Goal: Contribute content: Contribute content

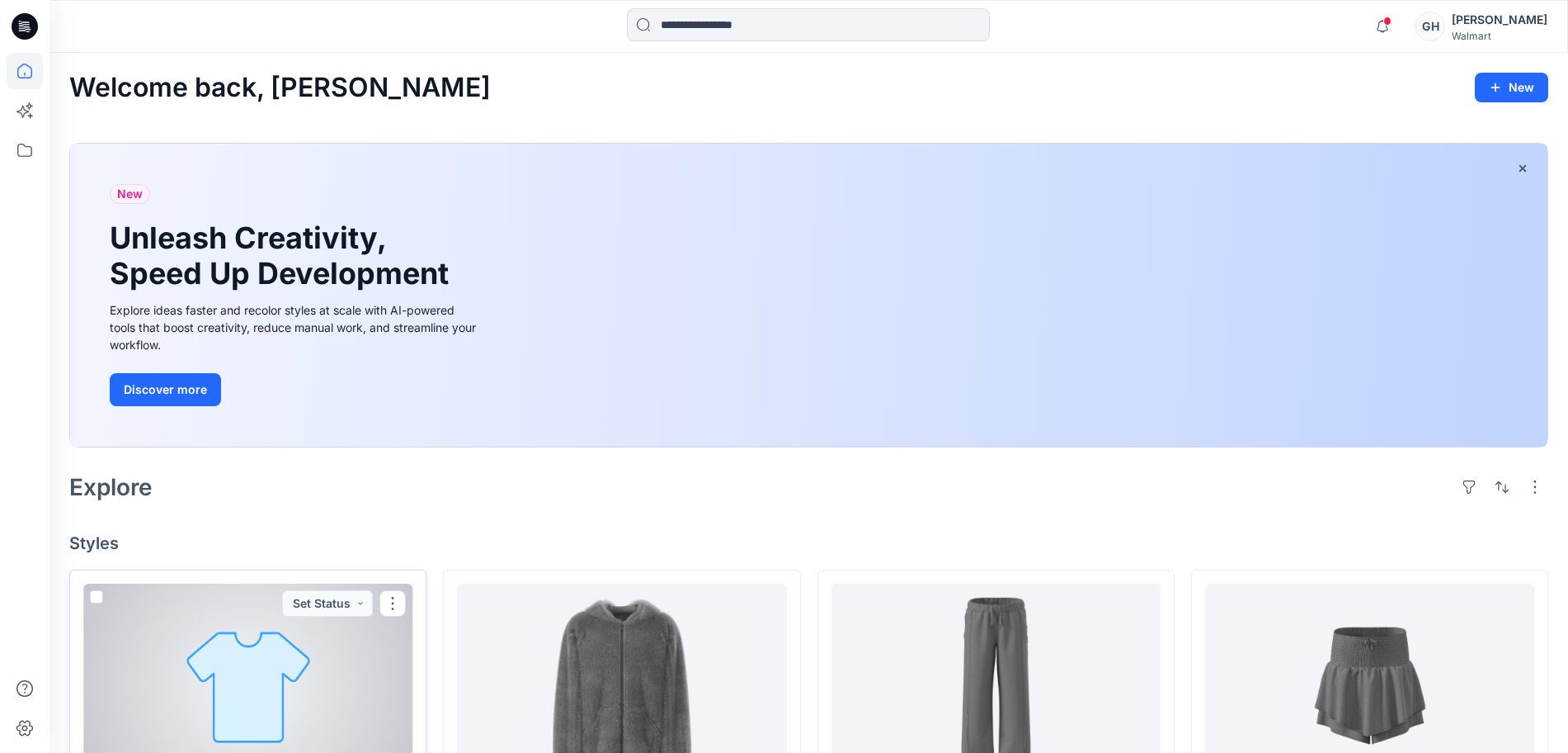
click at [315, 677] on div at bounding box center [248, 685] width 329 height 203
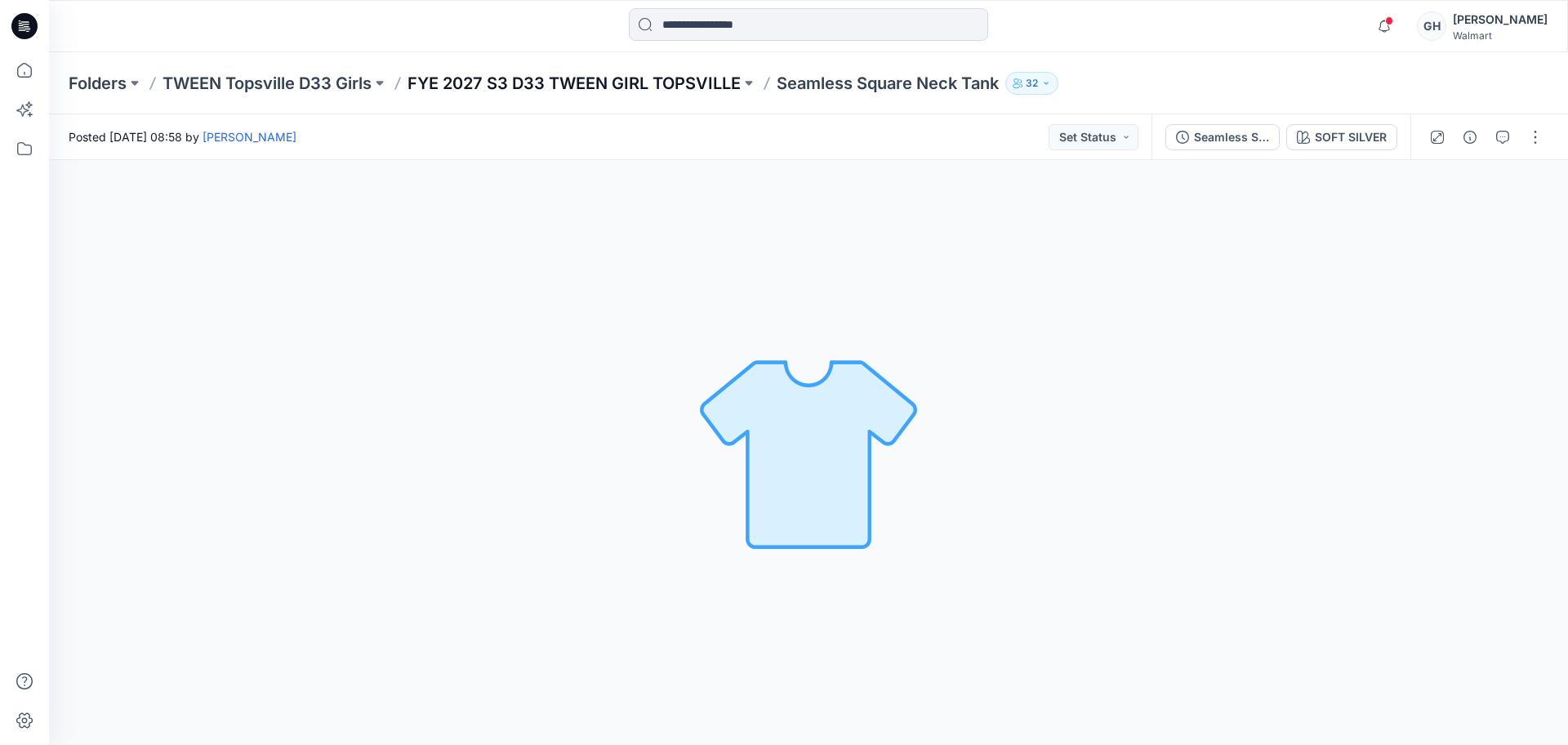
click at [657, 78] on p "FYE 2027 S3 D33 TWEEN GIRL TOPSVILLE" at bounding box center [574, 83] width 334 height 23
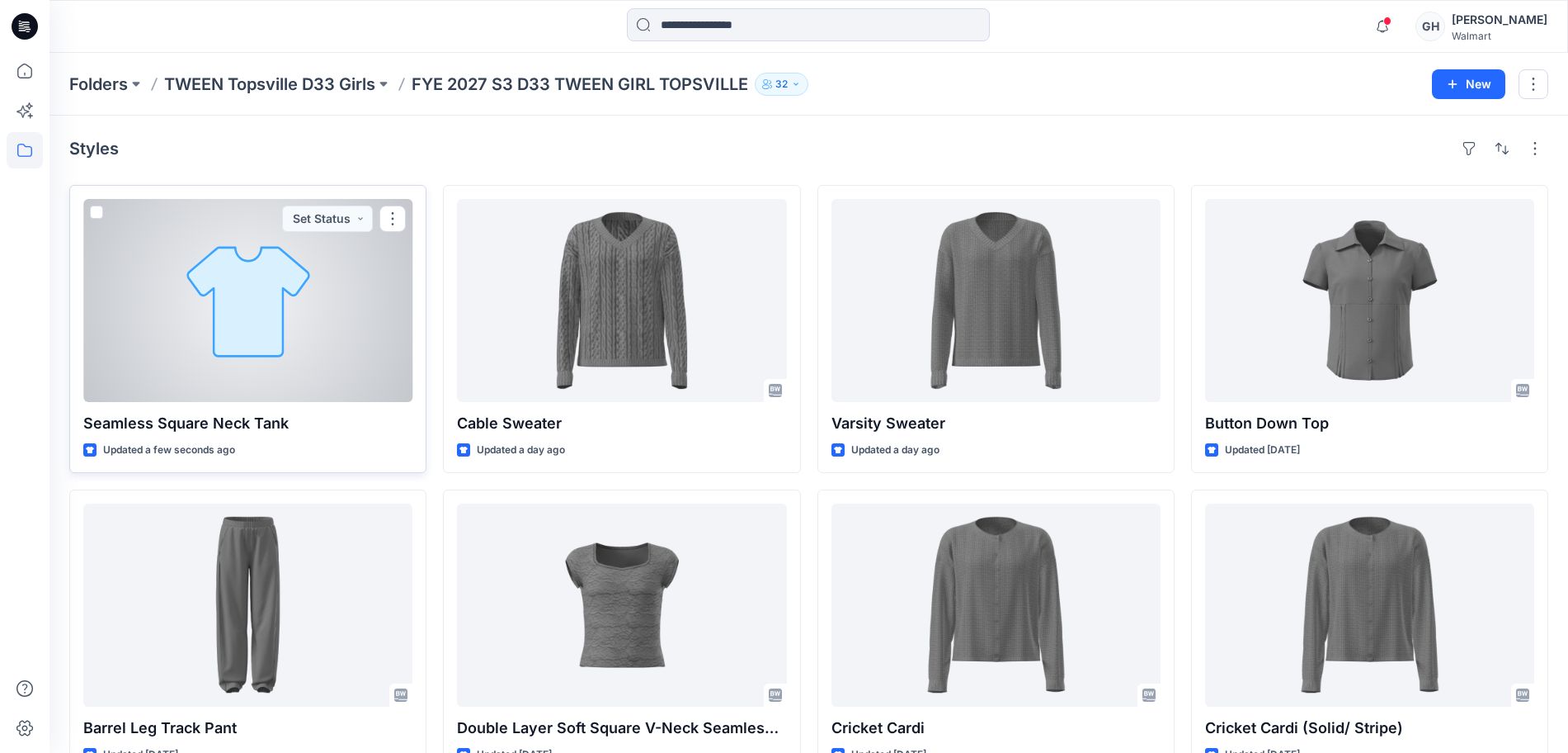
click at [325, 350] on div at bounding box center [248, 300] width 329 height 203
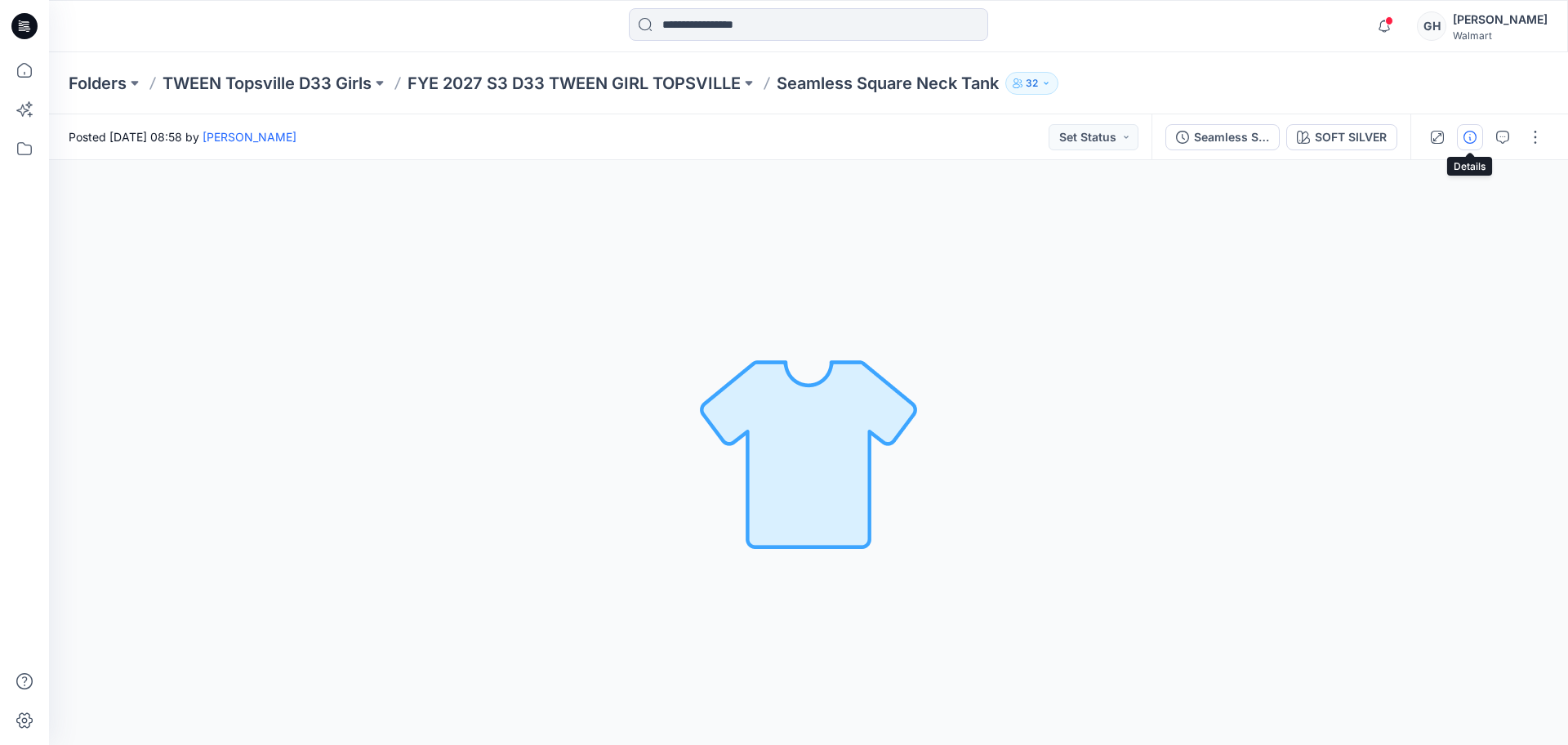
click at [1459, 132] on button "button" at bounding box center [1469, 137] width 26 height 26
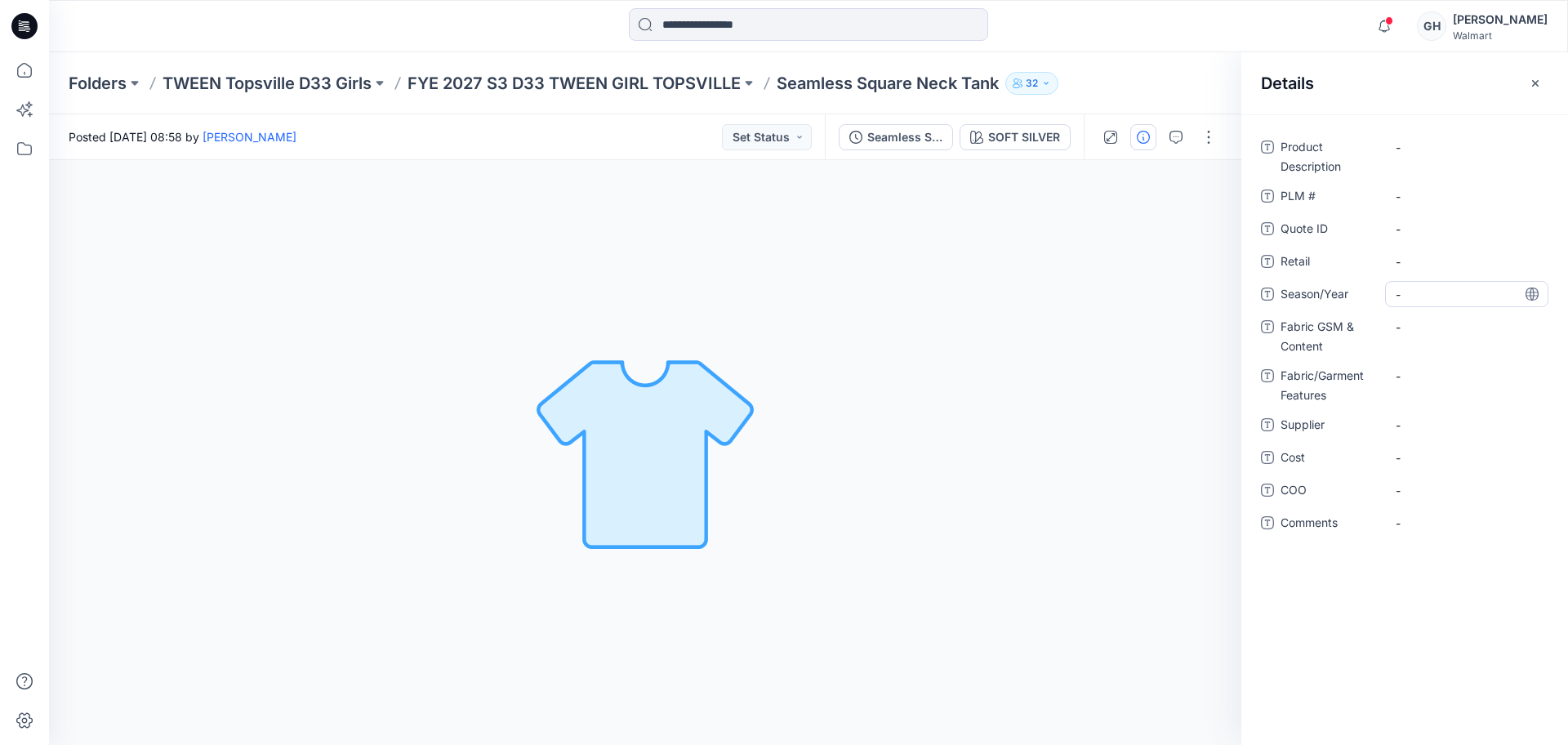
click at [1416, 295] on span "-" at bounding box center [1466, 294] width 142 height 17
type textarea "**********"
click at [1435, 421] on span "-" at bounding box center [1466, 425] width 142 height 17
type textarea "*********"
click at [1463, 320] on Content "-" at bounding box center [1466, 327] width 142 height 17
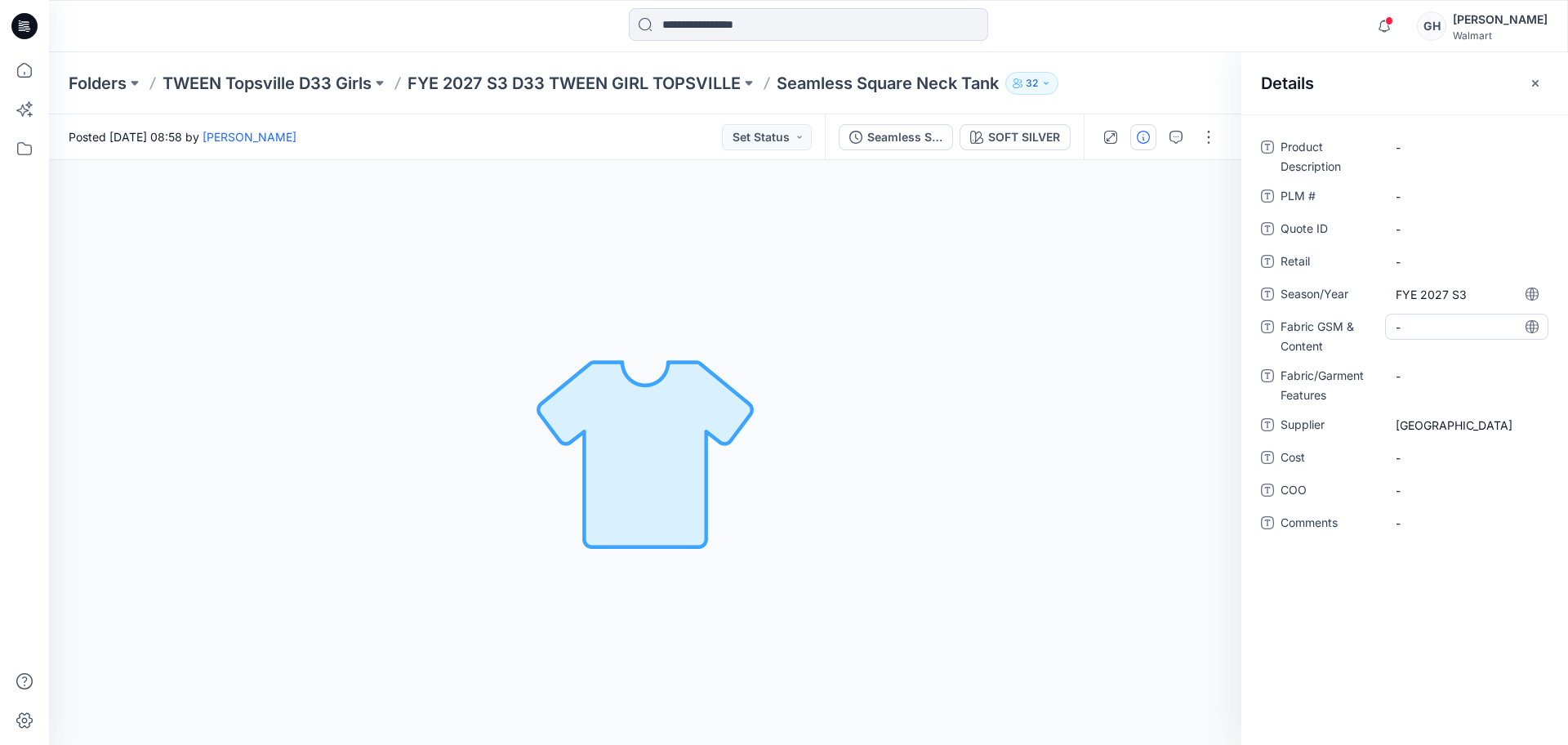
click at [1466, 318] on Content "-" at bounding box center [1466, 327] width 142 height 17
type textarea "**********"
click at [1434, 377] on Features "-" at bounding box center [1466, 376] width 142 height 17
click at [1448, 356] on Content "330 GSM/86% Nylon/9% Recycled Nylon/5% Spandex /" at bounding box center [1466, 340] width 142 height 52
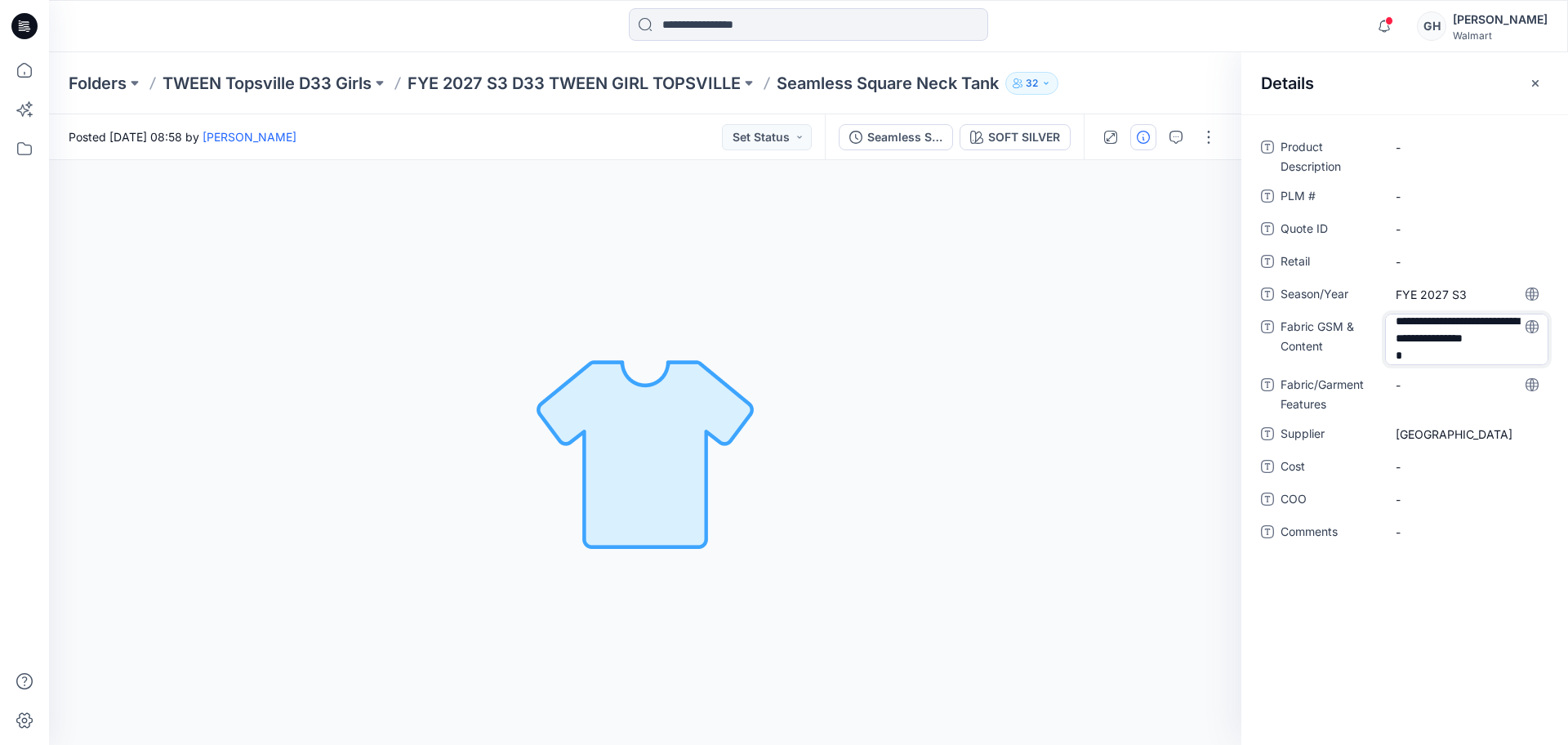
scroll to position [22, 0]
click at [1447, 354] on textarea "**********" at bounding box center [1467, 339] width 163 height 52
click at [1420, 355] on textarea "**********" at bounding box center [1467, 339] width 163 height 52
type textarea "**********"
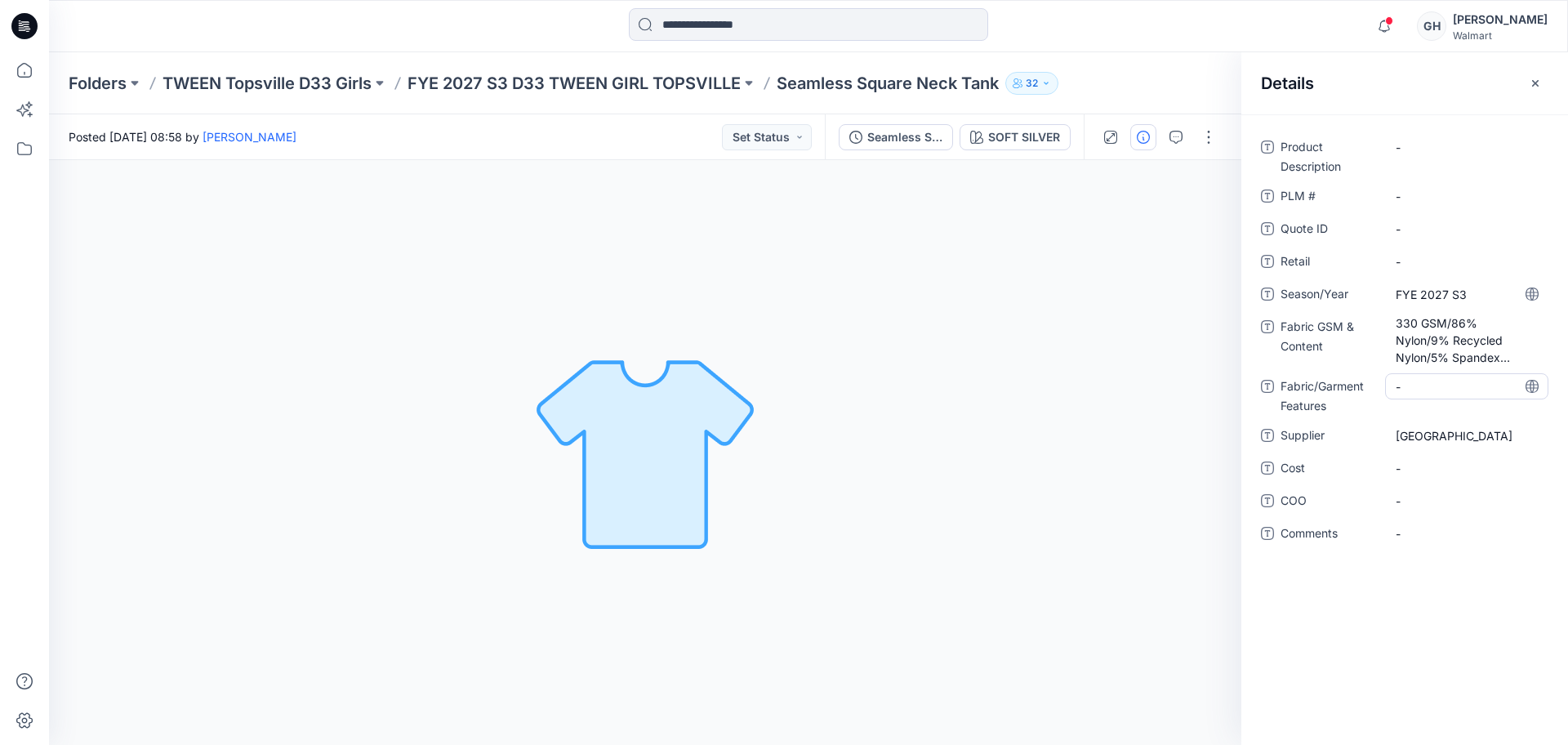
click at [1428, 378] on Features "-" at bounding box center [1466, 386] width 142 height 17
click at [1443, 334] on Content "330 GSM/86% Nylon/9% Recycled Nylon/5% Spandex /Seaside Seamless Rib |" at bounding box center [1466, 340] width 142 height 52
click at [1456, 354] on textarea "**********" at bounding box center [1467, 339] width 163 height 52
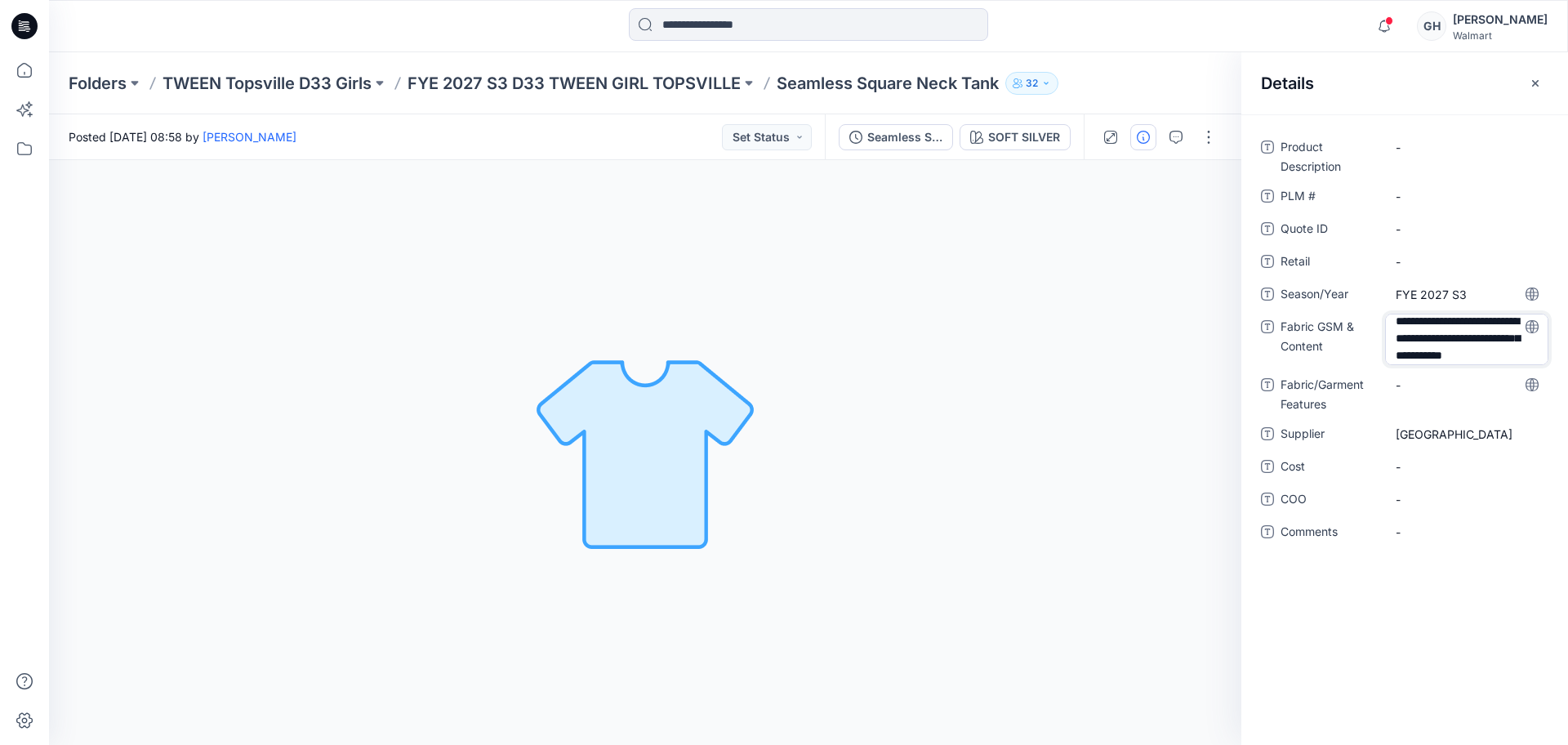
type textarea "**********"
click at [1422, 393] on div "-" at bounding box center [1467, 384] width 163 height 26
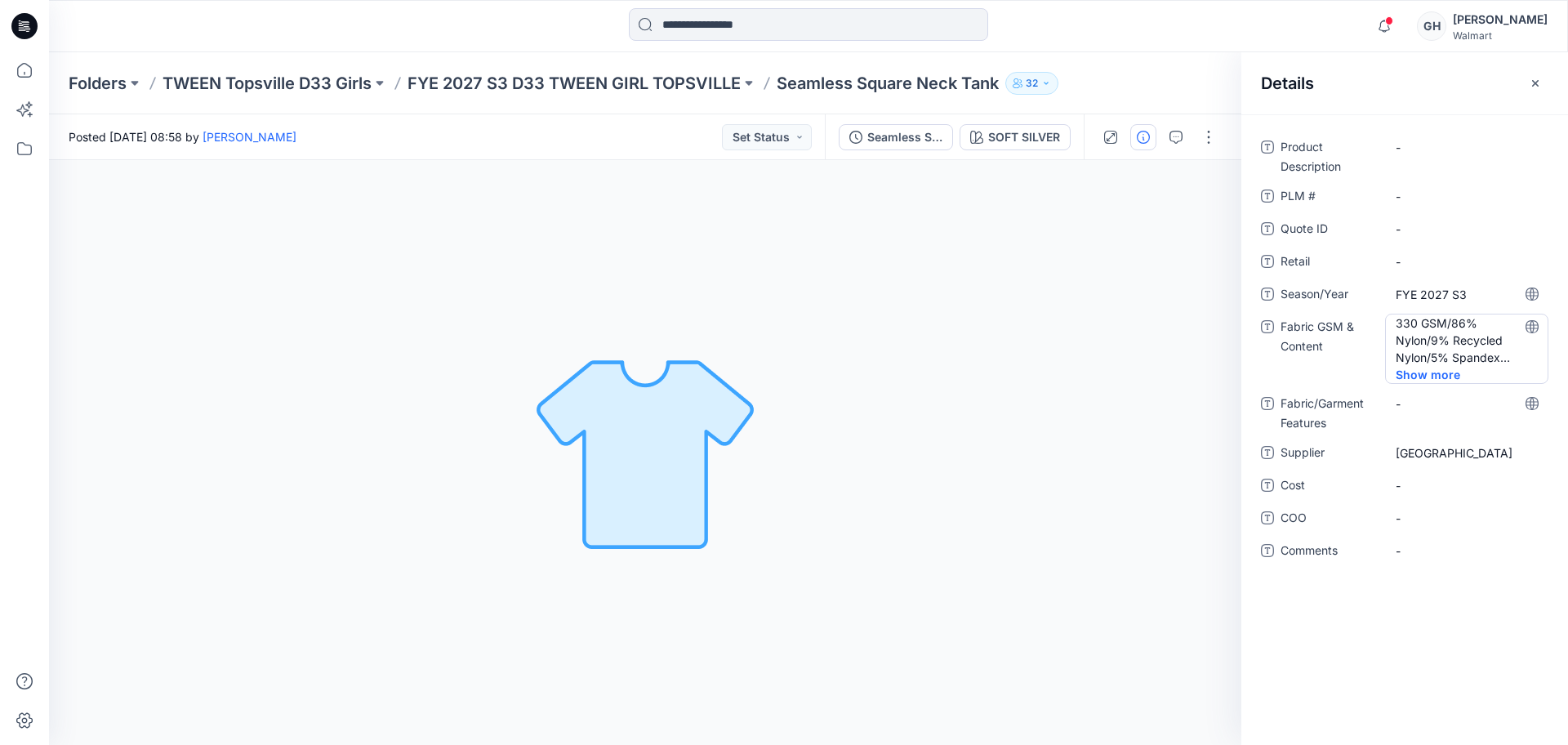
click at [1466, 359] on Content "330 GSM/86% Nylon/9% Recycled Nylon/5% Spandex /Seaside Seamless Rib | 220 GSM/…" at bounding box center [1466, 340] width 142 height 52
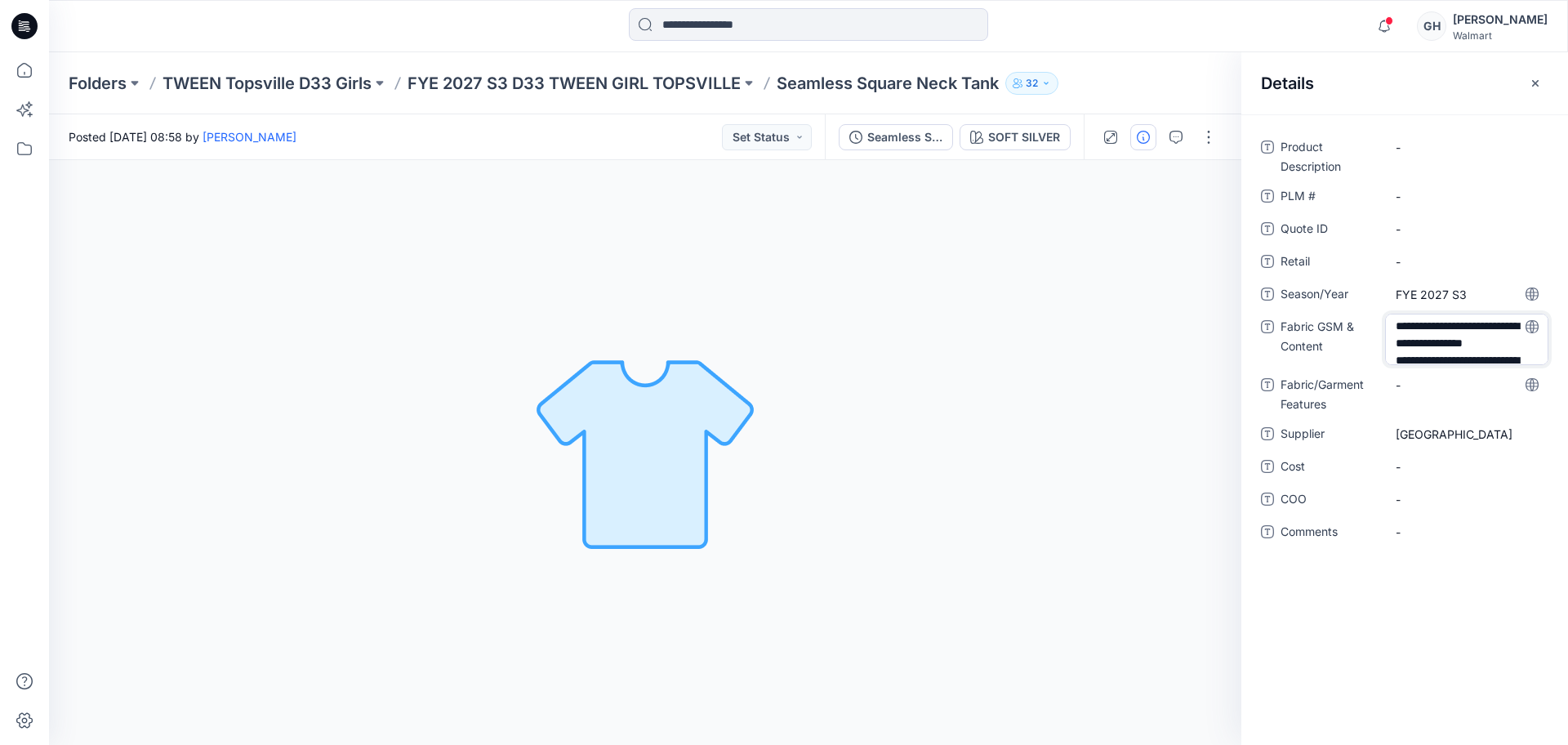
scroll to position [90, 0]
click at [1424, 352] on textarea "**********" at bounding box center [1467, 339] width 163 height 52
type textarea "**********"
click at [1423, 393] on div "-" at bounding box center [1467, 384] width 163 height 26
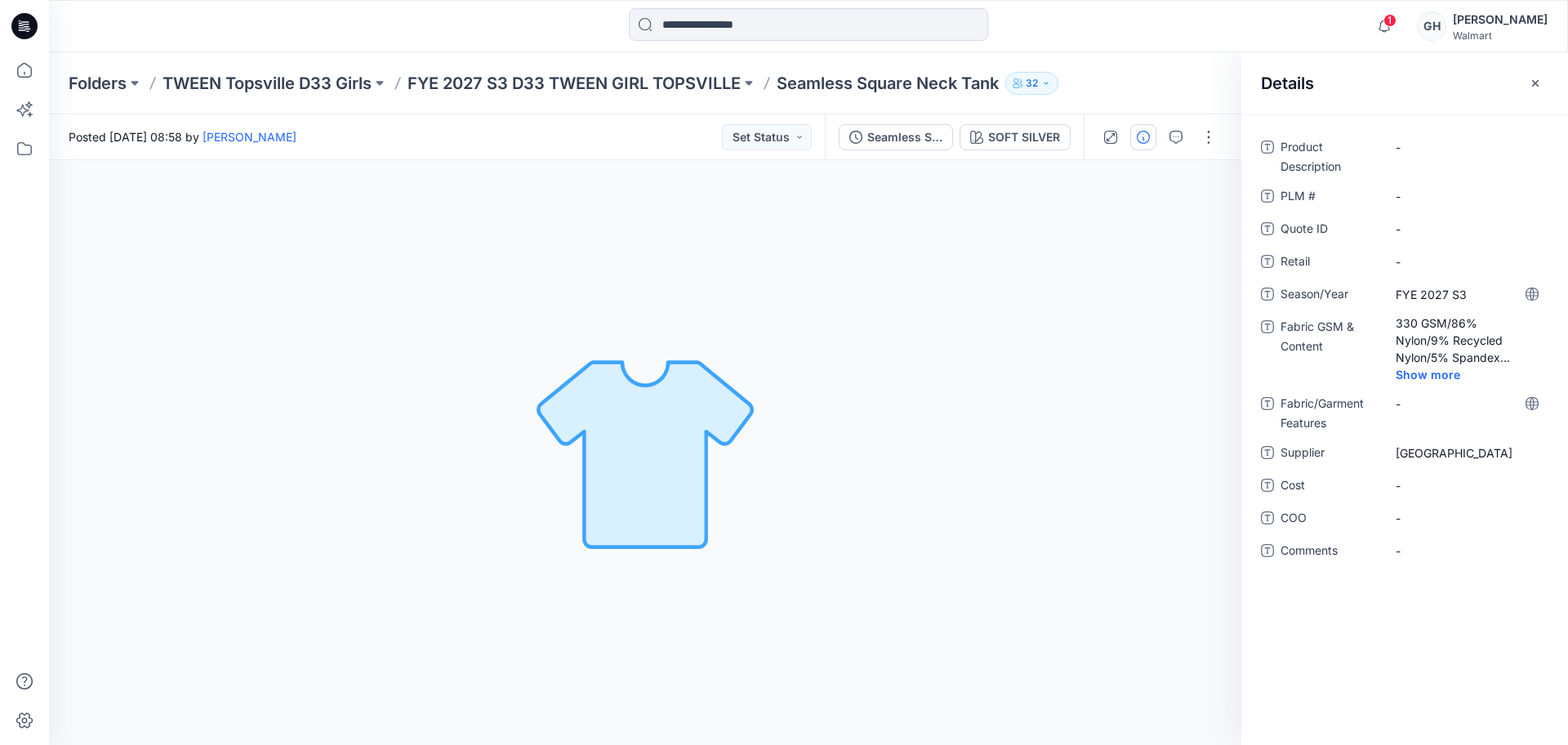
click at [645, 63] on div "Folders TWEEN Topsville D33 Girls FYE 2027 S3 D33 TWEEN GIRL TOPSVILLE Seamless…" at bounding box center [808, 84] width 1518 height 62
click at [703, 81] on p "FYE 2027 S3 D33 TWEEN GIRL TOPSVILLE" at bounding box center [574, 83] width 334 height 23
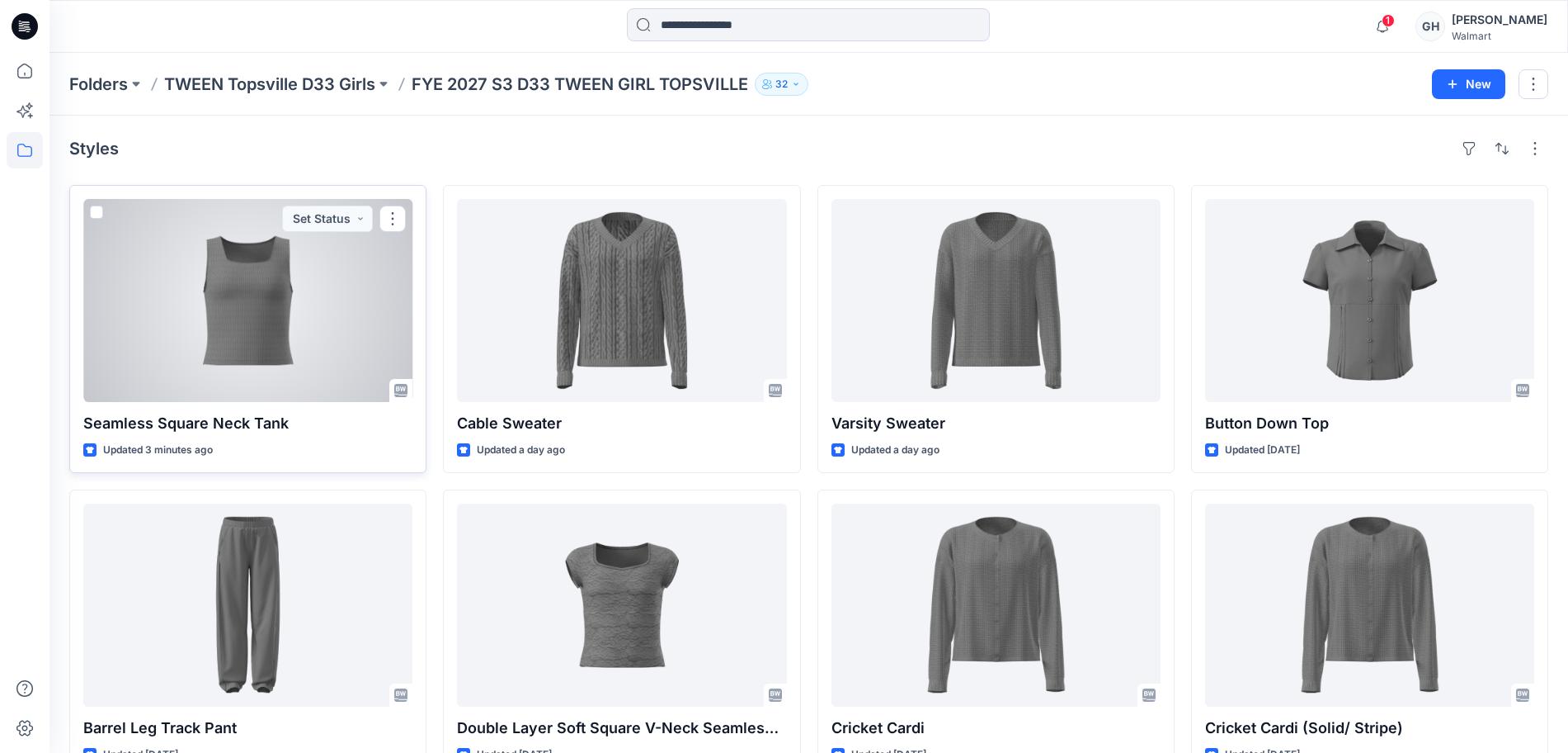
click at [325, 335] on div at bounding box center [248, 300] width 329 height 203
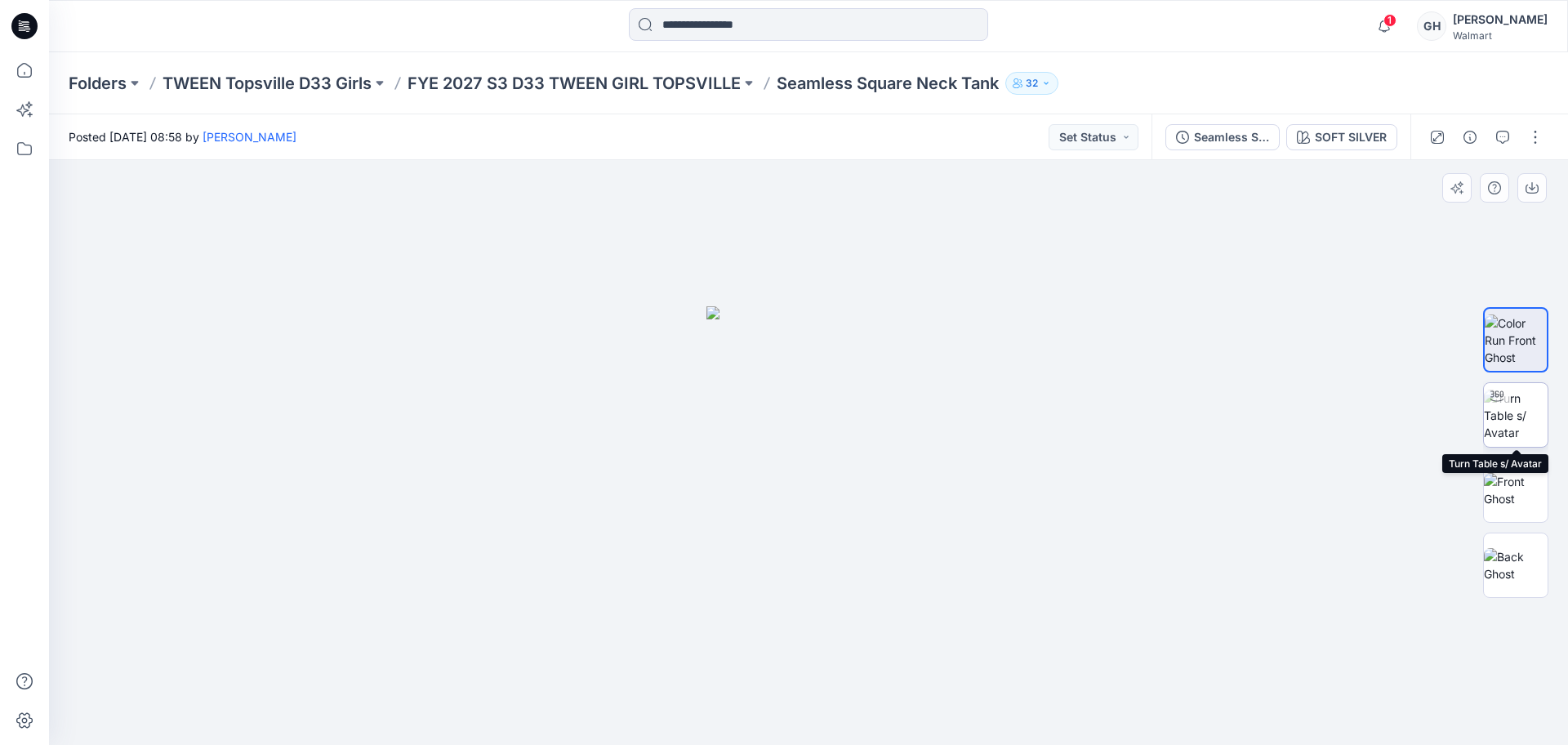
click at [1514, 406] on img at bounding box center [1515, 415] width 64 height 52
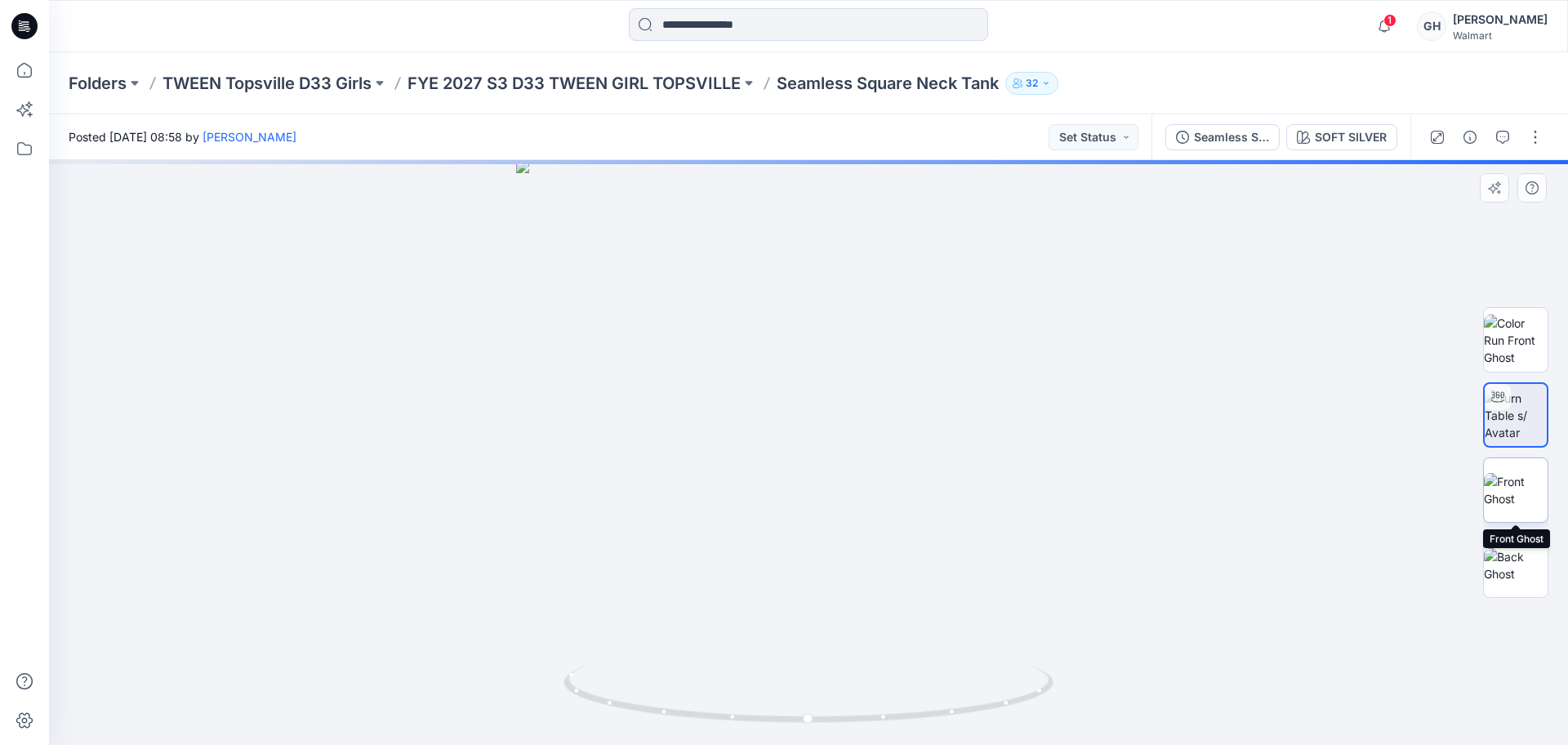
click at [1511, 504] on img at bounding box center [1515, 489] width 64 height 34
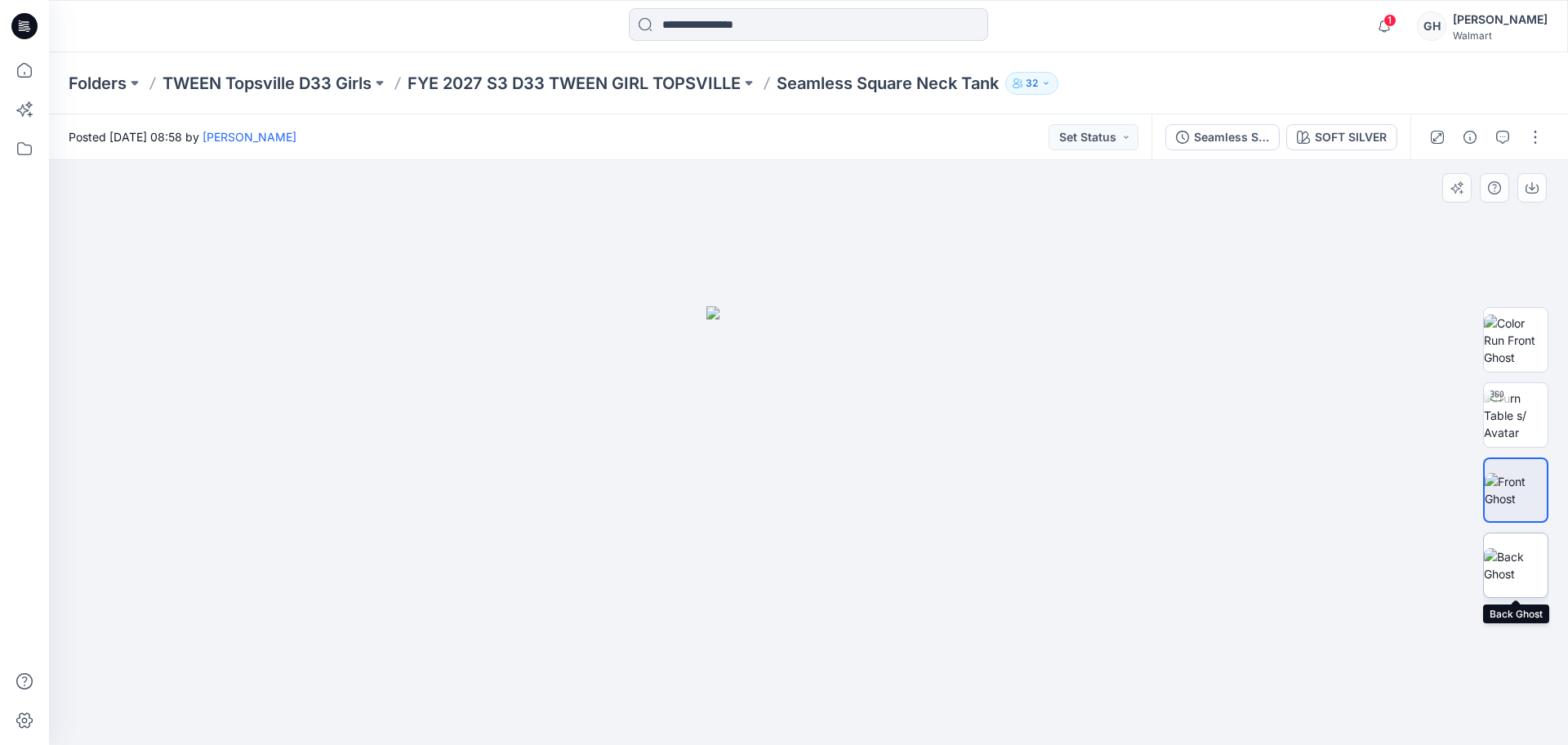
click at [1515, 564] on img at bounding box center [1515, 565] width 64 height 34
click at [1530, 133] on button "button" at bounding box center [1535, 137] width 26 height 26
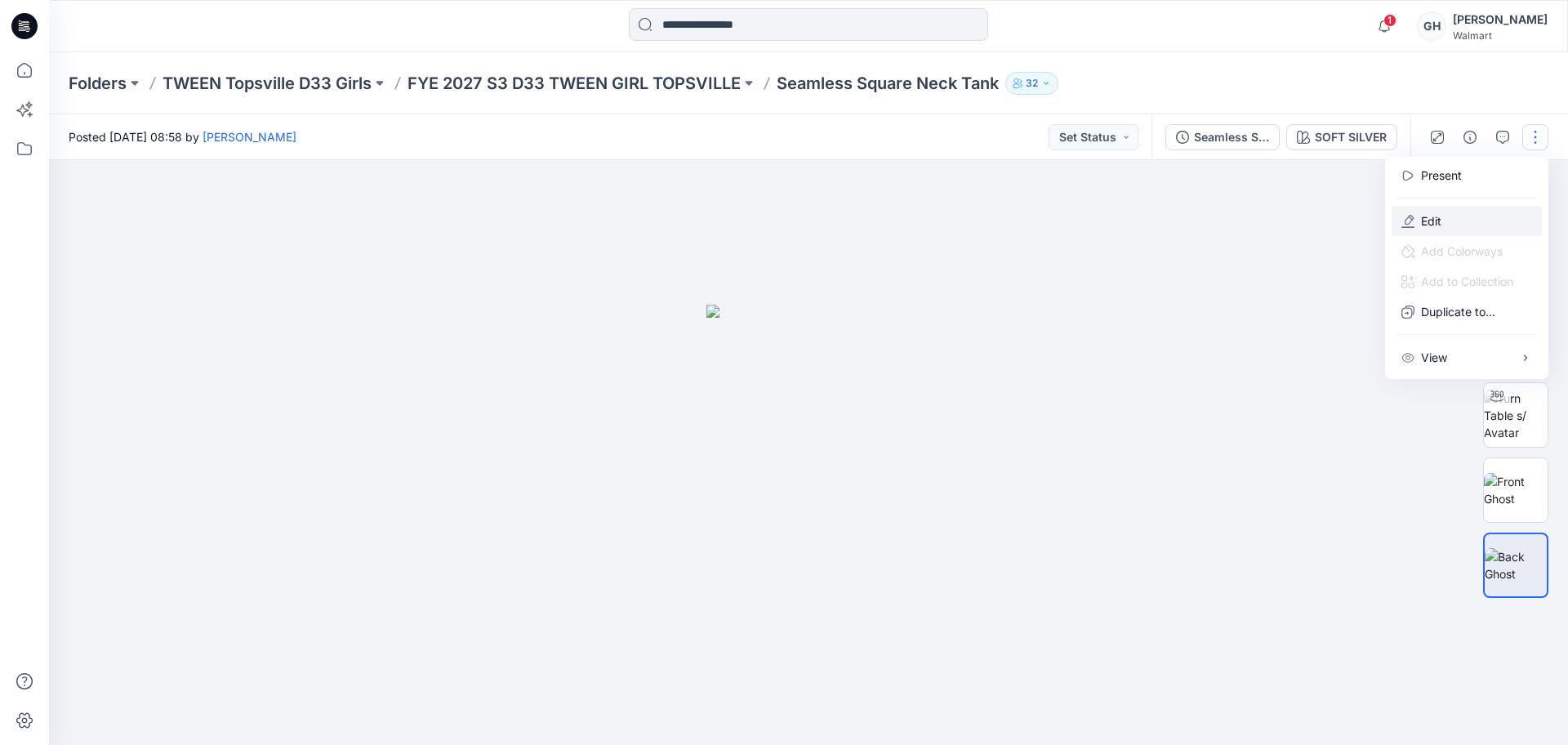
click at [1456, 213] on button "Edit" at bounding box center [1467, 221] width 150 height 30
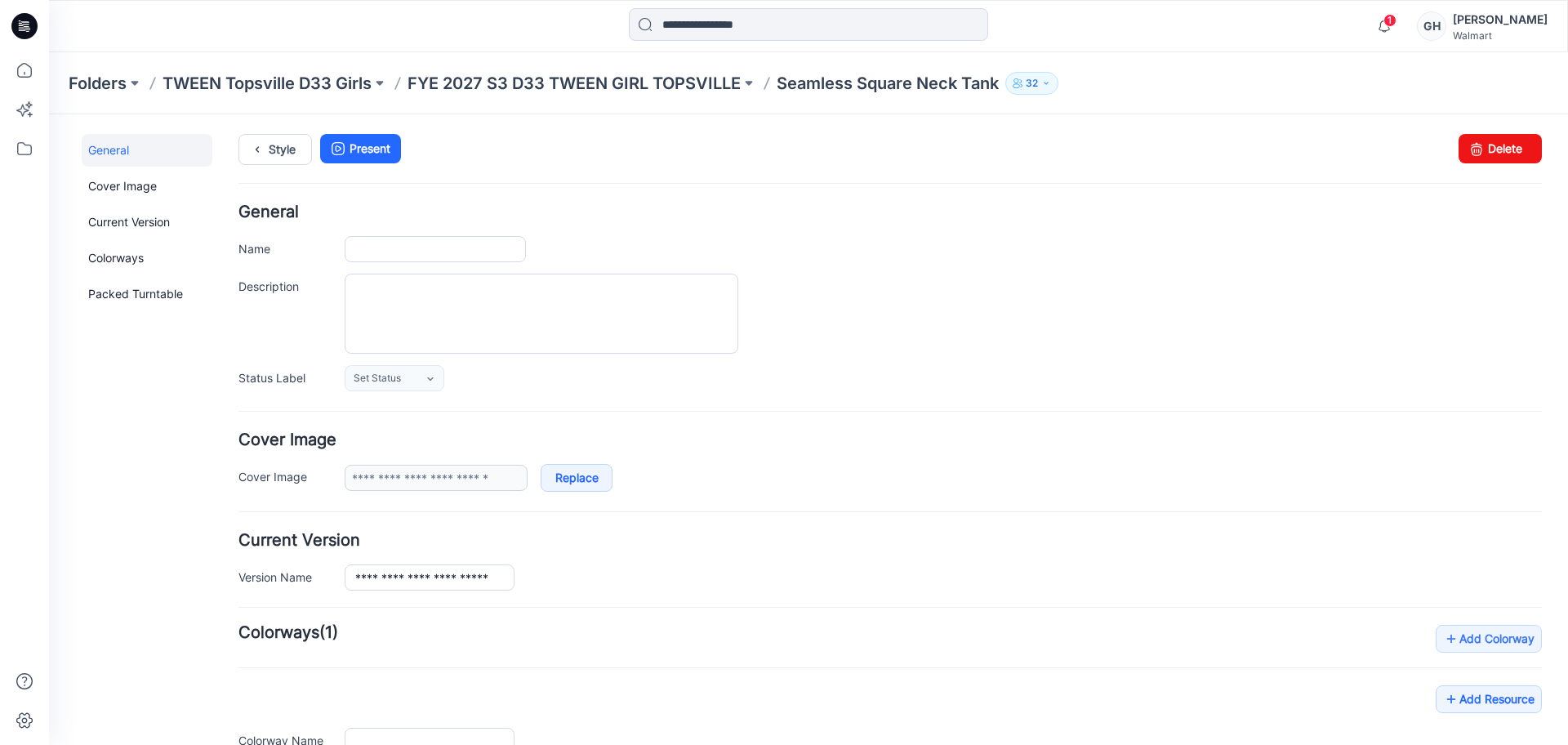
type input "**********"
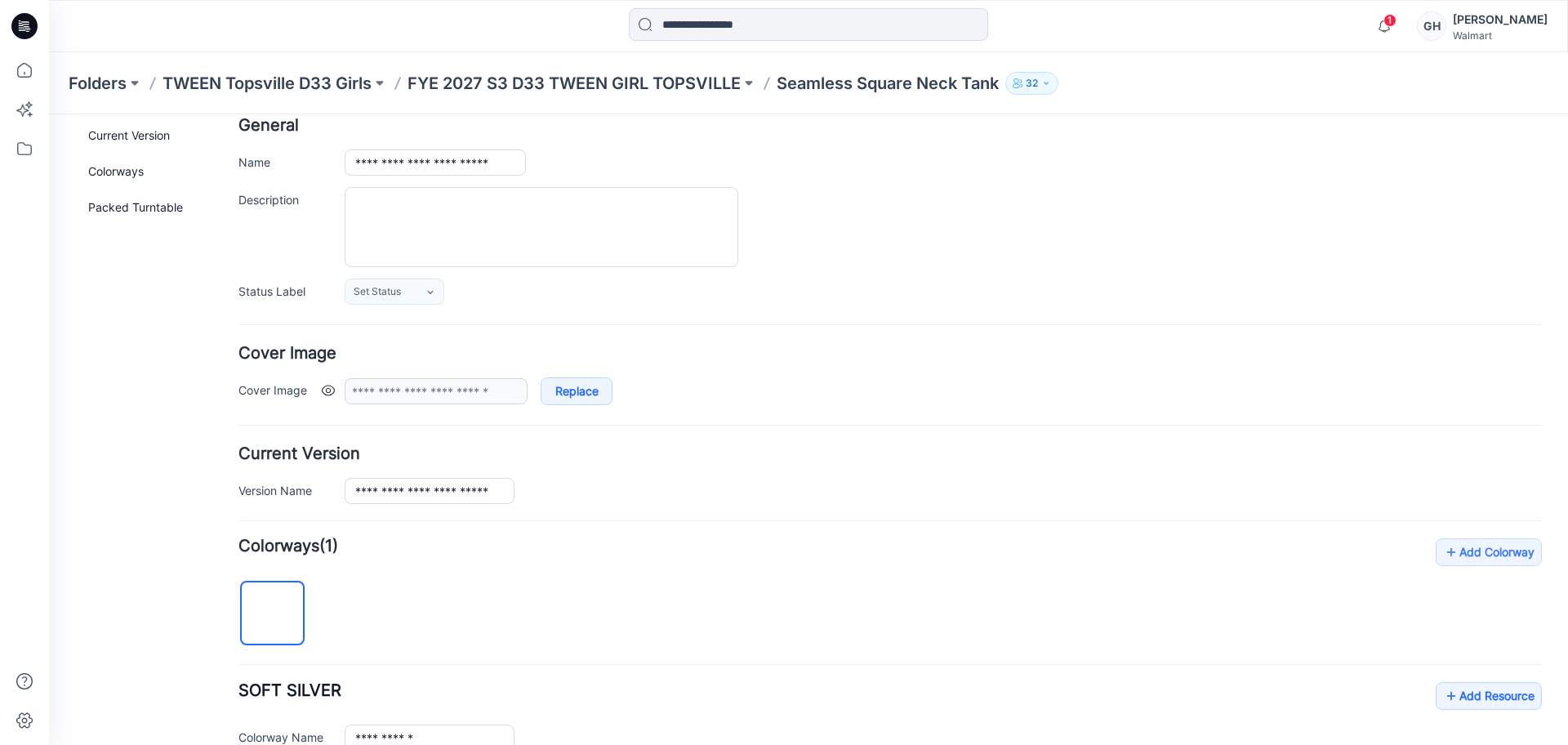
scroll to position [102, 0]
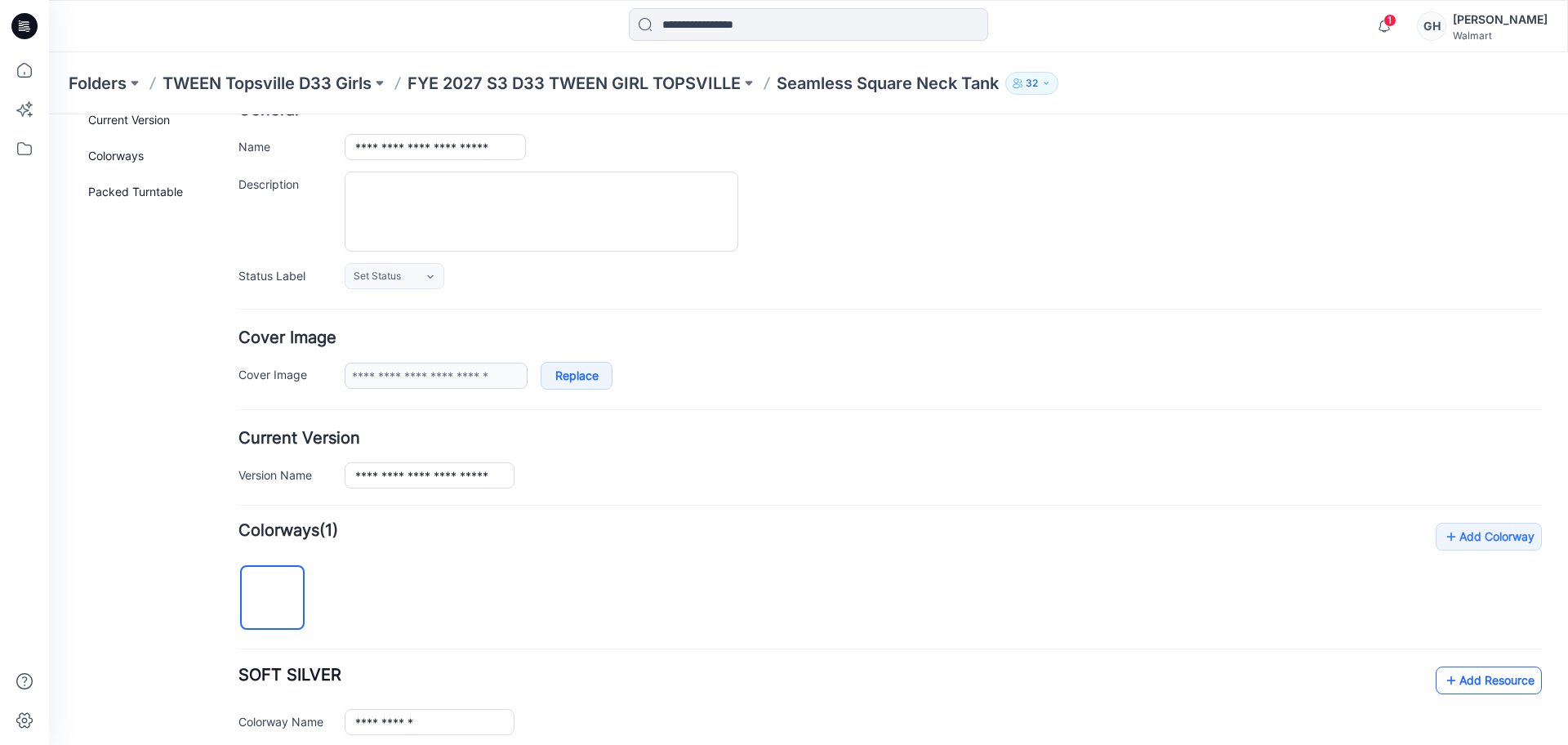
click at [1443, 669] on icon at bounding box center [1451, 680] width 16 height 26
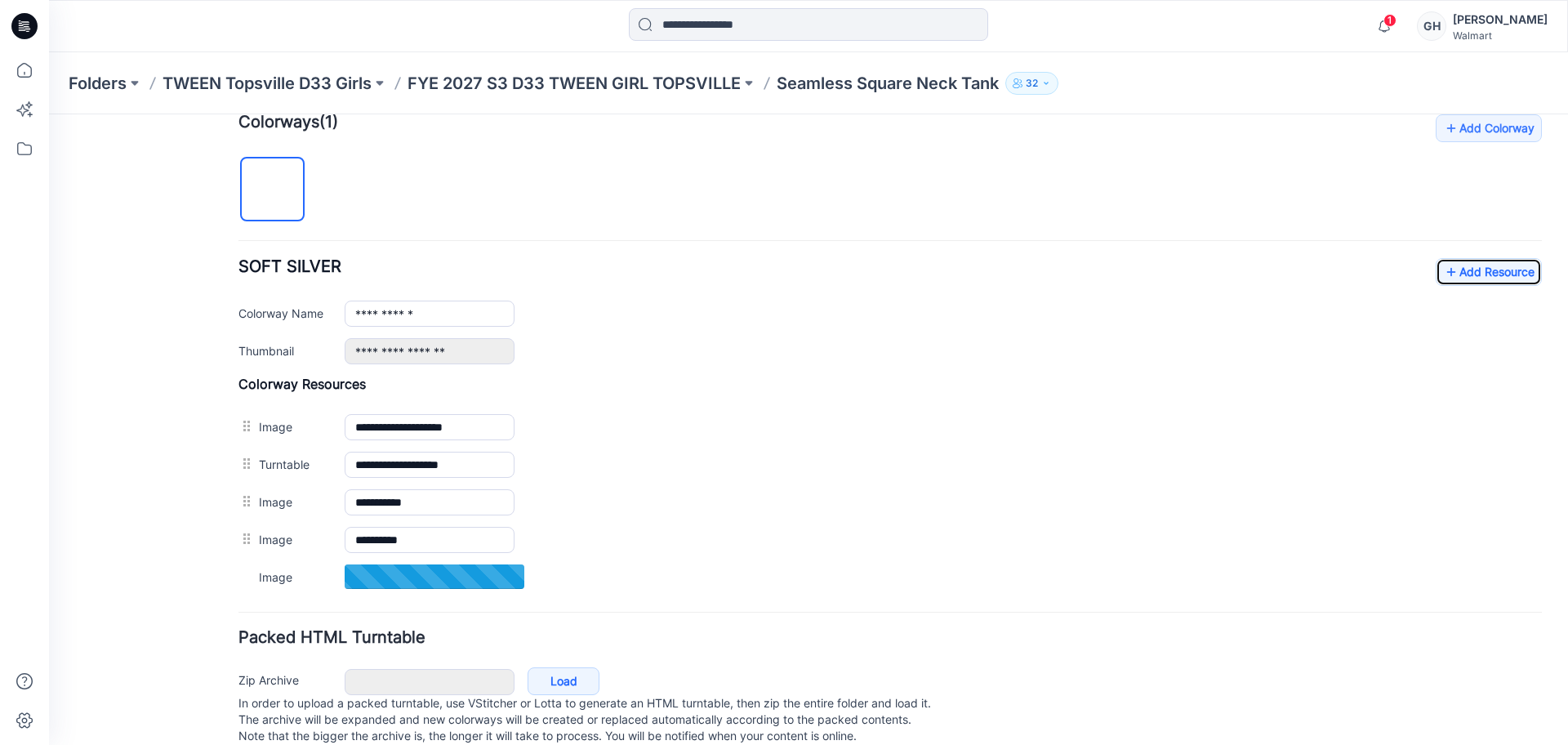
scroll to position [548, 0]
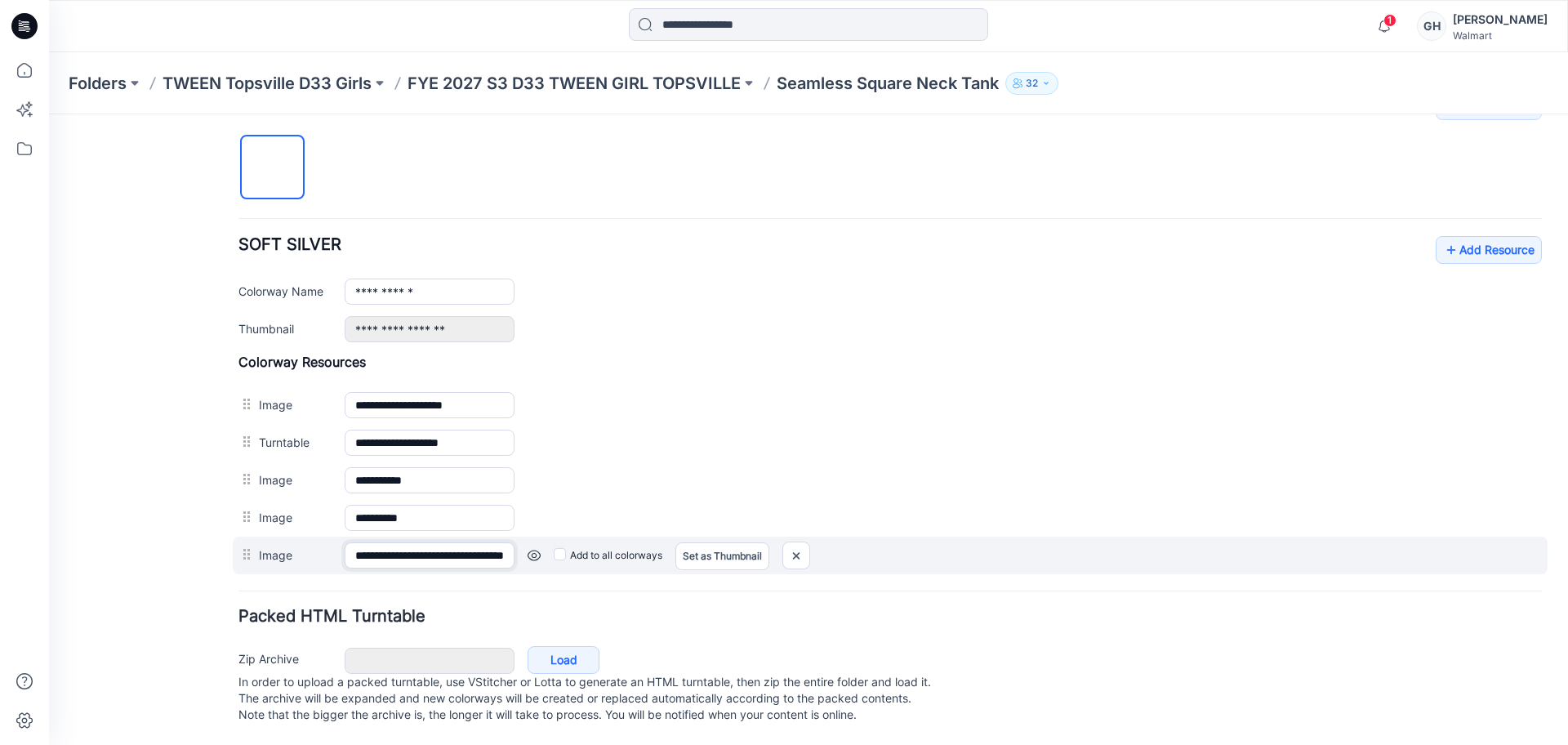
click at [367, 549] on input "**********" at bounding box center [429, 555] width 170 height 26
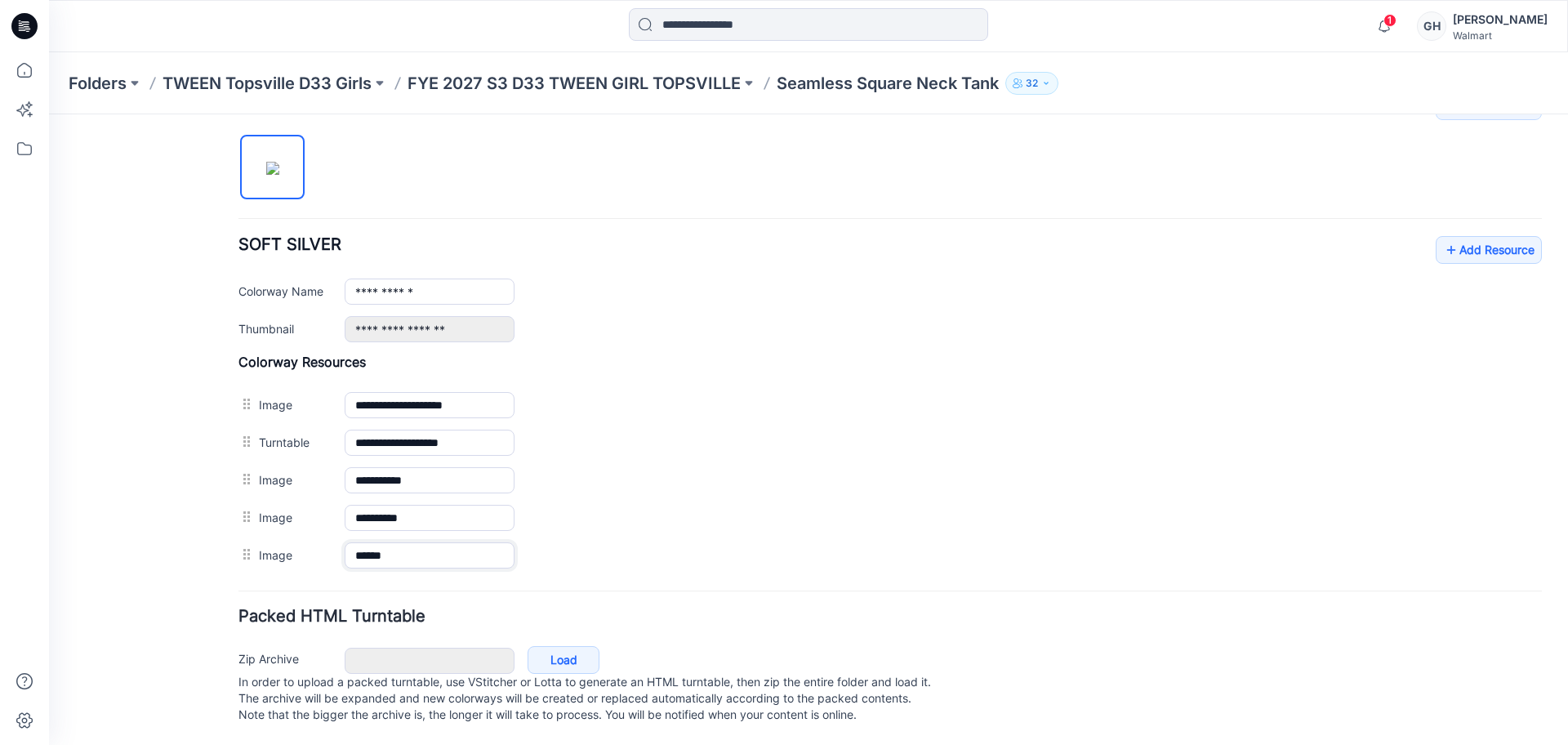
type input "******"
click at [185, 490] on div "General Cover Image Current Version Colorways Packed Turntable" at bounding box center [147, 173] width 131 height 1143
click at [1443, 236] on link "Add Resource" at bounding box center [1488, 250] width 106 height 28
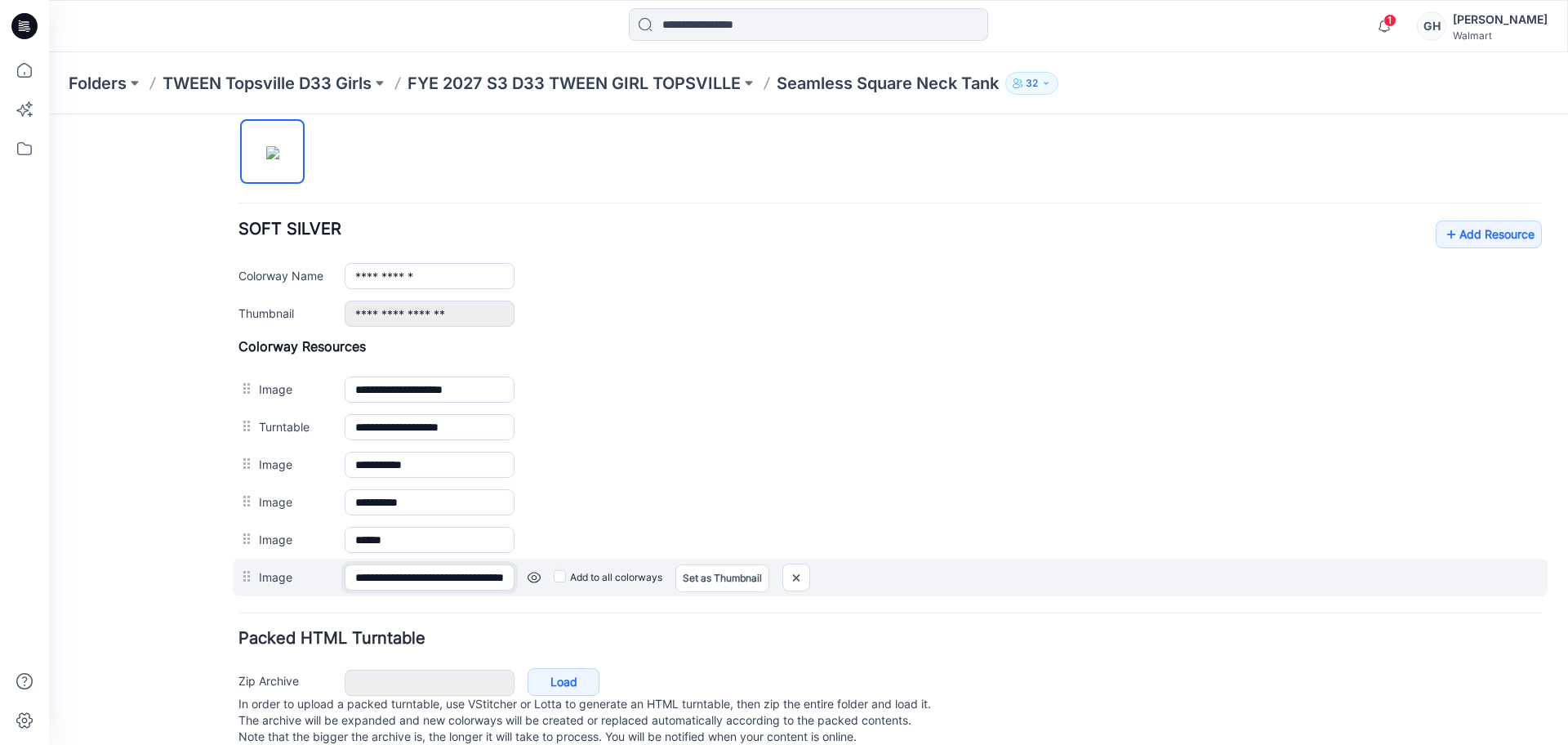
click at [414, 565] on input "**********" at bounding box center [429, 578] width 170 height 26
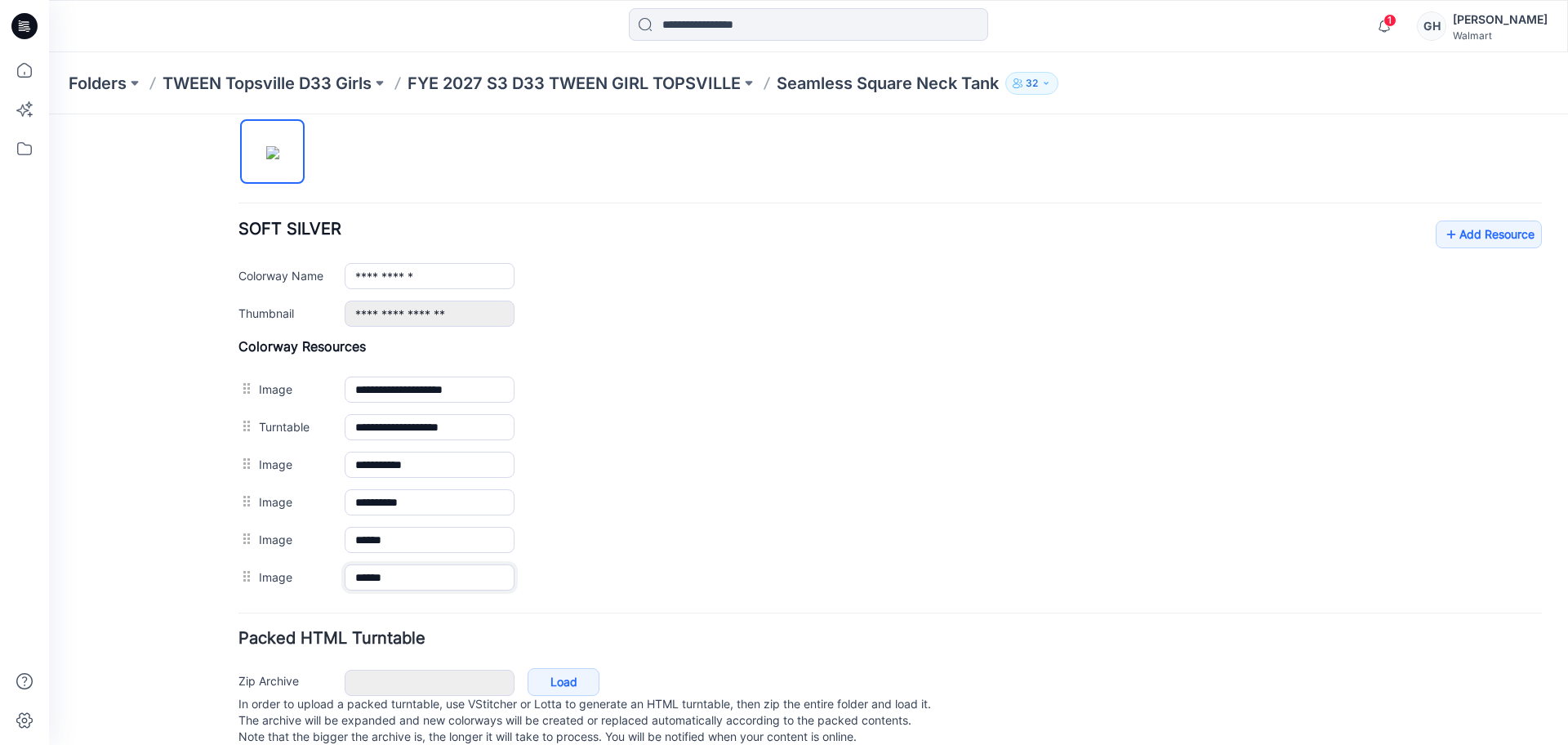
type input "******"
click at [415, 611] on form "**********" at bounding box center [890, 203] width 1303 height 1094
click at [1469, 237] on link "Add Resource" at bounding box center [1488, 235] width 106 height 28
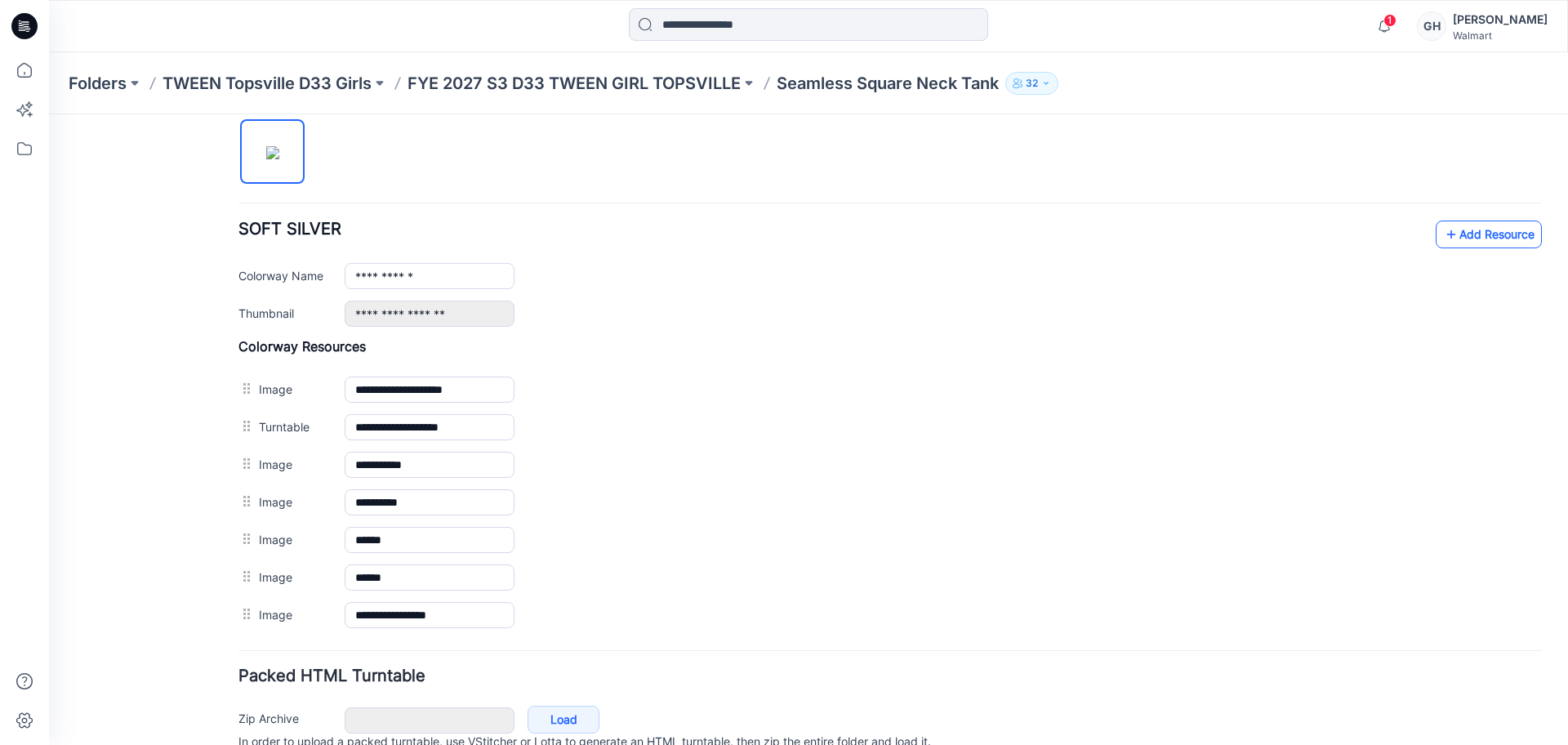
click at [1457, 241] on link "Add Resource" at bounding box center [1488, 235] width 106 height 28
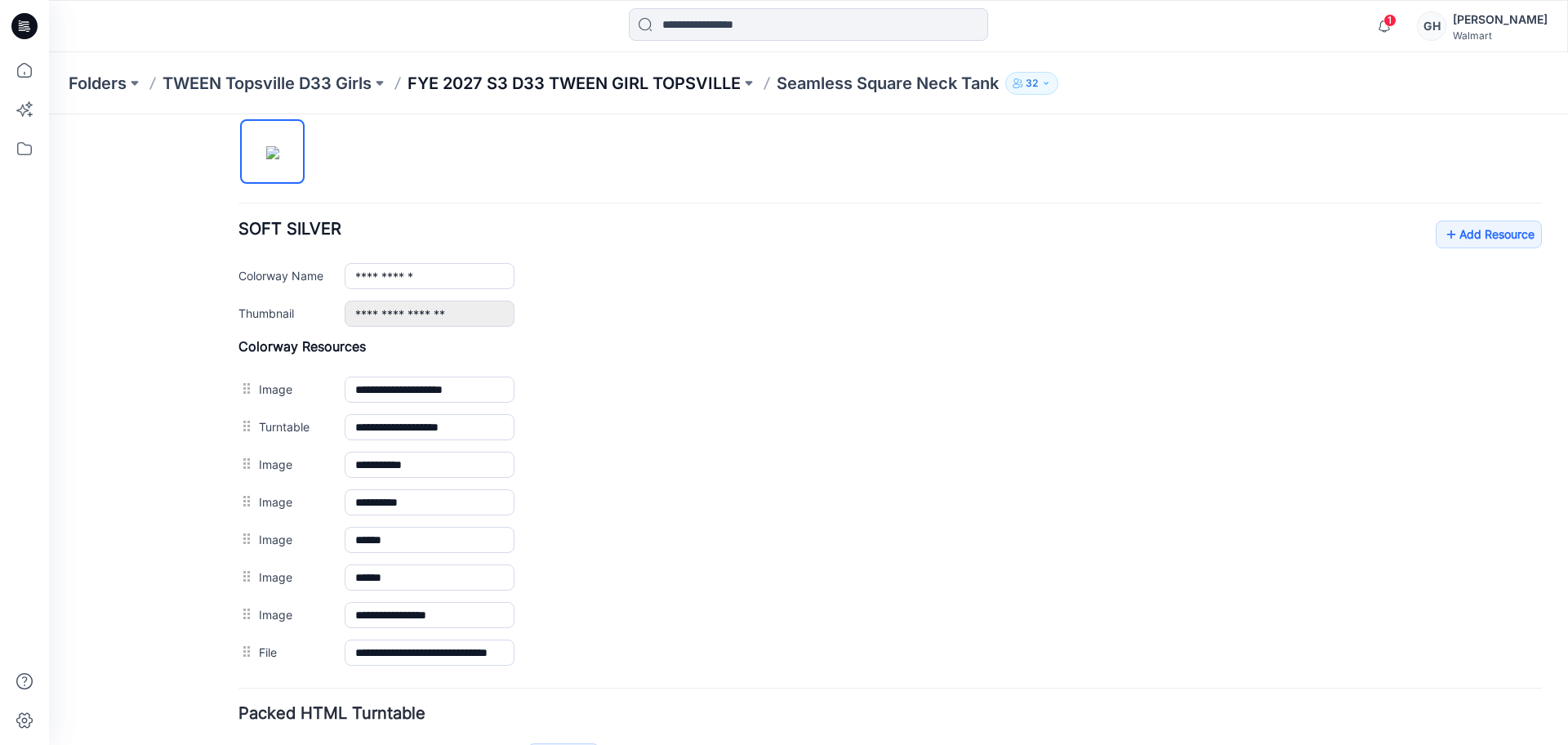
click at [695, 76] on p "FYE 2027 S3 D33 TWEEN GIRL TOPSVILLE" at bounding box center [574, 83] width 334 height 23
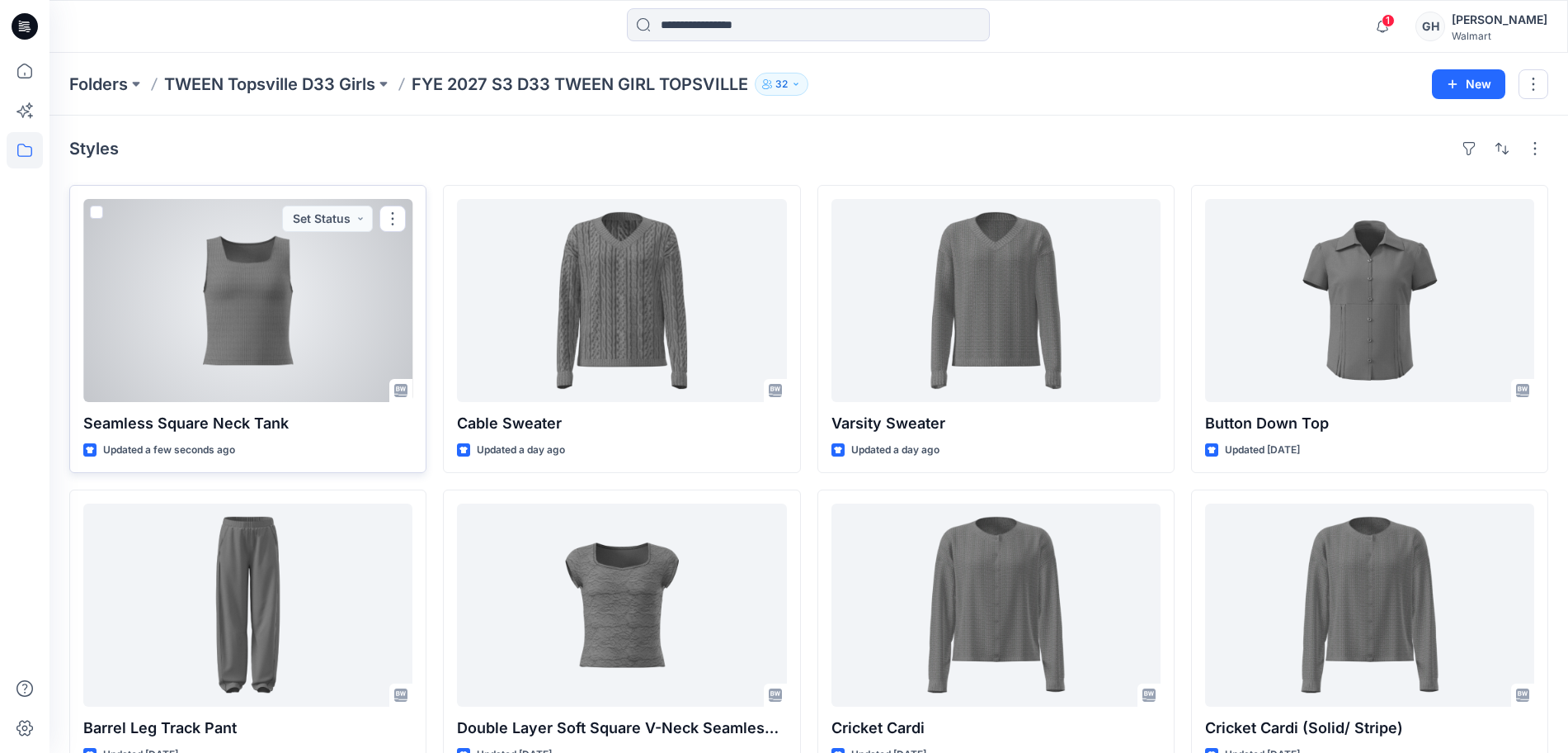
click at [342, 325] on div at bounding box center [248, 300] width 329 height 203
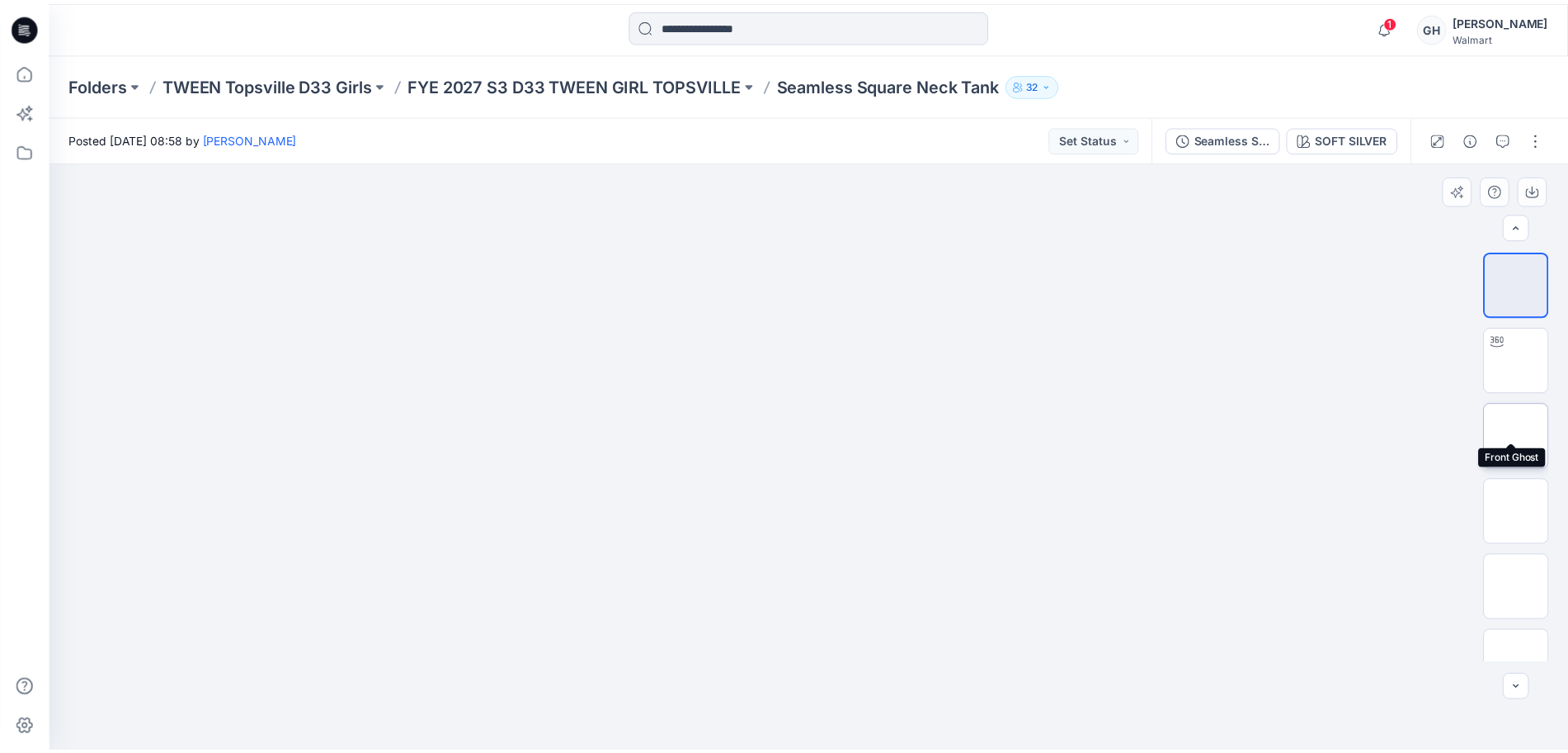
scroll to position [185, 0]
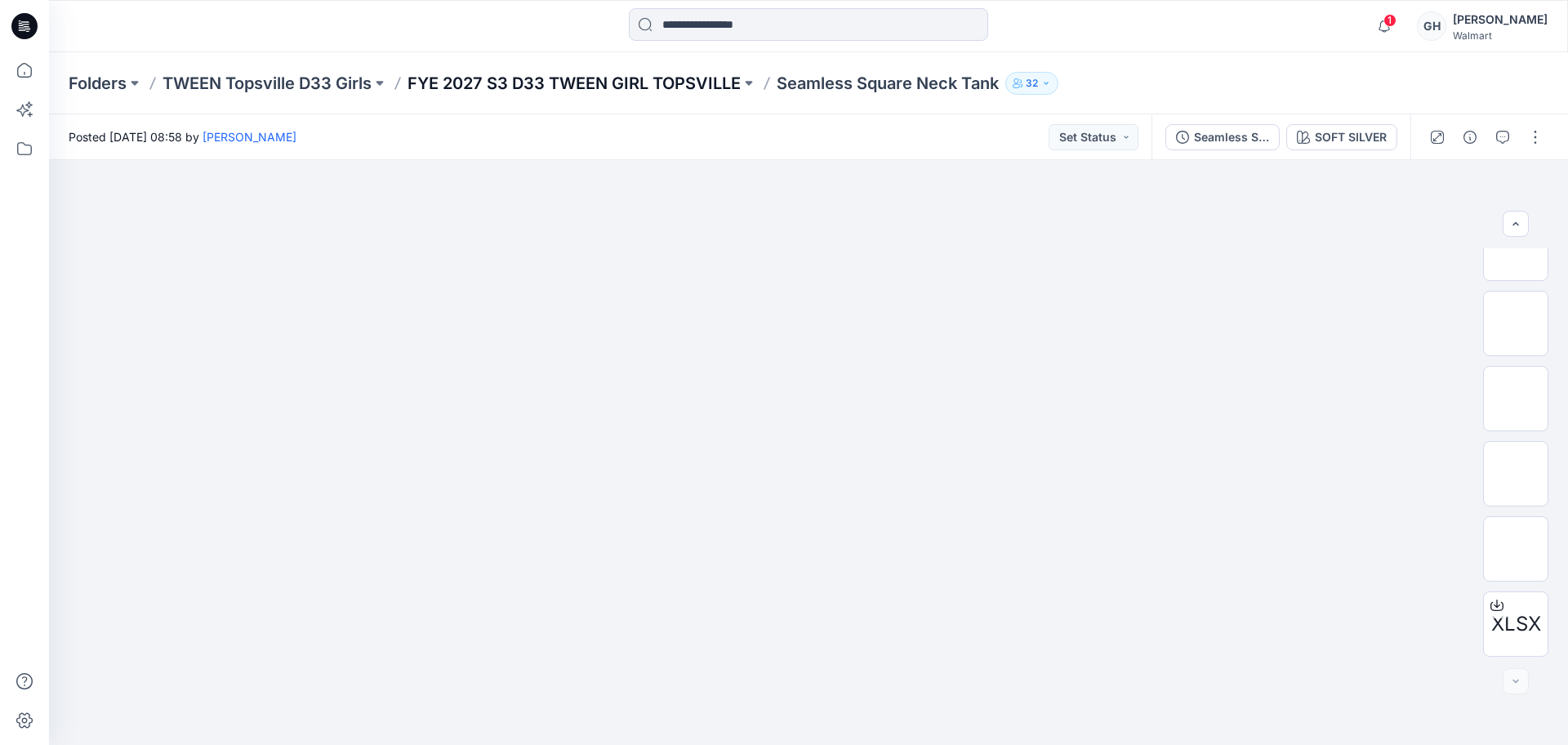
click at [523, 90] on p "FYE 2027 S3 D33 TWEEN GIRL TOPSVILLE" at bounding box center [574, 83] width 334 height 23
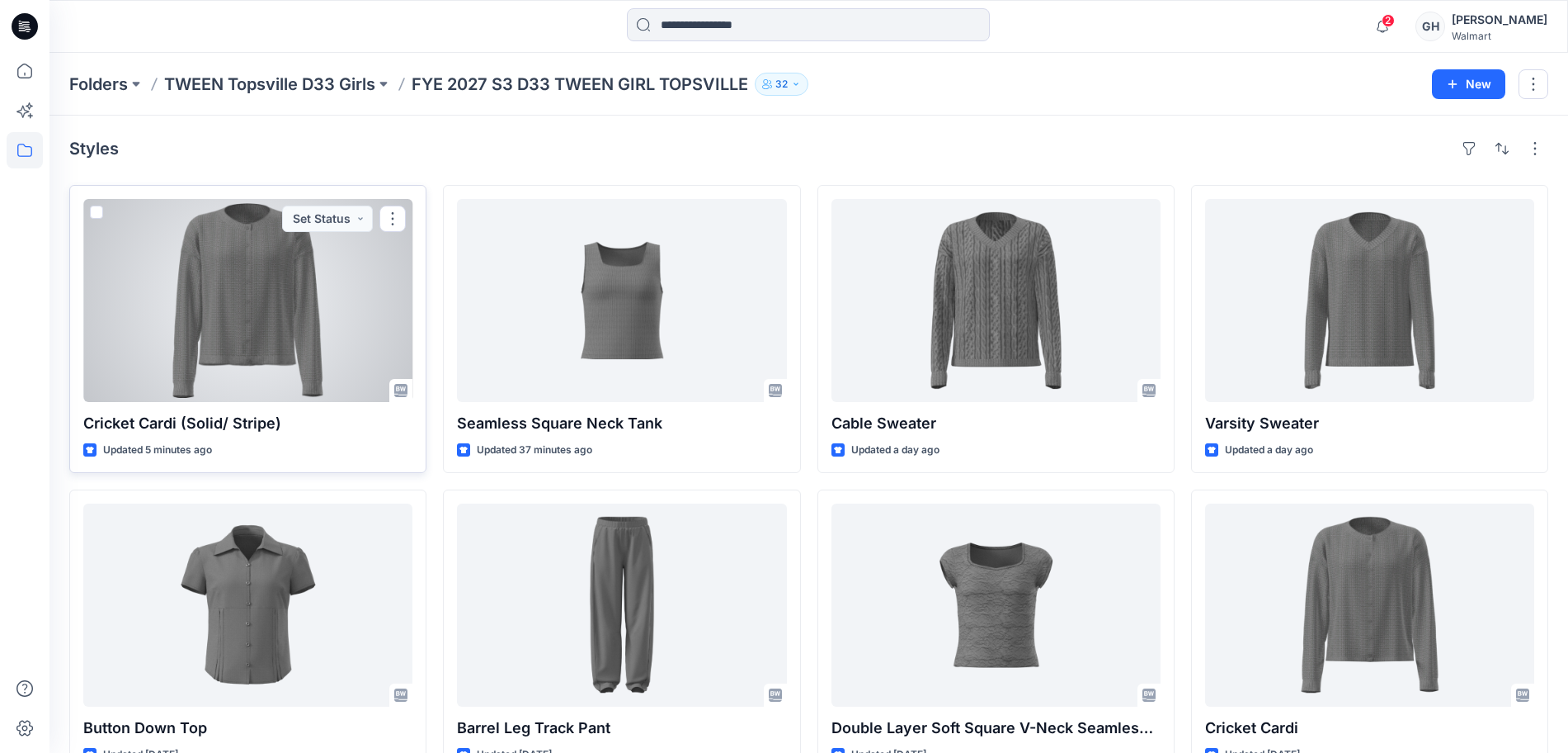
click at [294, 341] on div at bounding box center [248, 300] width 329 height 203
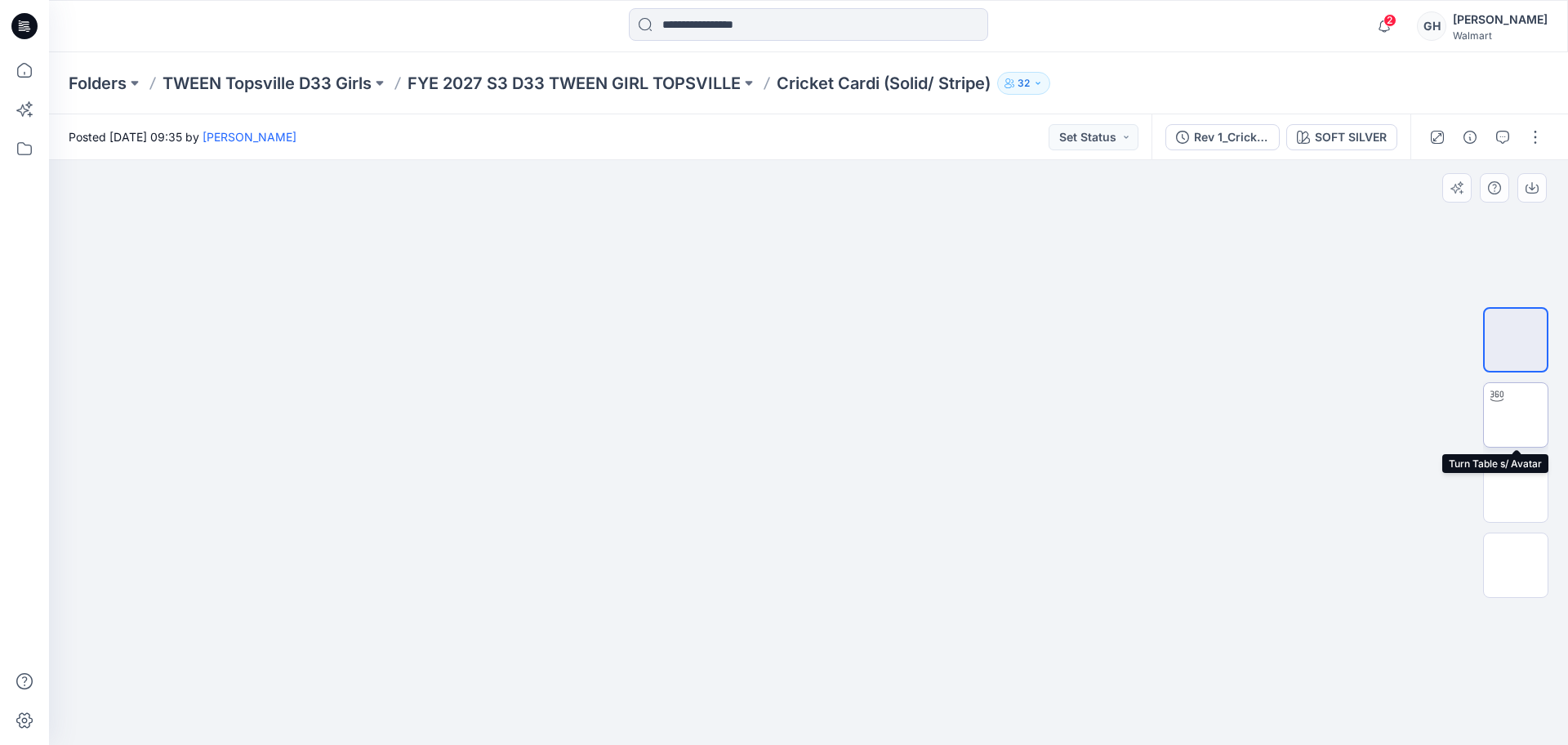
click at [1515, 414] on img at bounding box center [1515, 414] width 0 height 0
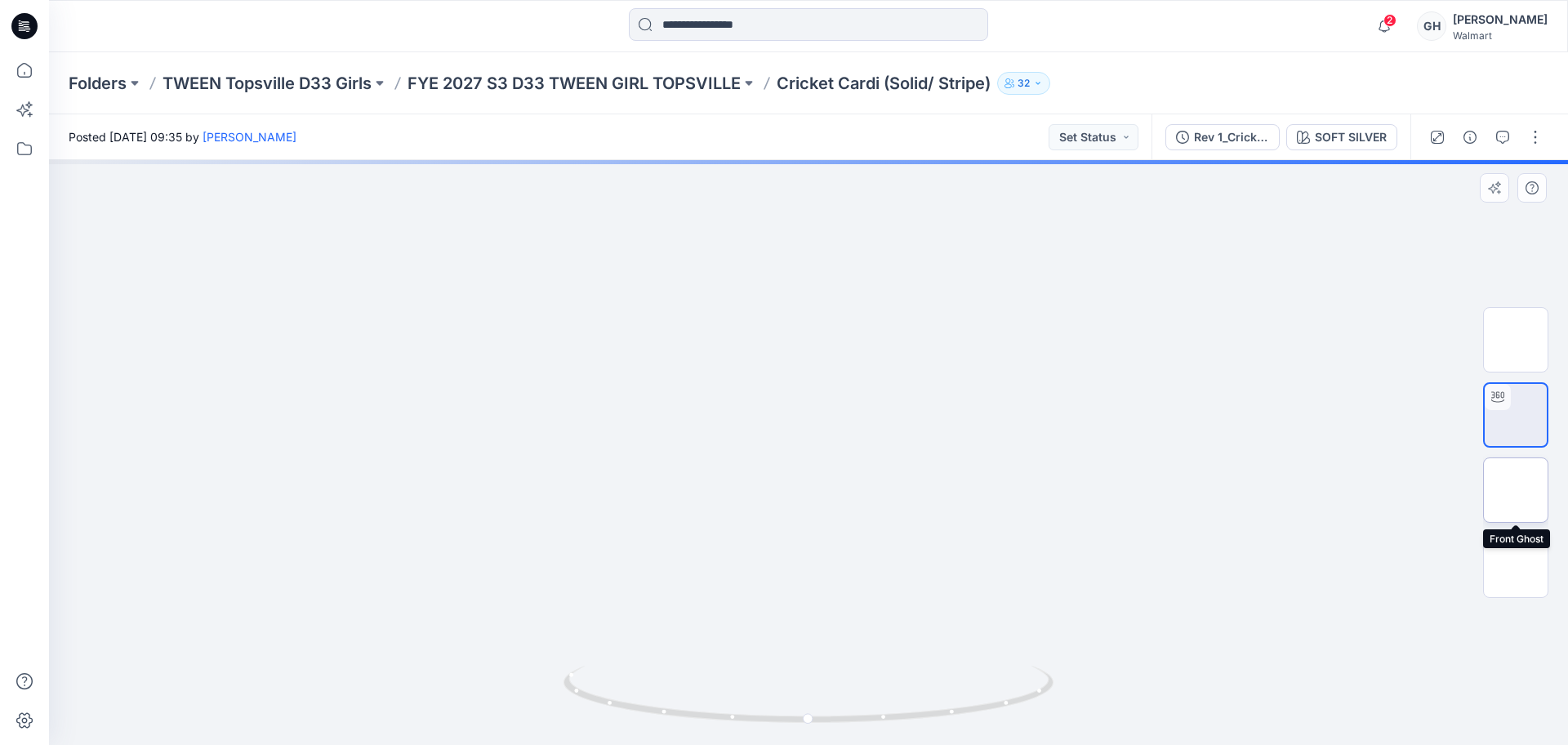
click at [1515, 489] on img at bounding box center [1515, 489] width 0 height 0
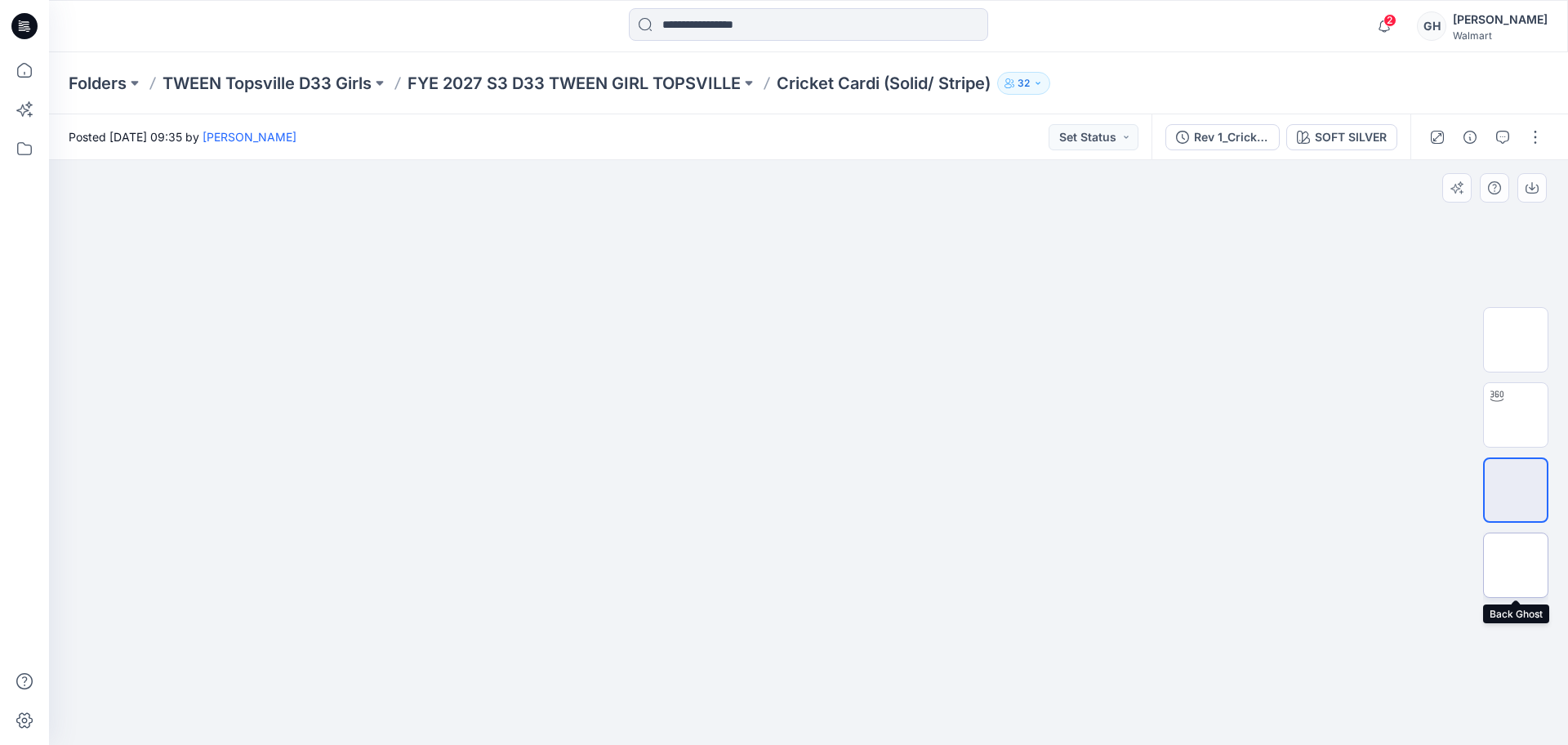
click at [1515, 565] on img at bounding box center [1515, 565] width 0 height 0
click at [1515, 489] on img at bounding box center [1515, 489] width 0 height 0
click at [1515, 414] on img at bounding box center [1515, 414] width 0 height 0
drag, startPoint x: 810, startPoint y: 720, endPoint x: 400, endPoint y: 695, distance: 410.8
click at [400, 695] on div at bounding box center [808, 452] width 1518 height 584
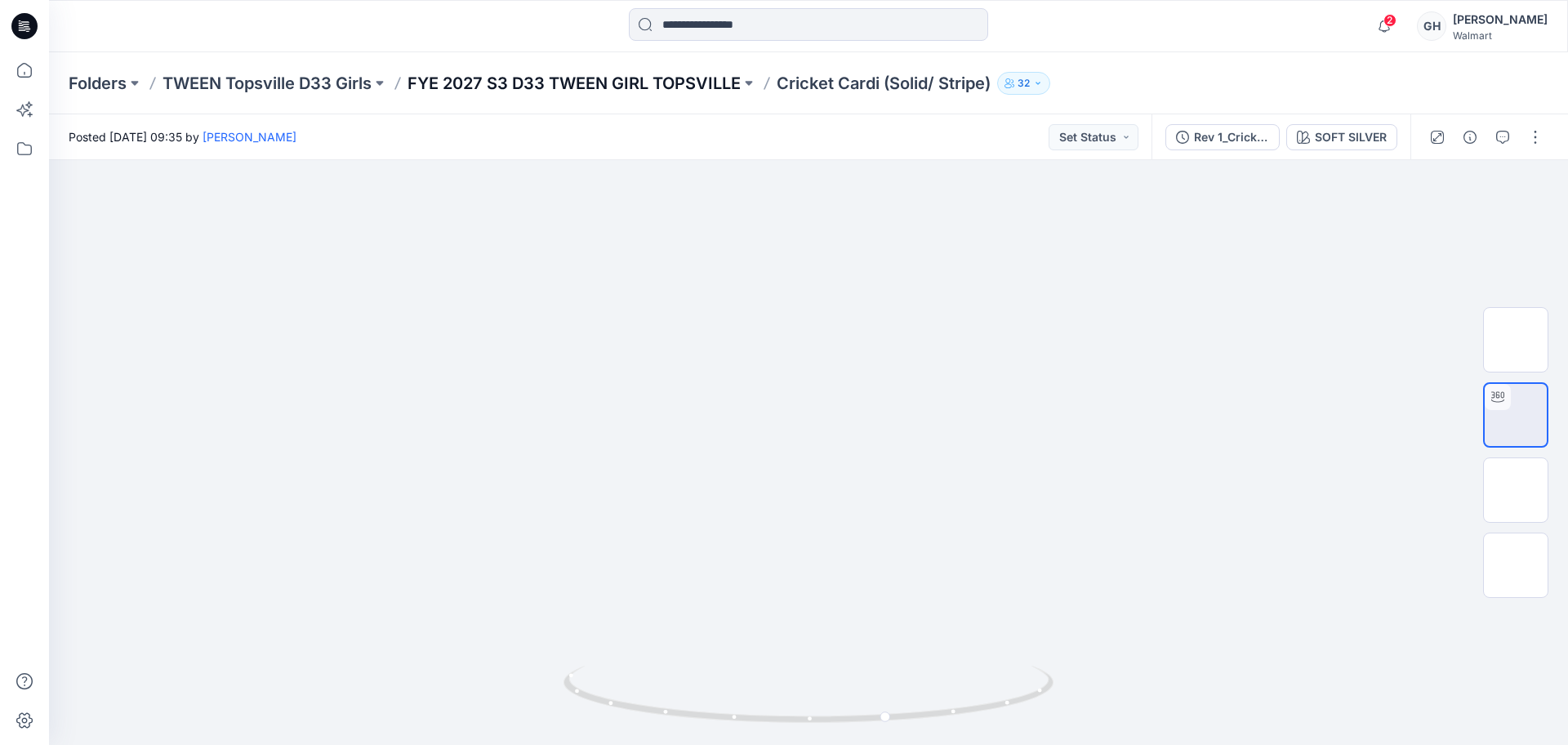
click at [677, 71] on p "FYE 2027 S3 D33 TWEEN GIRL TOPSVILLE" at bounding box center [574, 83] width 334 height 23
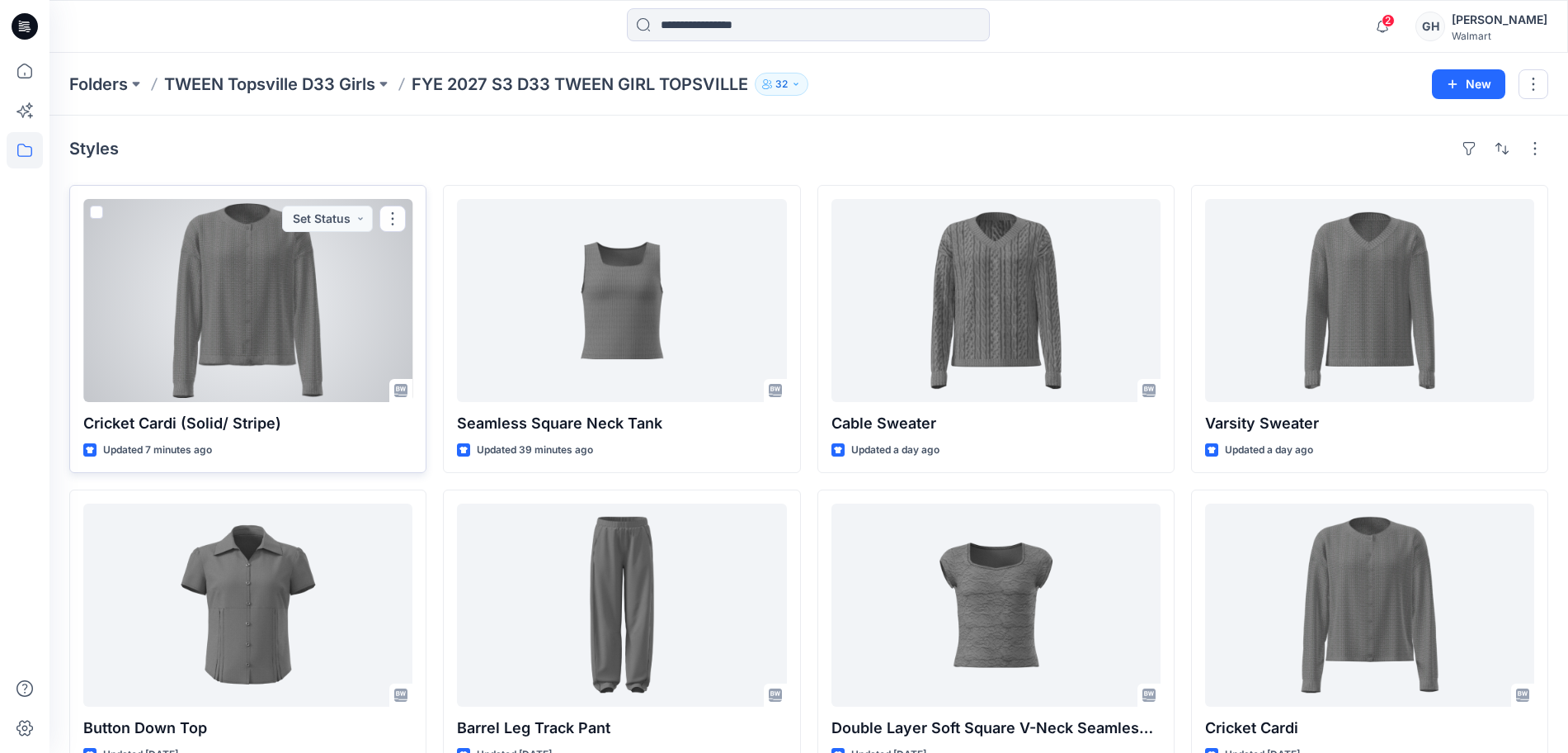
click at [269, 276] on div at bounding box center [248, 300] width 329 height 203
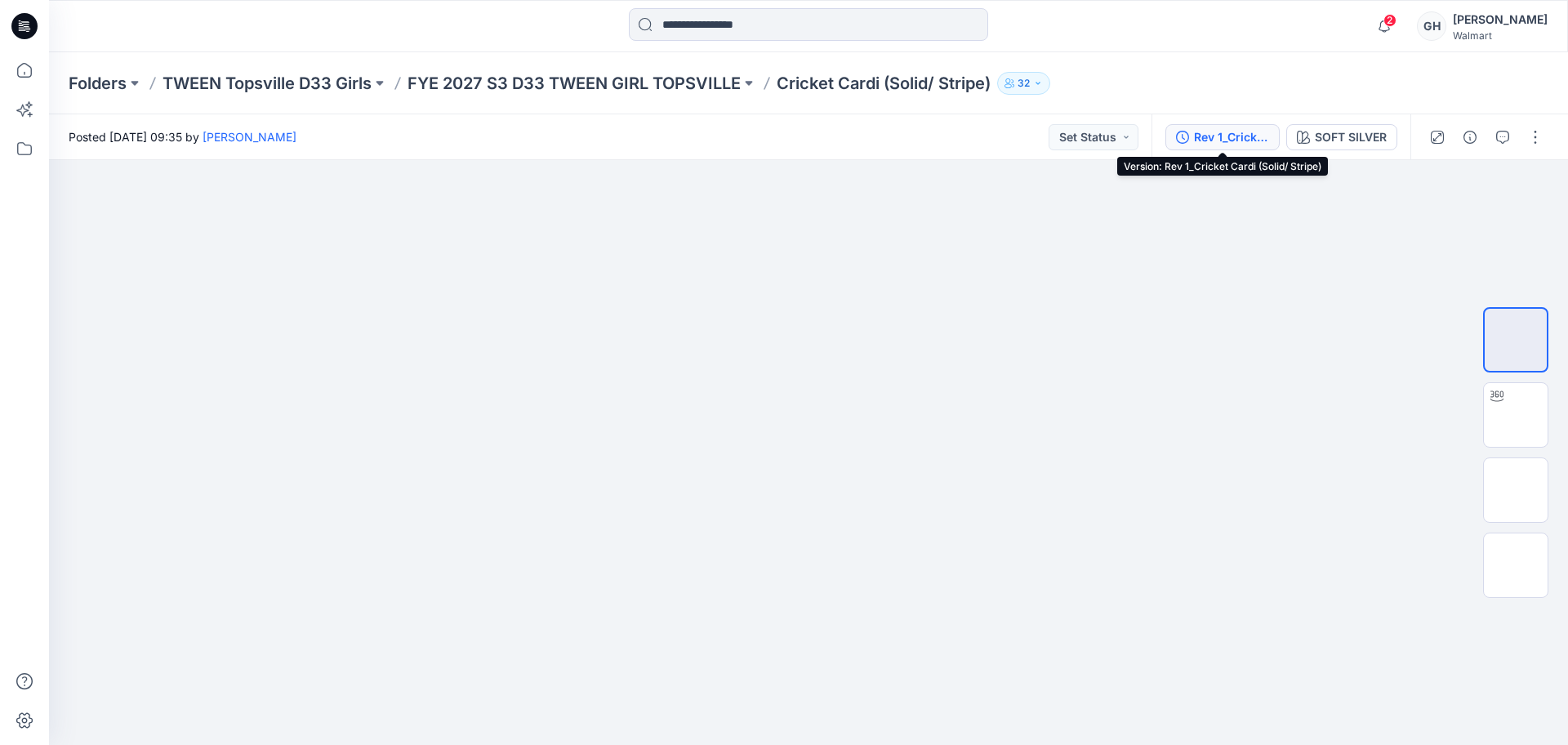
click at [1227, 128] on div "Rev 1_Cricket Cardi (Solid/ Stripe)" at bounding box center [1232, 136] width 75 height 18
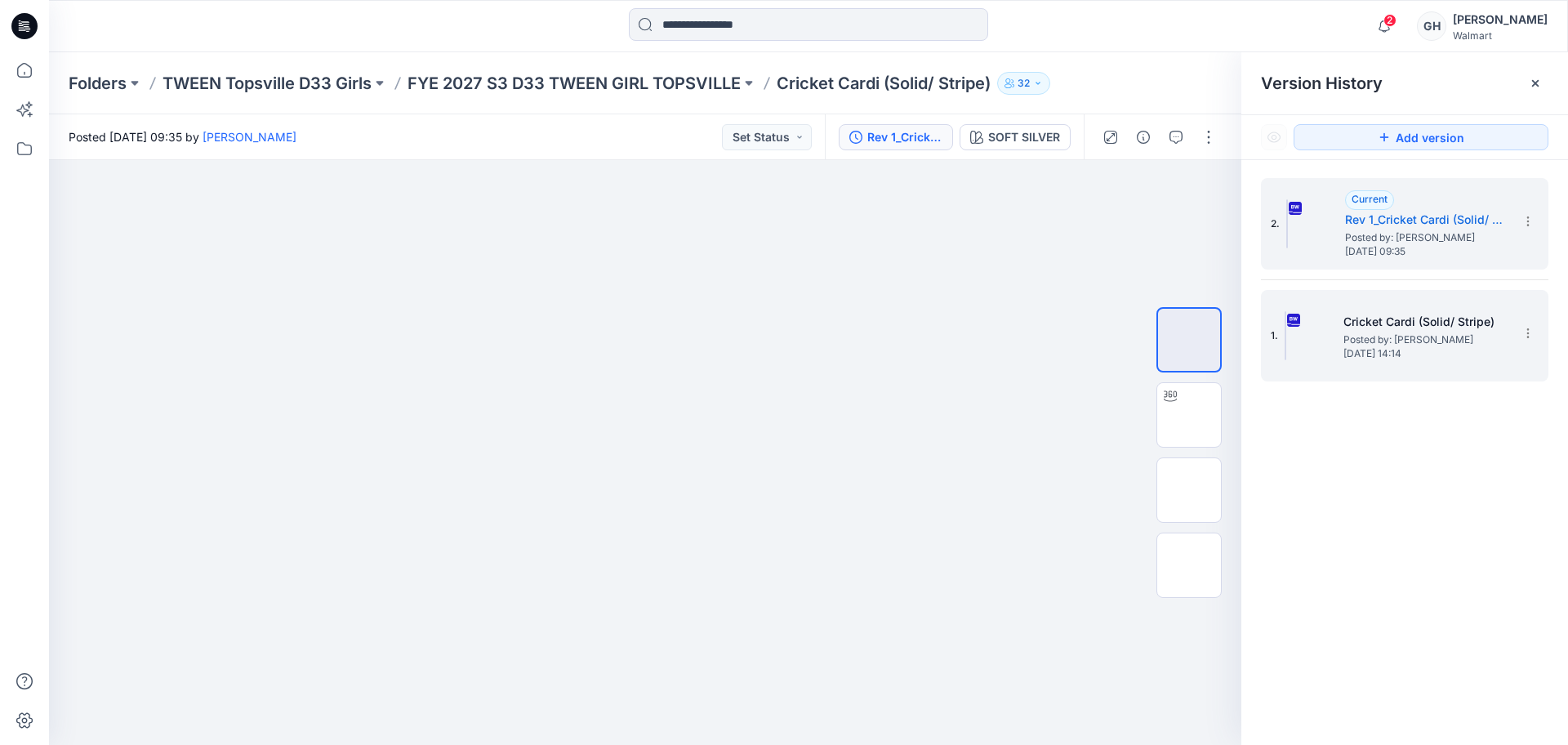
click at [1385, 320] on h5 "Cricket Cardi (Solid/ Stripe)" at bounding box center [1425, 321] width 163 height 20
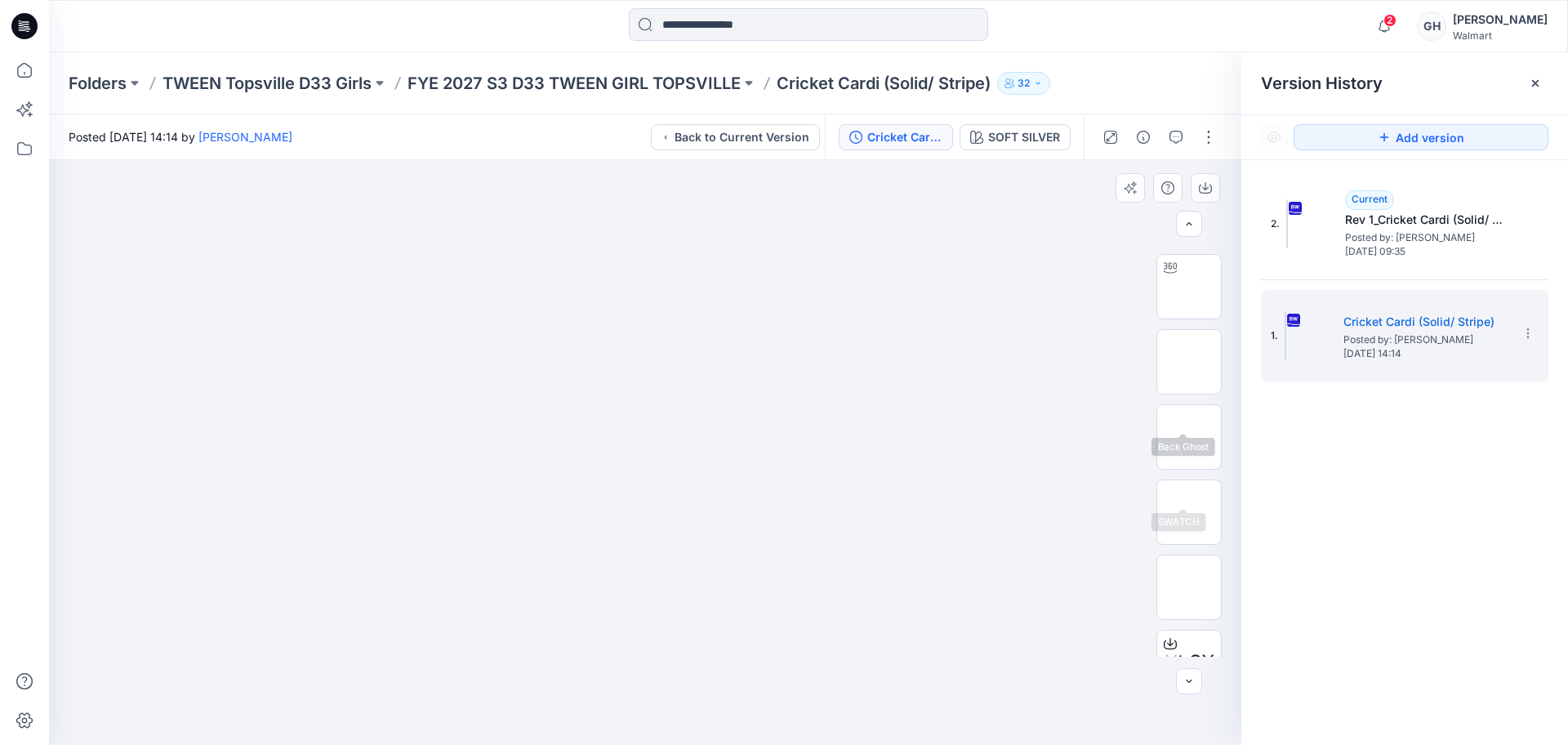
scroll to position [108, 0]
click at [1188, 473] on img at bounding box center [1188, 473] width 0 height 0
click at [1202, 184] on icon "button" at bounding box center [1205, 188] width 13 height 13
drag, startPoint x: 1190, startPoint y: 532, endPoint x: 1196, endPoint y: 519, distance: 14.3
click at [1188, 549] on img at bounding box center [1188, 549] width 0 height 0
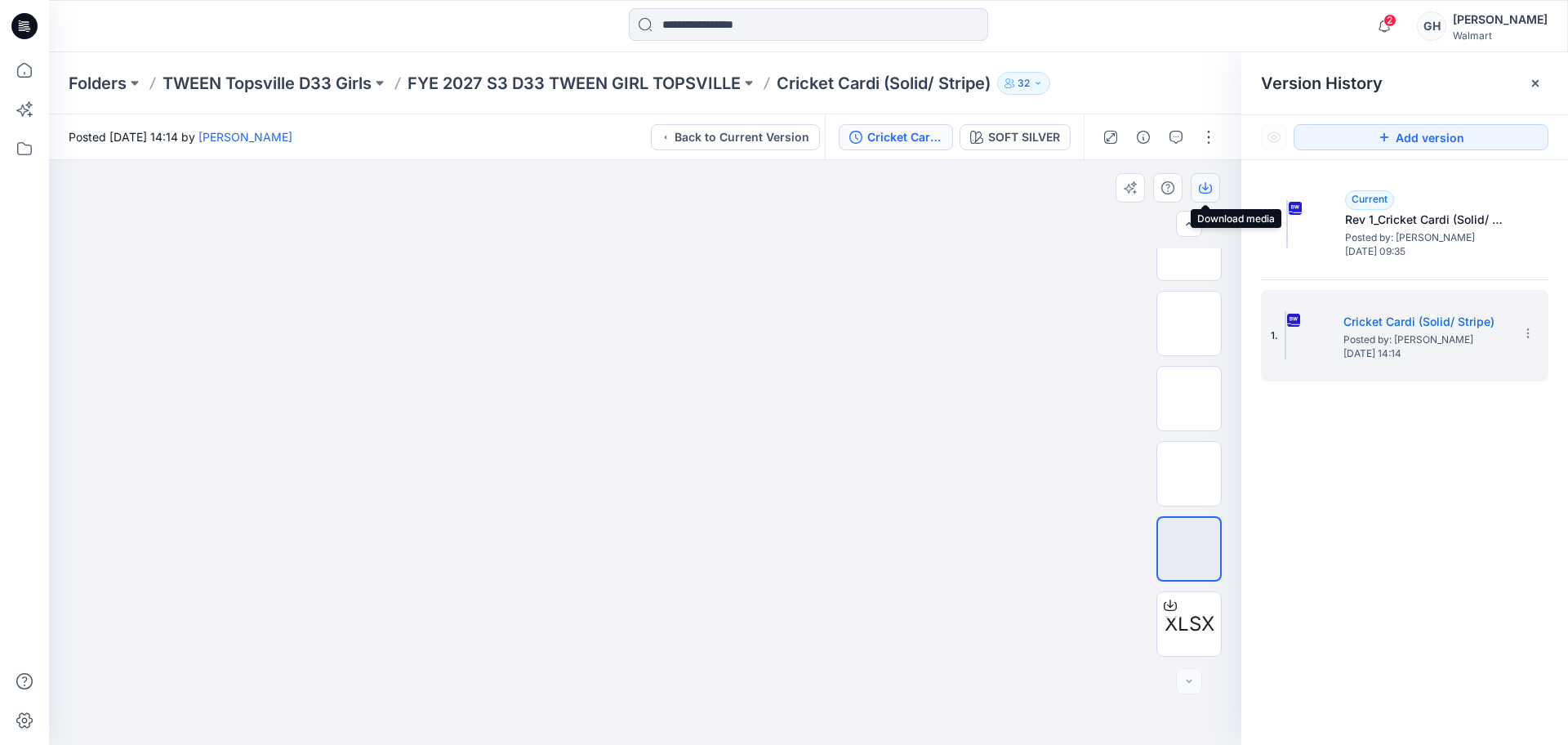
click at [1203, 188] on icon "button" at bounding box center [1204, 186] width 7 height 8
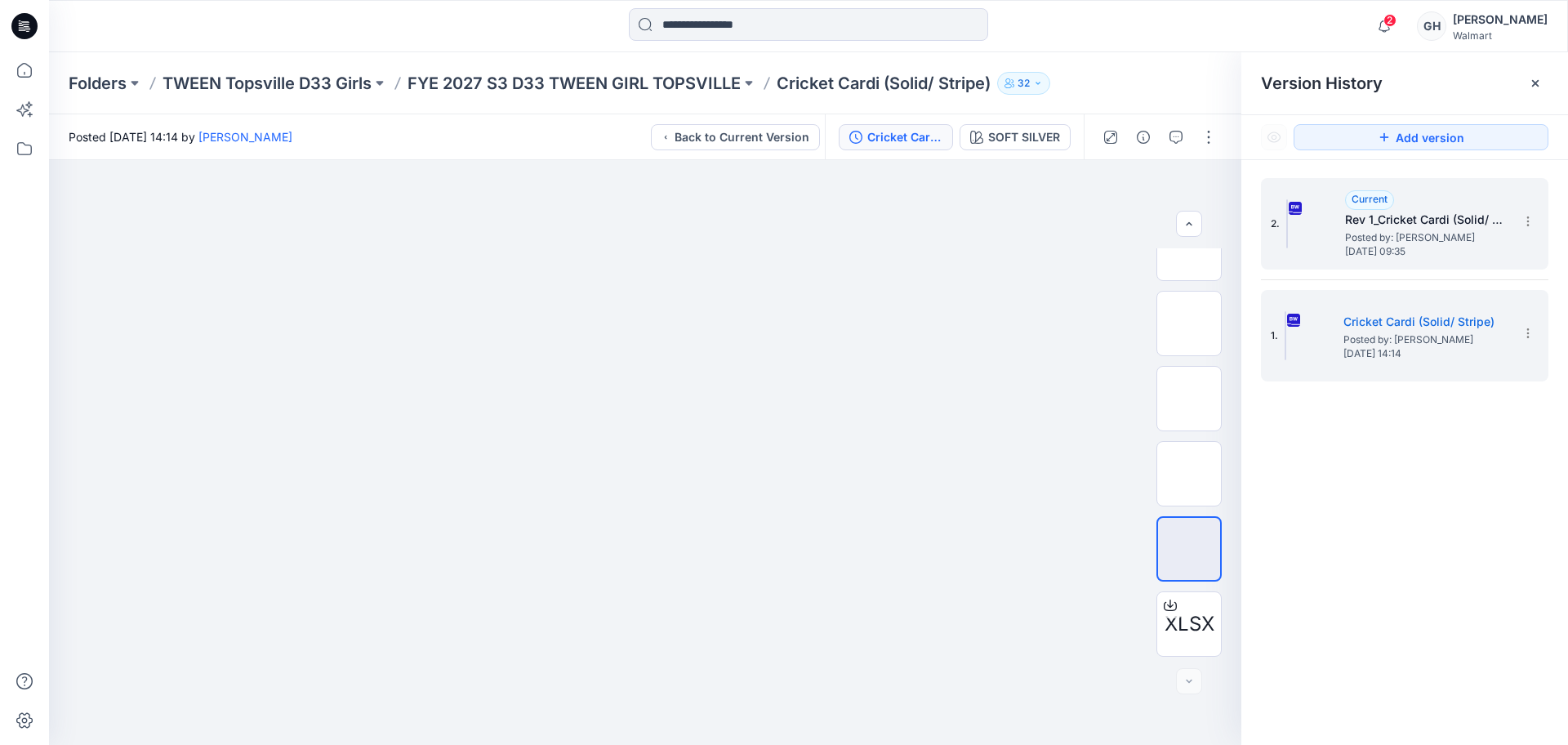
click at [1442, 210] on h5 "Rev 1_Cricket Cardi (Solid/ Stripe)" at bounding box center [1426, 219] width 163 height 20
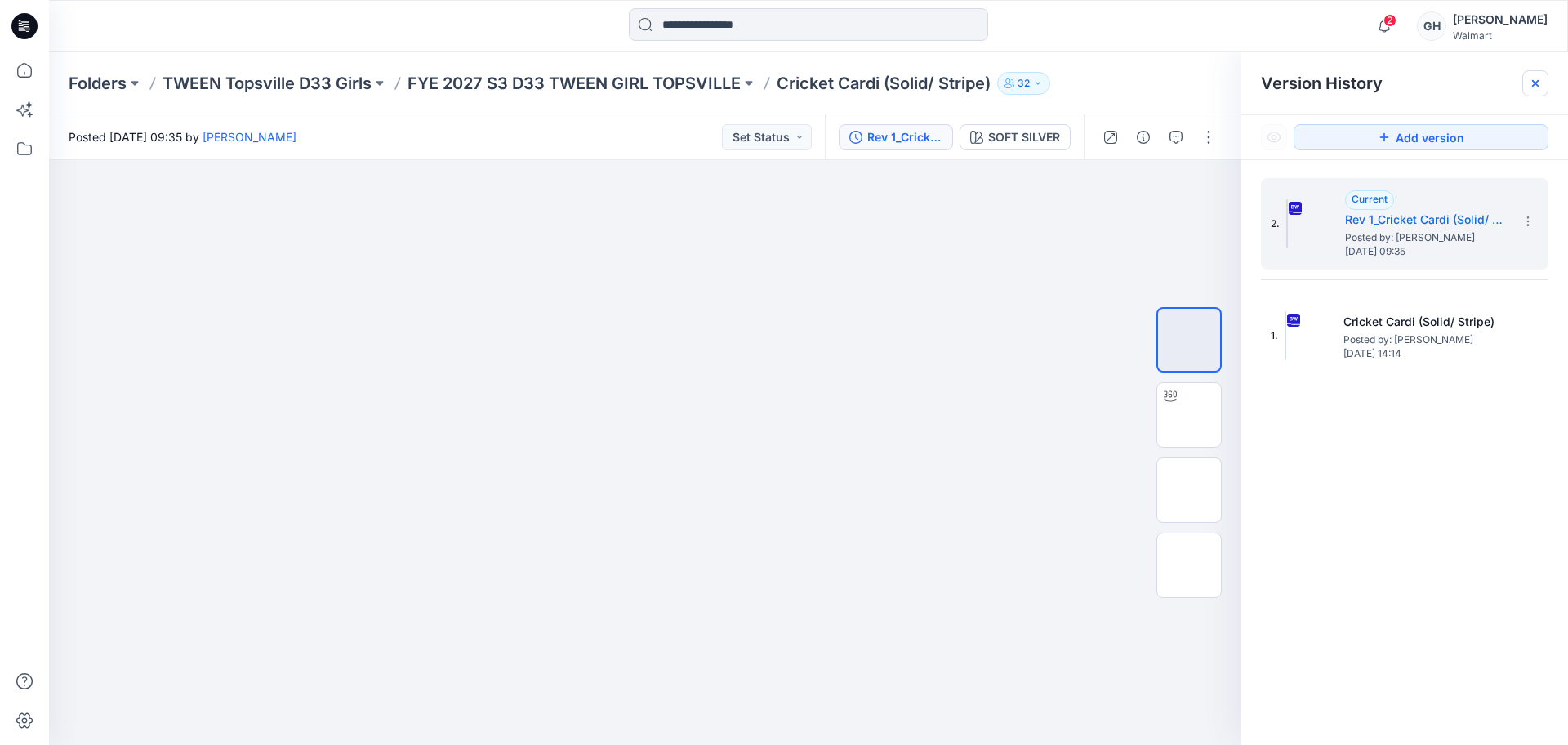
click at [1541, 78] on icon at bounding box center [1535, 84] width 13 height 13
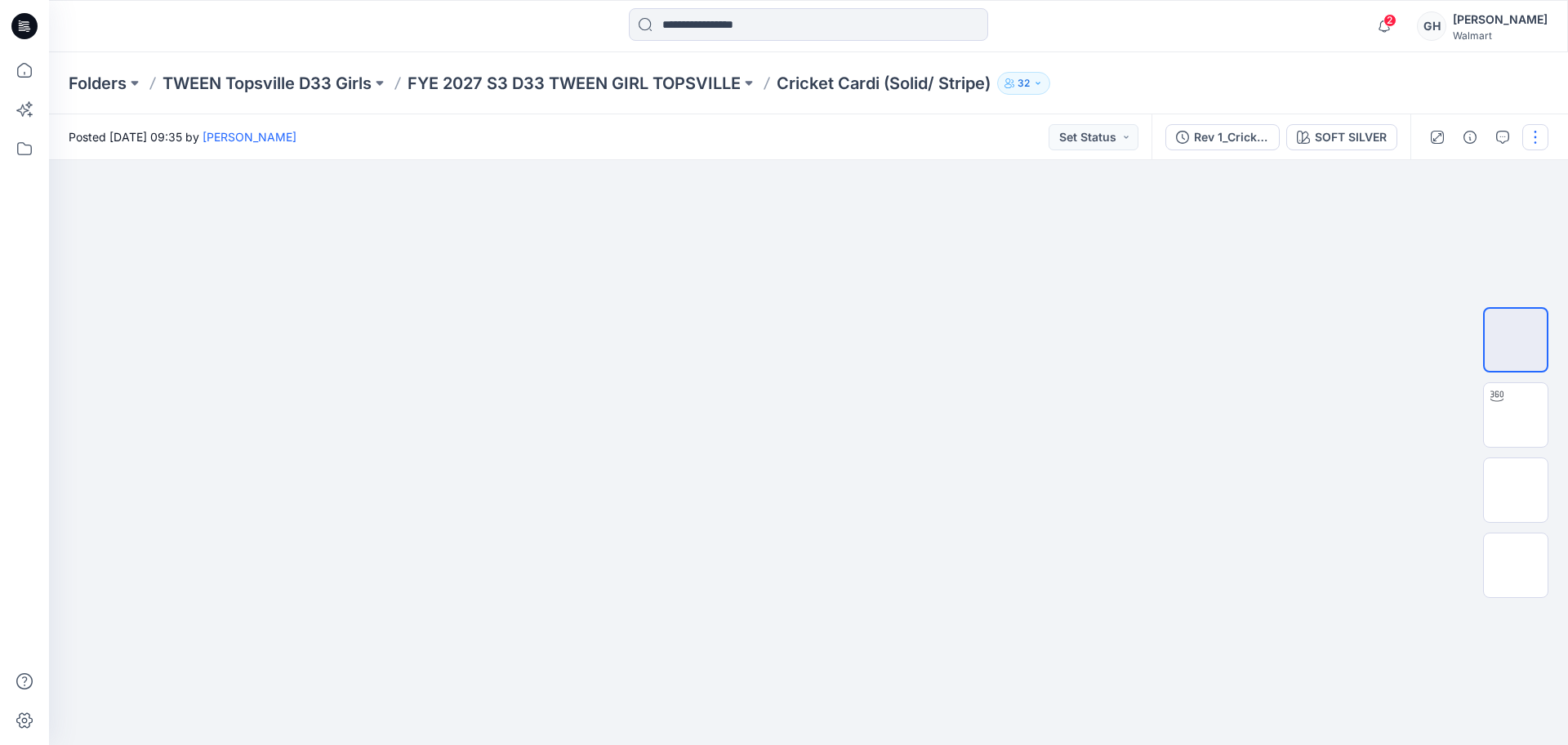
click at [1532, 132] on button "button" at bounding box center [1535, 137] width 26 height 26
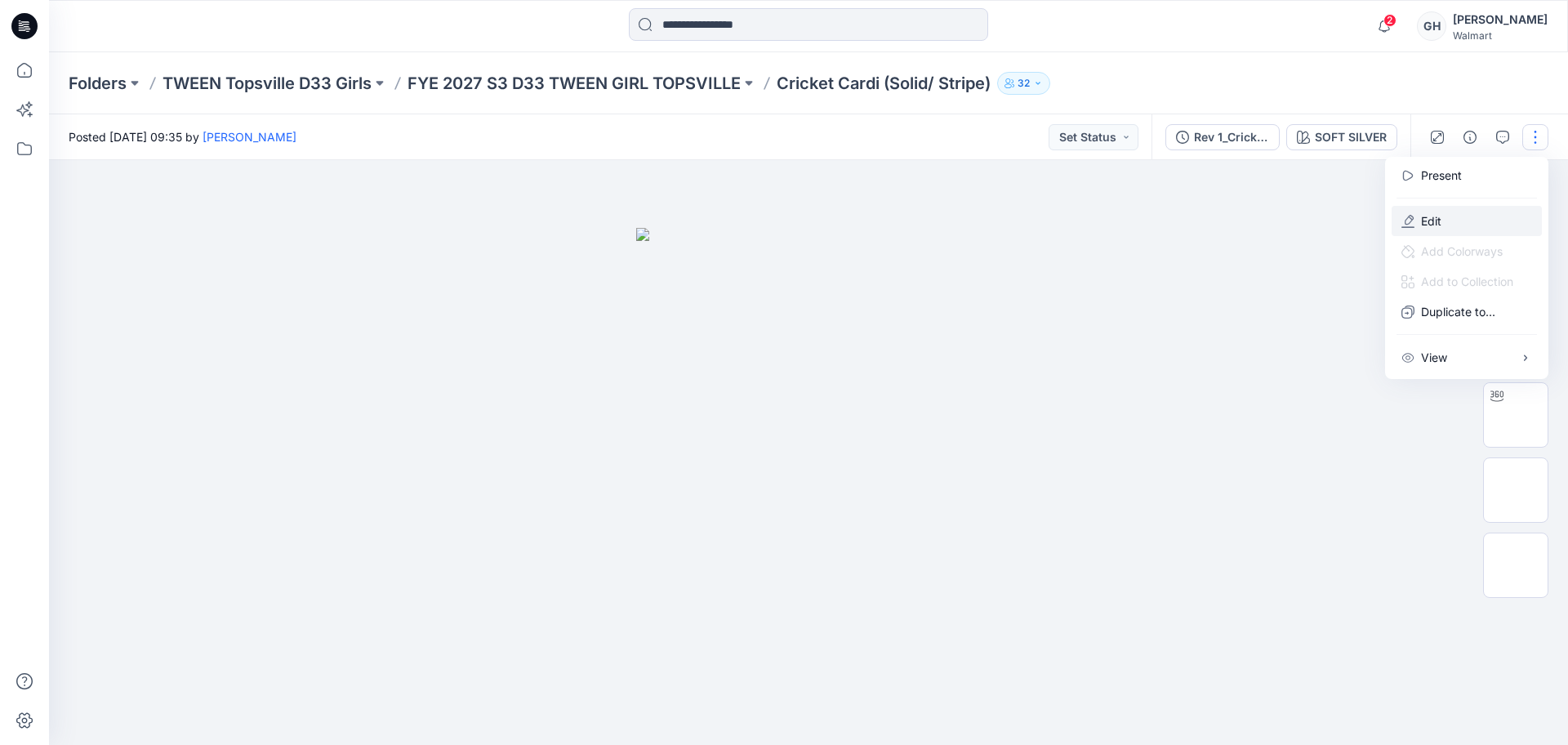
click at [1431, 222] on p "Edit" at bounding box center [1431, 221] width 21 height 17
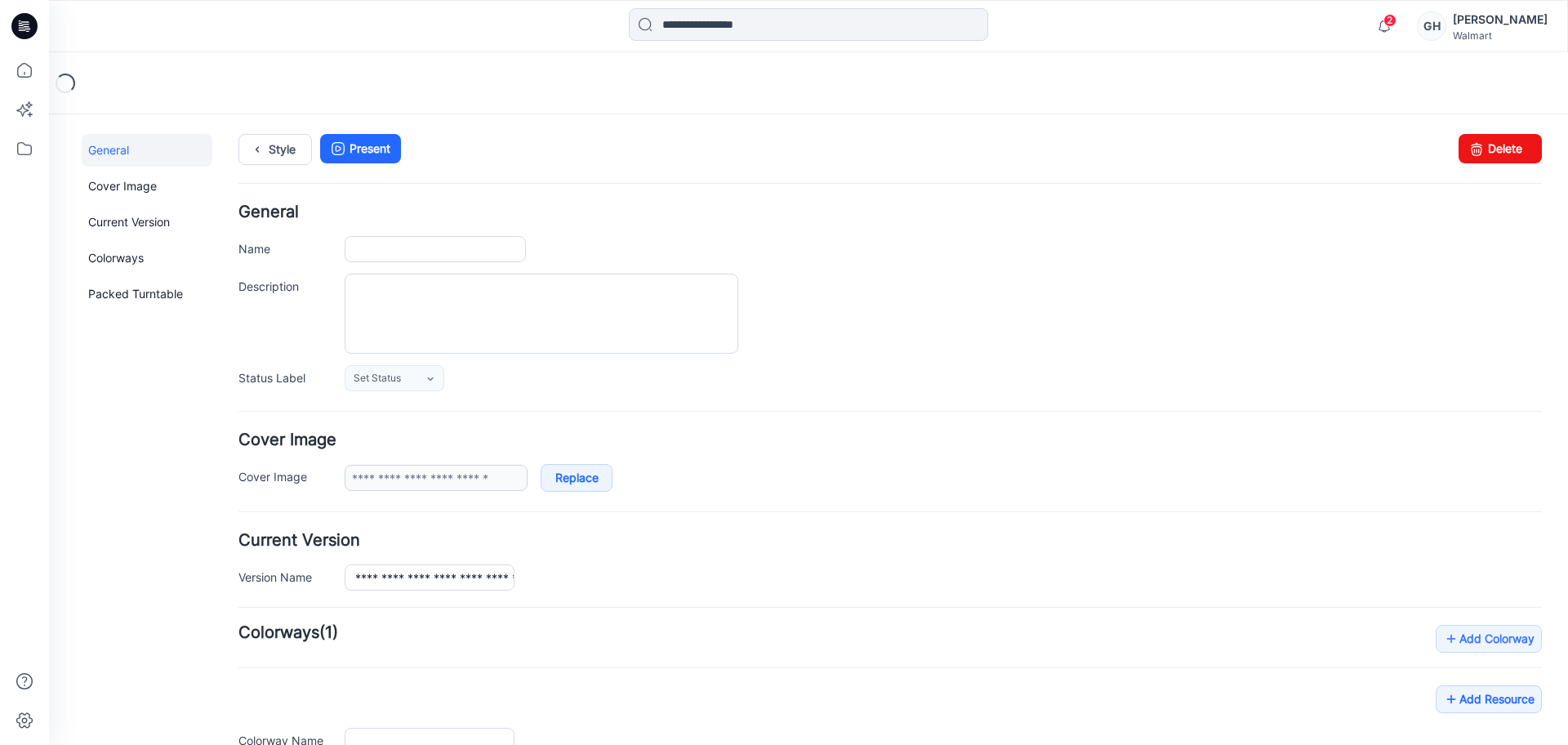
type input "**********"
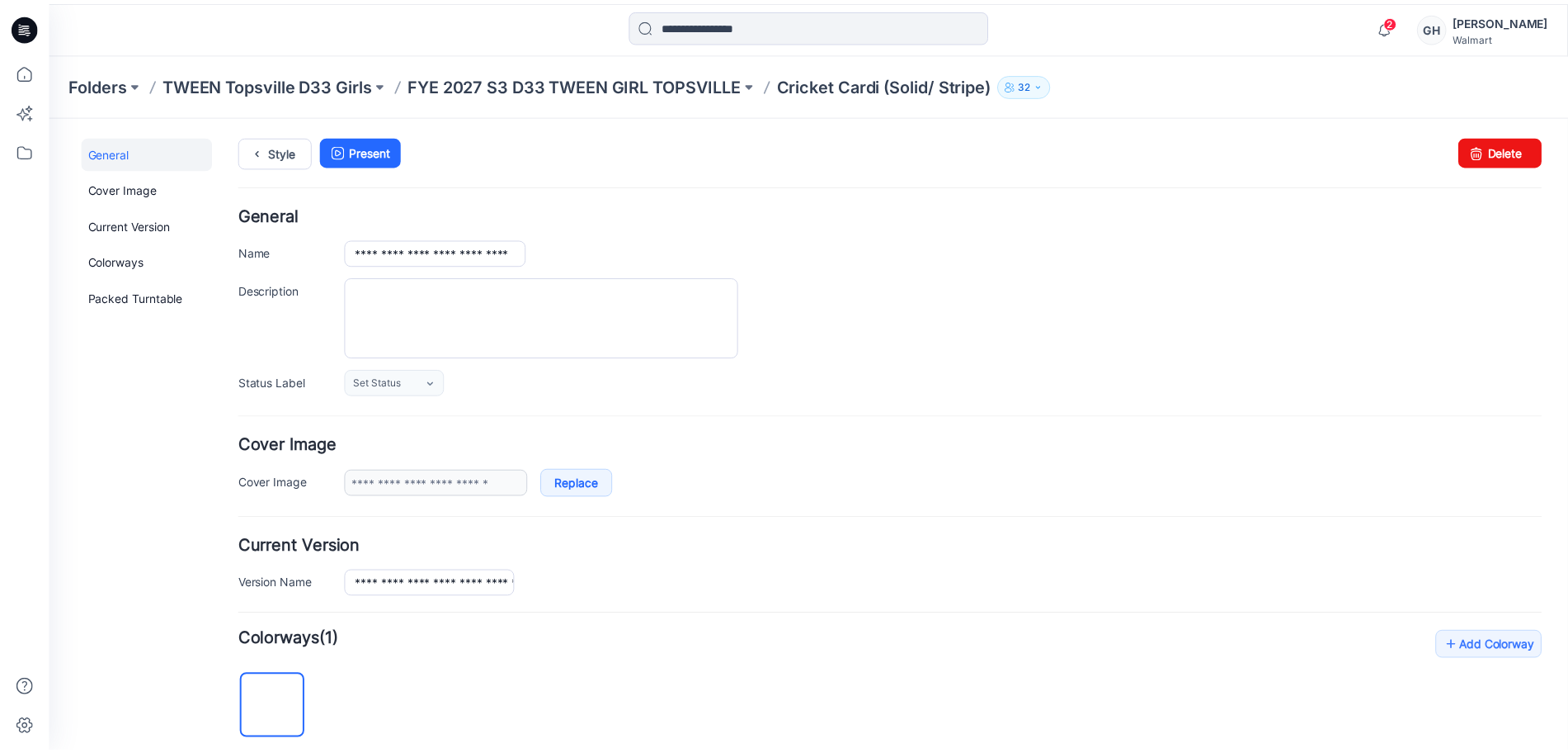
scroll to position [517, 0]
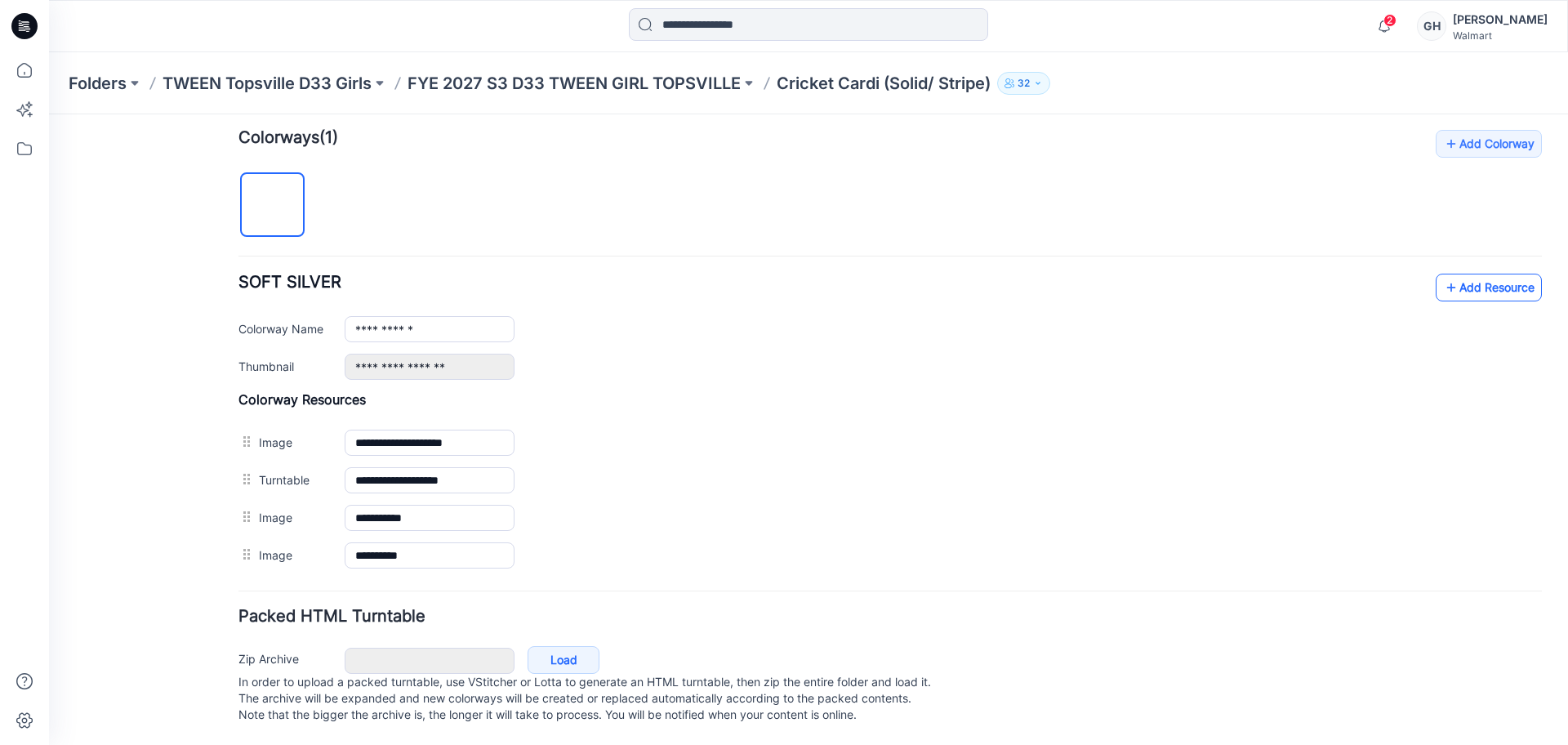
click at [1452, 273] on link "Add Resource" at bounding box center [1488, 287] width 106 height 28
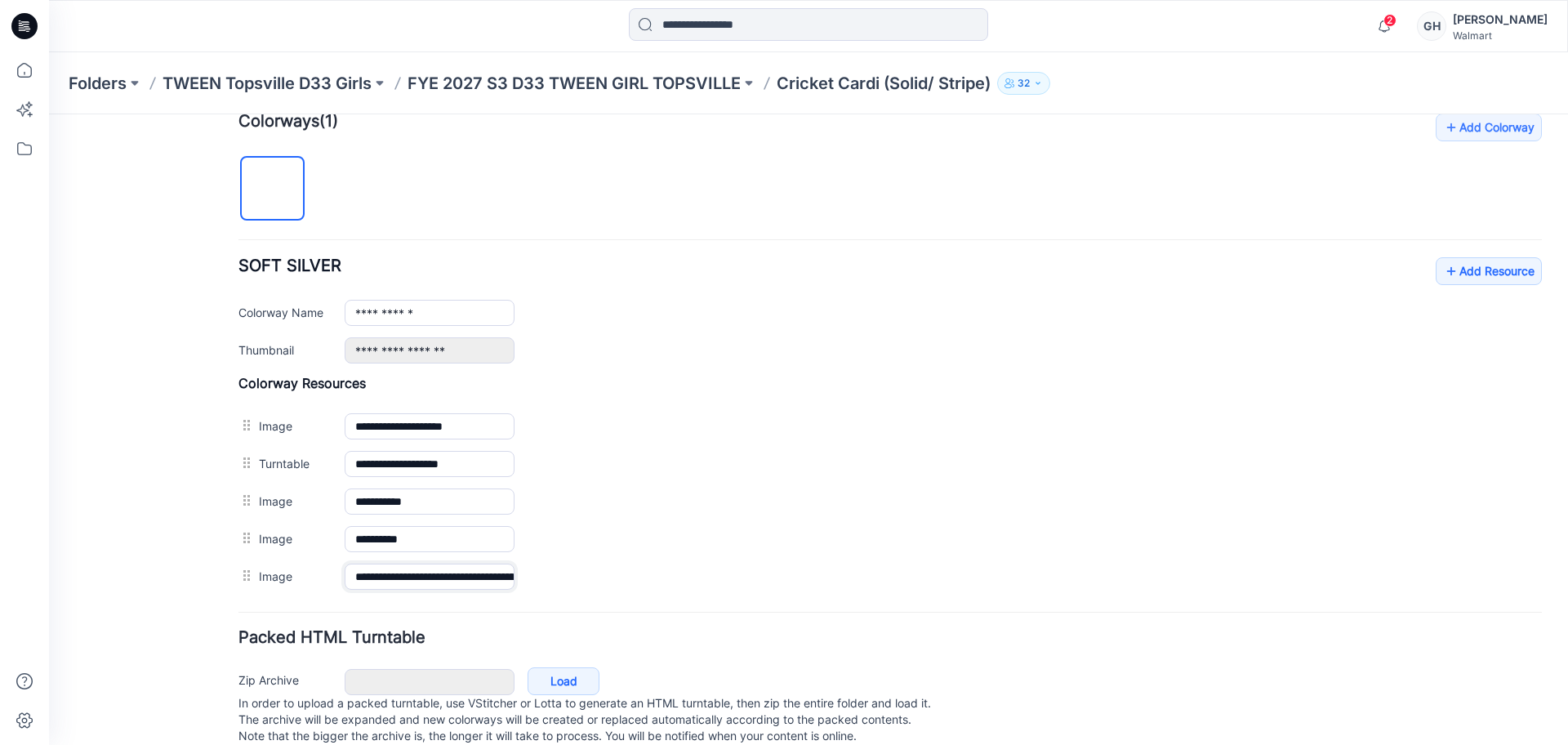
click at [414, 575] on input "**********" at bounding box center [429, 577] width 170 height 26
type input "******"
click at [147, 540] on div "General Cover Image Current Version Colorways Packed Turntable" at bounding box center [147, 194] width 131 height 1143
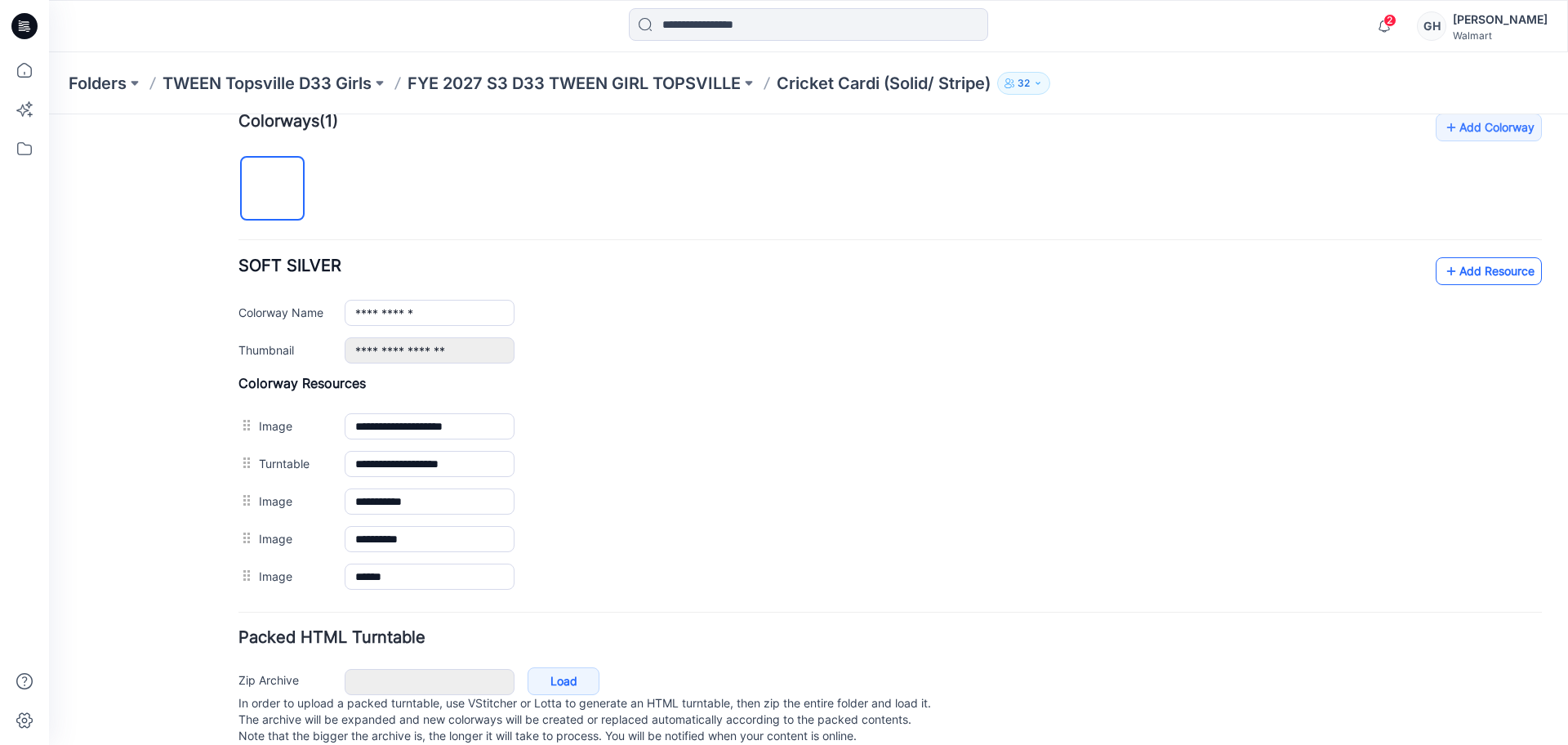
click at [1457, 265] on link "Add Resource" at bounding box center [1488, 272] width 106 height 28
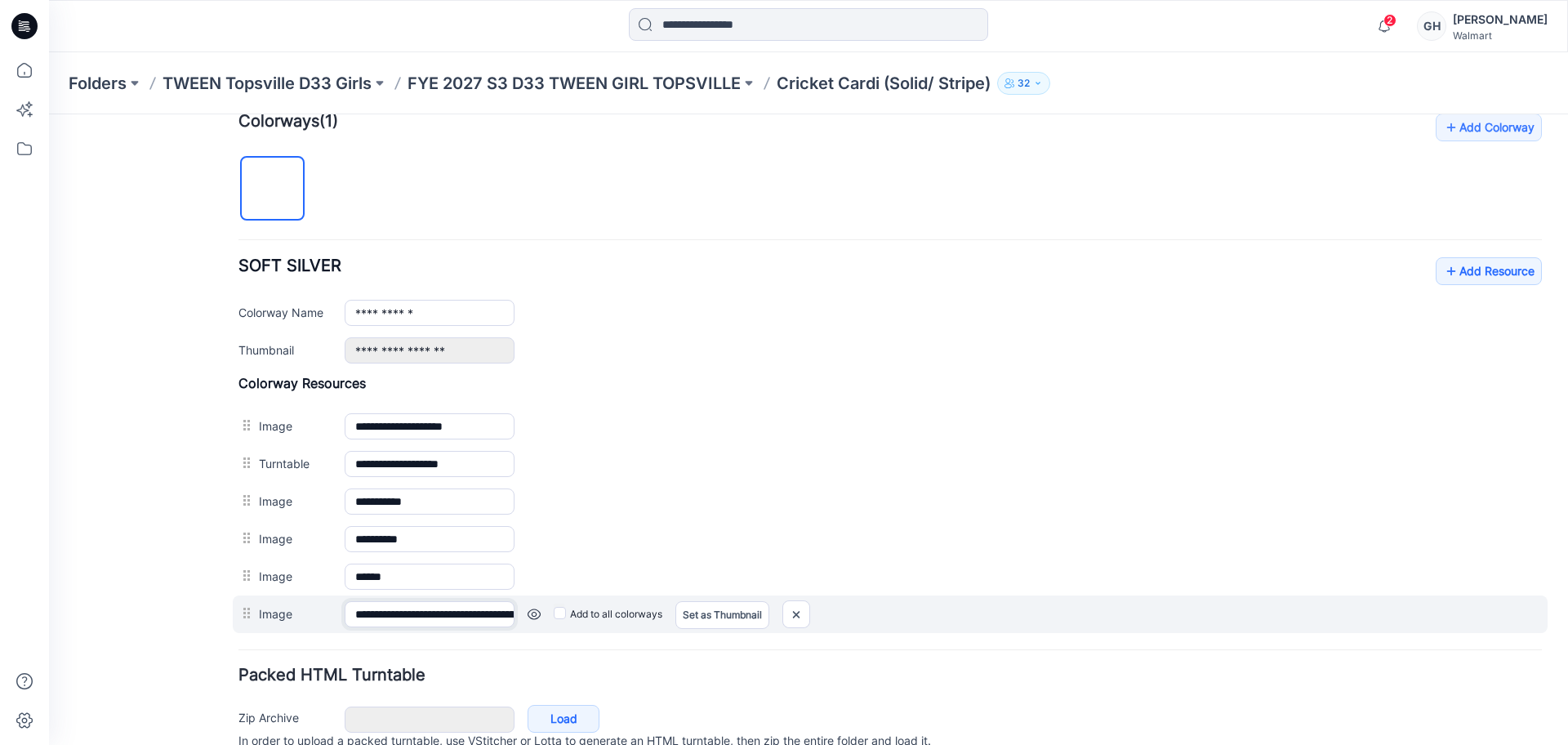
click at [406, 618] on input "**********" at bounding box center [429, 614] width 170 height 26
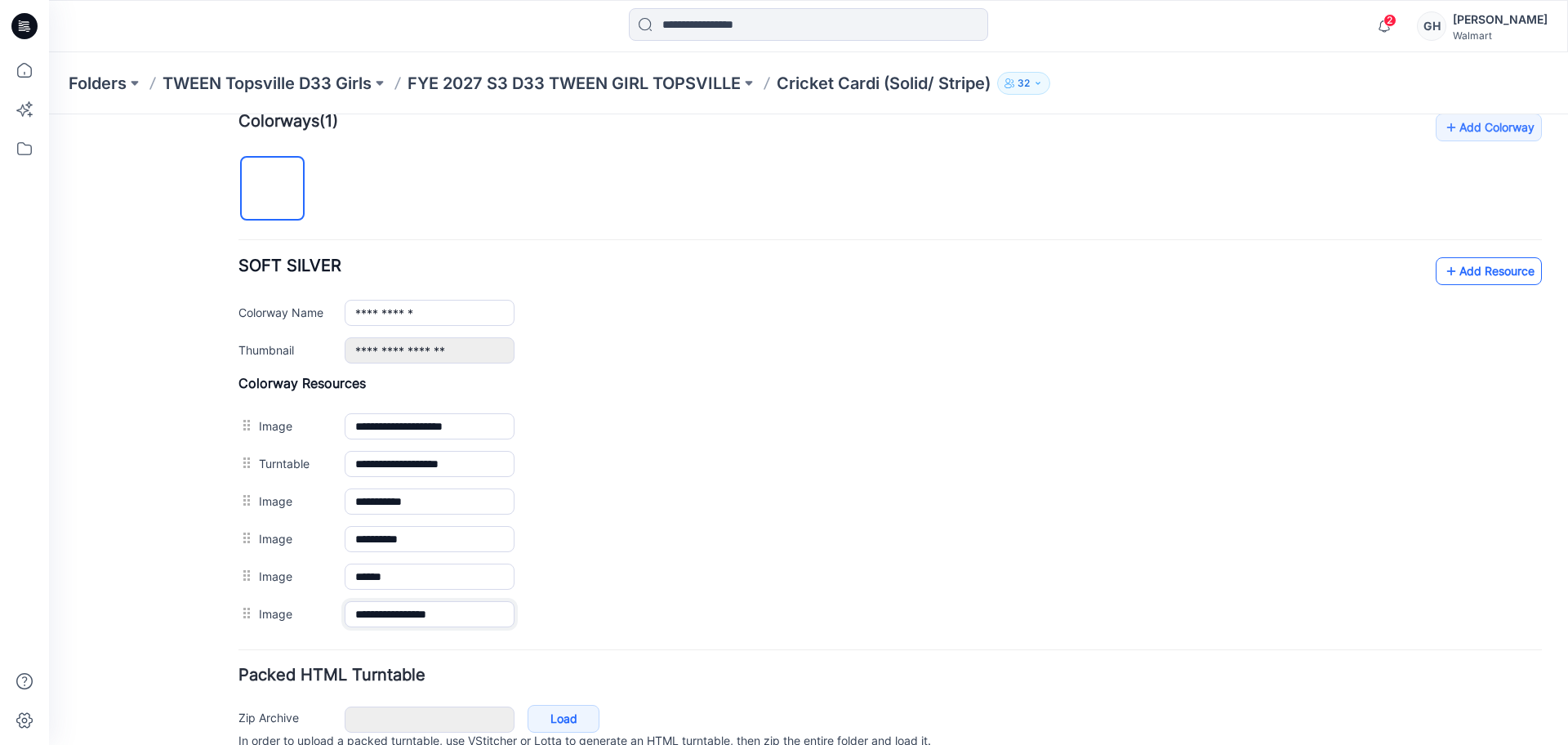
type input "**********"
click at [1498, 270] on link "Add Resource" at bounding box center [1488, 272] width 106 height 28
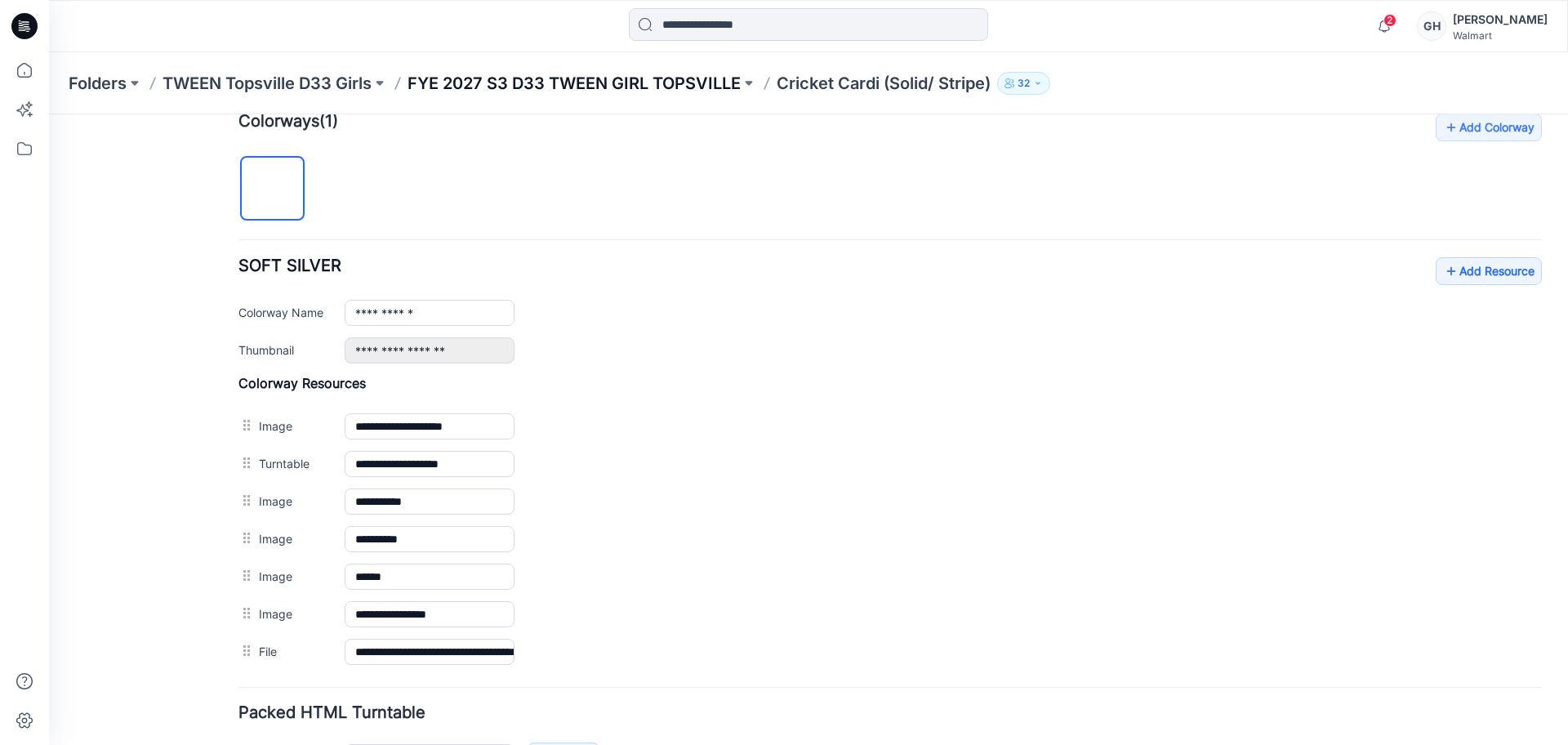
click at [624, 80] on p "FYE 2027 S3 D33 TWEEN GIRL TOPSVILLE" at bounding box center [574, 83] width 334 height 23
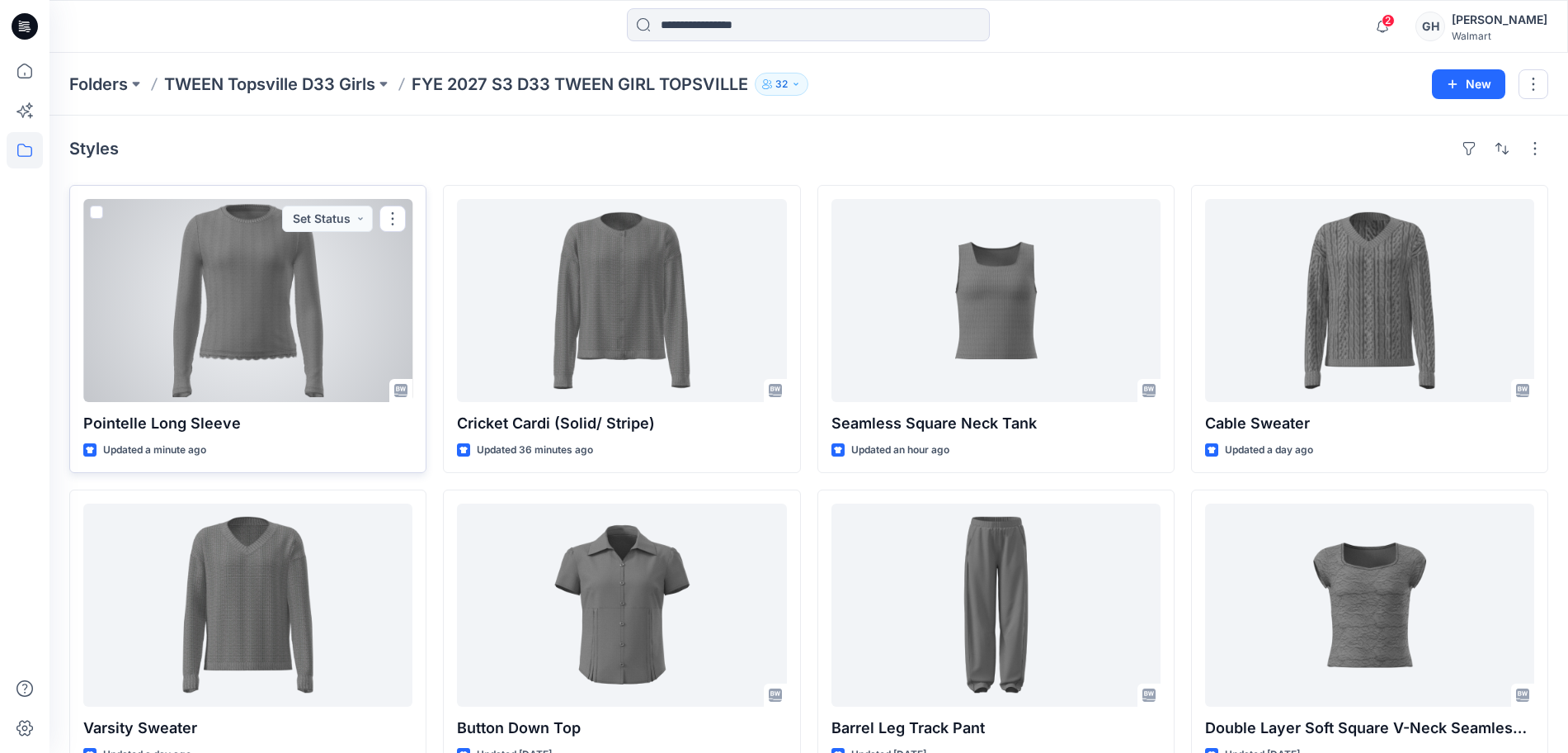
click at [227, 316] on div at bounding box center [248, 300] width 329 height 203
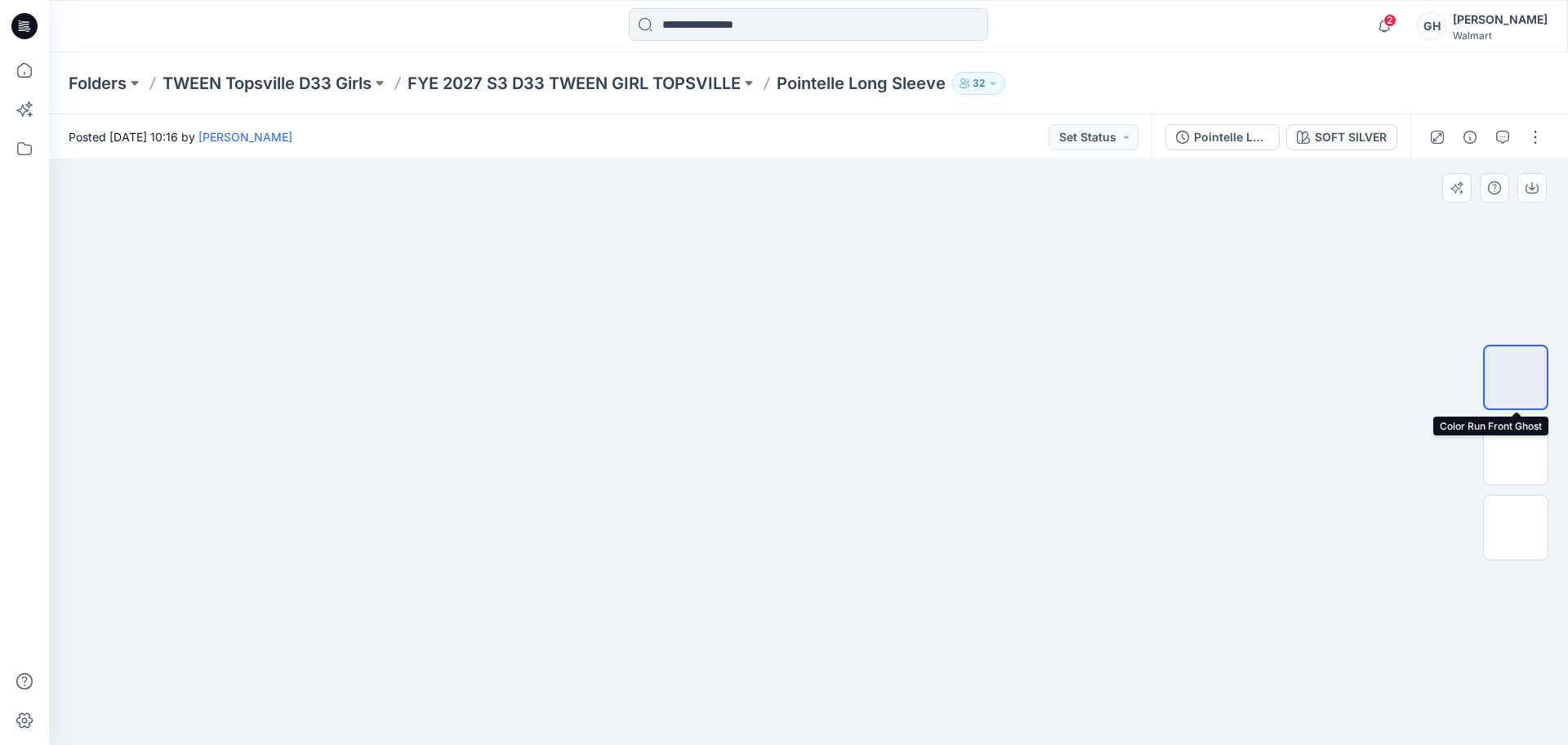
click at [1515, 377] on img at bounding box center [1515, 377] width 0 height 0
click at [1515, 452] on img at bounding box center [1515, 452] width 0 height 0
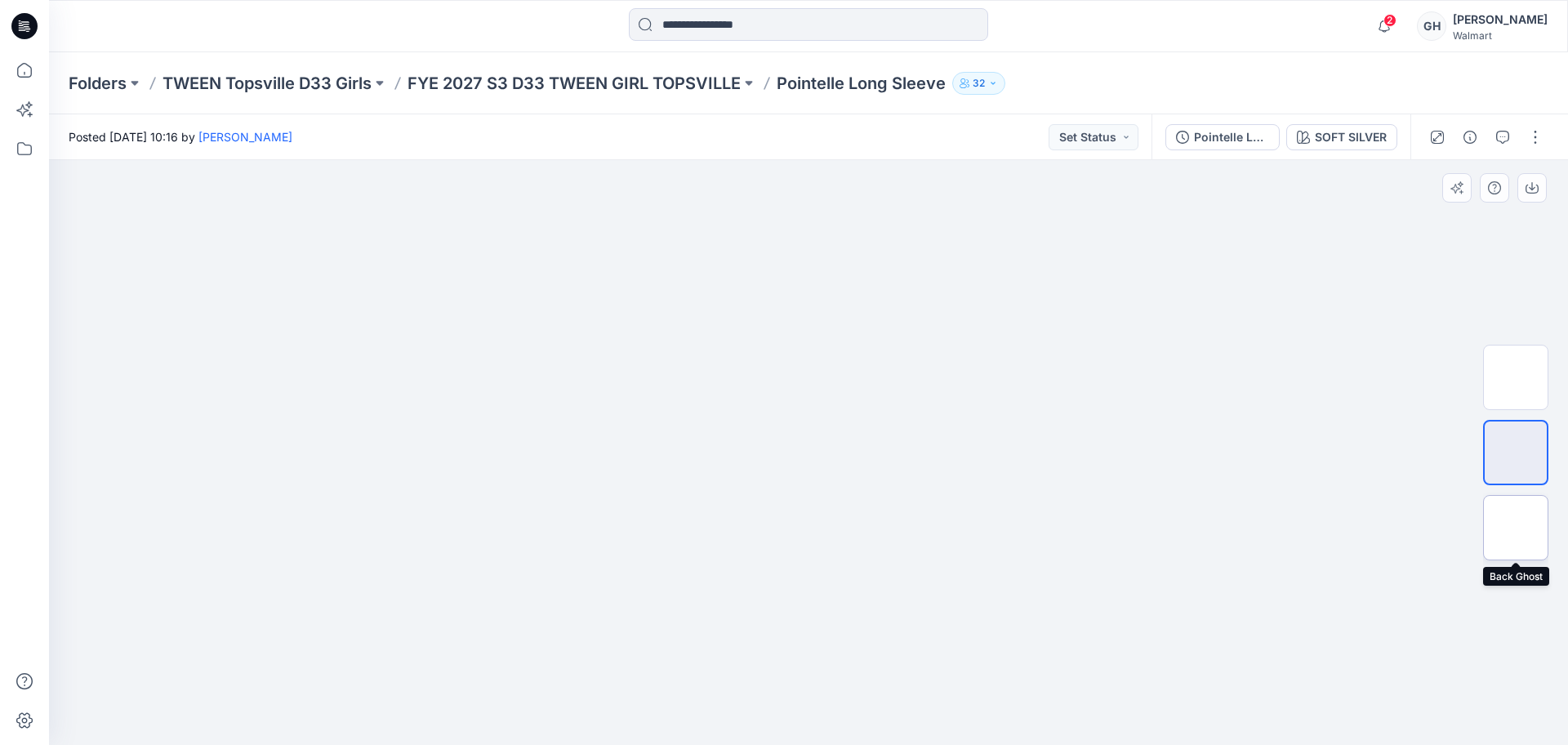
click at [1515, 527] on img at bounding box center [1515, 527] width 0 height 0
click at [830, 691] on div at bounding box center [808, 452] width 1518 height 584
click at [1515, 452] on img at bounding box center [1515, 452] width 0 height 0
click at [1515, 527] on img at bounding box center [1515, 527] width 0 height 0
click at [613, 87] on p "FYE 2027 S3 D33 TWEEN GIRL TOPSVILLE" at bounding box center [574, 83] width 334 height 23
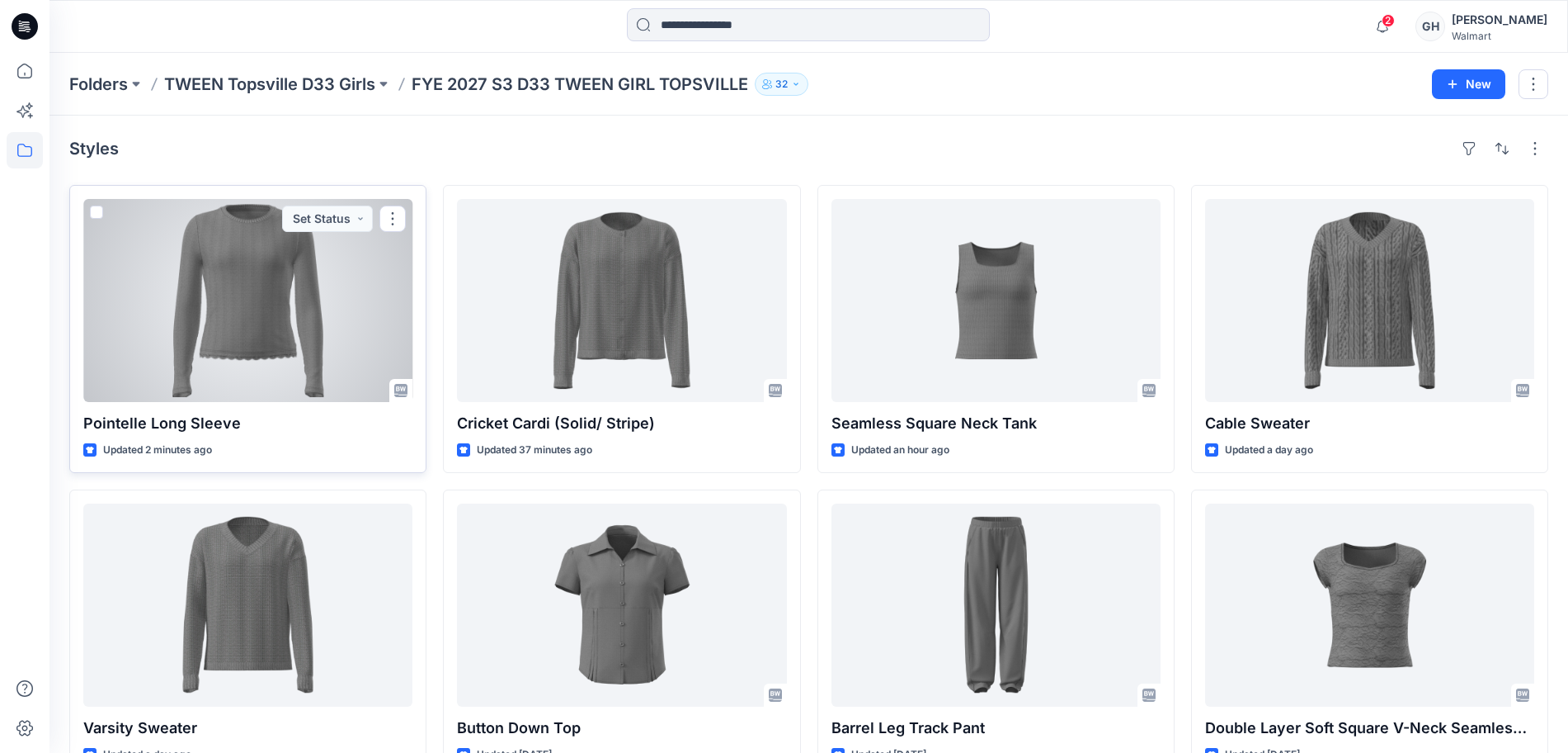
click at [327, 333] on div at bounding box center [248, 300] width 329 height 203
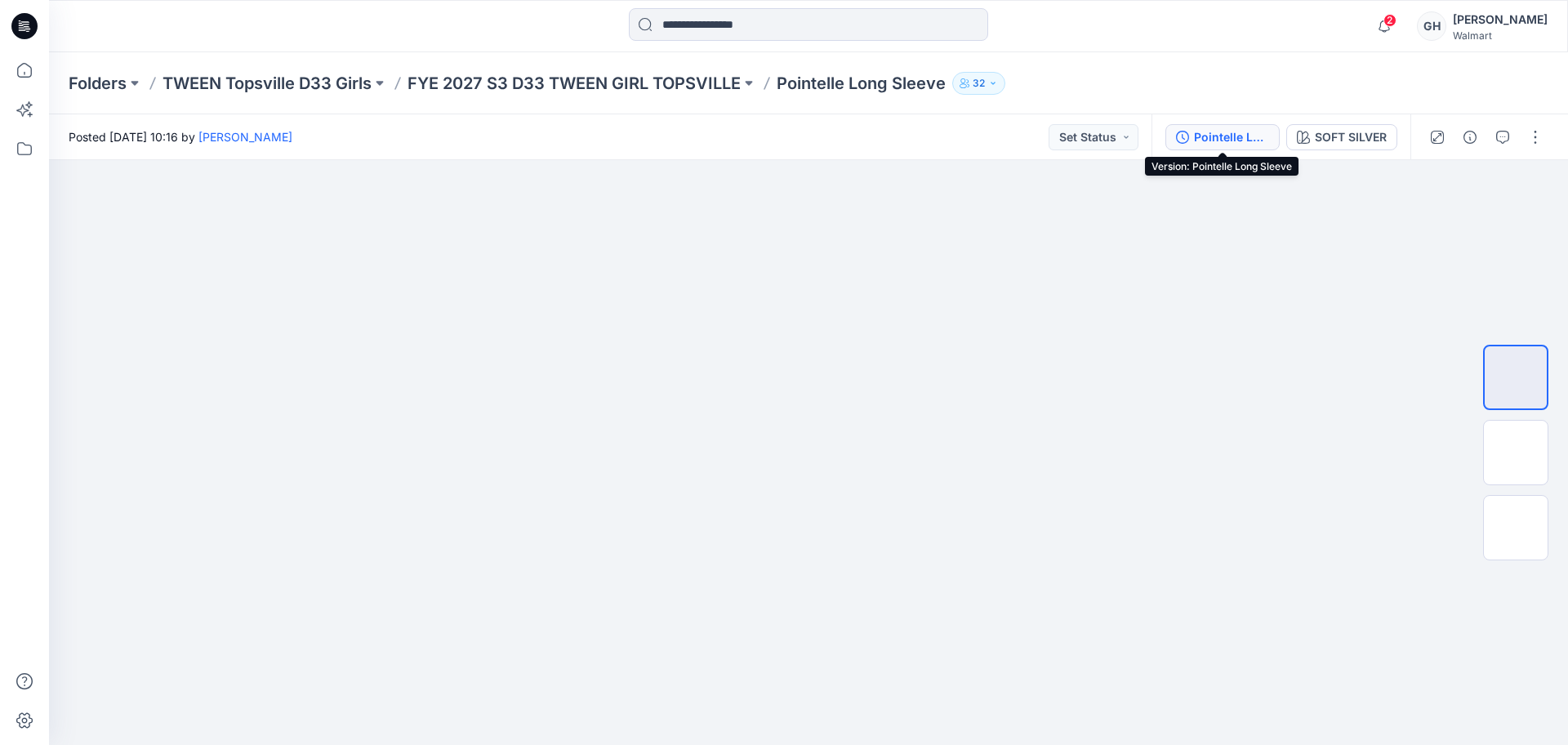
click at [1227, 133] on div "Pointelle Long Sleeve" at bounding box center [1232, 136] width 75 height 18
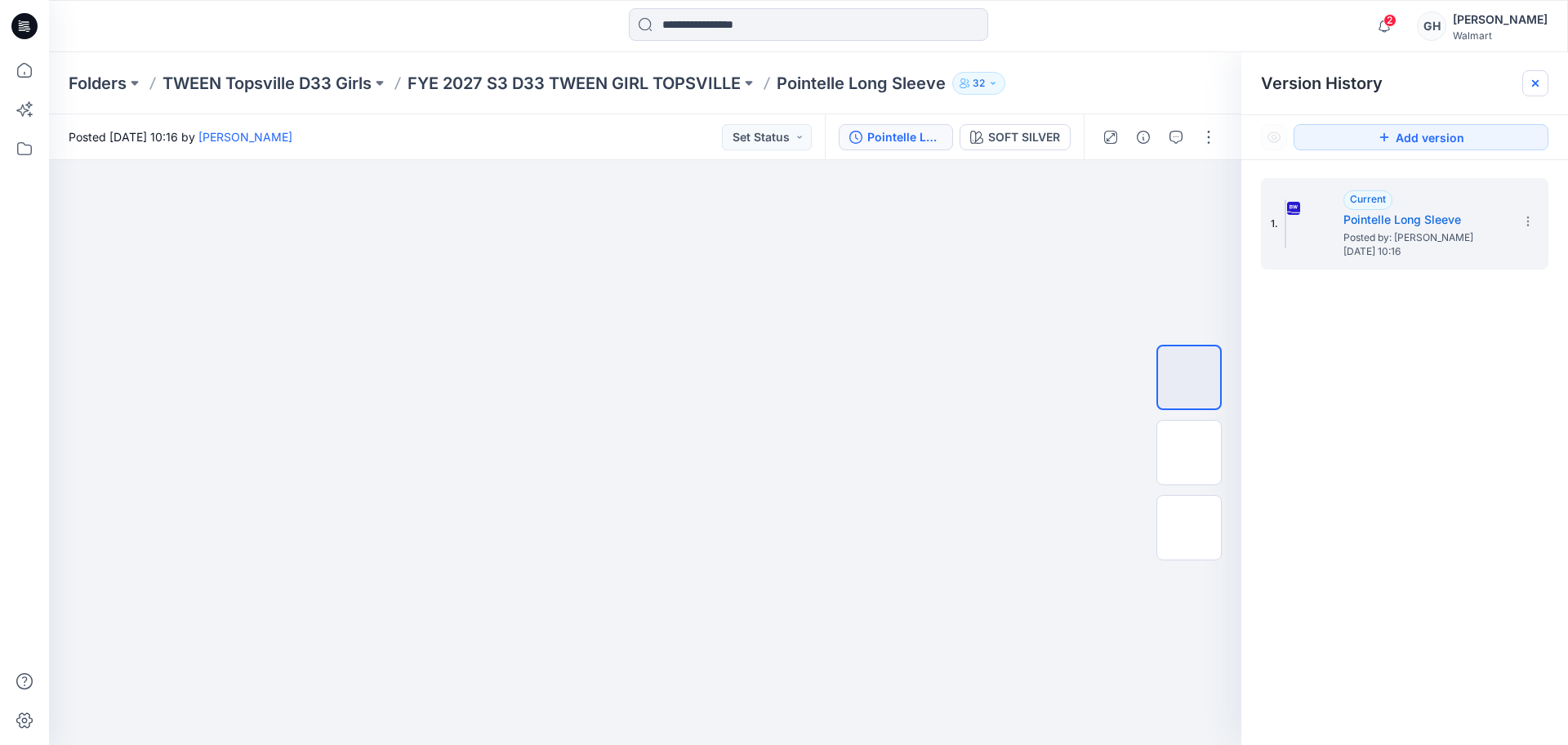
click at [1542, 78] on div at bounding box center [1535, 84] width 26 height 26
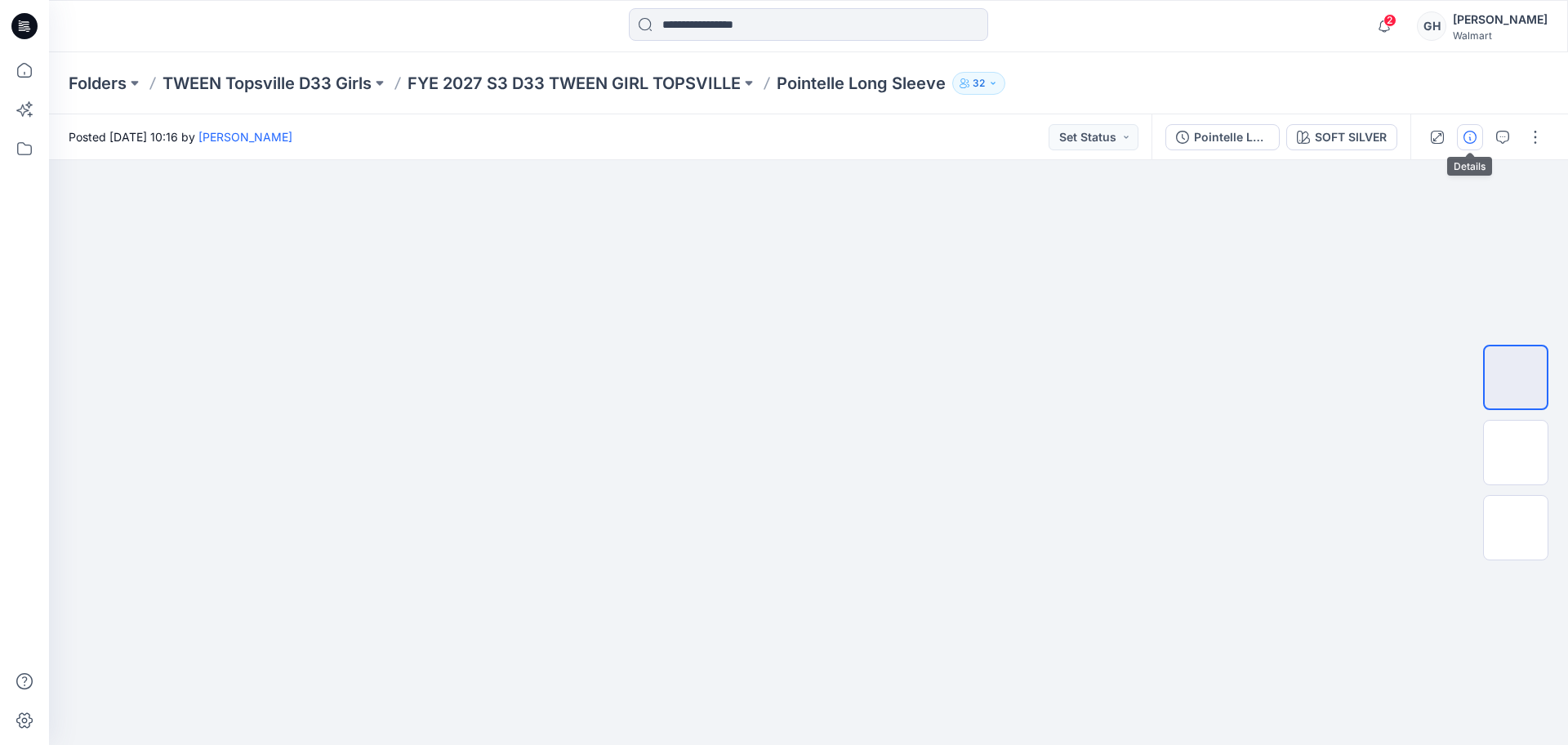
click at [1461, 137] on button "button" at bounding box center [1469, 137] width 26 height 26
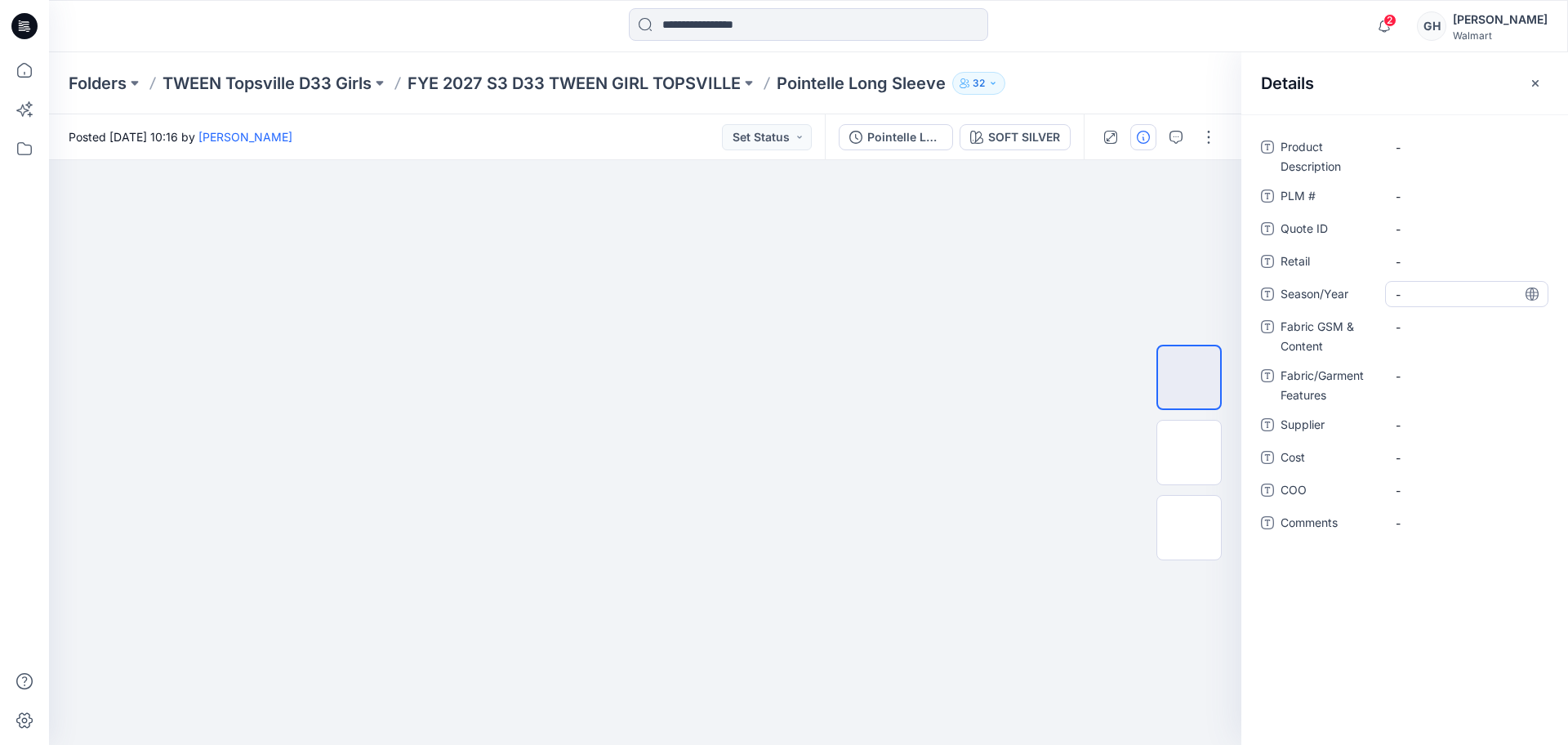
click at [1418, 295] on span "-" at bounding box center [1466, 294] width 142 height 17
type textarea "**********"
click at [1405, 433] on span "-" at bounding box center [1466, 425] width 142 height 17
type textarea "*********"
click at [1431, 334] on Content "-" at bounding box center [1466, 327] width 142 height 17
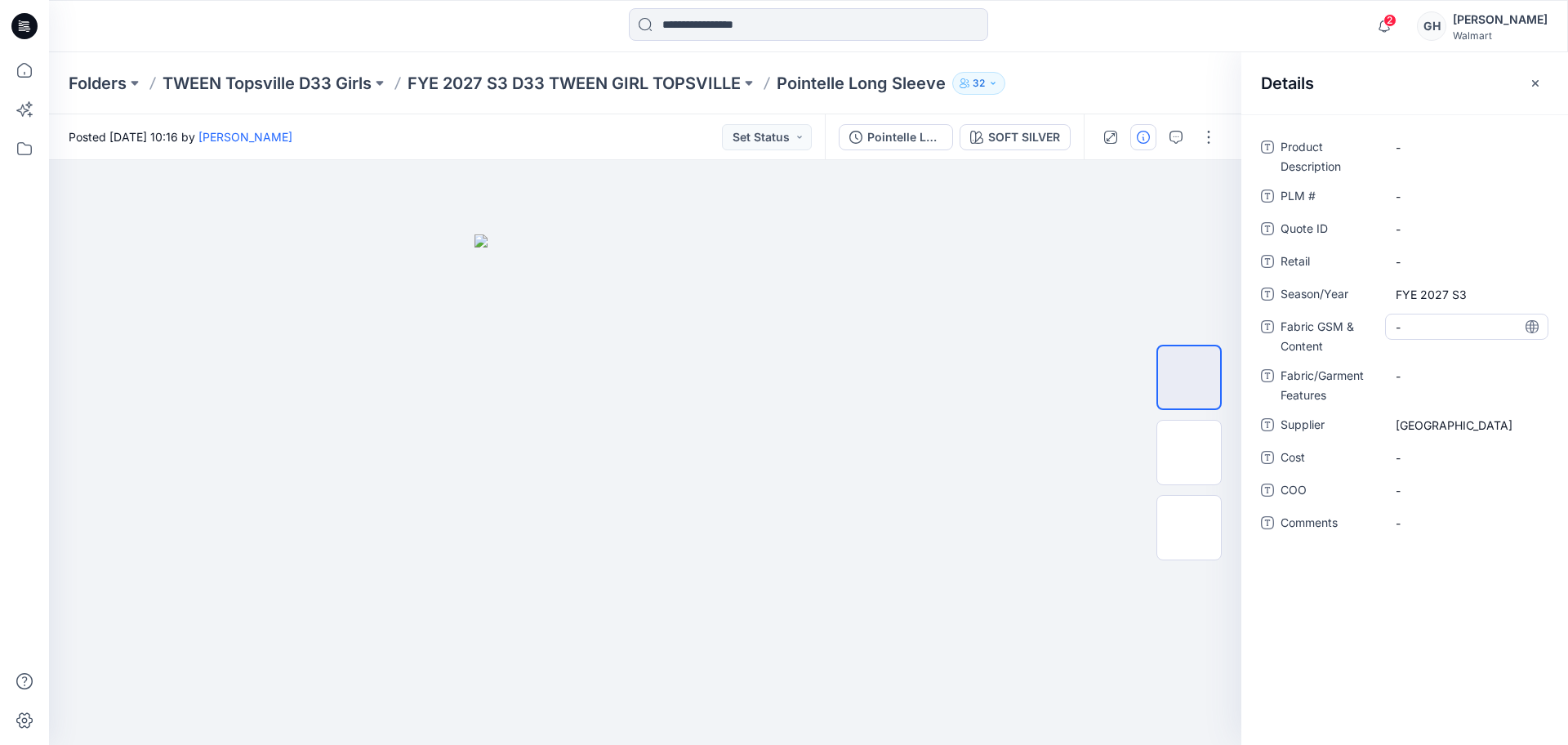
click at [1421, 332] on Content "-" at bounding box center [1466, 327] width 142 height 17
type textarea "**********"
click at [1418, 379] on Features "-" at bounding box center [1466, 376] width 142 height 17
click at [1474, 365] on Content "265 G/66% Recycled Polyester/29% Rayon/5% Spandex /" at bounding box center [1466, 340] width 142 height 52
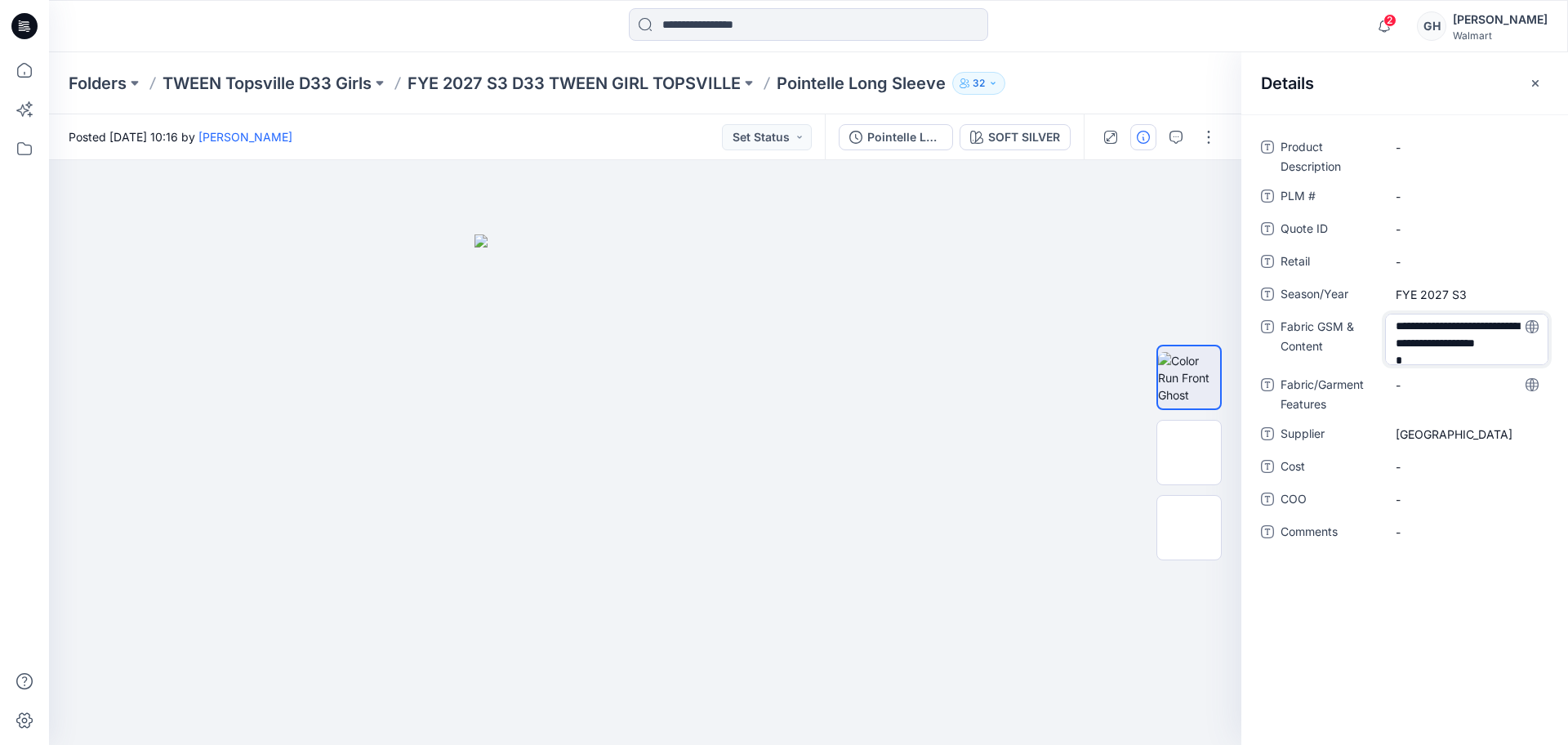
scroll to position [22, 0]
click at [1458, 359] on textarea "**********" at bounding box center [1467, 339] width 163 height 52
type textarea "**********"
click at [1450, 379] on Features "-" at bounding box center [1466, 386] width 142 height 17
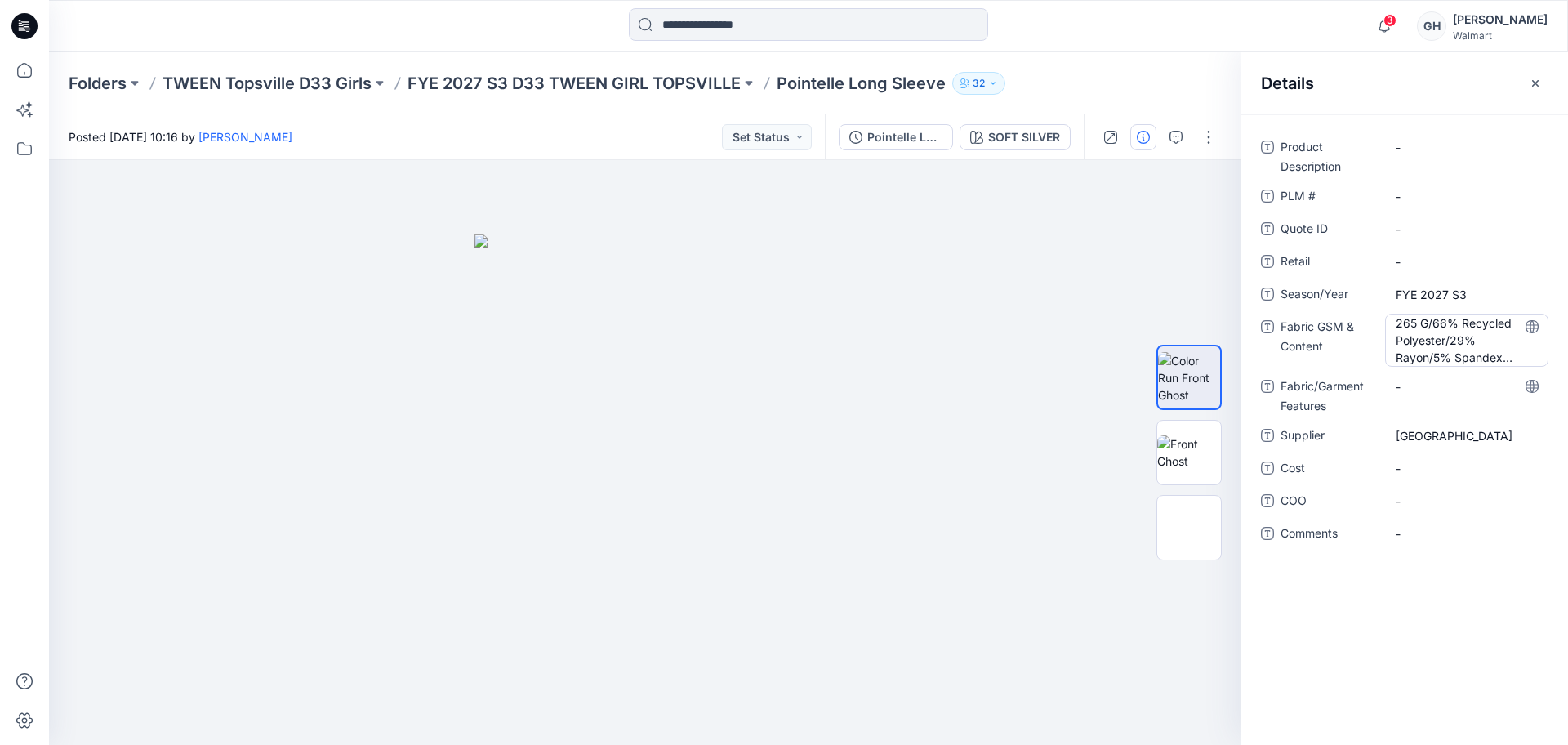
click at [1488, 334] on Content "265 G/66% Recycled Polyester/29% Rayon/5% Spandex /Isadora Pointelle Rib |" at bounding box center [1466, 340] width 142 height 52
click at [1487, 354] on textarea "**********" at bounding box center [1467, 339] width 163 height 52
type textarea "**********"
click at [1432, 378] on Features "-" at bounding box center [1466, 385] width 142 height 17
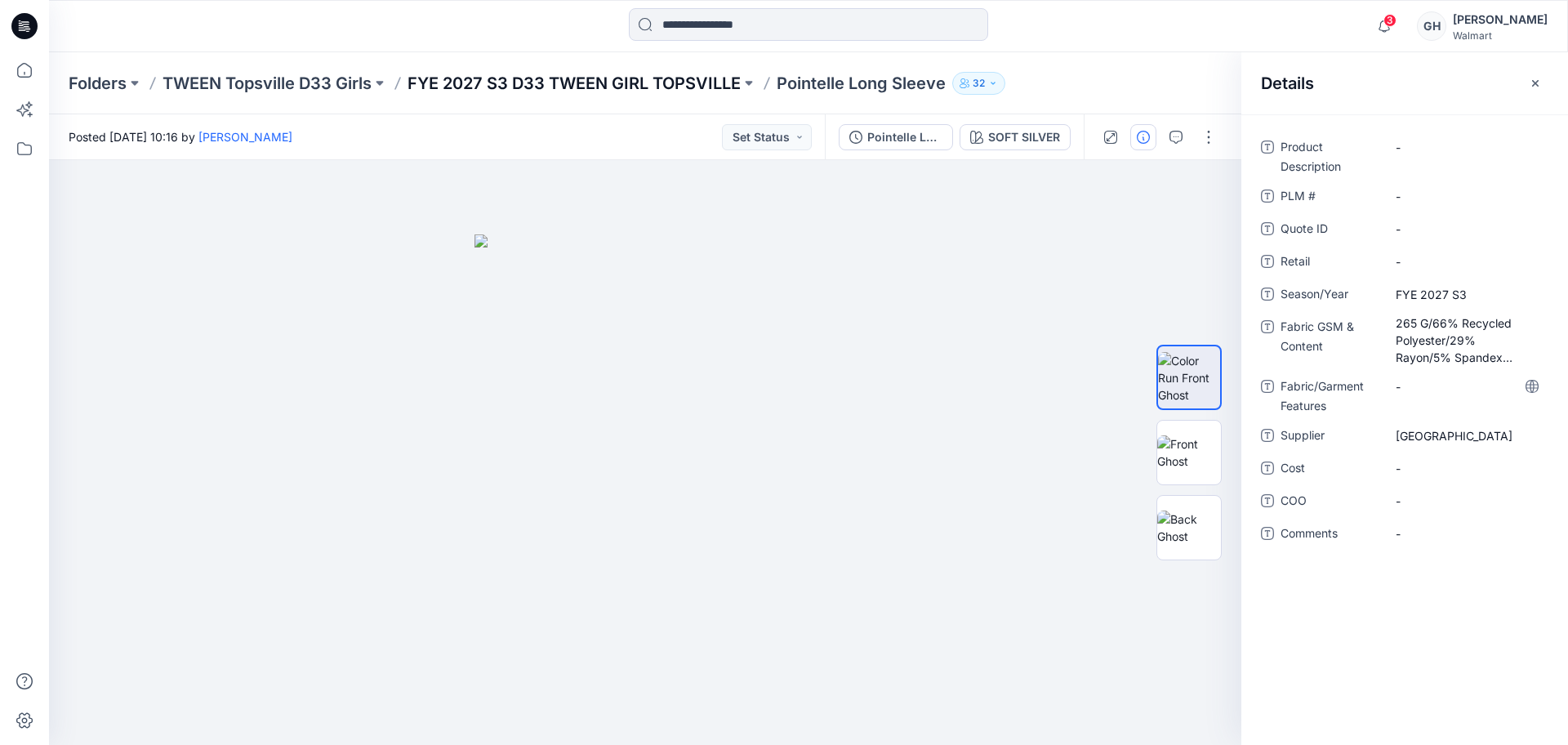
click at [632, 78] on p "FYE 2027 S3 D33 TWEEN GIRL TOPSVILLE" at bounding box center [574, 83] width 334 height 23
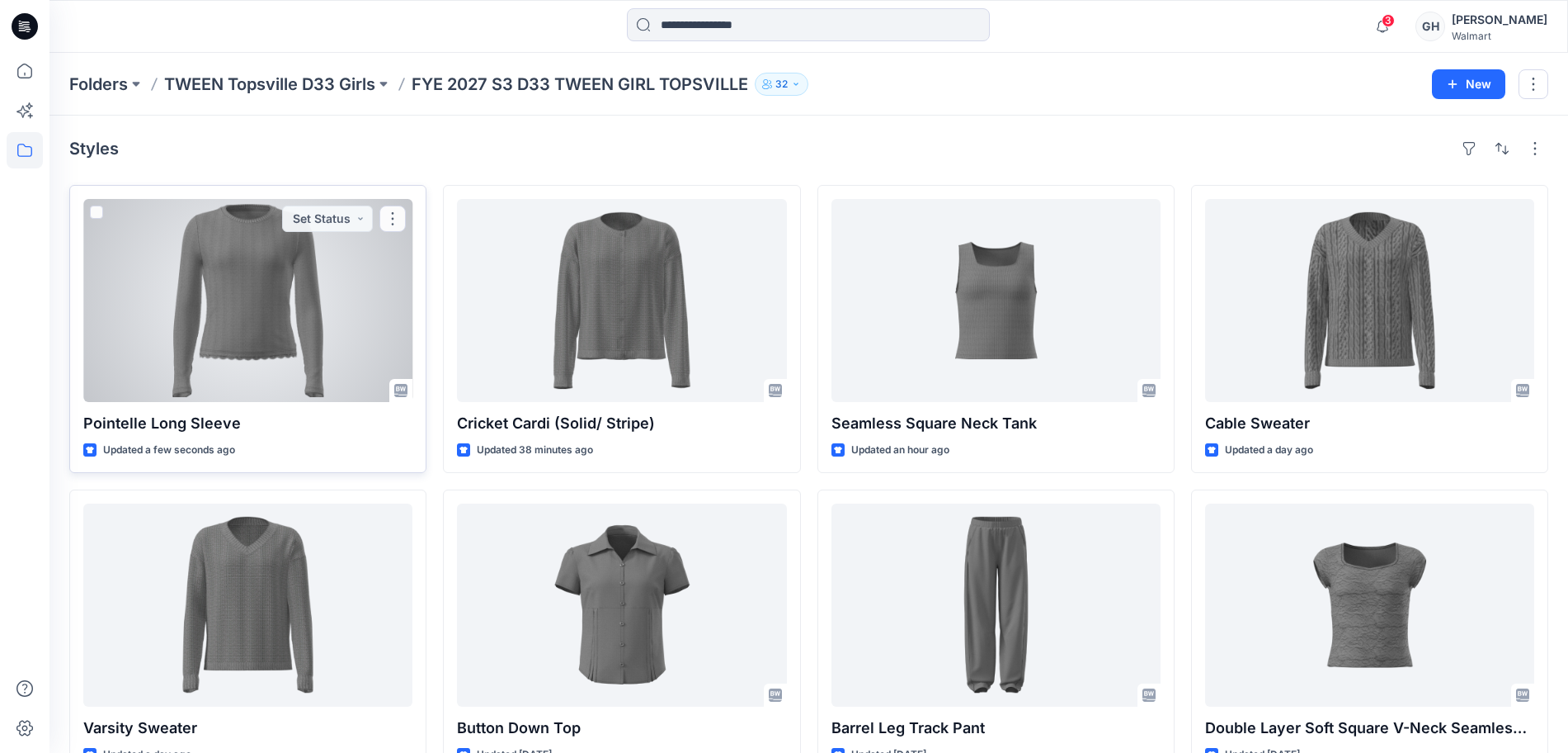
click at [265, 347] on div at bounding box center [248, 300] width 329 height 203
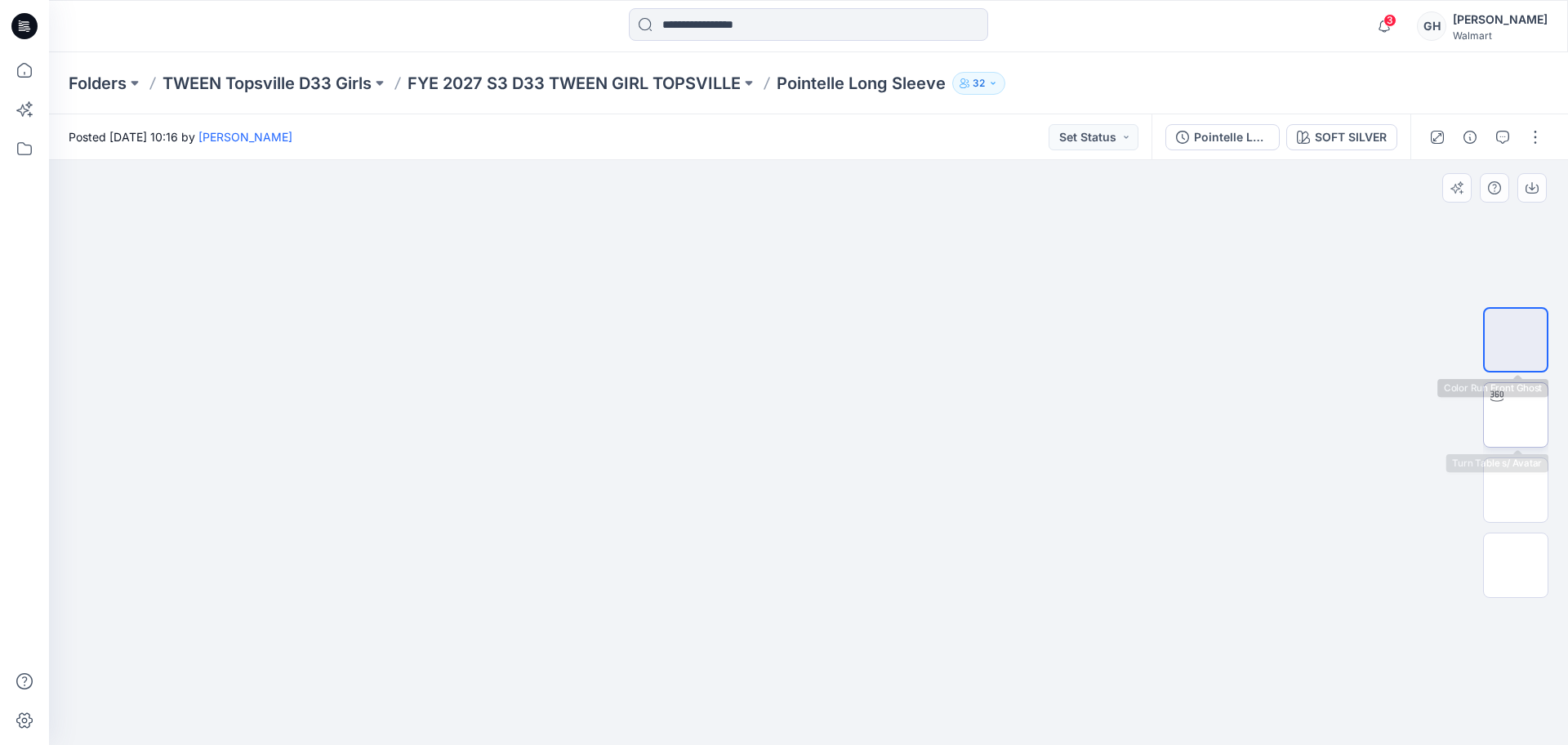
click at [1515, 414] on img at bounding box center [1515, 414] width 0 height 0
click at [627, 93] on p "FYE 2027 S3 D33 TWEEN GIRL TOPSVILLE" at bounding box center [574, 83] width 334 height 23
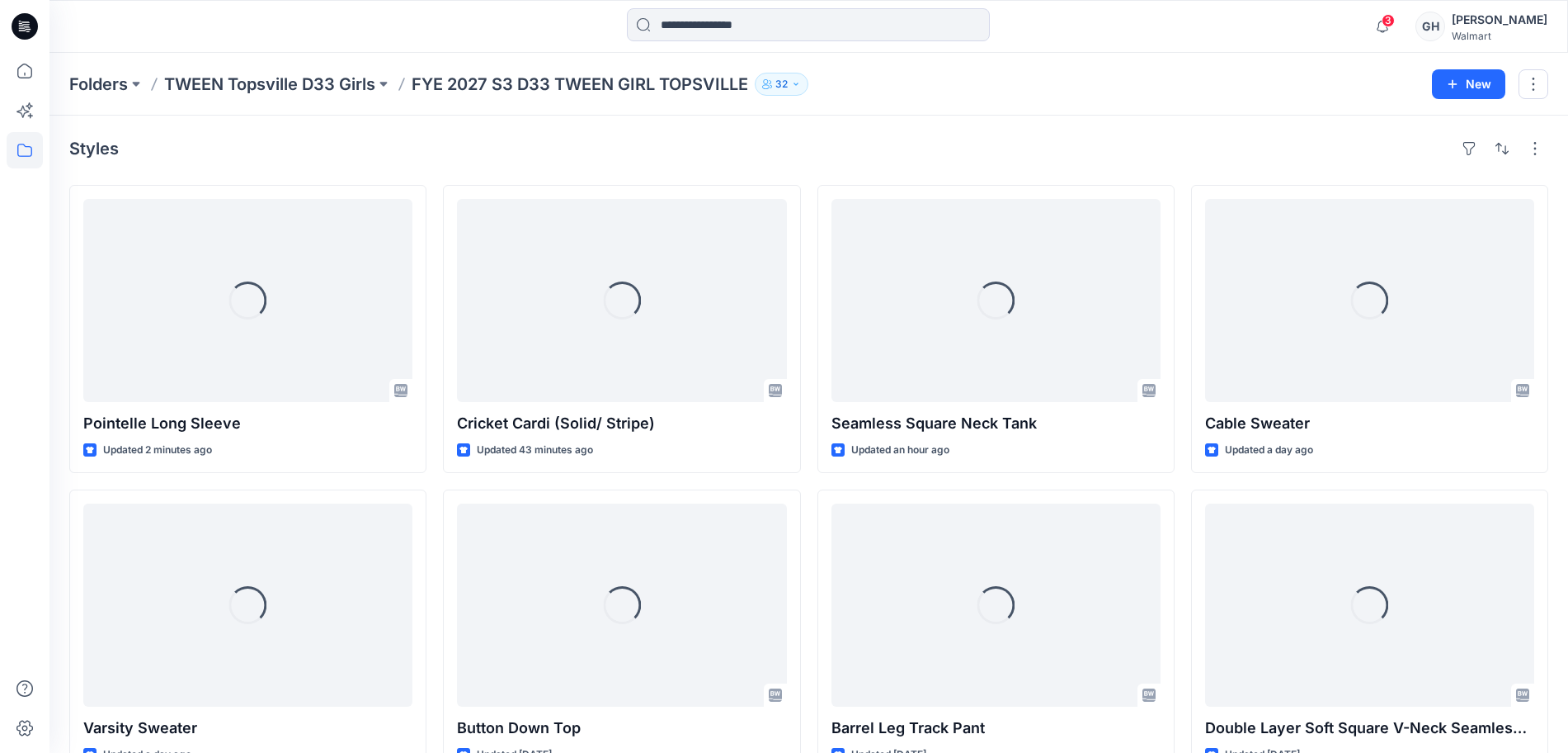
click at [638, 76] on p "FYE 2027 S3 D33 TWEEN GIRL TOPSVILLE" at bounding box center [580, 84] width 337 height 23
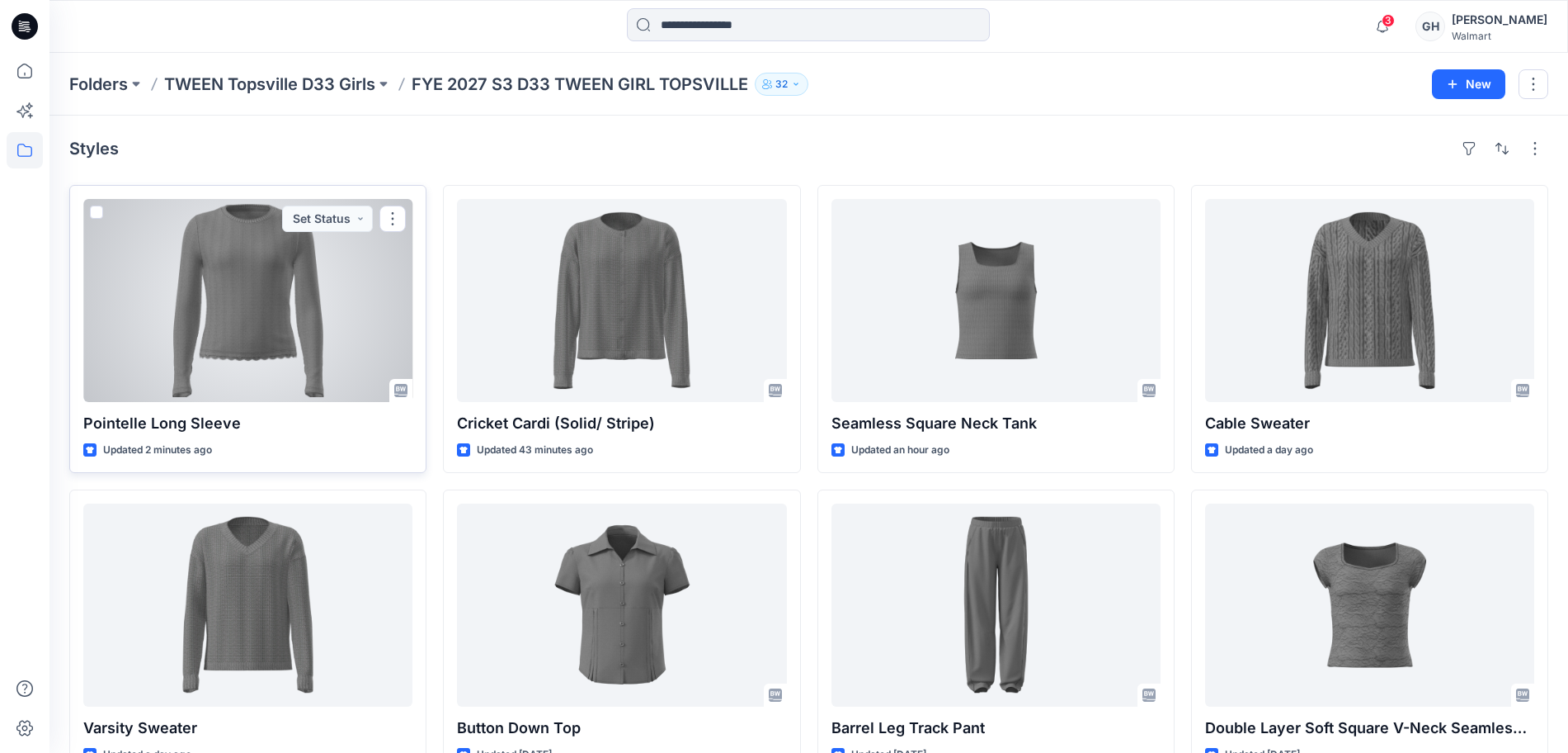
click at [208, 352] on div at bounding box center [248, 300] width 329 height 203
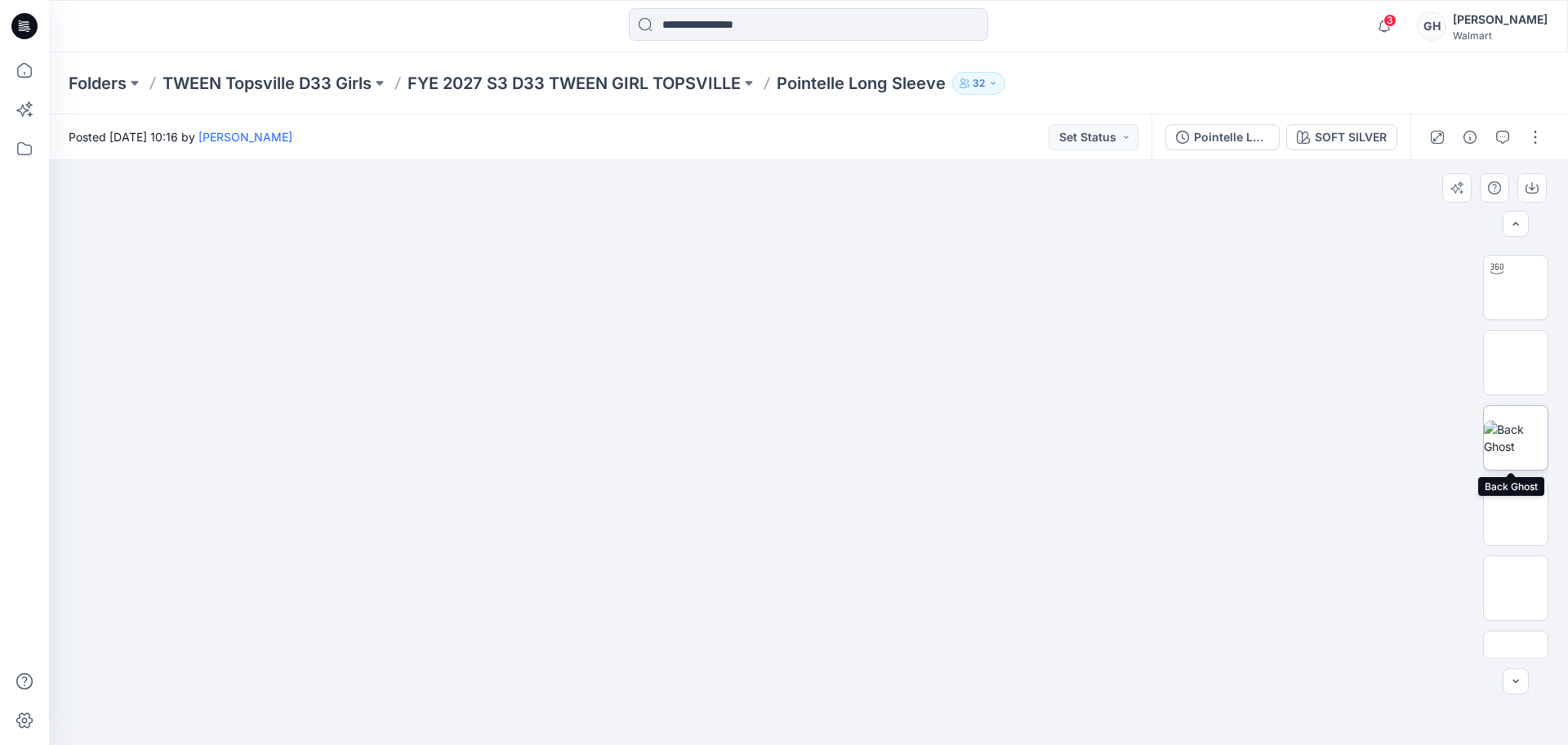
scroll to position [108, 0]
click at [1515, 549] on img at bounding box center [1515, 549] width 0 height 0
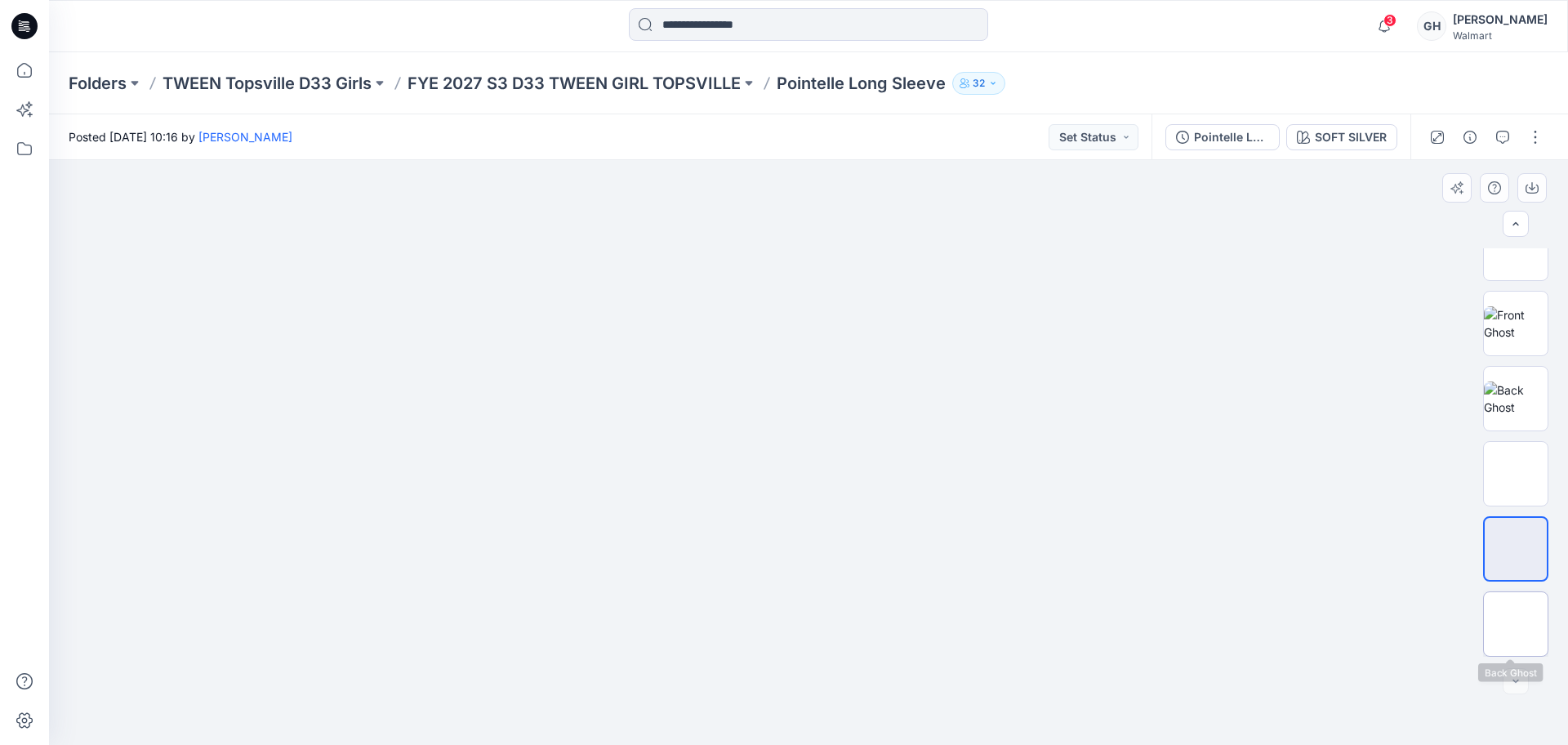
click at [1515, 624] on img at bounding box center [1515, 624] width 0 height 0
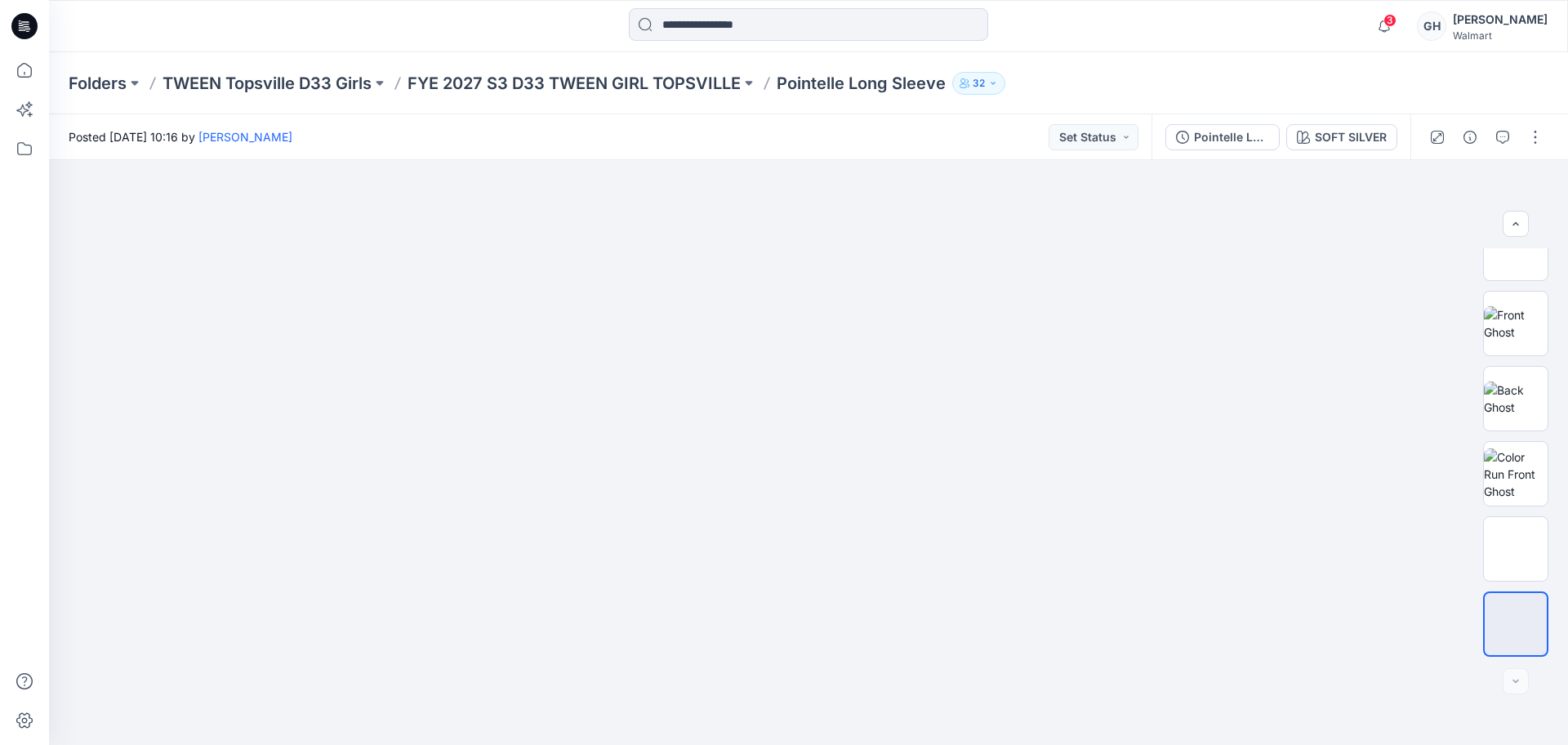
click at [1456, 51] on div "3 Notifications Your style Cricket Cardi (Solid/ Stripe) has been updated with …" at bounding box center [808, 26] width 1518 height 53
click at [1538, 137] on button "button" at bounding box center [1535, 137] width 26 height 26
click at [1424, 209] on button "Edit" at bounding box center [1467, 221] width 150 height 30
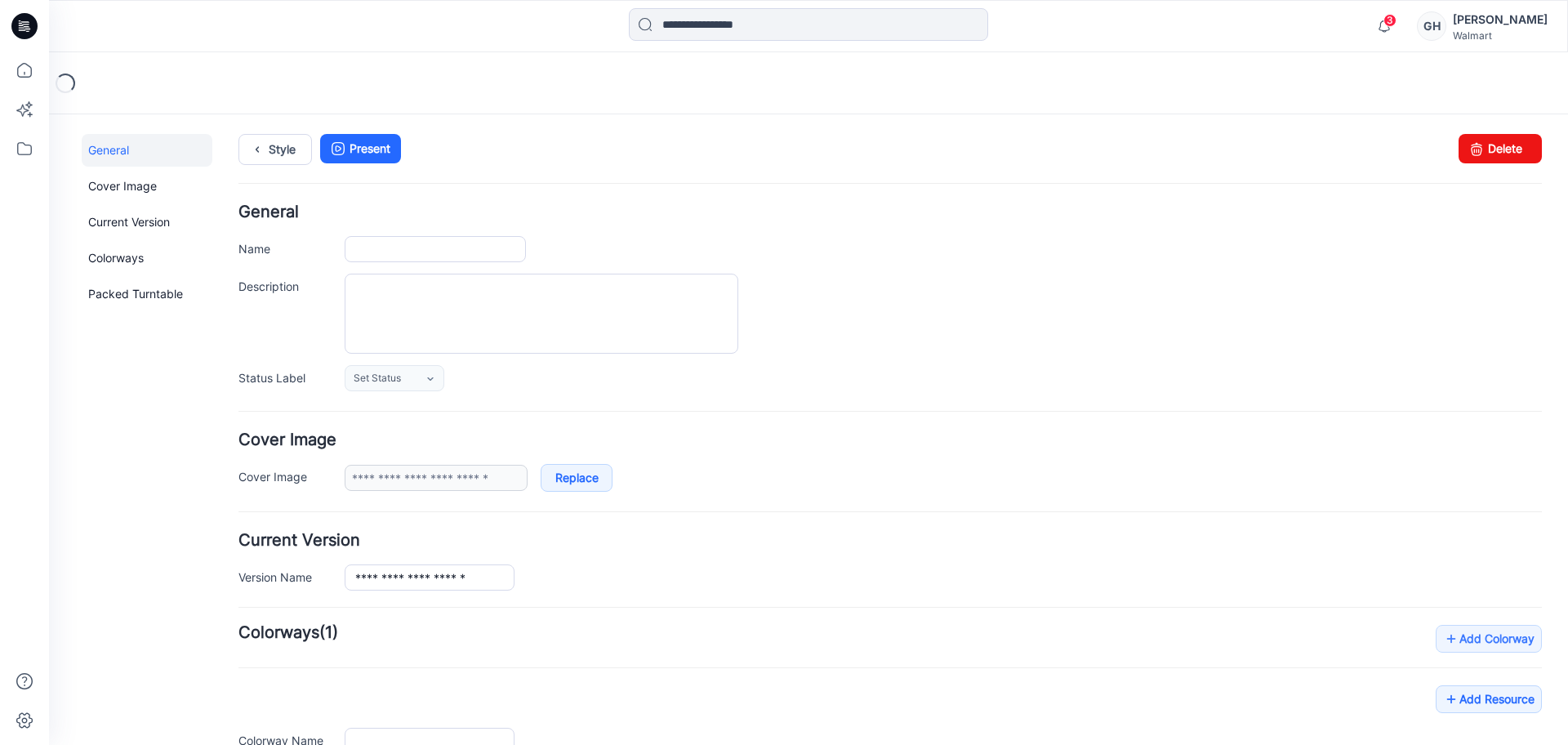
type input "**********"
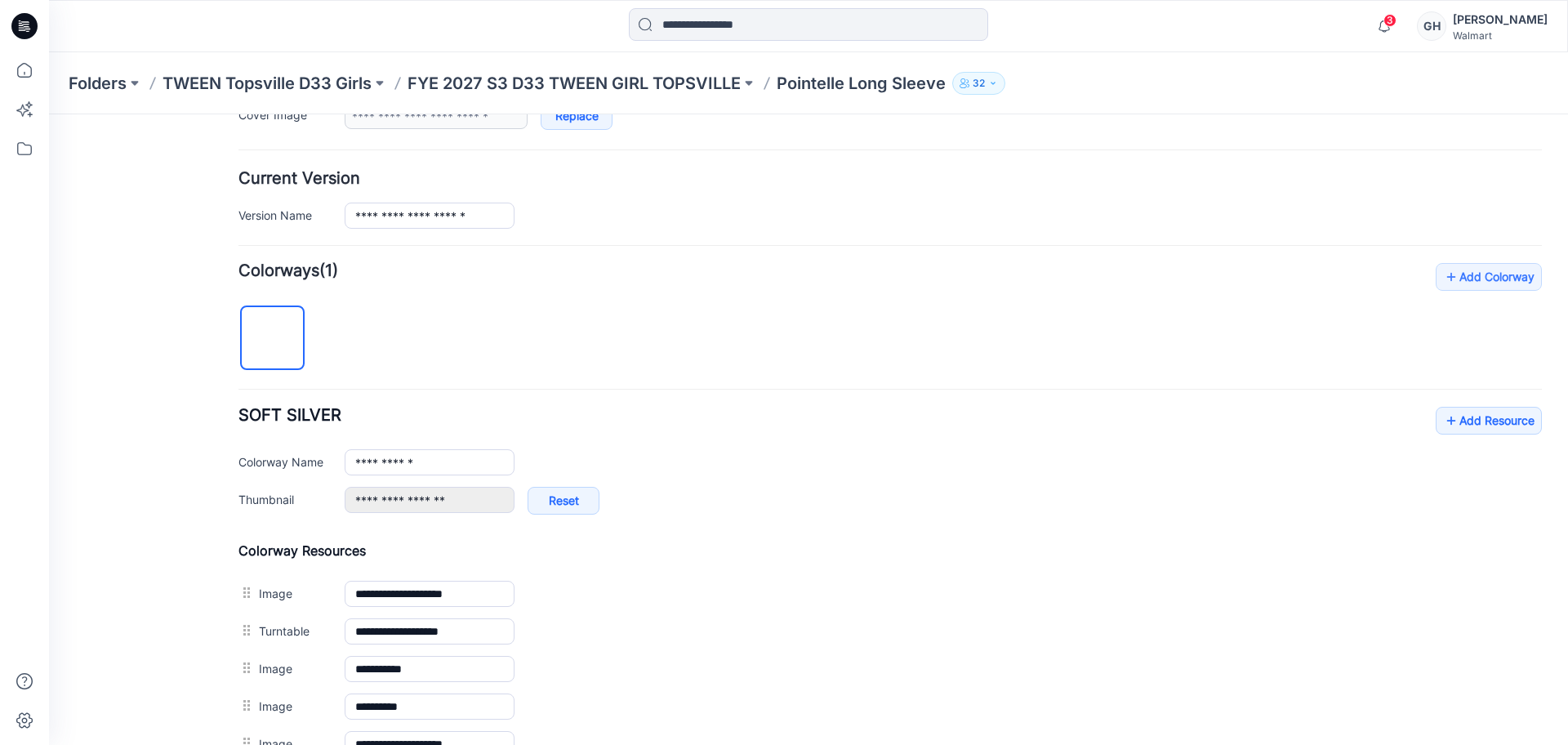
scroll to position [679, 0]
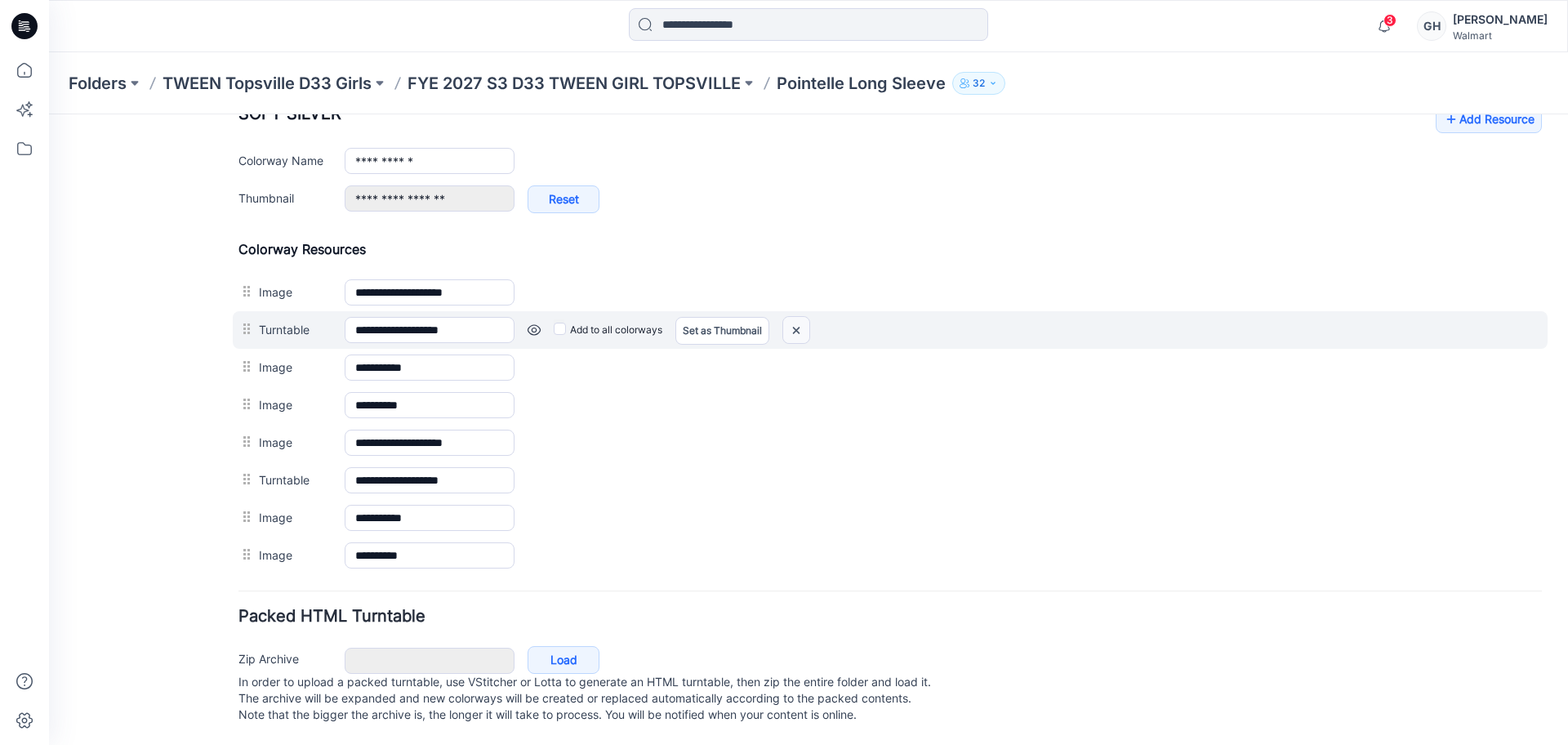
drag, startPoint x: 791, startPoint y: 315, endPoint x: 920, endPoint y: 215, distance: 163.2
click at [791, 317] on img at bounding box center [796, 330] width 26 height 27
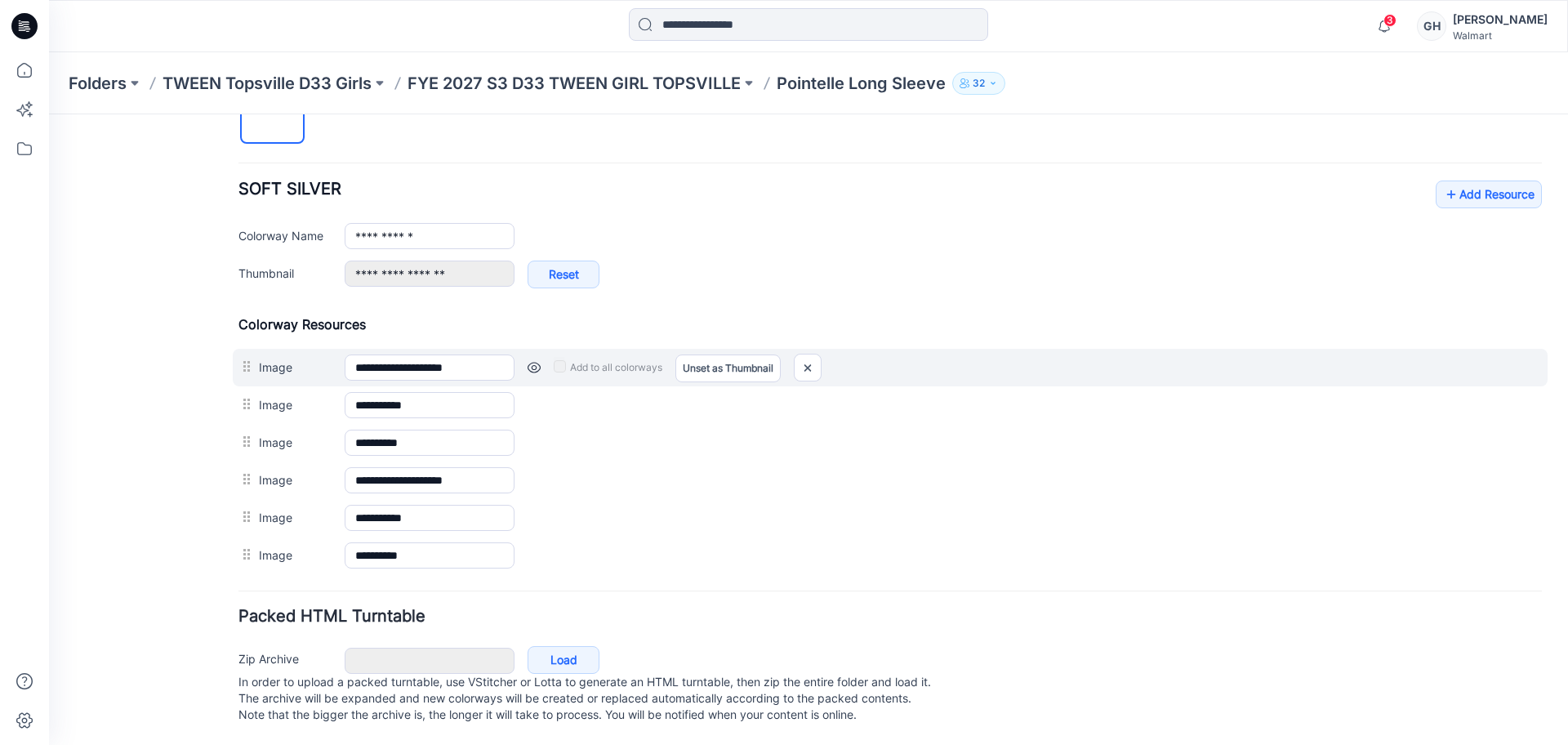
scroll to position [604, 0]
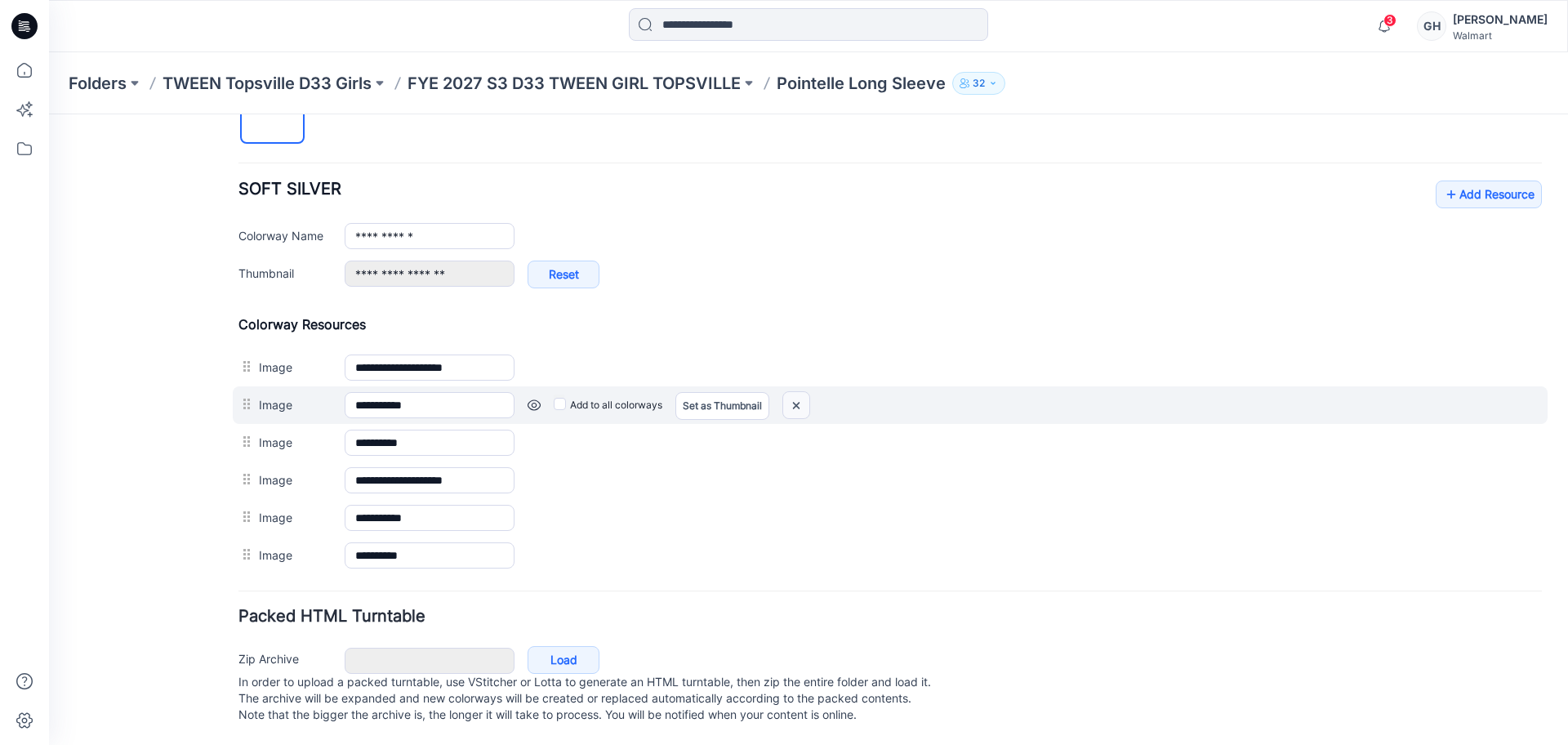
drag, startPoint x: 795, startPoint y: 385, endPoint x: 898, endPoint y: 215, distance: 198.8
click at [795, 392] on img at bounding box center [796, 405] width 26 height 27
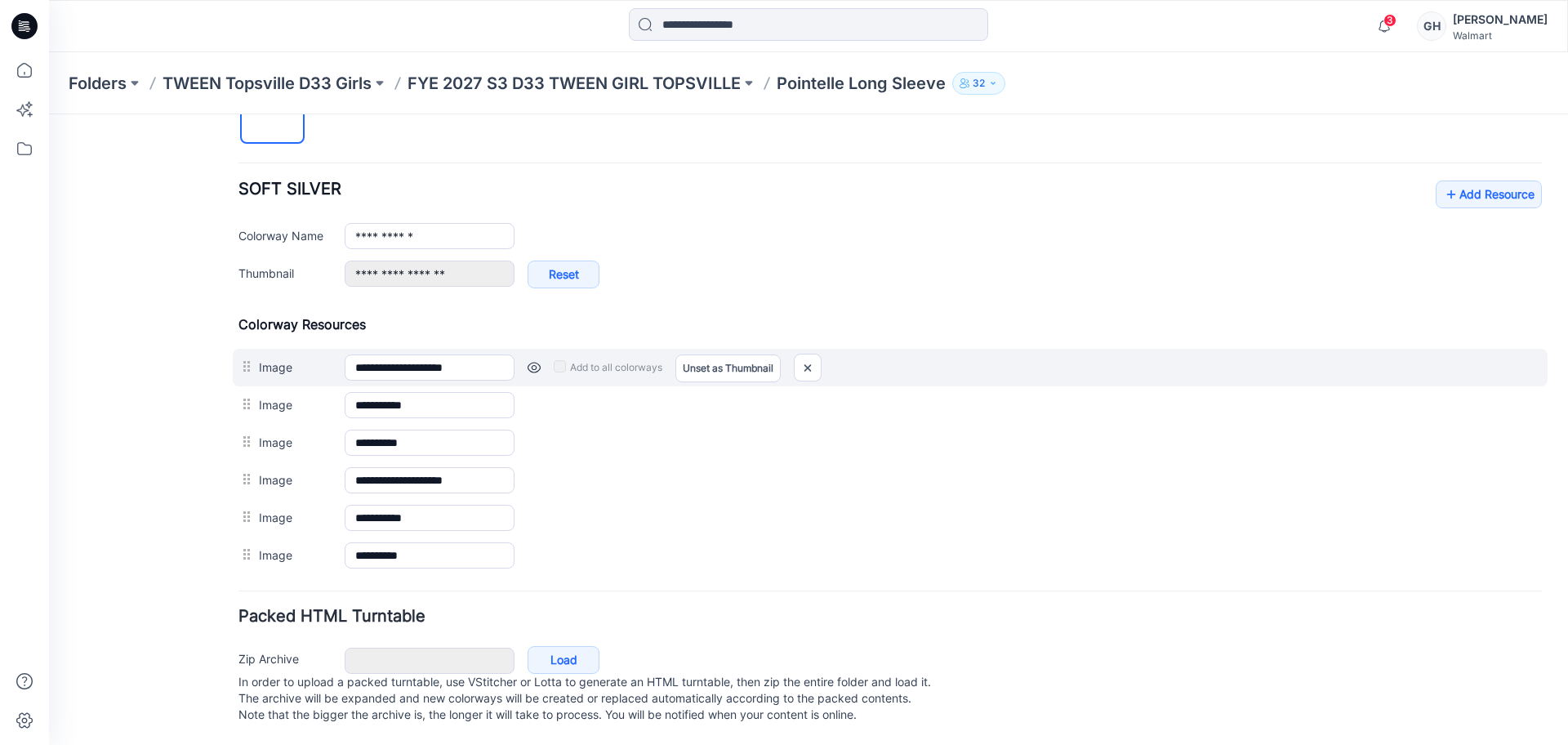
scroll to position [567, 0]
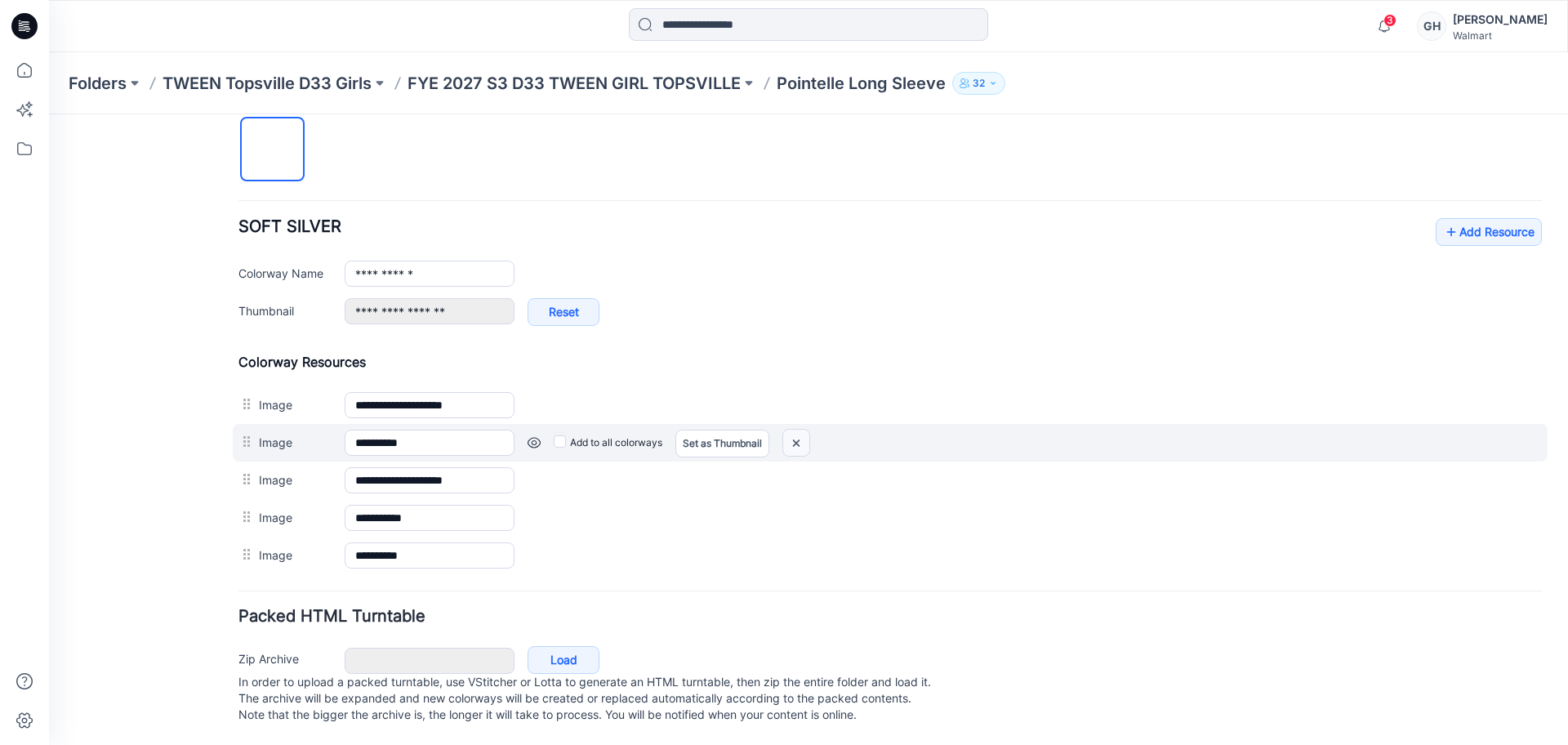
click at [790, 429] on img at bounding box center [796, 442] width 26 height 27
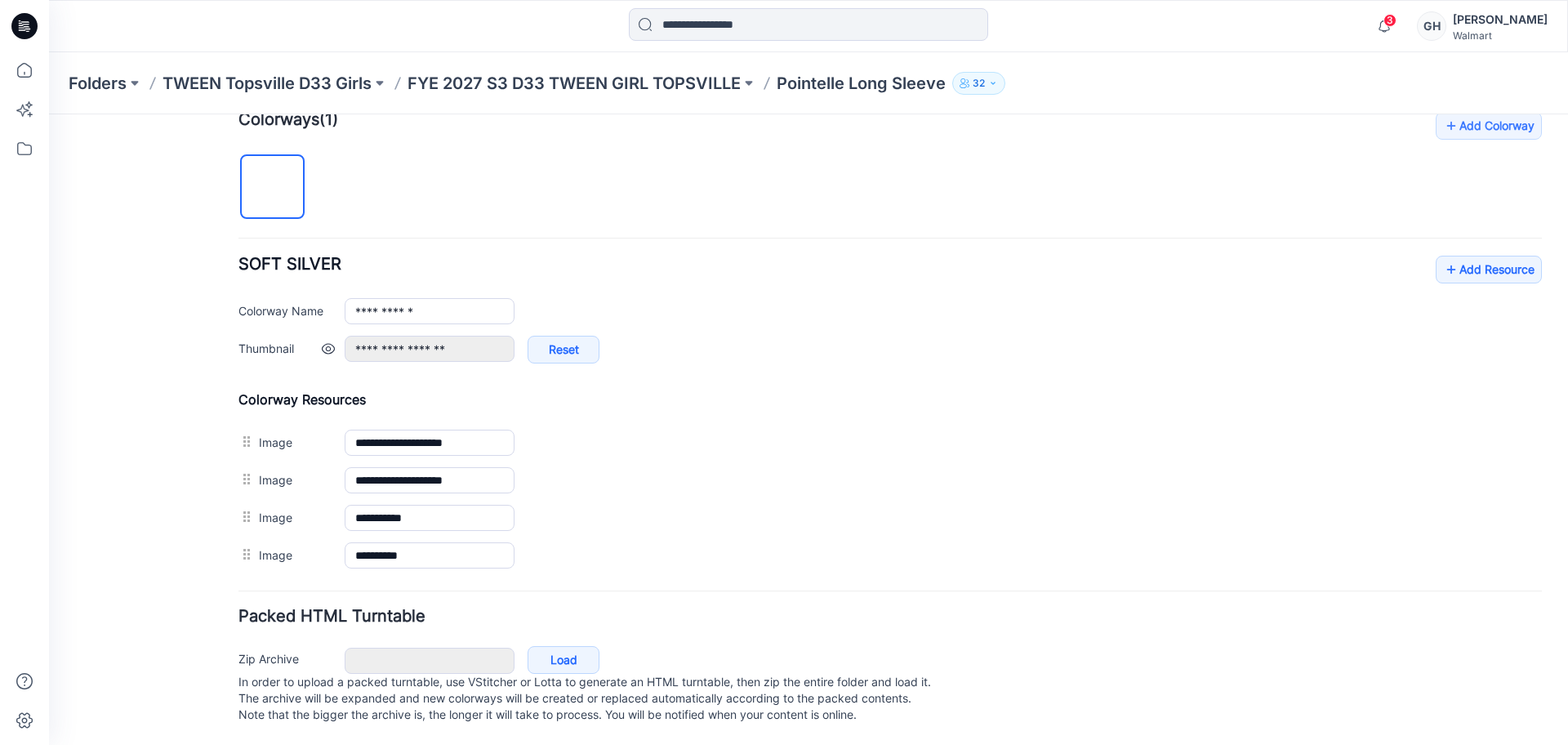
scroll to position [529, 0]
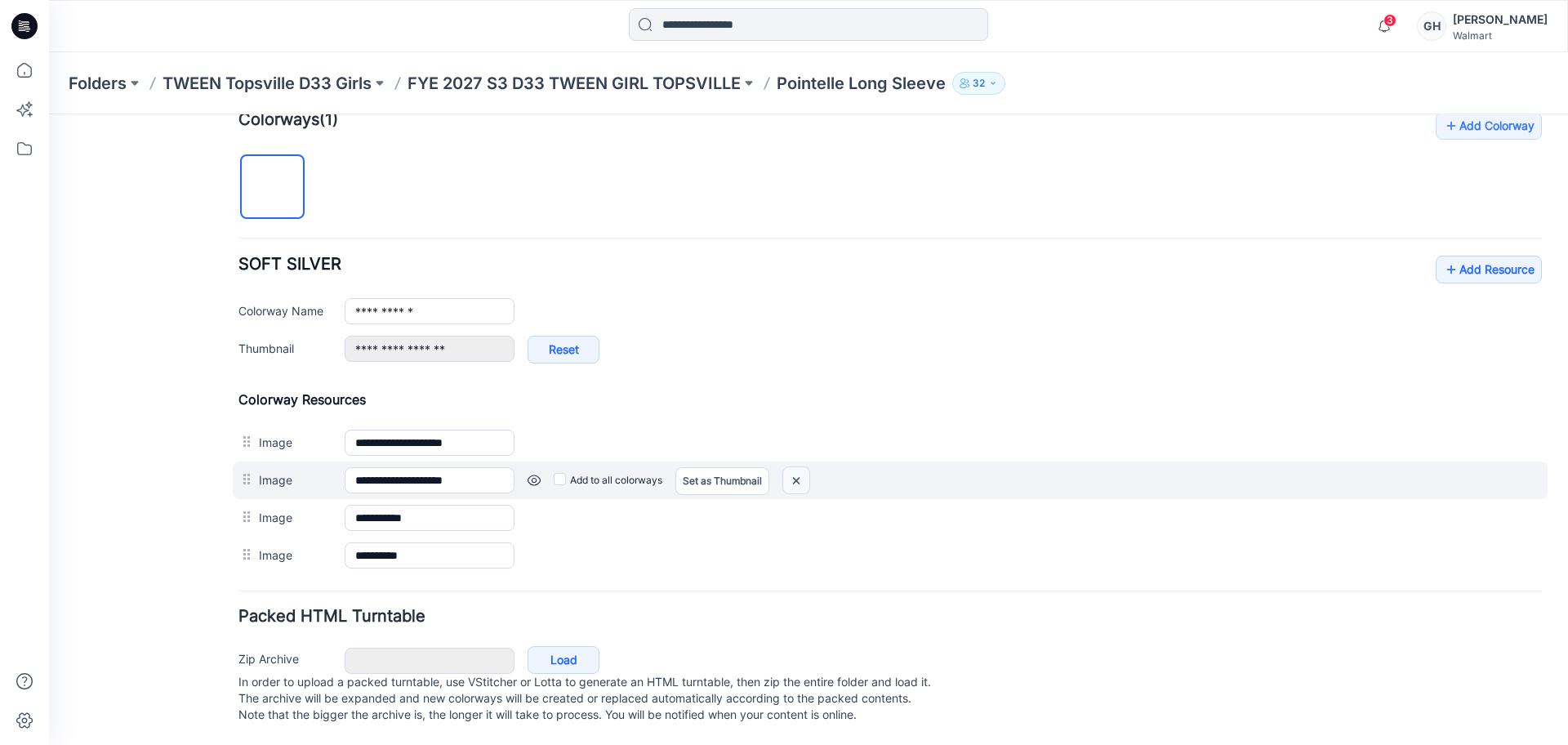
click at [794, 467] on img at bounding box center [796, 480] width 26 height 27
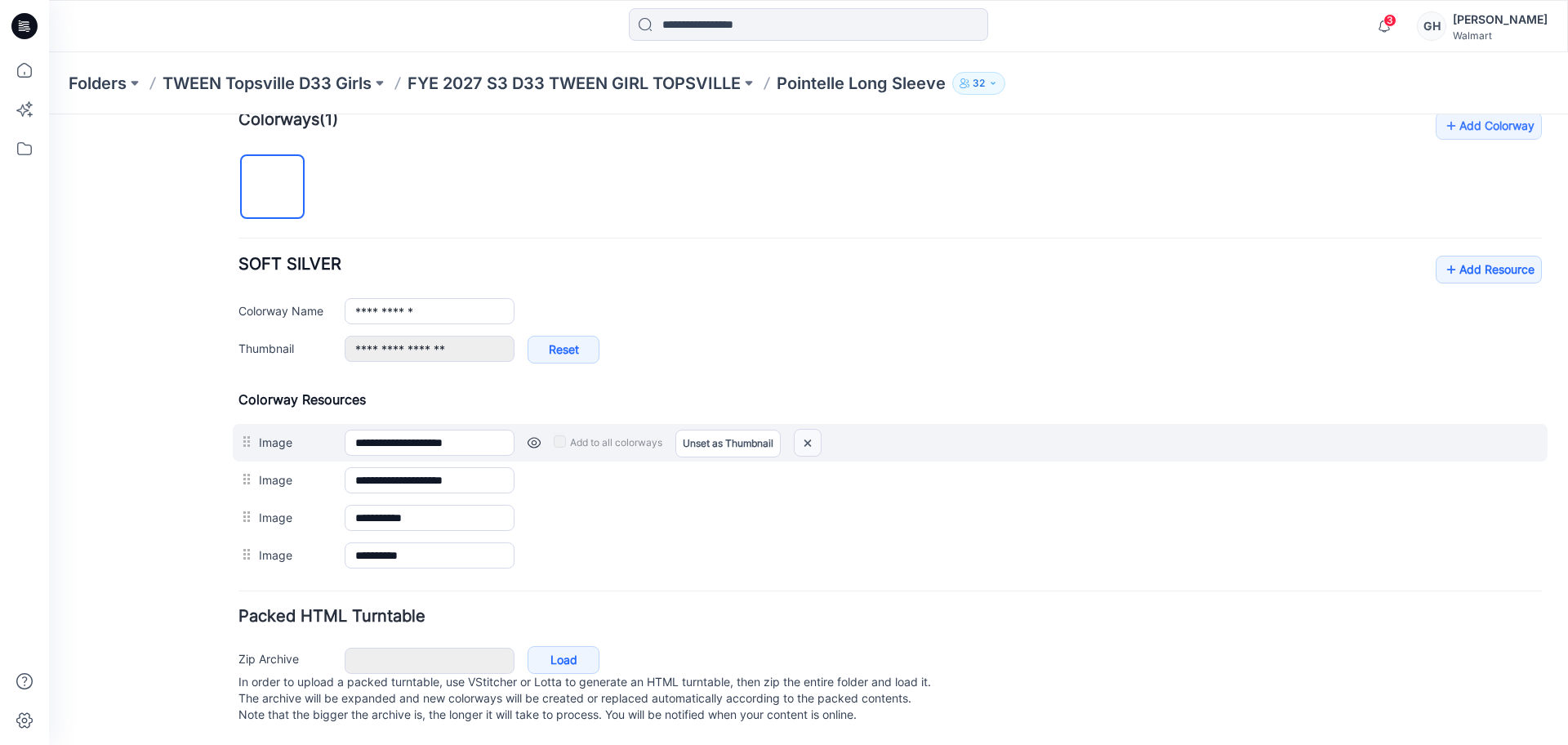
click at [804, 429] on img at bounding box center [808, 442] width 26 height 27
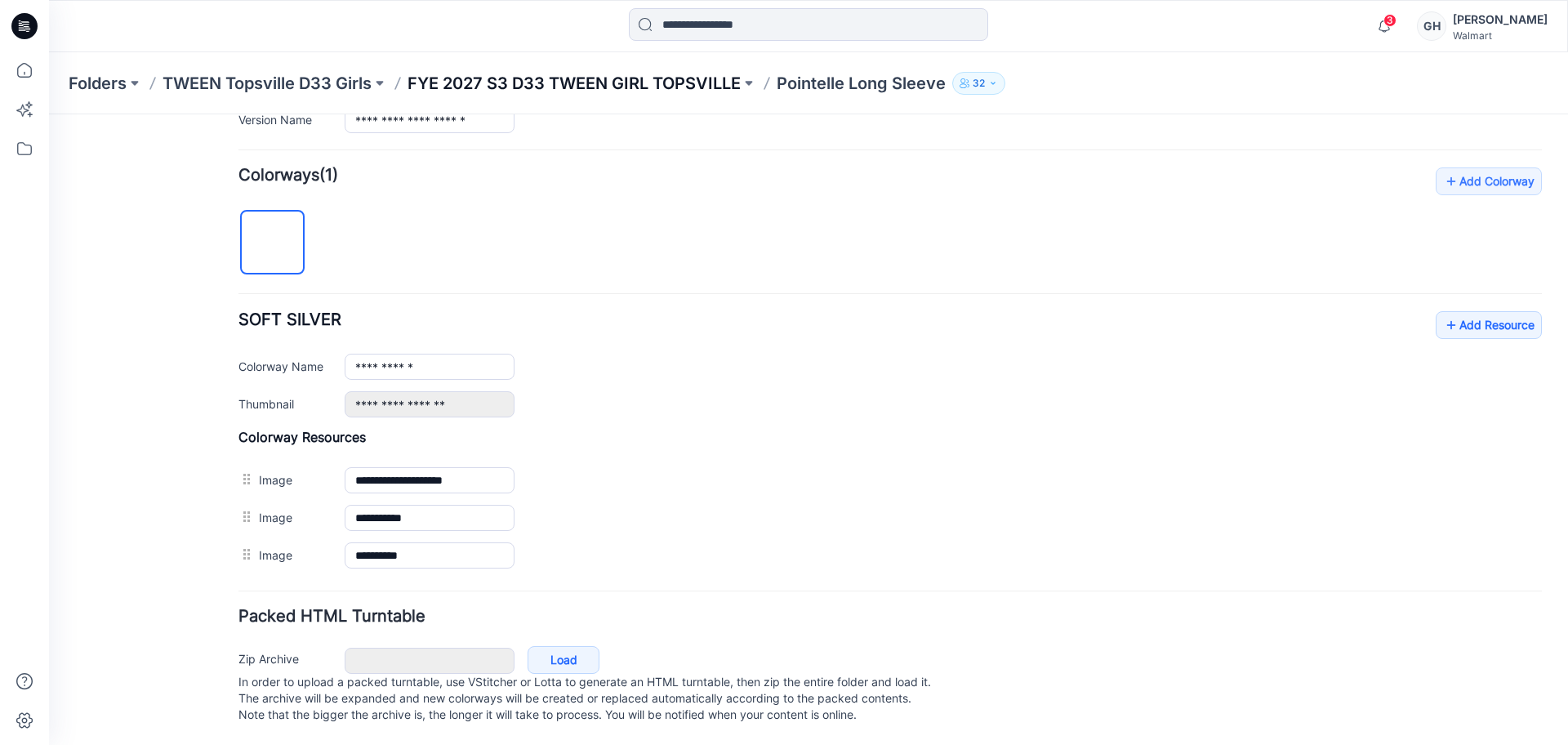
scroll to position [473, 0]
click at [701, 85] on p "FYE 2027 S3 D33 TWEEN GIRL TOPSVILLE" at bounding box center [574, 83] width 334 height 23
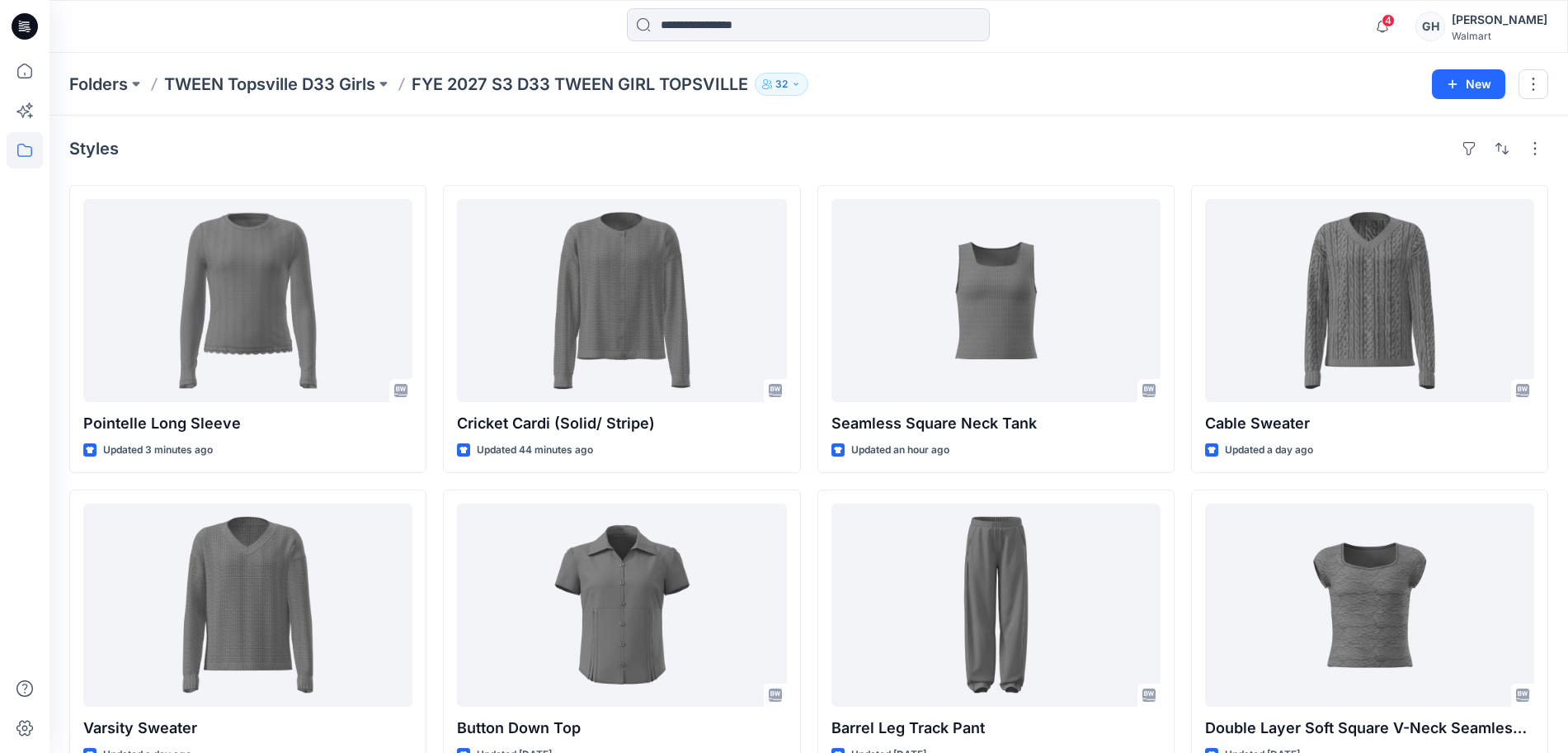
drag, startPoint x: 933, startPoint y: 114, endPoint x: 796, endPoint y: 136, distance: 138.8
click at [932, 114] on div "Folders TWEEN Topsville D33 Girls FYE 2027 S3 D33 TWEEN GIRL TOPSVILLE 32 New" at bounding box center [809, 85] width 1519 height 63
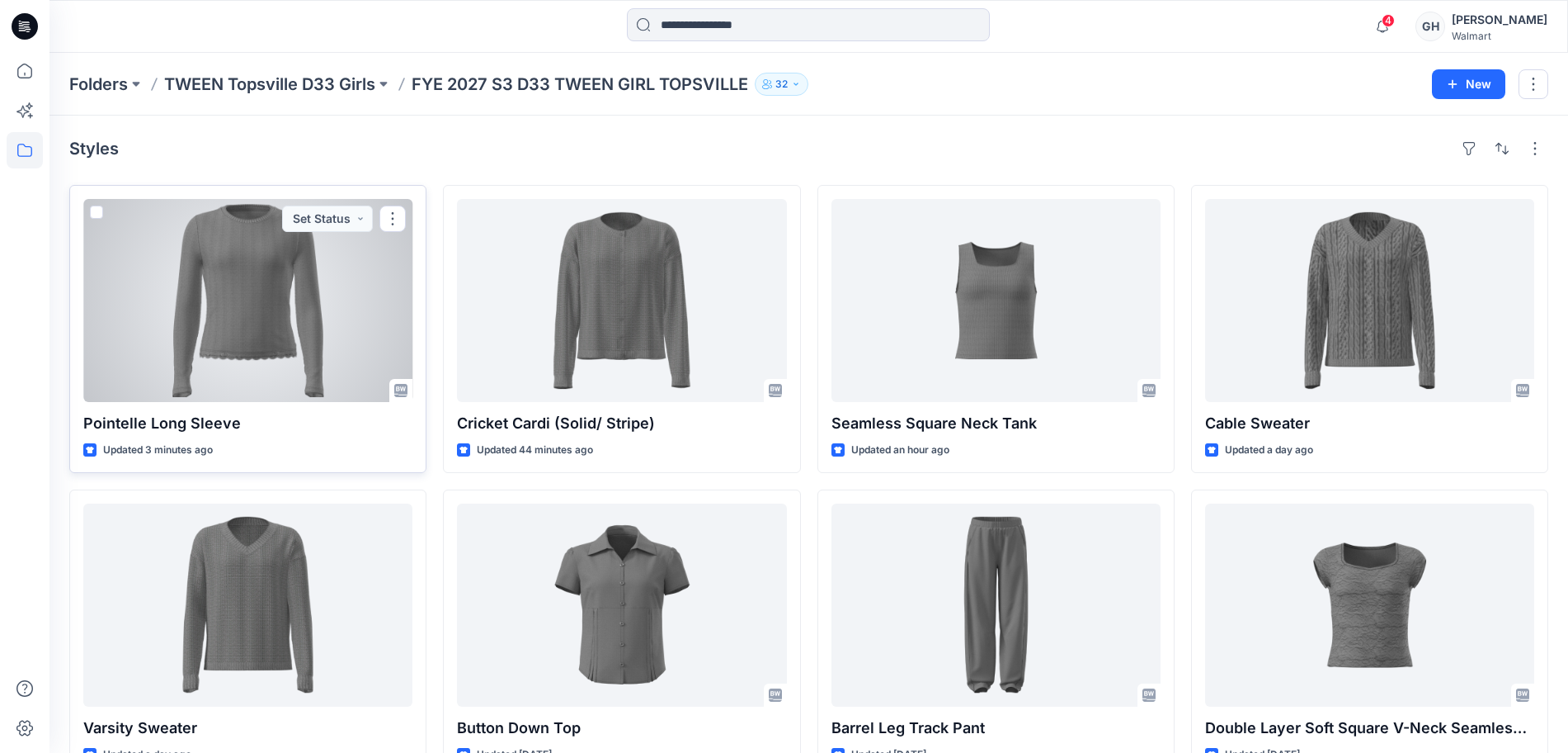
click at [317, 311] on div at bounding box center [248, 300] width 329 height 203
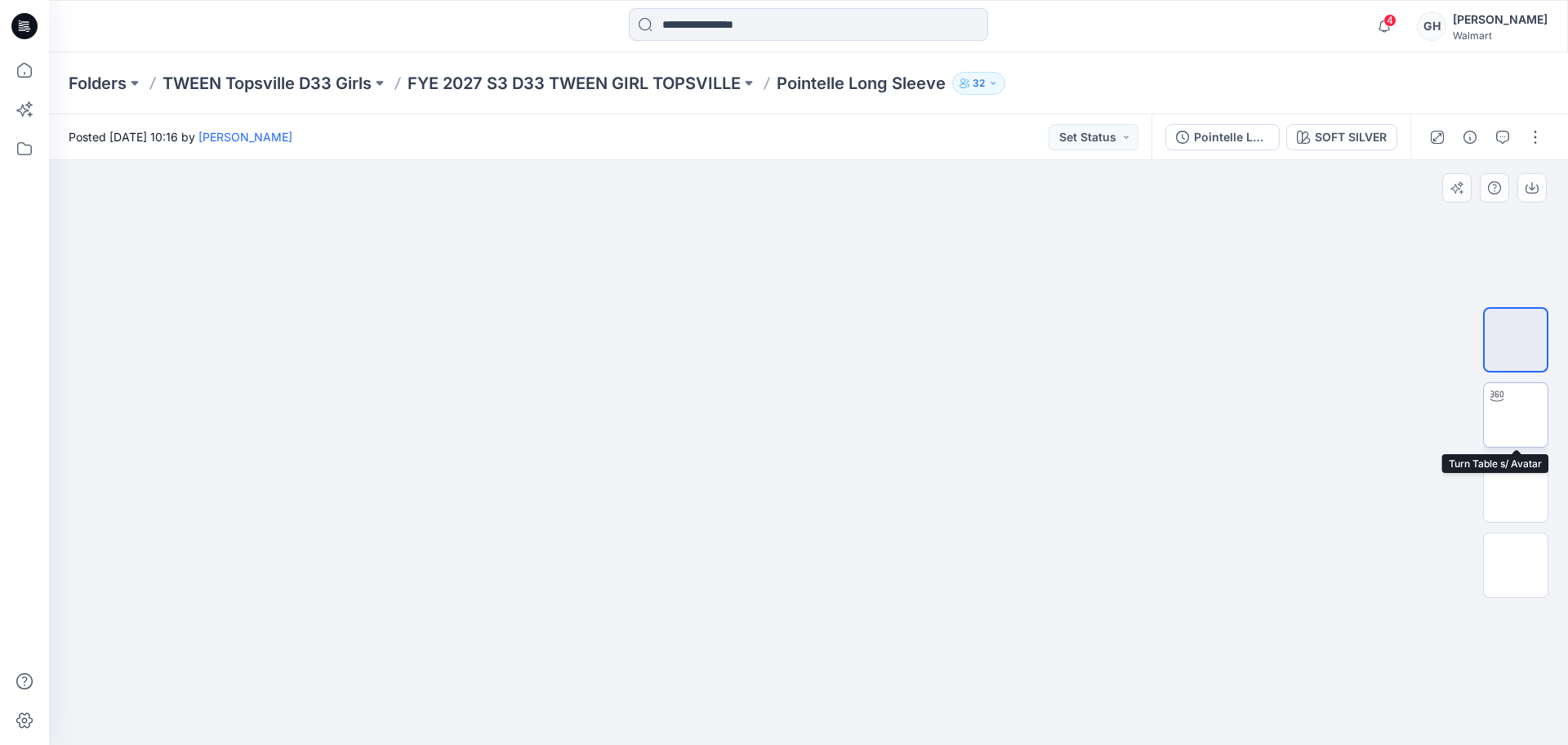
click at [1515, 414] on img at bounding box center [1515, 414] width 0 height 0
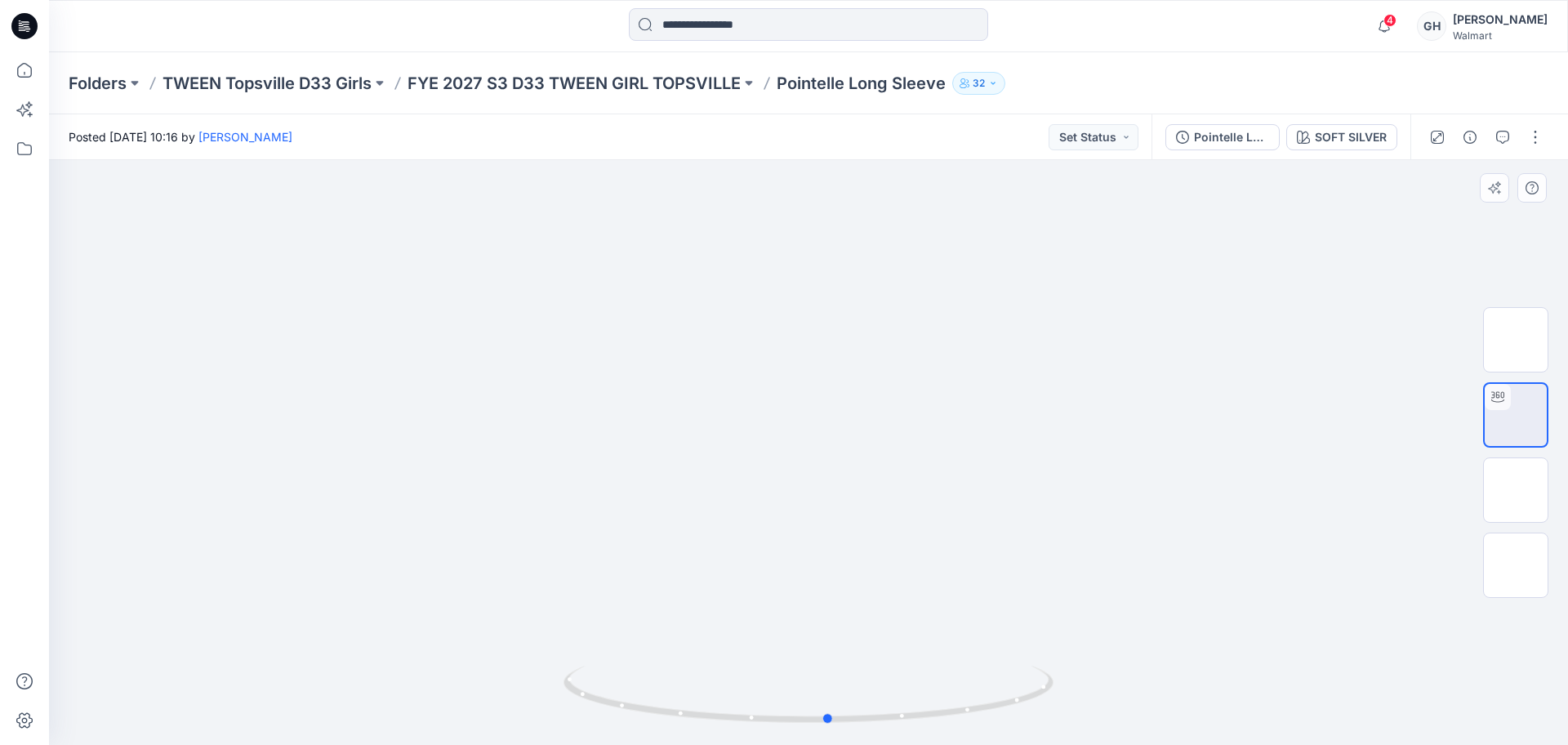
drag, startPoint x: 785, startPoint y: 717, endPoint x: 346, endPoint y: 684, distance: 440.2
click at [346, 684] on div at bounding box center [808, 452] width 1518 height 584
drag, startPoint x: 1516, startPoint y: 477, endPoint x: 1516, endPoint y: 535, distance: 58.0
click at [1515, 489] on img at bounding box center [1515, 489] width 0 height 0
click at [1515, 565] on img at bounding box center [1515, 565] width 0 height 0
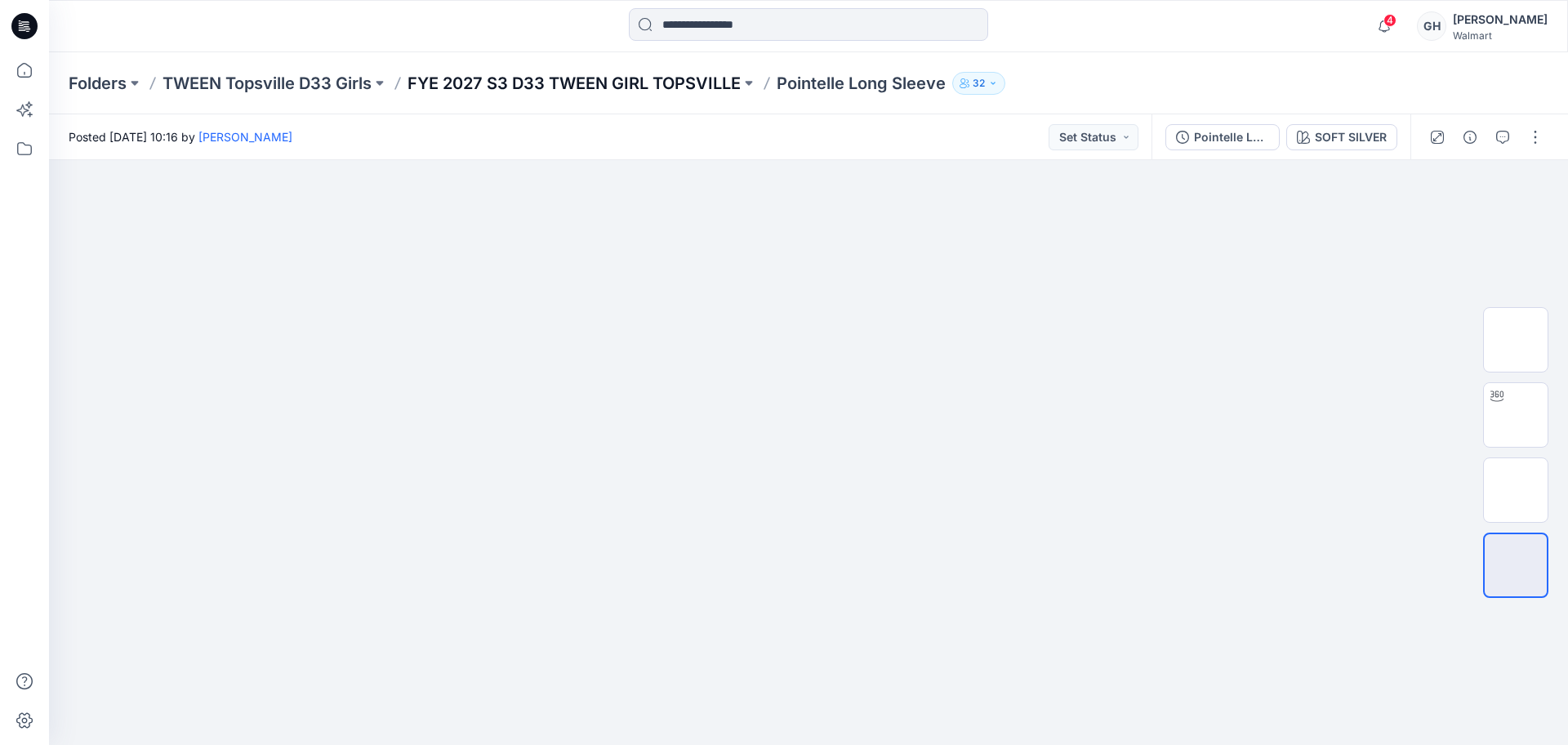
click at [724, 72] on div "Folders TWEEN Topsville D33 Girls FYE 2027 S3 D33 TWEEN GIRL TOPSVILLE Pointell…" at bounding box center [808, 84] width 1518 height 62
click at [721, 78] on p "FYE 2027 S3 D33 TWEEN GIRL TOPSVILLE" at bounding box center [574, 83] width 334 height 23
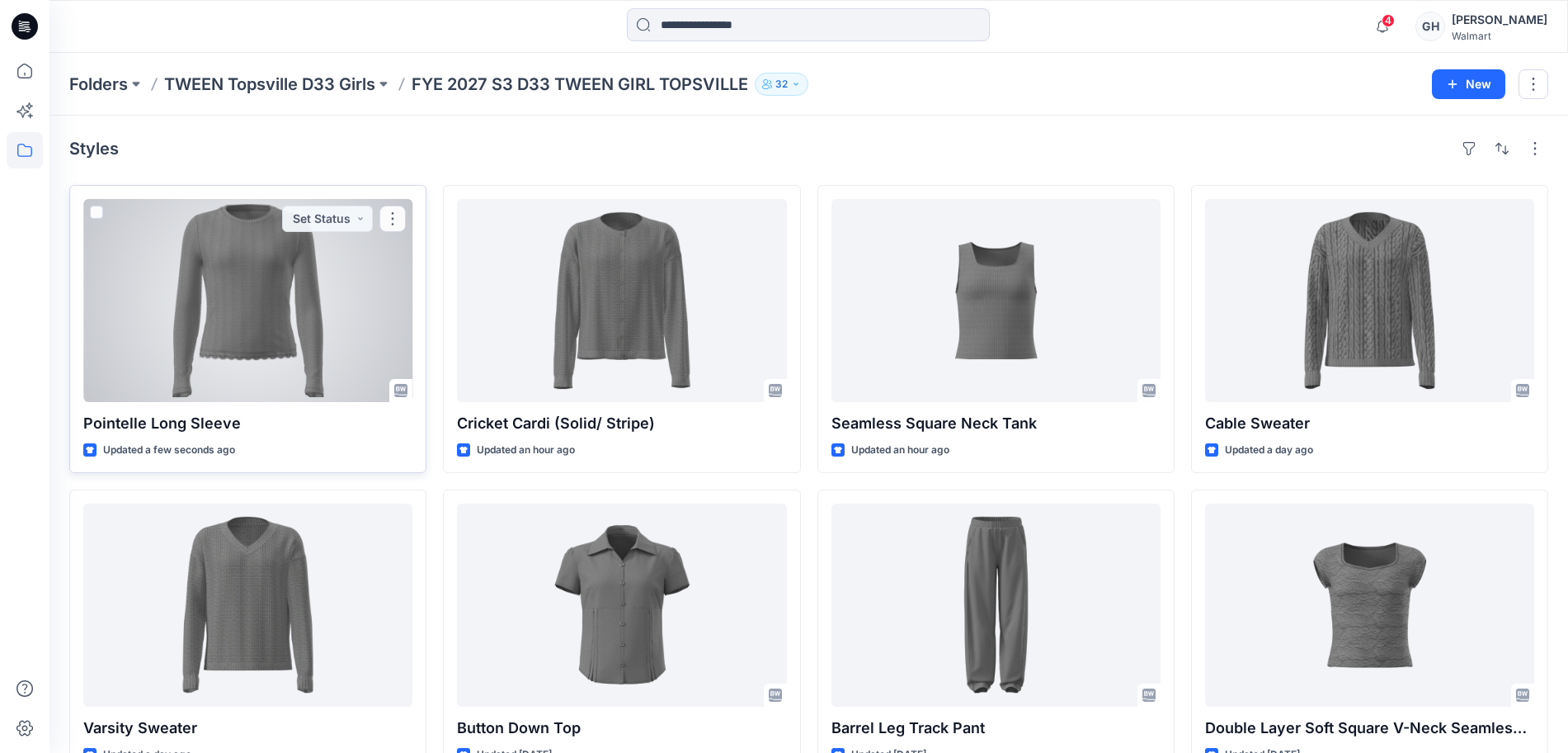
click at [243, 368] on div at bounding box center [248, 300] width 329 height 203
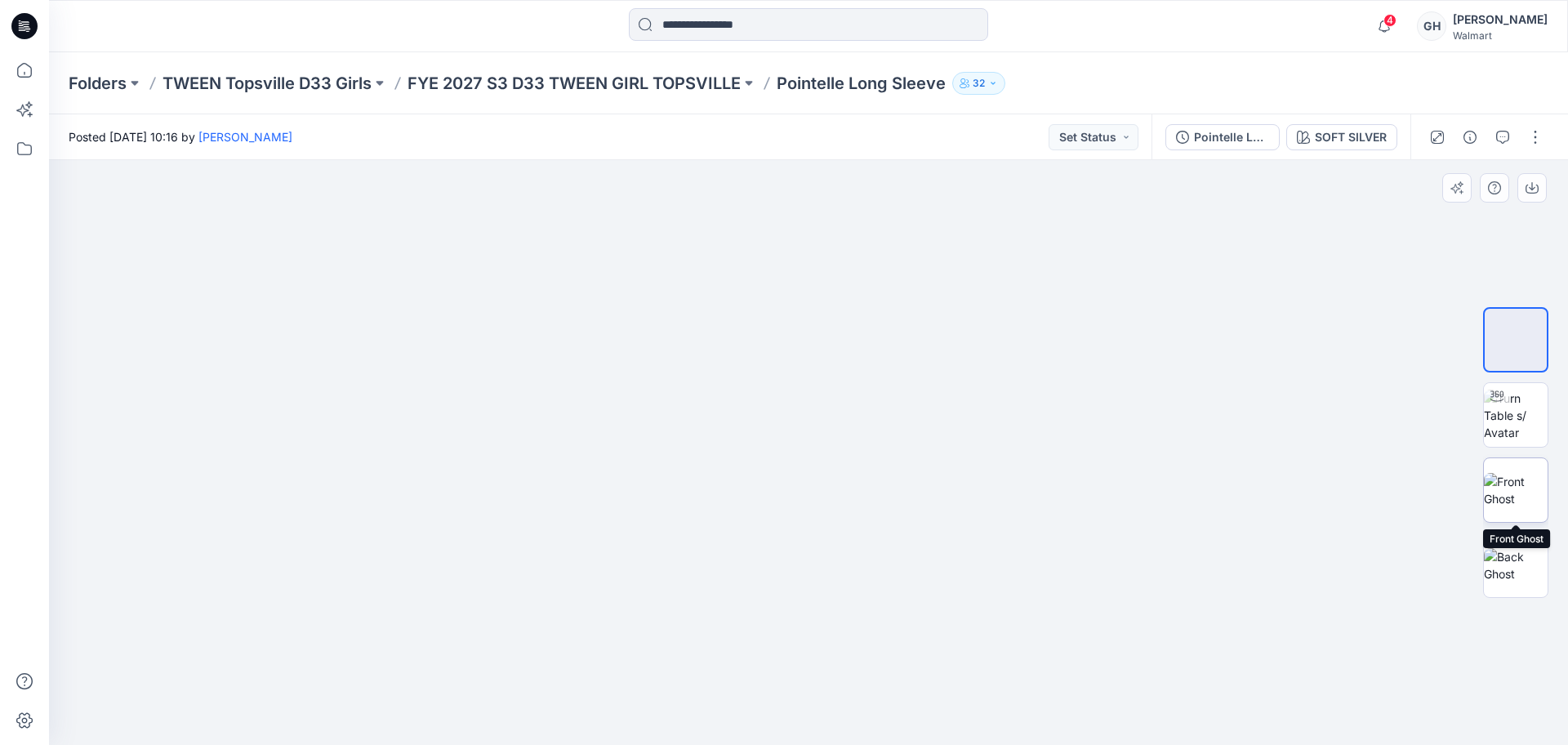
click at [1525, 479] on img at bounding box center [1515, 489] width 64 height 34
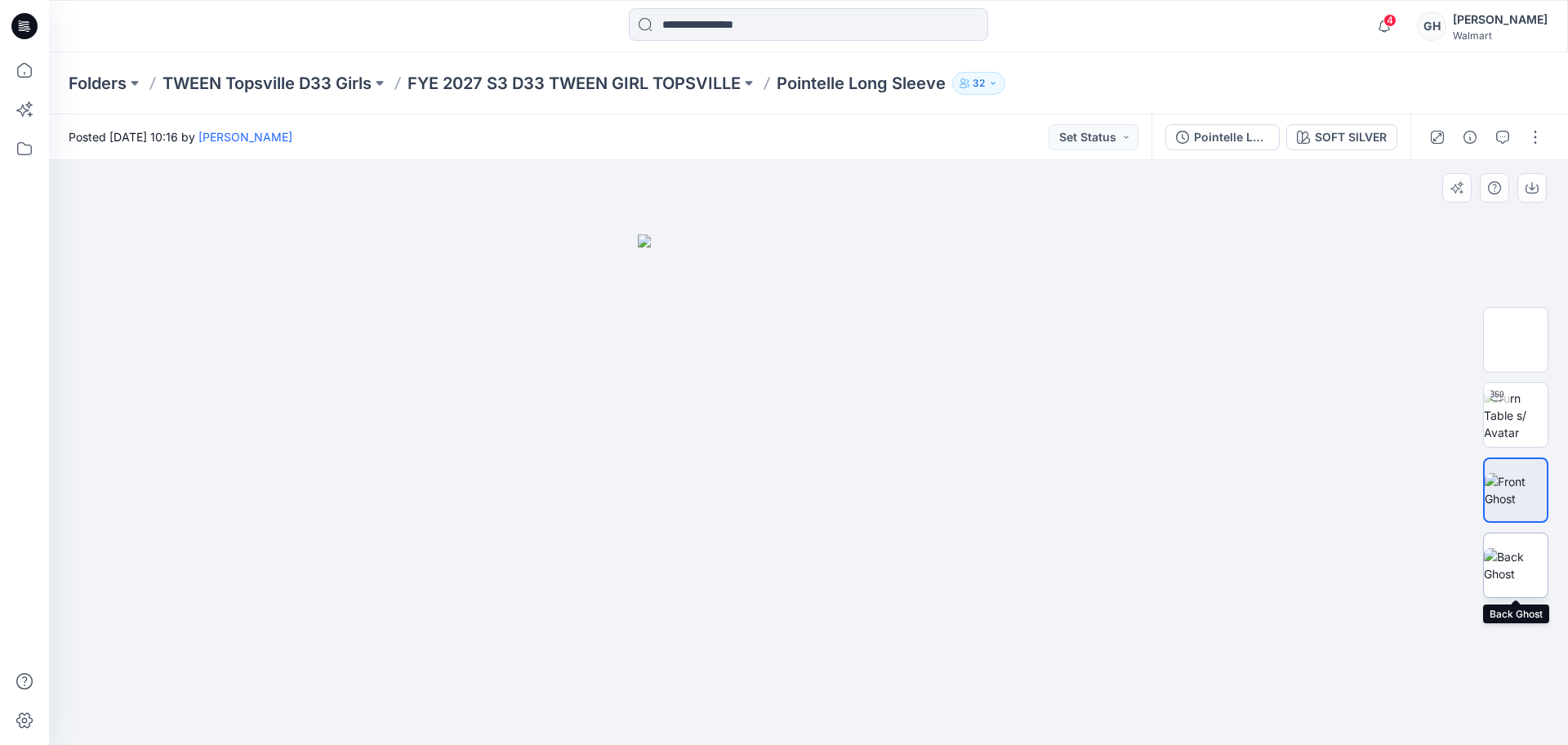
click at [1520, 567] on img at bounding box center [1515, 565] width 64 height 34
click at [609, 75] on p "FYE 2027 S3 D33 TWEEN GIRL TOPSVILLE" at bounding box center [574, 83] width 334 height 23
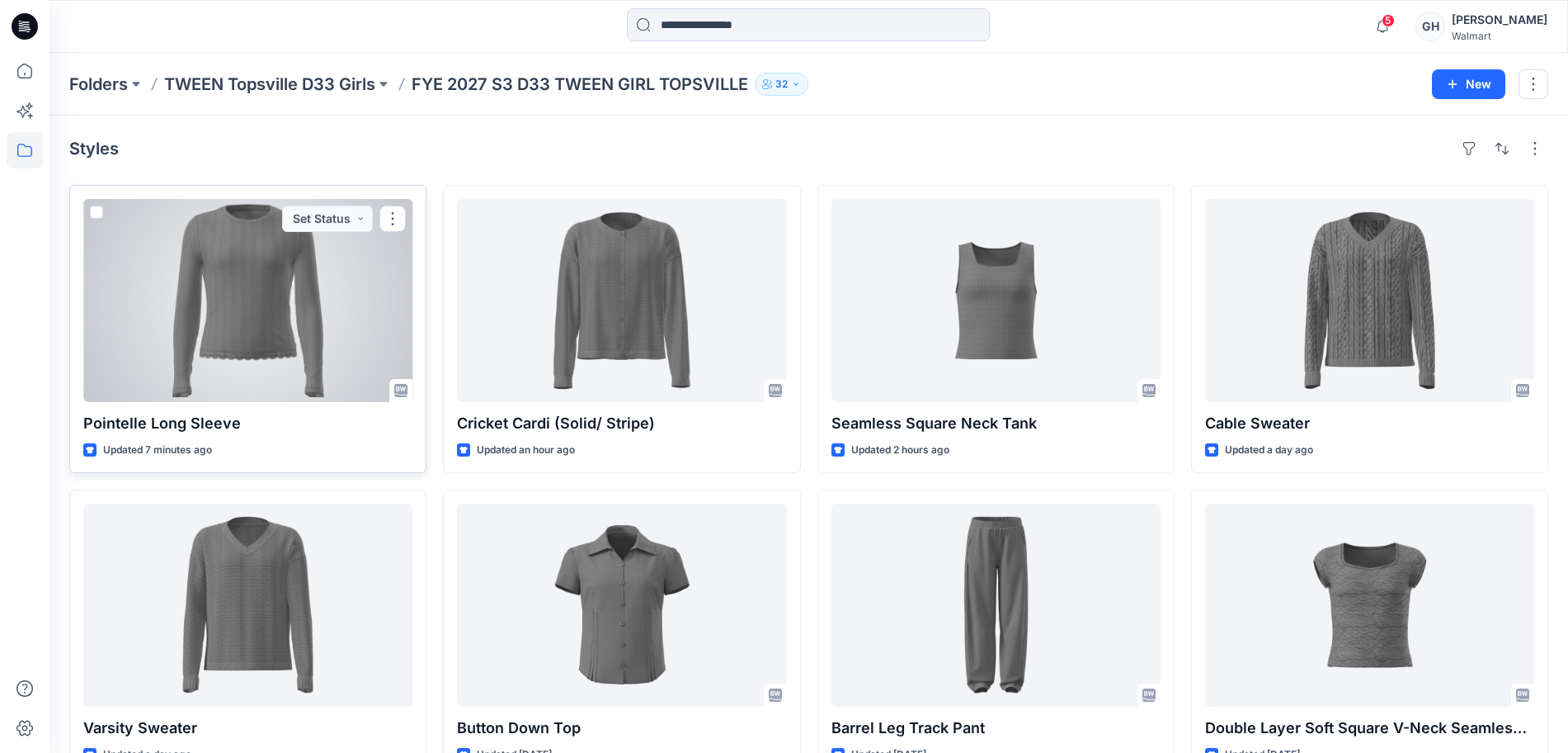
click at [211, 323] on div at bounding box center [248, 300] width 329 height 203
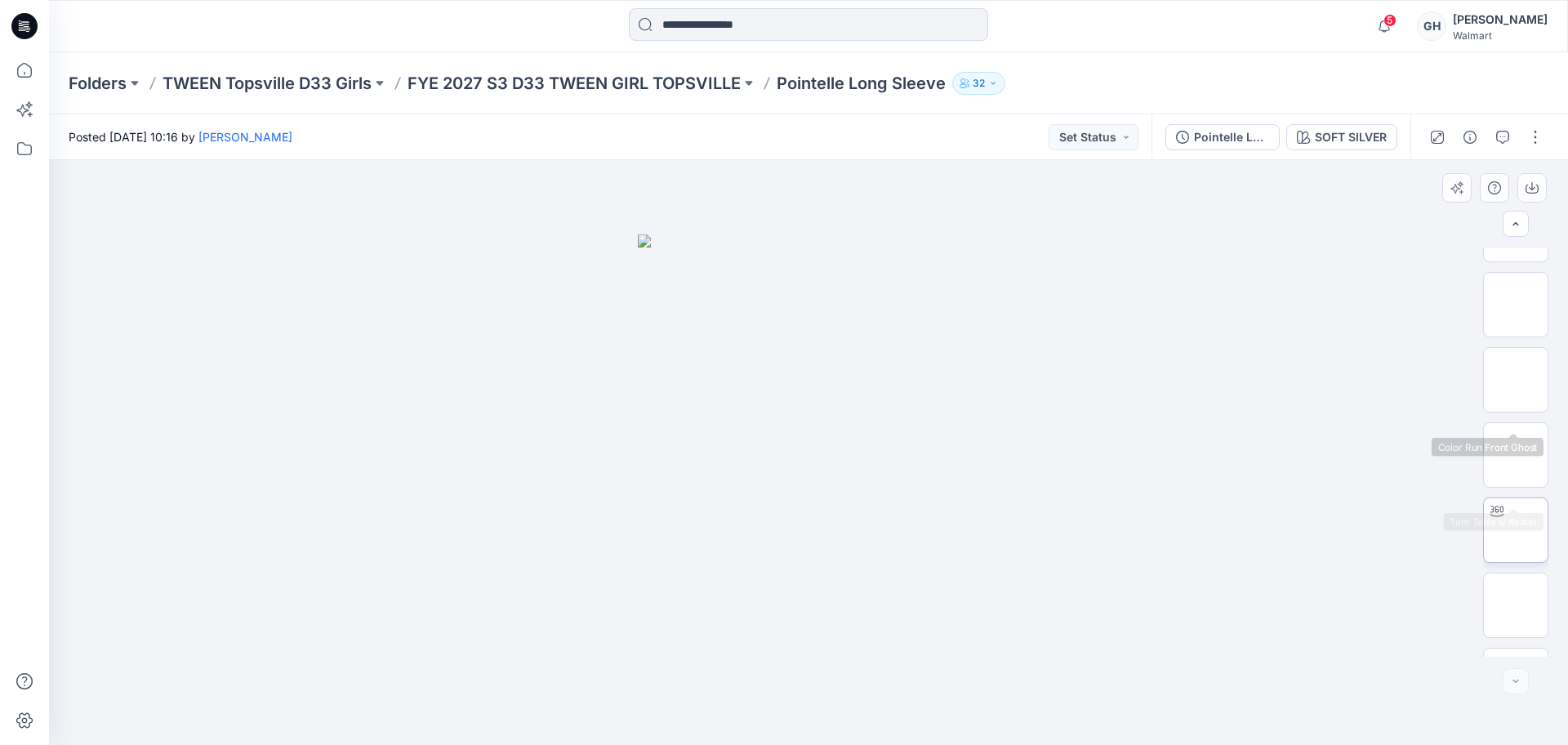
scroll to position [183, 0]
click at [1515, 473] on img at bounding box center [1515, 473] width 0 height 0
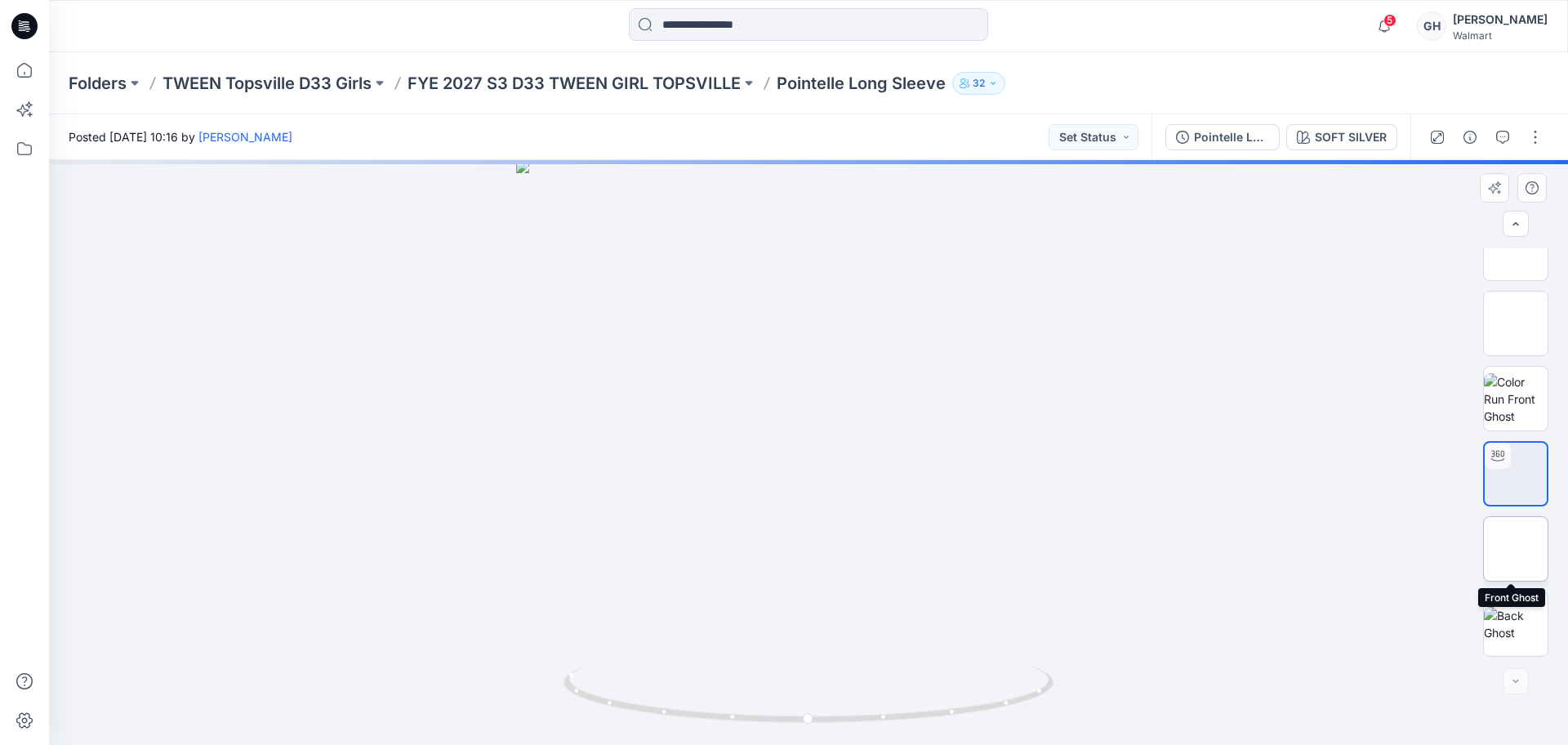
click at [1515, 549] on img at bounding box center [1515, 549] width 0 height 0
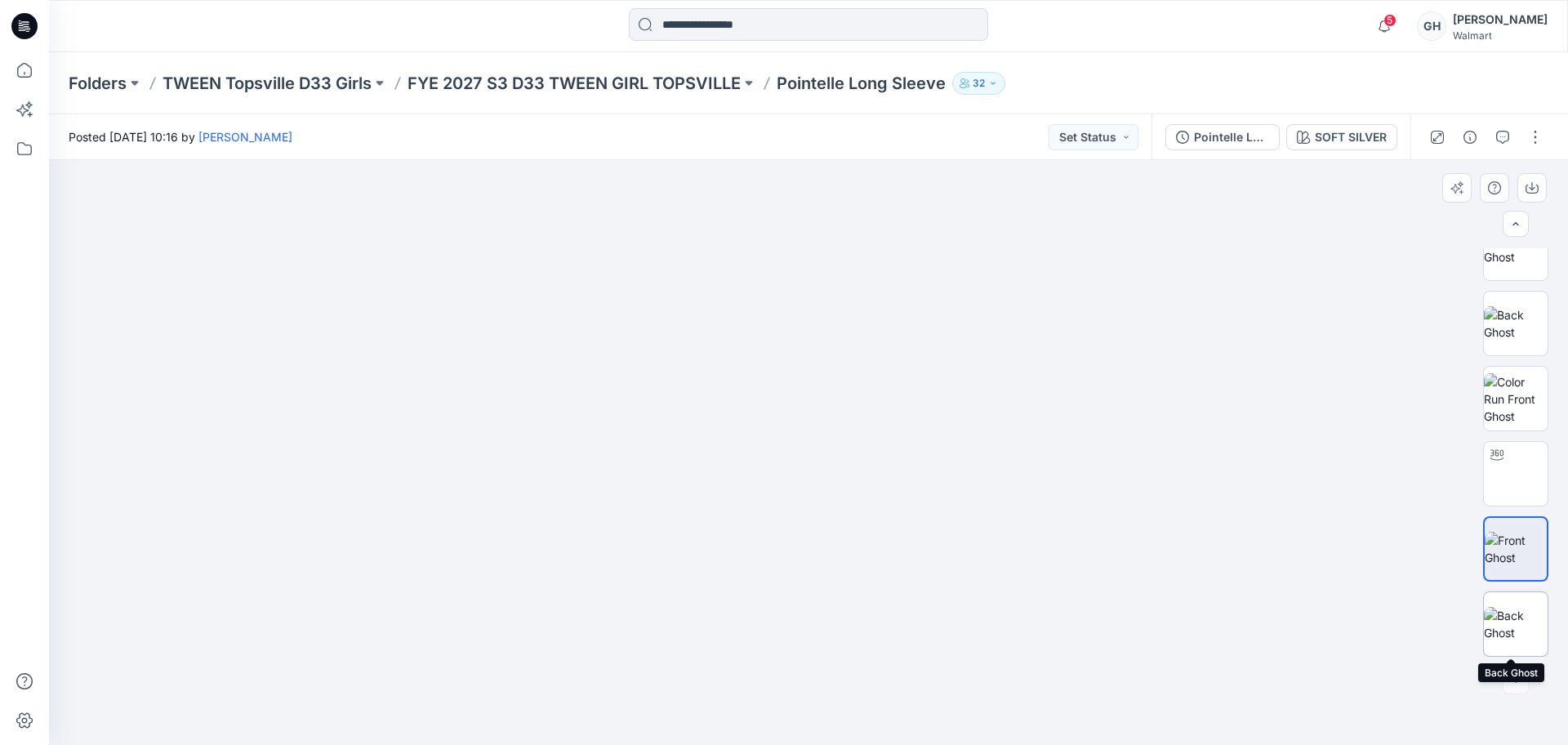
click at [1499, 619] on img at bounding box center [1515, 624] width 64 height 34
click at [1531, 122] on div at bounding box center [1485, 137] width 151 height 46
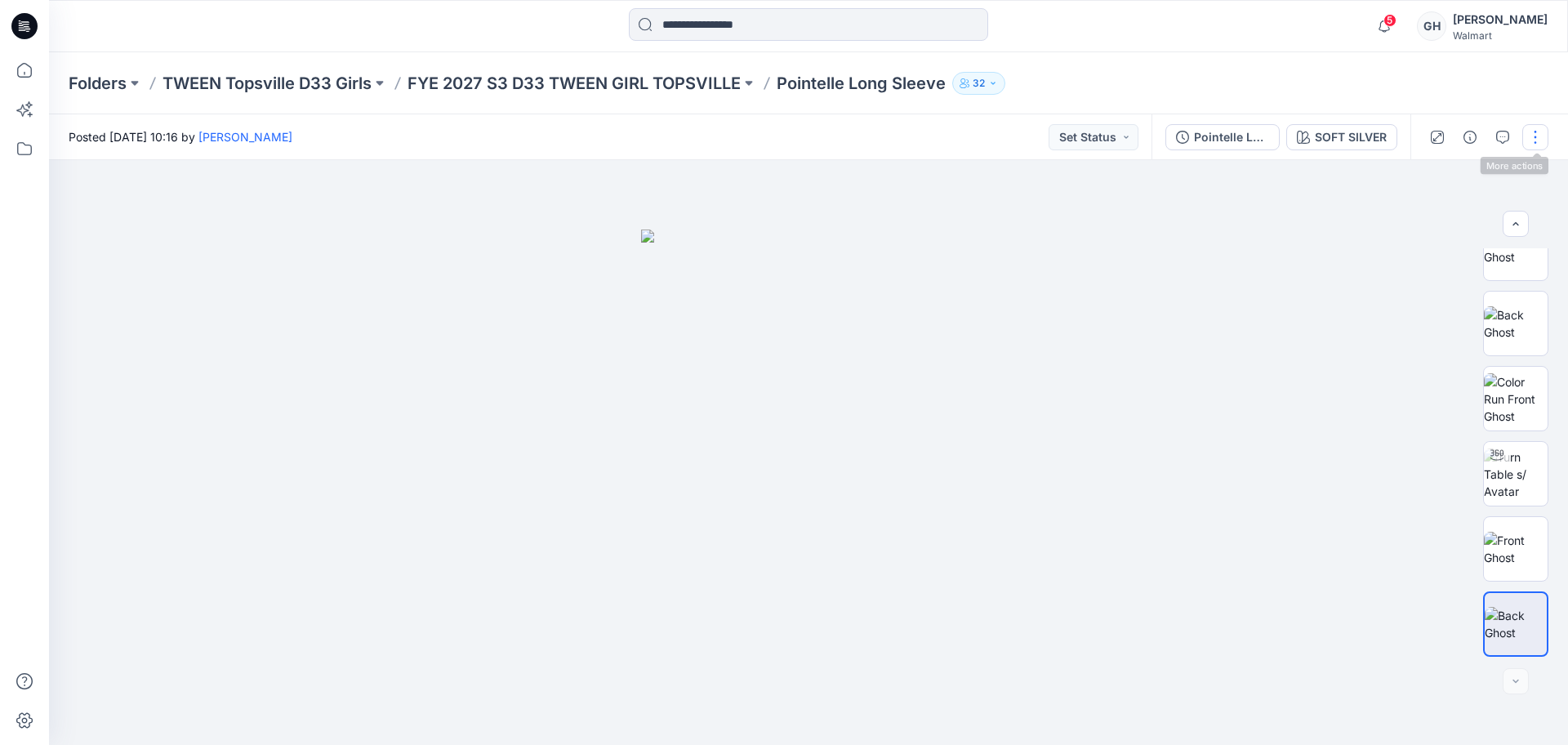
click at [1530, 146] on button "button" at bounding box center [1535, 137] width 26 height 26
click at [1439, 220] on p "Edit" at bounding box center [1431, 221] width 21 height 17
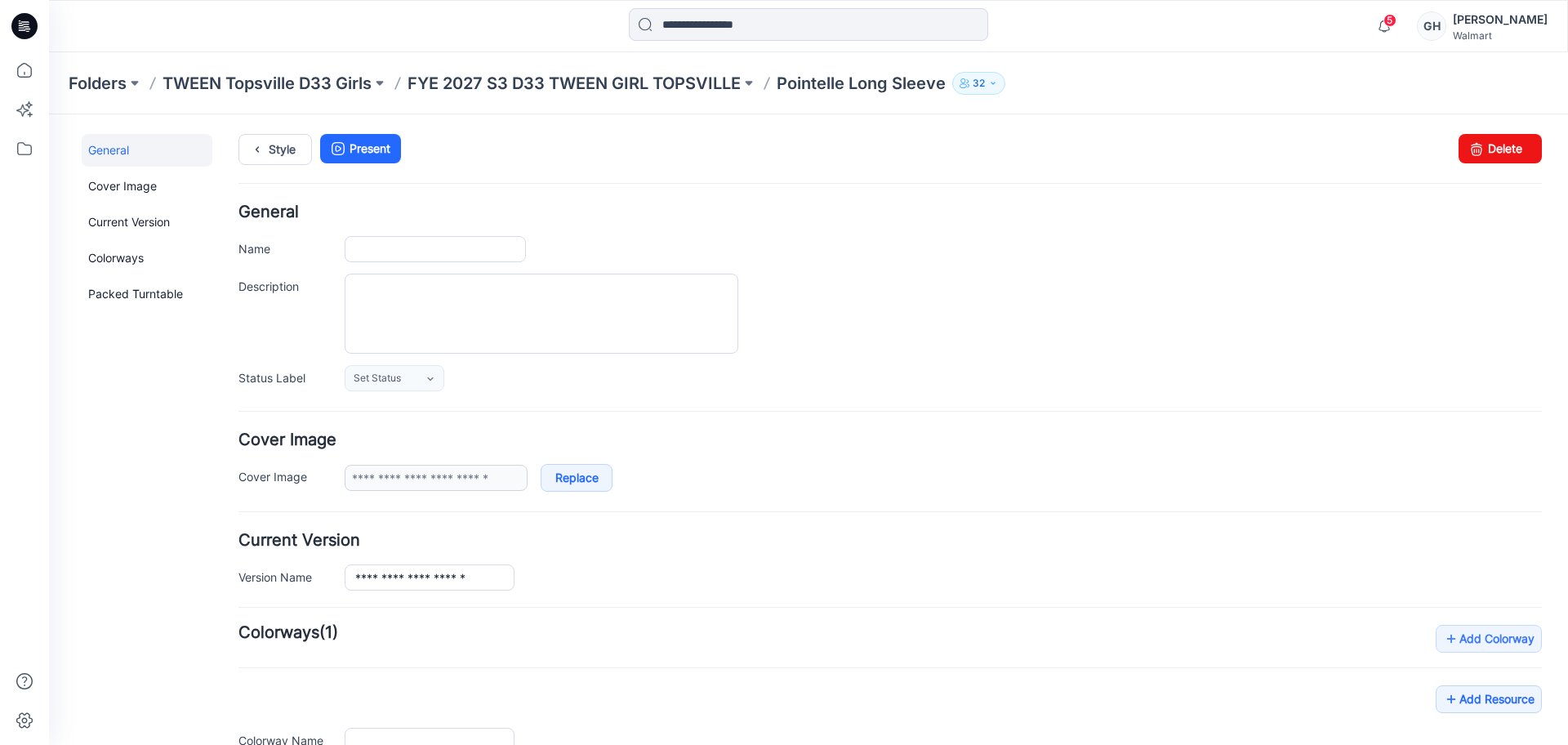
type input "**********"
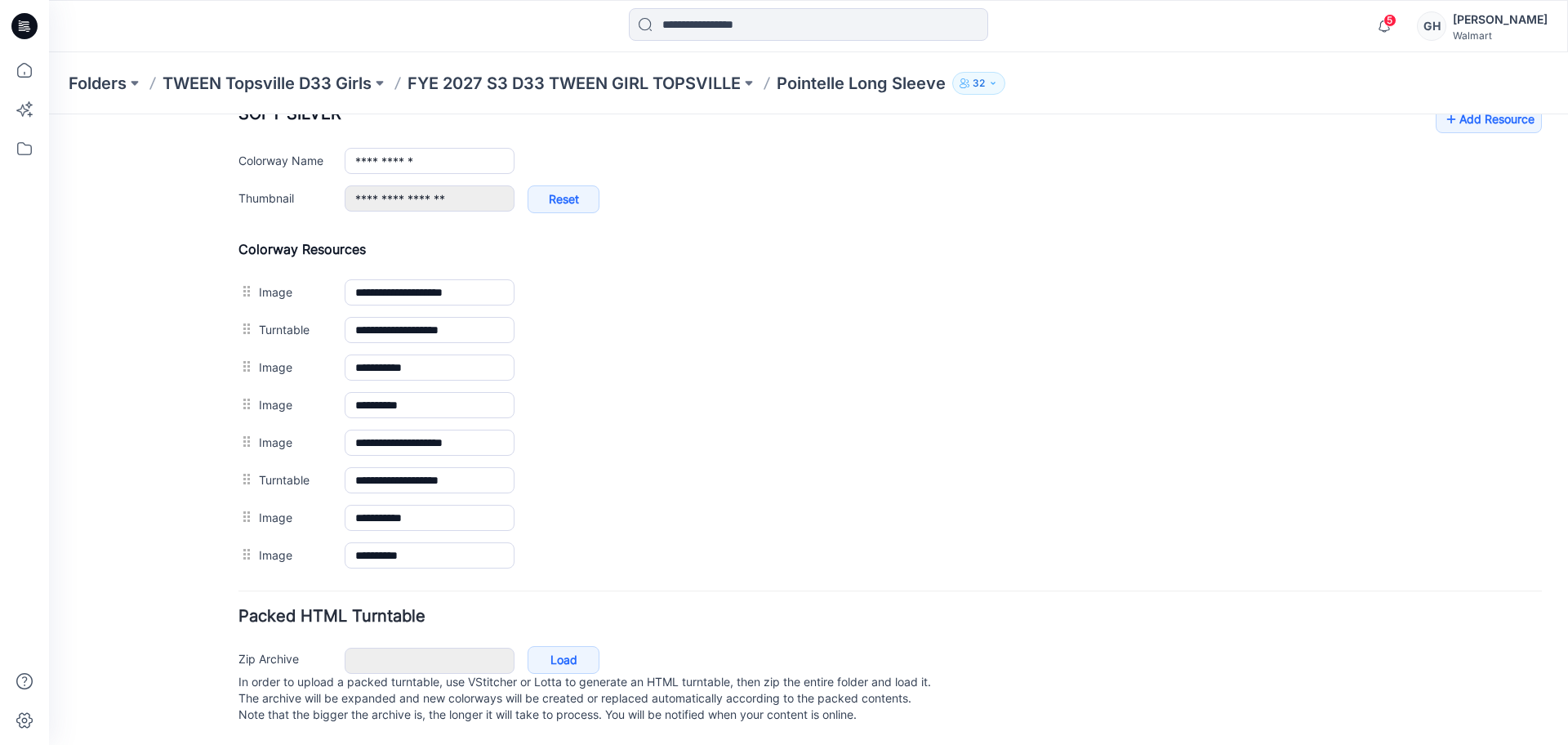
scroll to position [679, 0]
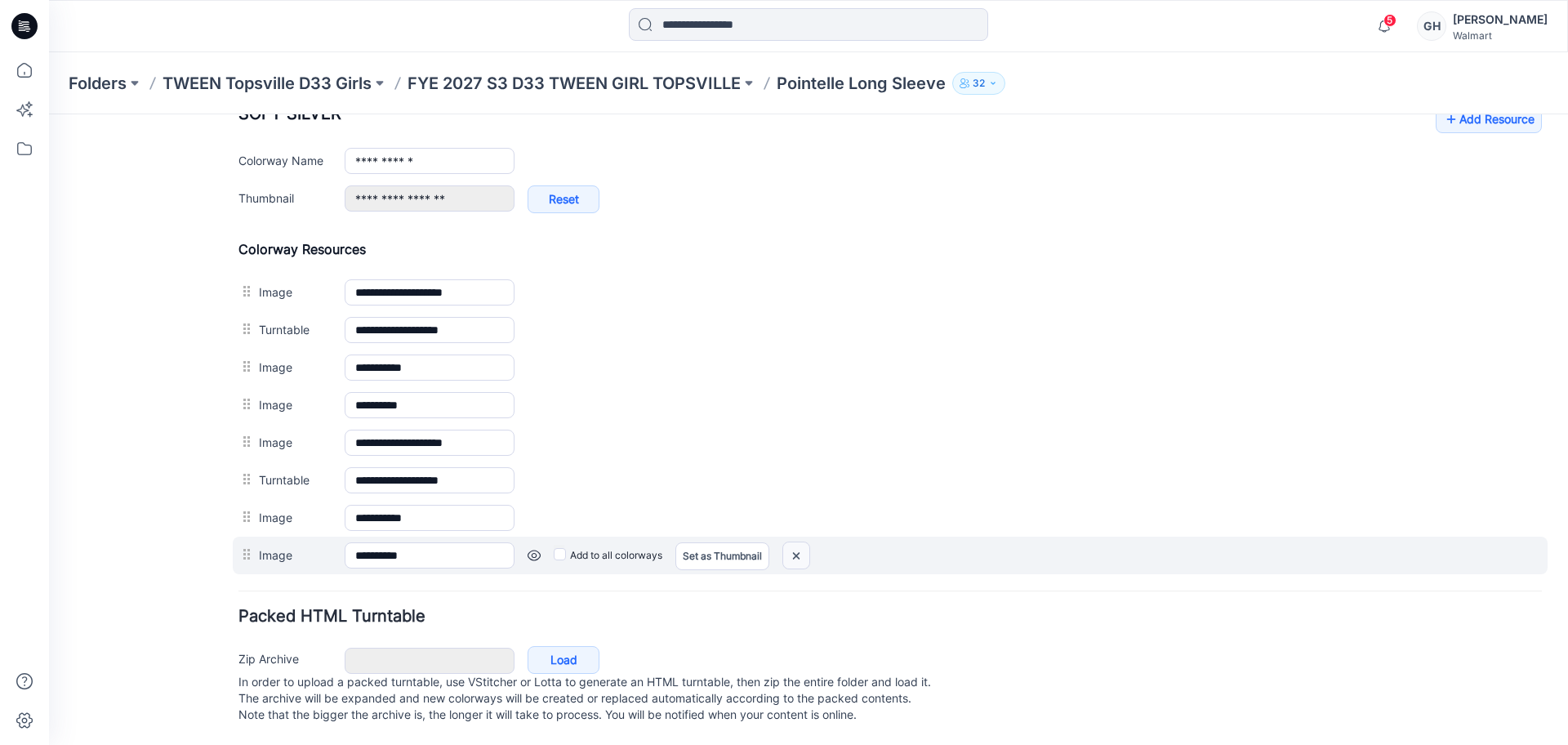
drag, startPoint x: 807, startPoint y: 535, endPoint x: 871, endPoint y: 116, distance: 423.9
click at [807, 542] on img at bounding box center [796, 555] width 26 height 27
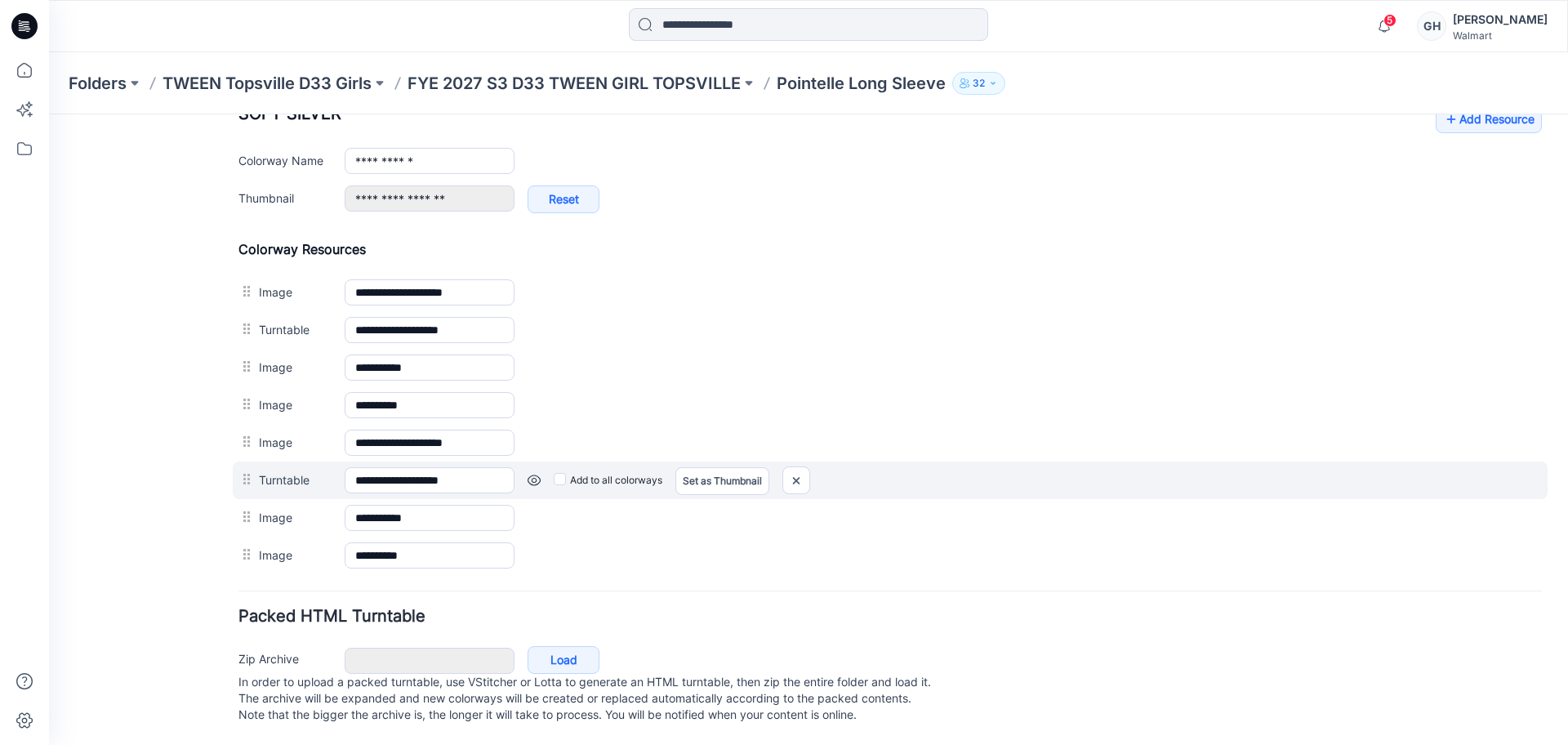
scroll to position [642, 0]
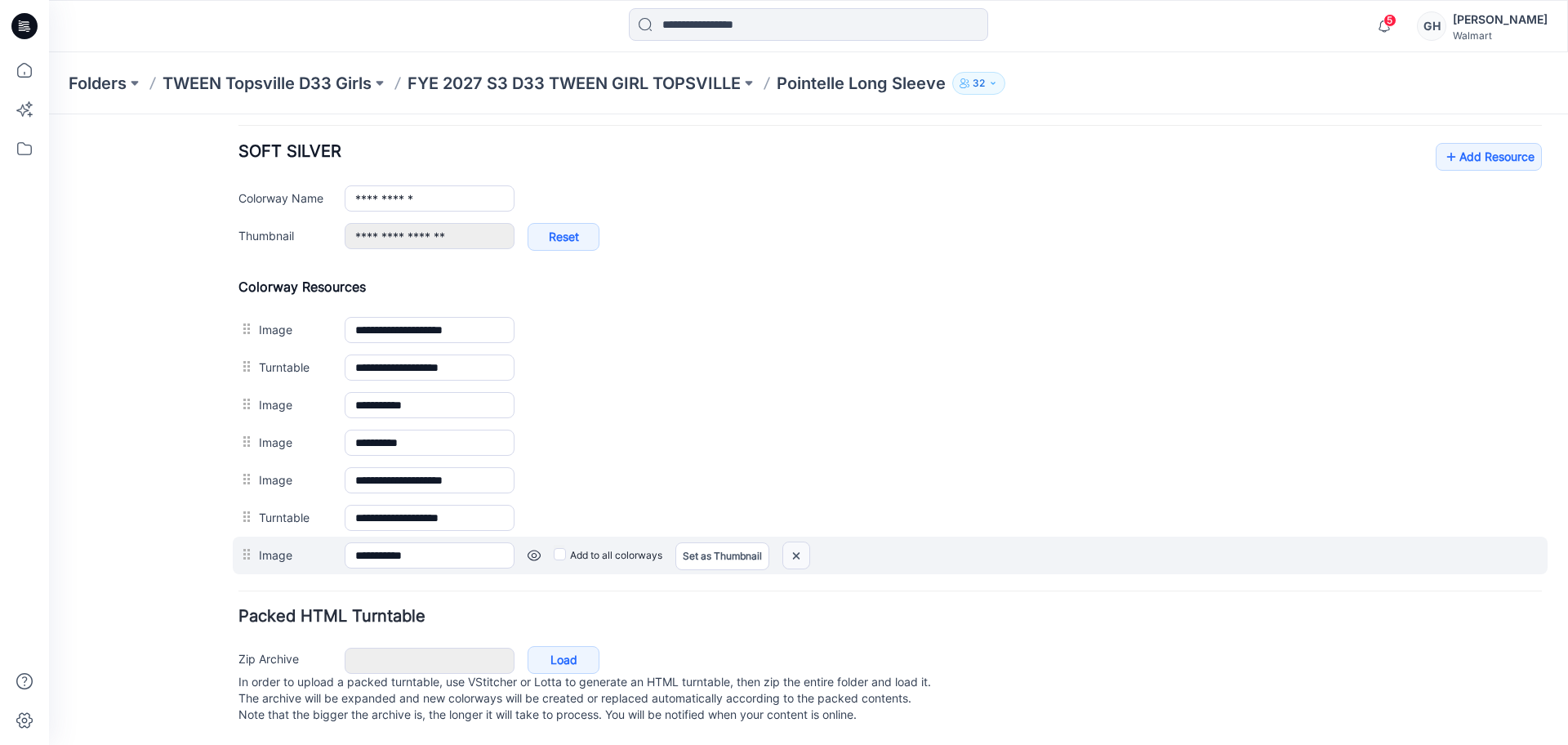
click at [791, 542] on img at bounding box center [796, 555] width 26 height 27
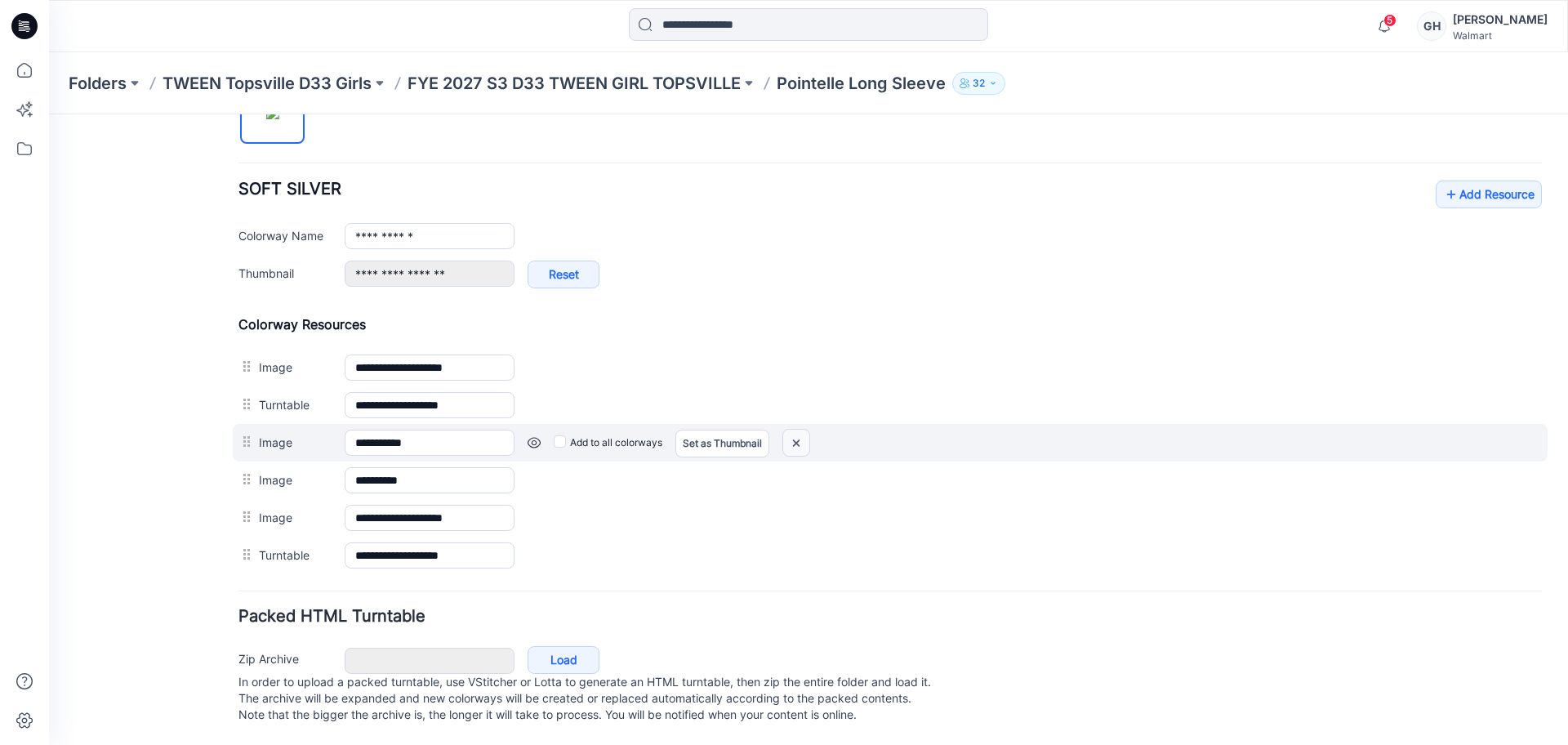
scroll to position [604, 0]
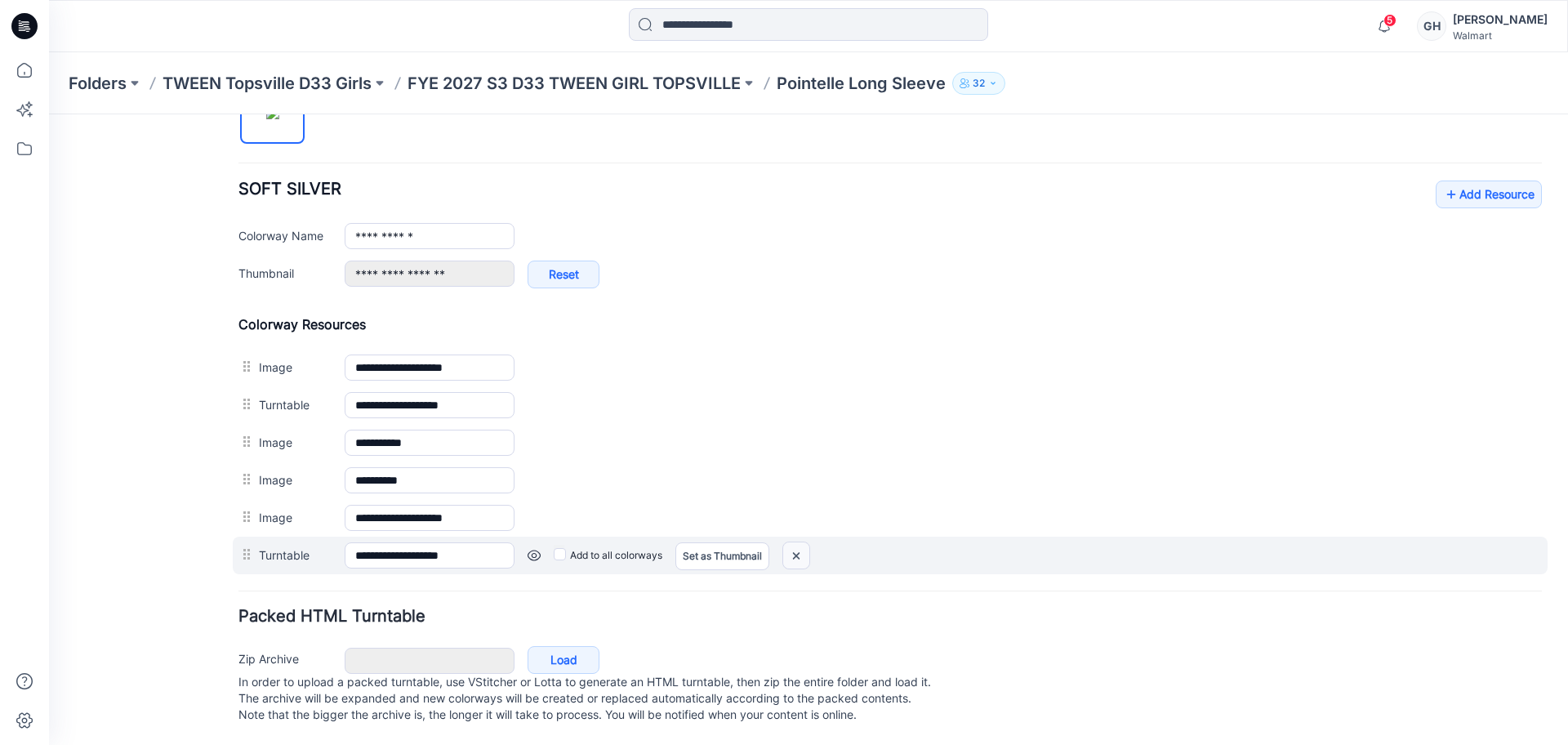
drag, startPoint x: 792, startPoint y: 536, endPoint x: 911, endPoint y: 224, distance: 333.9
click at [793, 542] on img at bounding box center [796, 555] width 26 height 27
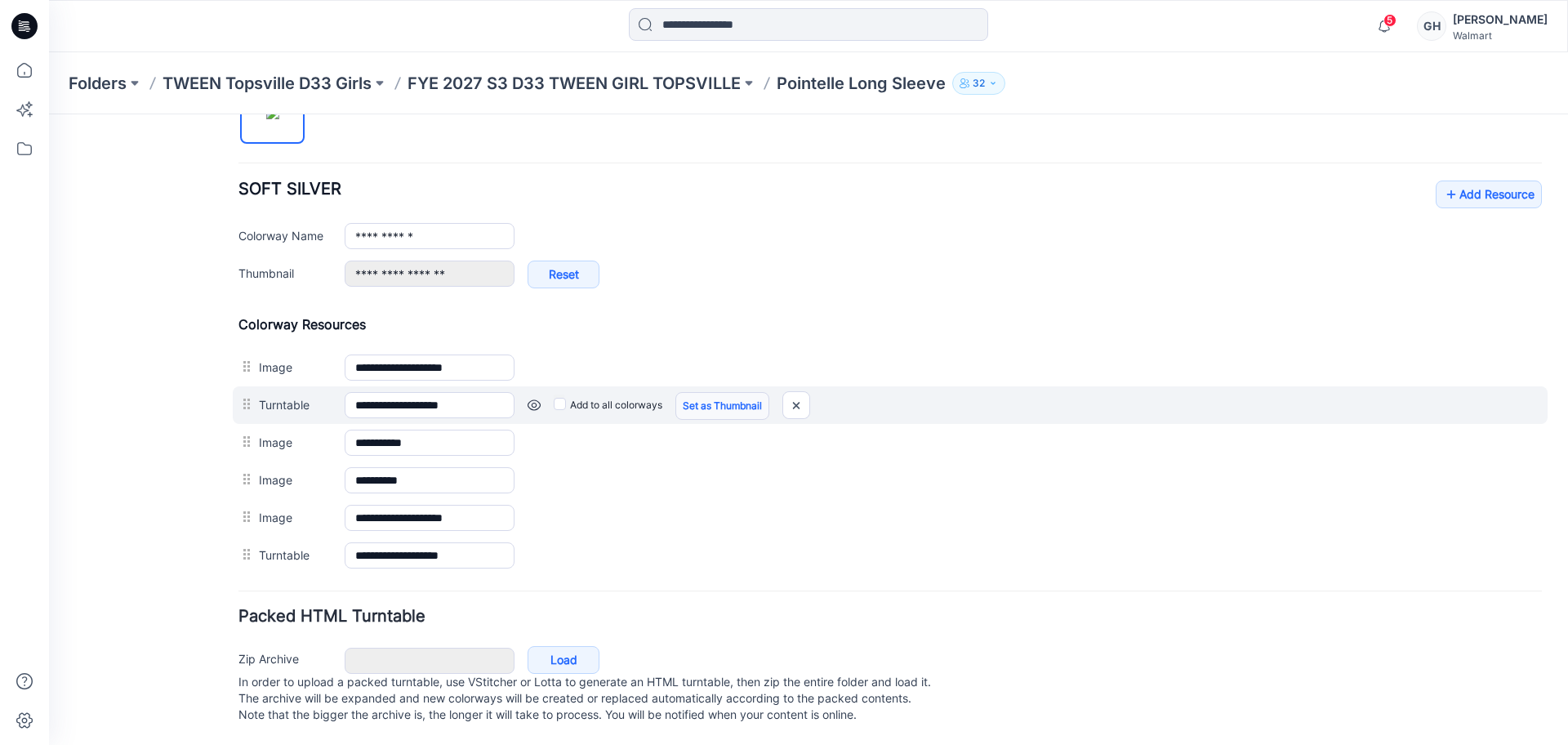
scroll to position [567, 0]
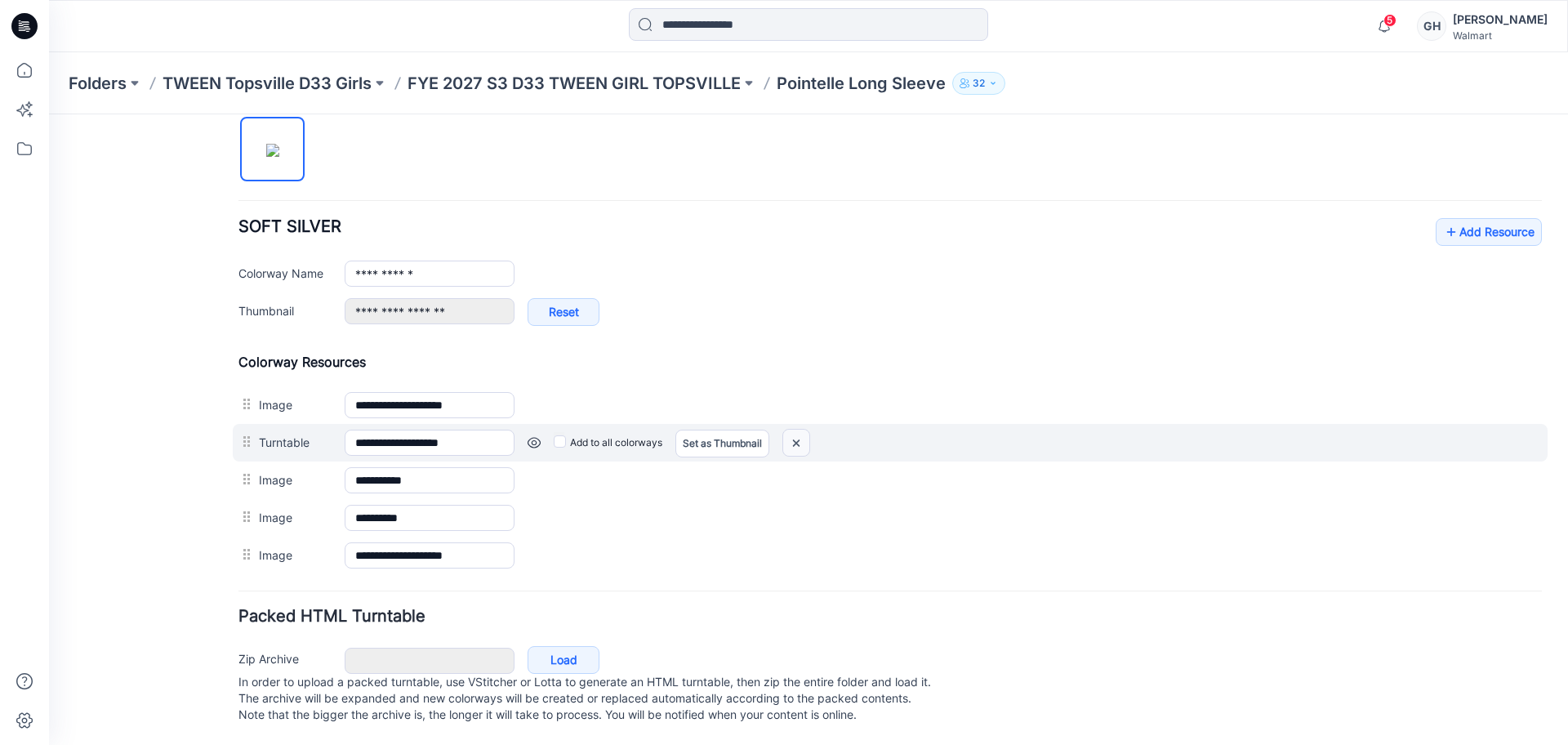
drag, startPoint x: 903, startPoint y: 214, endPoint x: 798, endPoint y: 417, distance: 228.5
click at [798, 429] on img at bounding box center [796, 442] width 26 height 27
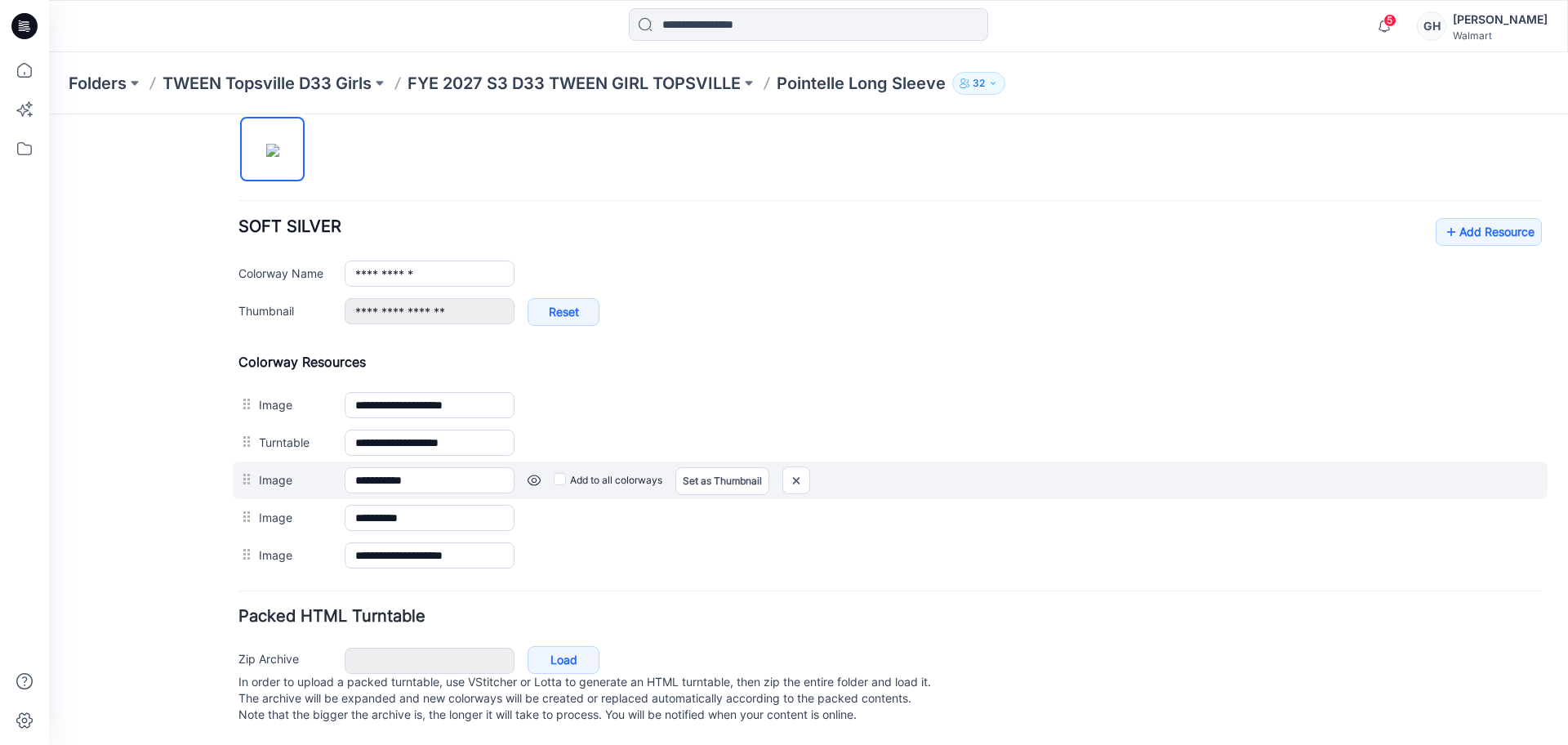
scroll to position [529, 0]
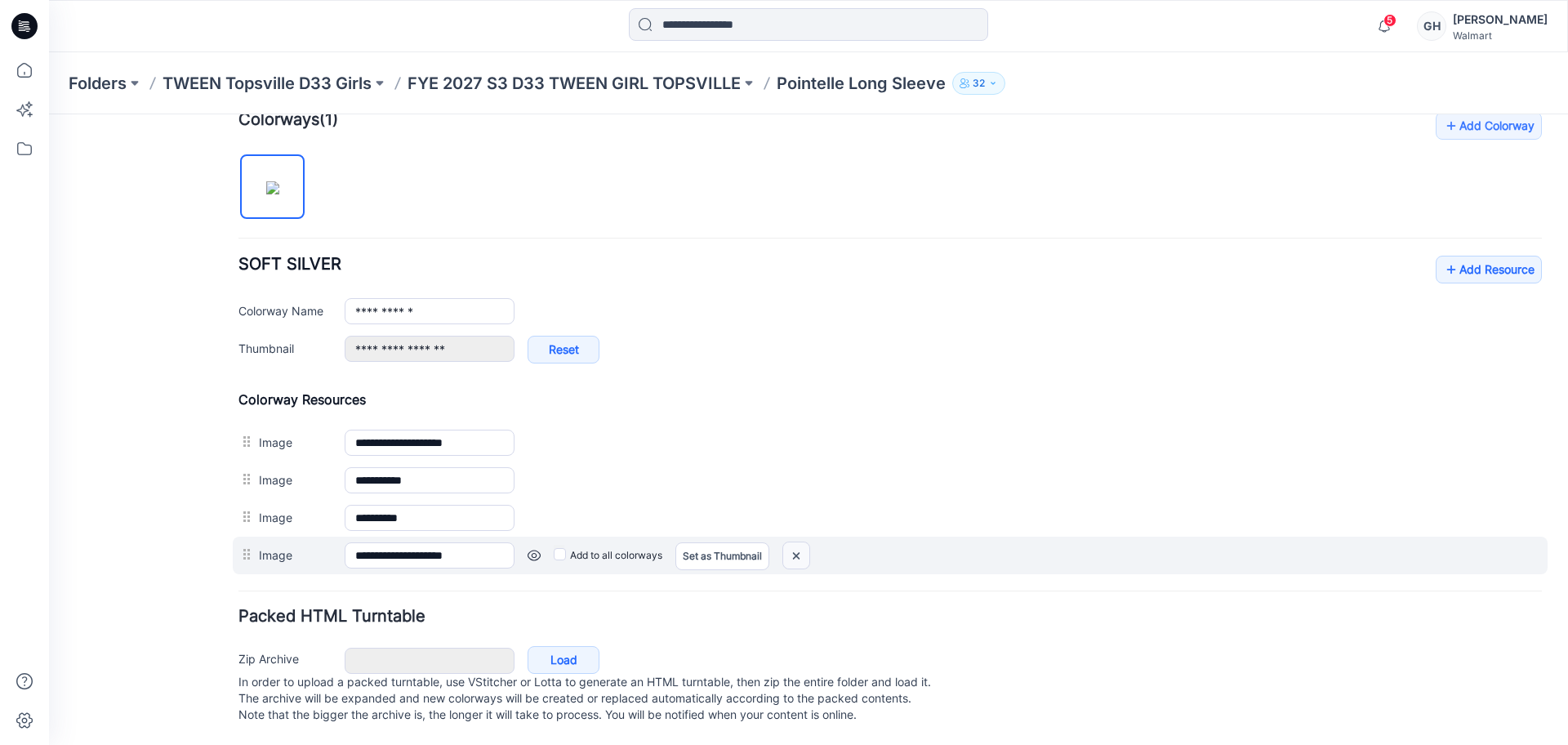
click at [787, 543] on img at bounding box center [796, 555] width 26 height 27
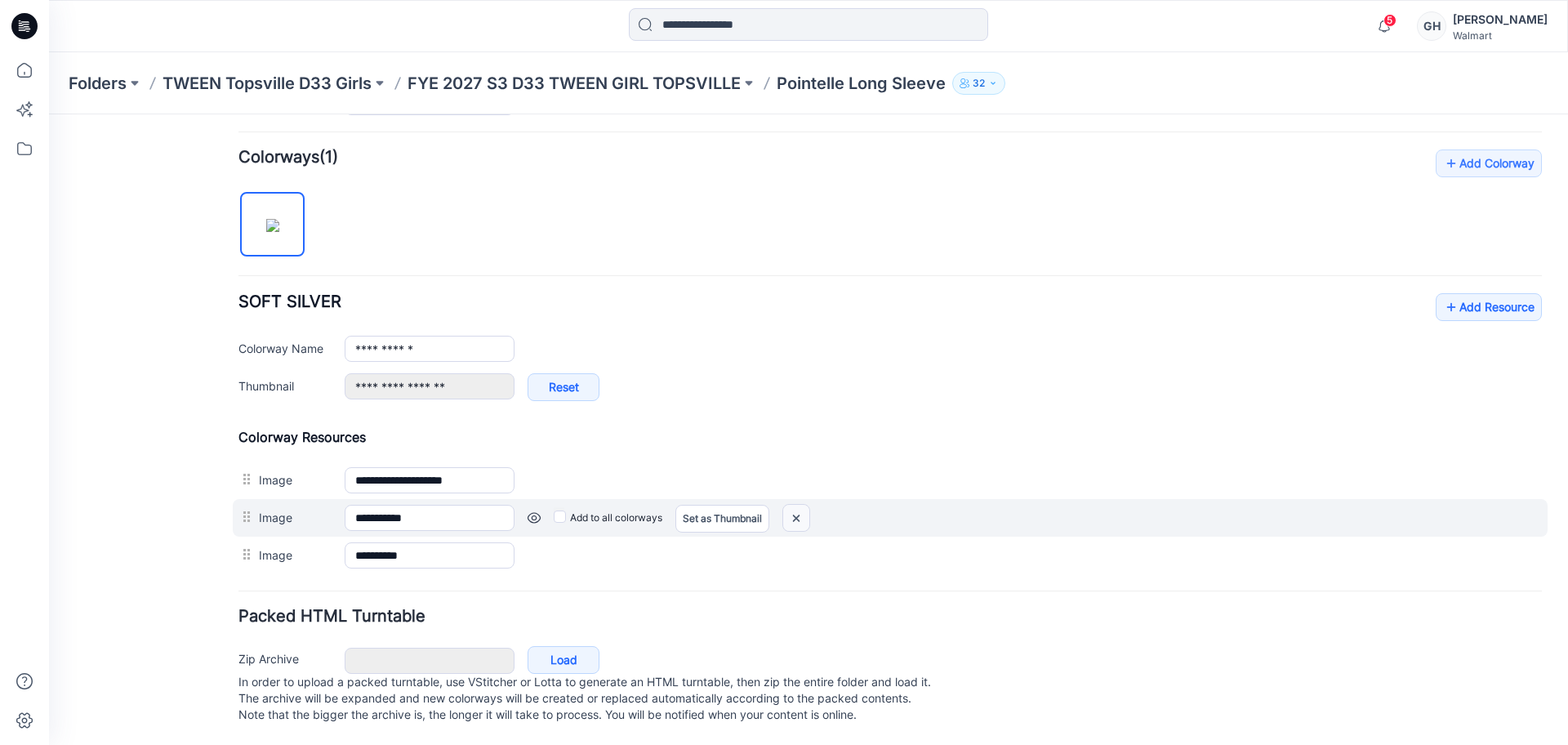
scroll to position [473, 0]
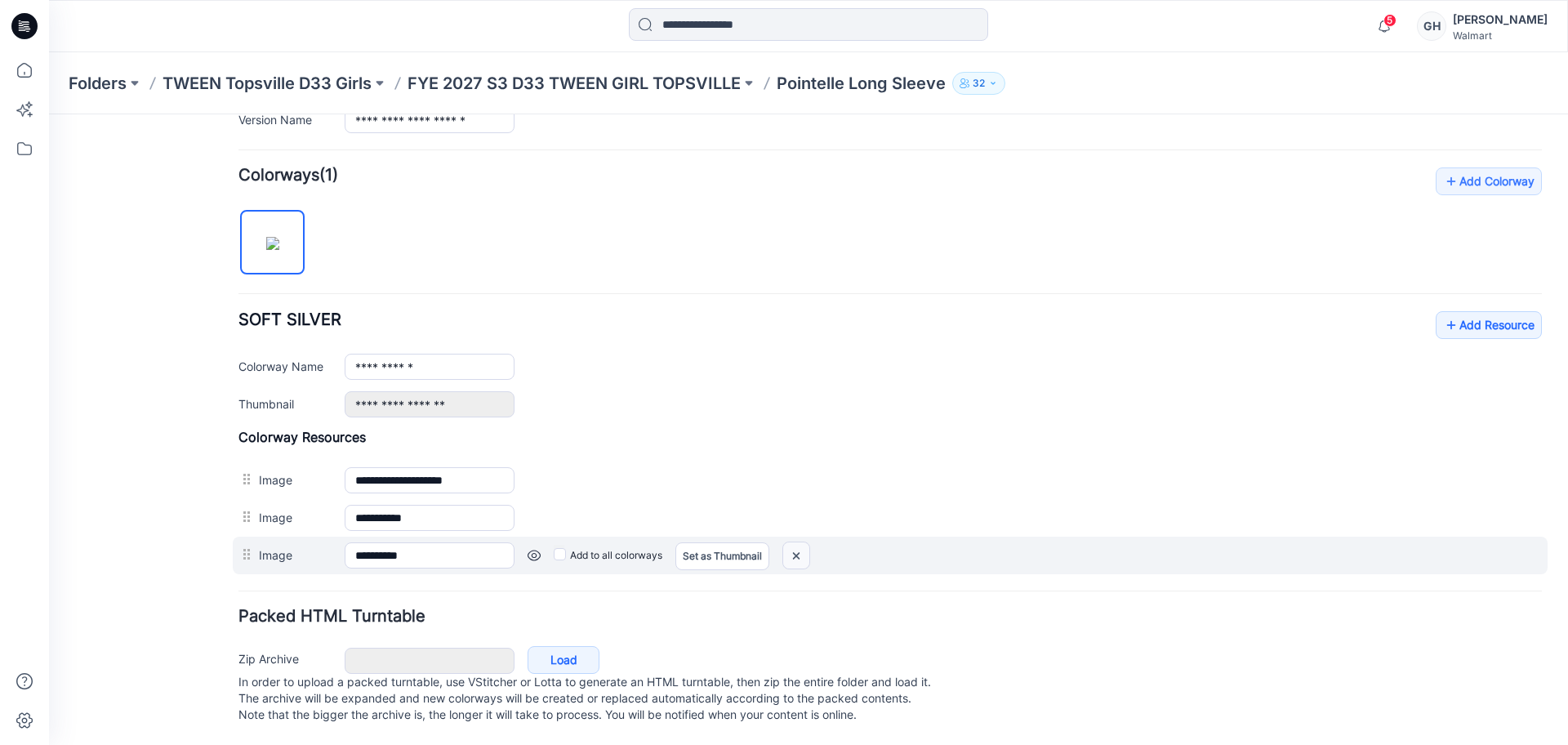
drag, startPoint x: 790, startPoint y: 535, endPoint x: 943, endPoint y: 220, distance: 350.2
click at [790, 542] on img at bounding box center [796, 555] width 26 height 27
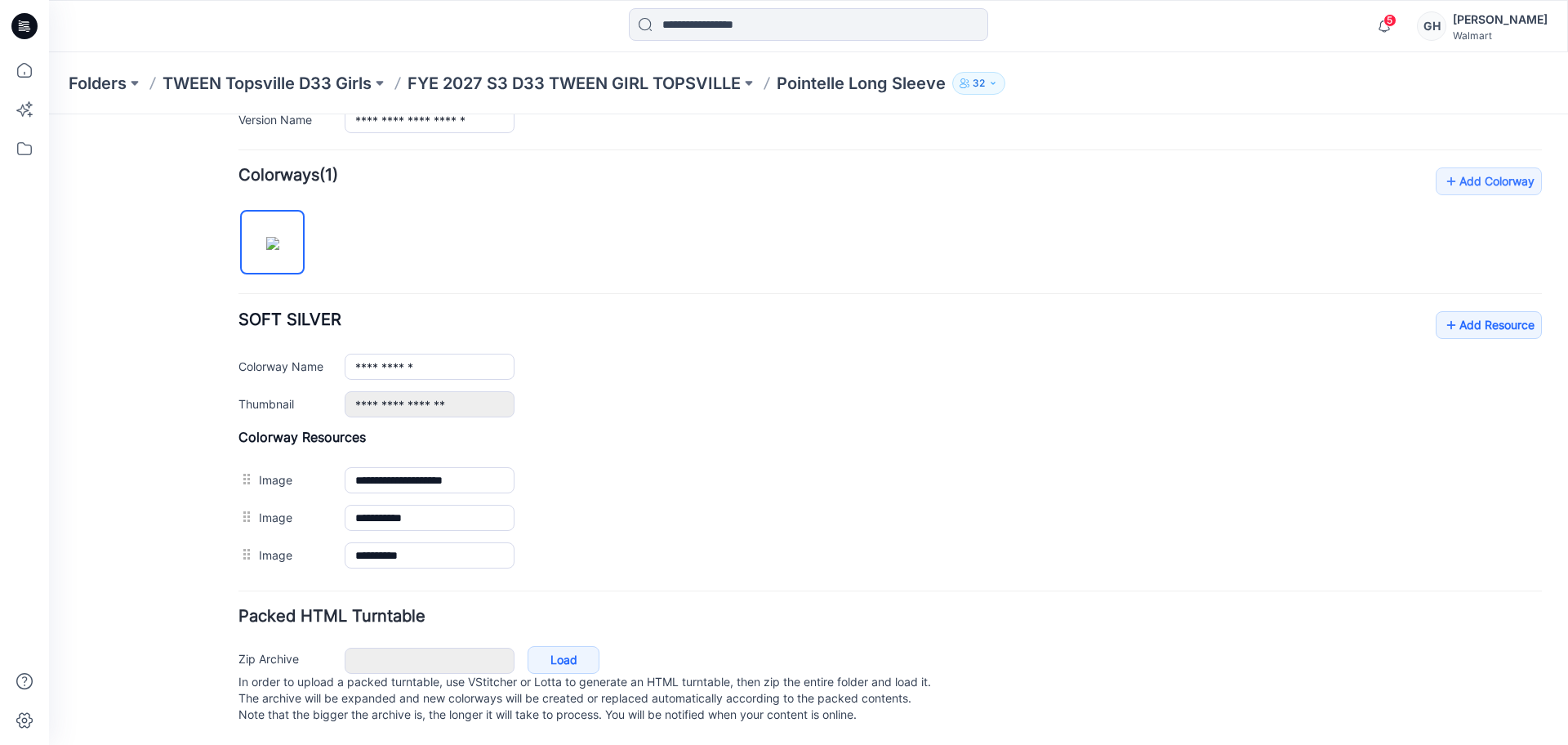
scroll to position [436, 0]
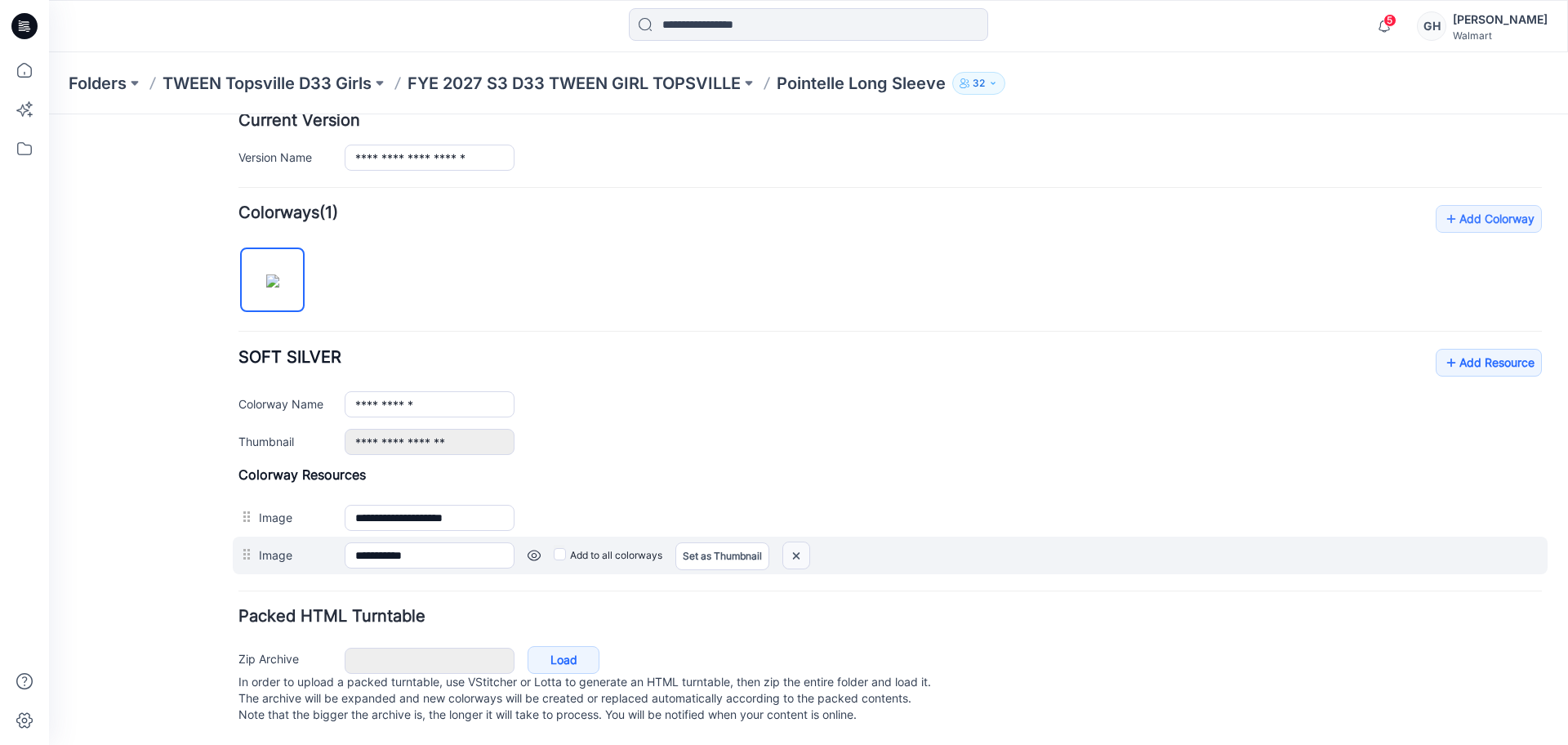
drag, startPoint x: 788, startPoint y: 537, endPoint x: 919, endPoint y: 226, distance: 337.5
click at [788, 542] on img at bounding box center [796, 555] width 26 height 27
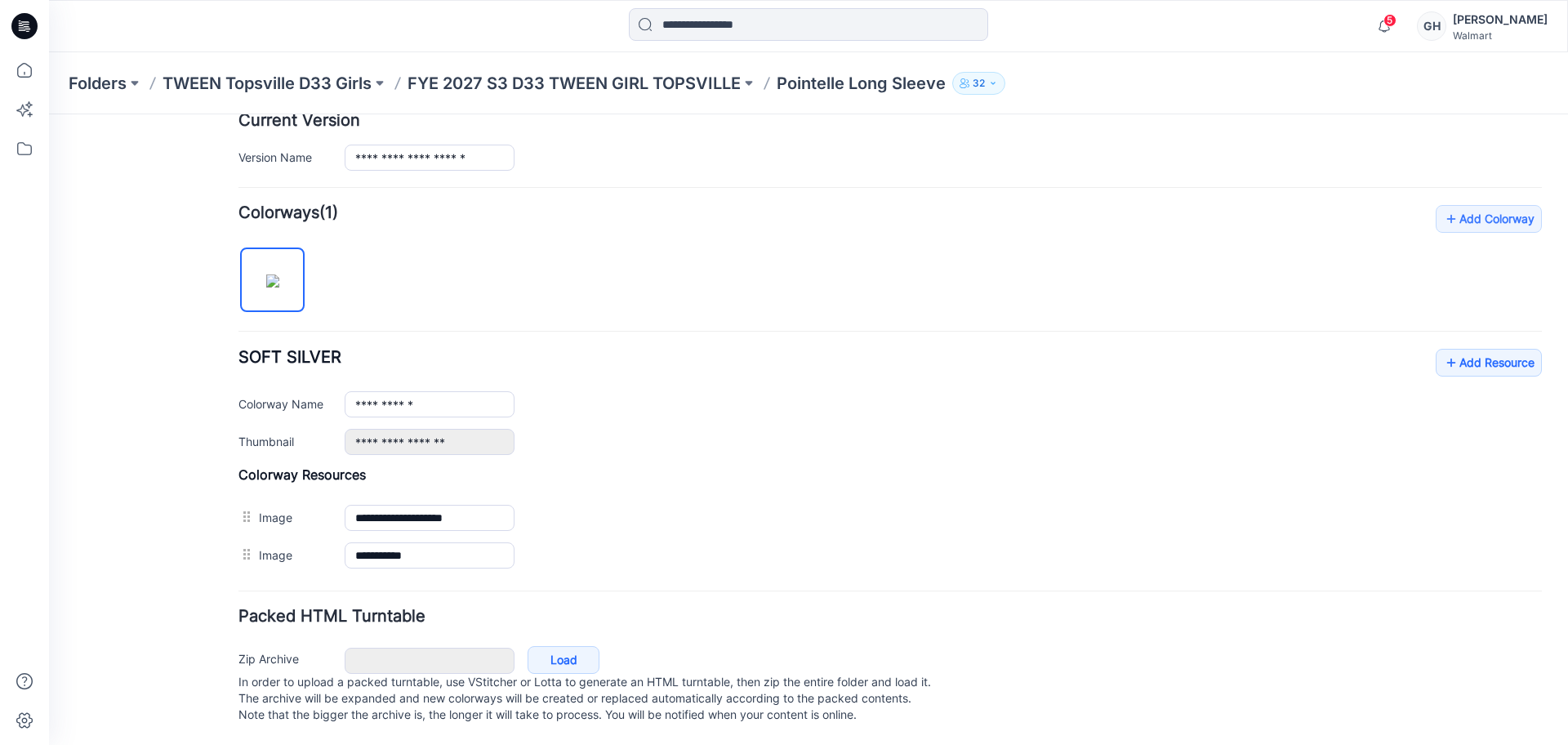
scroll to position [398, 0]
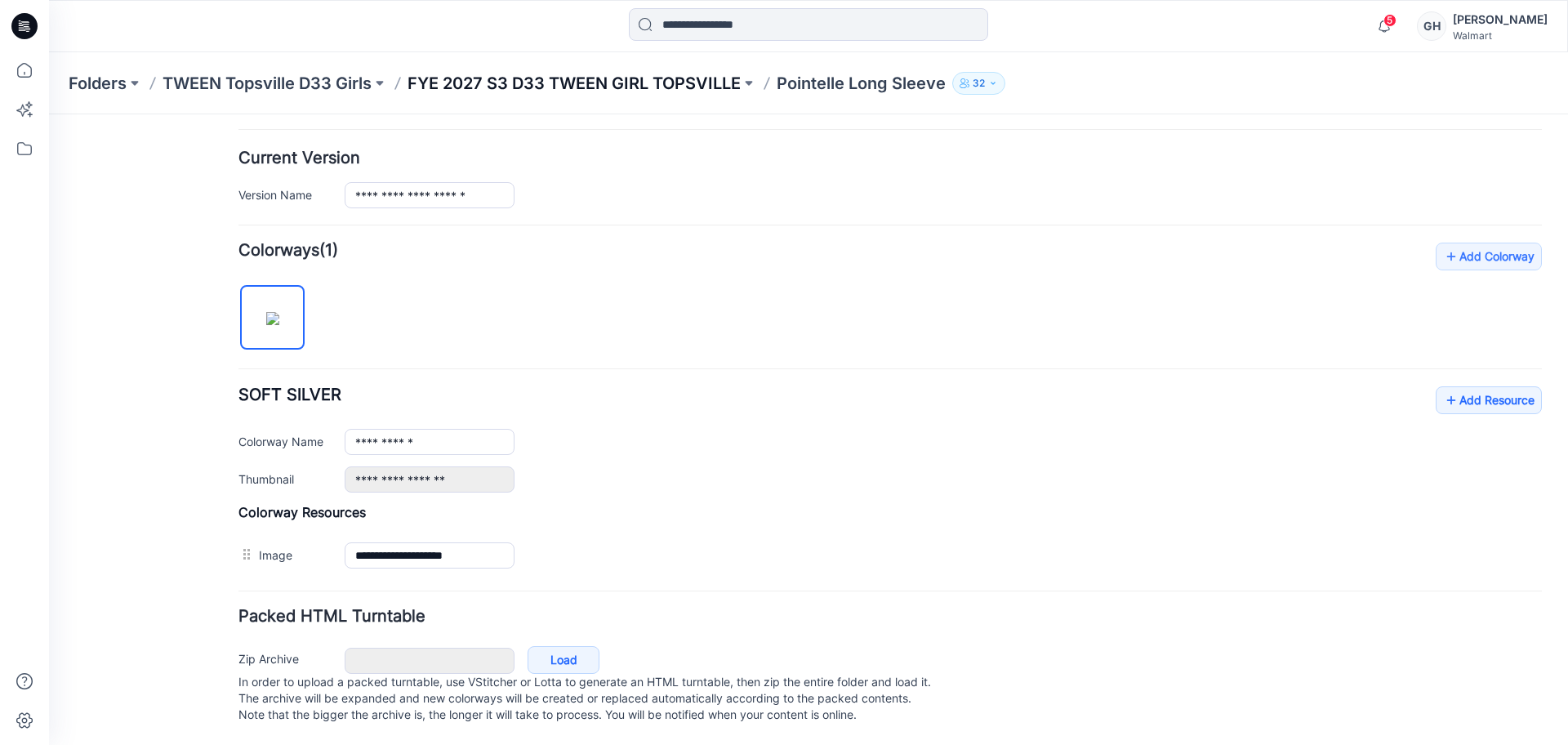
click at [676, 71] on p "FYE 2027 S3 D33 TWEEN GIRL TOPSVILLE" at bounding box center [574, 83] width 334 height 23
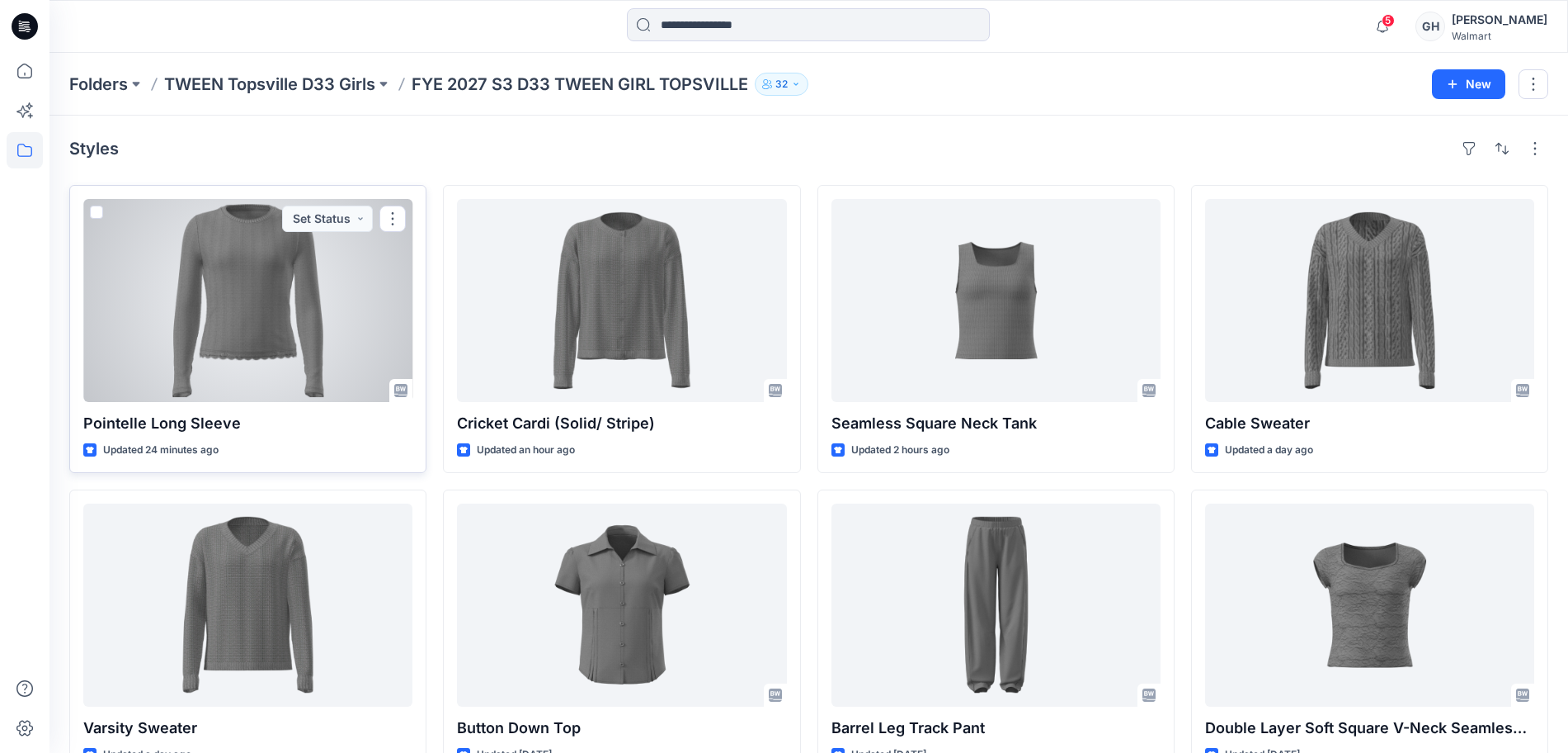
click at [220, 317] on div at bounding box center [248, 300] width 329 height 203
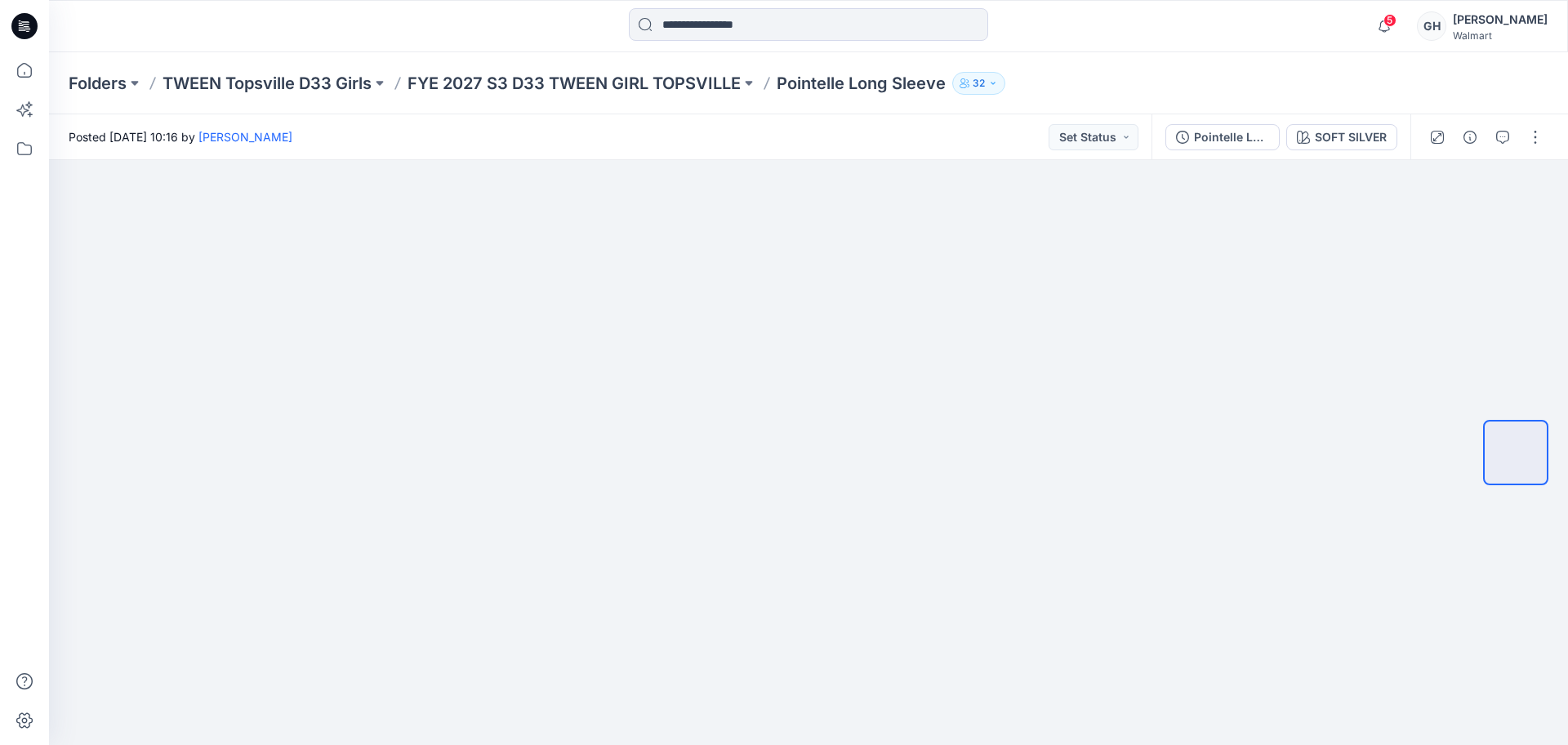
drag, startPoint x: 652, startPoint y: 78, endPoint x: 902, endPoint y: 43, distance: 252.4
click at [652, 78] on p "FYE 2027 S3 D33 TWEEN GIRL TOPSVILLE" at bounding box center [574, 83] width 334 height 23
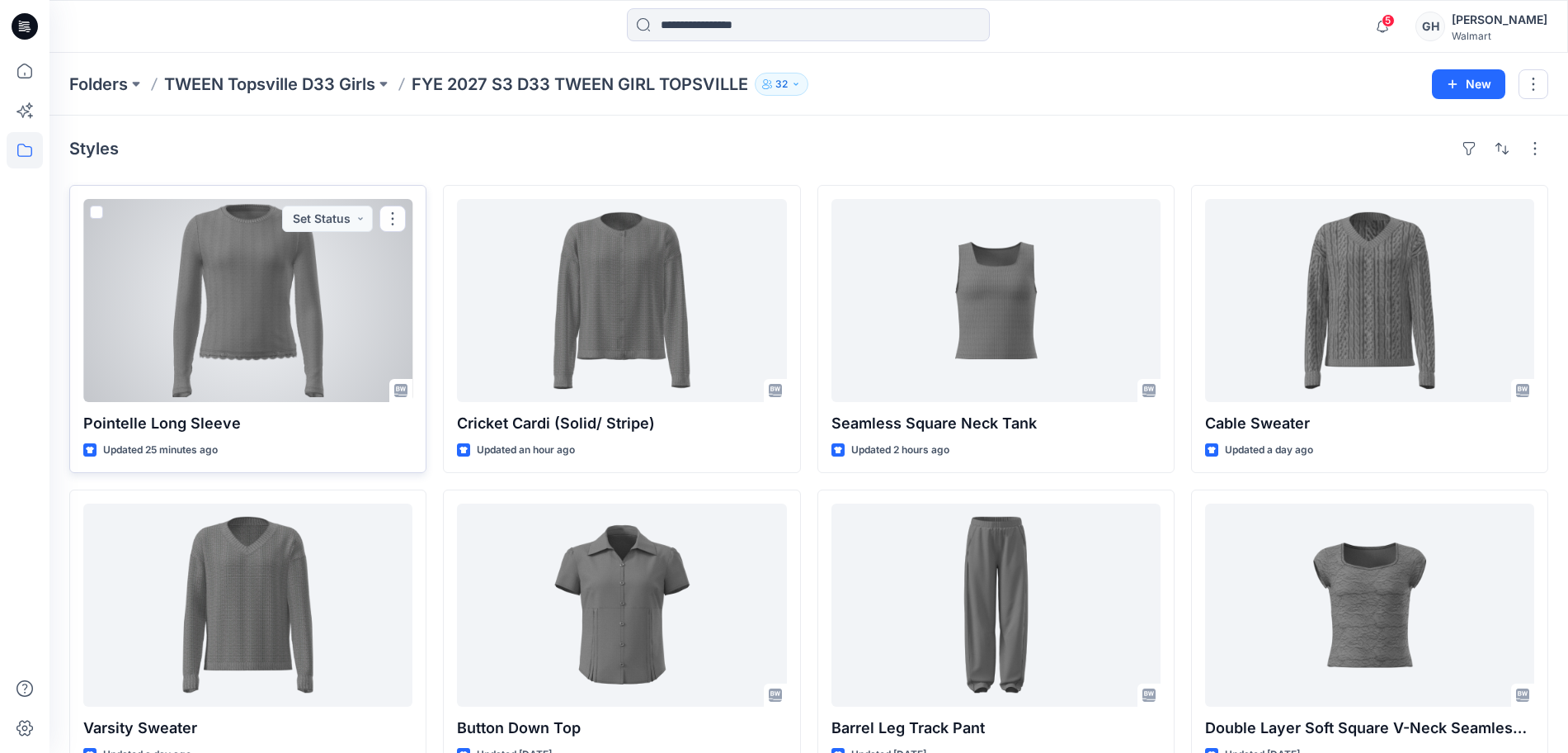
click at [302, 329] on div at bounding box center [248, 300] width 329 height 203
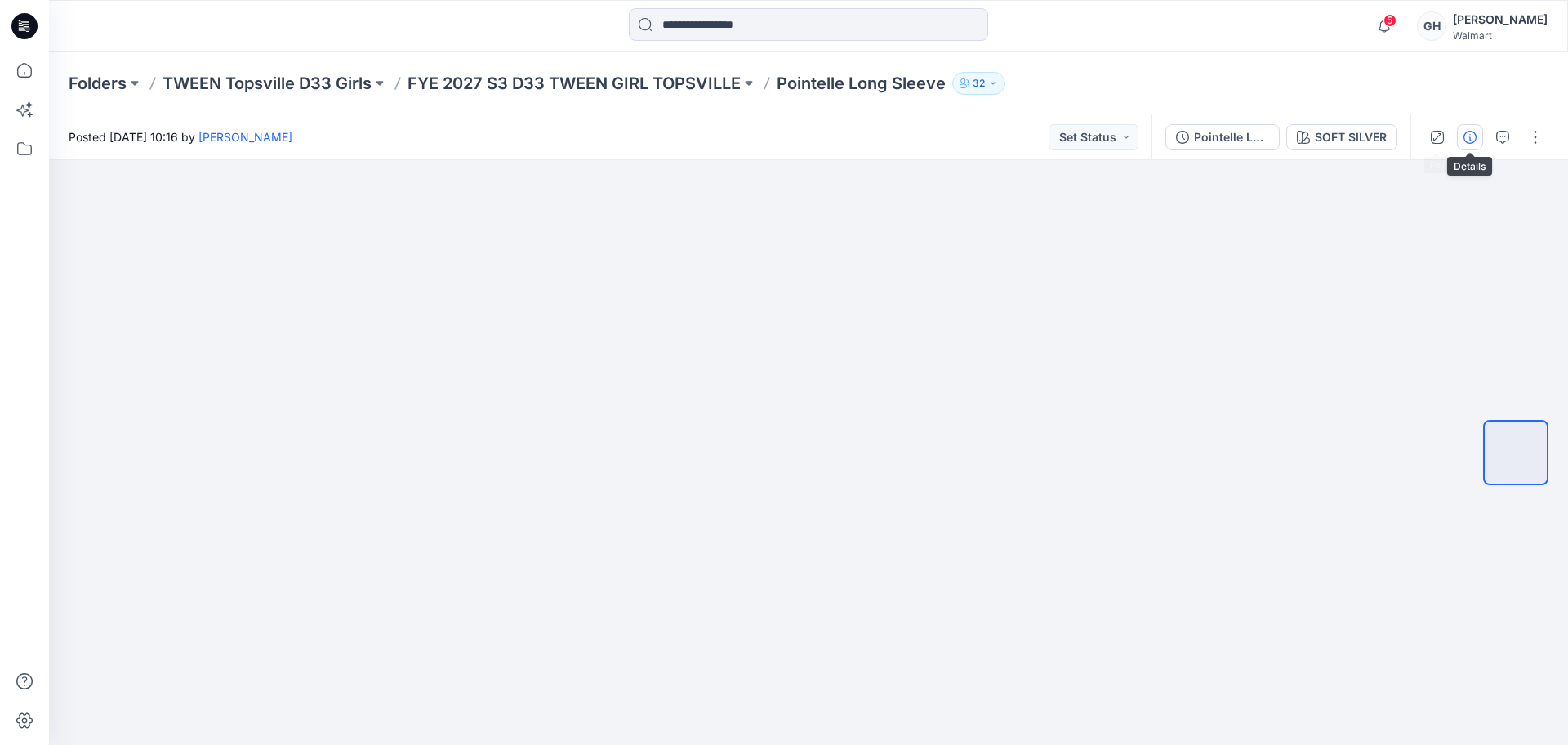
click at [1460, 134] on button "button" at bounding box center [1469, 137] width 26 height 26
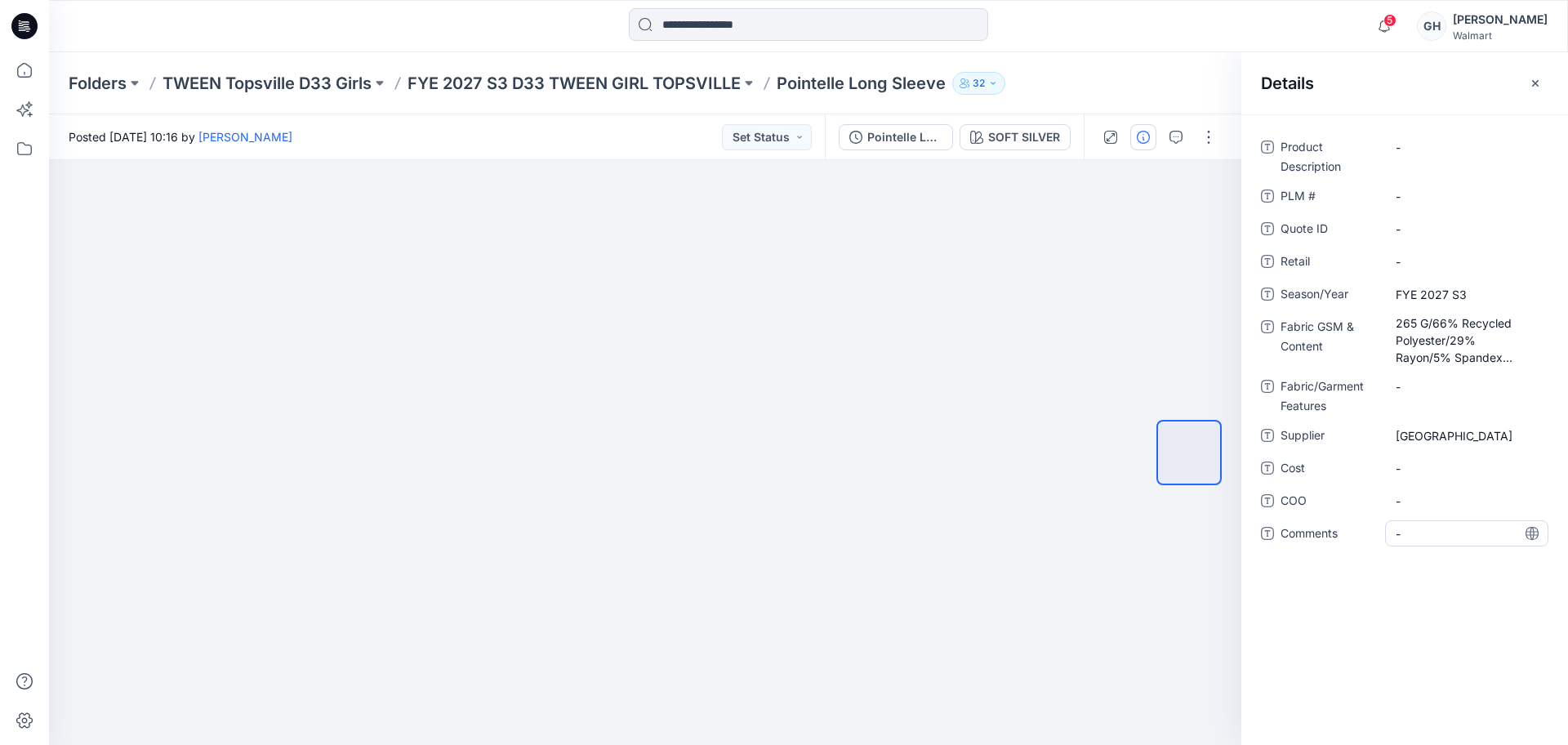
click at [1408, 529] on span "-" at bounding box center [1466, 534] width 142 height 17
click at [1429, 537] on textarea "**********" at bounding box center [1467, 534] width 163 height 26
type textarea "**********"
click at [1478, 534] on textarea "**********" at bounding box center [1467, 534] width 163 height 26
click at [1468, 496] on span "-" at bounding box center [1466, 501] width 142 height 17
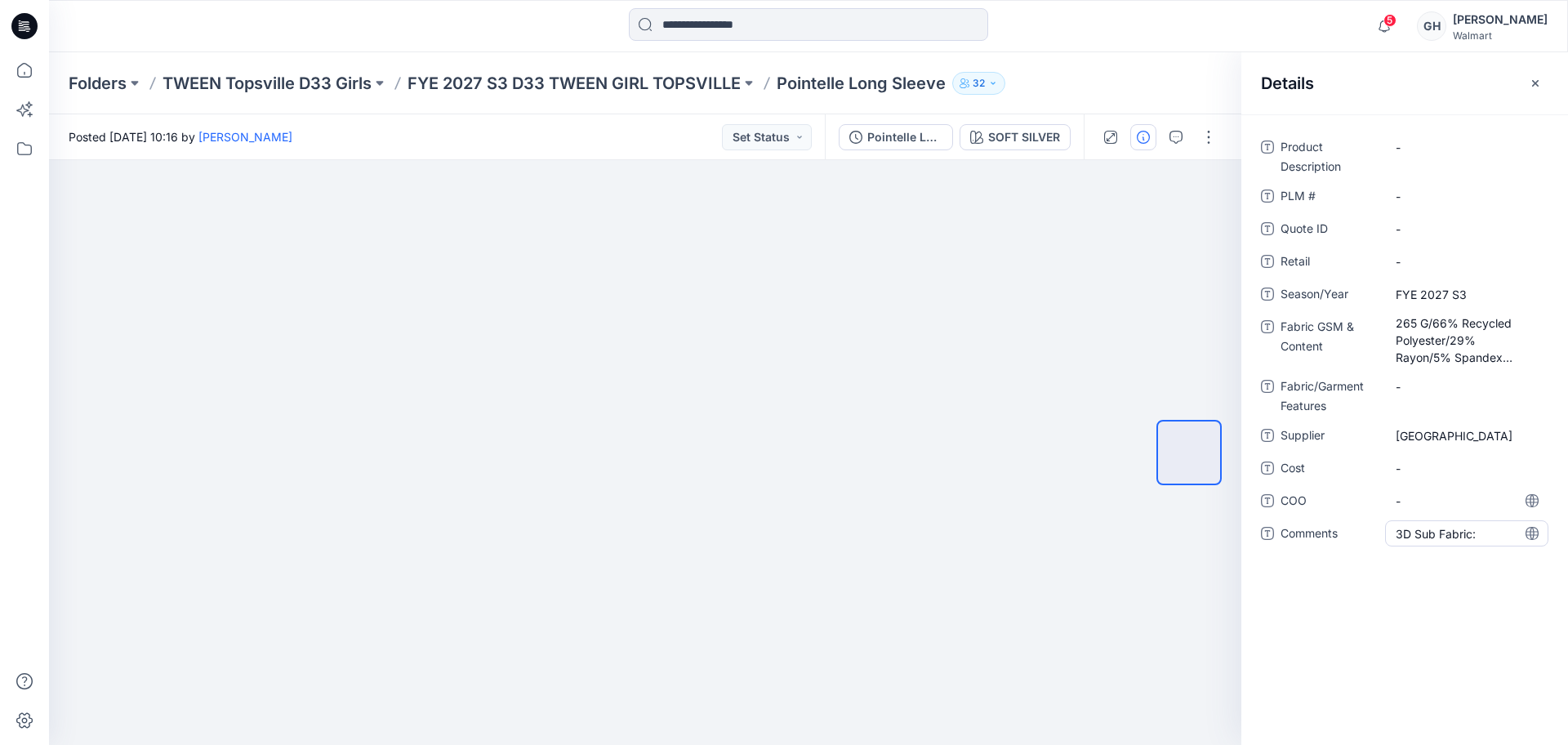
click at [1497, 528] on span "3D Sub Fabric:" at bounding box center [1466, 534] width 142 height 17
type textarea "**********"
click at [1433, 499] on span "-" at bounding box center [1466, 501] width 142 height 17
click at [653, 97] on div "Folders TWEEN Topsville D33 Girls FYE 2027 S3 D33 TWEEN GIRL TOPSVILLE Pointell…" at bounding box center [808, 84] width 1518 height 62
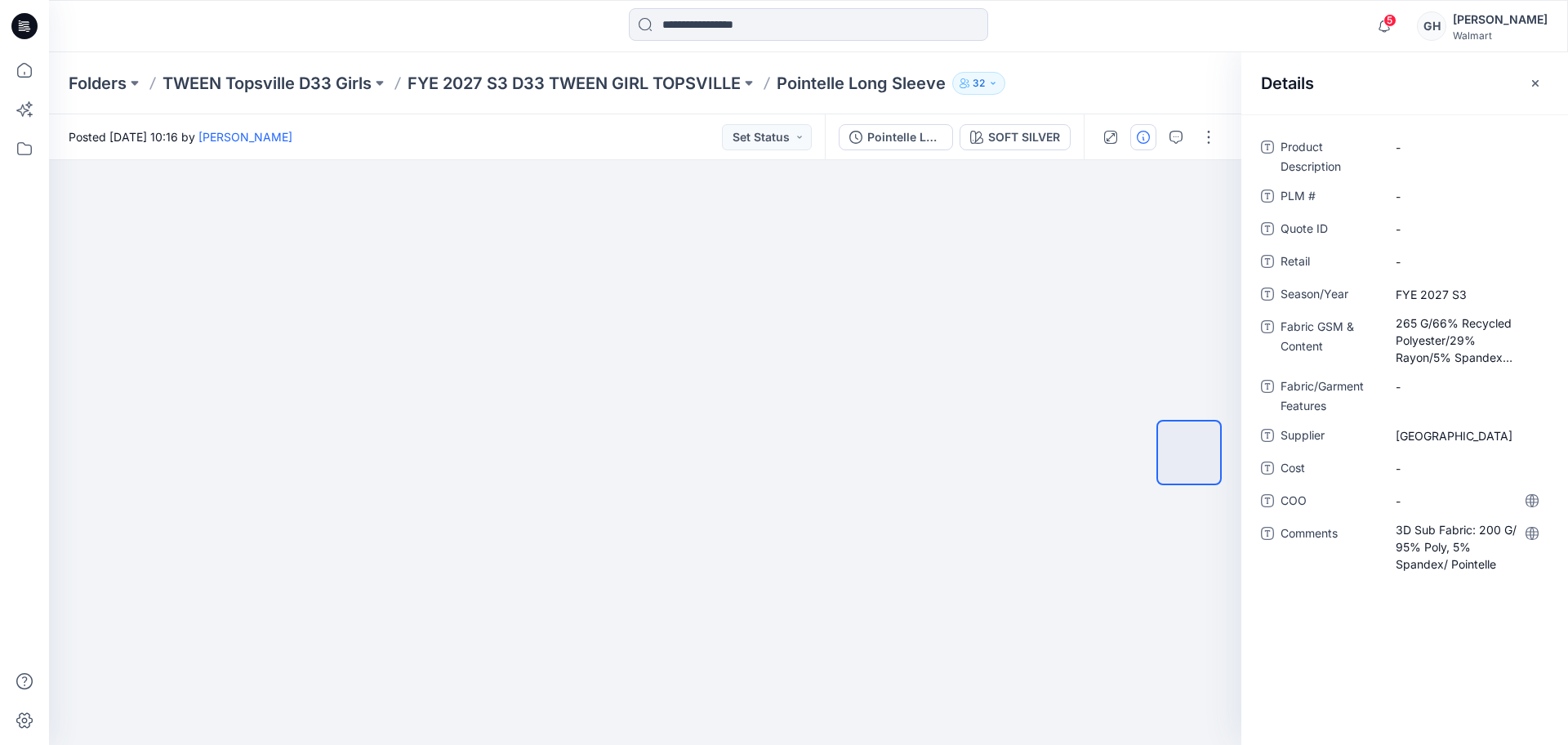
click at [631, 98] on div "Folders TWEEN Topsville D33 Girls FYE 2027 S3 D33 TWEEN GIRL TOPSVILLE Pointell…" at bounding box center [808, 84] width 1518 height 62
click at [636, 89] on p "FYE 2027 S3 D33 TWEEN GIRL TOPSVILLE" at bounding box center [574, 83] width 334 height 23
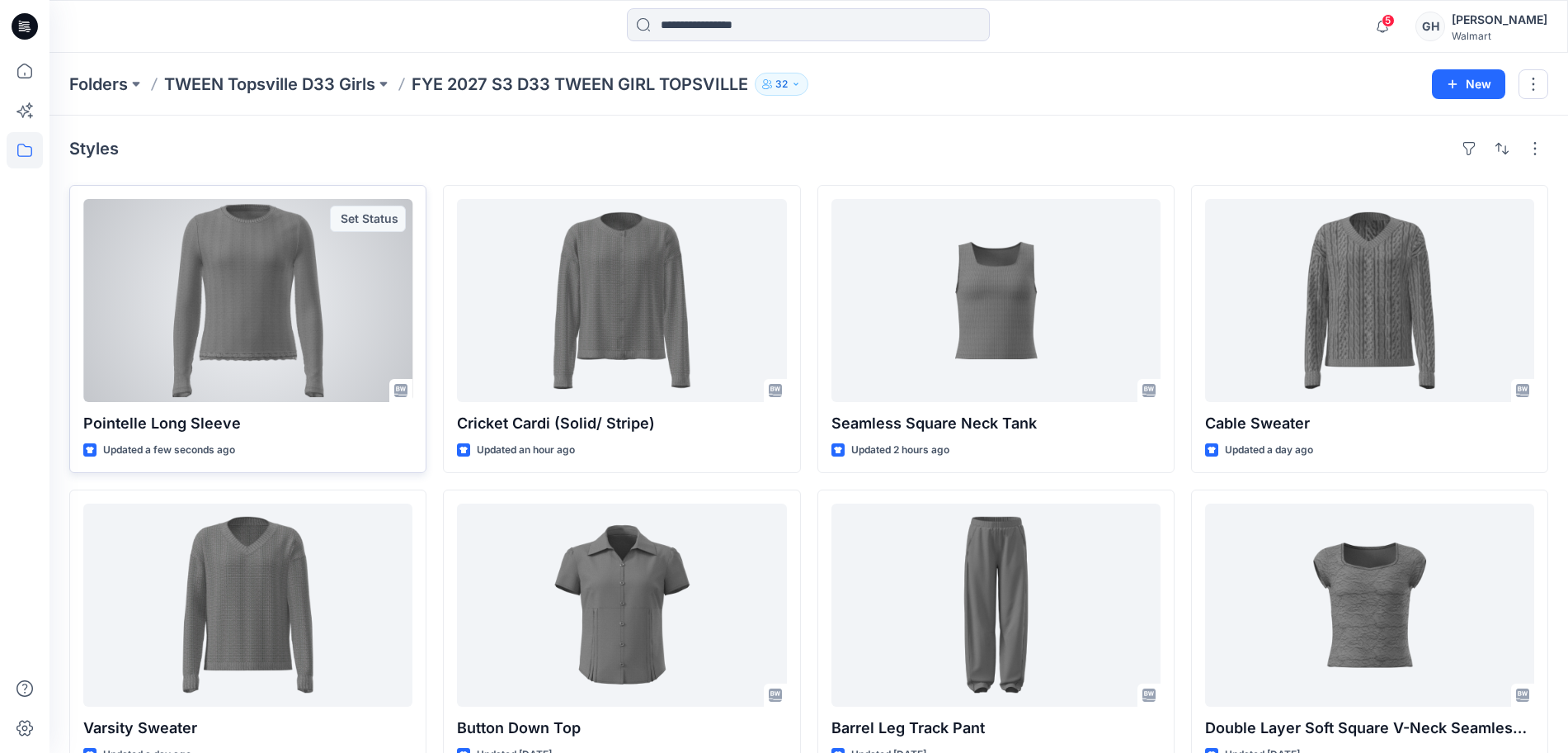
click at [291, 335] on div at bounding box center [248, 300] width 329 height 203
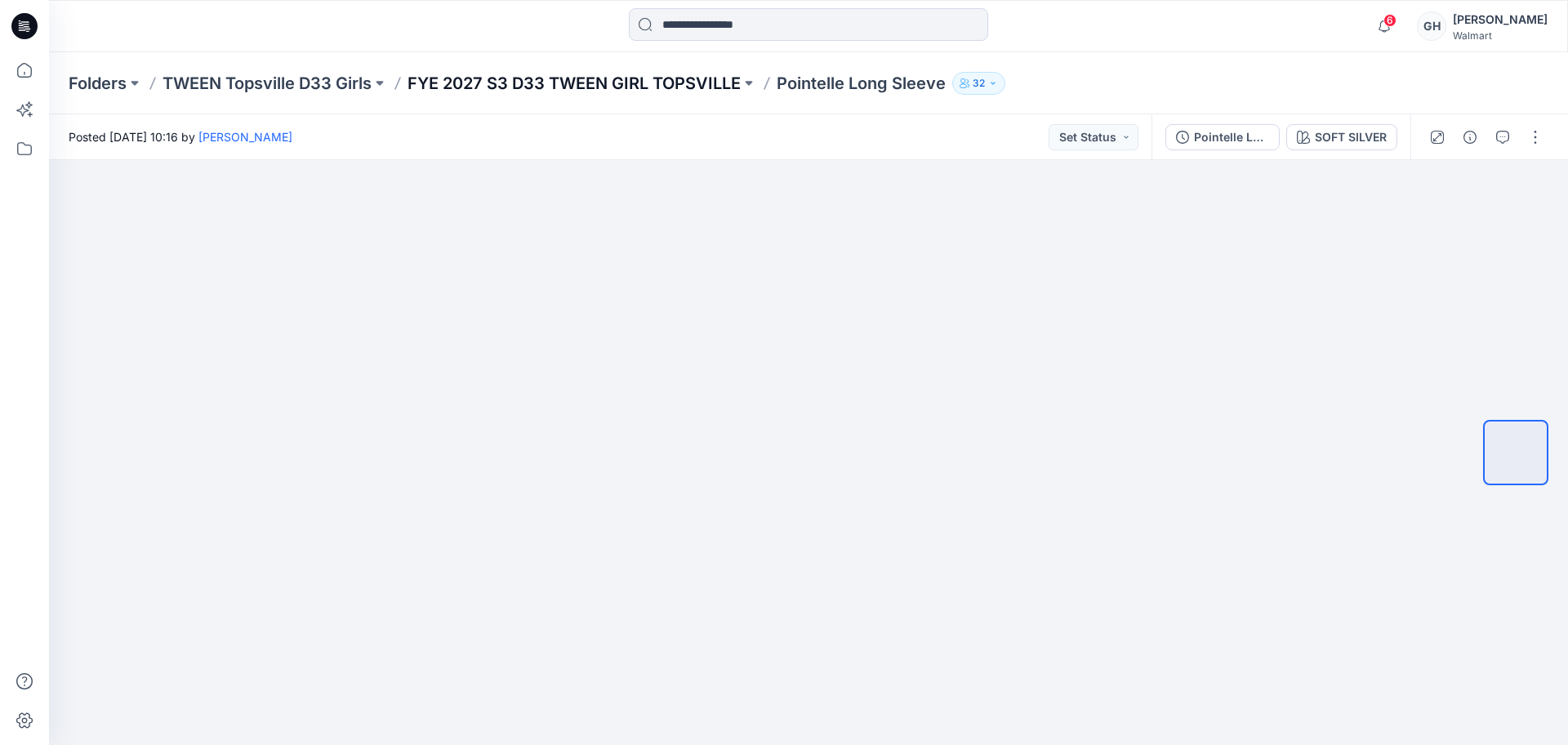
click at [681, 91] on p "FYE 2027 S3 D33 TWEEN GIRL TOPSVILLE" at bounding box center [574, 83] width 334 height 23
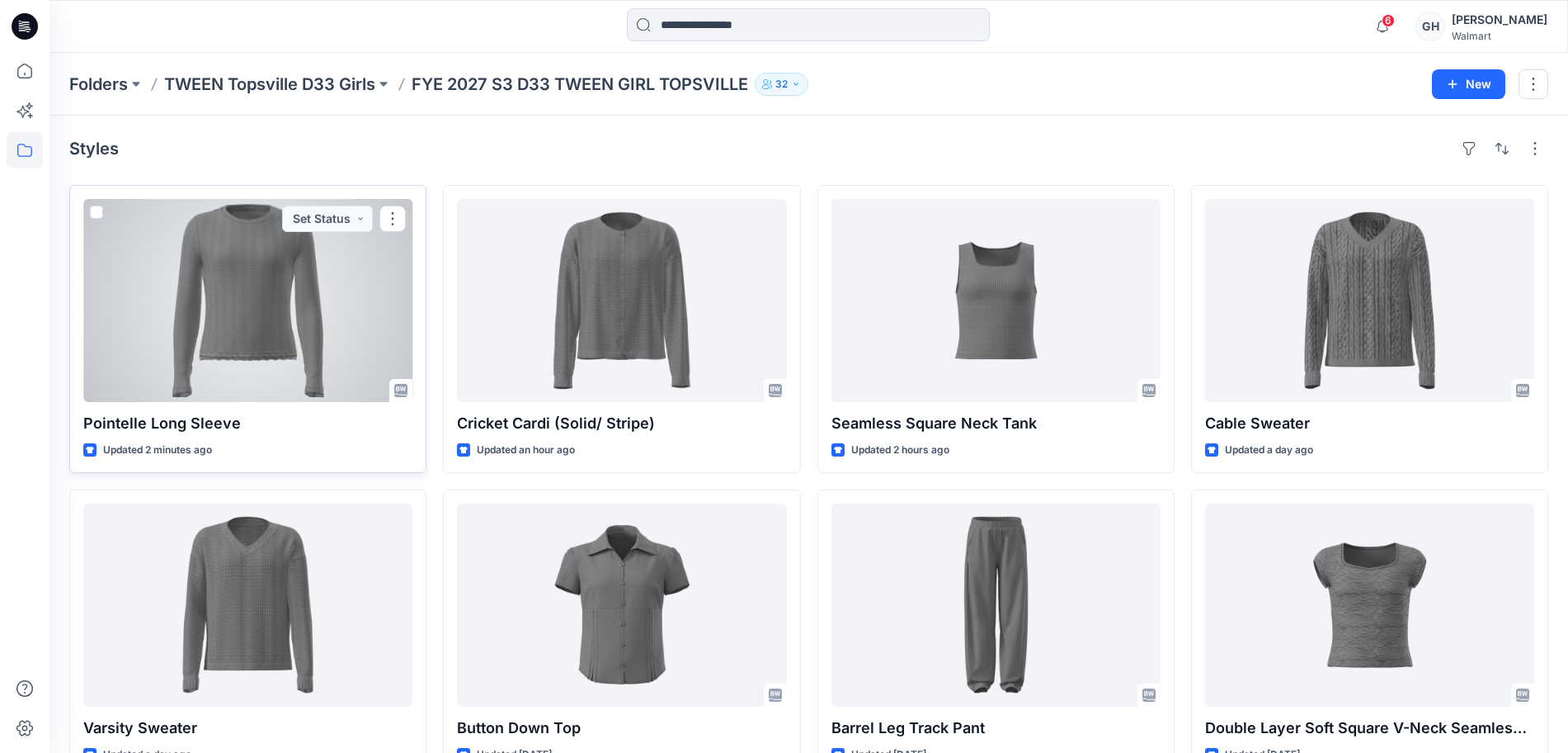
click at [262, 330] on div at bounding box center [248, 300] width 329 height 203
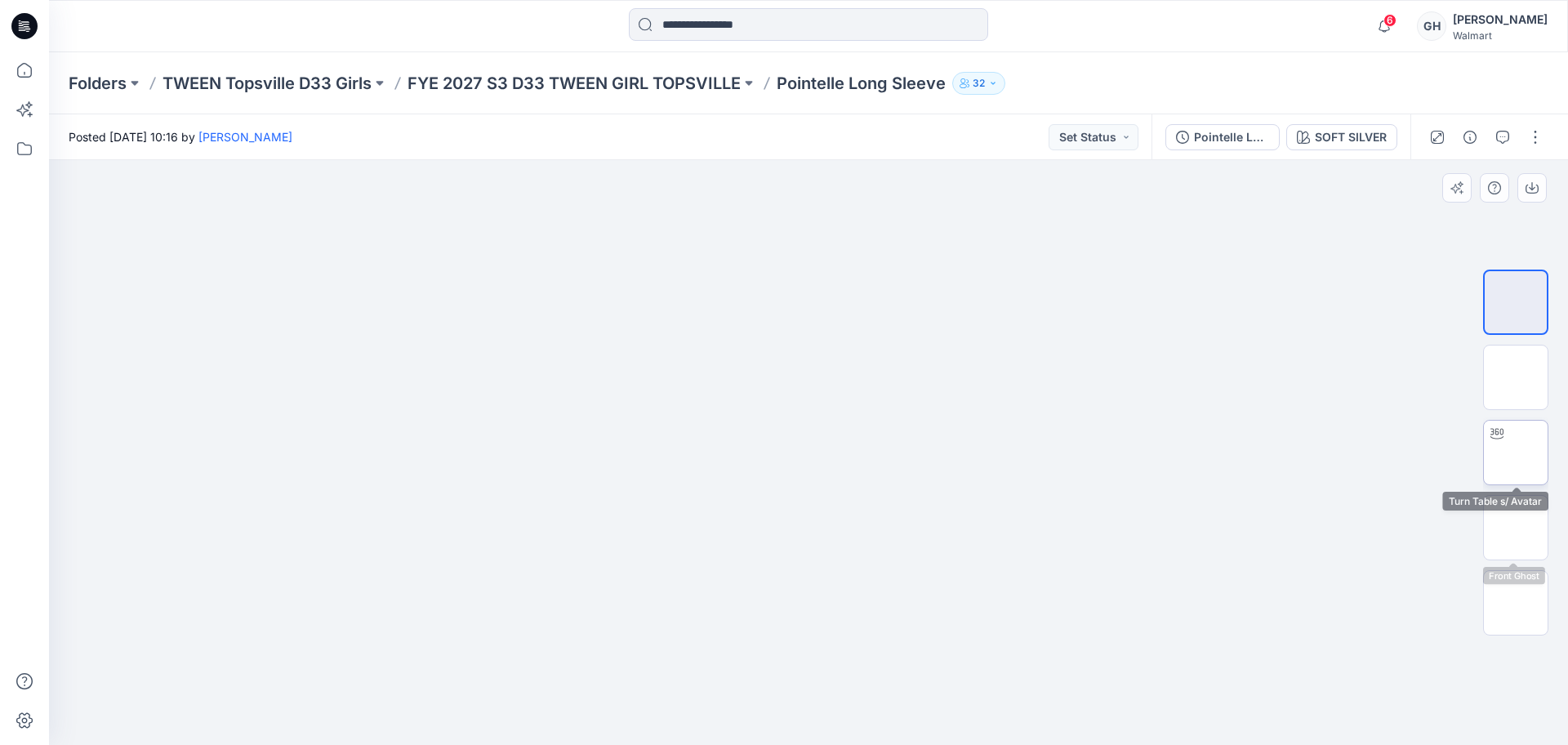
click at [1515, 452] on img at bounding box center [1515, 452] width 0 height 0
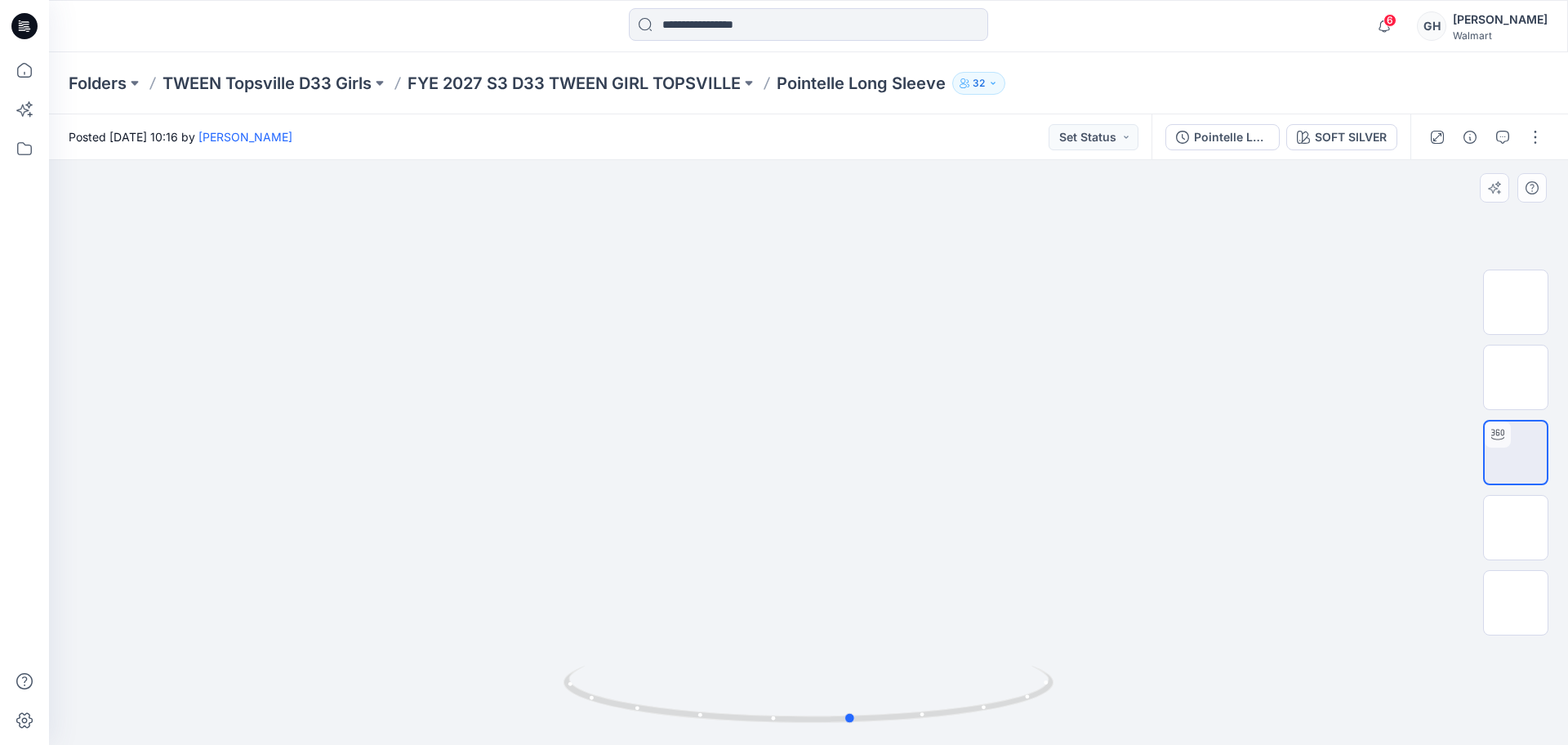
drag, startPoint x: 751, startPoint y: 726, endPoint x: 345, endPoint y: 707, distance: 406.4
click at [345, 707] on div at bounding box center [808, 452] width 1518 height 584
click at [1515, 527] on img at bounding box center [1515, 527] width 0 height 0
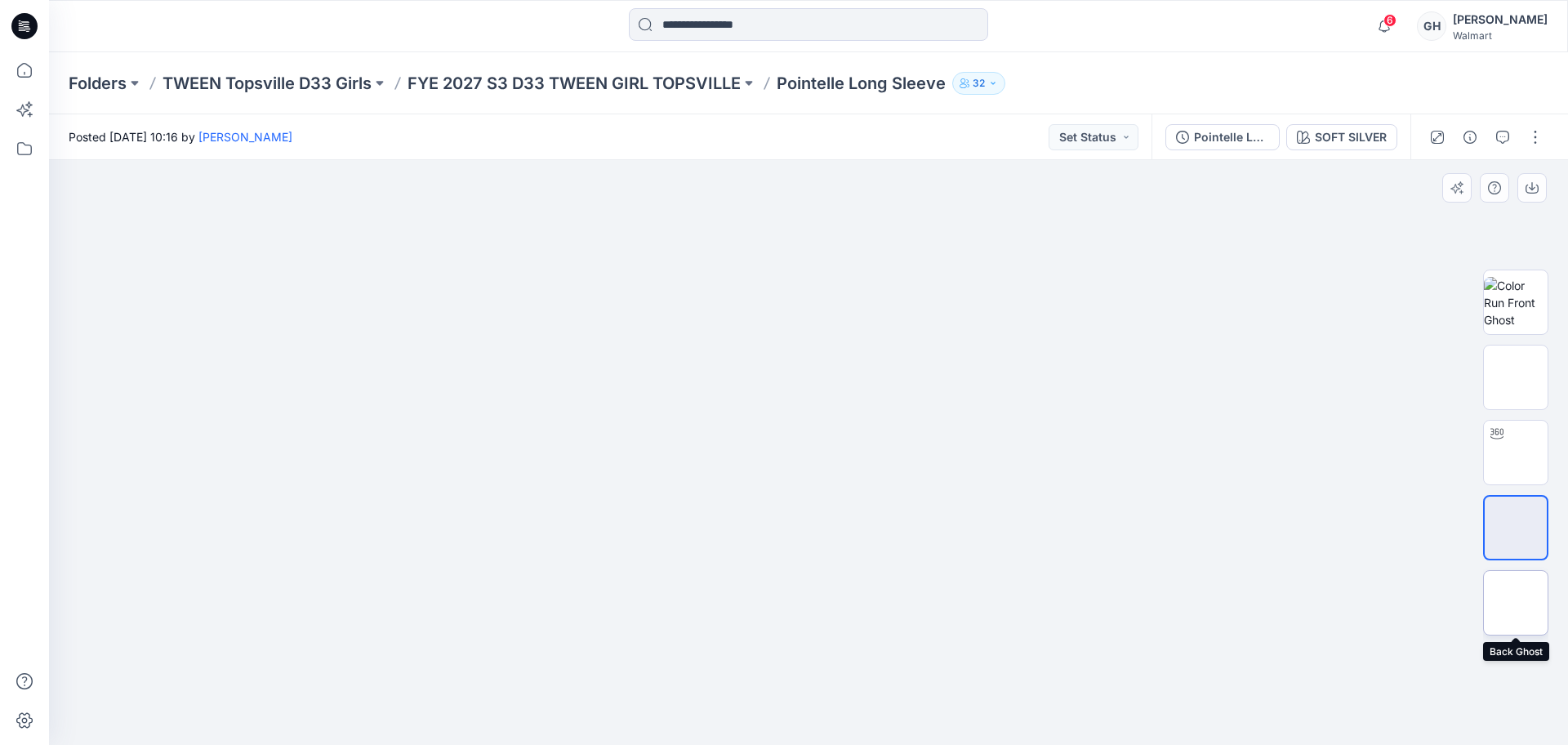
click at [1515, 602] on img at bounding box center [1515, 602] width 0 height 0
click at [1515, 527] on img at bounding box center [1515, 527] width 0 height 0
click at [1515, 602] on img at bounding box center [1515, 602] width 0 height 0
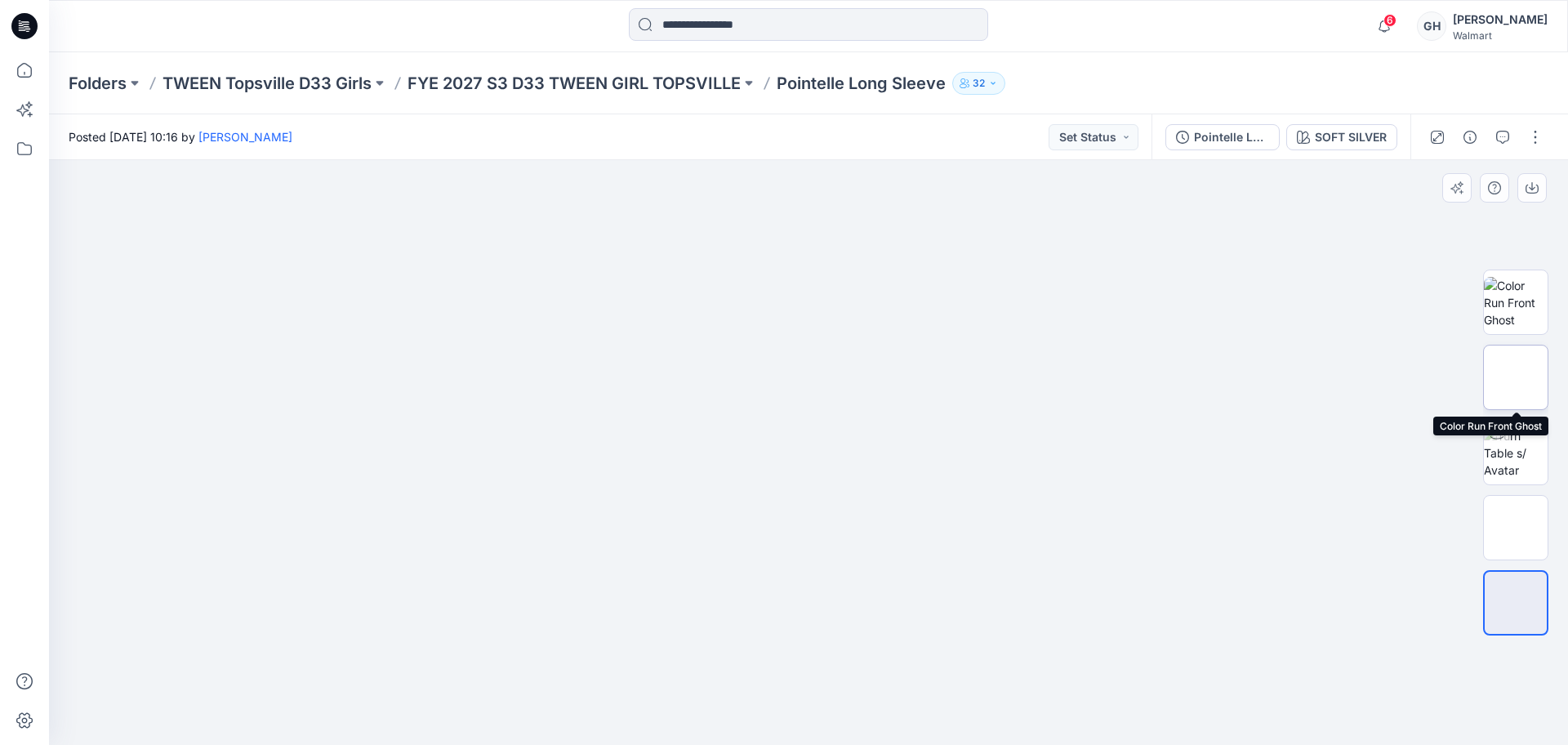
click at [1515, 377] on img at bounding box center [1515, 377] width 0 height 0
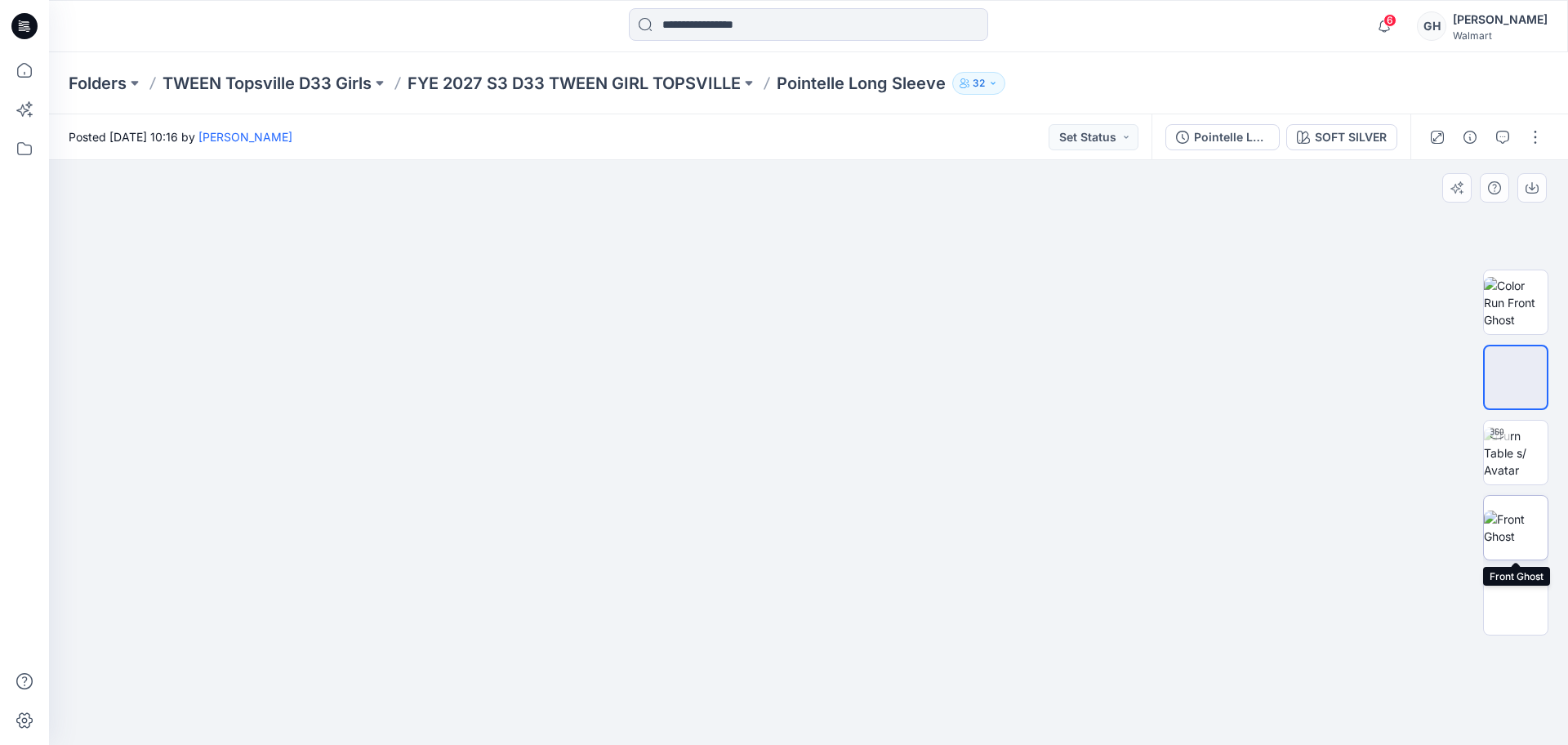
click at [1499, 540] on img at bounding box center [1515, 527] width 64 height 34
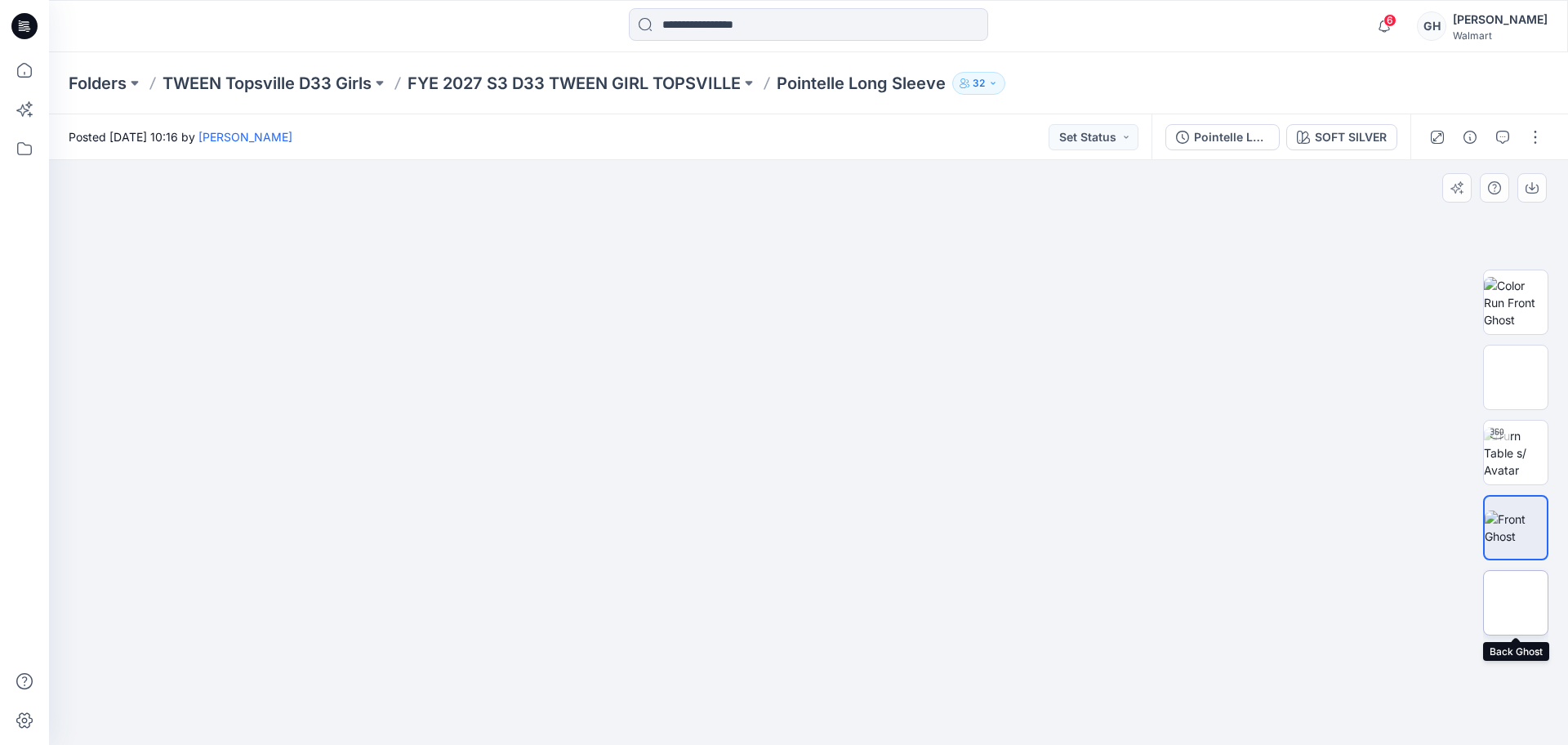
click at [1515, 602] on img at bounding box center [1515, 602] width 0 height 0
click at [1538, 452] on img at bounding box center [1515, 453] width 64 height 52
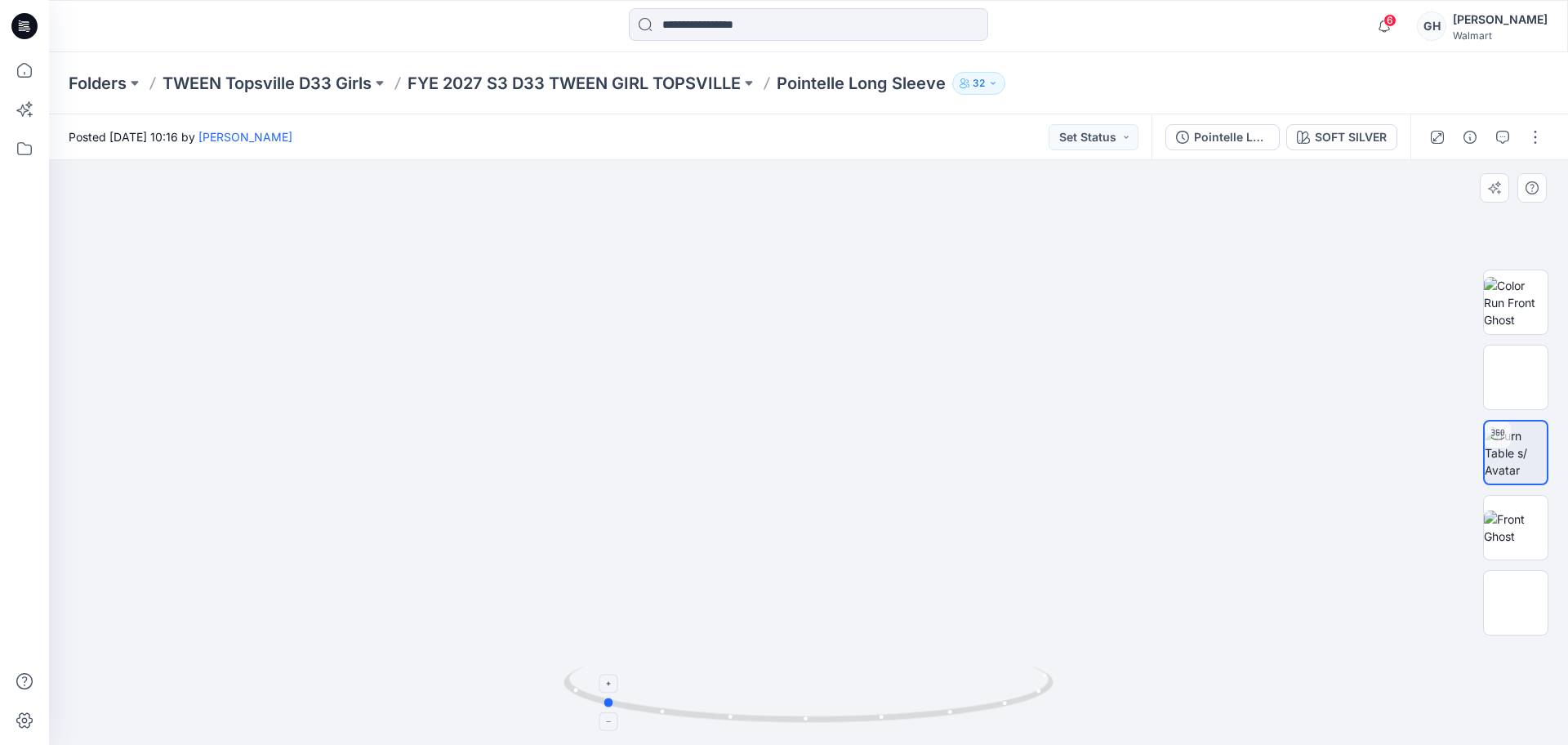
drag, startPoint x: 807, startPoint y: 718, endPoint x: 601, endPoint y: 706, distance: 206.3
click at [601, 706] on icon at bounding box center [811, 695] width 494 height 61
click at [1508, 514] on img at bounding box center [1515, 527] width 64 height 34
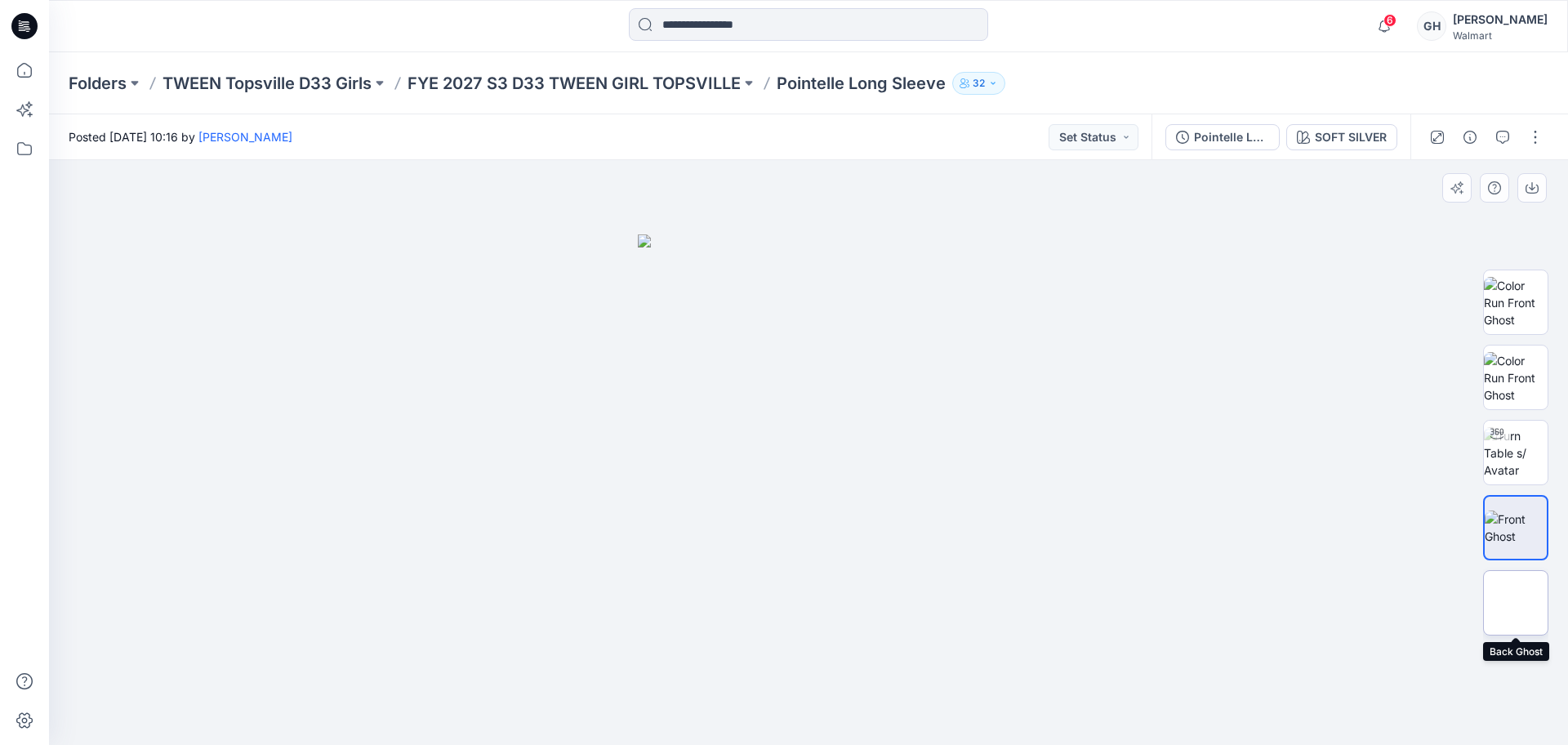
click at [1515, 602] on img at bounding box center [1515, 602] width 0 height 0
click at [1524, 439] on img at bounding box center [1515, 453] width 64 height 52
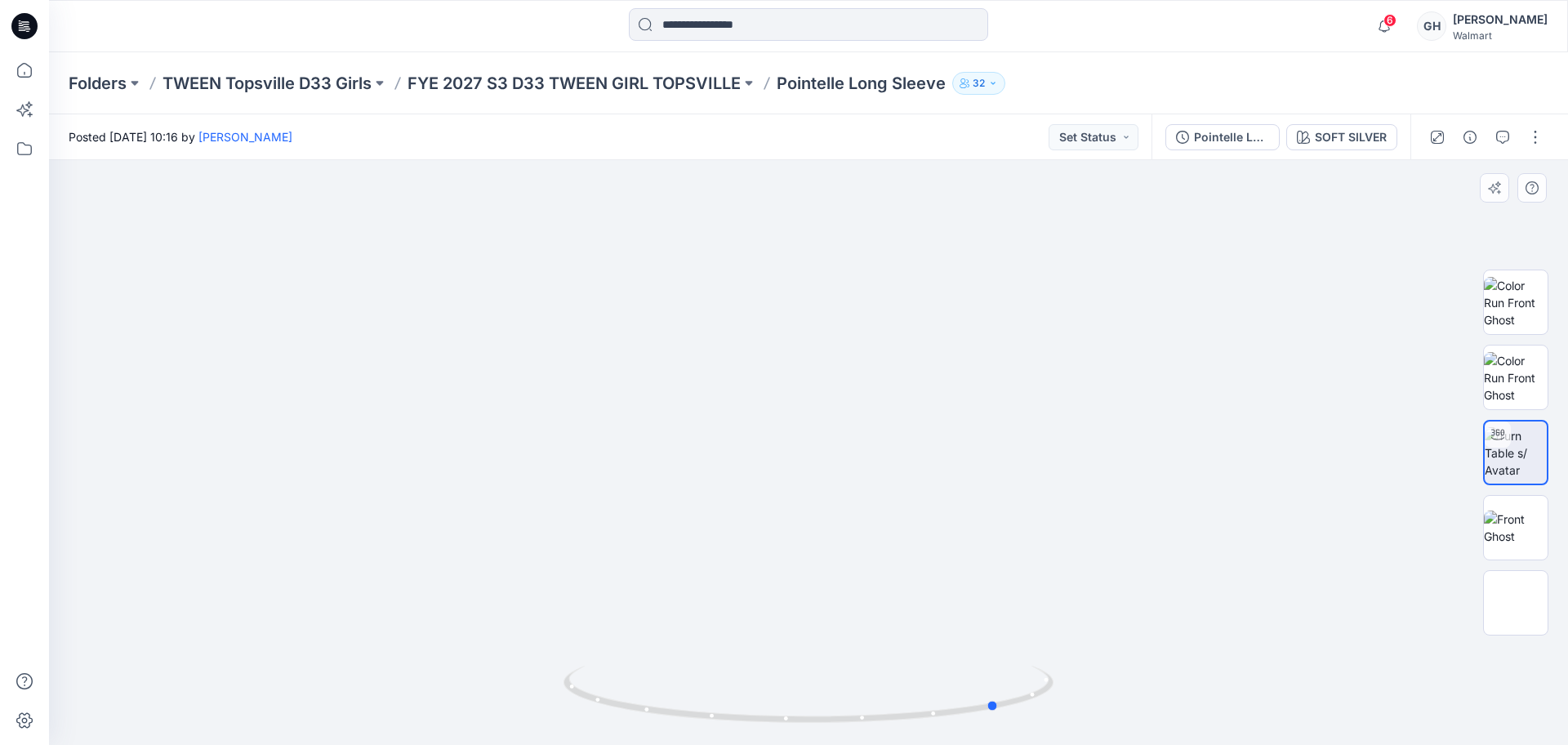
drag, startPoint x: 814, startPoint y: 720, endPoint x: 514, endPoint y: 714, distance: 300.1
click at [514, 714] on div at bounding box center [808, 452] width 1518 height 584
click at [1498, 377] on img at bounding box center [1515, 378] width 64 height 52
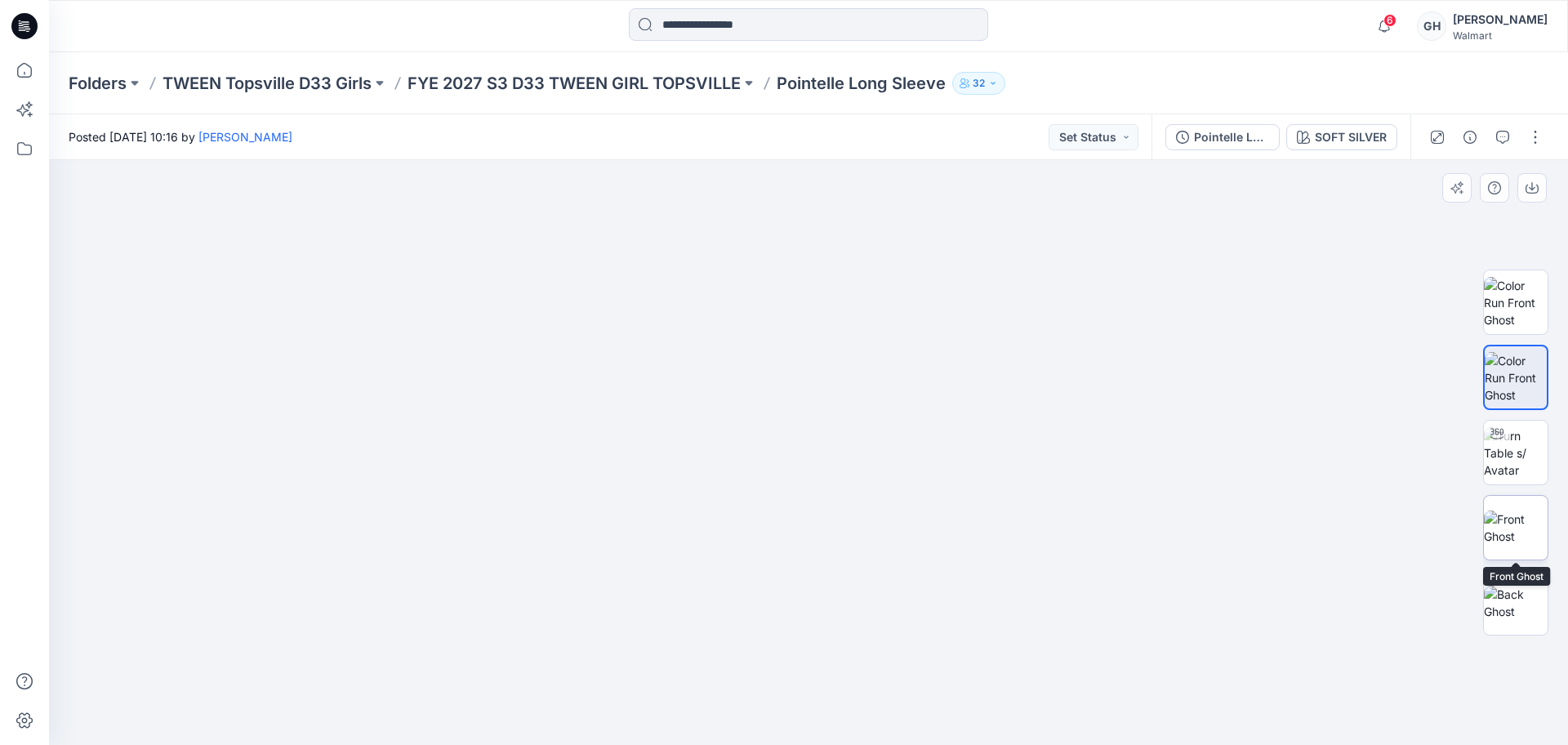
click at [1501, 510] on img at bounding box center [1515, 527] width 64 height 34
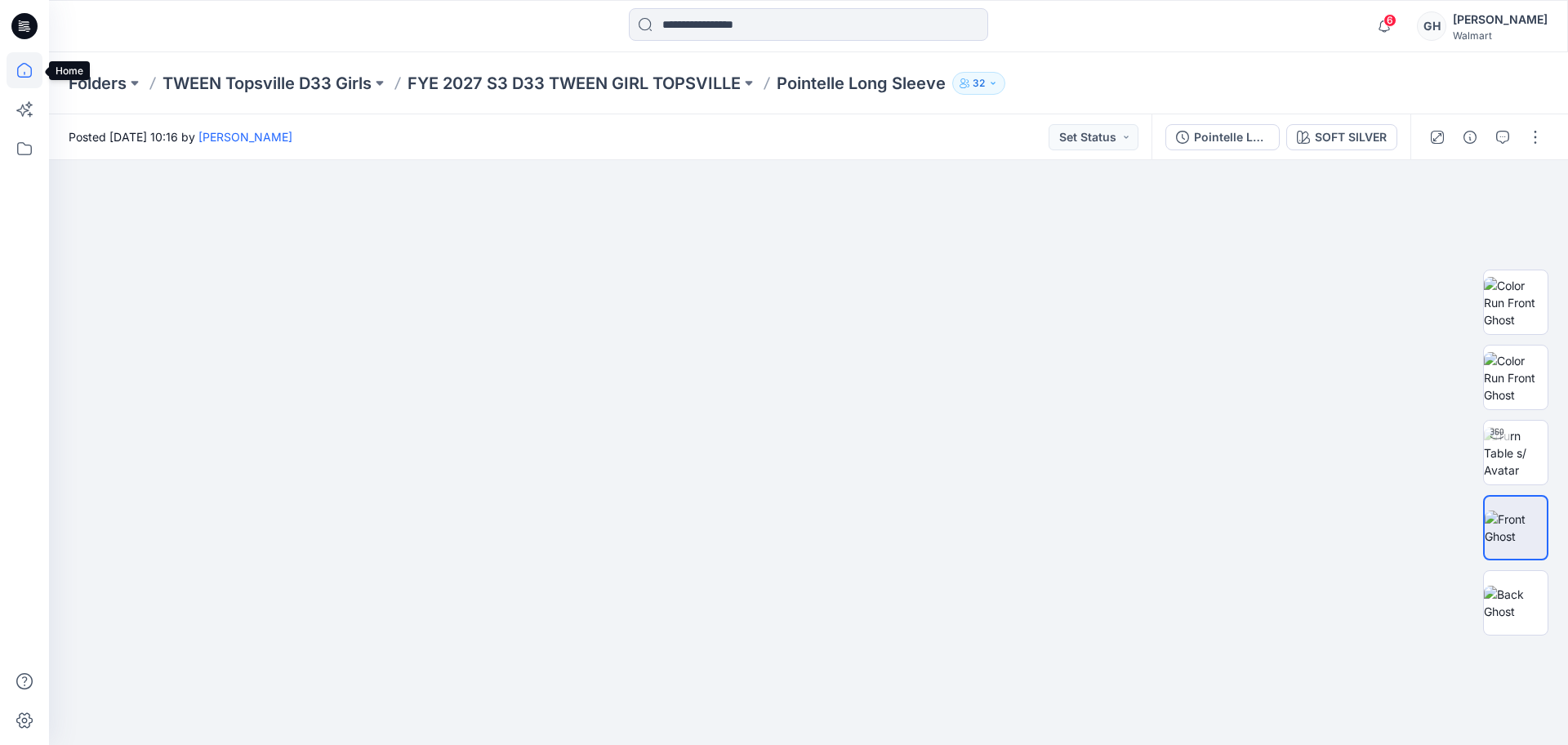
drag, startPoint x: 26, startPoint y: 75, endPoint x: 38, endPoint y: 86, distance: 16.3
click at [25, 75] on icon at bounding box center [24, 70] width 36 height 36
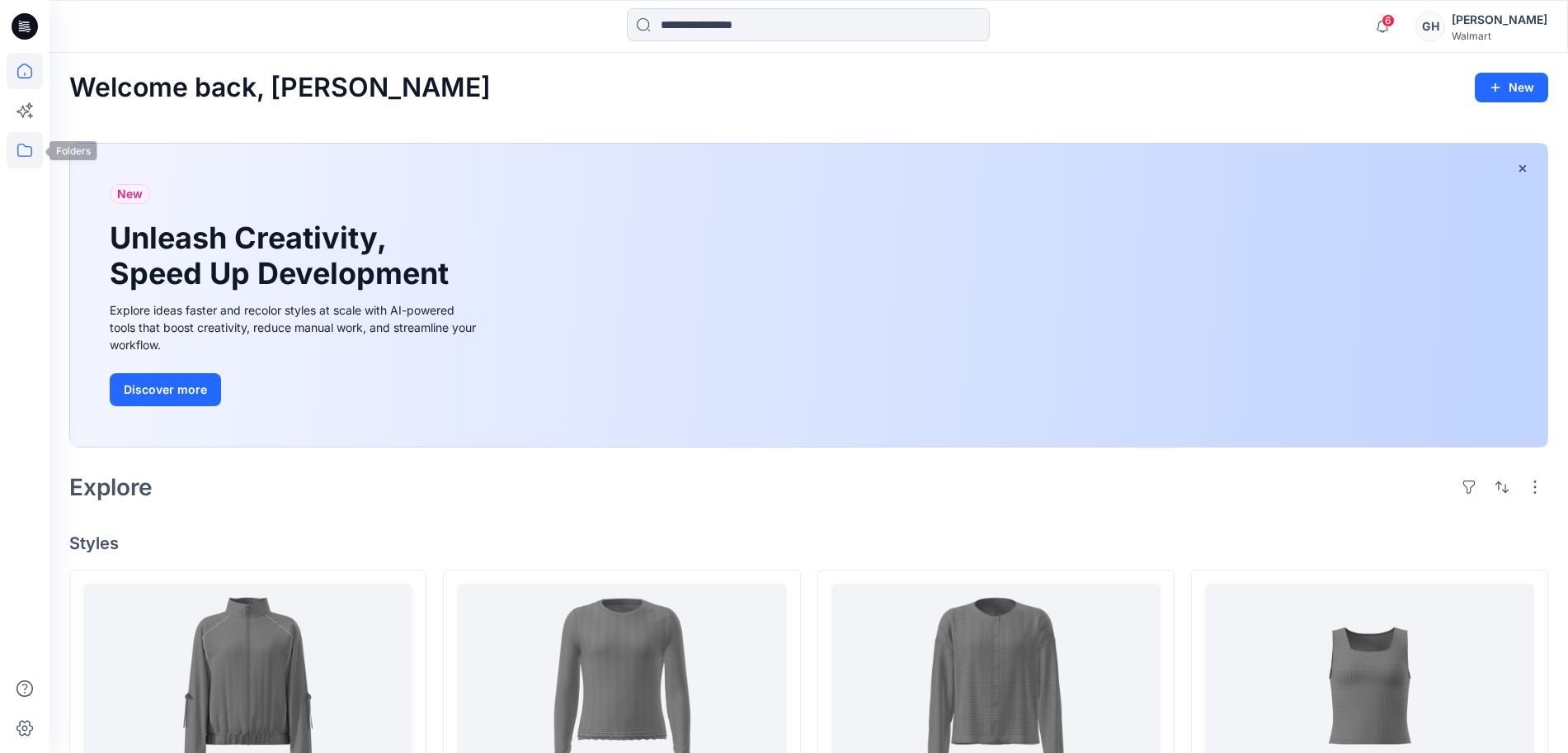
click at [32, 149] on icon at bounding box center [25, 150] width 15 height 13
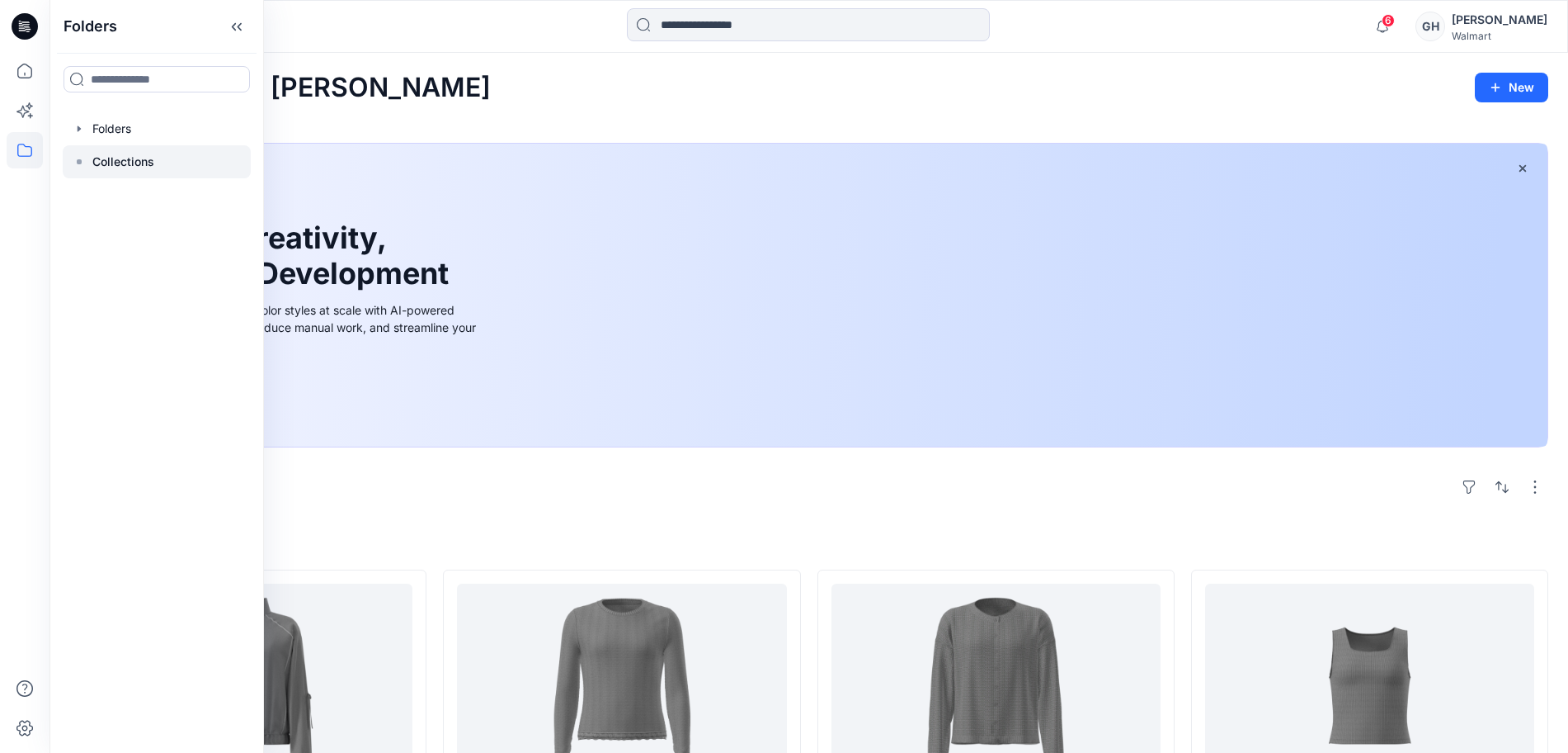
click at [127, 154] on p "Collections" at bounding box center [122, 161] width 62 height 20
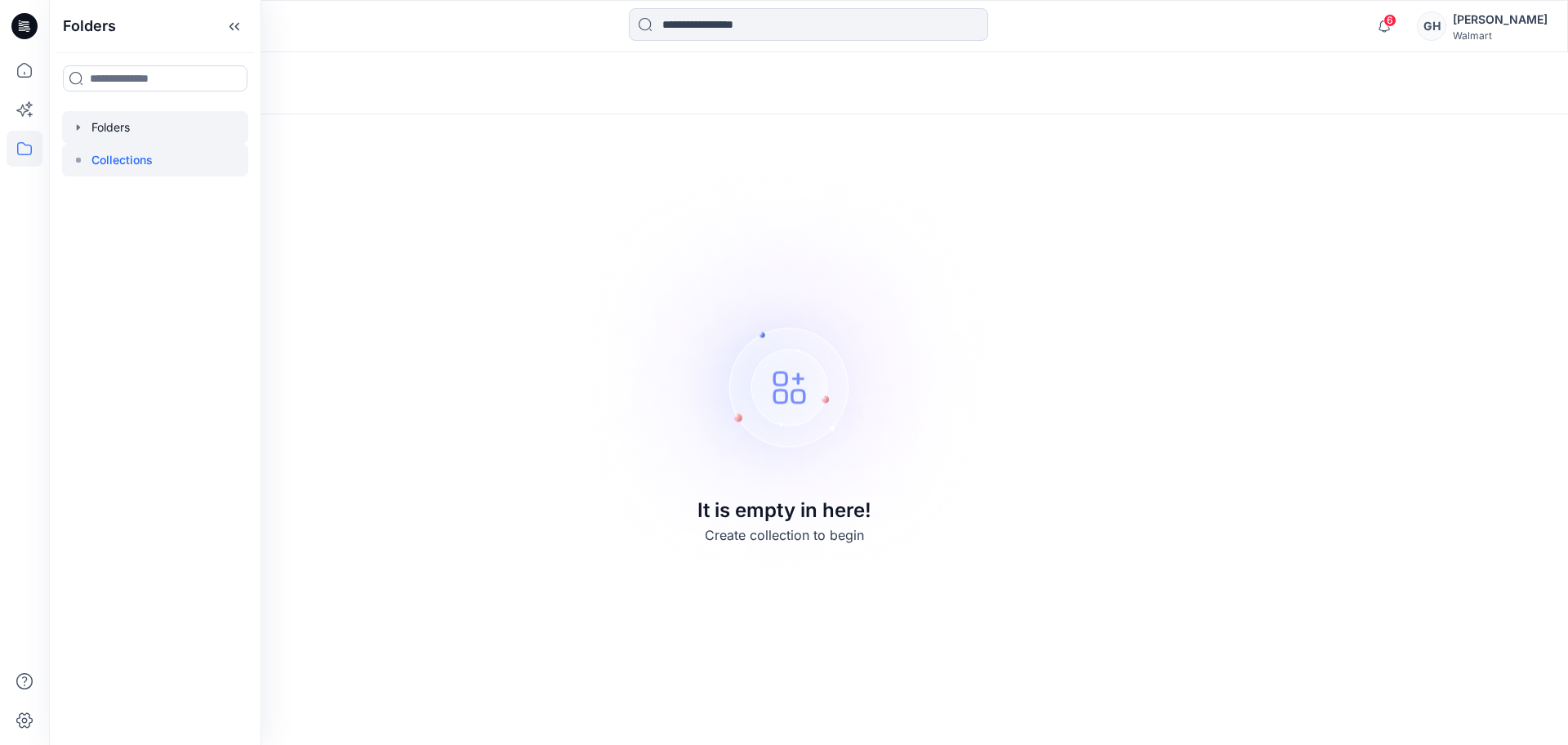
click at [81, 130] on icon "button" at bounding box center [78, 128] width 13 height 13
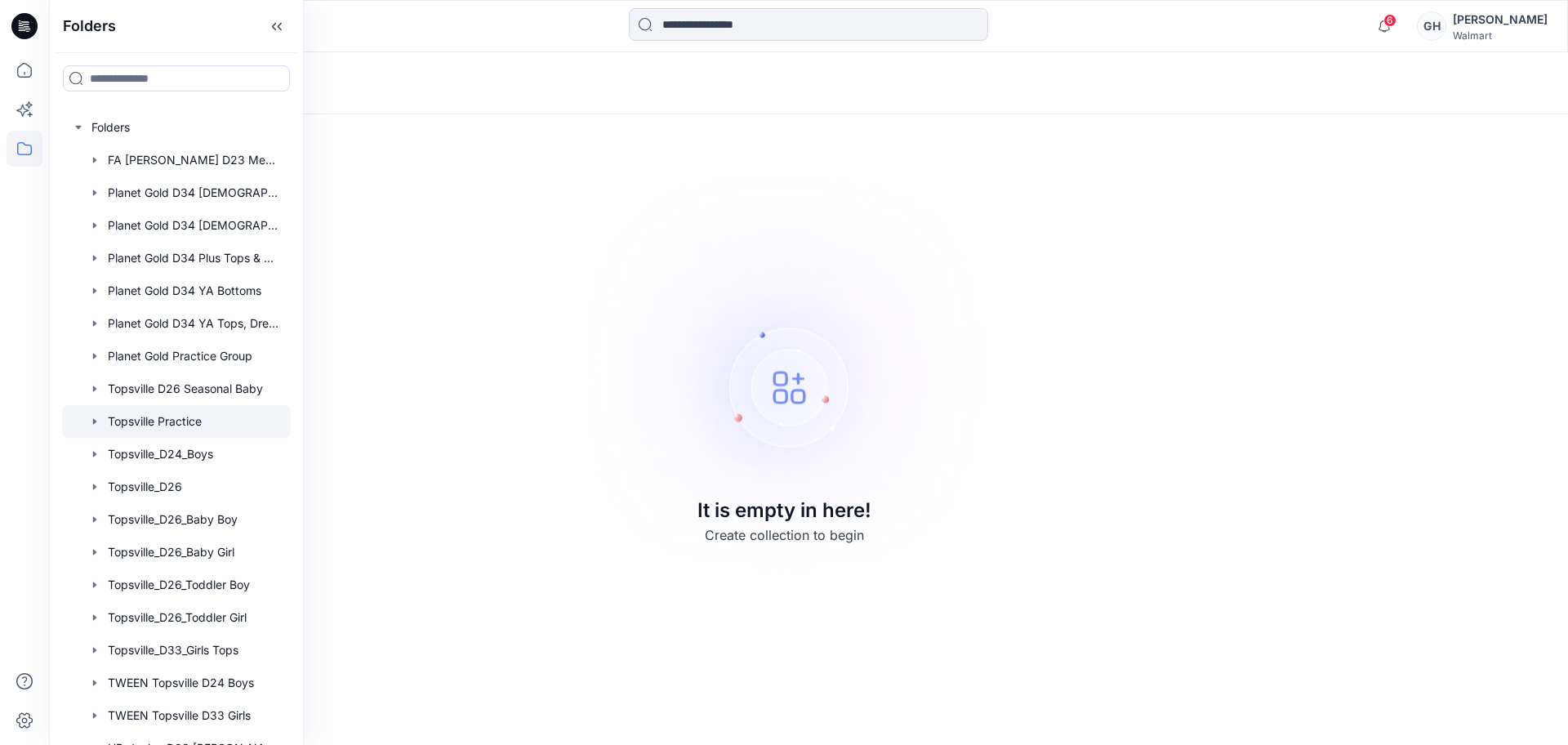
drag, startPoint x: 290, startPoint y: 359, endPoint x: 289, endPoint y: 415, distance: 56.0
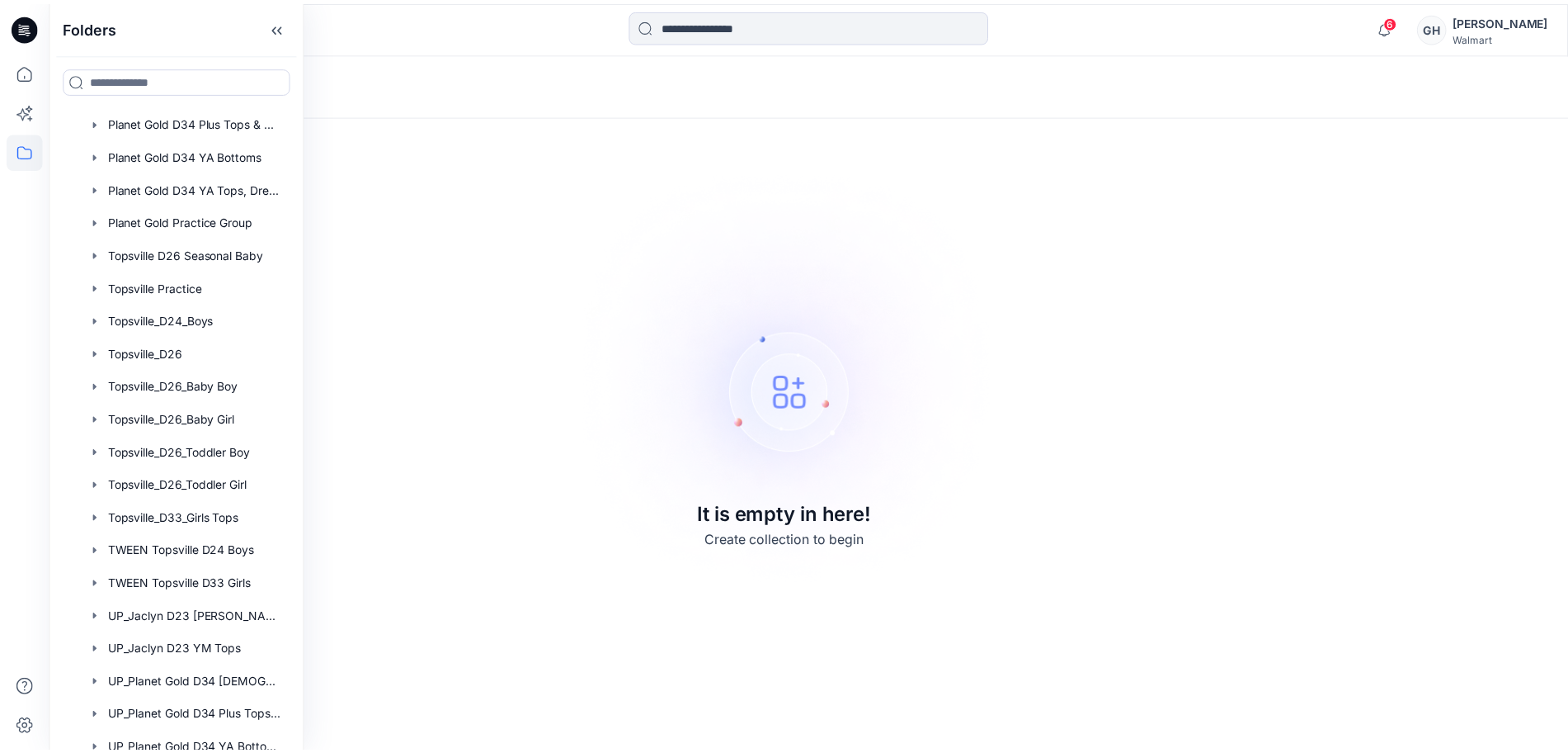
scroll to position [120, 0]
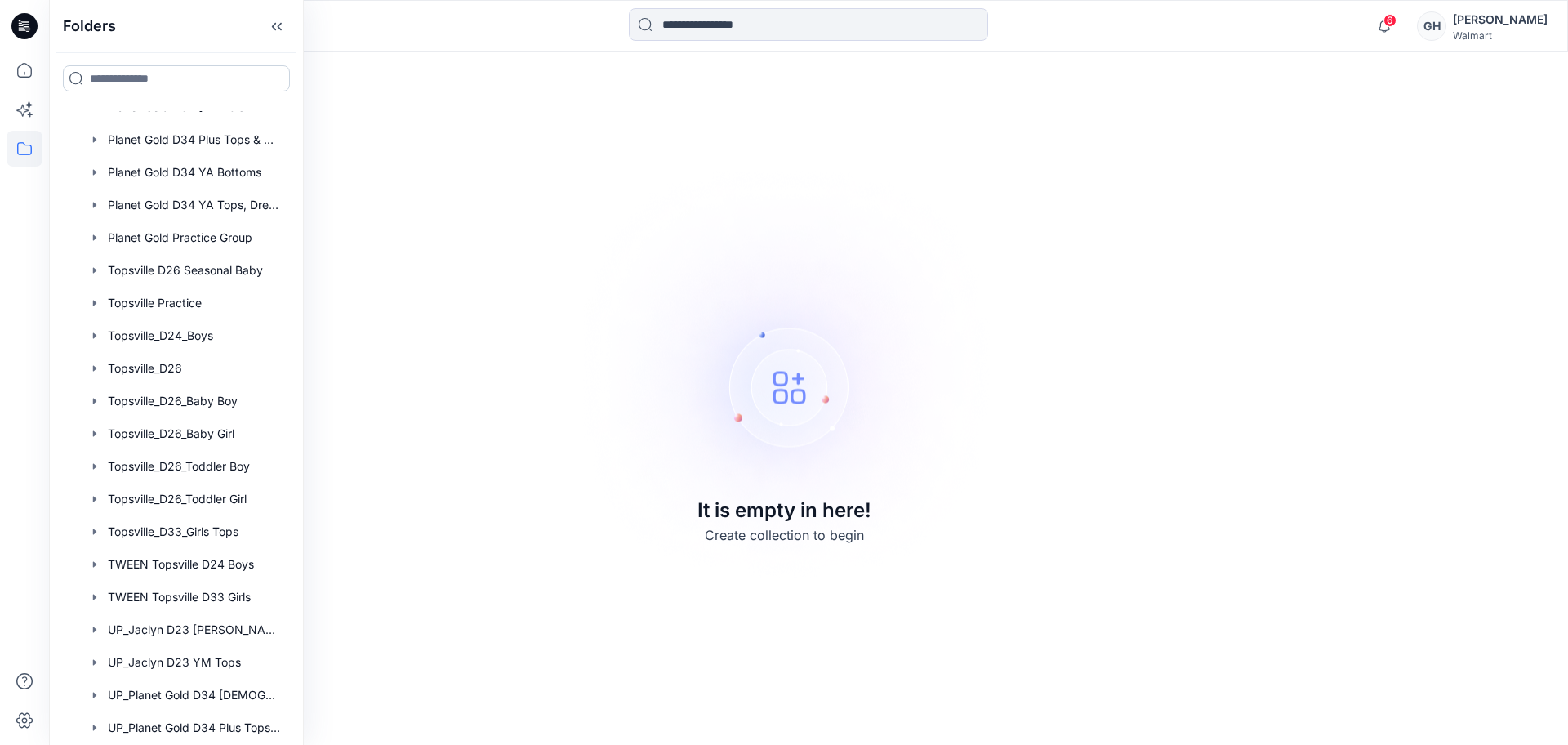
click at [132, 66] on input at bounding box center [177, 79] width 227 height 26
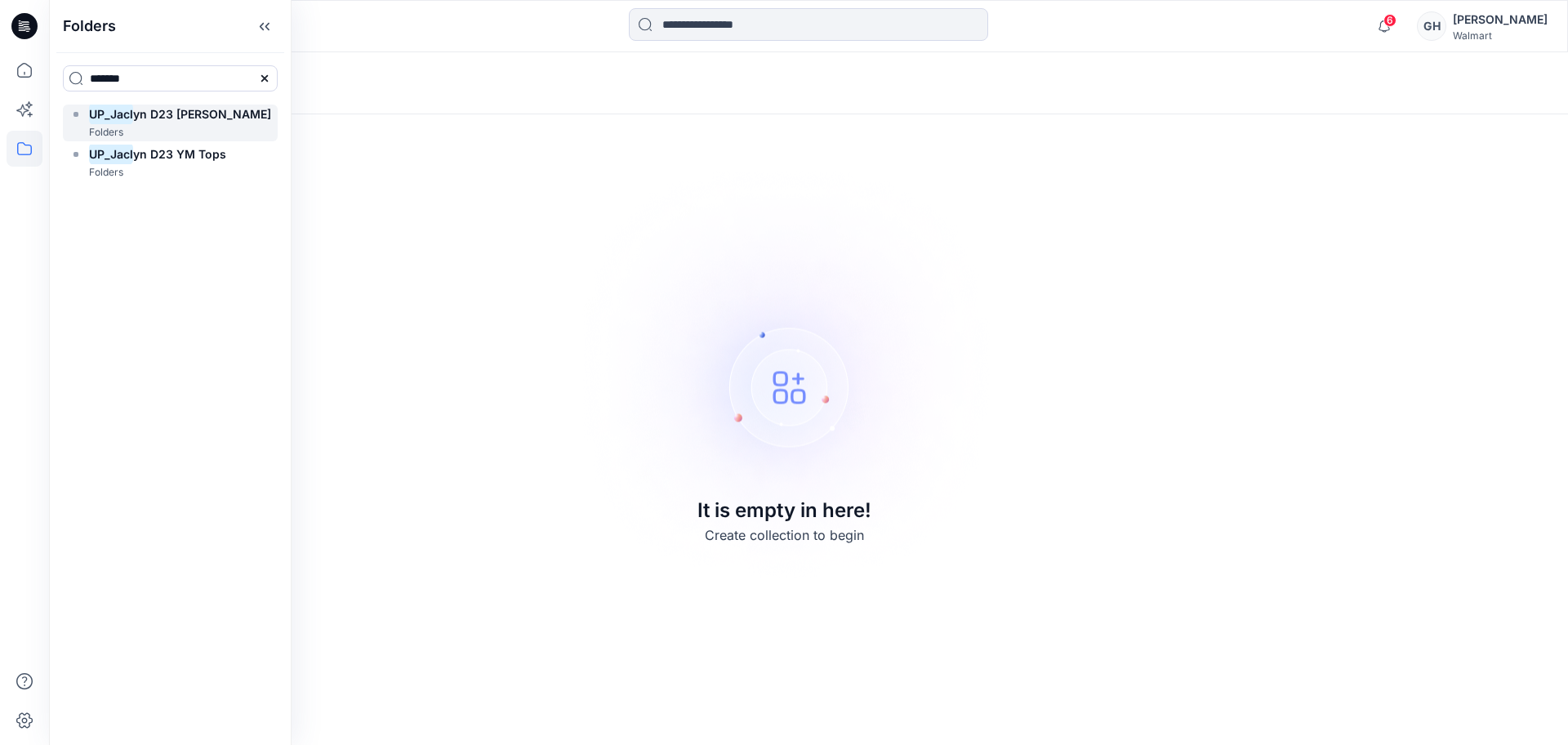
type input "*******"
click at [151, 111] on span "yn D23 YM Bottoms" at bounding box center [202, 114] width 138 height 14
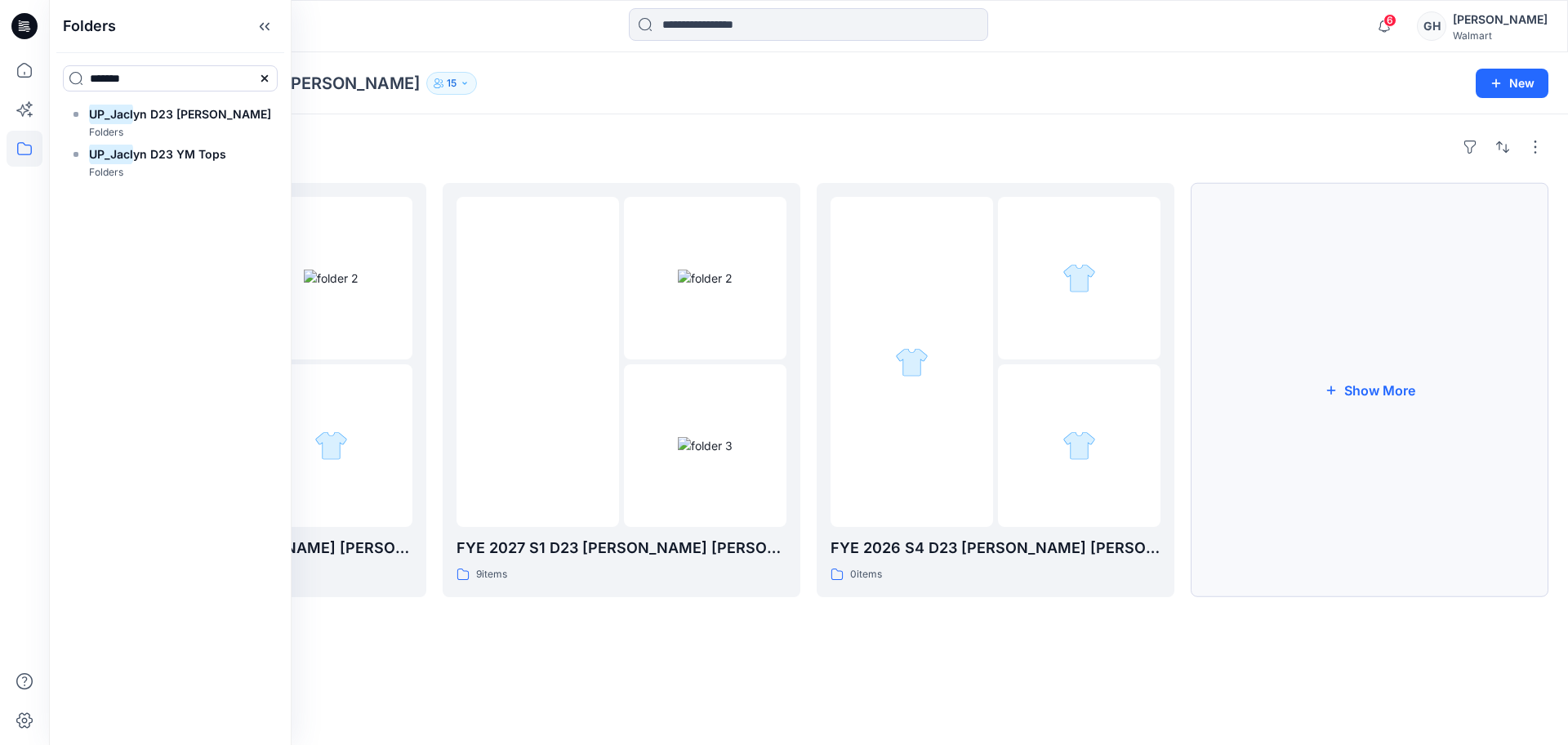
click at [1351, 376] on button "Show More" at bounding box center [1369, 390] width 358 height 414
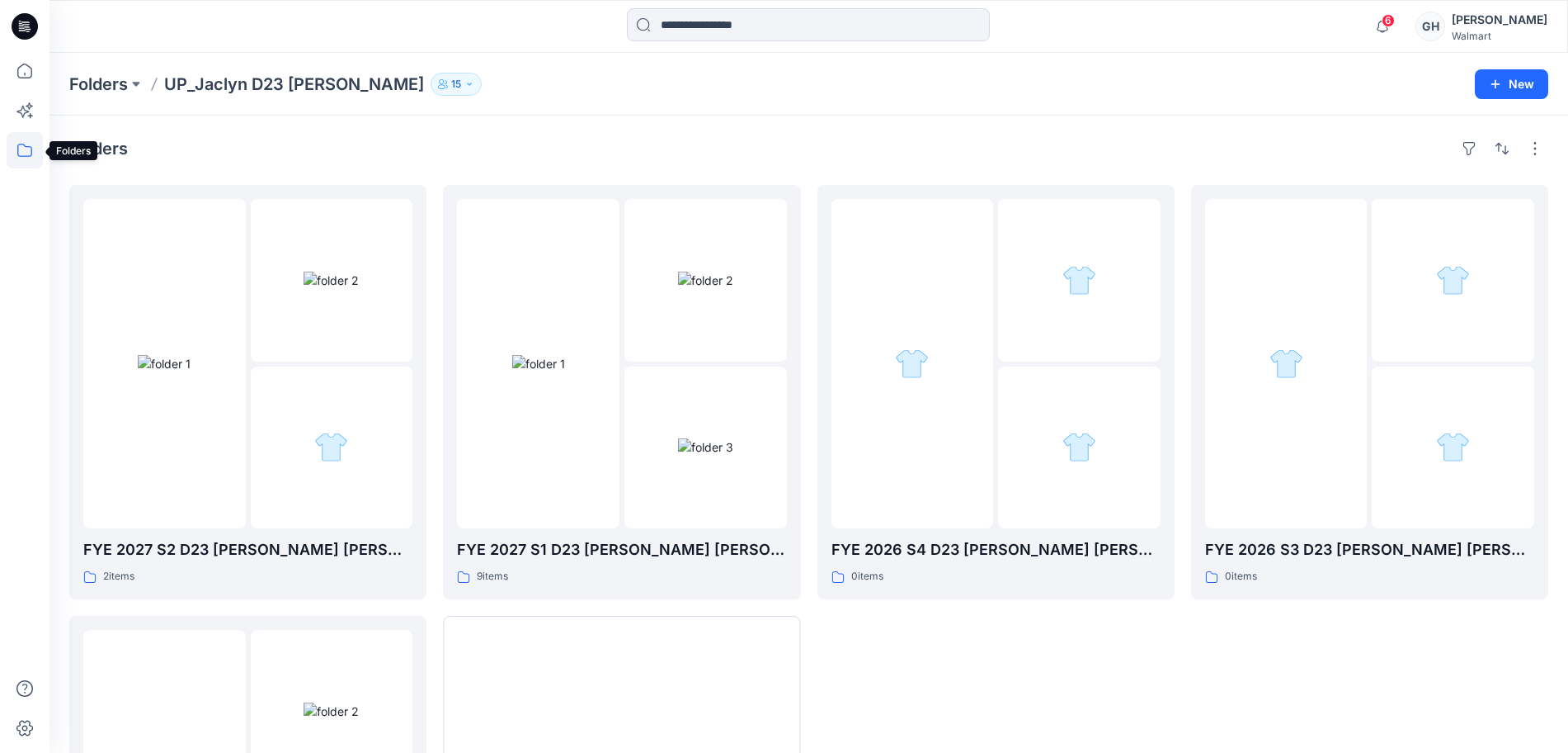
click at [17, 142] on icon at bounding box center [25, 150] width 36 height 36
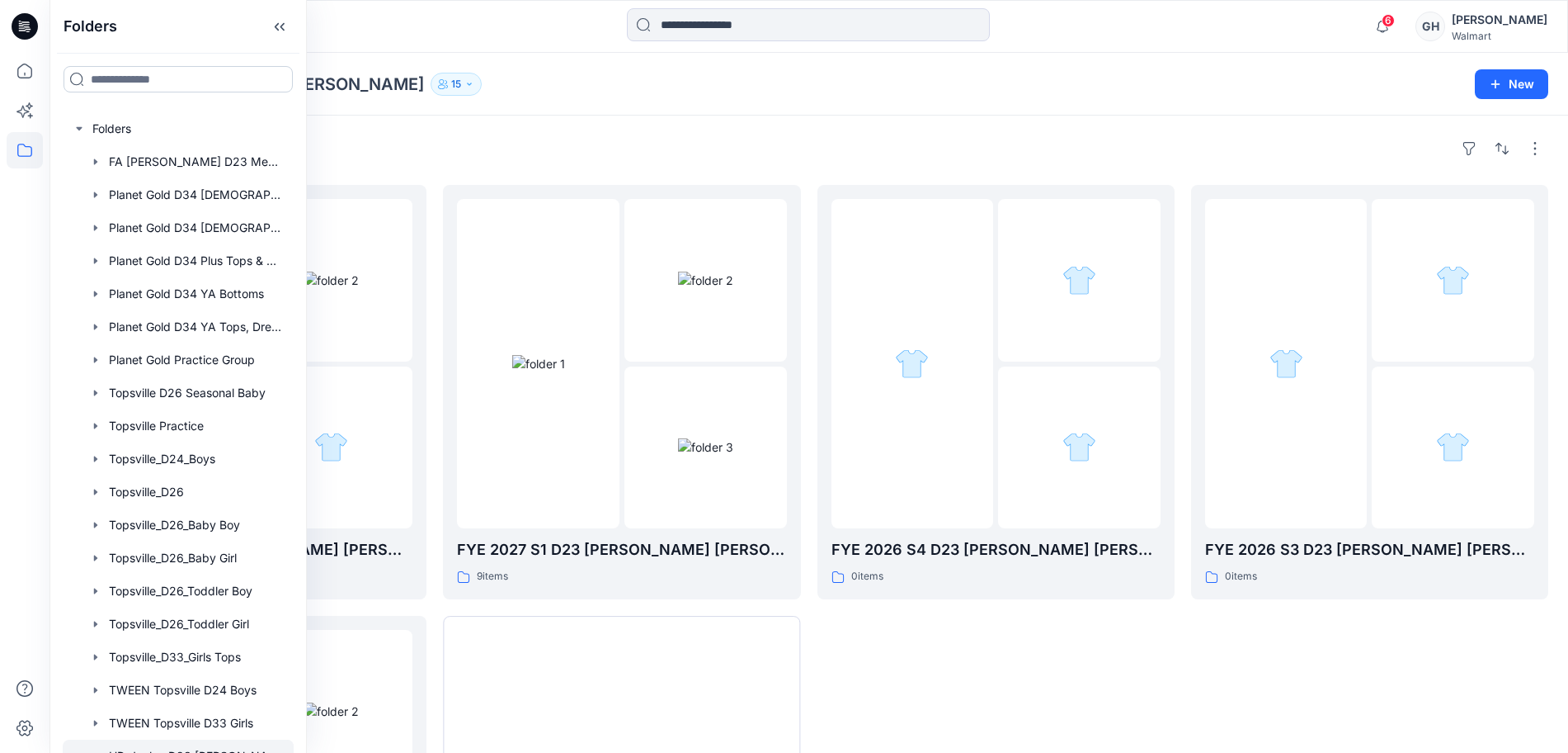
click at [157, 82] on input at bounding box center [178, 80] width 230 height 27
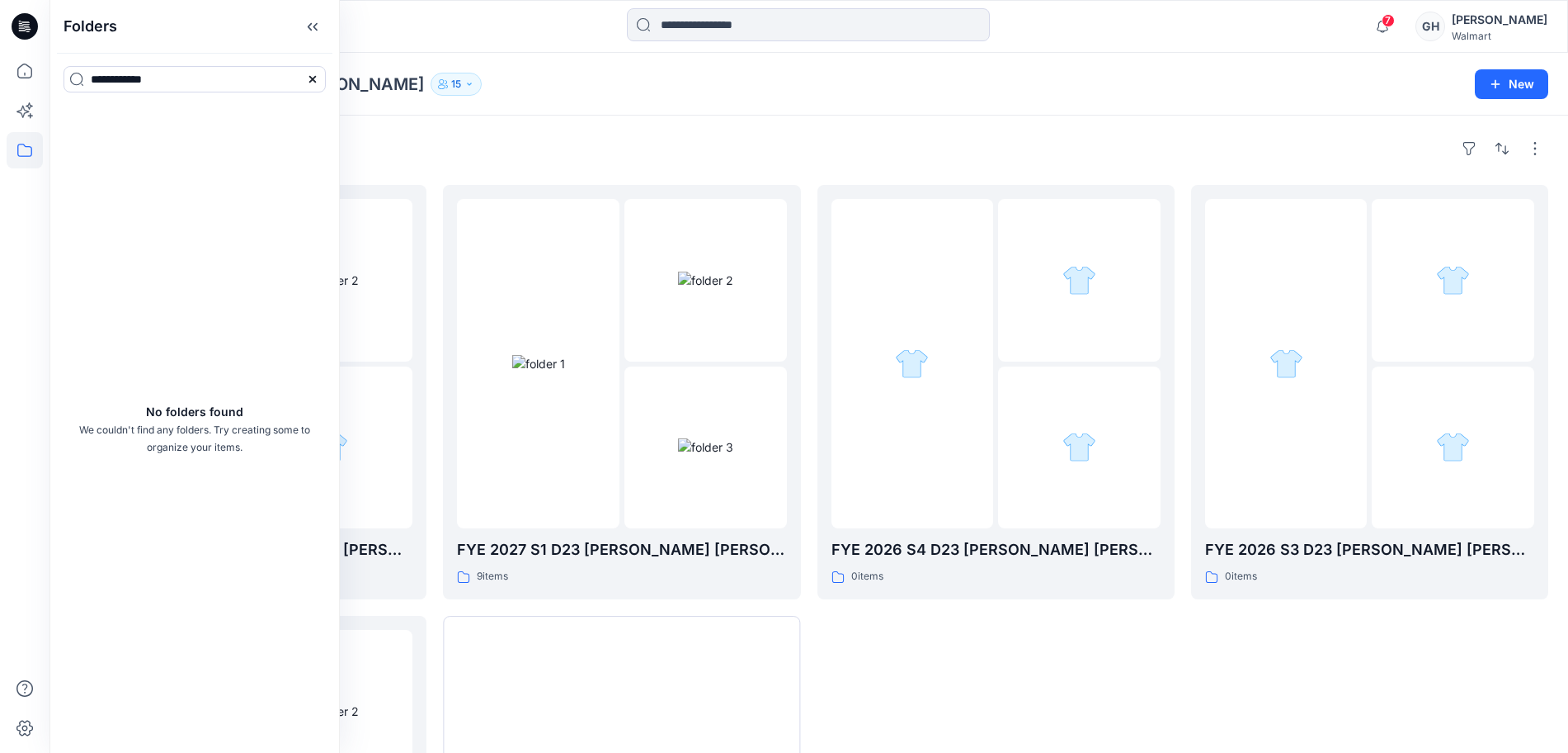
type input "**********"
click at [649, 66] on div "Folders UP_Jaclyn D23 YM Bottoms 15 New" at bounding box center [809, 85] width 1519 height 63
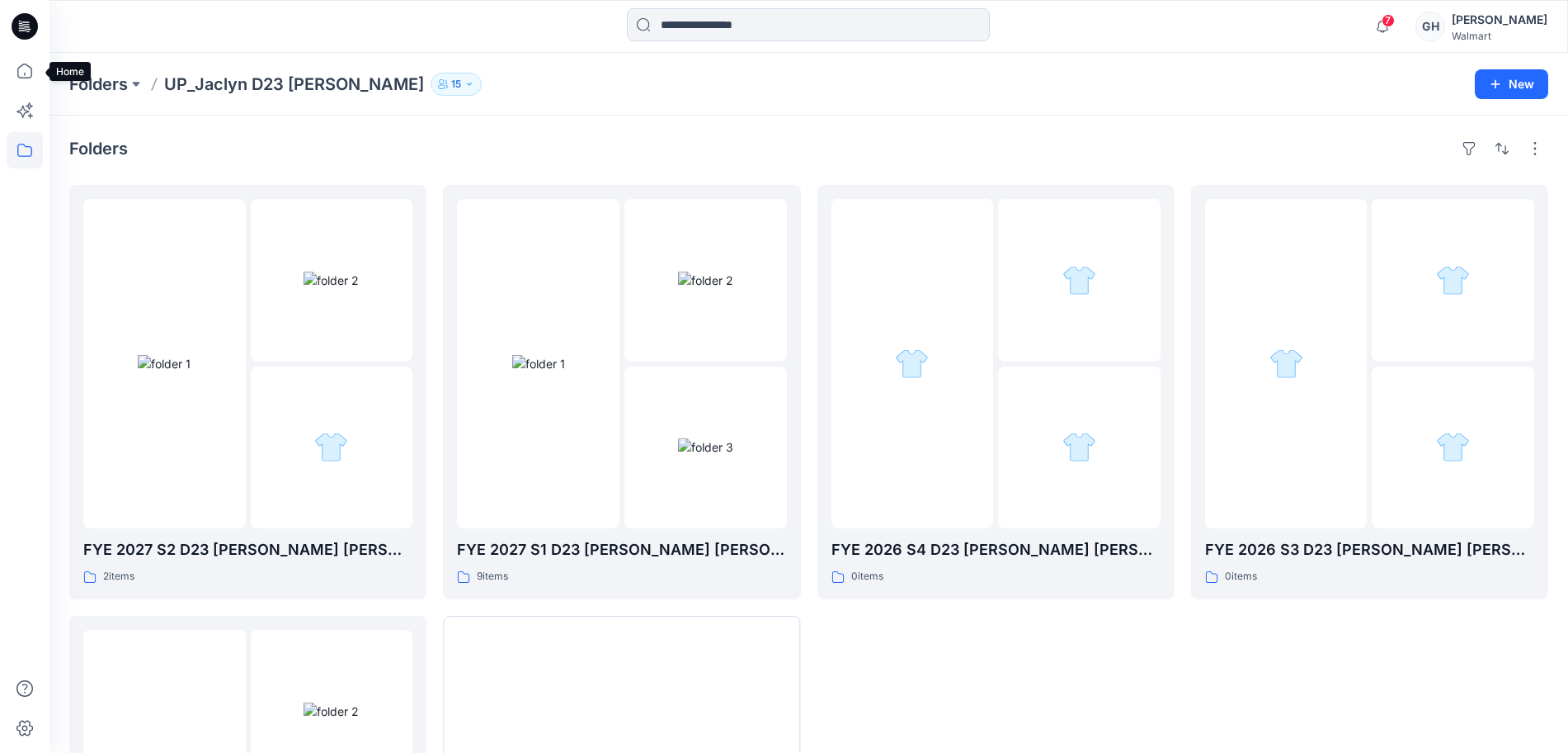
drag, startPoint x: 16, startPoint y: 60, endPoint x: 167, endPoint y: 22, distance: 155.7
click at [16, 60] on icon at bounding box center [25, 71] width 36 height 36
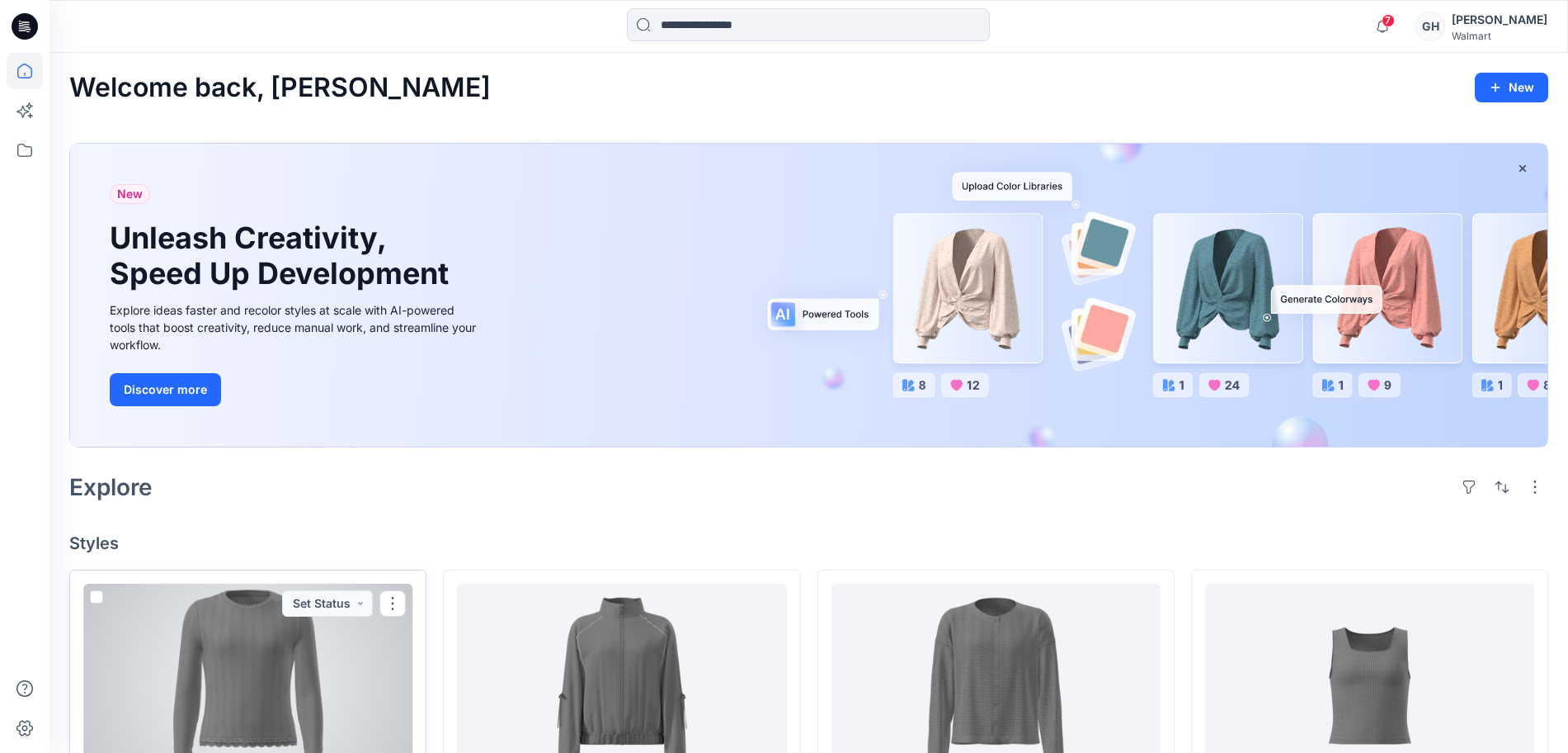
click at [306, 691] on div at bounding box center [248, 685] width 329 height 203
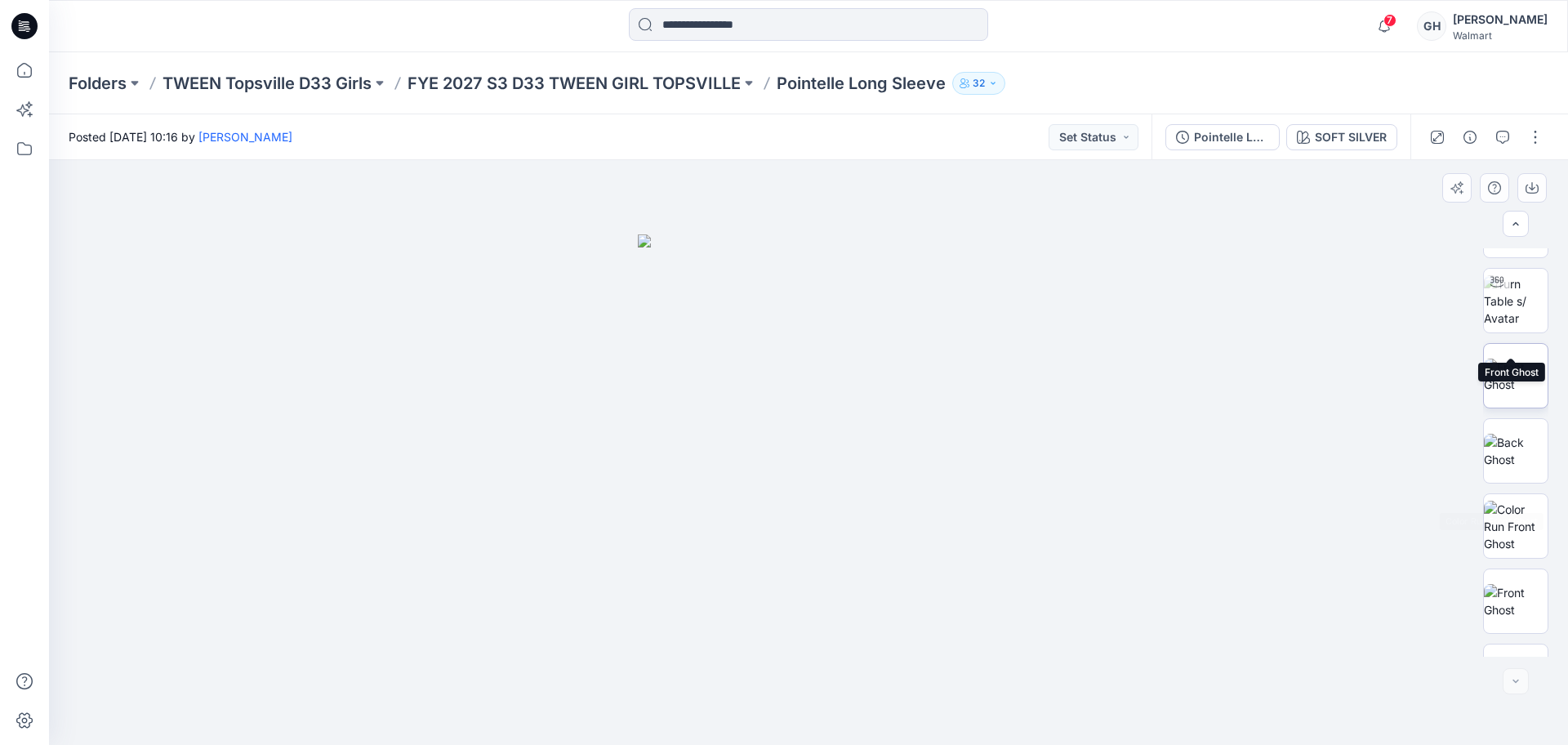
scroll to position [183, 0]
click at [1509, 484] on img at bounding box center [1515, 473] width 64 height 52
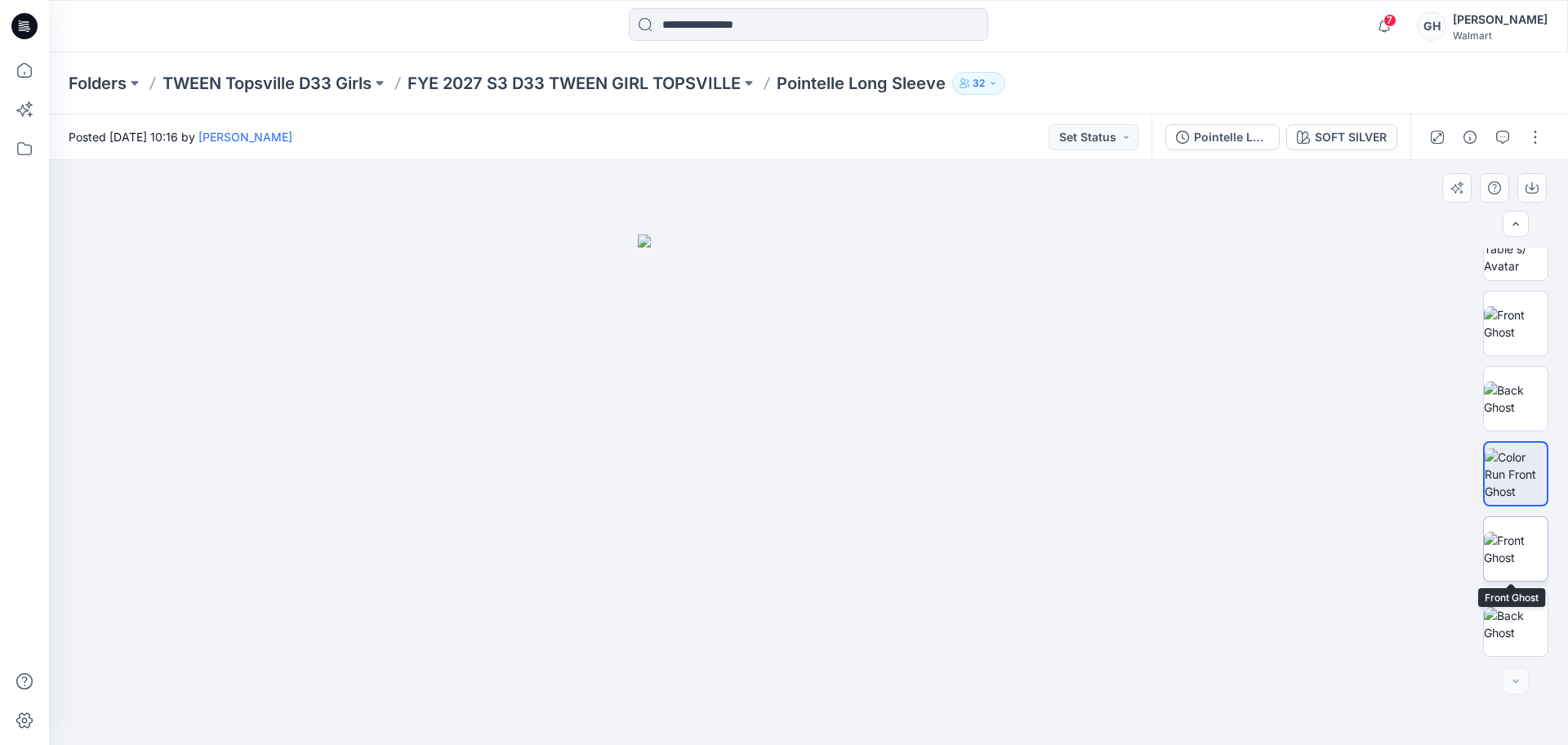
click at [1497, 546] on img at bounding box center [1515, 549] width 64 height 34
click at [1514, 618] on img at bounding box center [1515, 624] width 64 height 34
click at [1541, 140] on button "button" at bounding box center [1535, 137] width 26 height 26
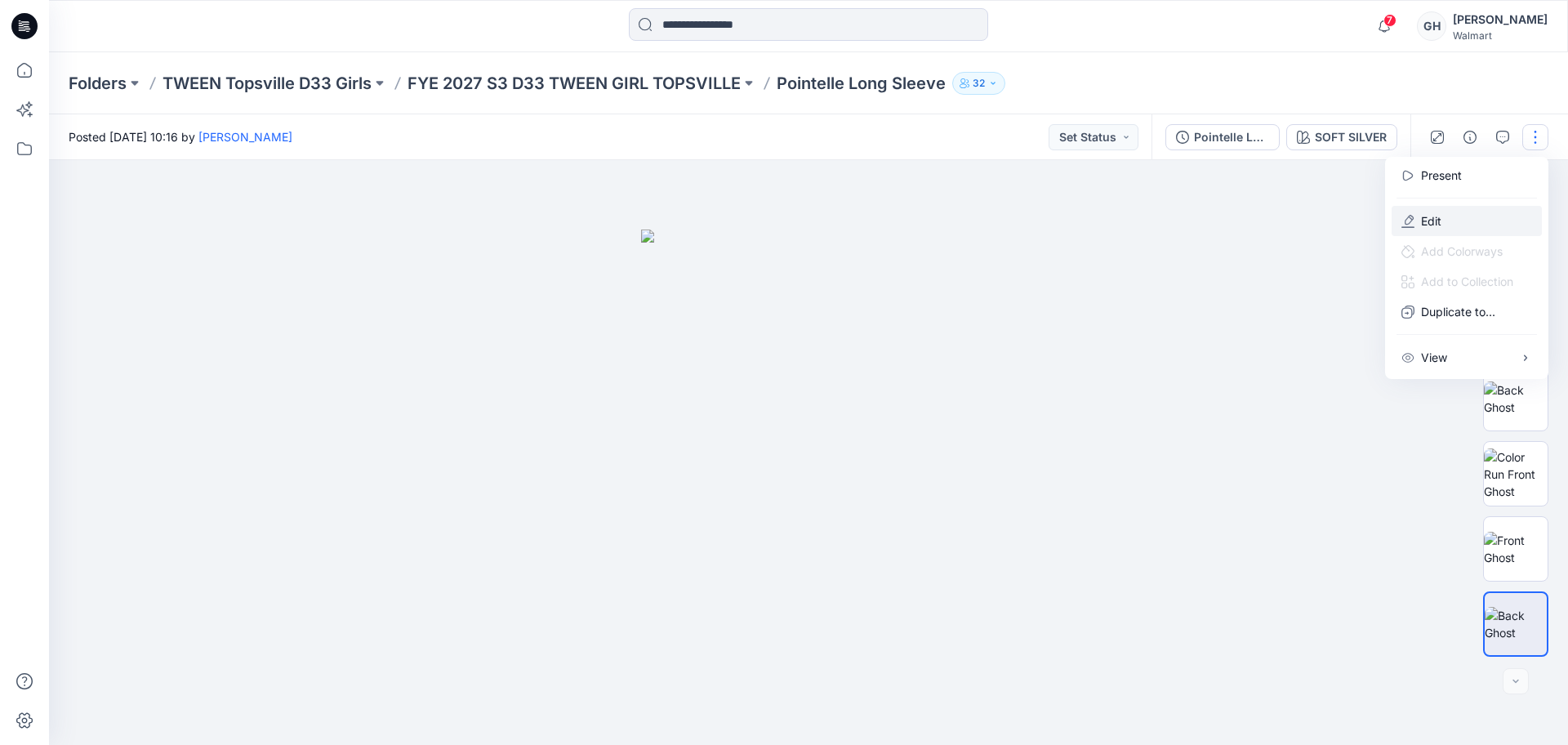
click at [1424, 224] on p "Edit" at bounding box center [1431, 221] width 21 height 17
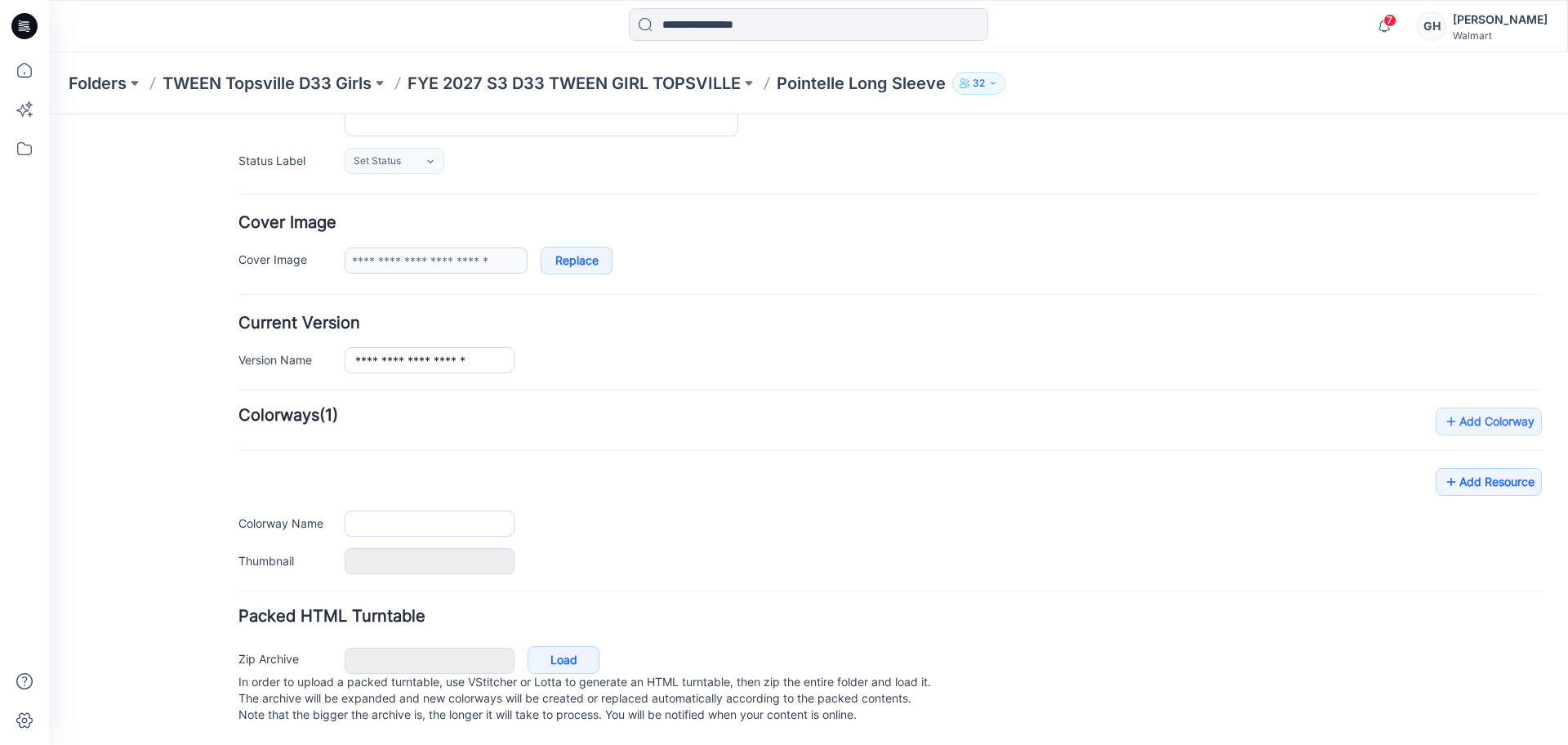
type input "**********"
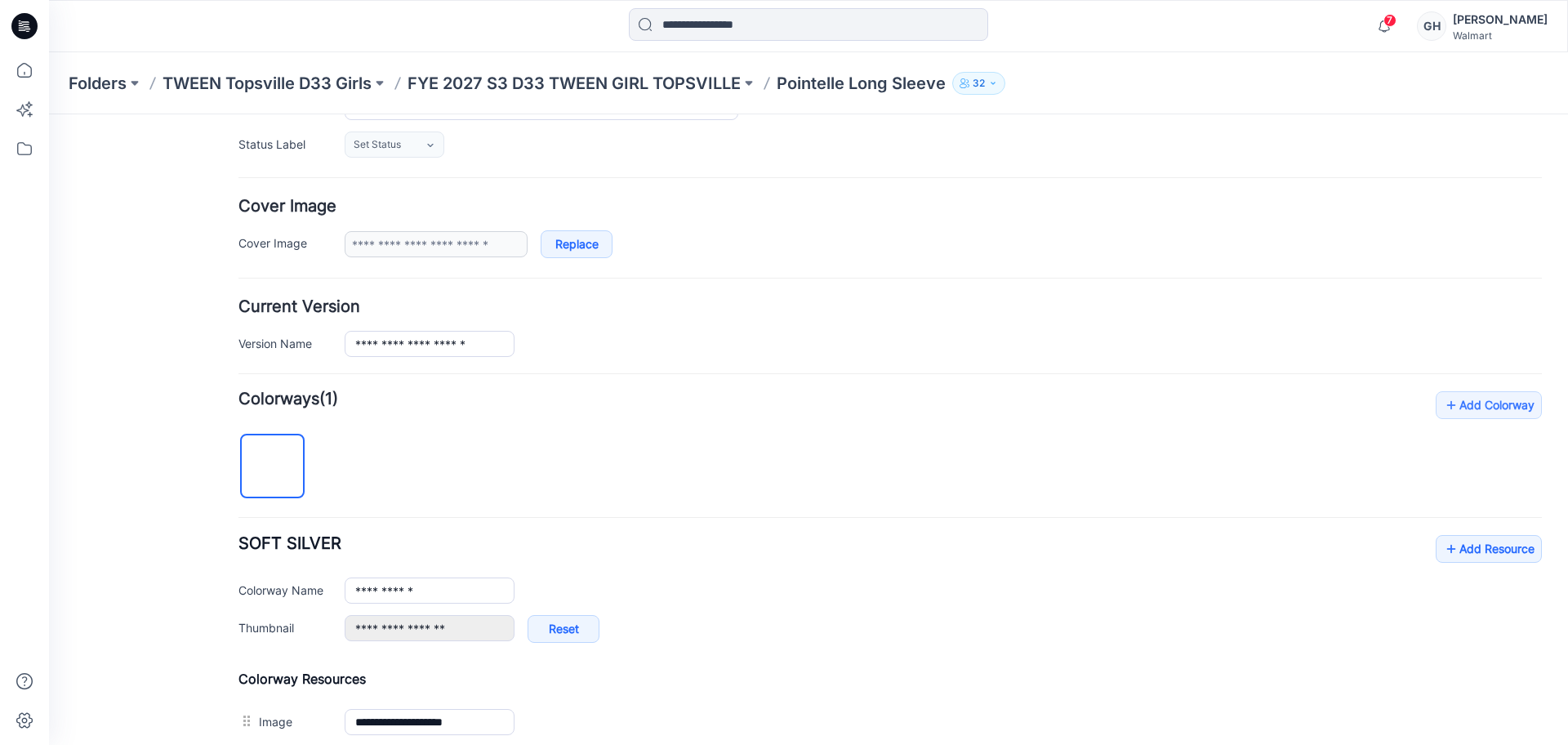
scroll to position [642, 0]
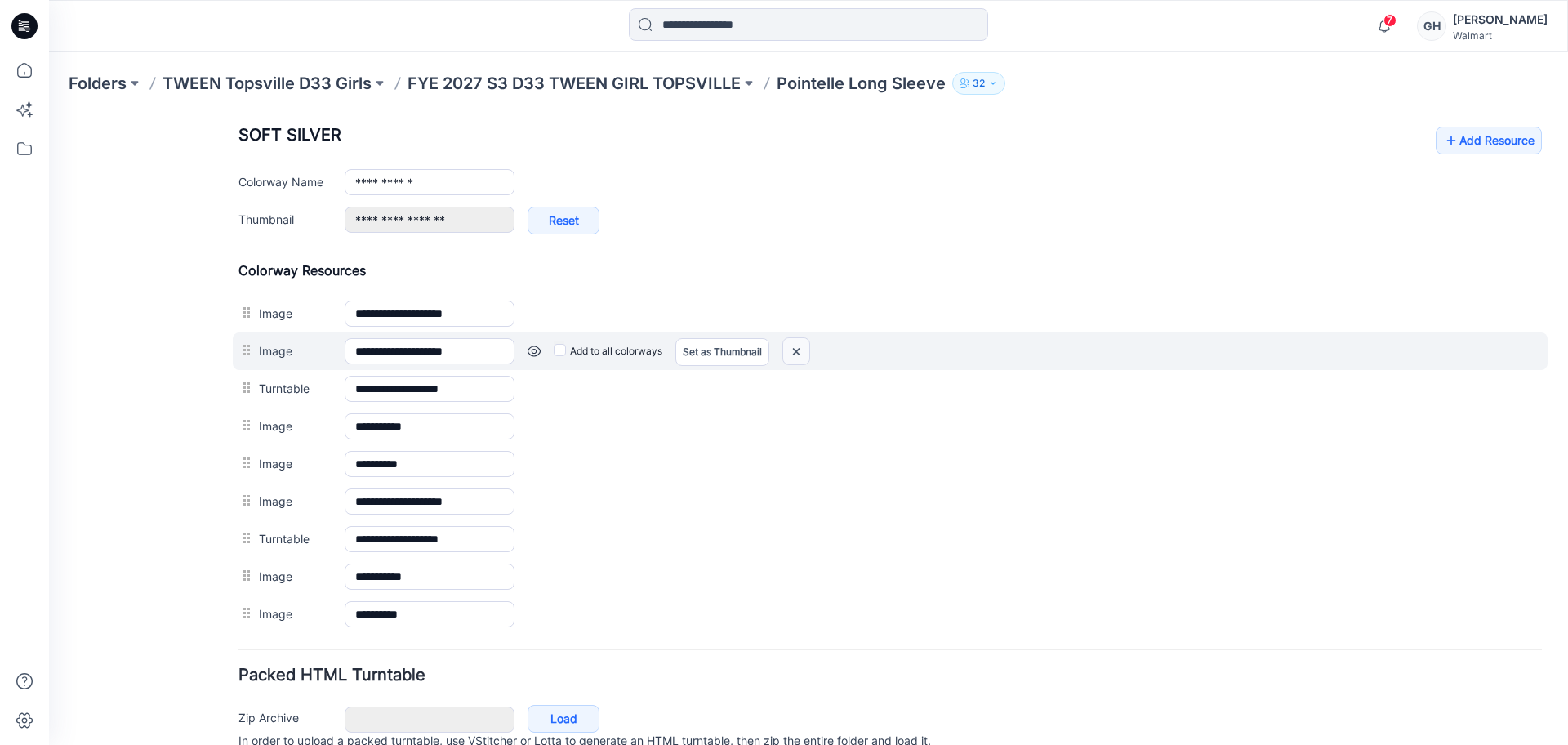
drag, startPoint x: 800, startPoint y: 347, endPoint x: 910, endPoint y: 217, distance: 170.3
click at [800, 347] on img at bounding box center [796, 351] width 26 height 27
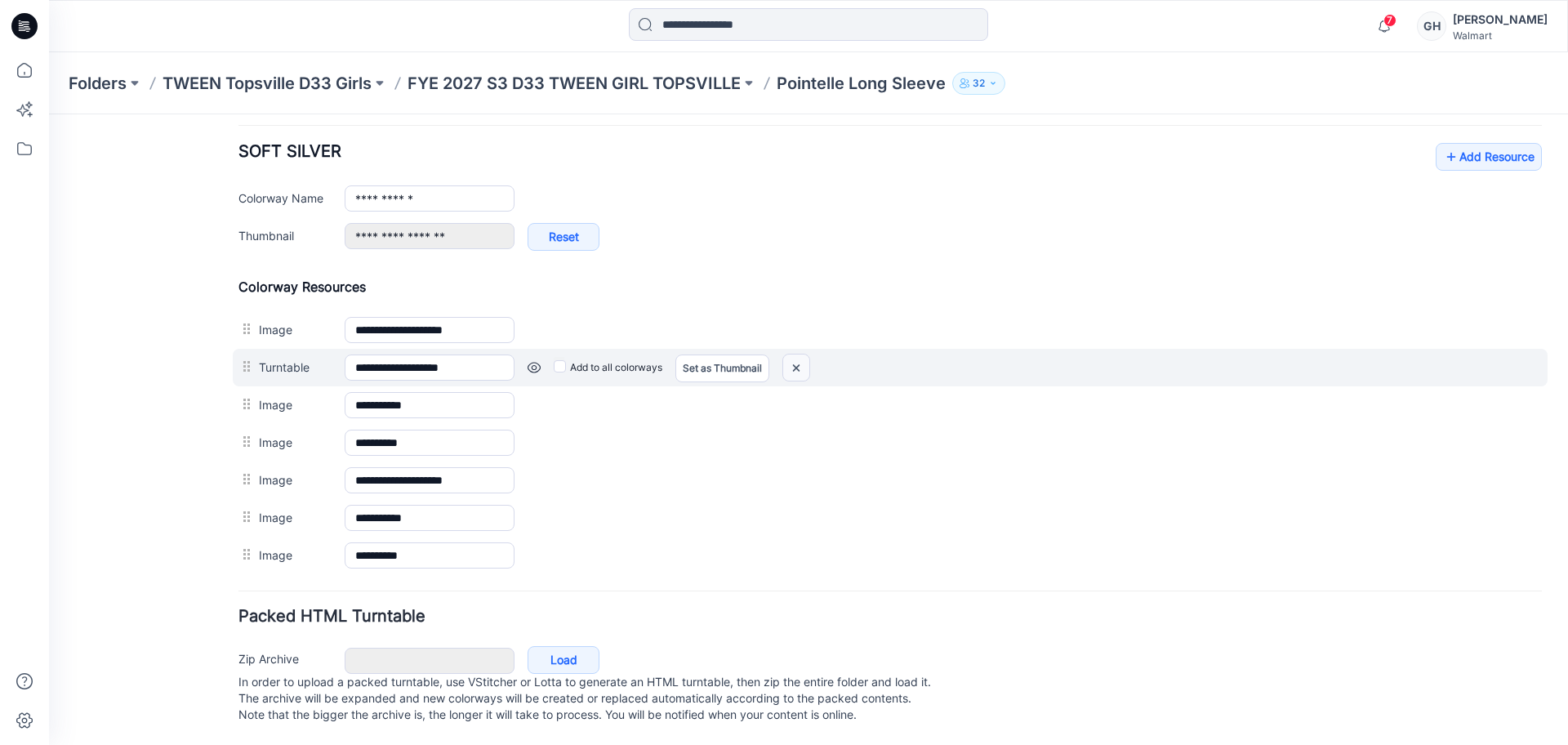
drag, startPoint x: 795, startPoint y: 348, endPoint x: 931, endPoint y: 215, distance: 190.2
click at [795, 354] on img at bounding box center [796, 367] width 26 height 27
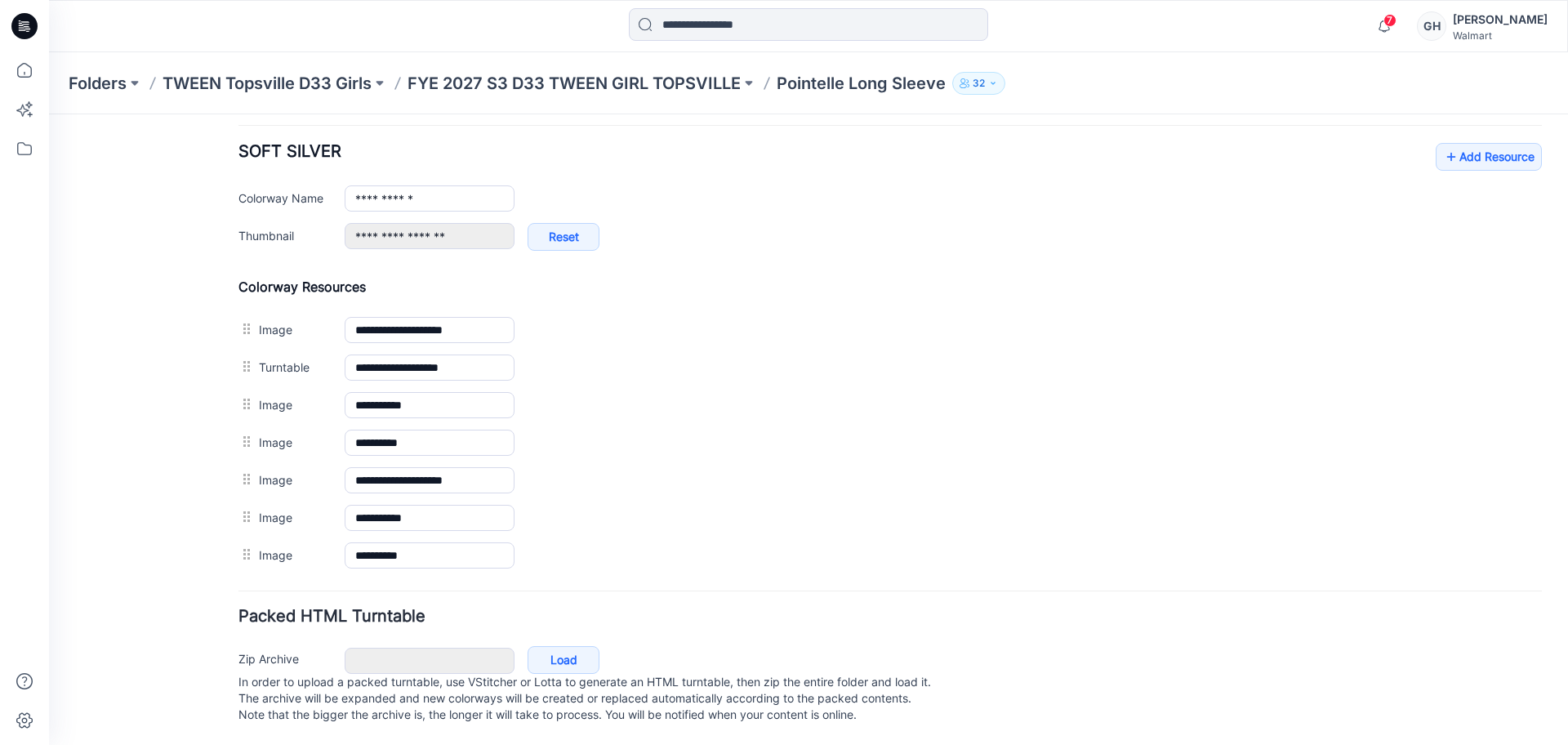
scroll to position [604, 0]
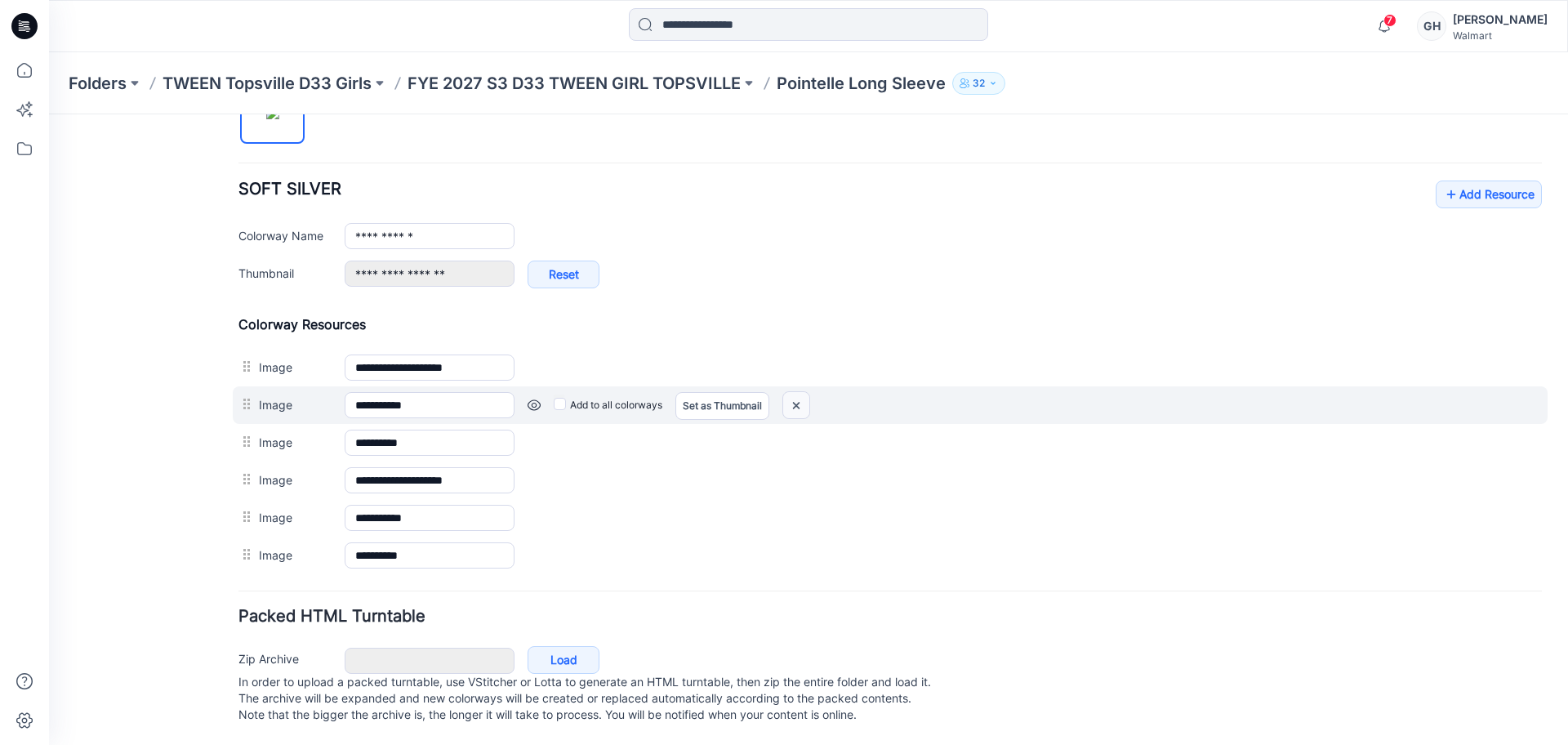
drag, startPoint x: 794, startPoint y: 380, endPoint x: 903, endPoint y: 214, distance: 198.6
click at [794, 392] on img at bounding box center [796, 405] width 26 height 27
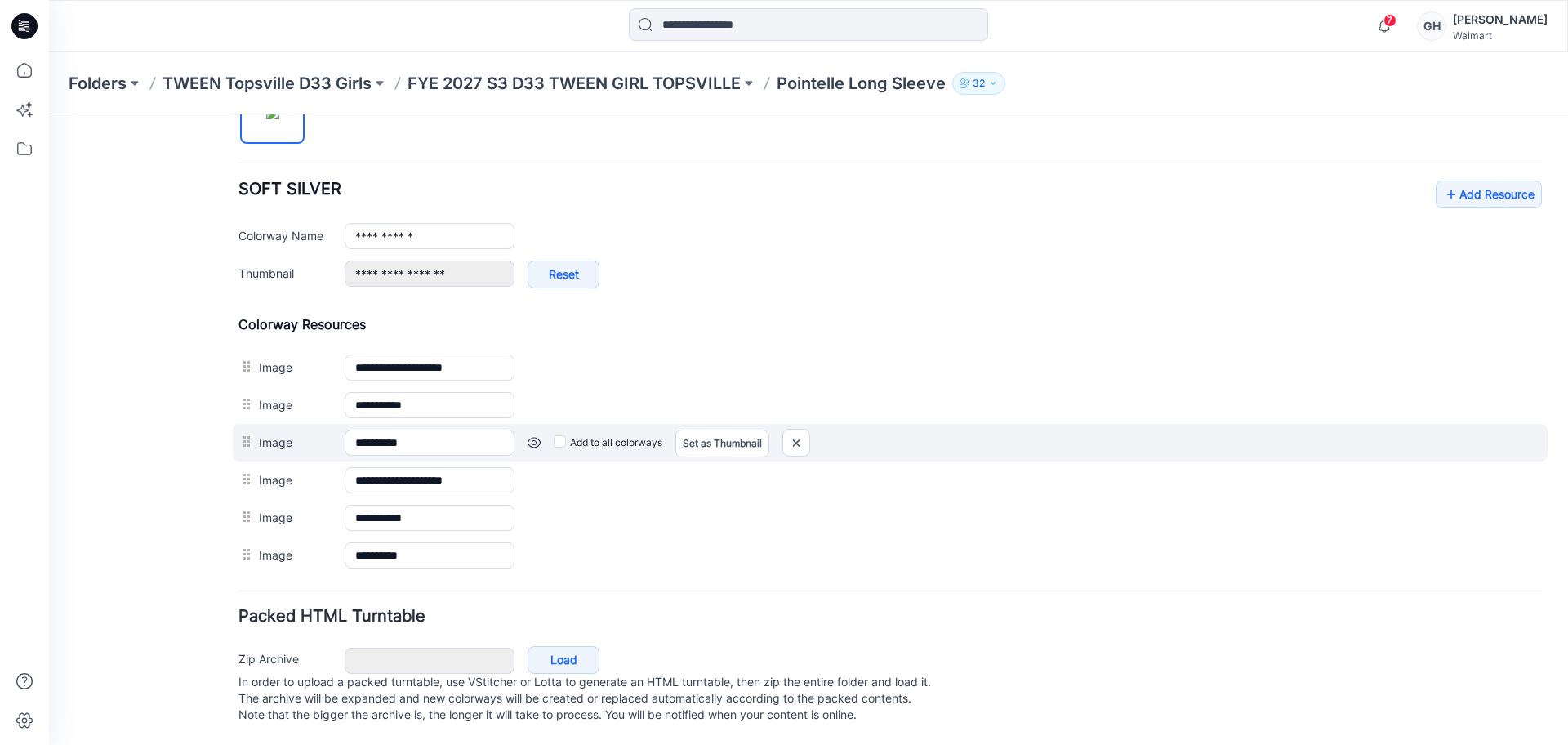
scroll to position [567, 0]
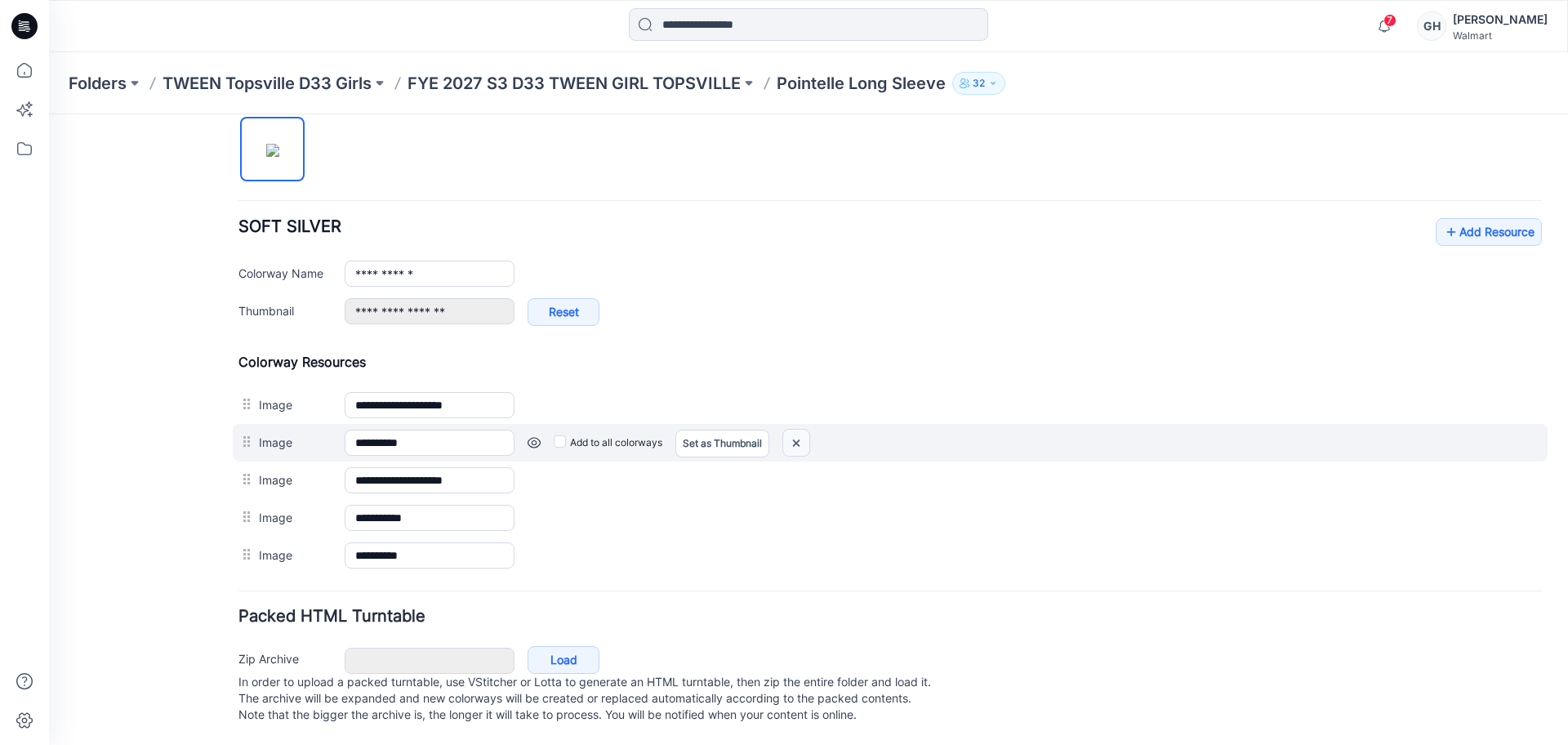
click at [795, 429] on img at bounding box center [796, 442] width 26 height 27
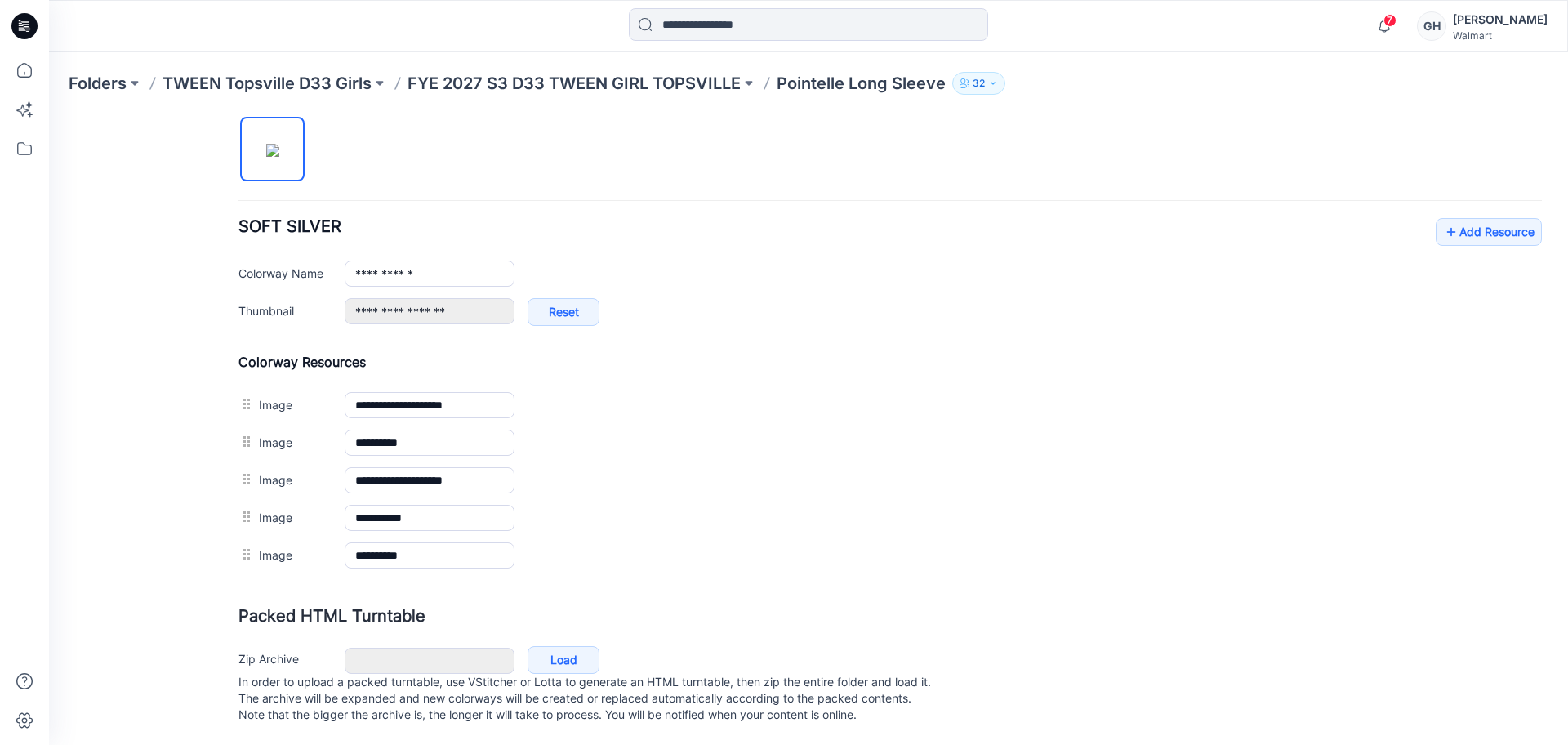
scroll to position [529, 0]
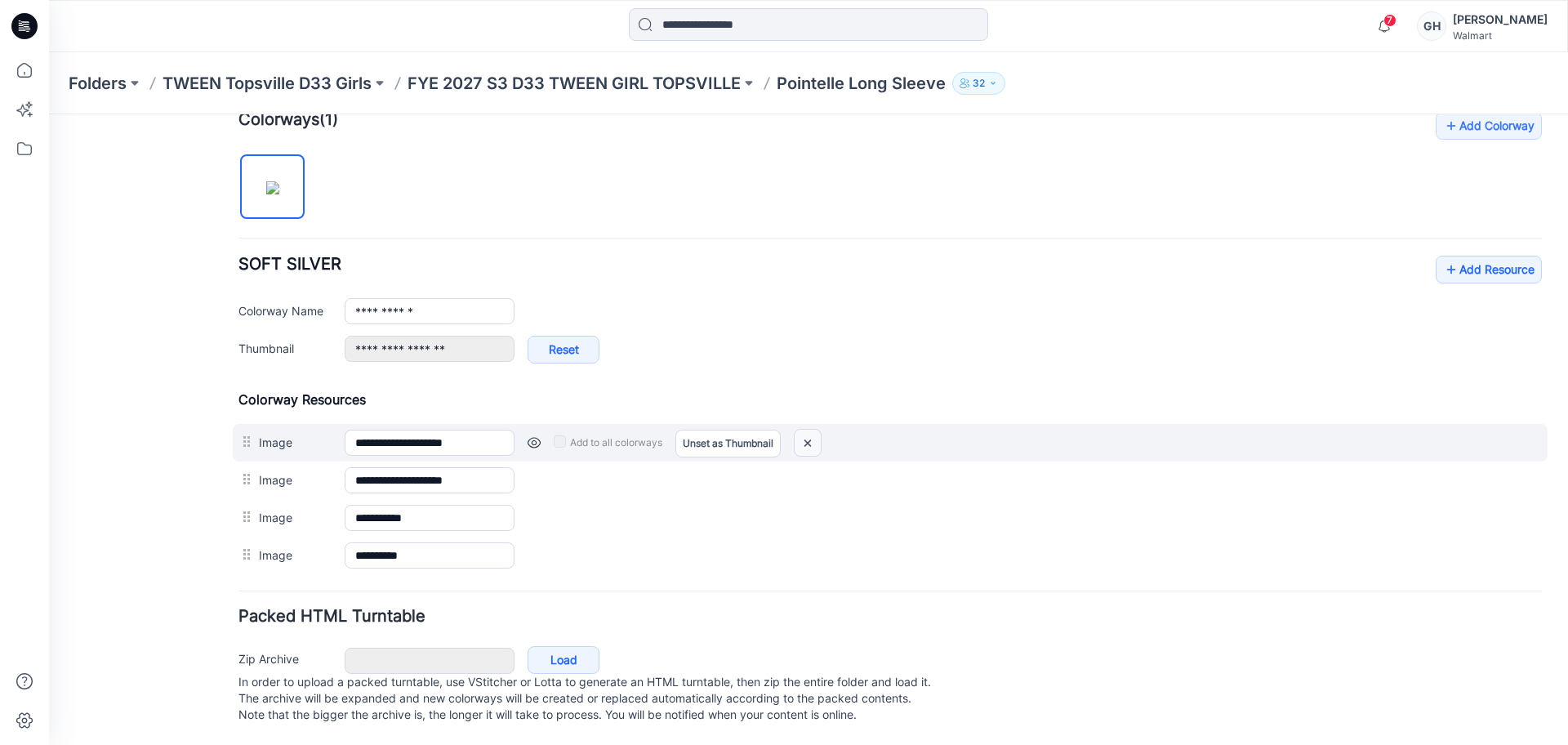
click at [798, 429] on img at bounding box center [808, 442] width 26 height 27
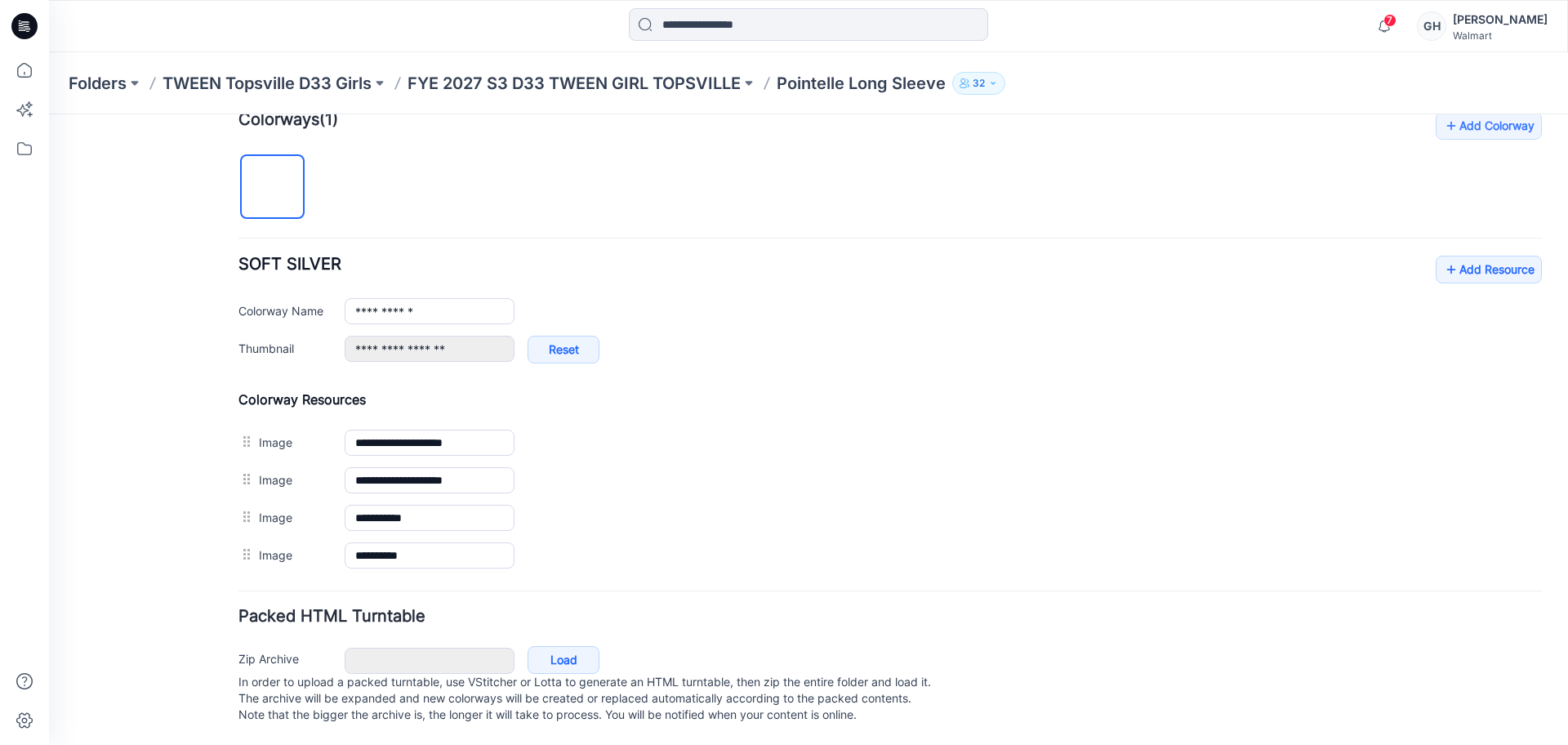
scroll to position [473, 0]
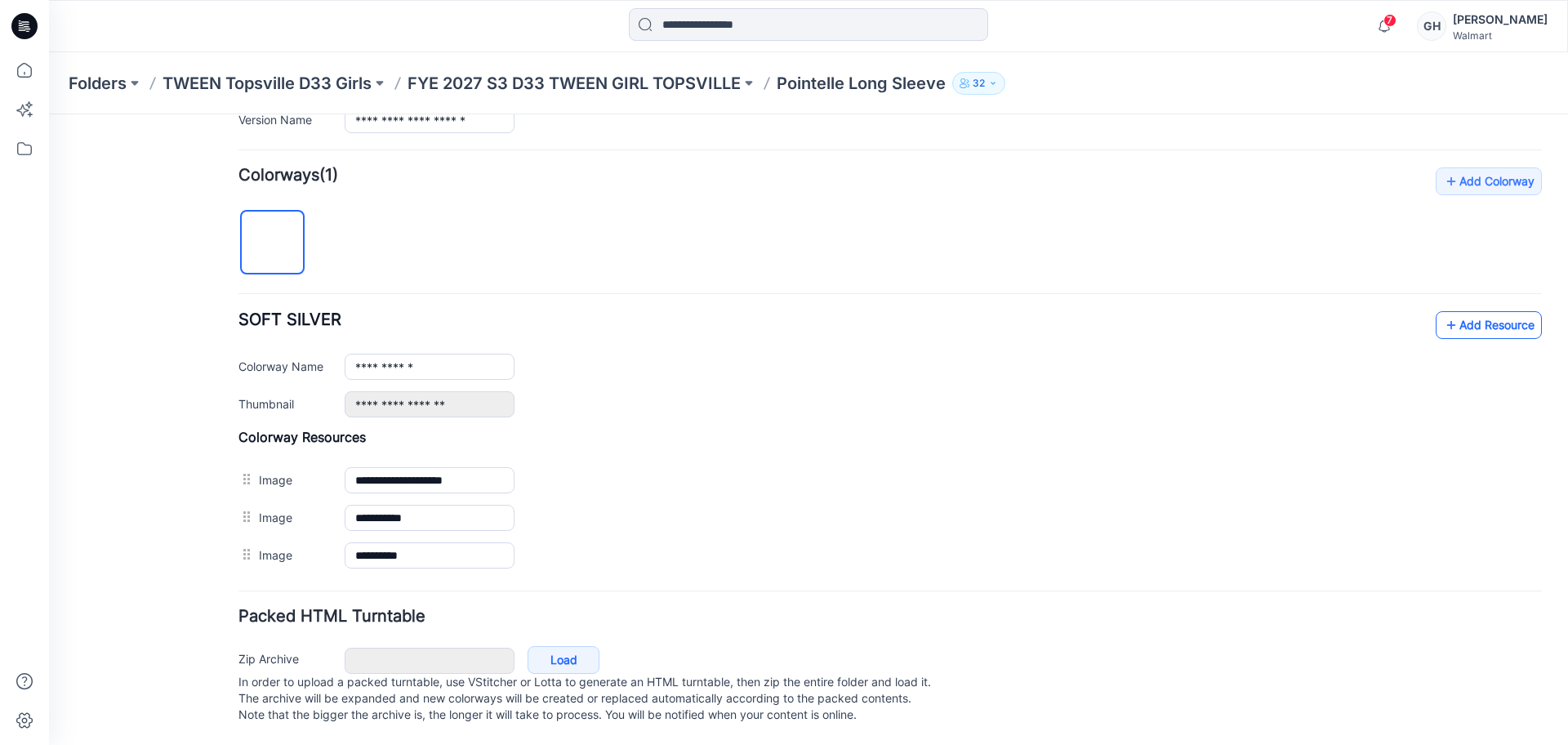
click at [1443, 314] on icon at bounding box center [1451, 325] width 16 height 26
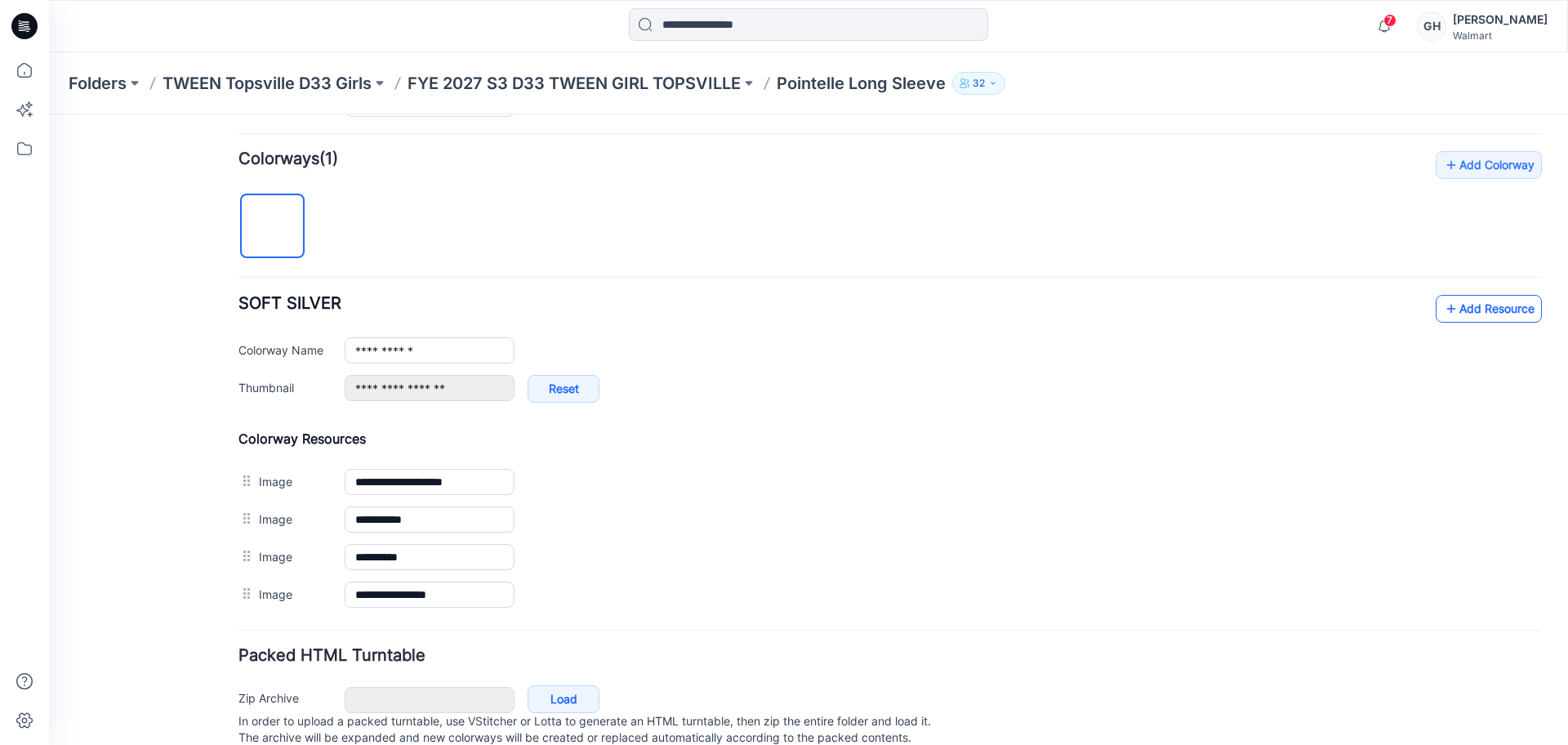
click at [1472, 299] on link "Add Resource" at bounding box center [1488, 309] width 106 height 28
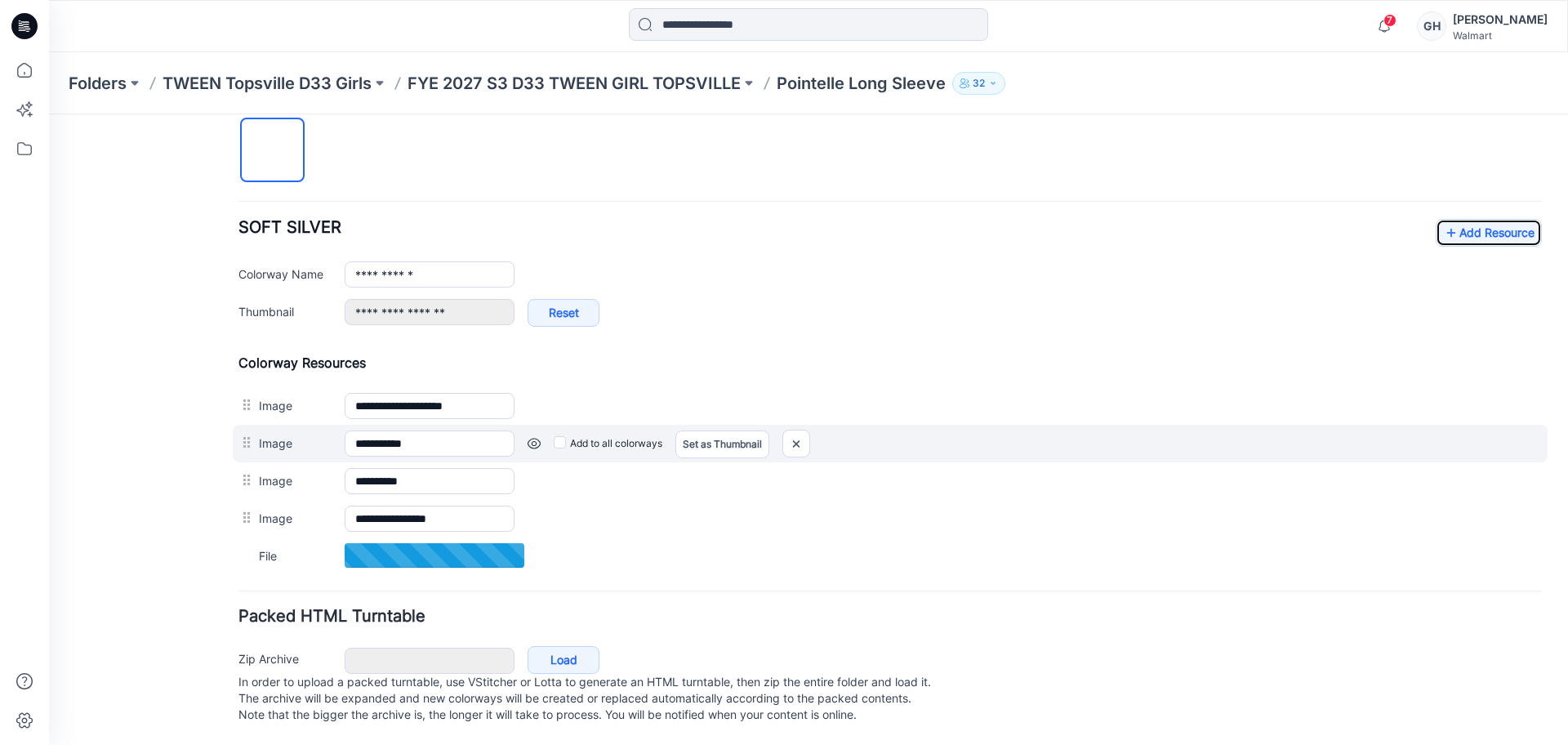
scroll to position [566, 0]
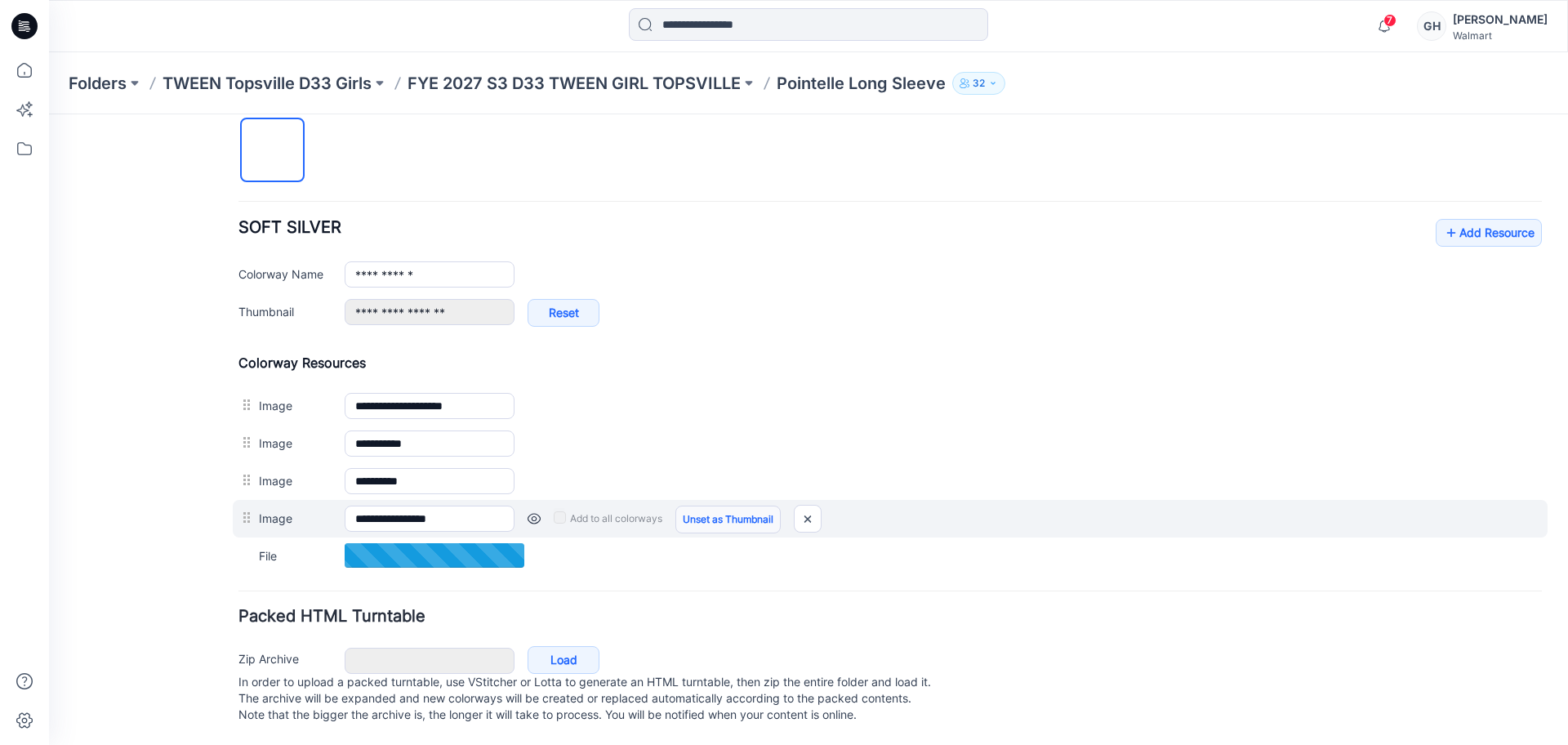
click at [722, 506] on link "Unset as Thumbnail" at bounding box center [728, 520] width 105 height 28
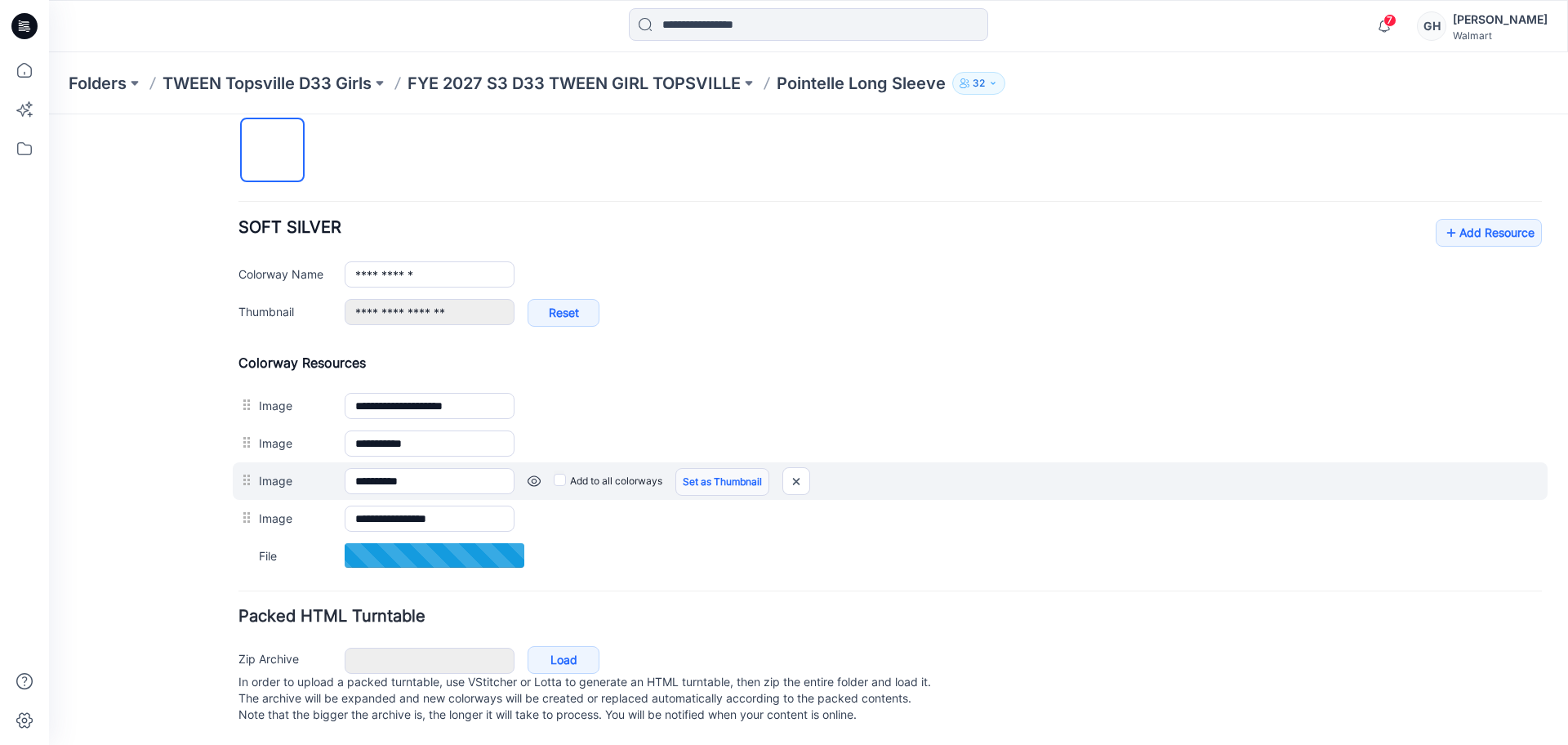
type input "**********"
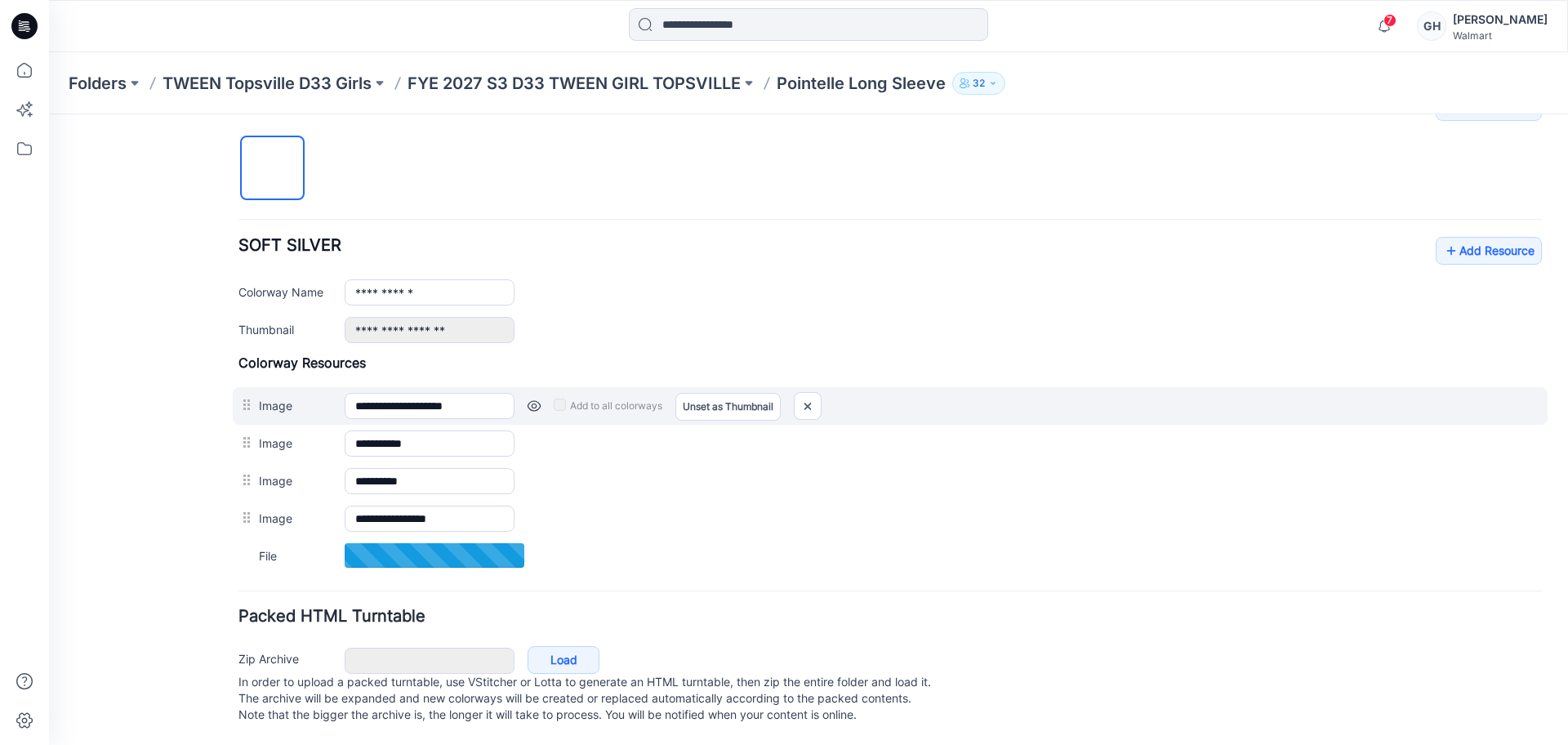
scroll to position [549, 0]
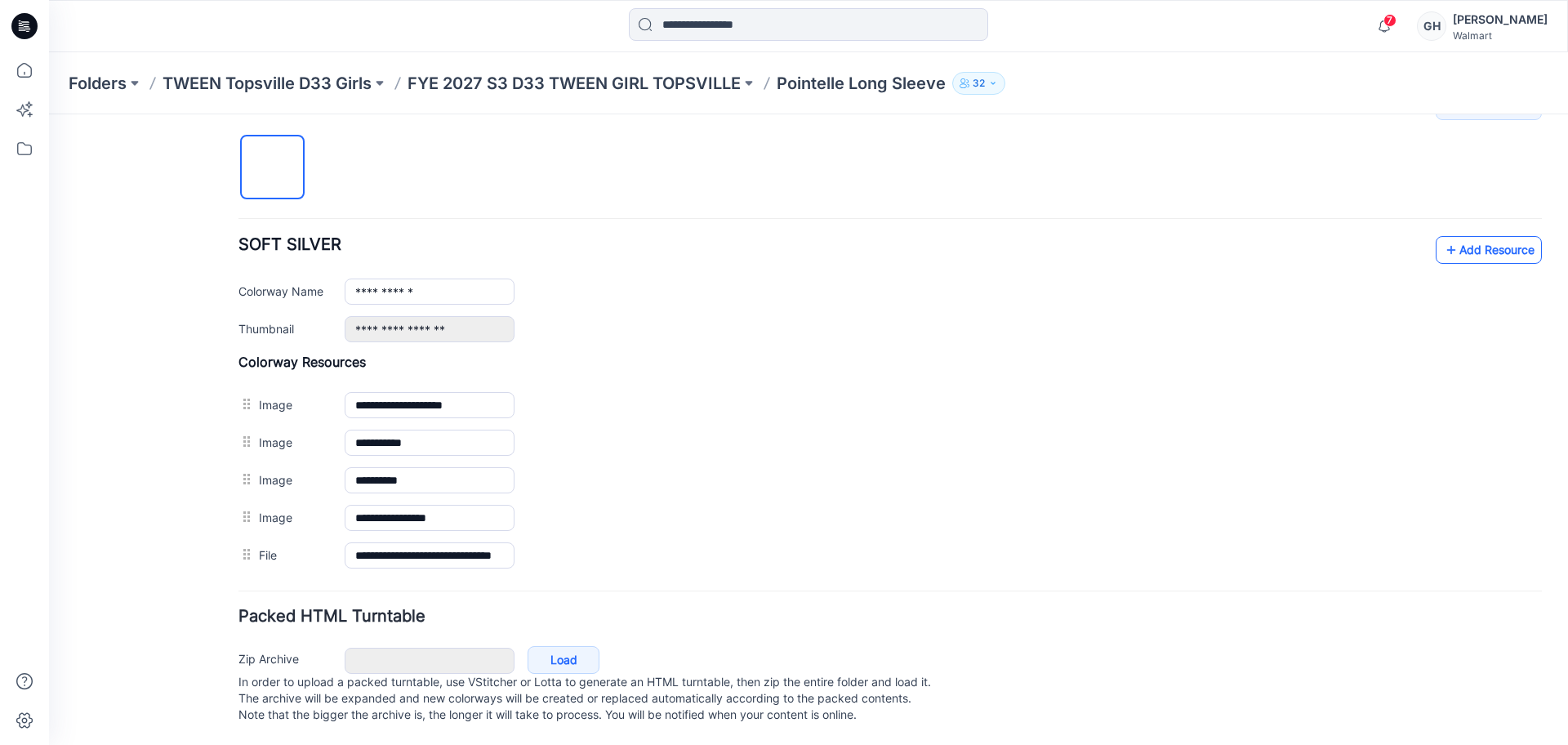
click at [1472, 236] on link "Add Resource" at bounding box center [1488, 250] width 106 height 28
click at [658, 75] on p "FYE 2027 S3 D33 TWEEN GIRL TOPSVILLE" at bounding box center [574, 83] width 334 height 23
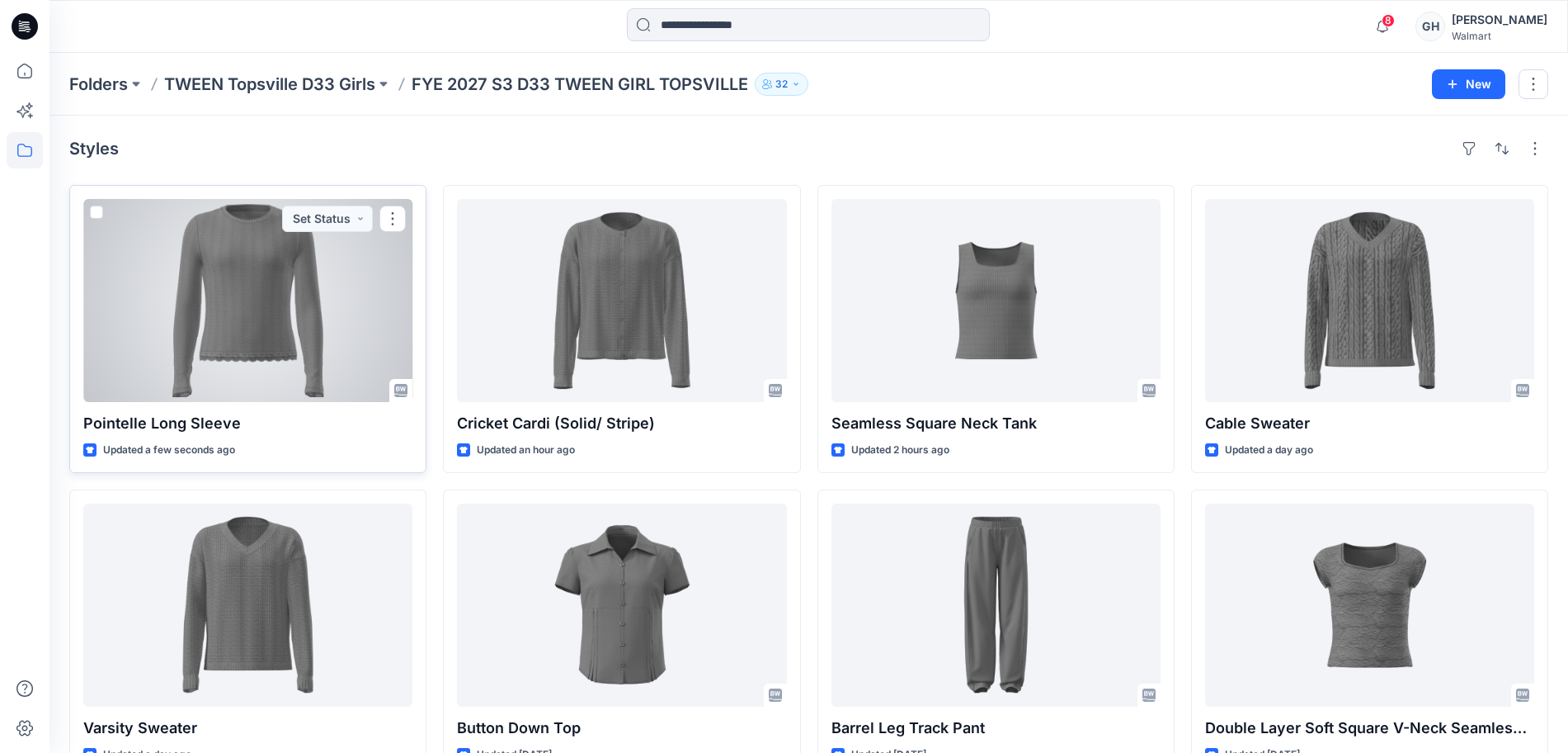
click at [310, 329] on div at bounding box center [248, 300] width 329 height 203
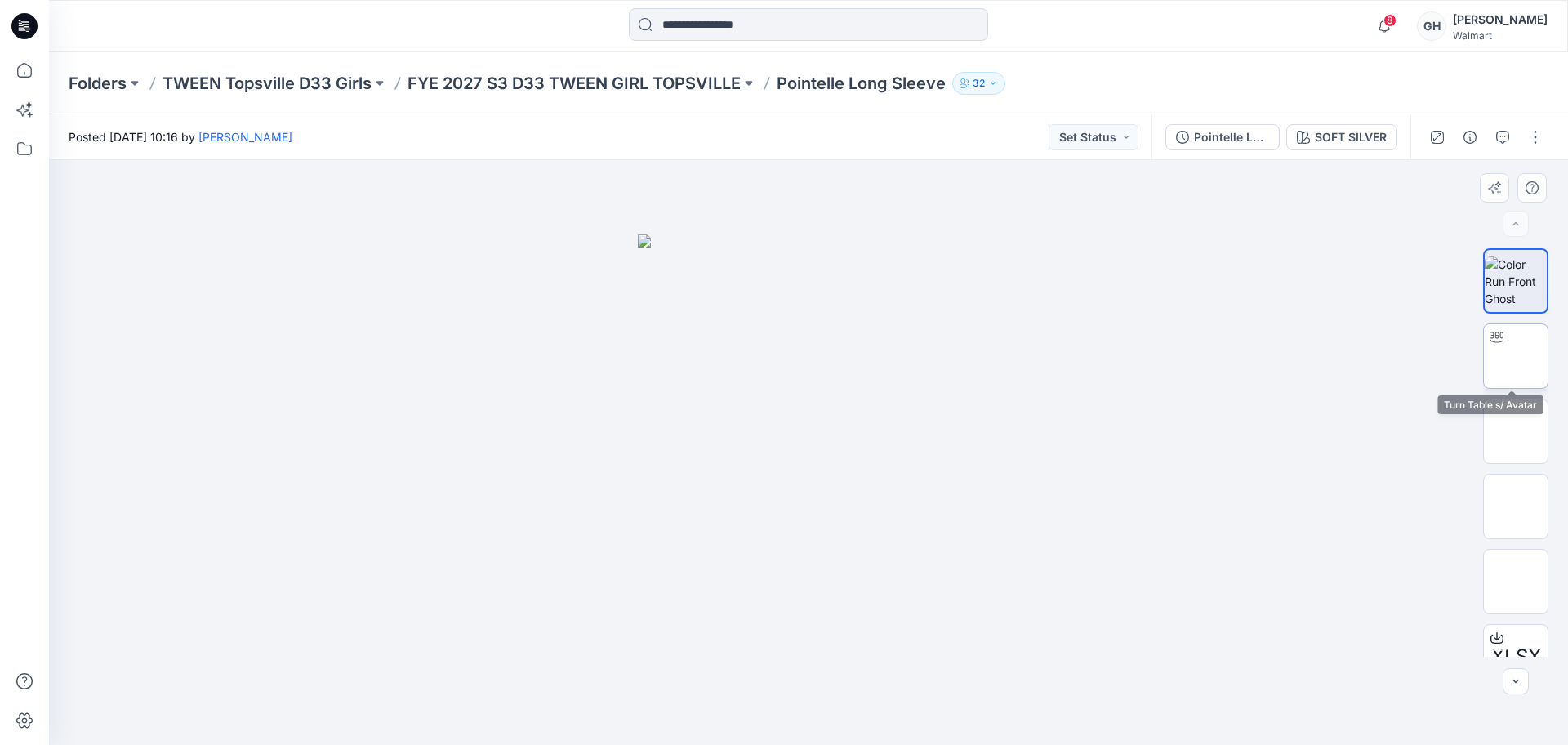
click at [1500, 333] on div at bounding box center [1497, 337] width 26 height 26
drag, startPoint x: 870, startPoint y: 380, endPoint x: 885, endPoint y: 613, distance: 233.5
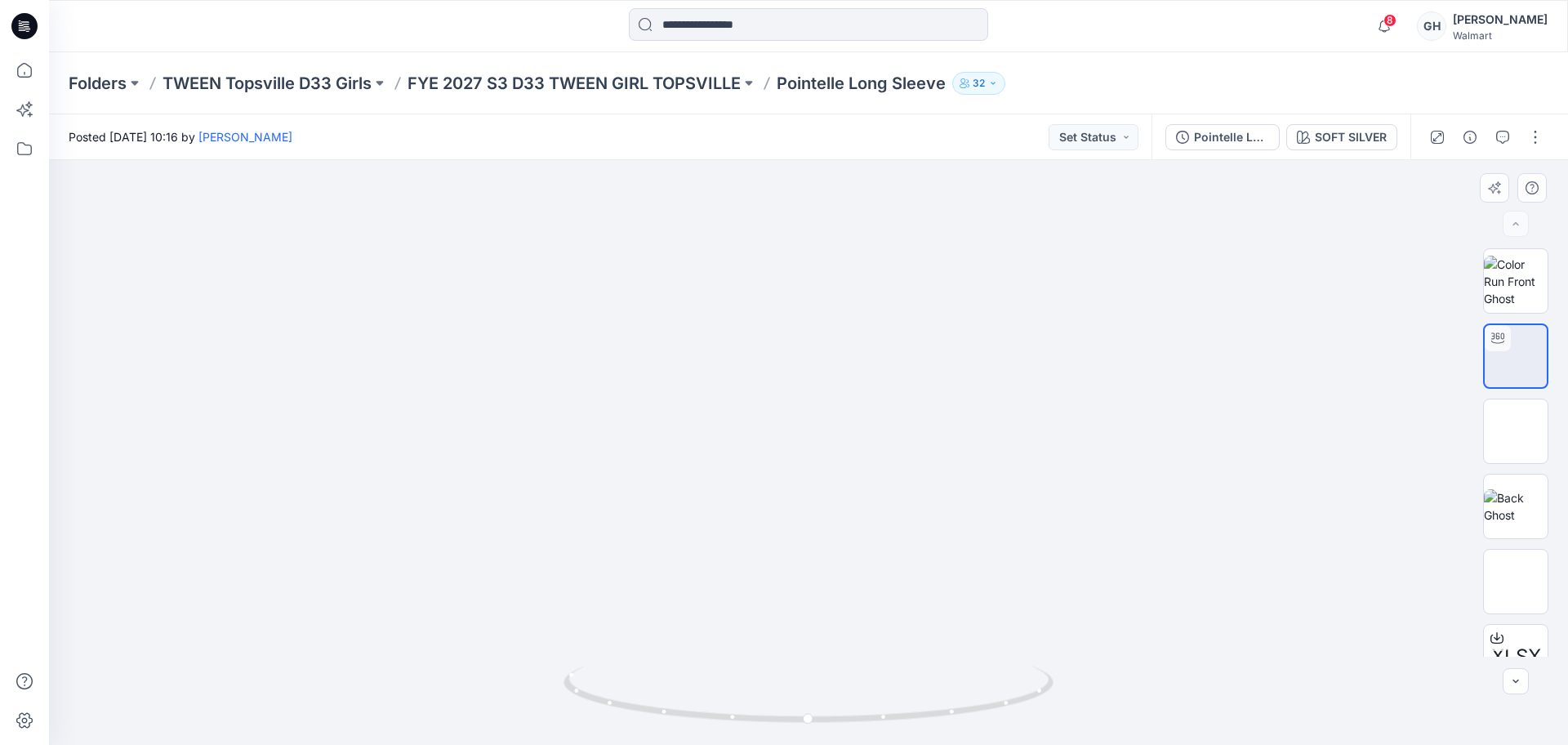
drag, startPoint x: 889, startPoint y: 282, endPoint x: 906, endPoint y: 485, distance: 203.7
drag, startPoint x: 805, startPoint y: 719, endPoint x: 863, endPoint y: 481, distance: 245.0
click at [574, 706] on icon at bounding box center [811, 695] width 494 height 61
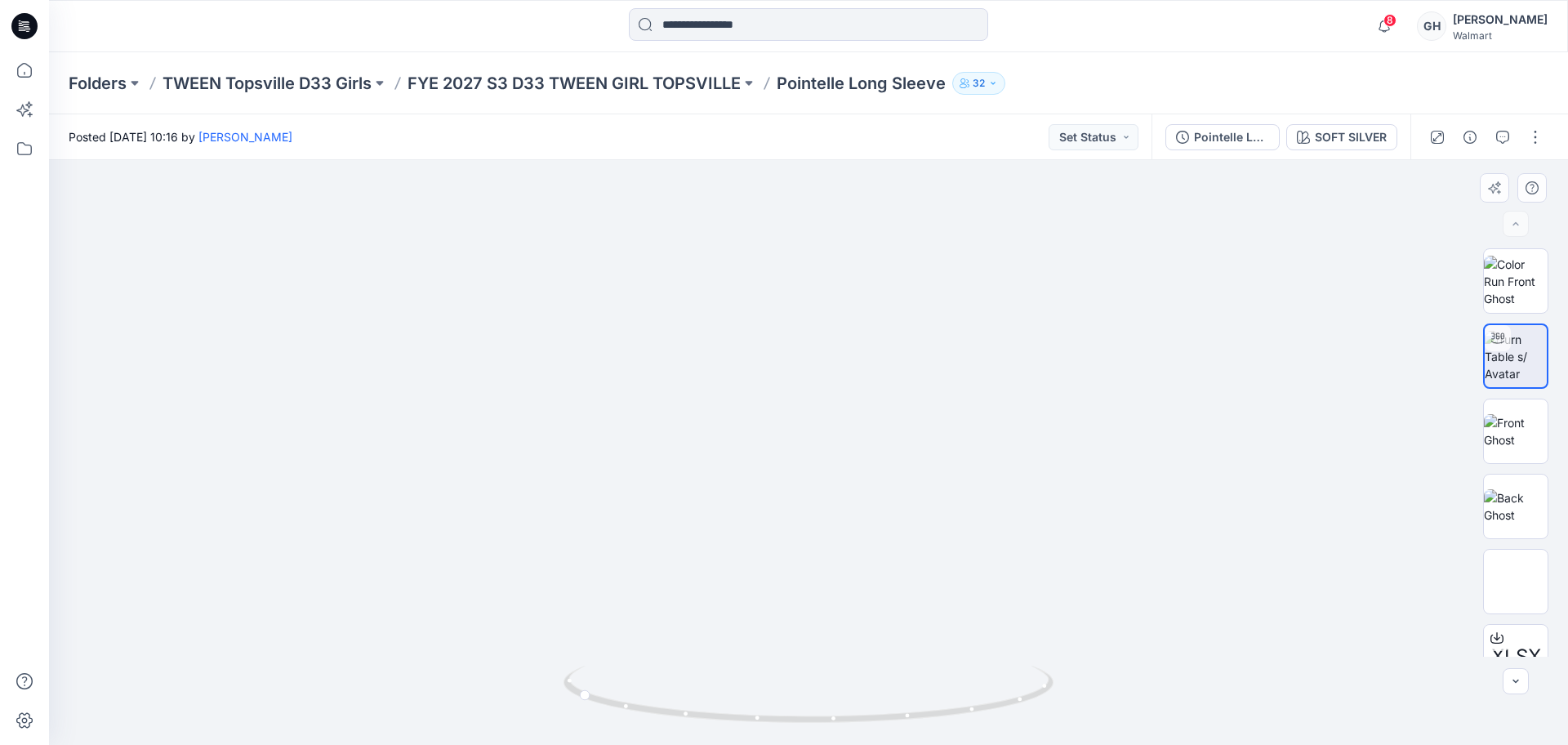
drag, startPoint x: 862, startPoint y: 542, endPoint x: 891, endPoint y: 267, distance: 276.5
click at [891, 267] on img at bounding box center [857, 506] width 2668 height 2668
drag, startPoint x: 876, startPoint y: 472, endPoint x: 872, endPoint y: 379, distance: 93.1
click at [872, 379] on img at bounding box center [857, 505] width 2668 height 2668
drag, startPoint x: 757, startPoint y: 723, endPoint x: 448, endPoint y: 725, distance: 309.0
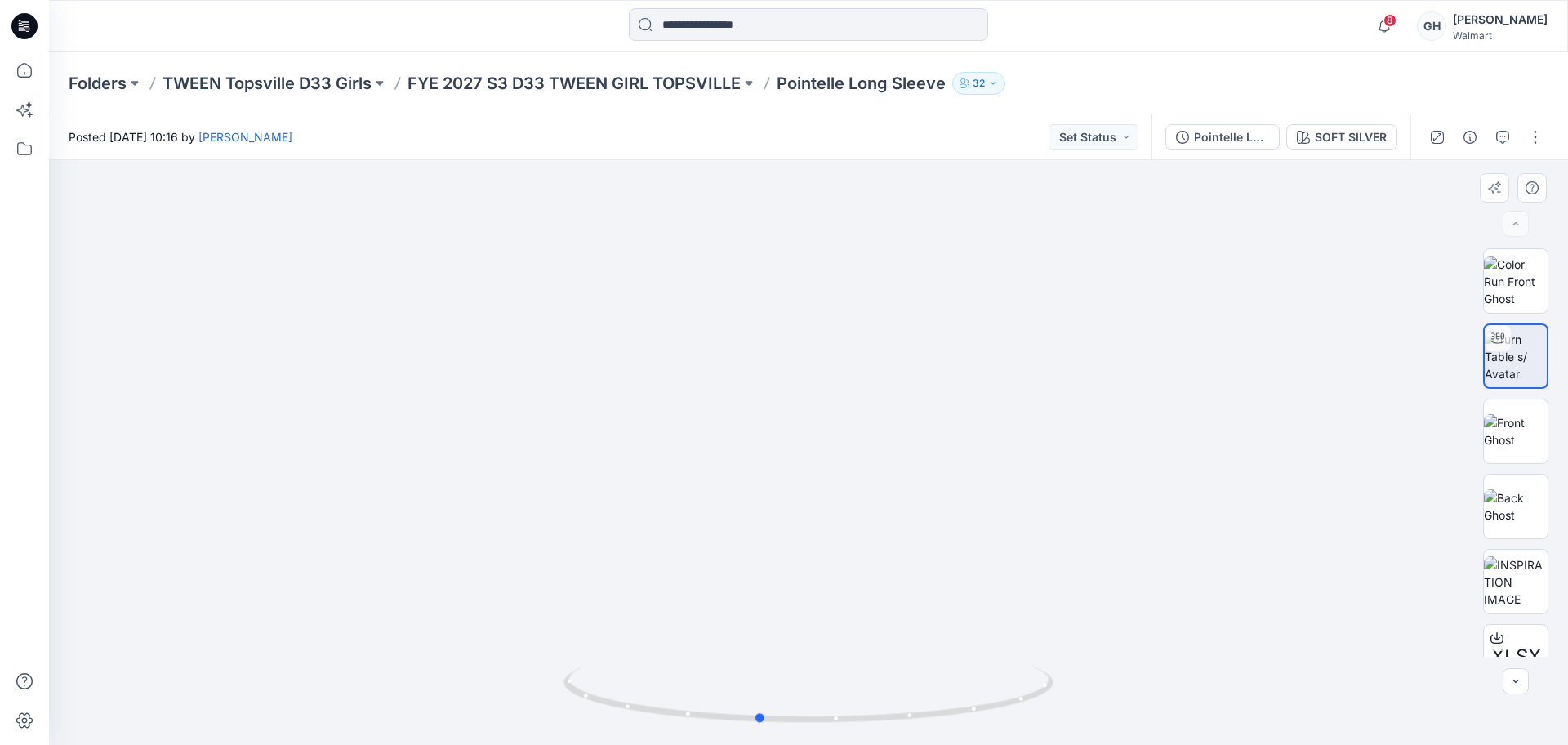
click at [448, 725] on div at bounding box center [808, 452] width 1518 height 584
click at [1502, 446] on img at bounding box center [1515, 431] width 64 height 34
click at [1494, 494] on img at bounding box center [1515, 506] width 64 height 34
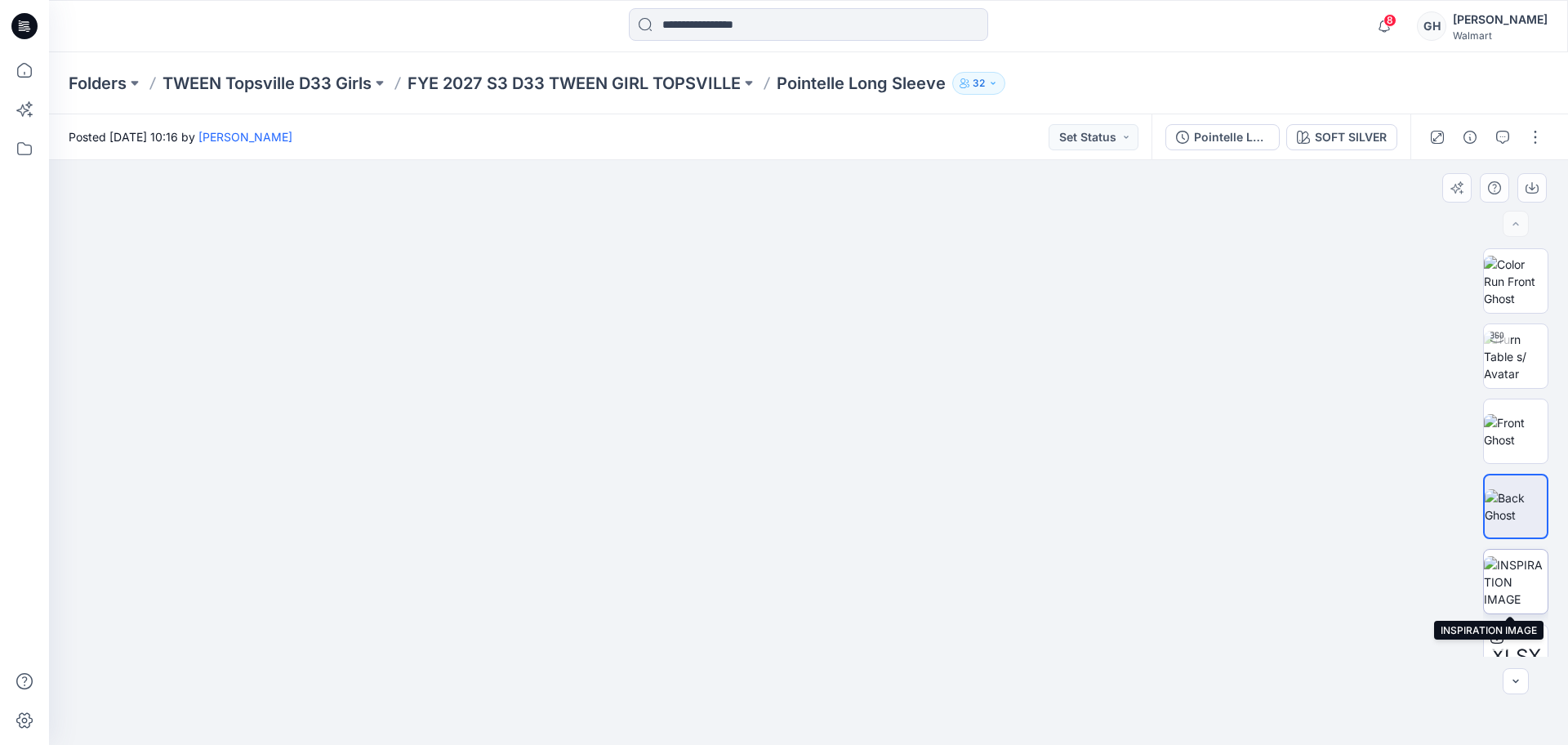
click at [1506, 570] on img at bounding box center [1515, 582] width 64 height 52
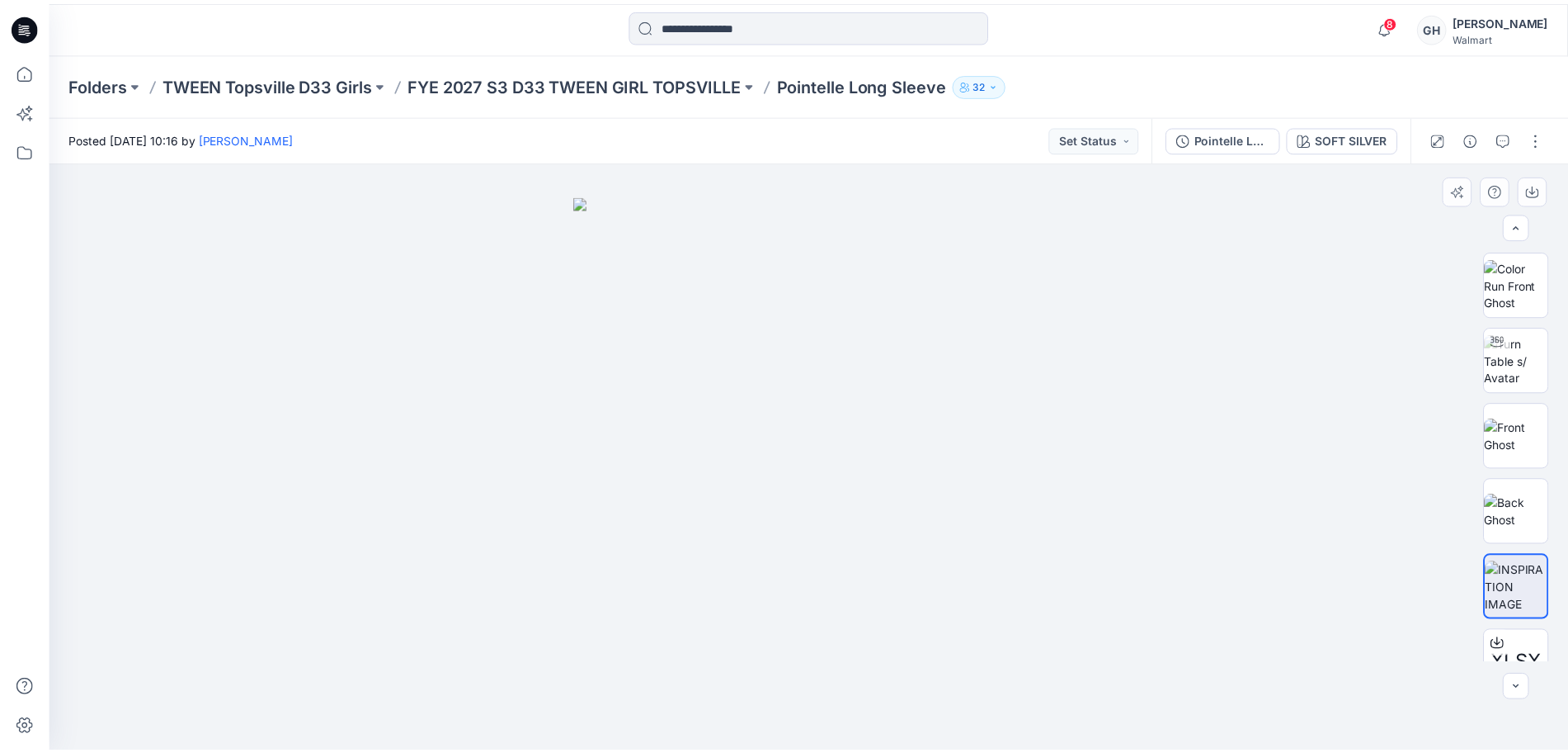
scroll to position [33, 0]
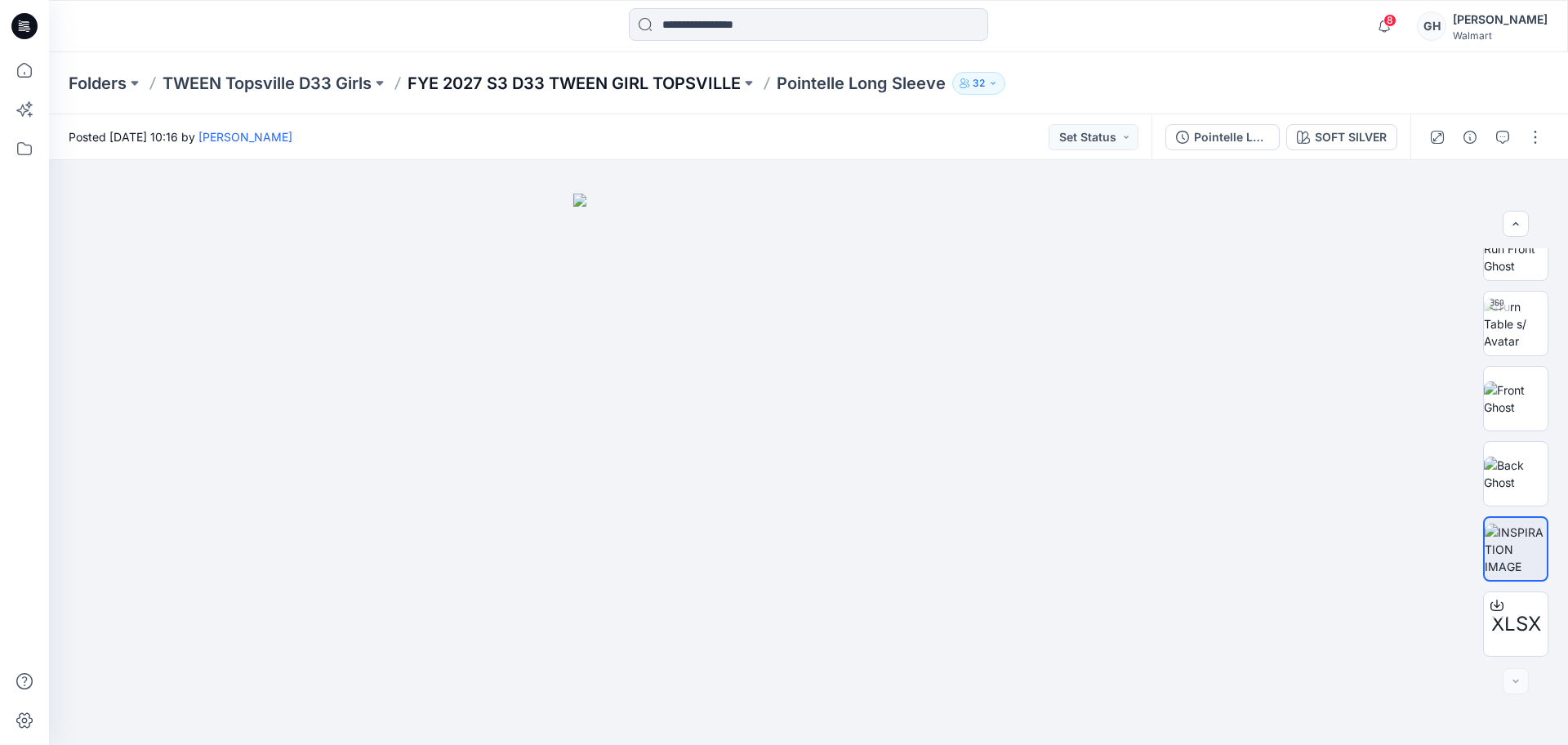
click at [621, 77] on p "FYE 2027 S3 D33 TWEEN GIRL TOPSVILLE" at bounding box center [574, 83] width 334 height 23
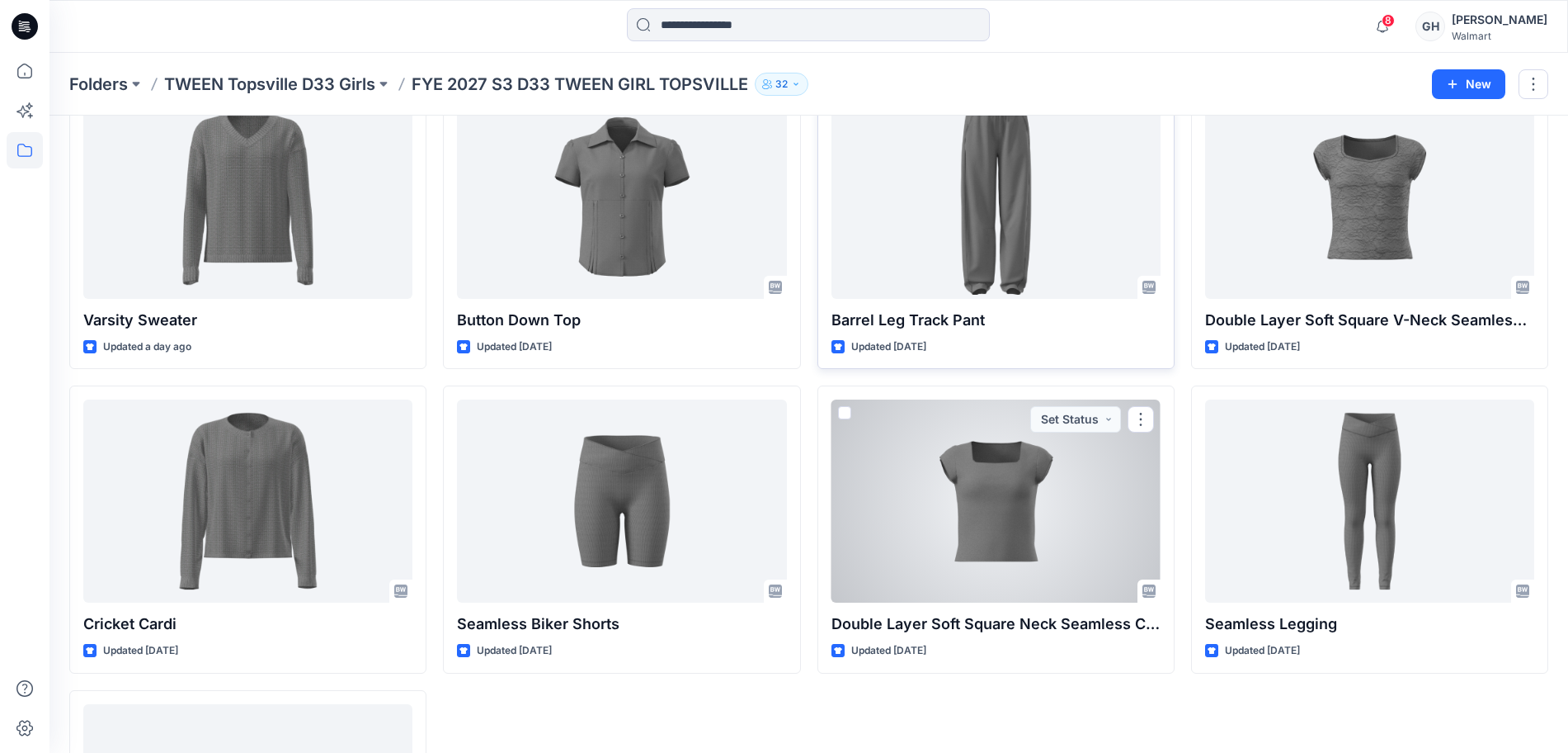
scroll to position [652, 0]
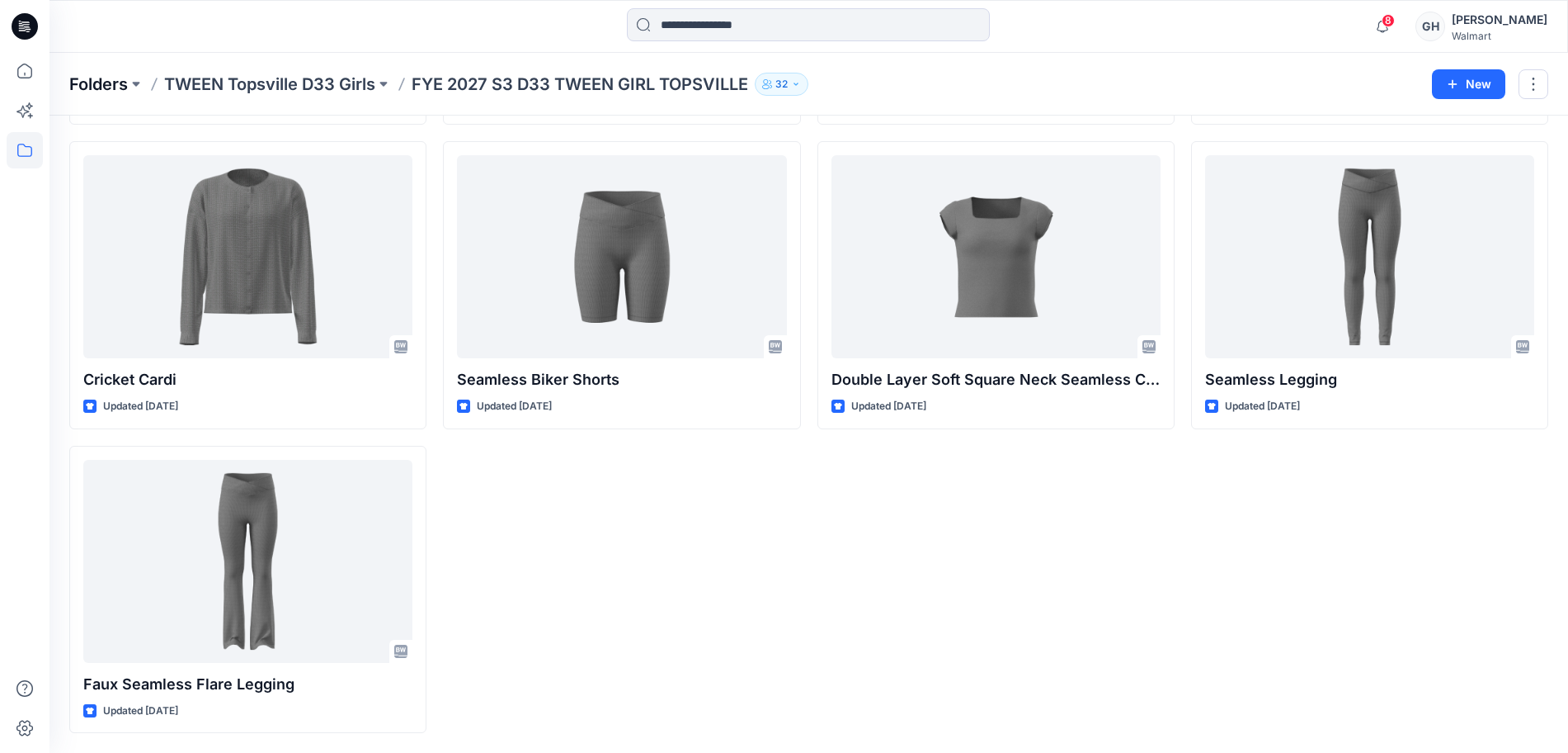
click at [106, 79] on p "Folders" at bounding box center [99, 84] width 59 height 23
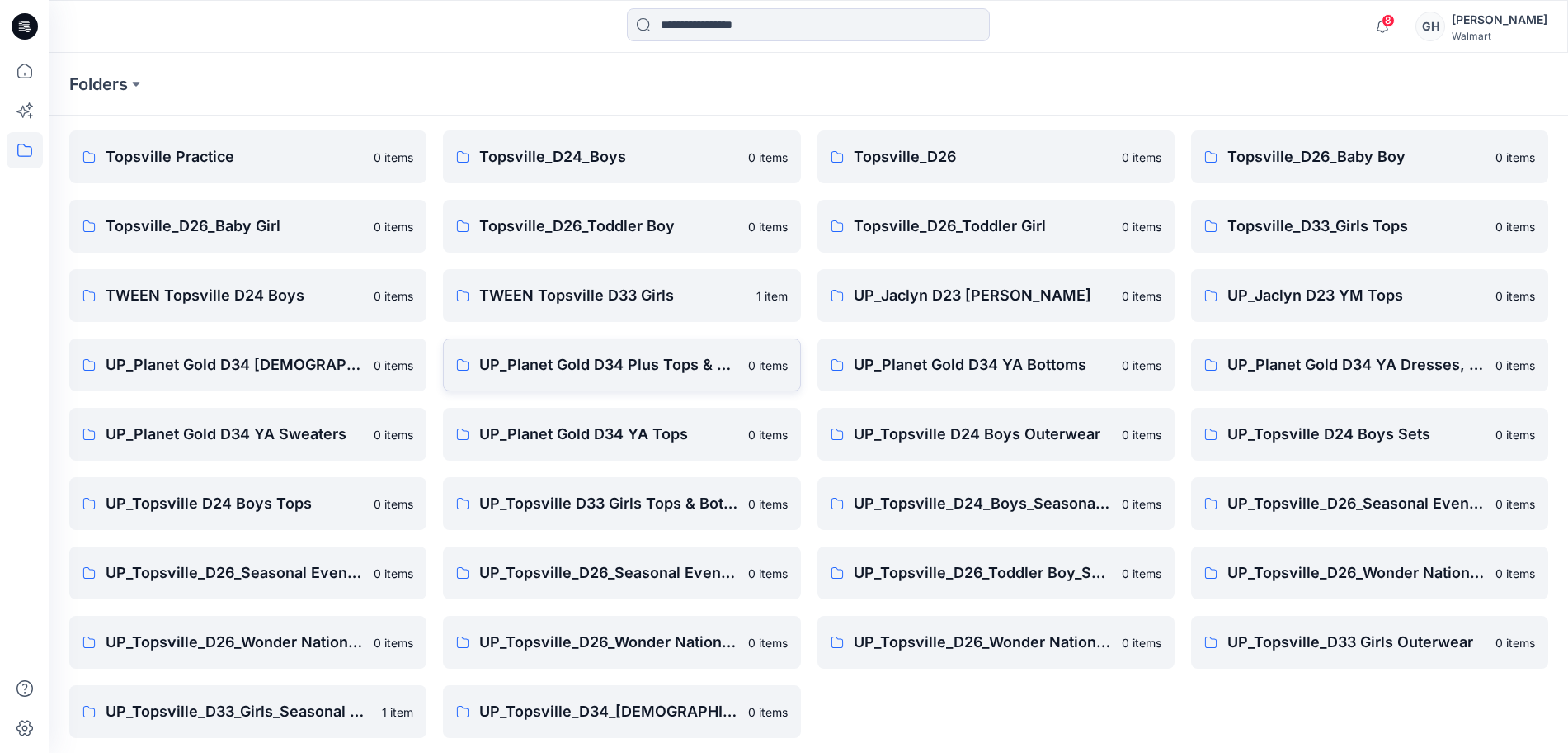
scroll to position [195, 0]
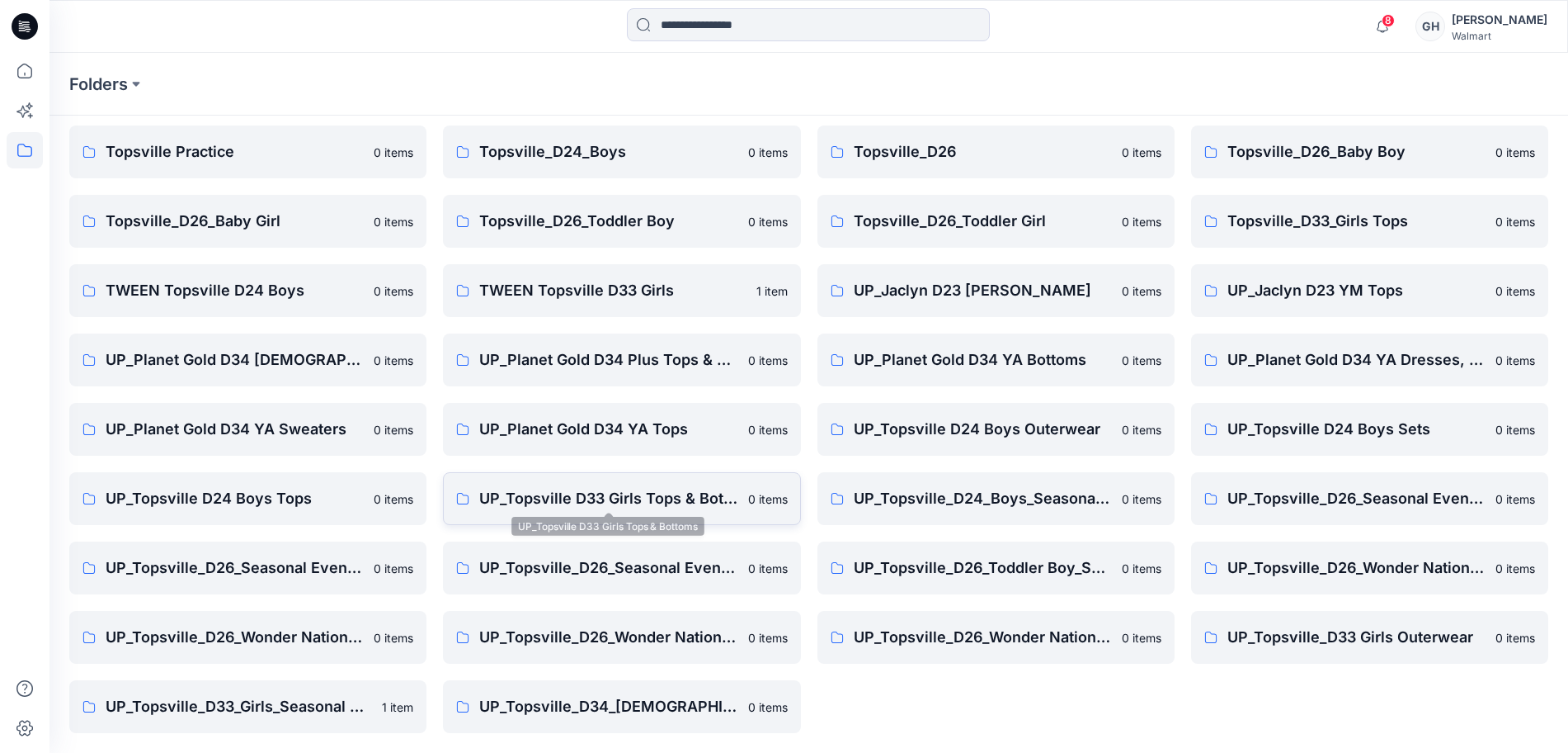
click at [606, 502] on p "UP_Topsville D33 Girls Tops & Bottoms" at bounding box center [608, 499] width 258 height 23
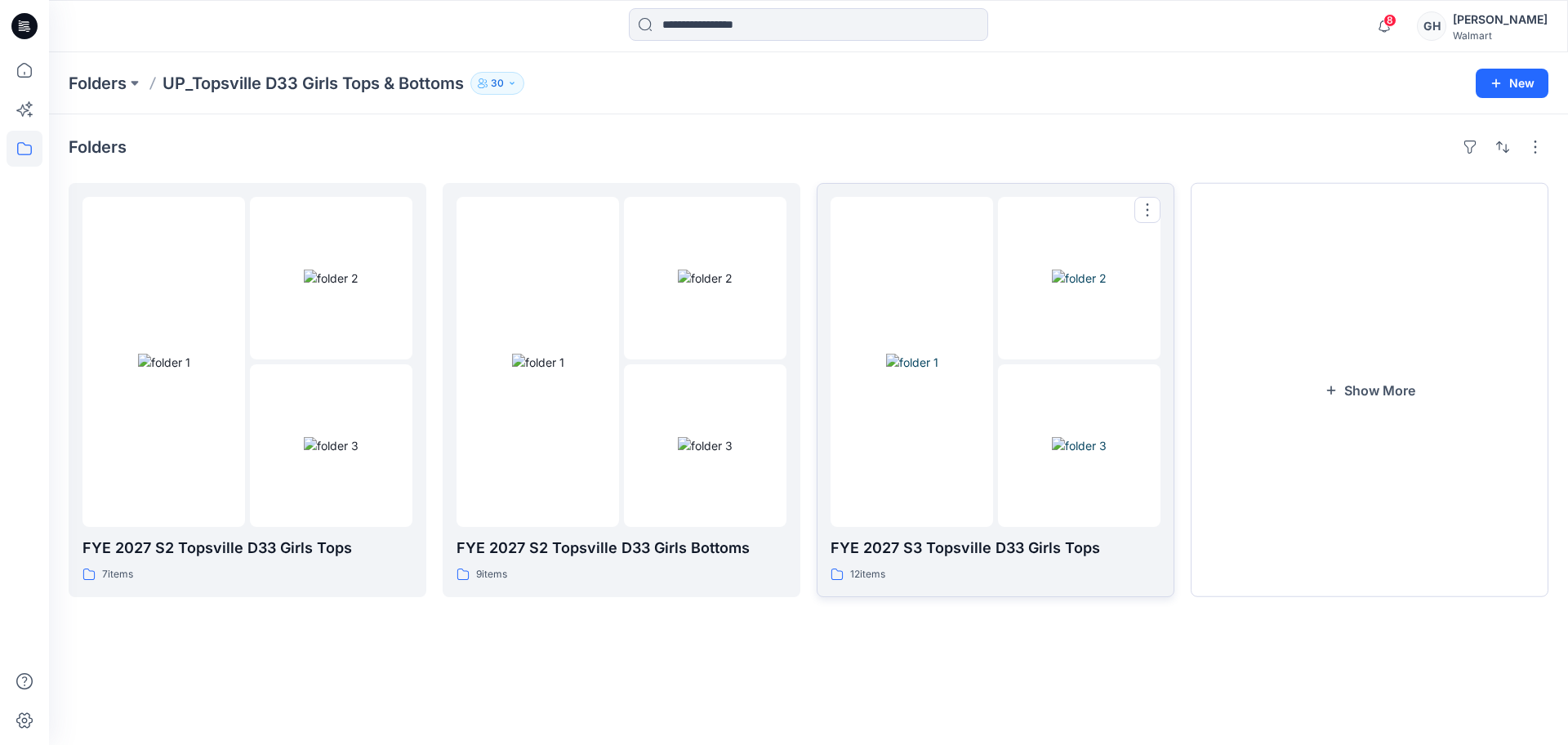
click at [1051, 437] on img at bounding box center [1079, 445] width 54 height 17
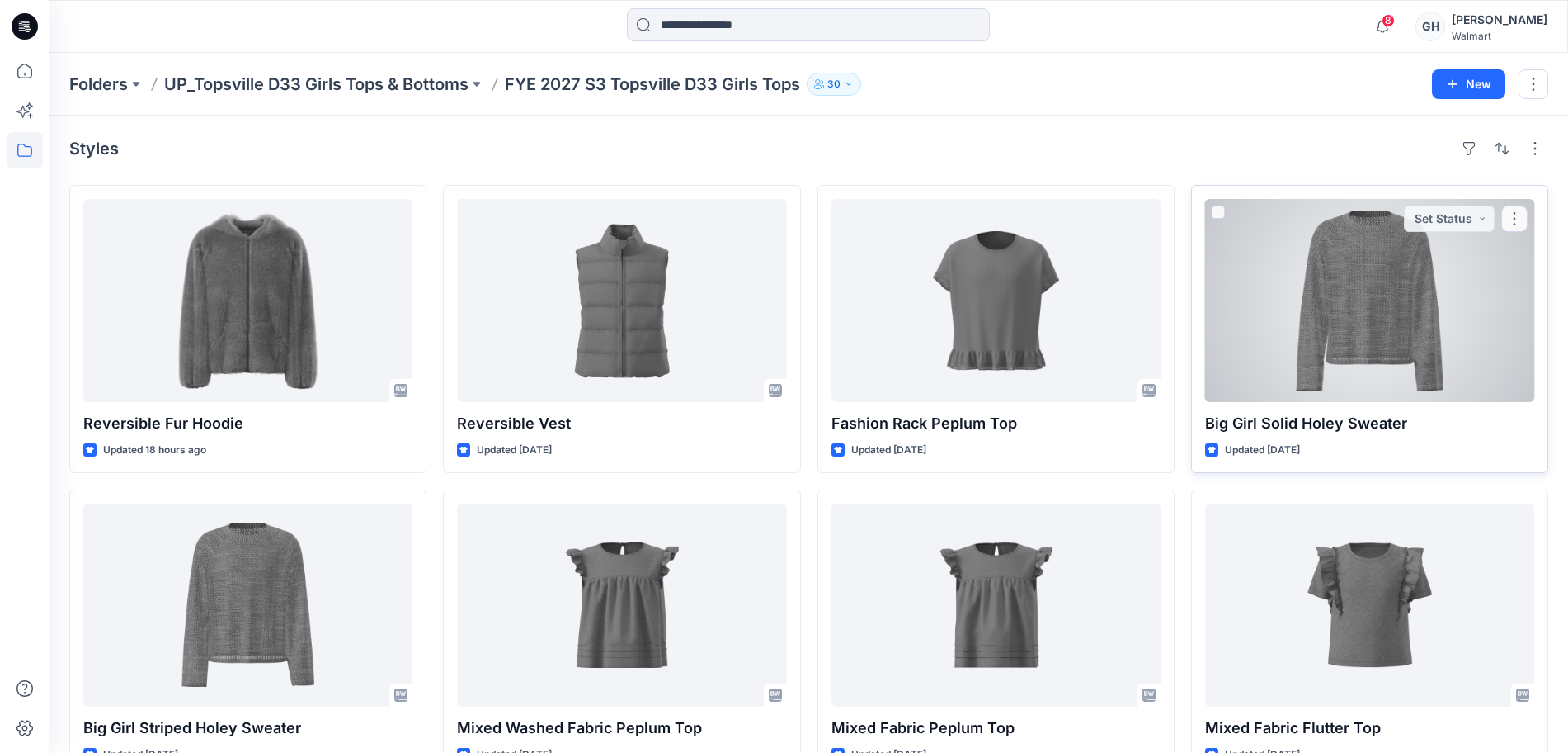
click at [1353, 323] on div at bounding box center [1370, 300] width 329 height 203
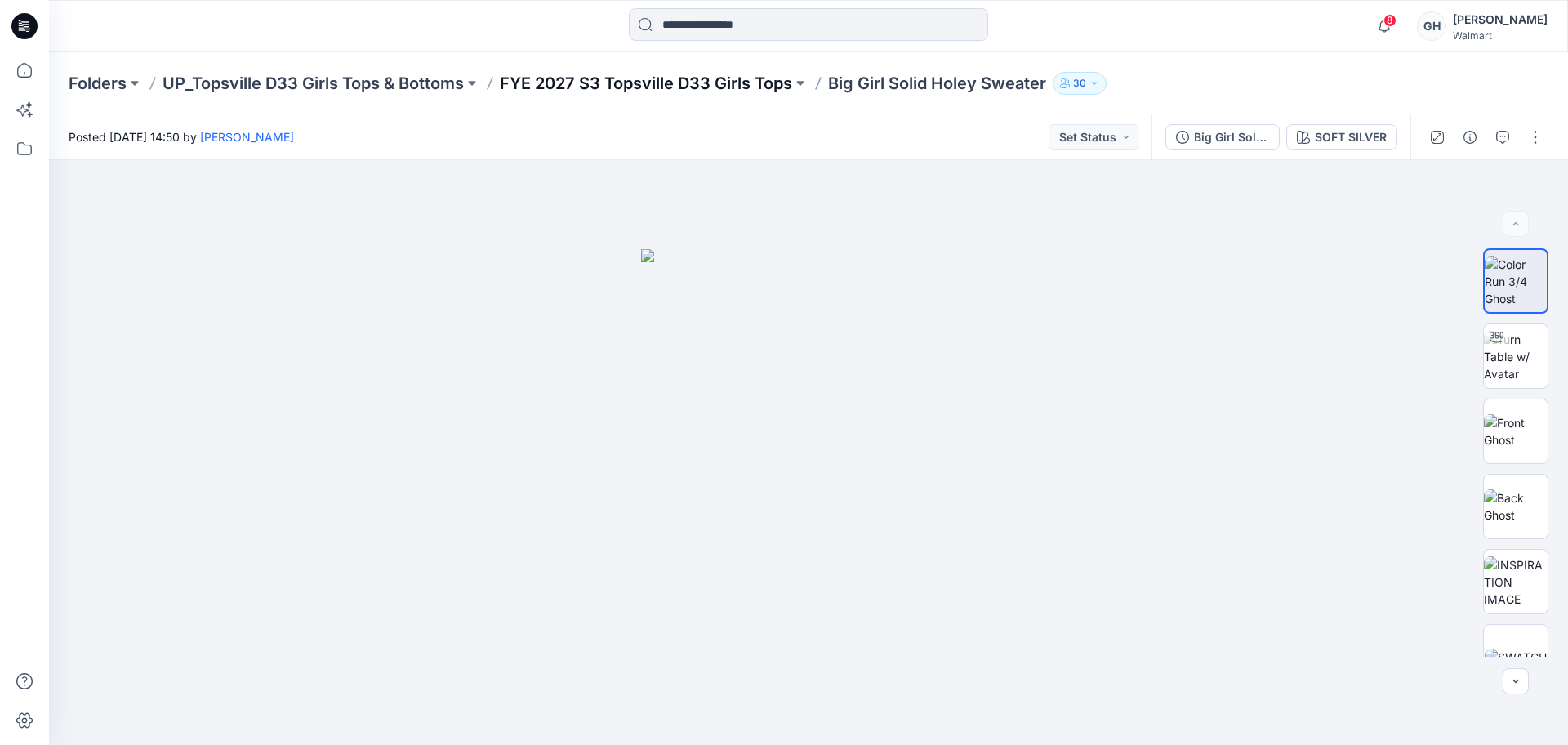
click at [634, 90] on p "FYE 2027 S3 Topsville D33 Girls Tops" at bounding box center [645, 83] width 292 height 23
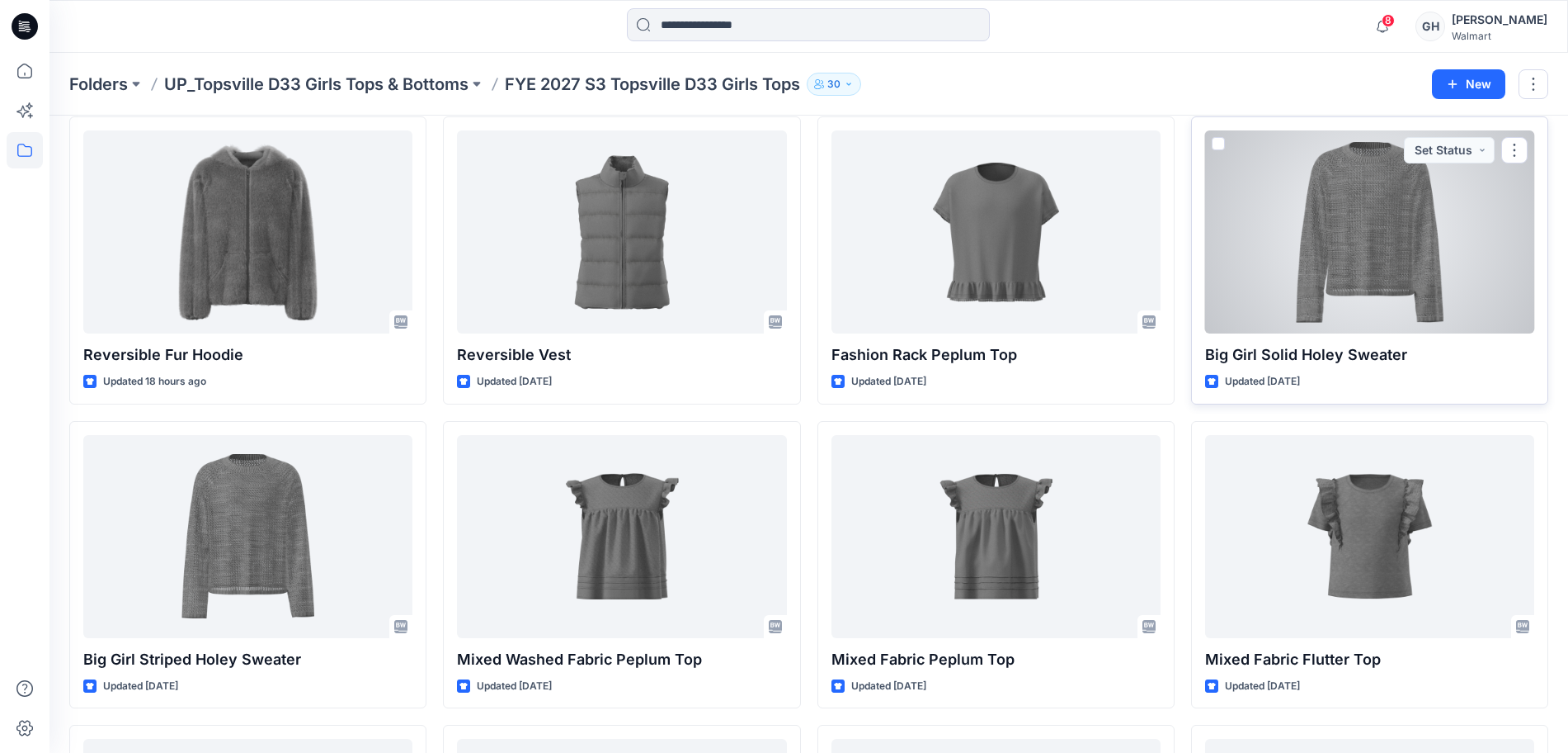
scroll to position [104, 0]
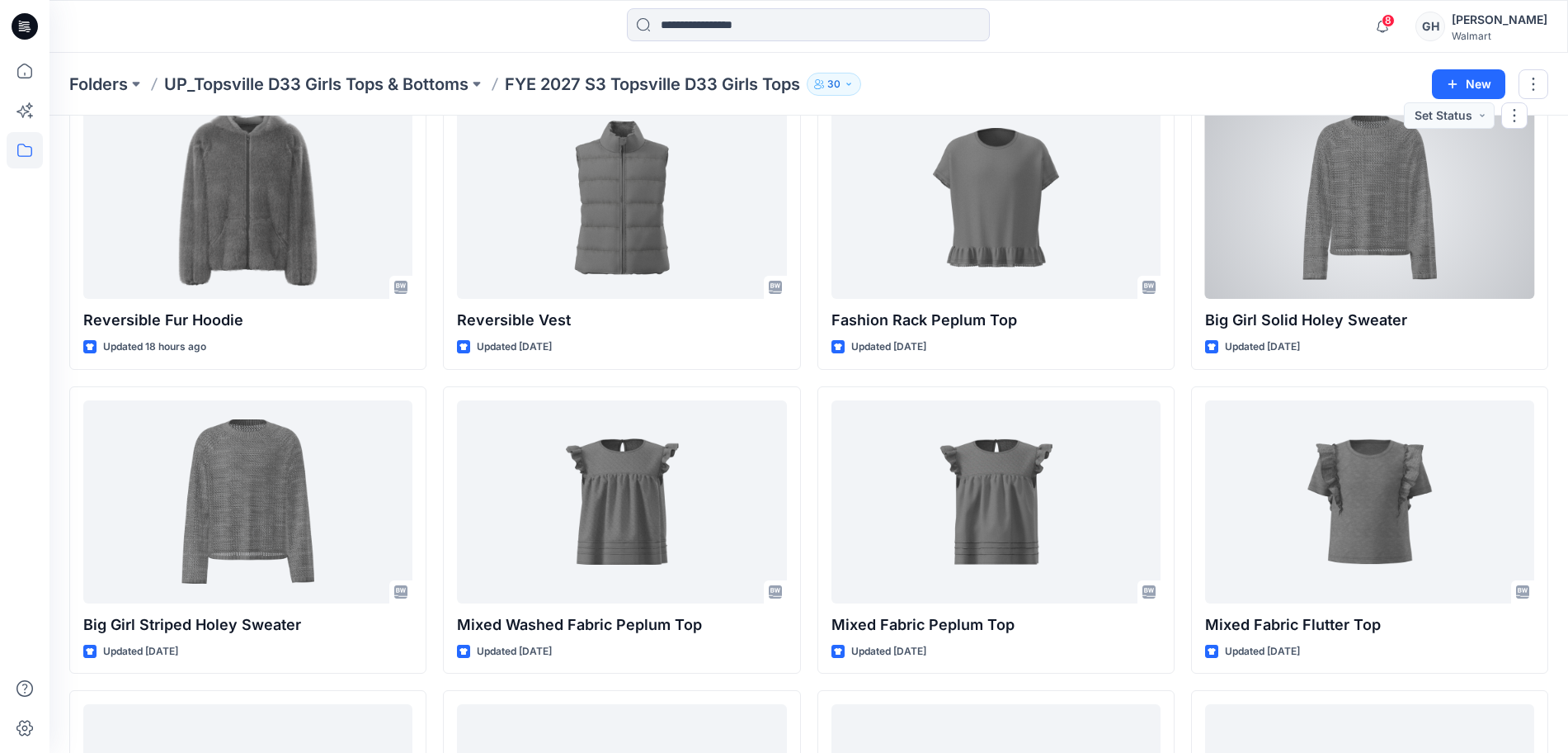
drag, startPoint x: 1438, startPoint y: 216, endPoint x: 1446, endPoint y: 241, distance: 26.2
click at [1439, 216] on div at bounding box center [1370, 198] width 329 height 203
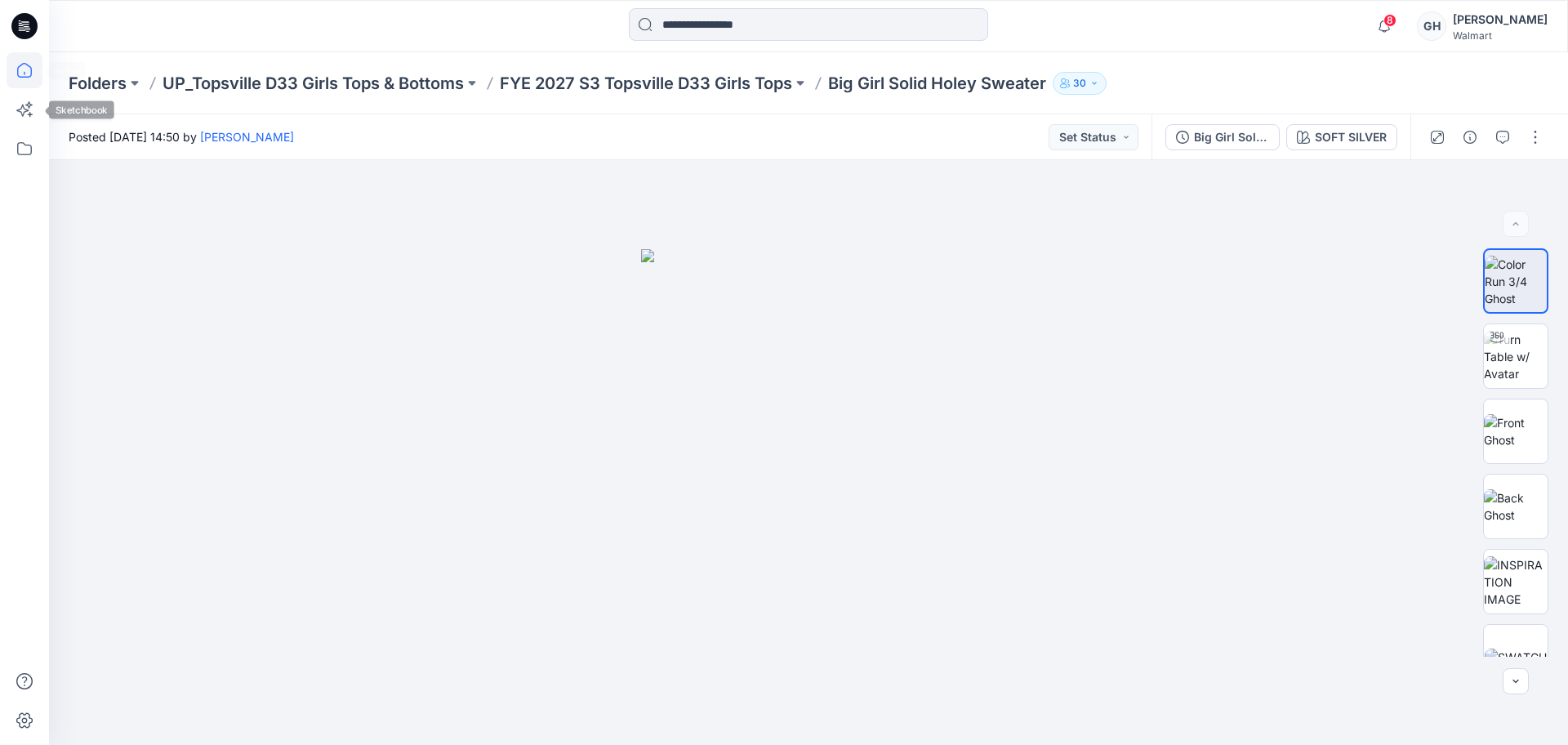
click at [30, 78] on icon at bounding box center [24, 70] width 36 height 36
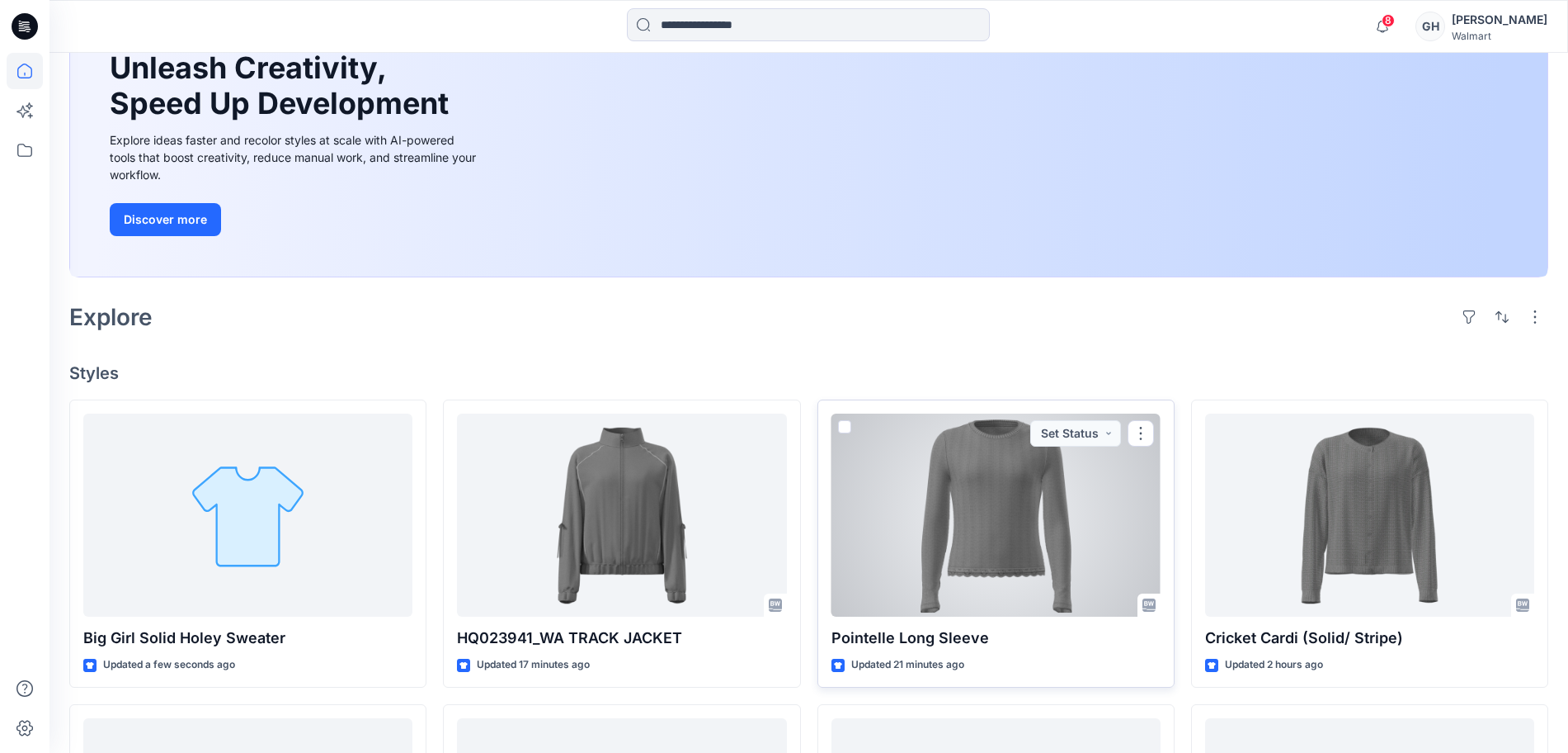
scroll to position [206, 0]
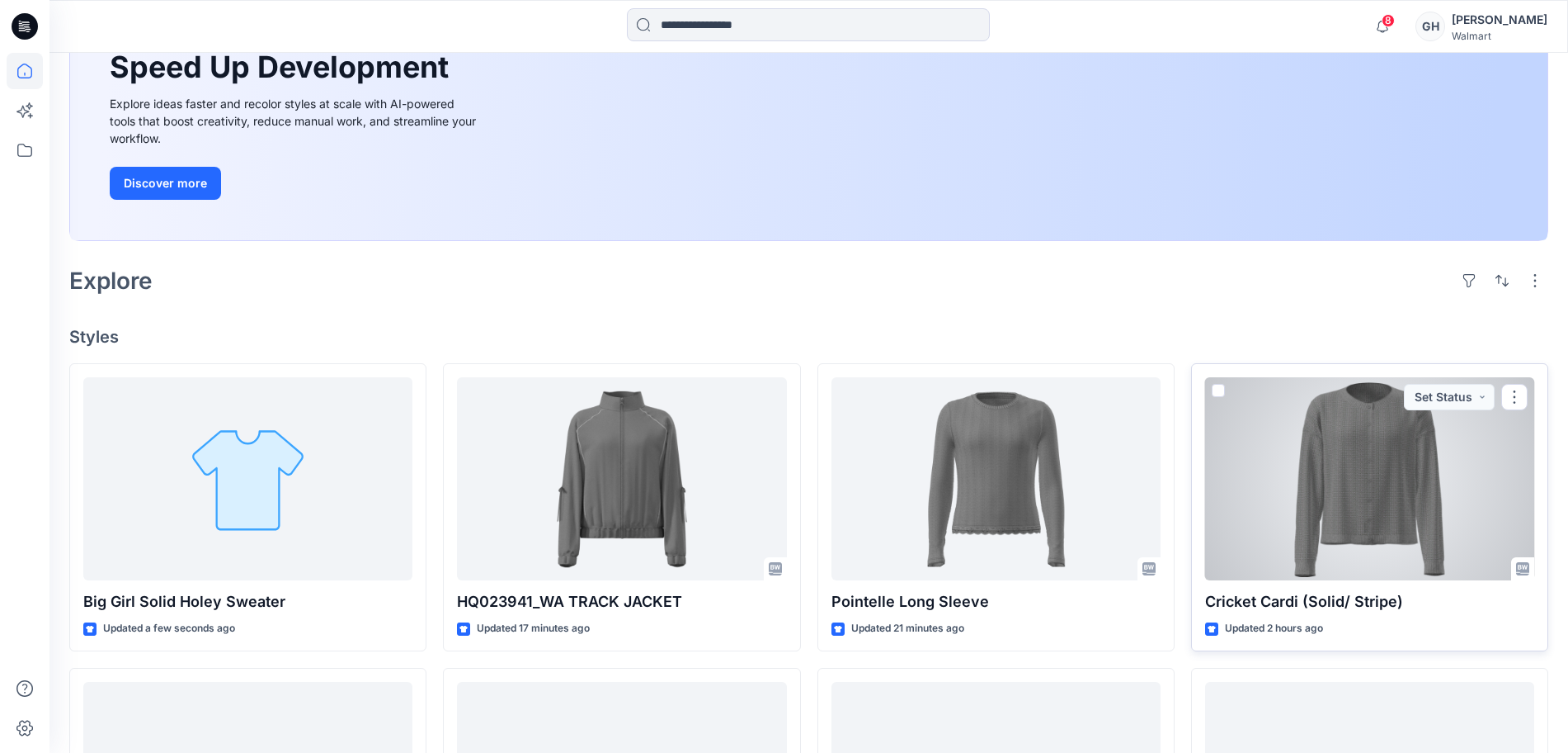
click at [1450, 481] on div at bounding box center [1370, 479] width 329 height 203
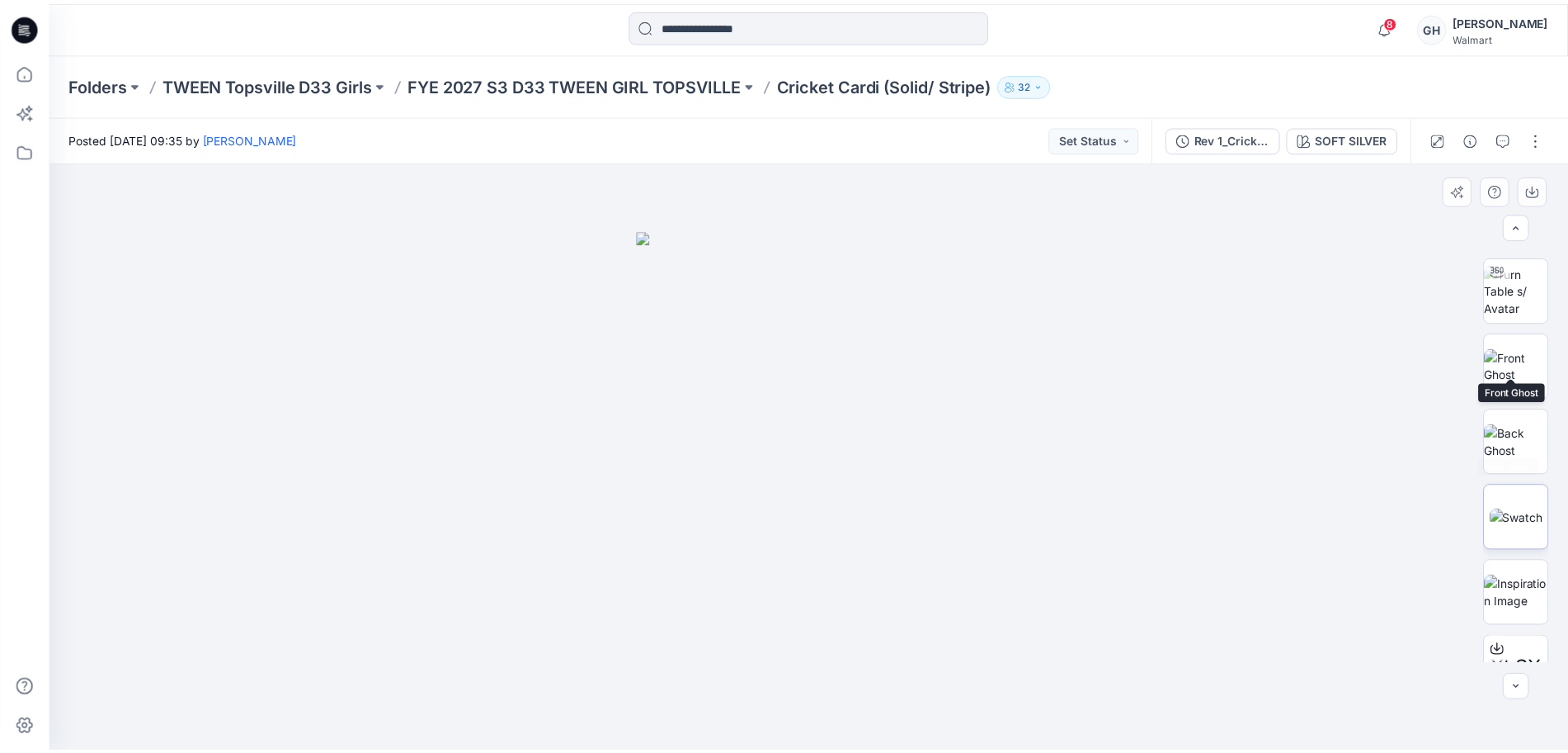
scroll to position [109, 0]
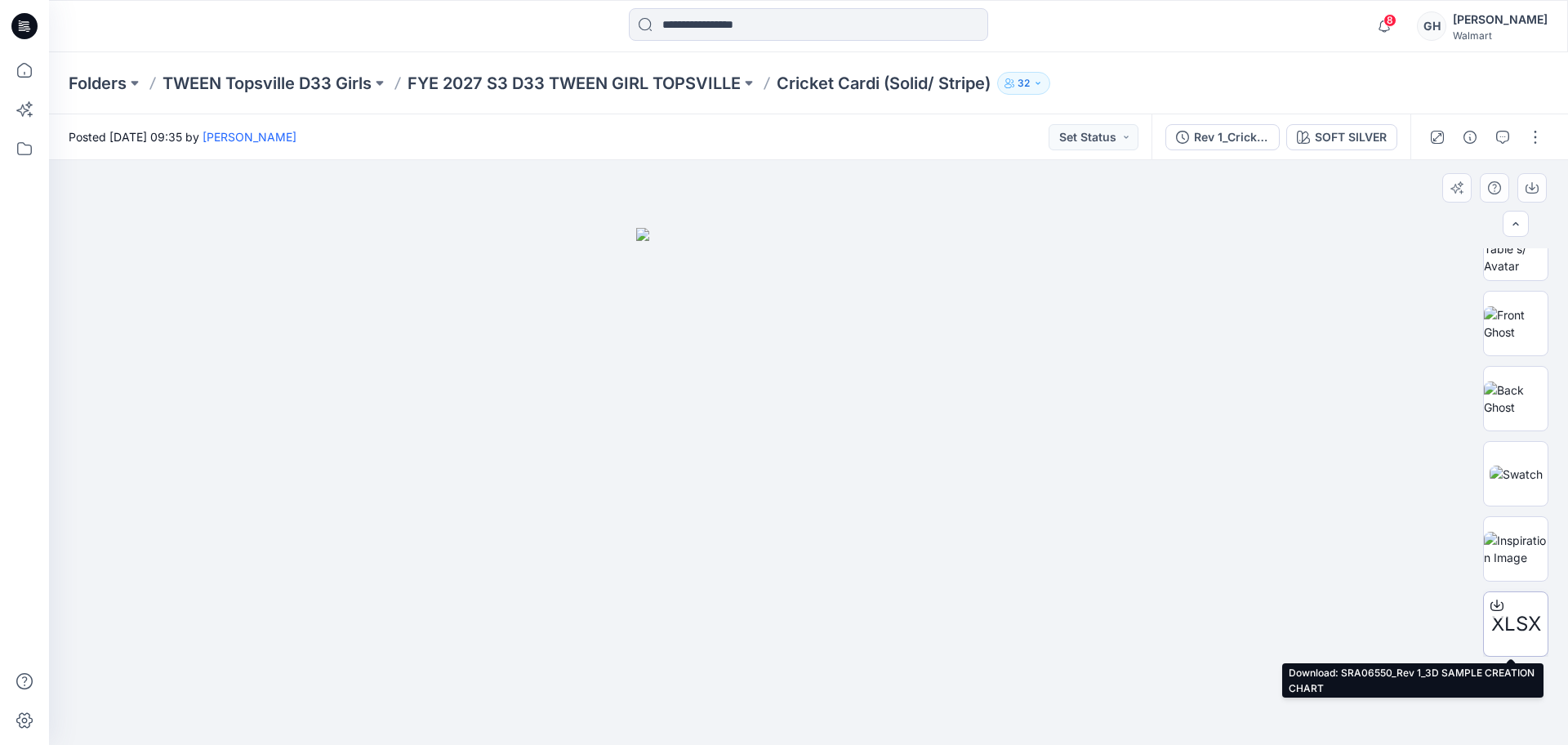
click at [1490, 608] on icon at bounding box center [1497, 605] width 13 height 13
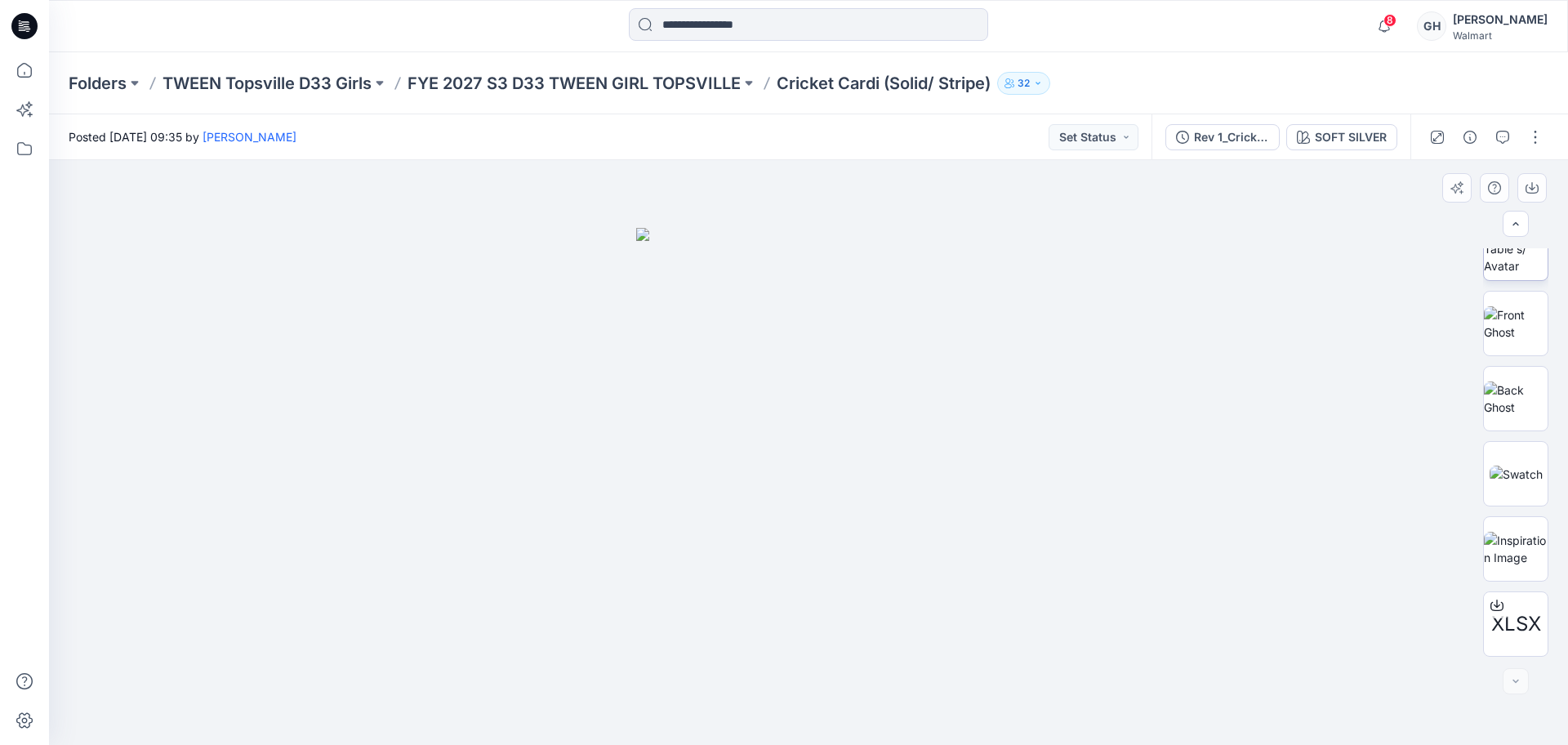
click at [1513, 266] on img at bounding box center [1515, 248] width 64 height 52
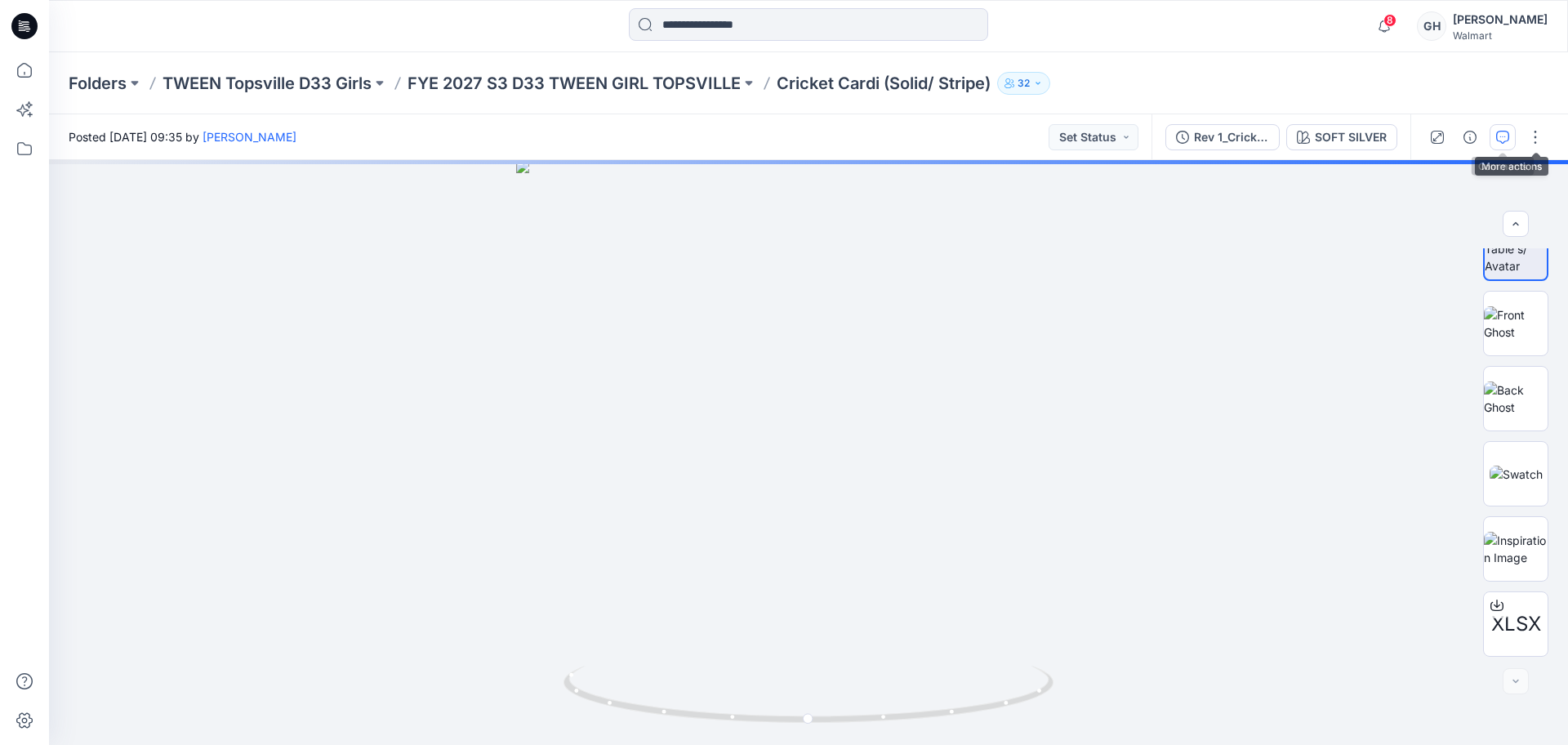
click at [1497, 131] on icon "button" at bounding box center [1502, 137] width 13 height 13
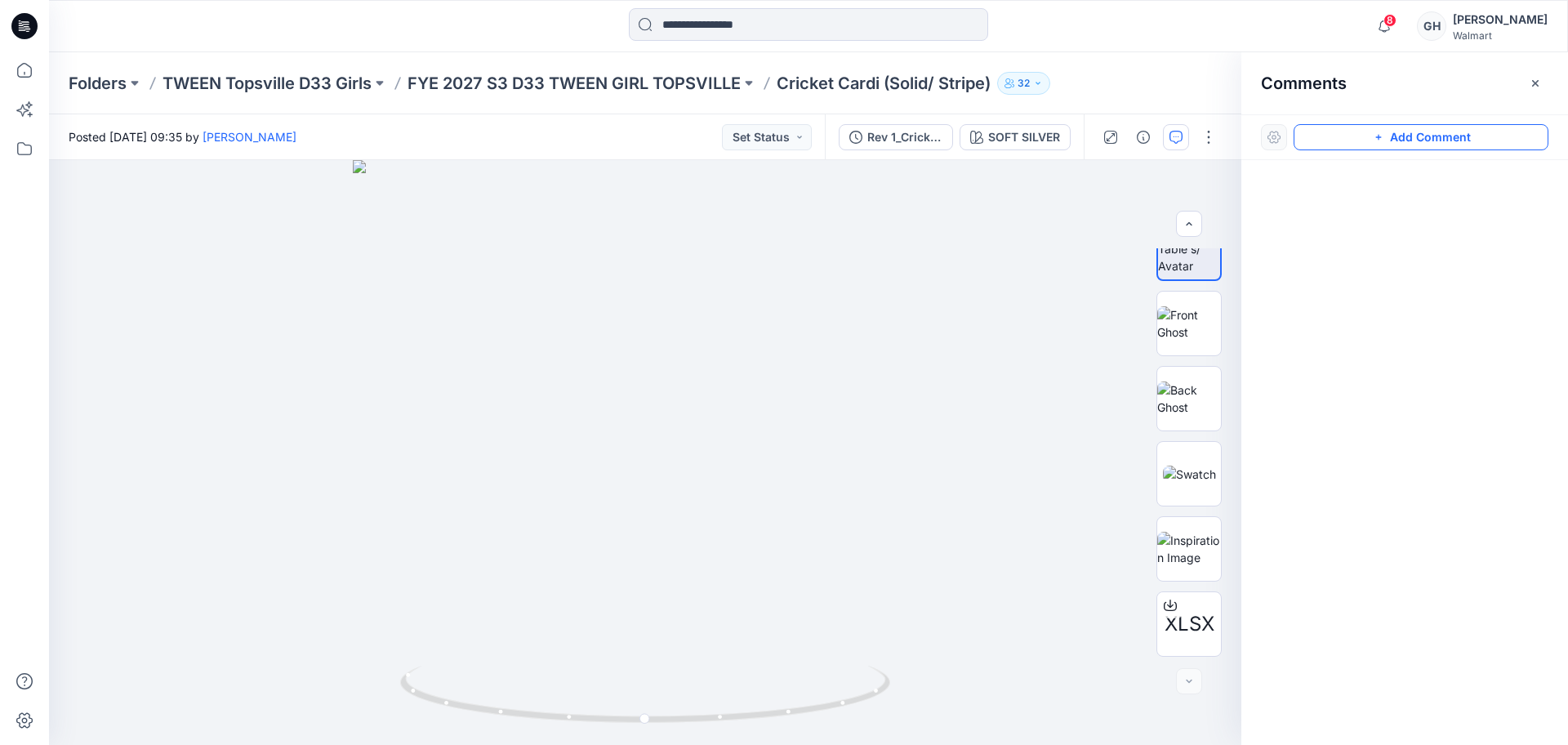
click at [1357, 139] on button "Add Comment" at bounding box center [1421, 137] width 255 height 26
click at [716, 280] on div "1" at bounding box center [644, 452] width 1192 height 584
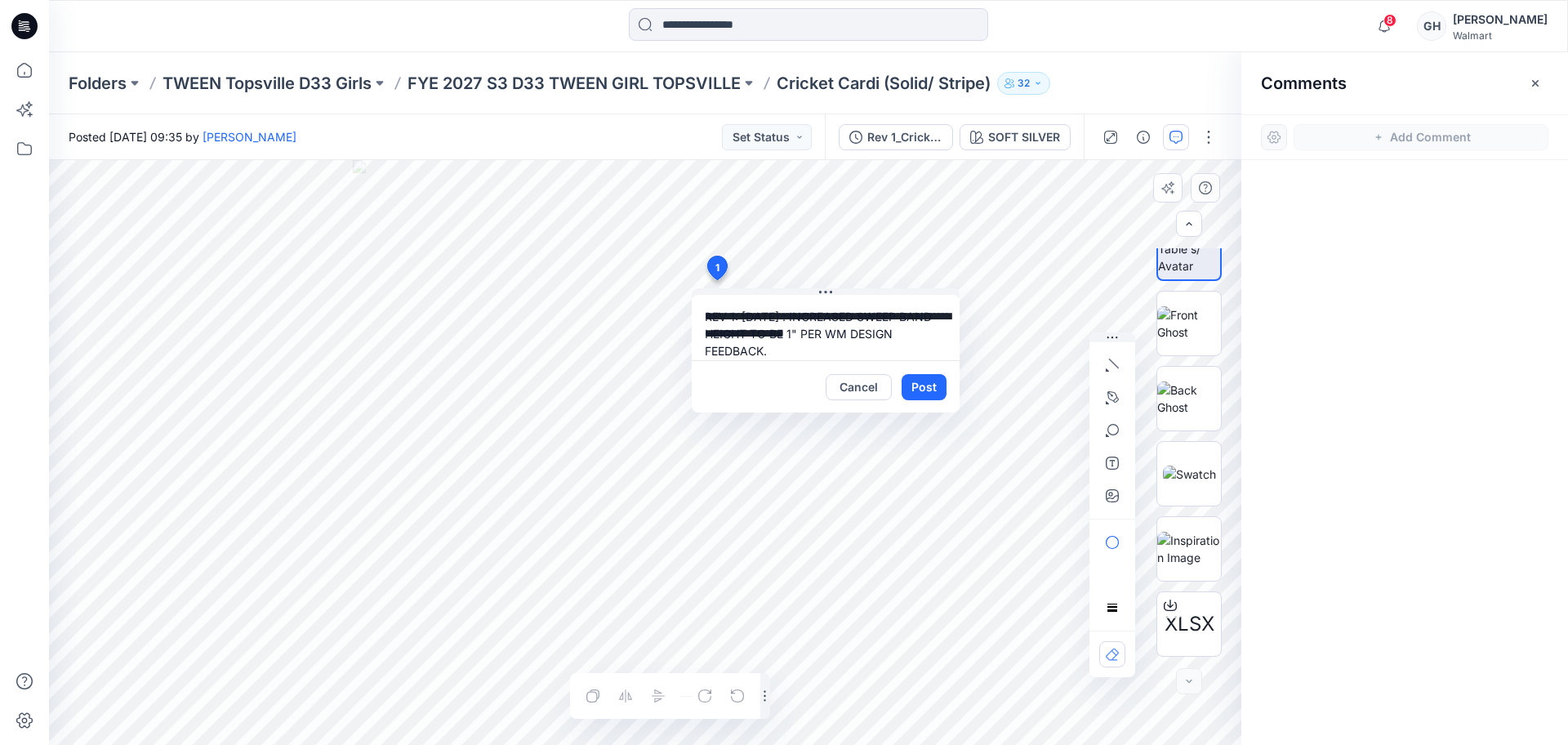
drag, startPoint x: 803, startPoint y: 313, endPoint x: 740, endPoint y: 316, distance: 63.1
click at [740, 316] on textarea "**********" at bounding box center [825, 328] width 268 height 66
click at [800, 341] on textarea "**********" at bounding box center [825, 328] width 268 height 66
type textarea "**********"
click at [921, 393] on button "Post" at bounding box center [924, 387] width 45 height 26
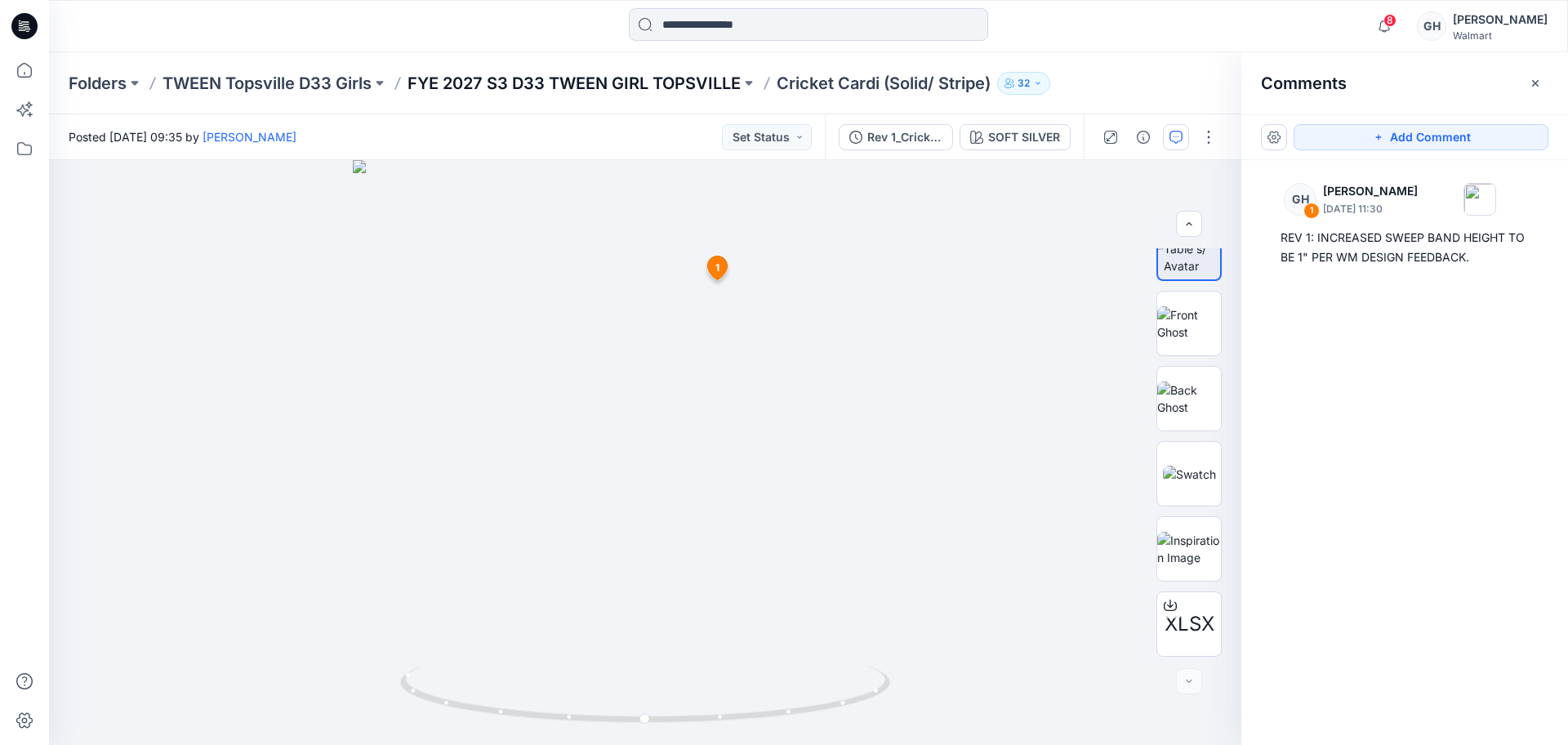
click at [604, 85] on p "FYE 2027 S3 D33 TWEEN GIRL TOPSVILLE" at bounding box center [574, 83] width 334 height 23
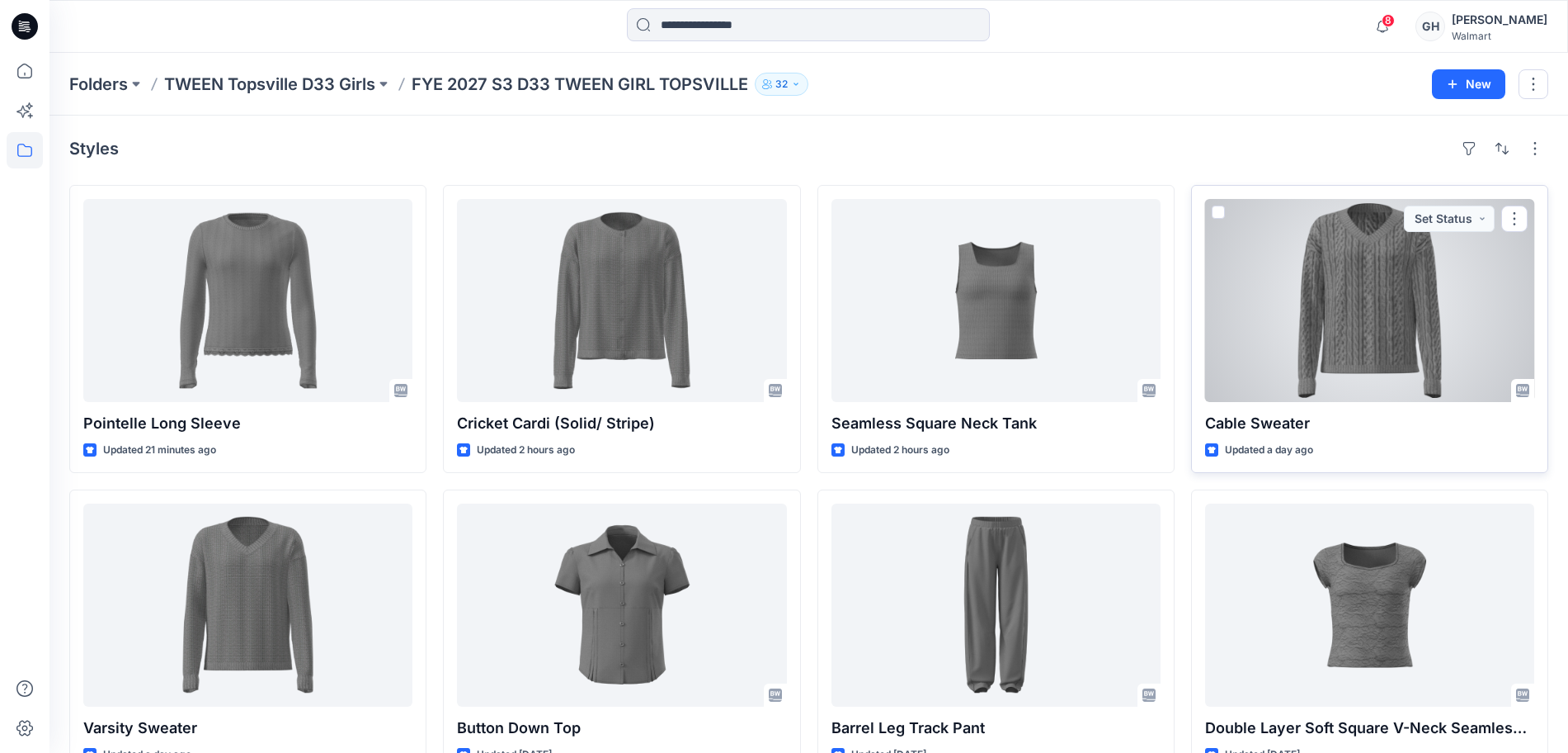
click at [1440, 364] on div at bounding box center [1370, 300] width 329 height 203
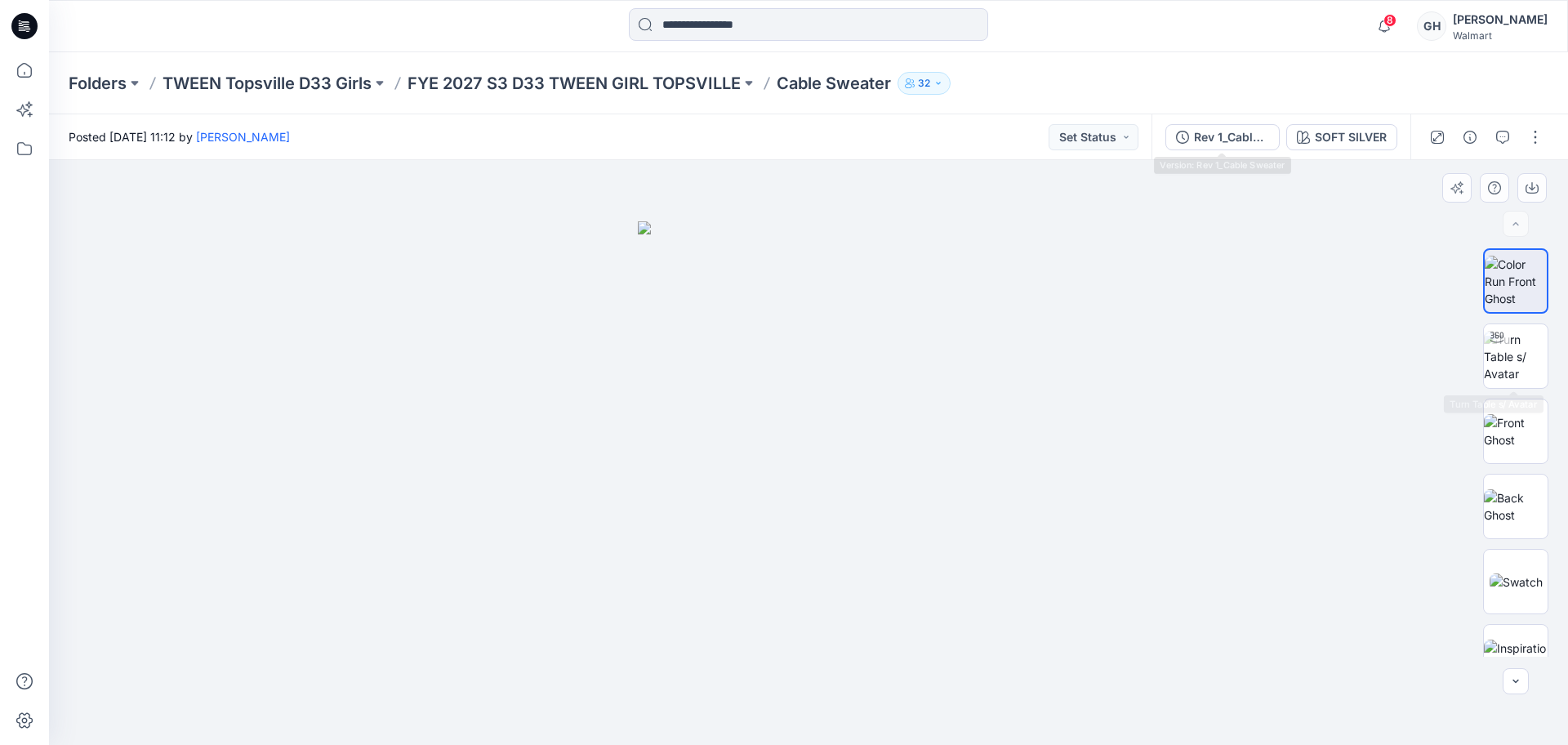
click at [1468, 346] on div "XLSX" at bounding box center [1514, 452] width 104 height 409
click at [1501, 348] on div at bounding box center [1497, 337] width 26 height 26
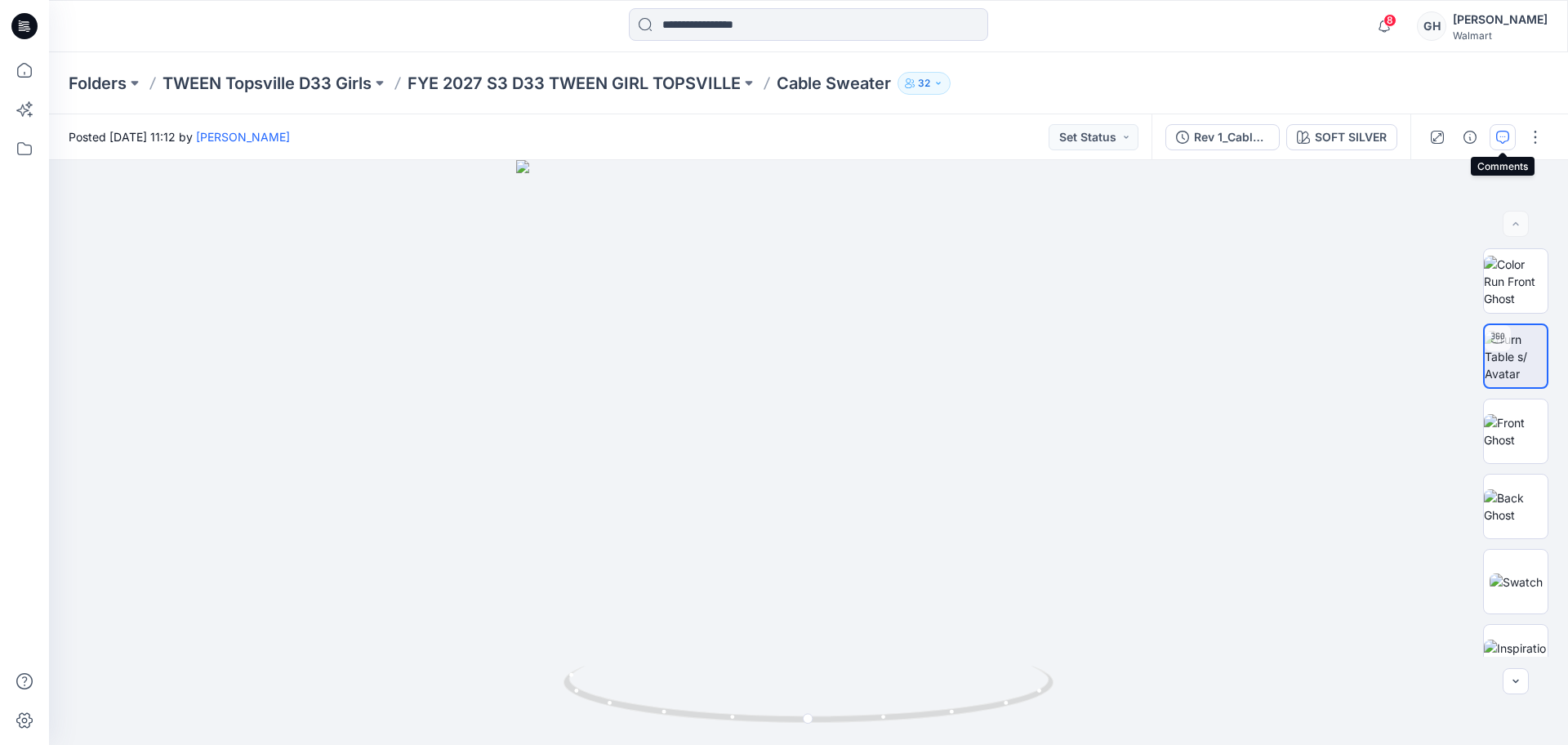
click at [1505, 140] on icon "button" at bounding box center [1502, 137] width 13 height 13
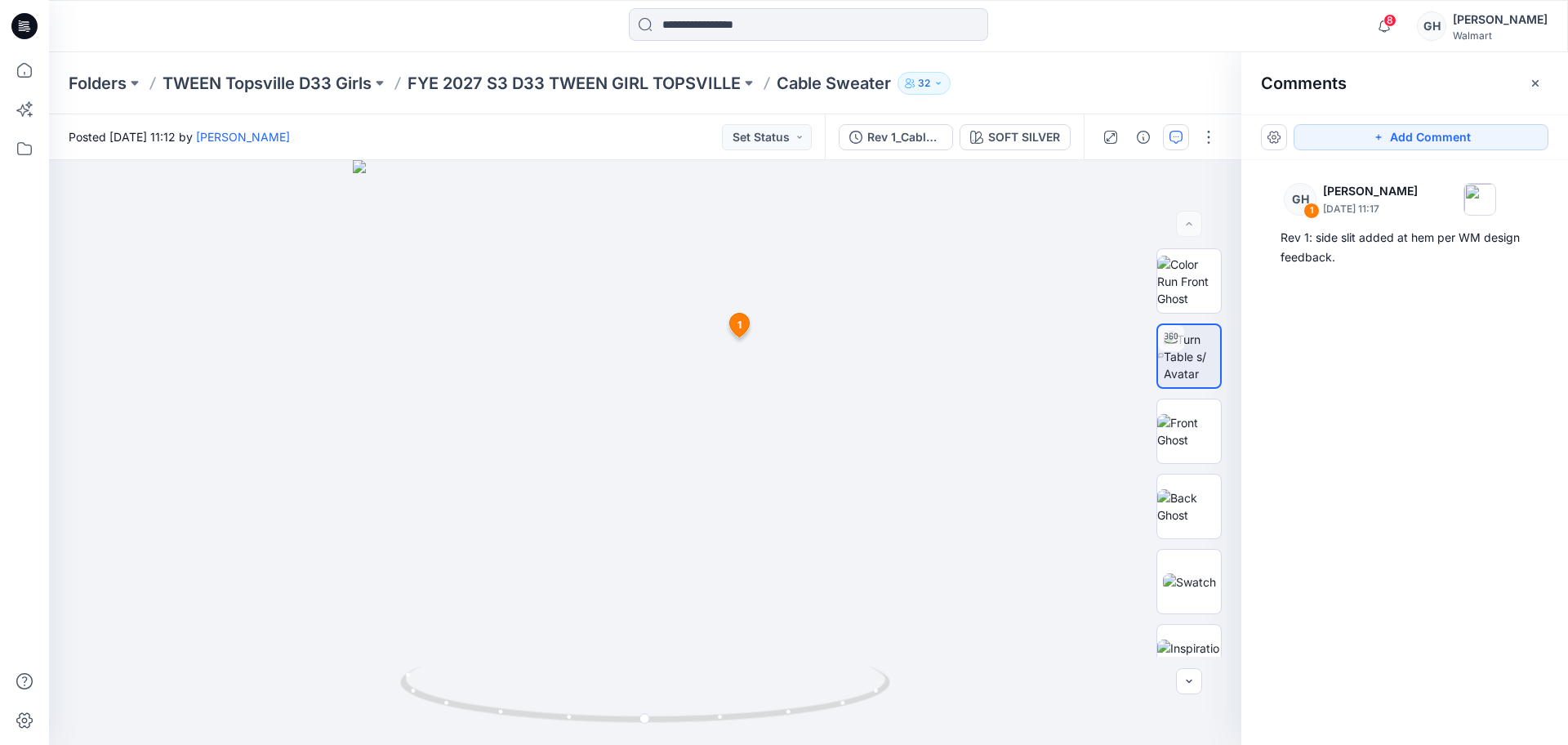
click at [548, 68] on div "Folders TWEEN Topsville D33 Girls FYE 2027 S3 D33 TWEEN GIRL TOPSVILLE Cable Sw…" at bounding box center [808, 84] width 1518 height 62
click at [546, 76] on p "FYE 2027 S3 D33 TWEEN GIRL TOPSVILLE" at bounding box center [574, 83] width 334 height 23
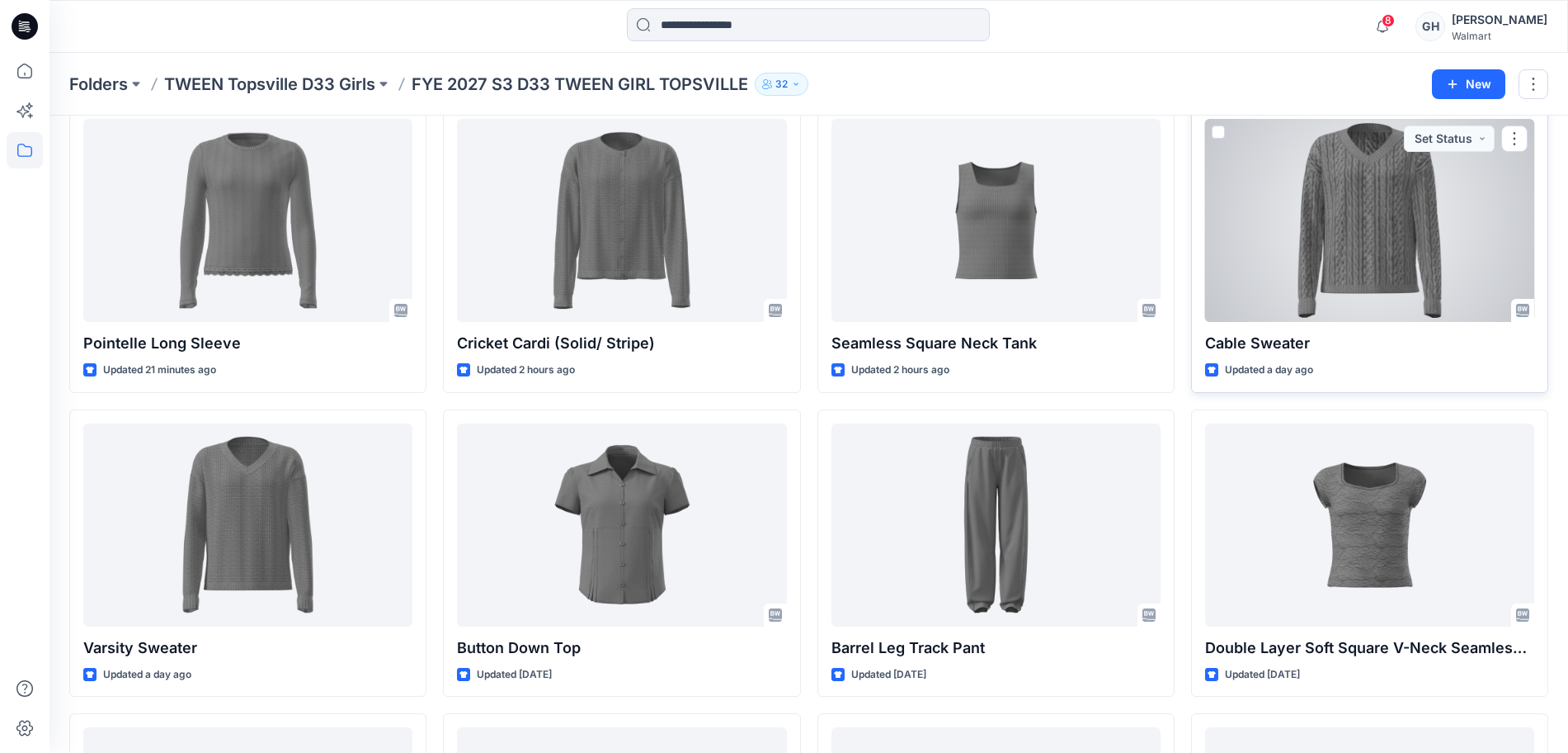
scroll to position [104, 0]
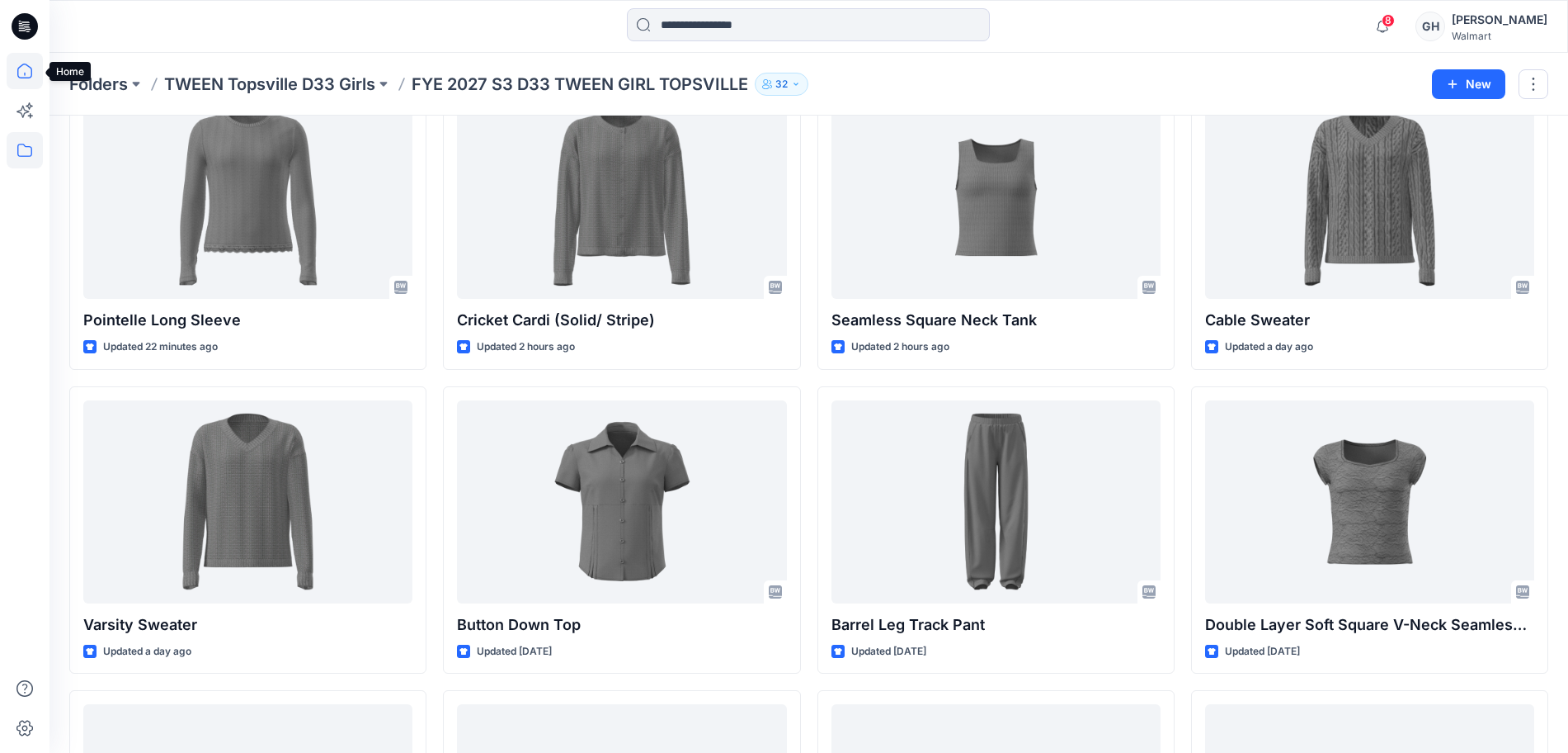
click at [23, 79] on icon at bounding box center [25, 71] width 36 height 36
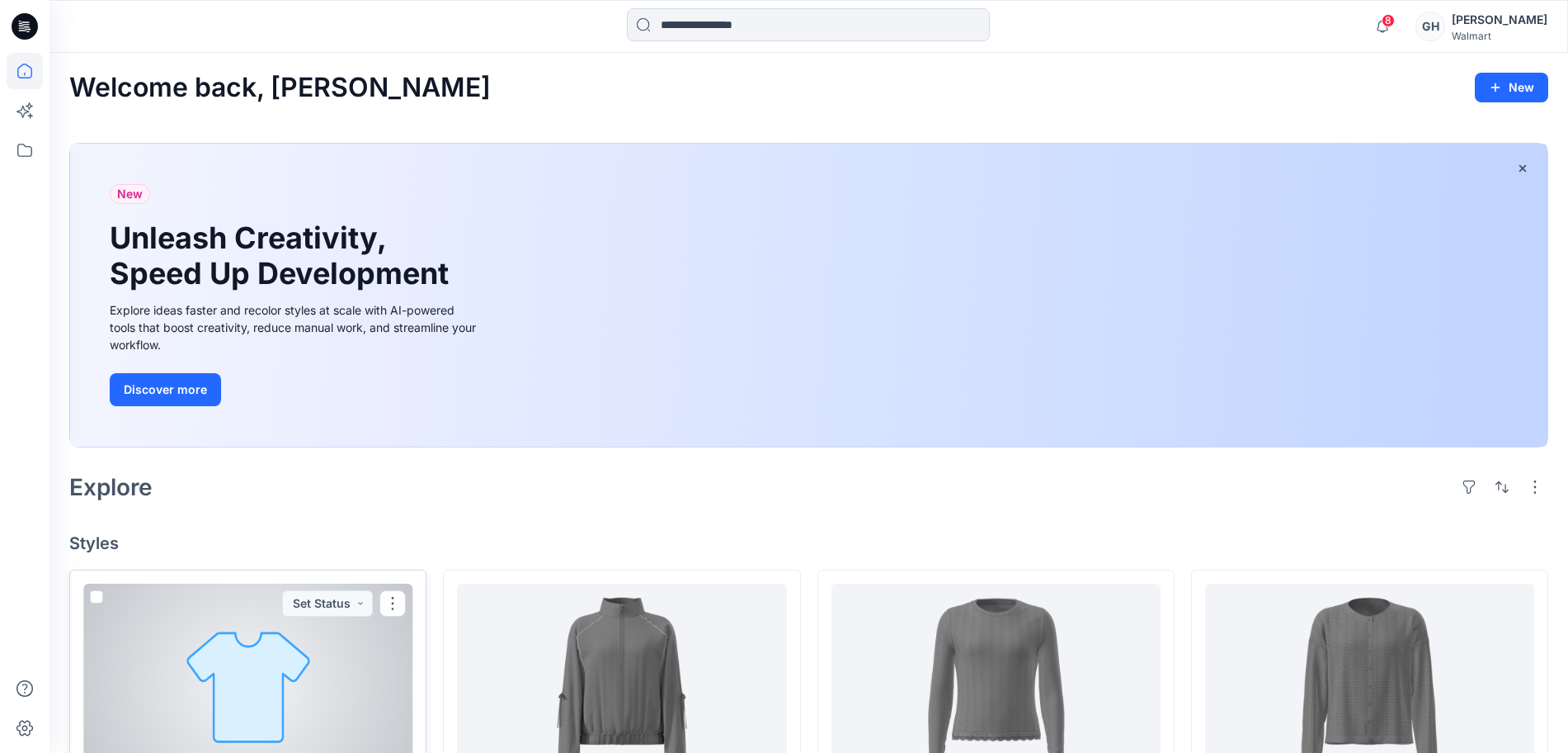
click at [287, 676] on div at bounding box center [248, 685] width 329 height 203
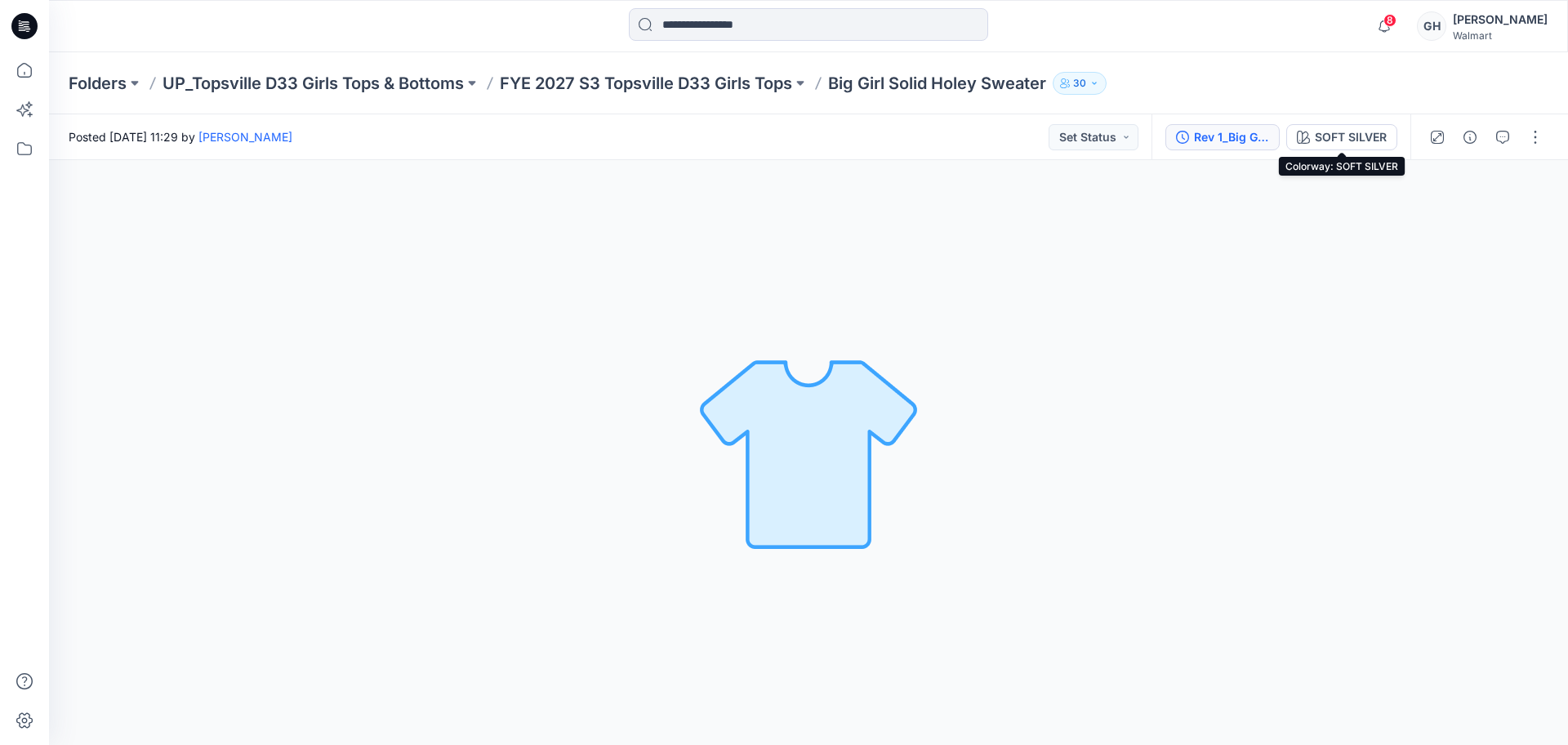
click at [1199, 135] on div "Rev 1_Big Girl Solid Holey Sweater" at bounding box center [1232, 136] width 75 height 18
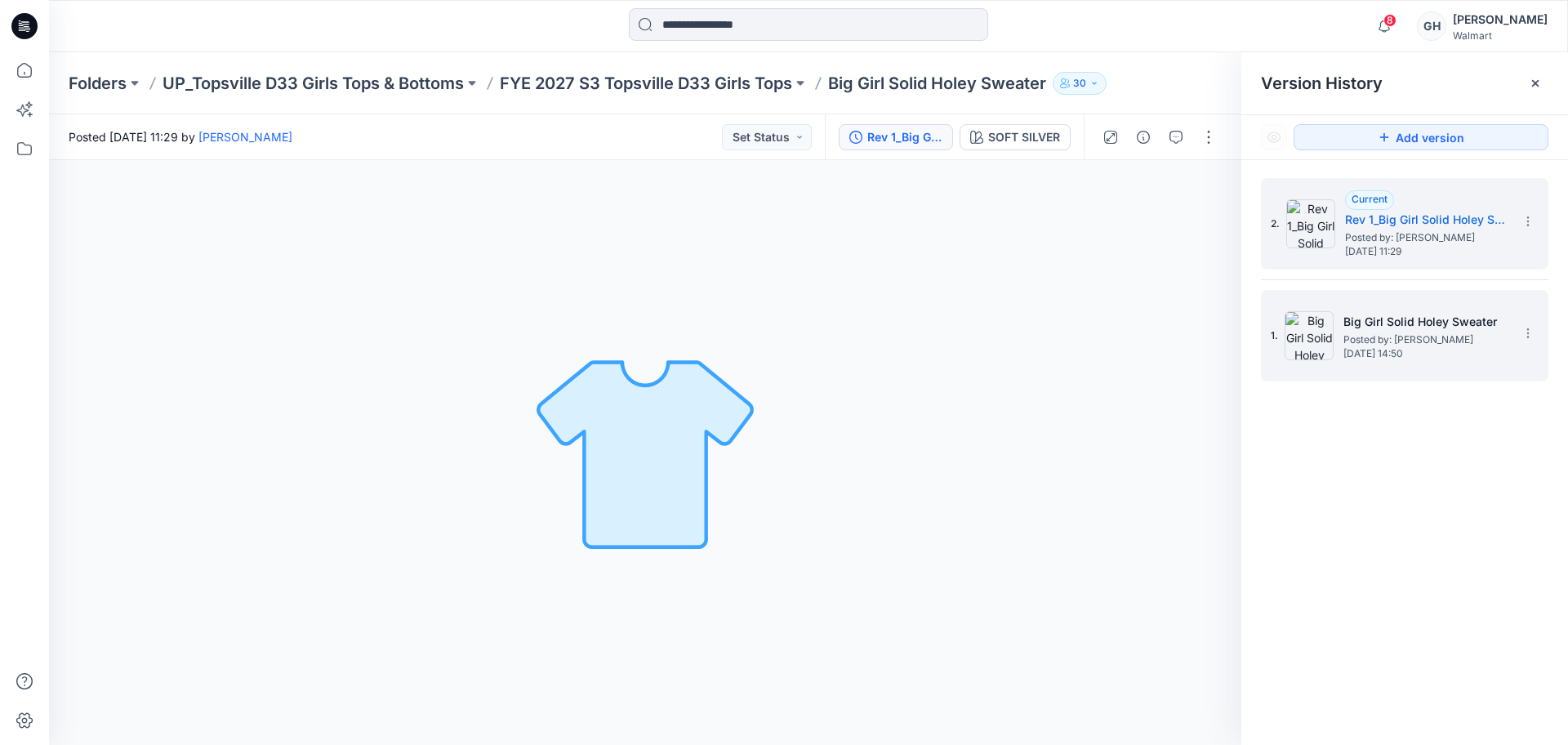
click at [1443, 312] on h5 "Big Girl Solid Holey Sweater" at bounding box center [1425, 321] width 163 height 20
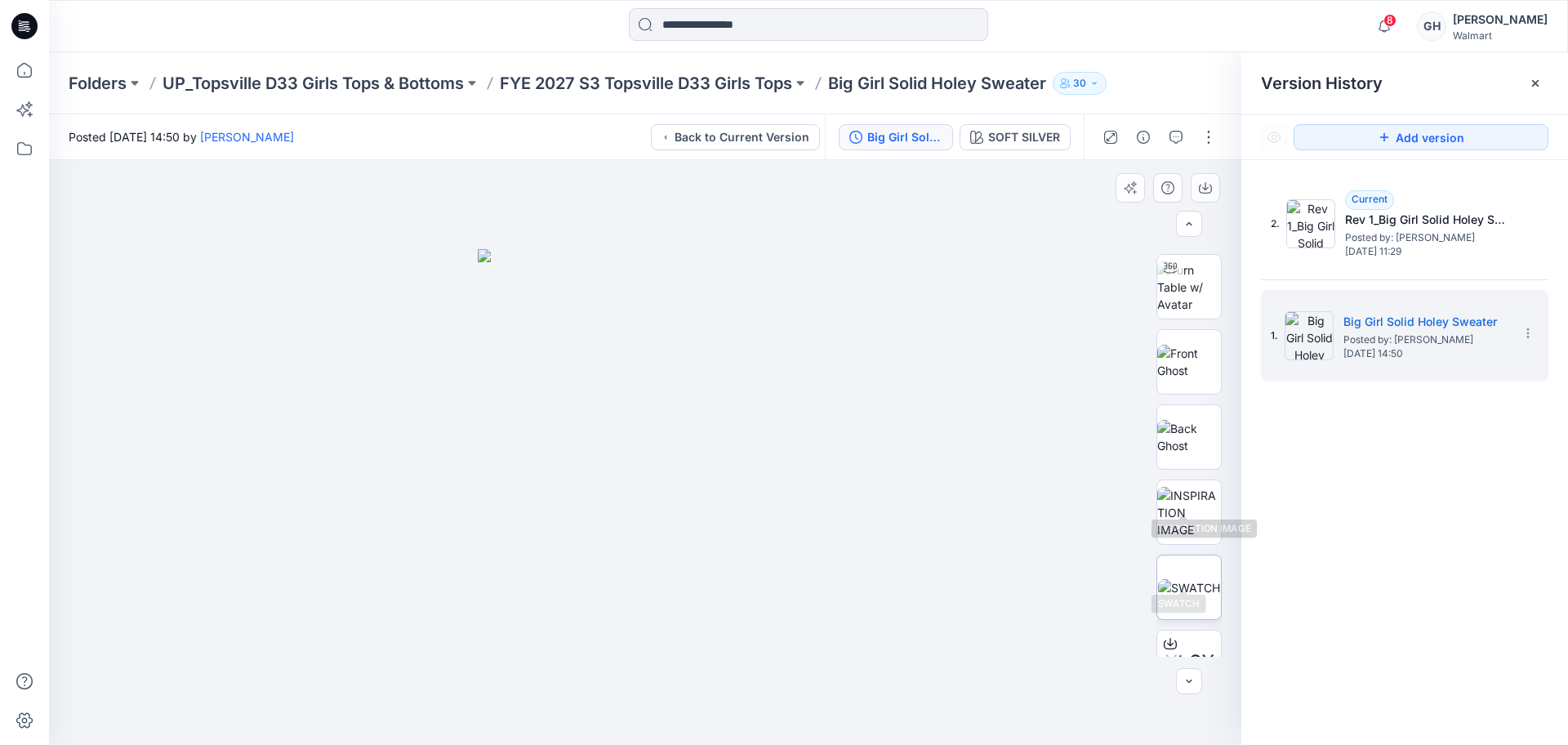
scroll to position [102, 0]
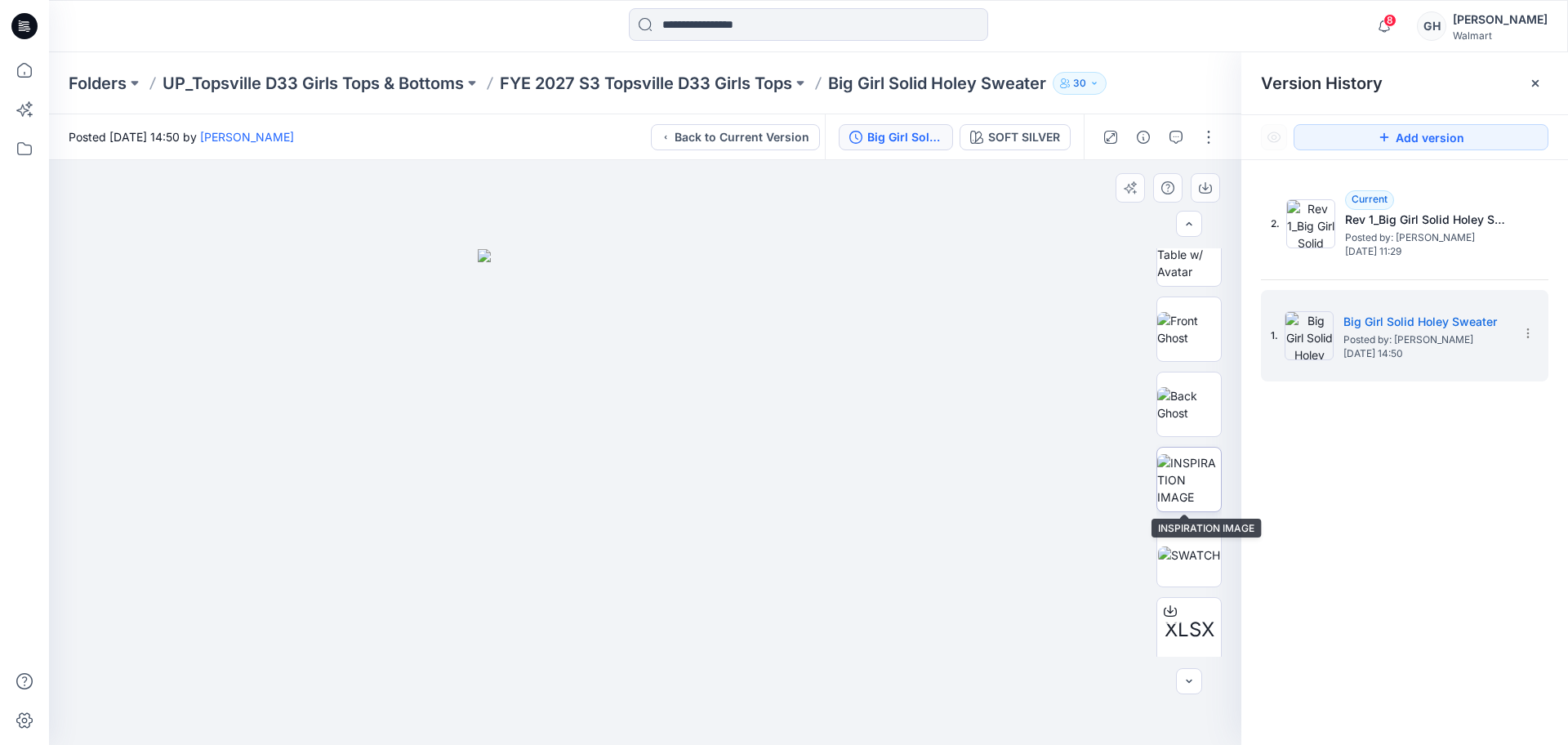
click at [1183, 465] on img at bounding box center [1188, 479] width 64 height 52
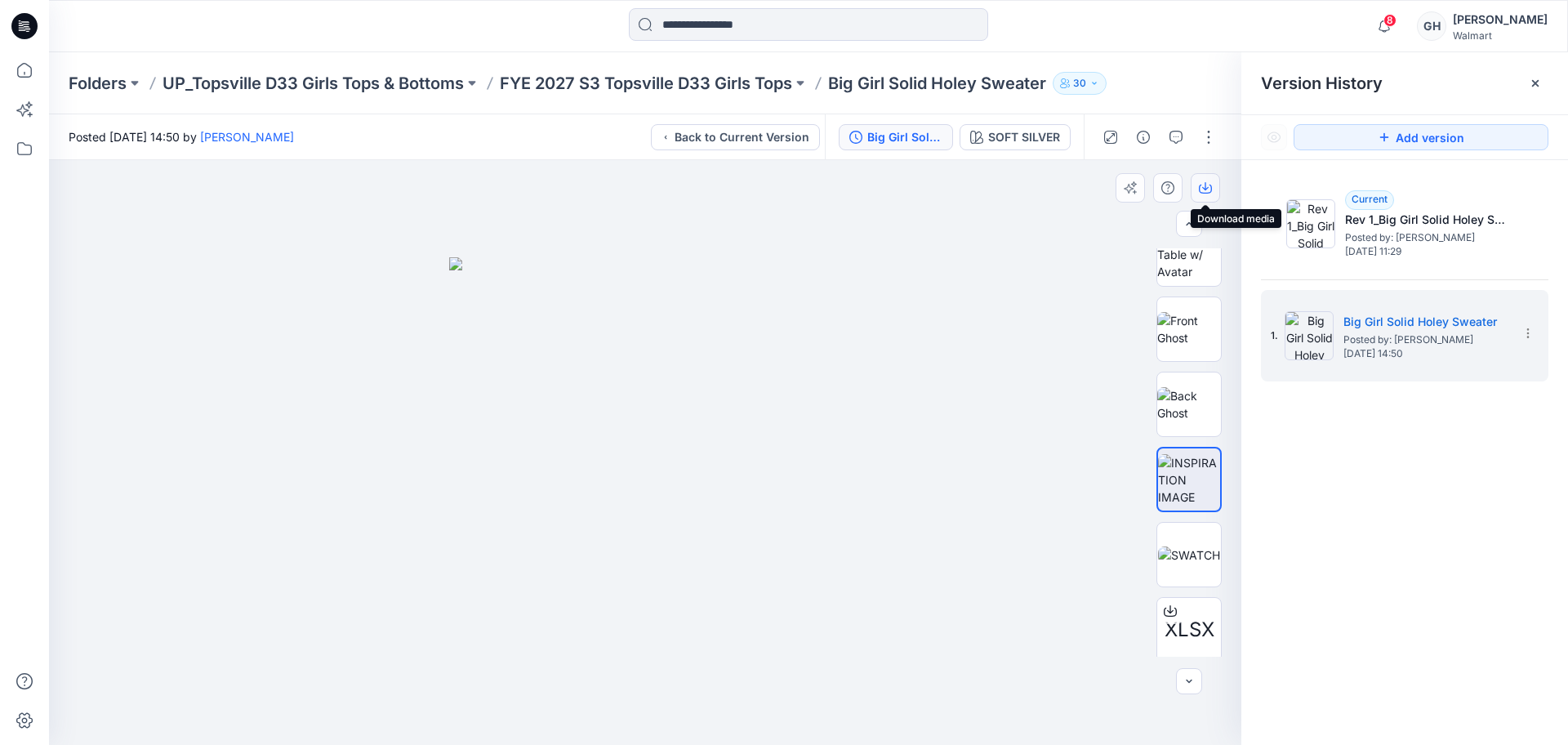
click at [1203, 189] on icon "button" at bounding box center [1204, 186] width 7 height 8
click at [1176, 558] on img at bounding box center [1188, 554] width 62 height 17
click at [1207, 188] on icon "button" at bounding box center [1204, 186] width 7 height 8
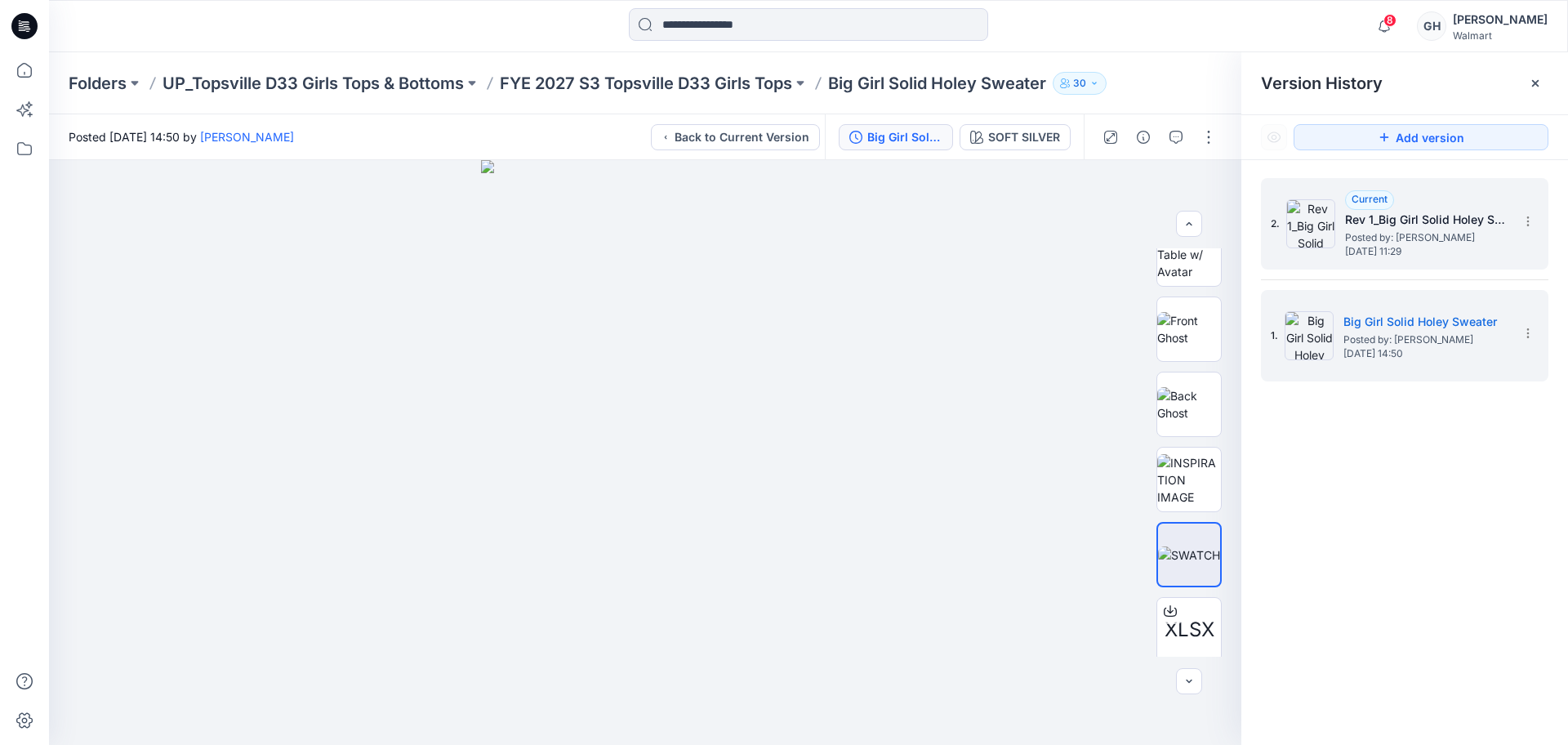
click at [1398, 233] on span "Posted by: [PERSON_NAME]" at bounding box center [1426, 237] width 163 height 16
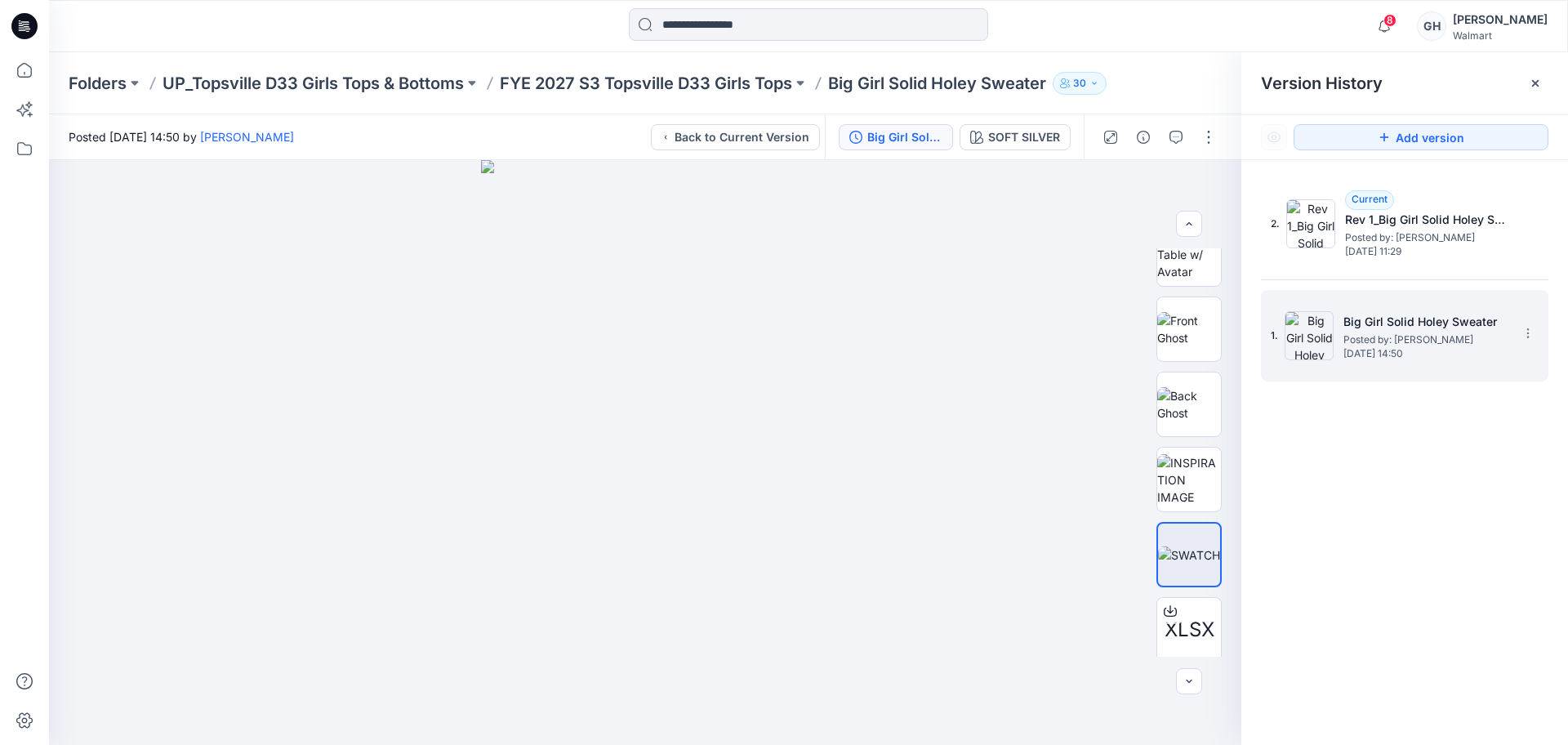
scroll to position [0, 0]
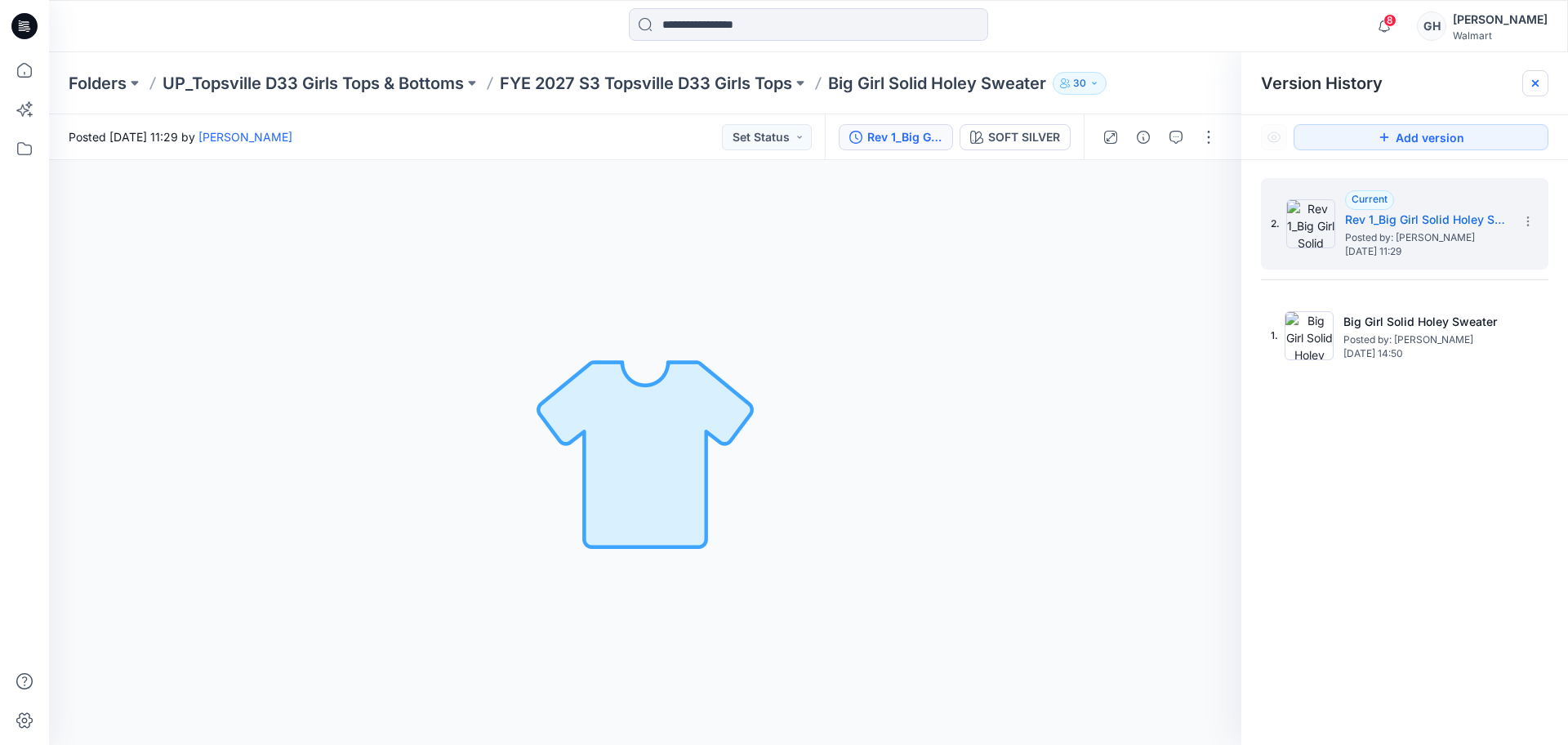
click at [1532, 83] on icon at bounding box center [1535, 84] width 13 height 13
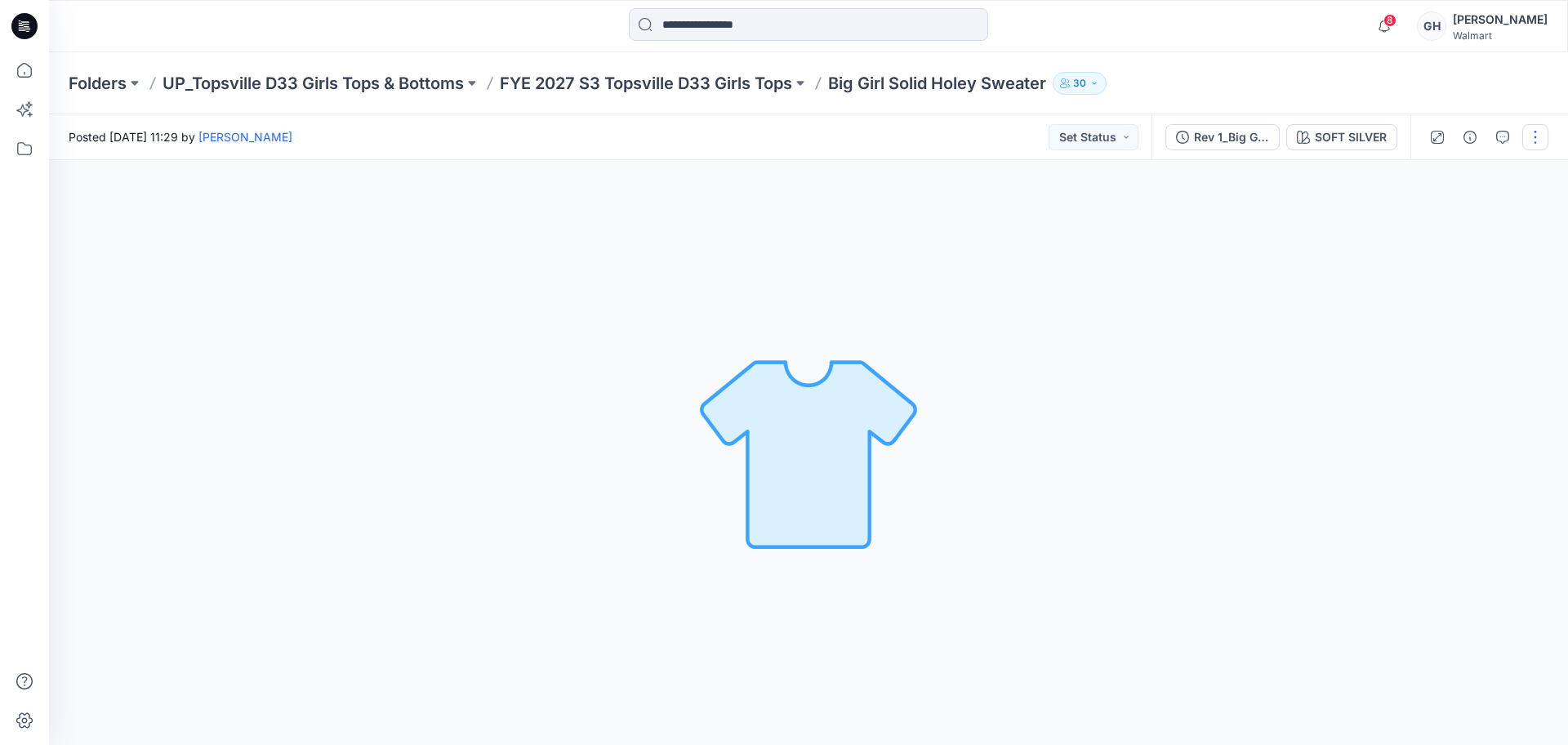
click at [1528, 138] on button "button" at bounding box center [1535, 137] width 26 height 26
click at [1427, 220] on p "Edit" at bounding box center [1431, 221] width 21 height 17
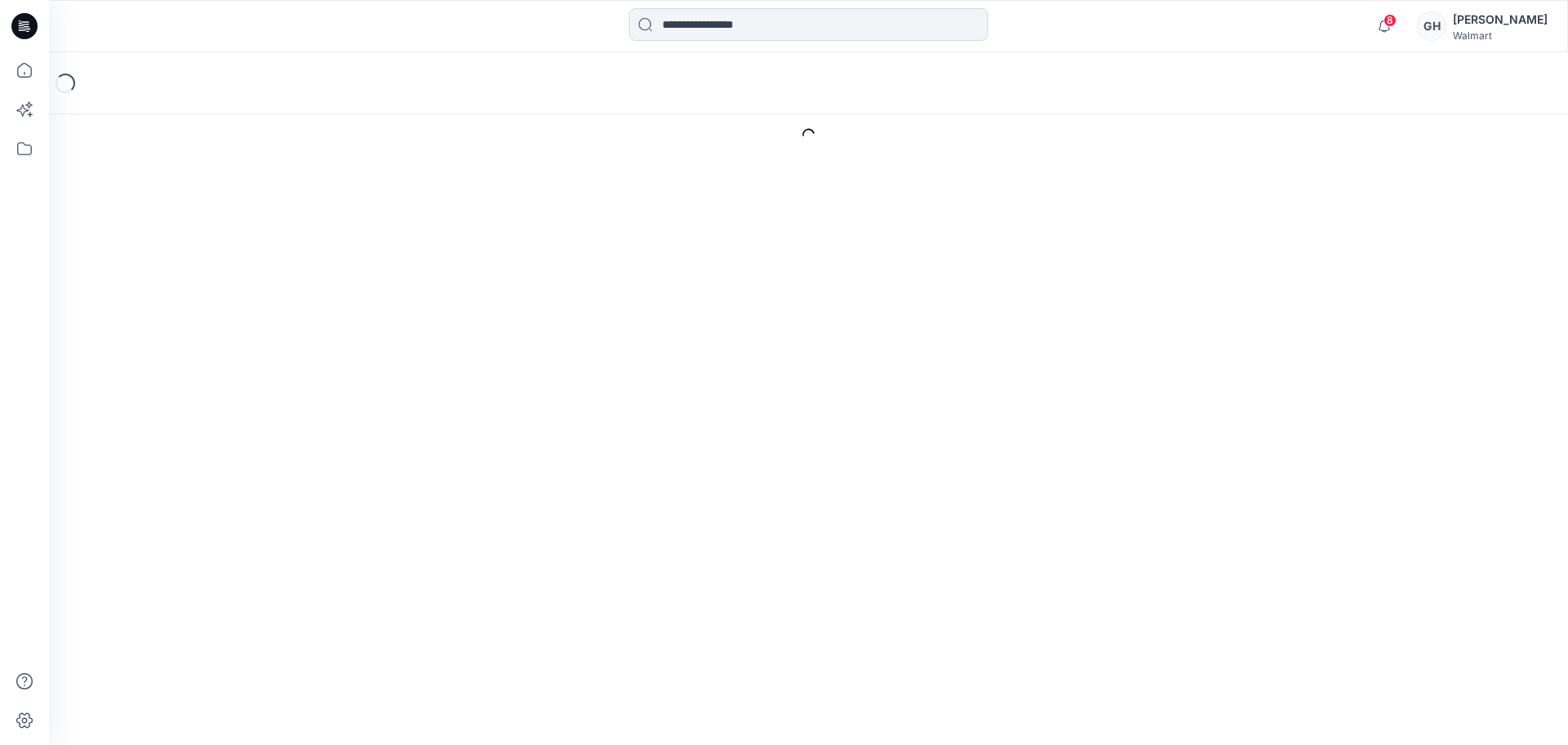
type input "**********"
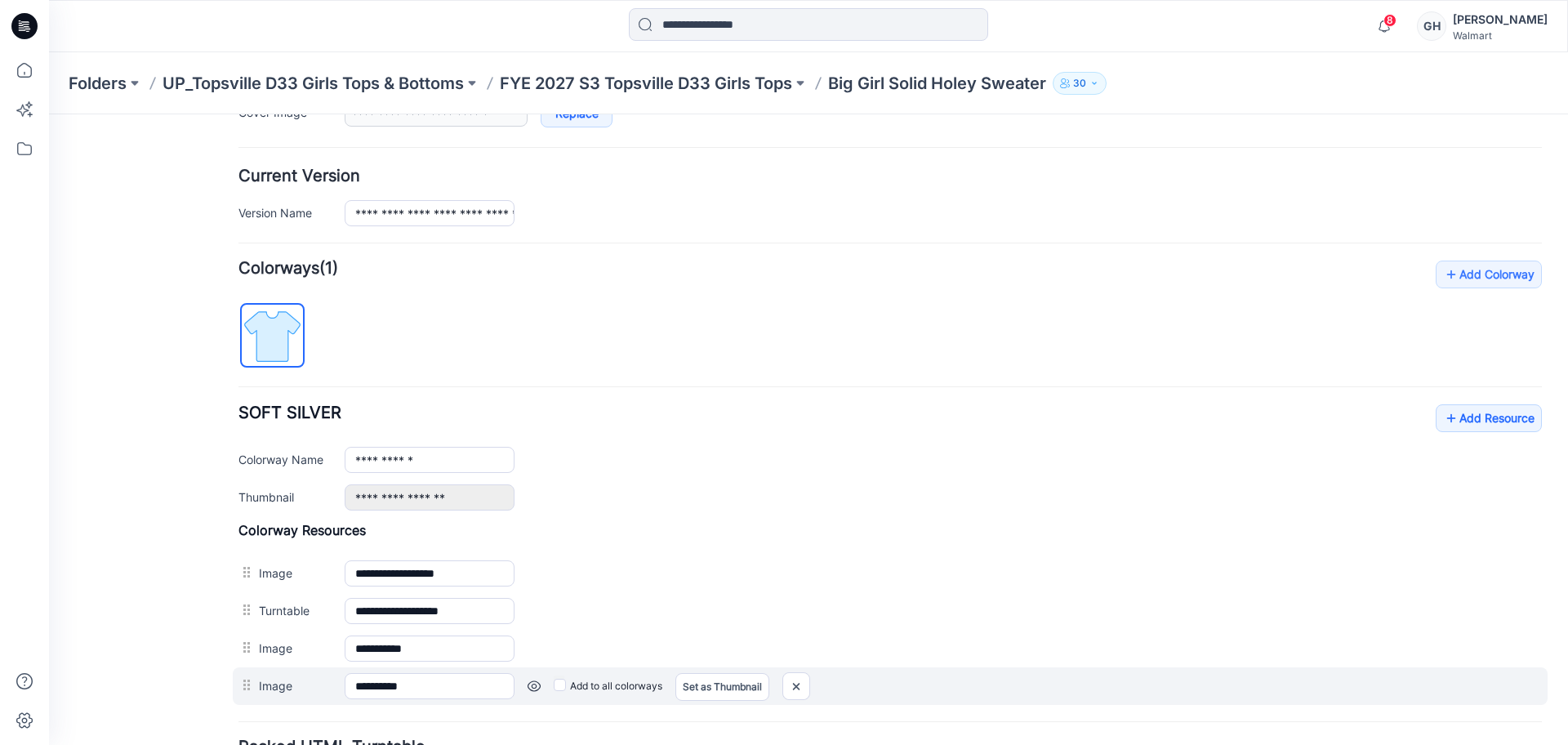
scroll to position [511, 0]
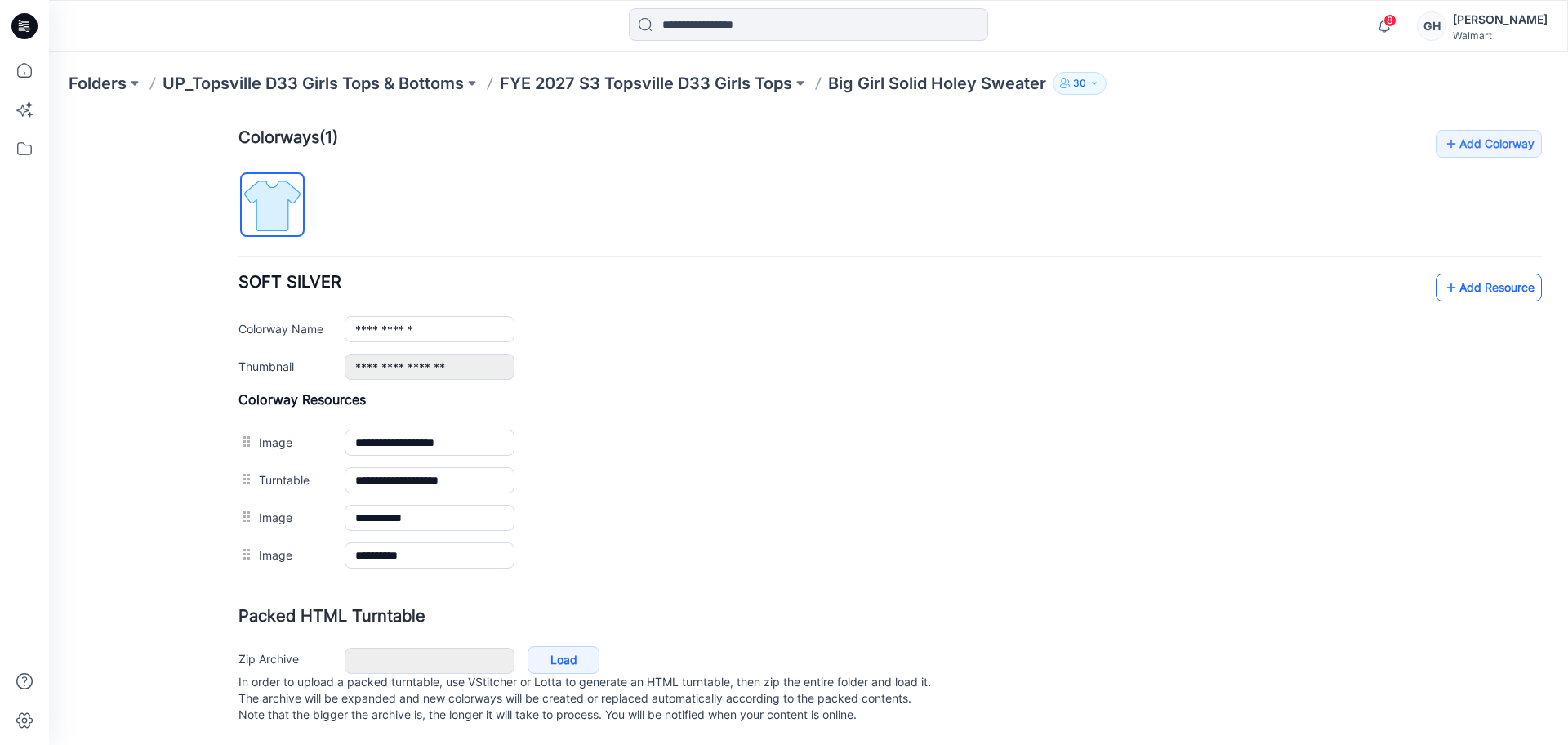
click at [1456, 276] on link "Add Resource" at bounding box center [1488, 287] width 106 height 28
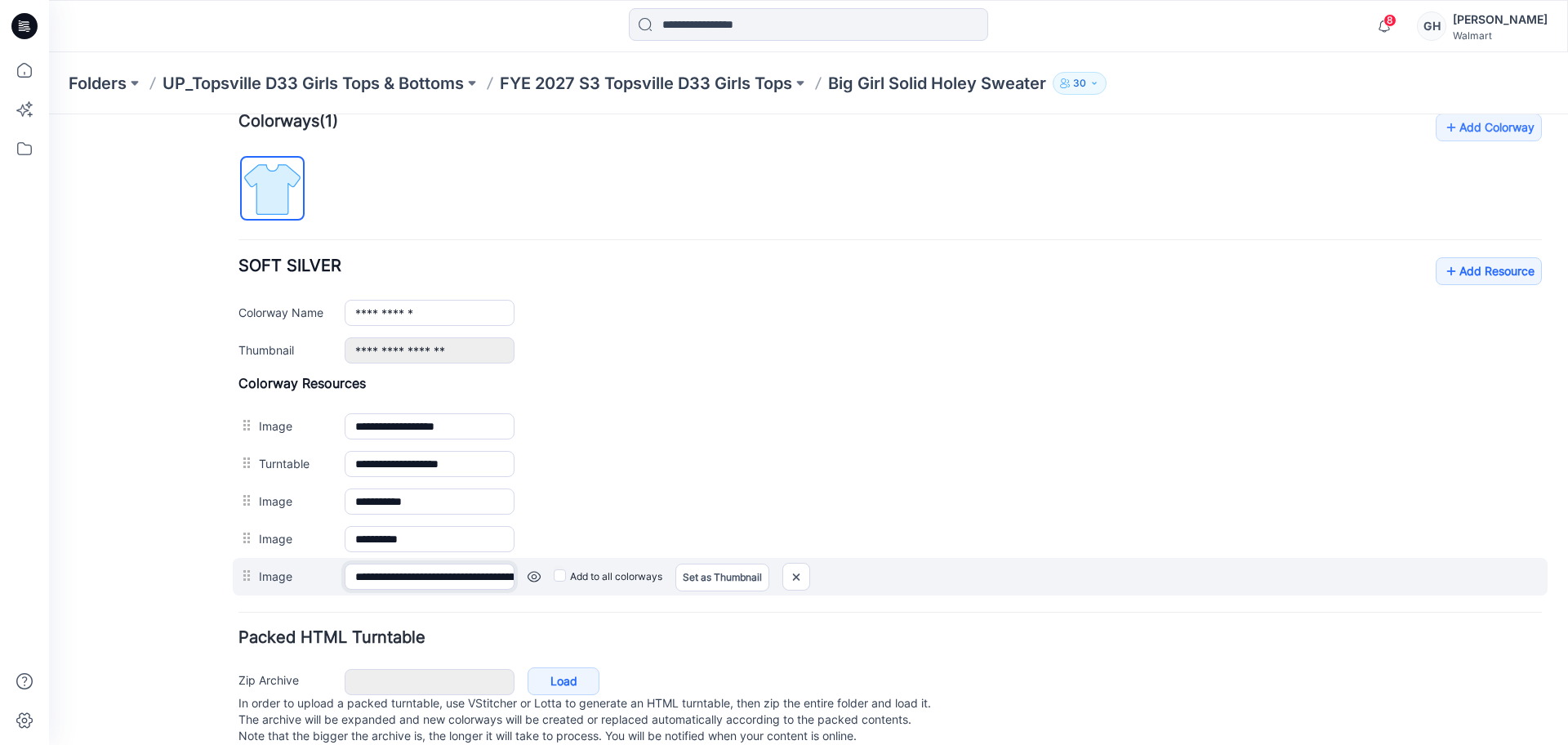
click at [384, 582] on input "**********" at bounding box center [429, 577] width 170 height 26
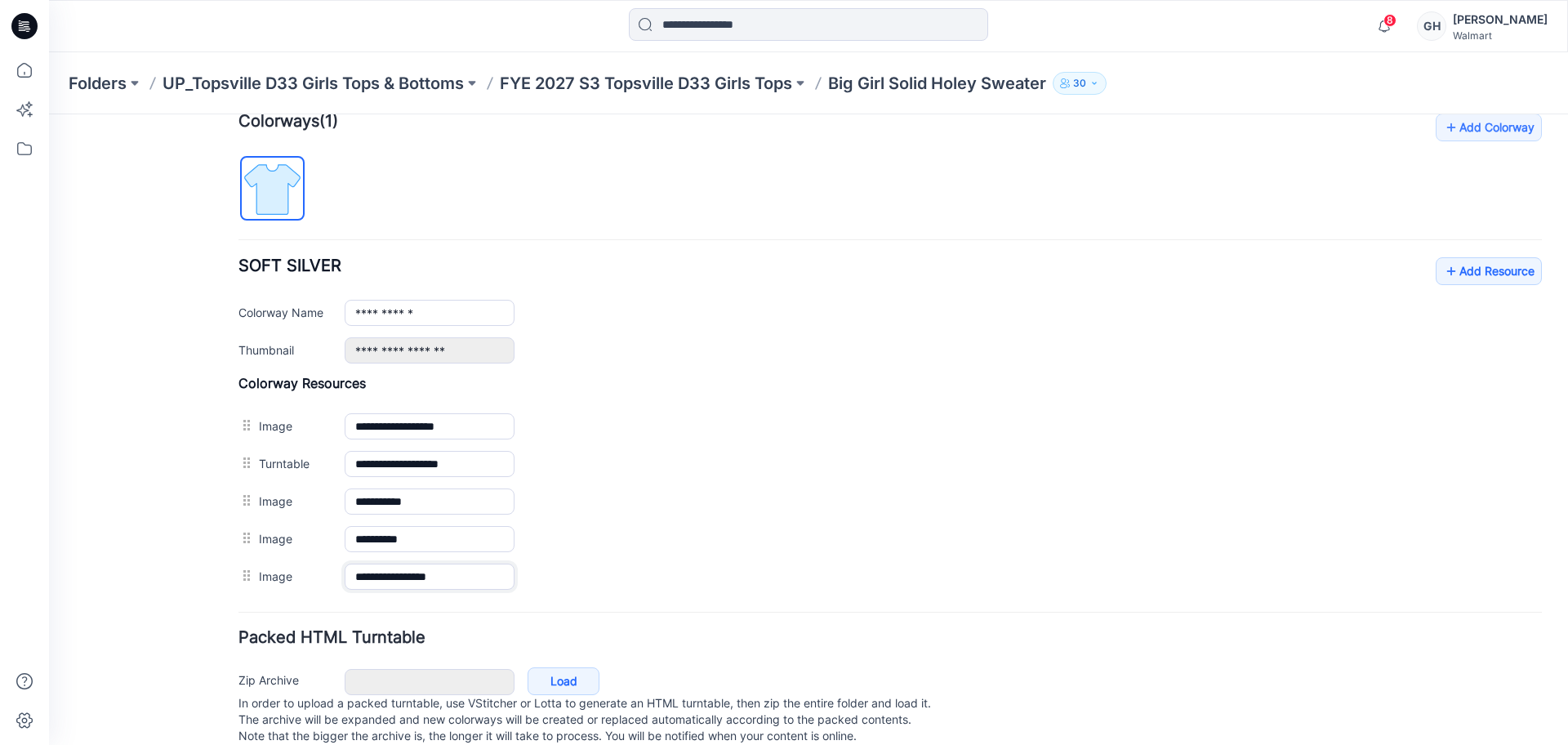
type input "**********"
click at [116, 377] on div "General Cover Image Current Version Colorways Packed Turntable" at bounding box center [147, 194] width 131 height 1143
click at [1456, 277] on link "Add Resource" at bounding box center [1488, 272] width 106 height 28
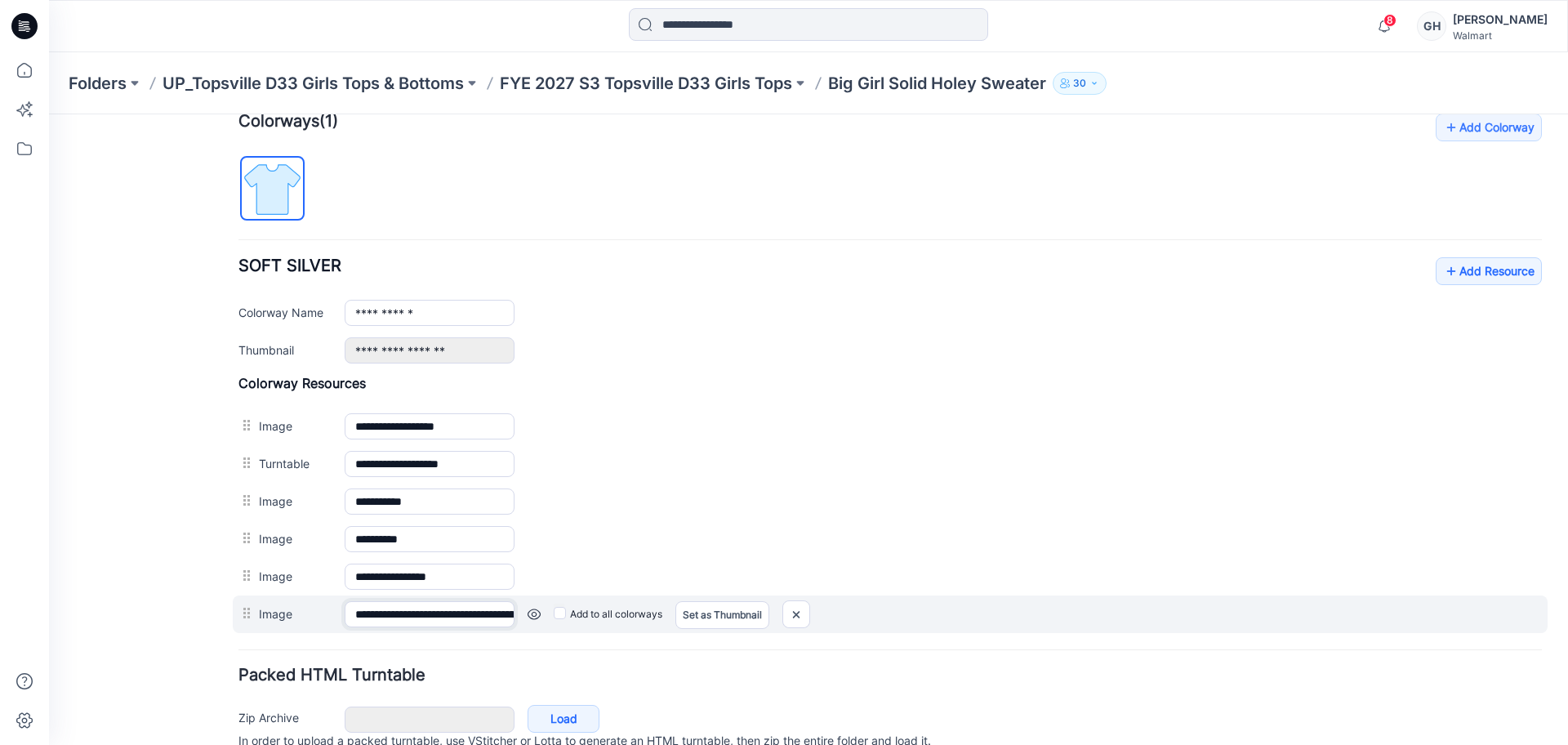
click at [452, 615] on input "**********" at bounding box center [429, 614] width 170 height 26
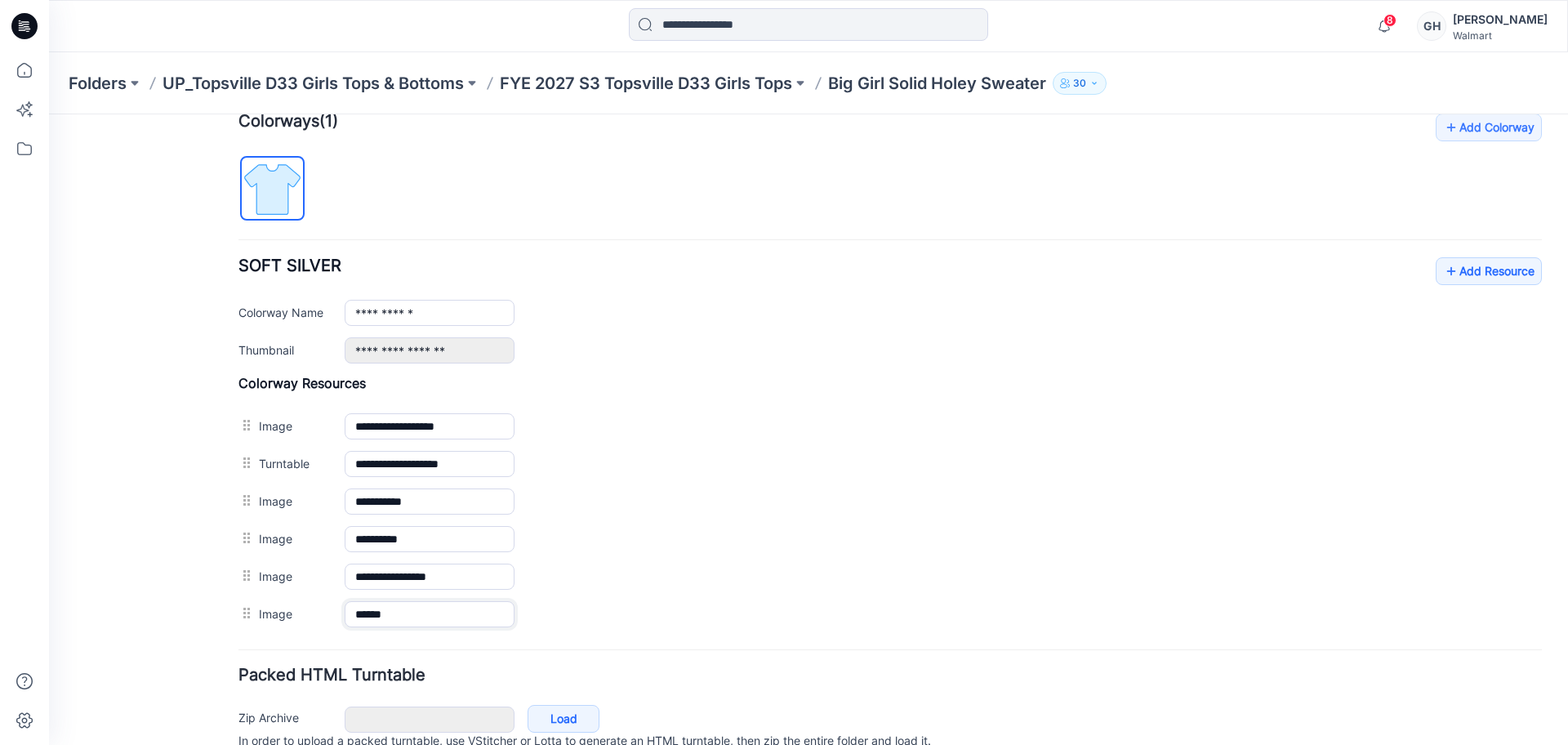
type input "******"
click at [179, 588] on div "General Cover Image Current Version Colorways Packed Turntable" at bounding box center [147, 213] width 131 height 1181
click at [1475, 266] on link "Add Resource" at bounding box center [1488, 272] width 106 height 28
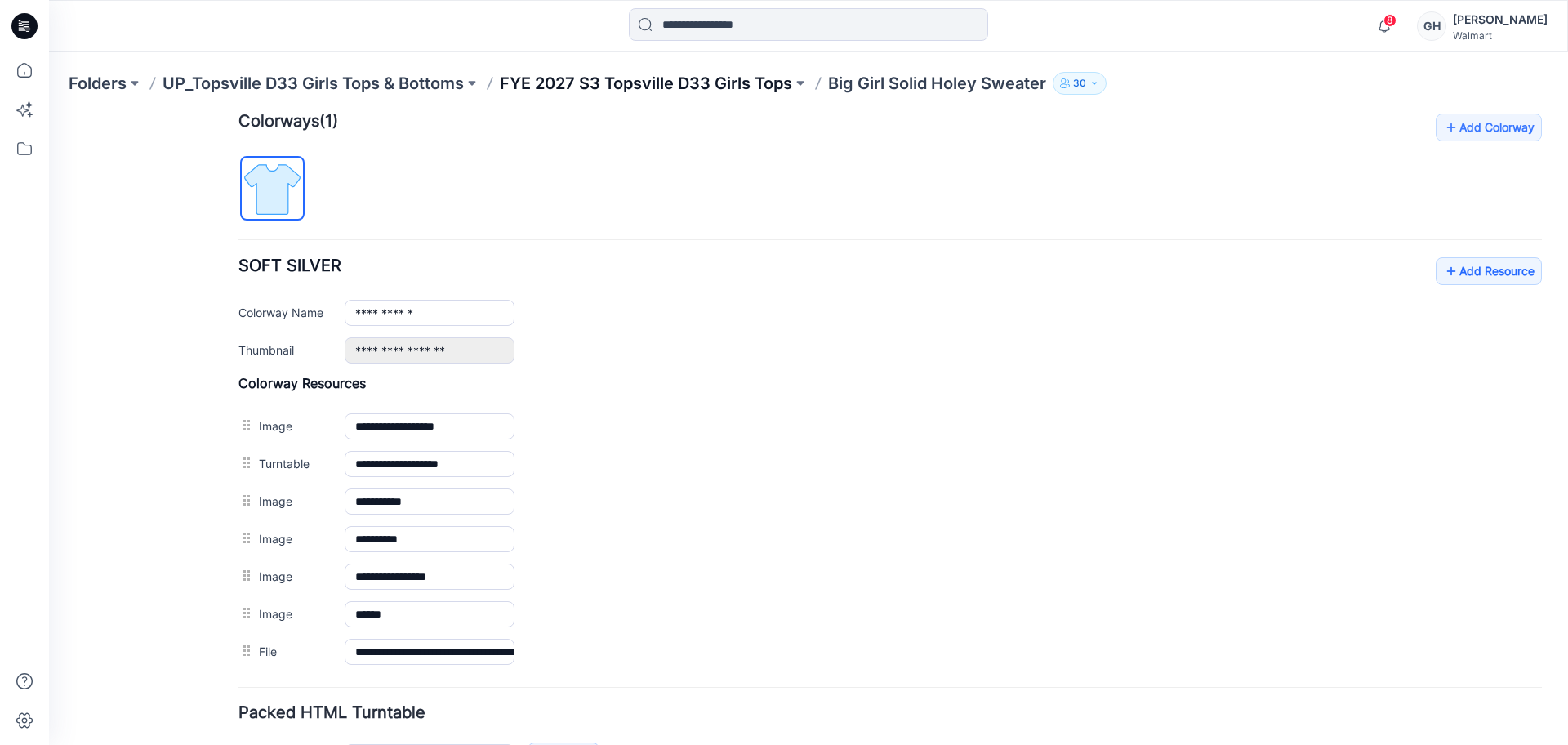
click at [676, 85] on p "FYE 2027 S3 Topsville D33 Girls Tops" at bounding box center [645, 83] width 292 height 23
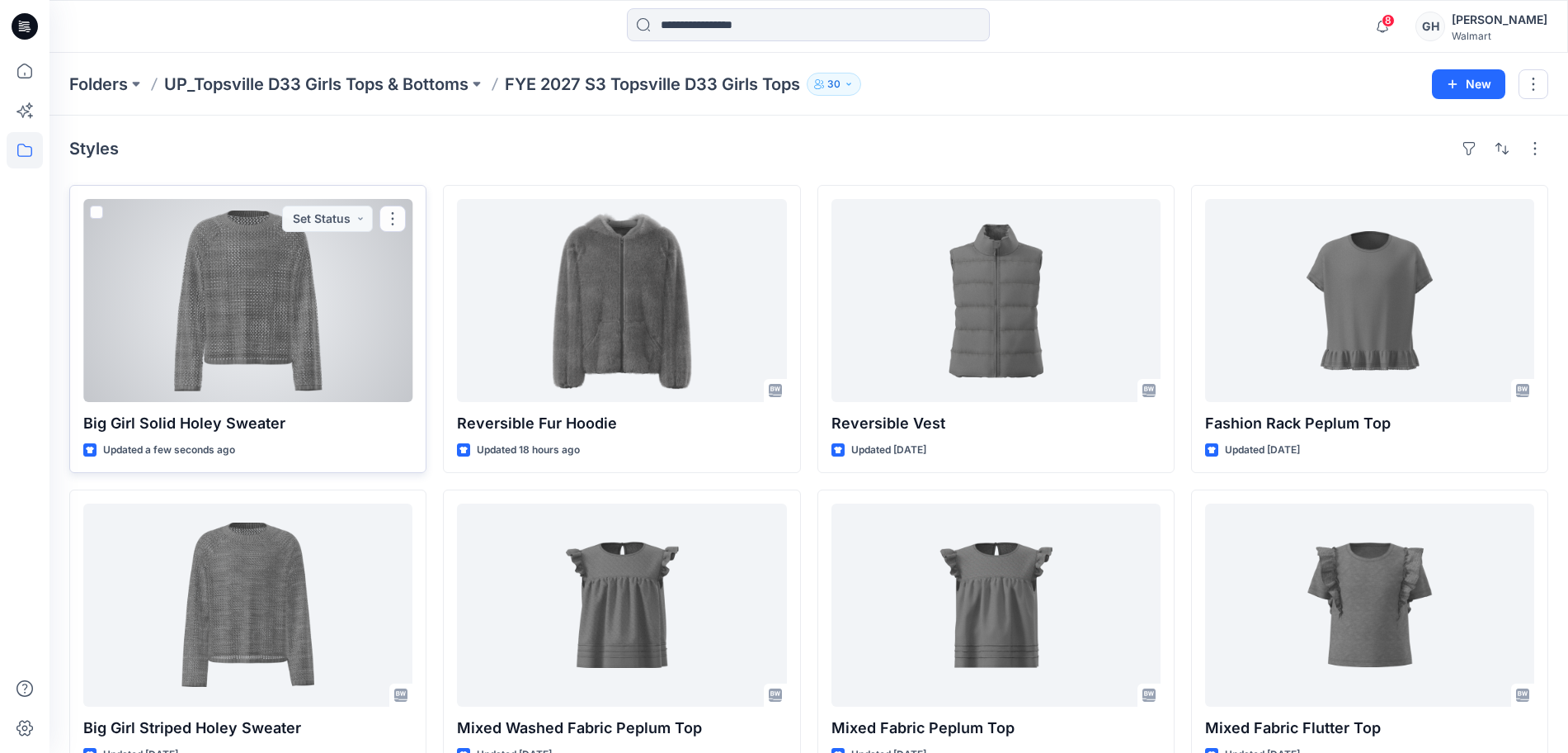
click at [277, 365] on div at bounding box center [248, 300] width 329 height 203
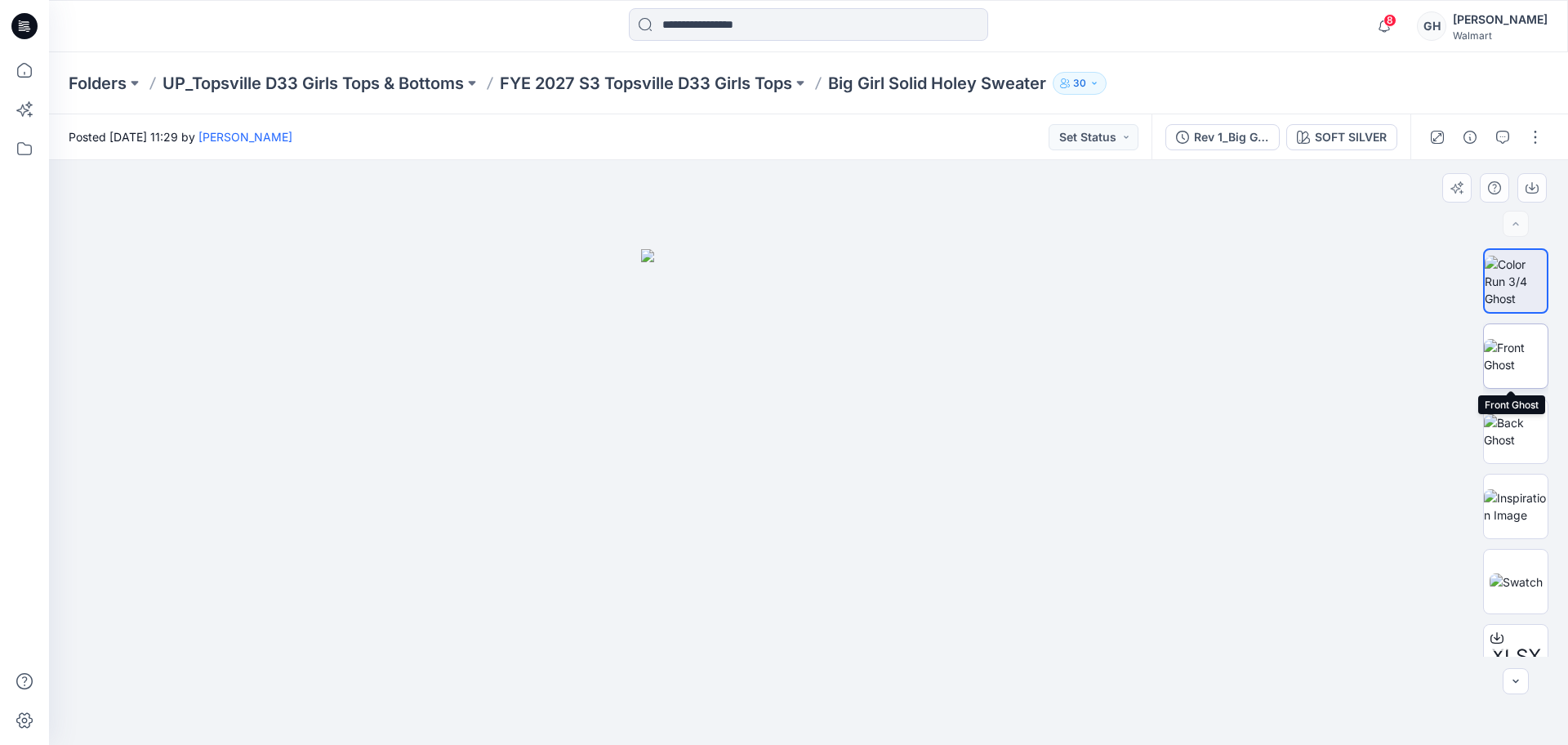
click at [1525, 339] on img at bounding box center [1515, 356] width 64 height 34
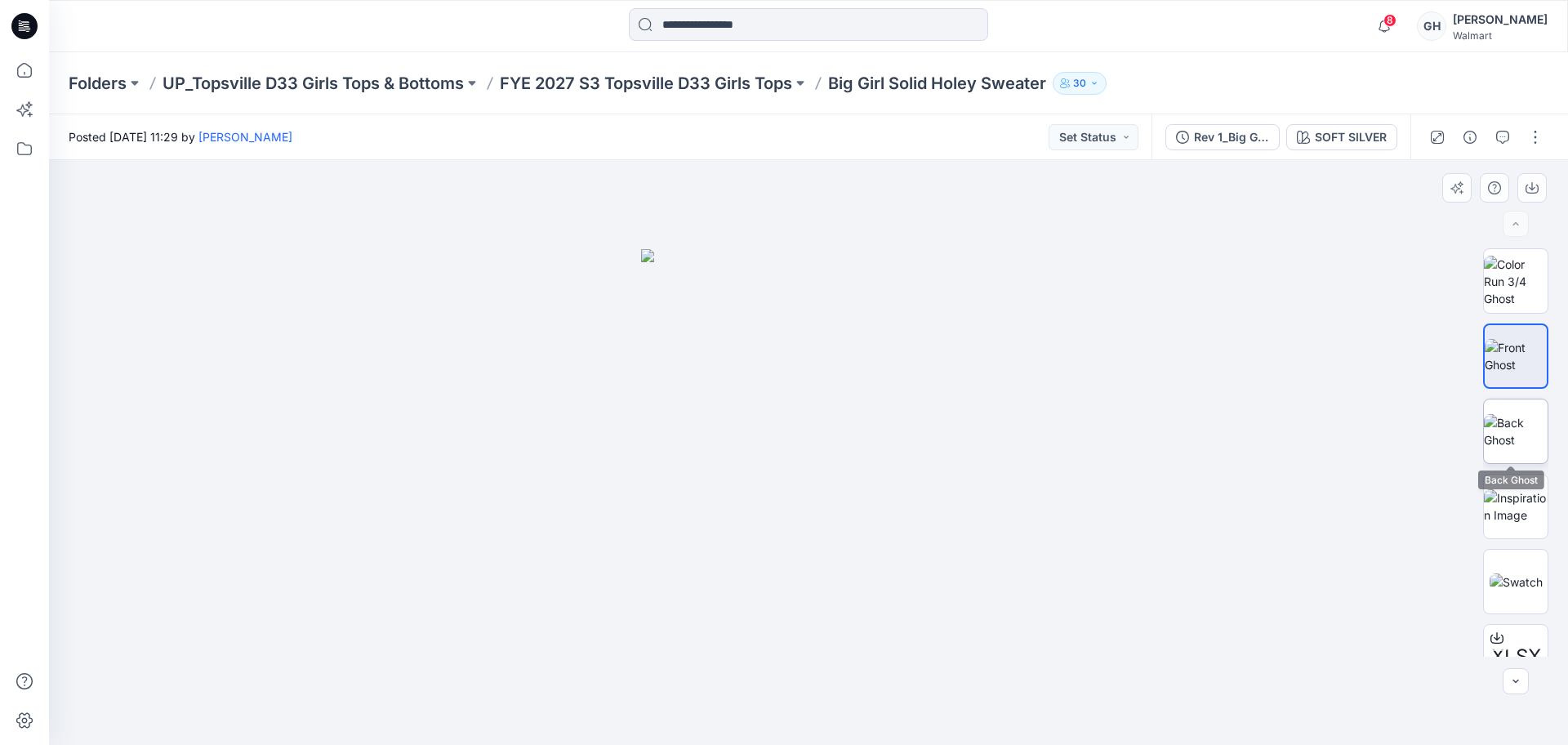
click at [1504, 414] on img at bounding box center [1515, 431] width 64 height 34
click at [1515, 281] on img at bounding box center [1515, 281] width 64 height 52
click at [684, 92] on p "FYE 2027 S3 Topsville D33 Girls Tops" at bounding box center [645, 83] width 292 height 23
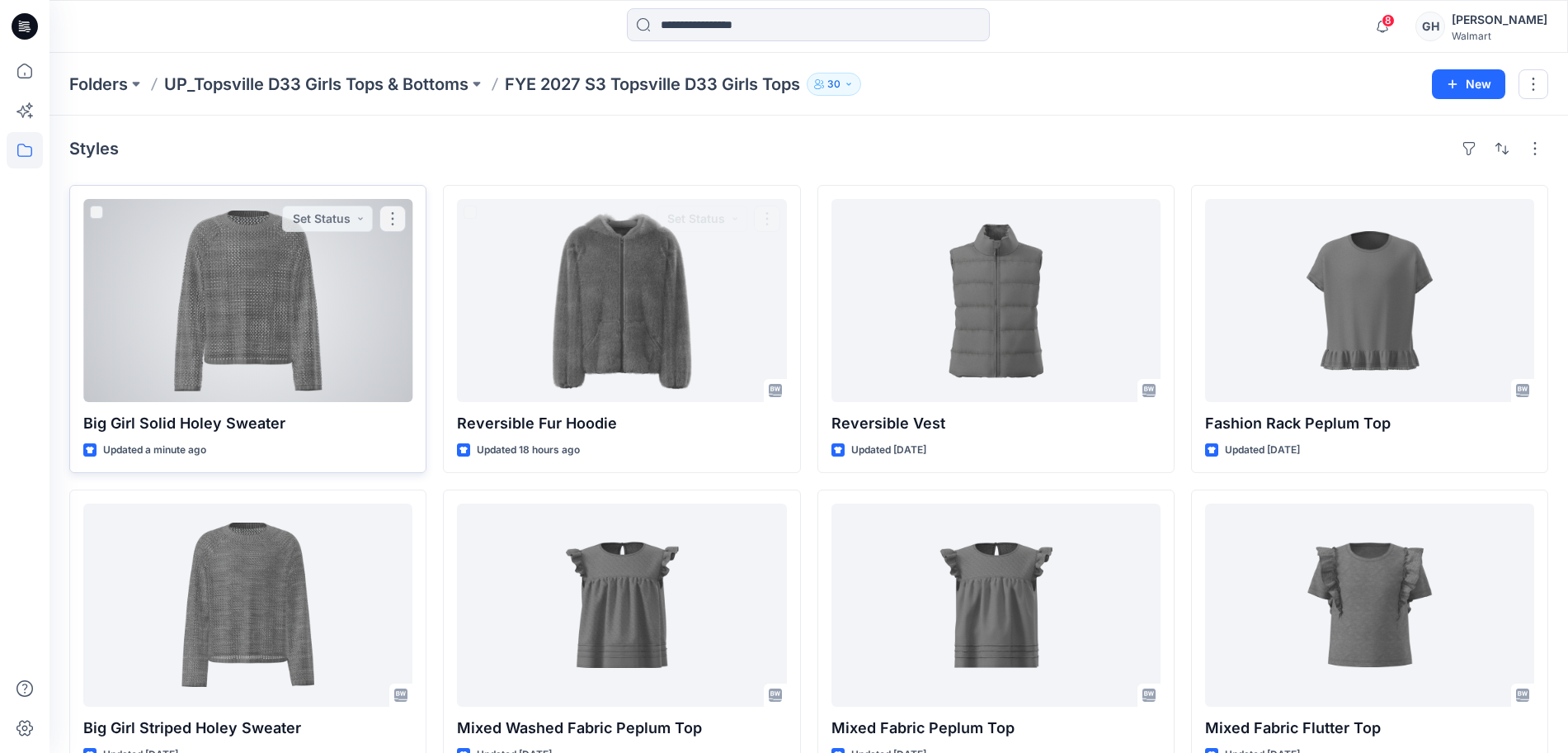
click at [345, 333] on div at bounding box center [248, 300] width 329 height 203
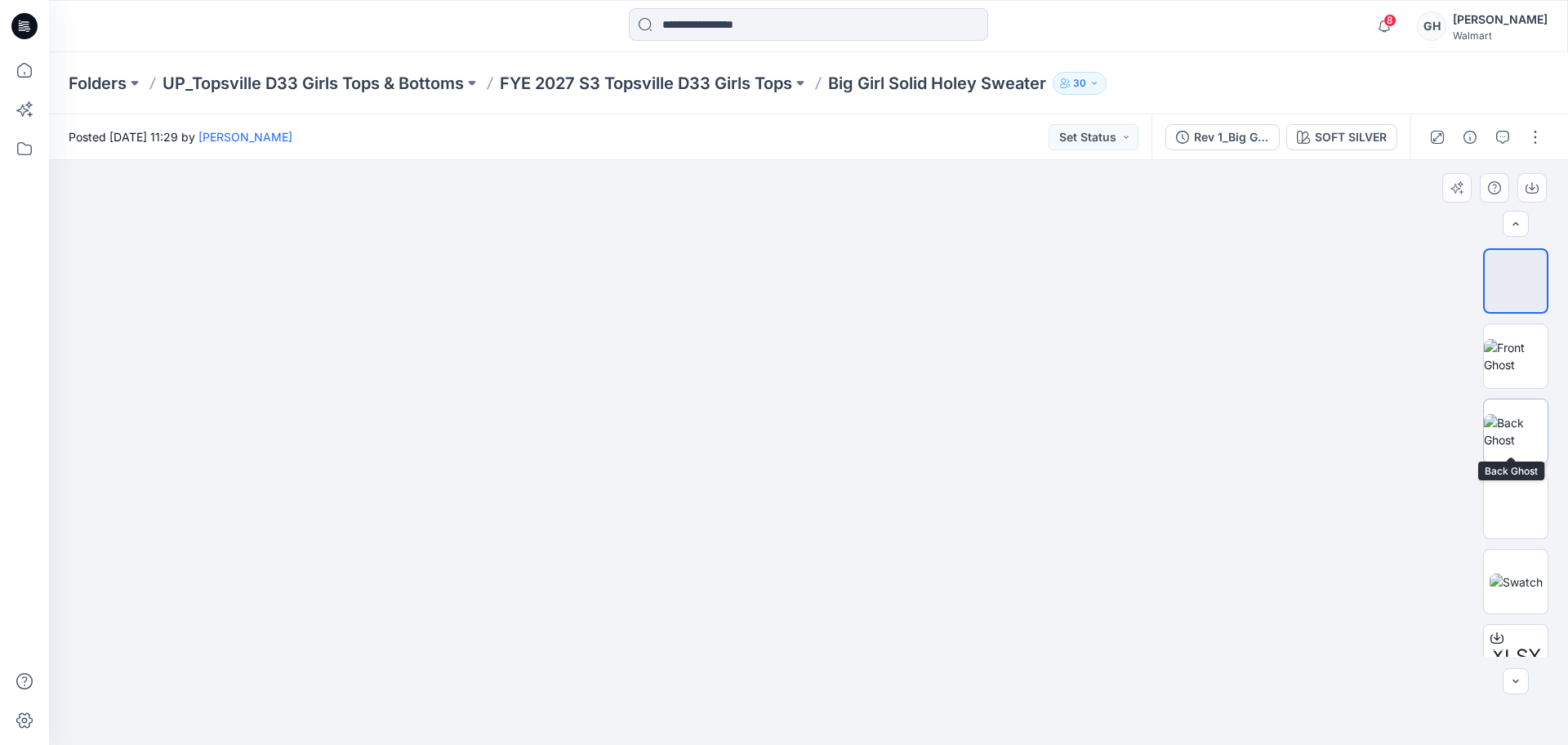
scroll to position [33, 0]
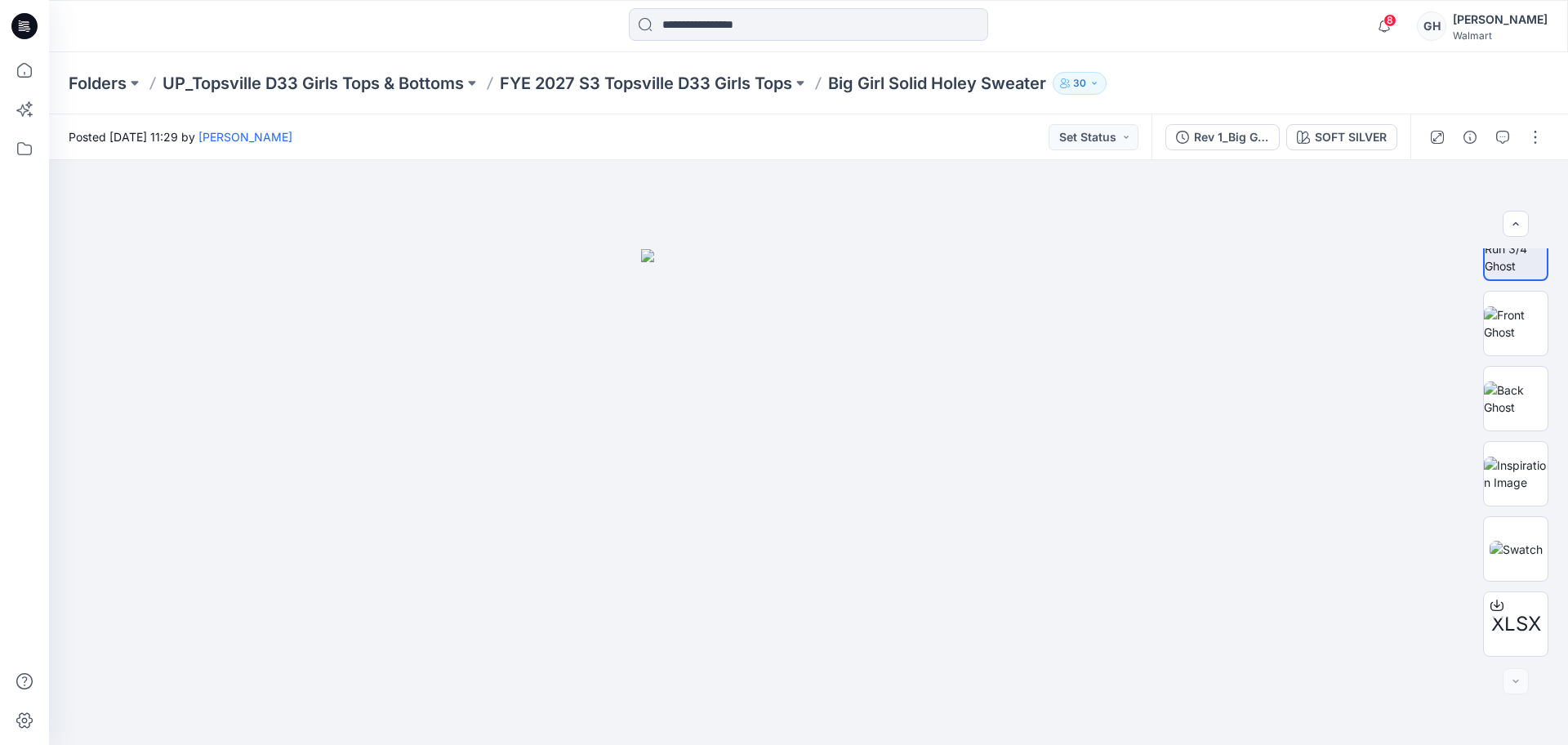
click at [680, 98] on div "Folders UP_Topsville D33 Girls Tops & Bottoms FYE 2027 S3 Topsville D33 Girls T…" at bounding box center [808, 84] width 1518 height 62
click at [686, 85] on p "FYE 2027 S3 Topsville D33 Girls Tops" at bounding box center [645, 83] width 292 height 23
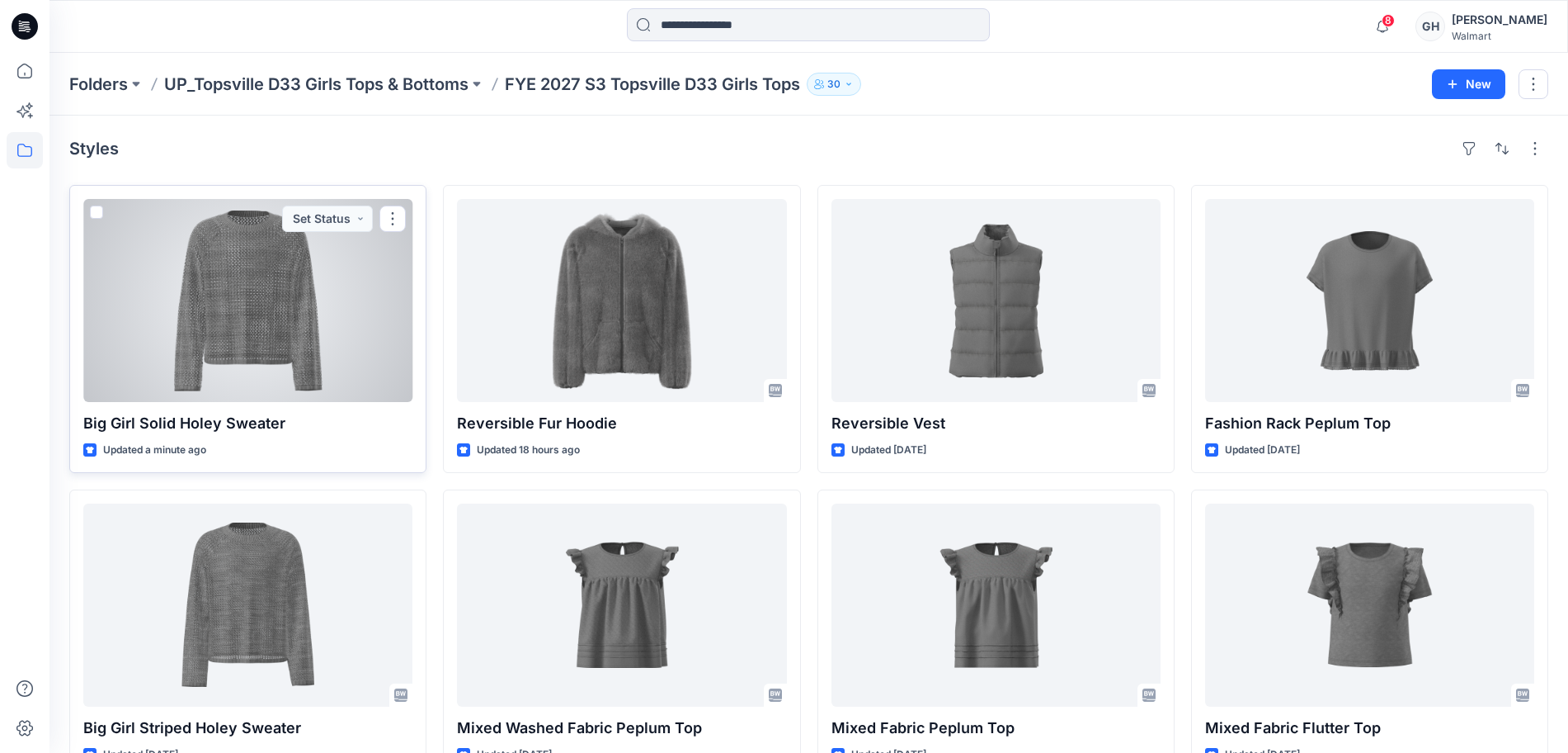
click at [275, 337] on div at bounding box center [248, 300] width 329 height 203
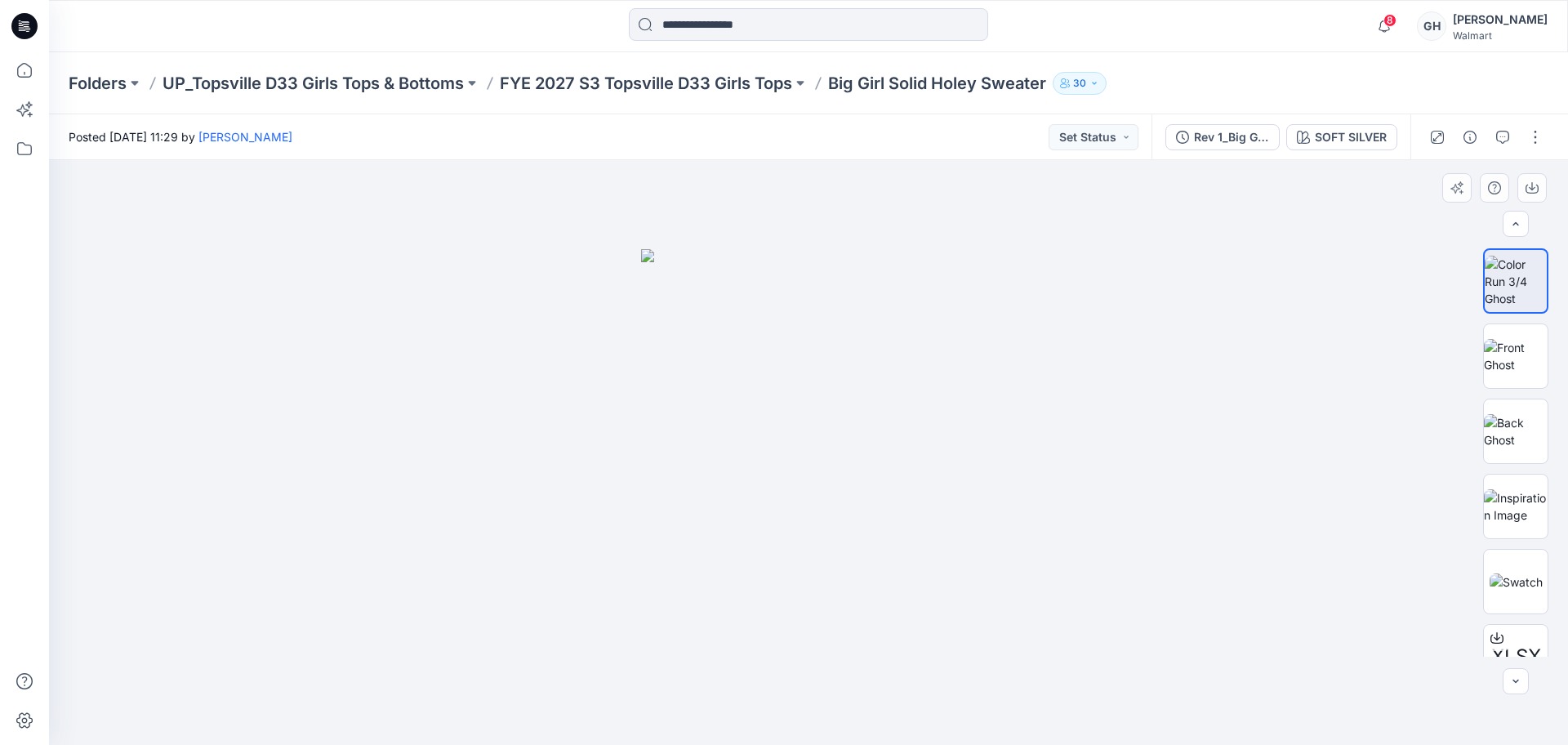
scroll to position [33, 0]
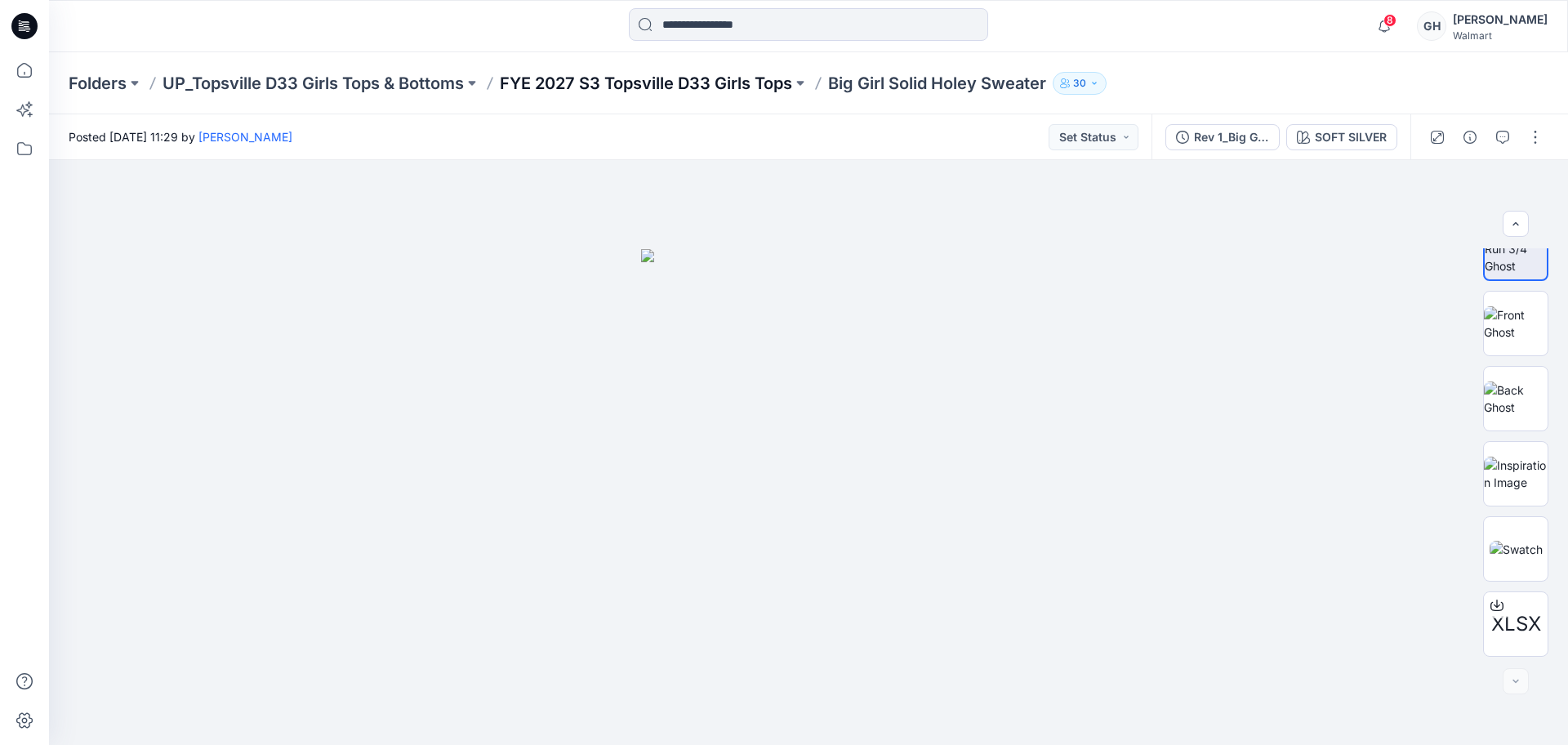
click at [703, 91] on p "FYE 2027 S3 Topsville D33 Girls Tops" at bounding box center [645, 83] width 292 height 23
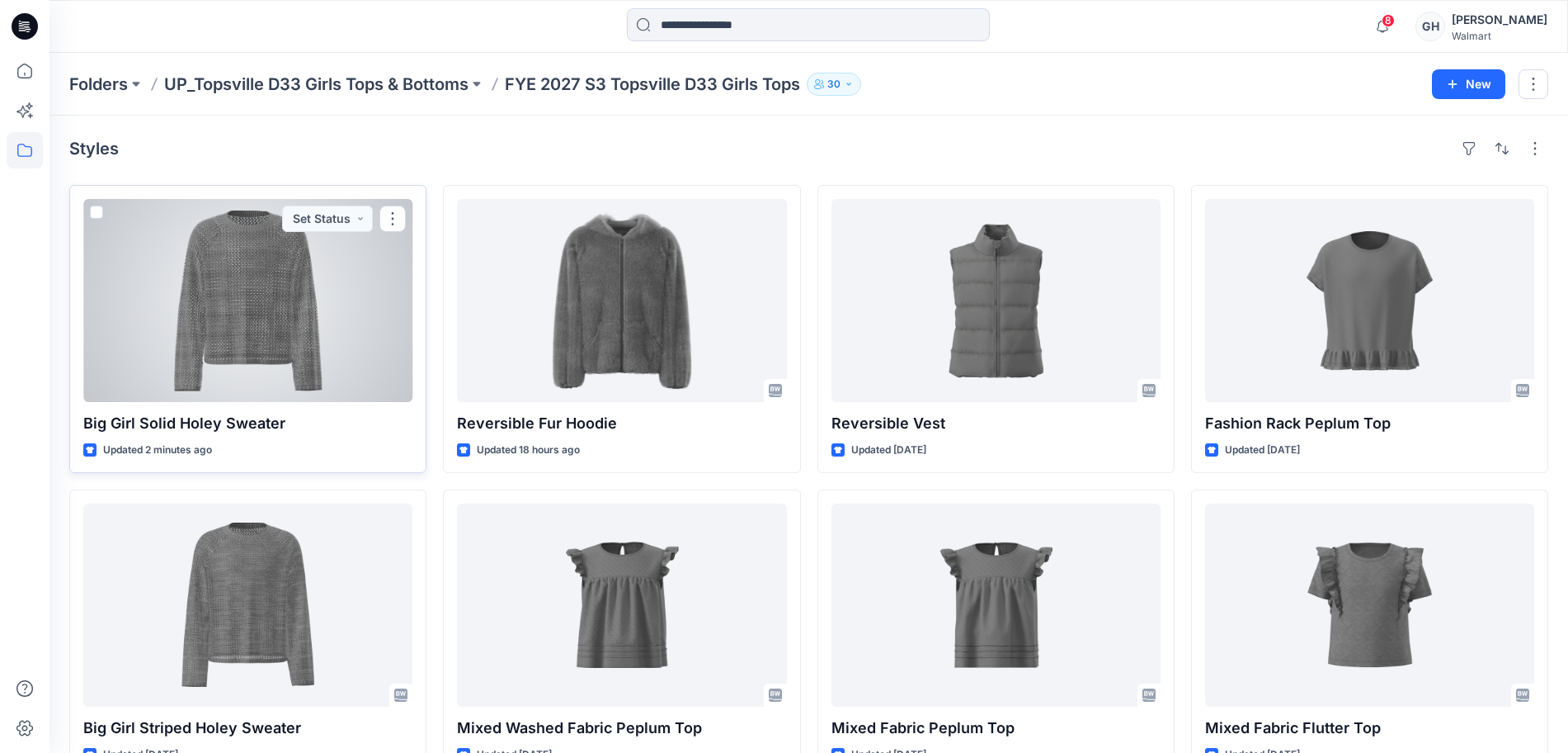
click at [242, 375] on div at bounding box center [248, 300] width 329 height 203
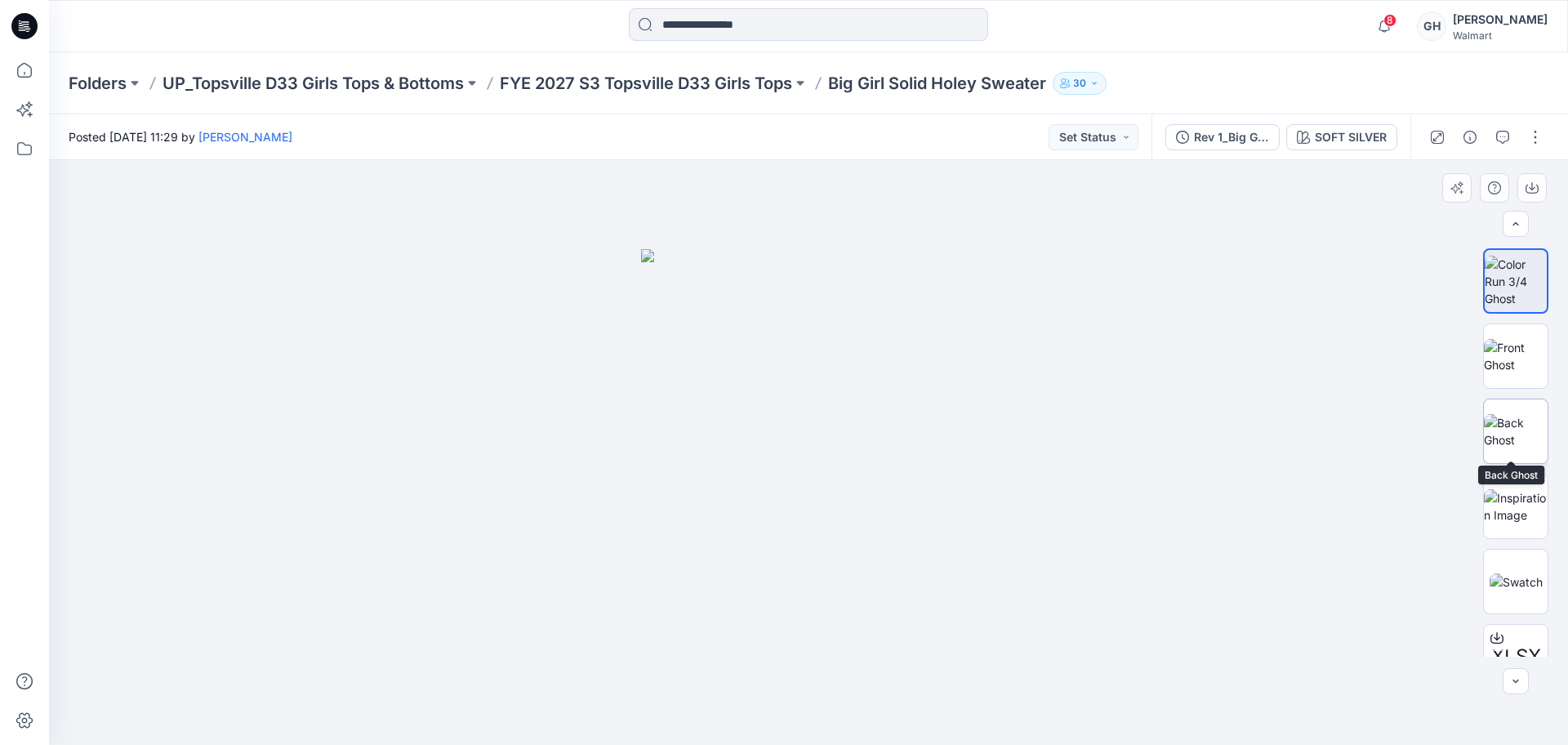
scroll to position [33, 0]
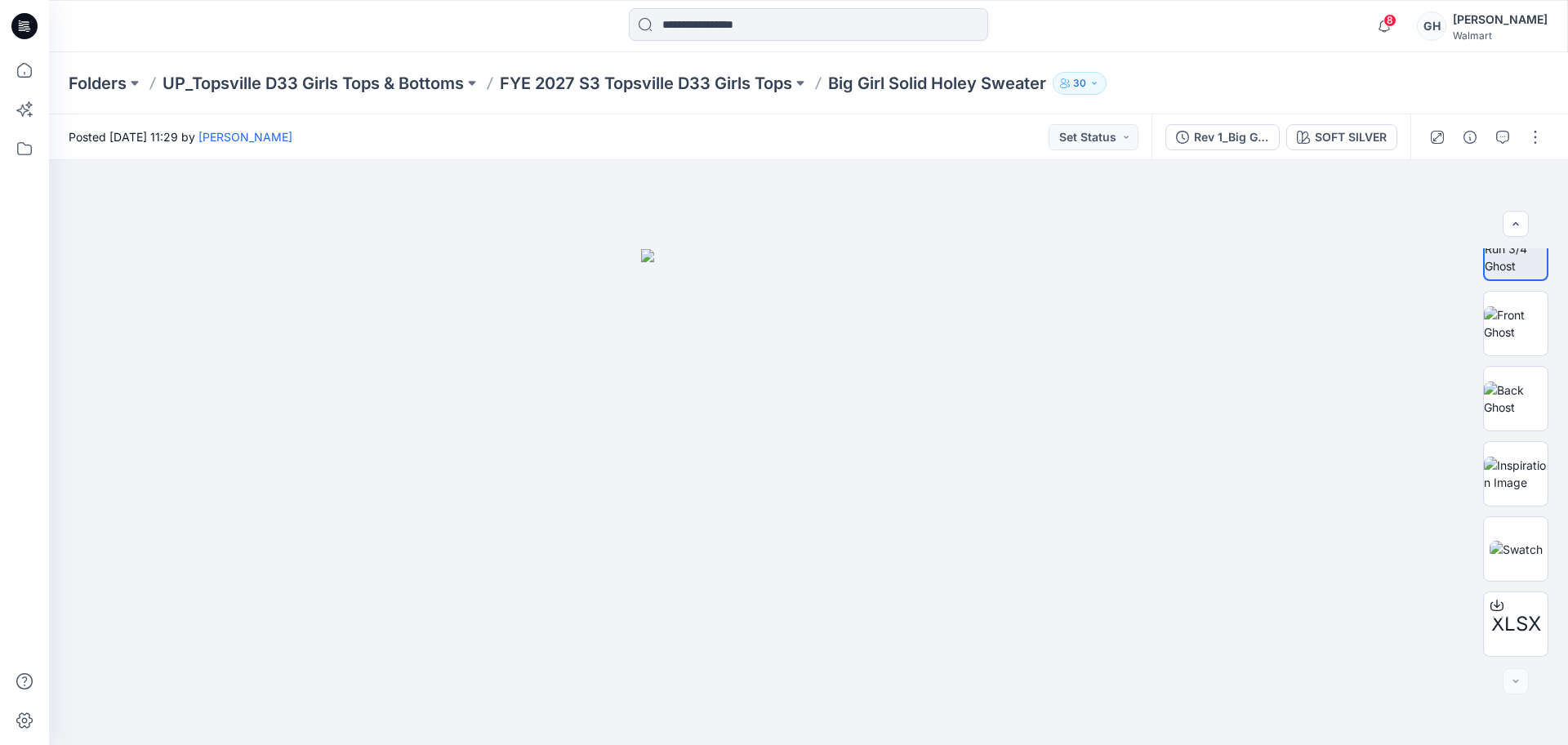
click at [708, 67] on div "Folders UP_Topsville D33 Girls Tops & Bottoms FYE 2027 S3 Topsville D33 Girls T…" at bounding box center [808, 84] width 1518 height 62
click at [713, 76] on p "FYE 2027 S3 Topsville D33 Girls Tops" at bounding box center [645, 83] width 292 height 23
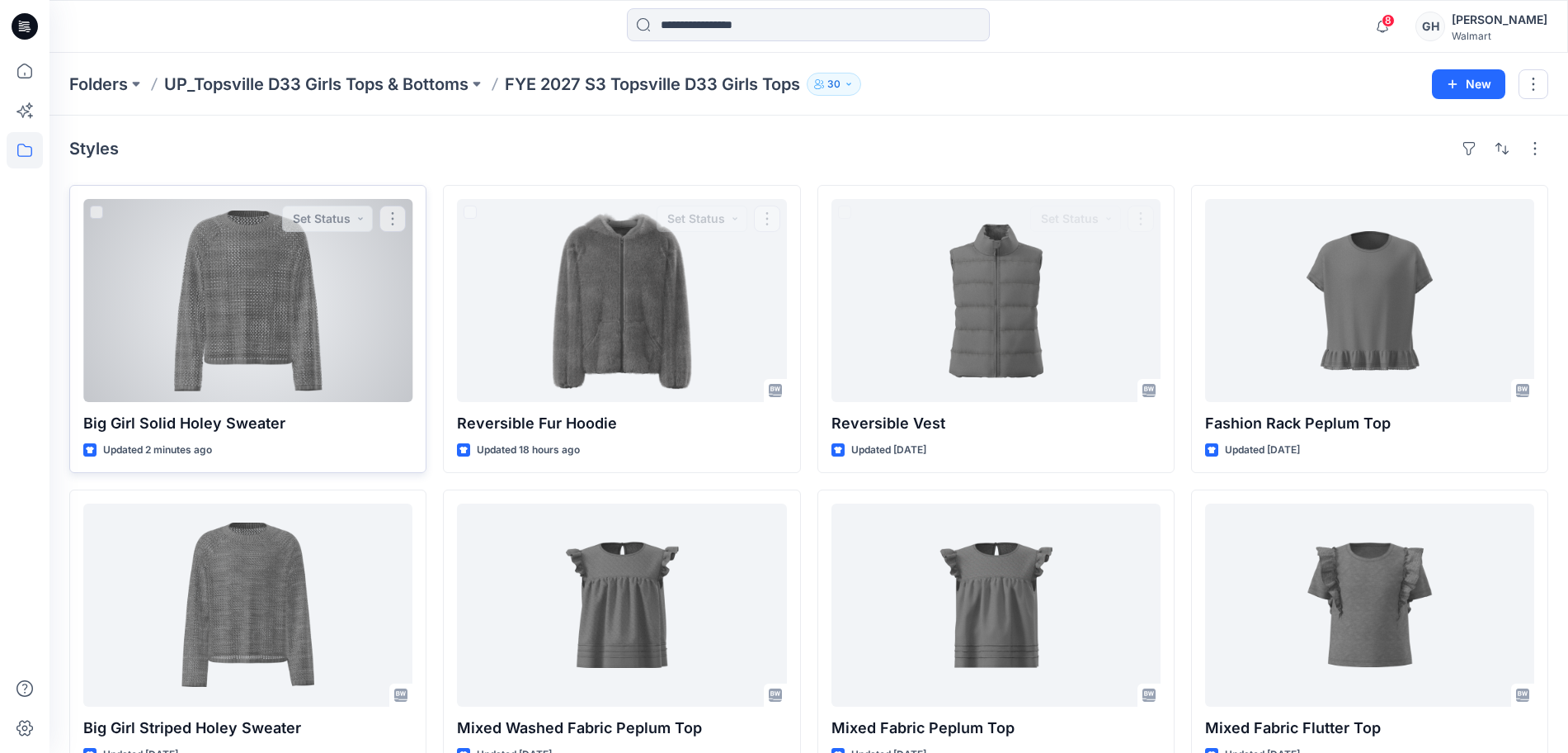
click at [277, 364] on div at bounding box center [248, 300] width 329 height 203
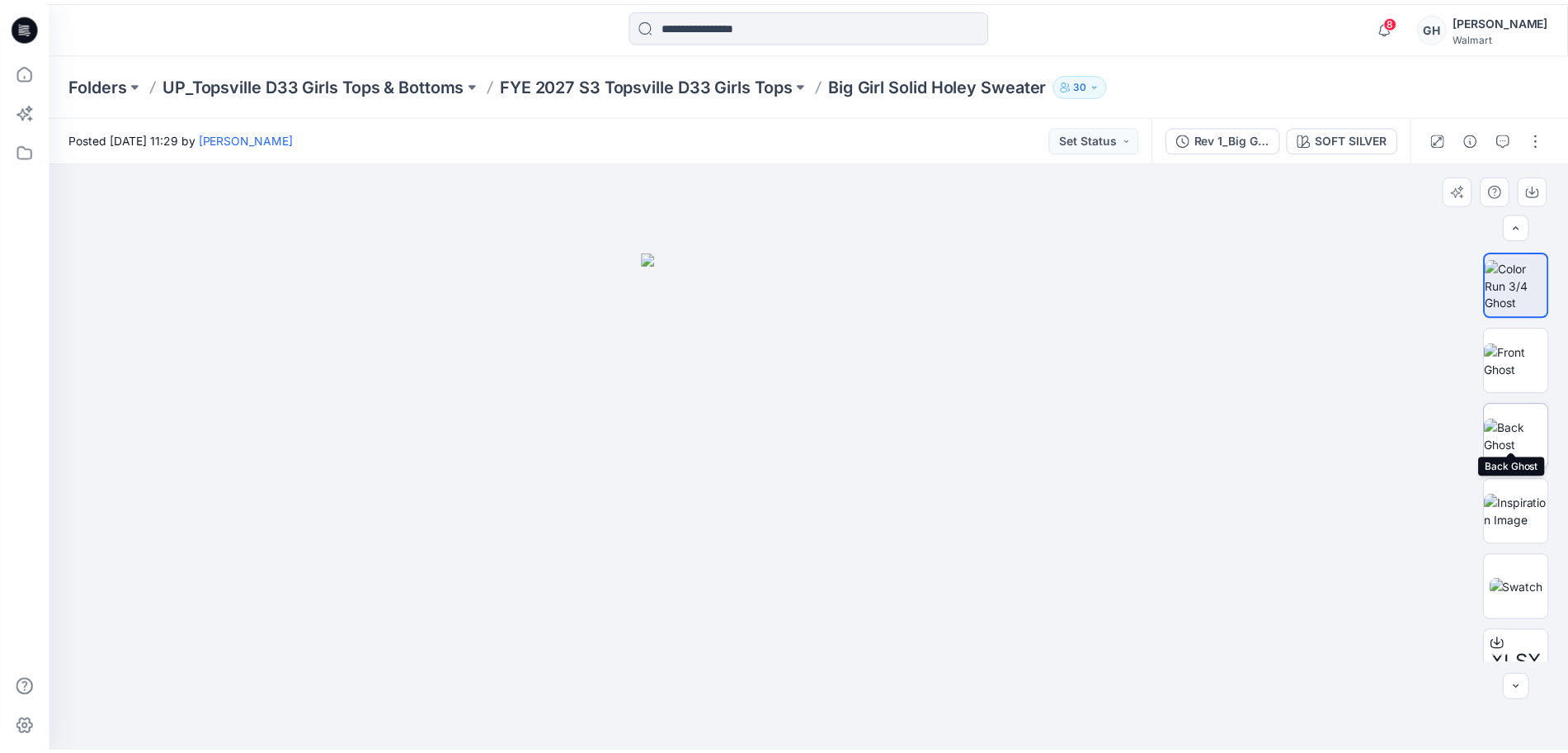
scroll to position [33, 0]
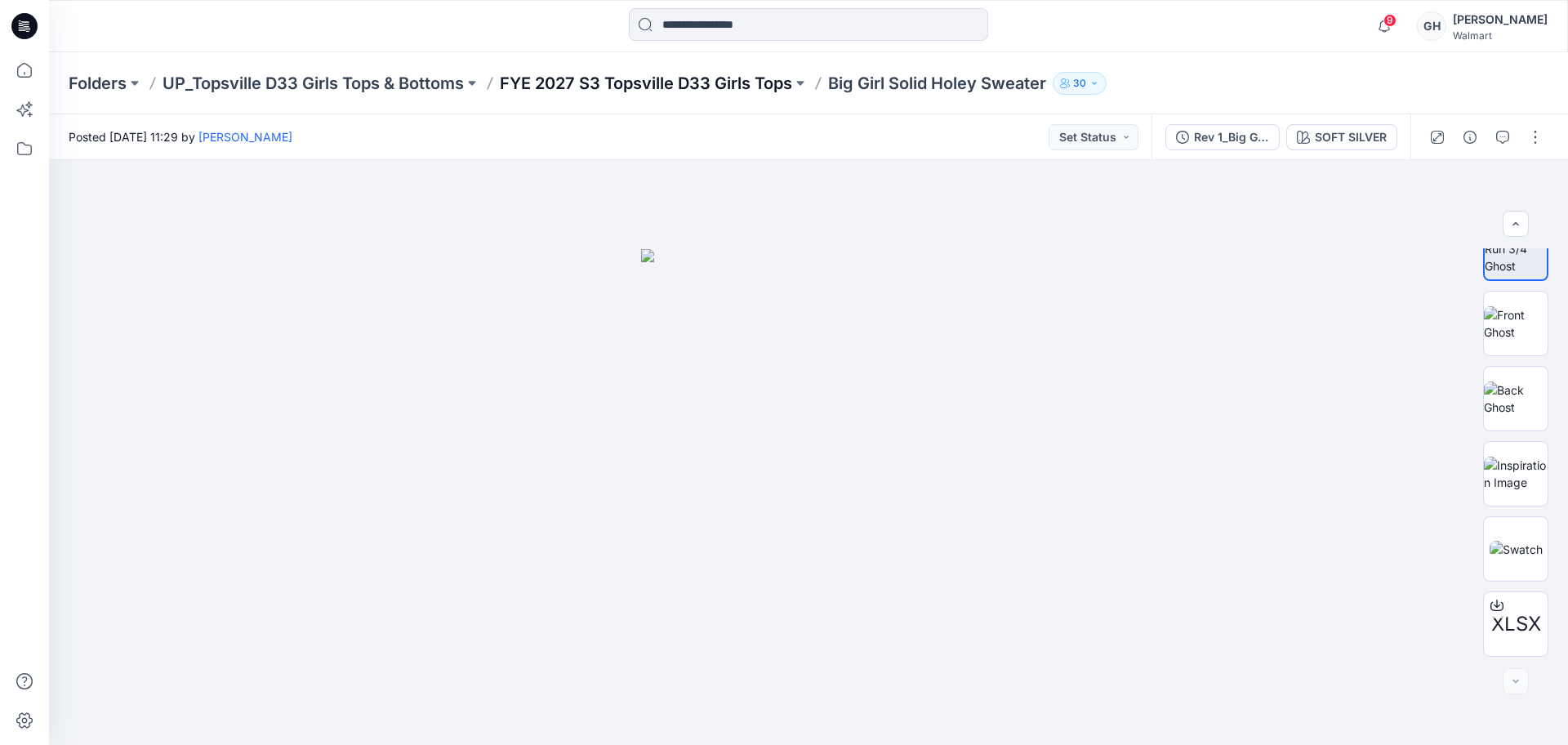
click at [637, 77] on p "FYE 2027 S3 Topsville D33 Girls Tops" at bounding box center [645, 83] width 292 height 23
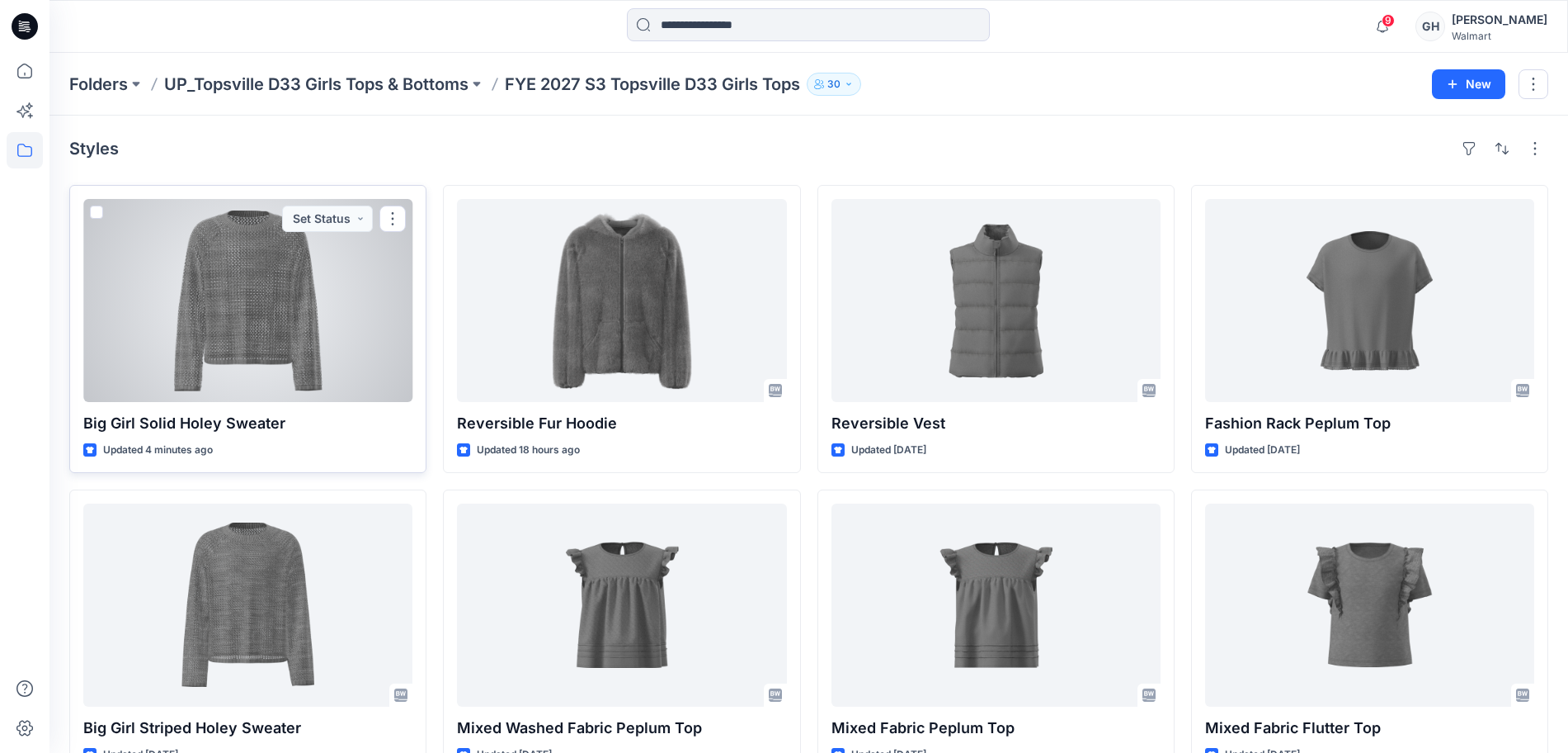
click at [253, 329] on div at bounding box center [248, 300] width 329 height 203
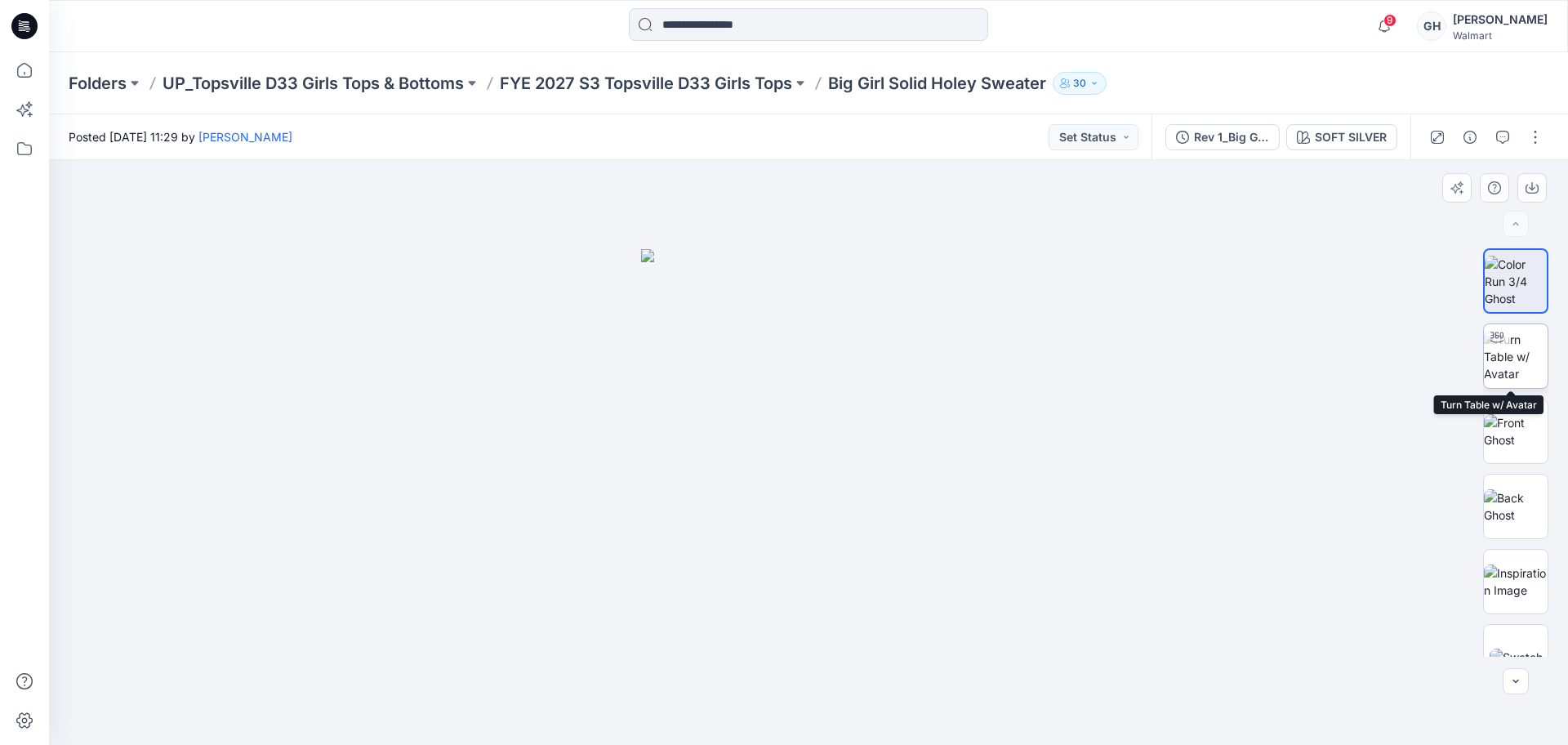
click at [1524, 356] on img at bounding box center [1515, 356] width 64 height 52
click at [1510, 134] on button "button" at bounding box center [1502, 137] width 26 height 26
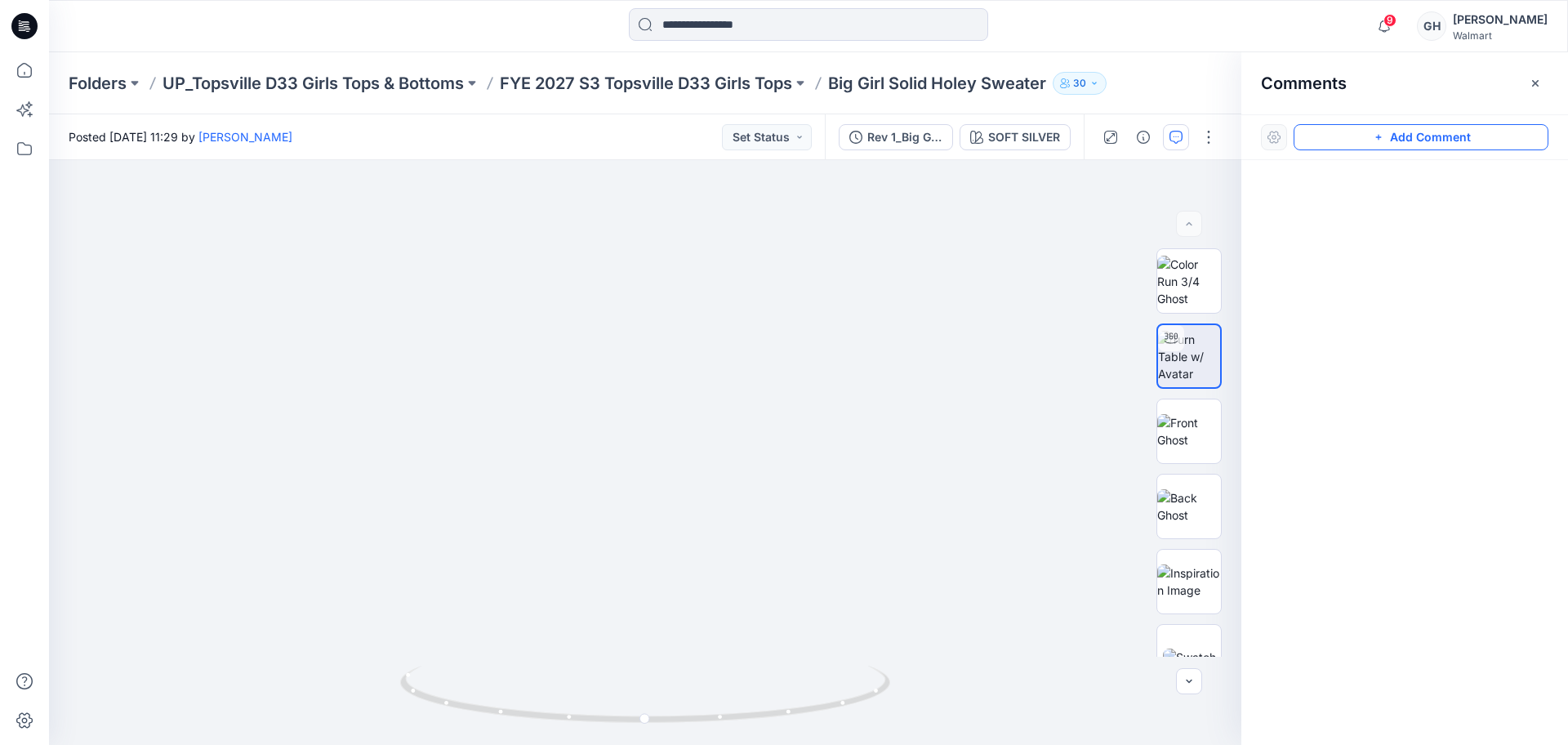
drag, startPoint x: 1412, startPoint y: 140, endPoint x: 1383, endPoint y: 141, distance: 29.0
click at [1412, 139] on button "Add Comment" at bounding box center [1421, 137] width 255 height 26
click at [900, 218] on div "1" at bounding box center [644, 452] width 1192 height 584
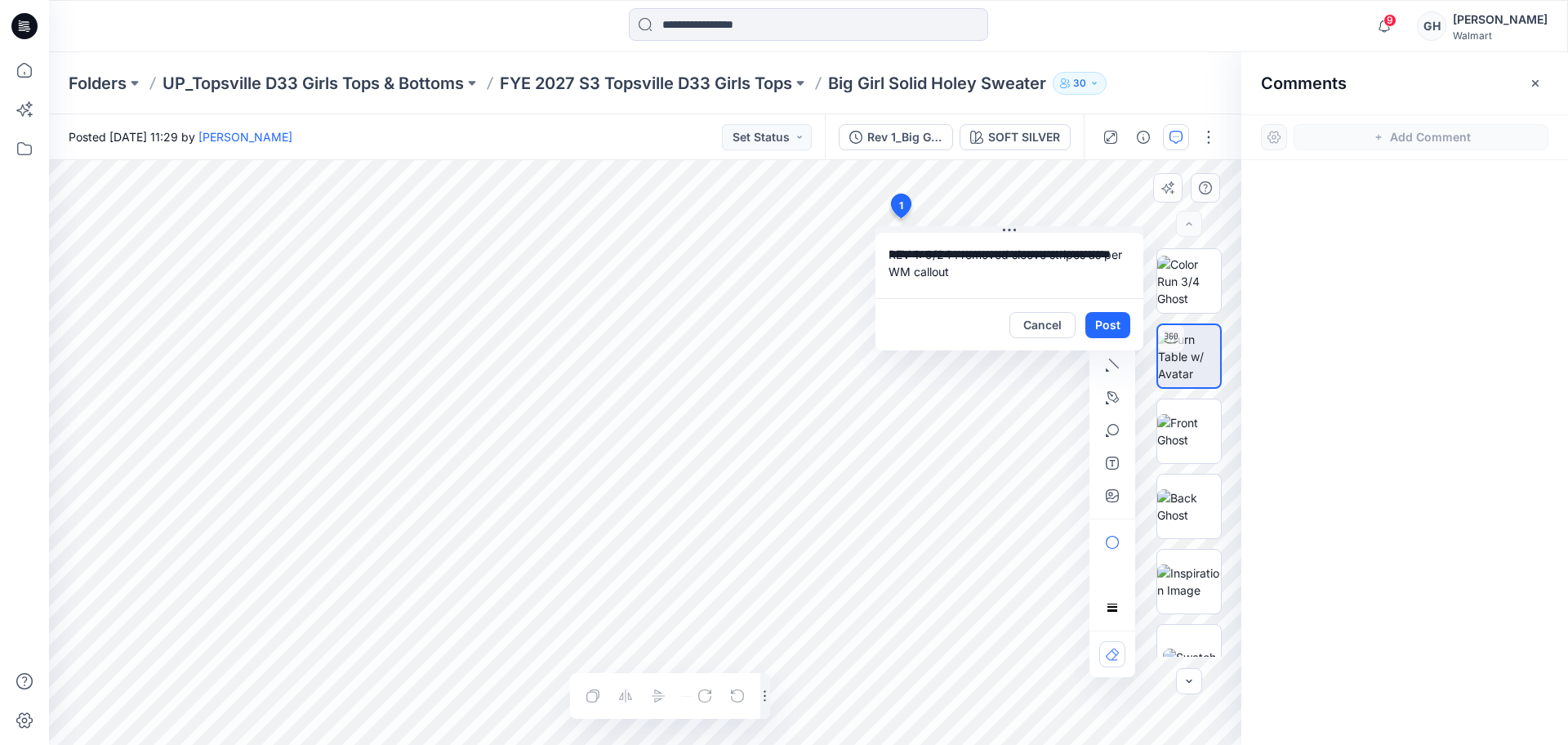
drag, startPoint x: 955, startPoint y: 253, endPoint x: 878, endPoint y: 250, distance: 77.1
click at [878, 250] on textarea "**********" at bounding box center [1009, 266] width 268 height 66
type textarea "**********"
click at [1113, 328] on button "Post" at bounding box center [1108, 325] width 45 height 26
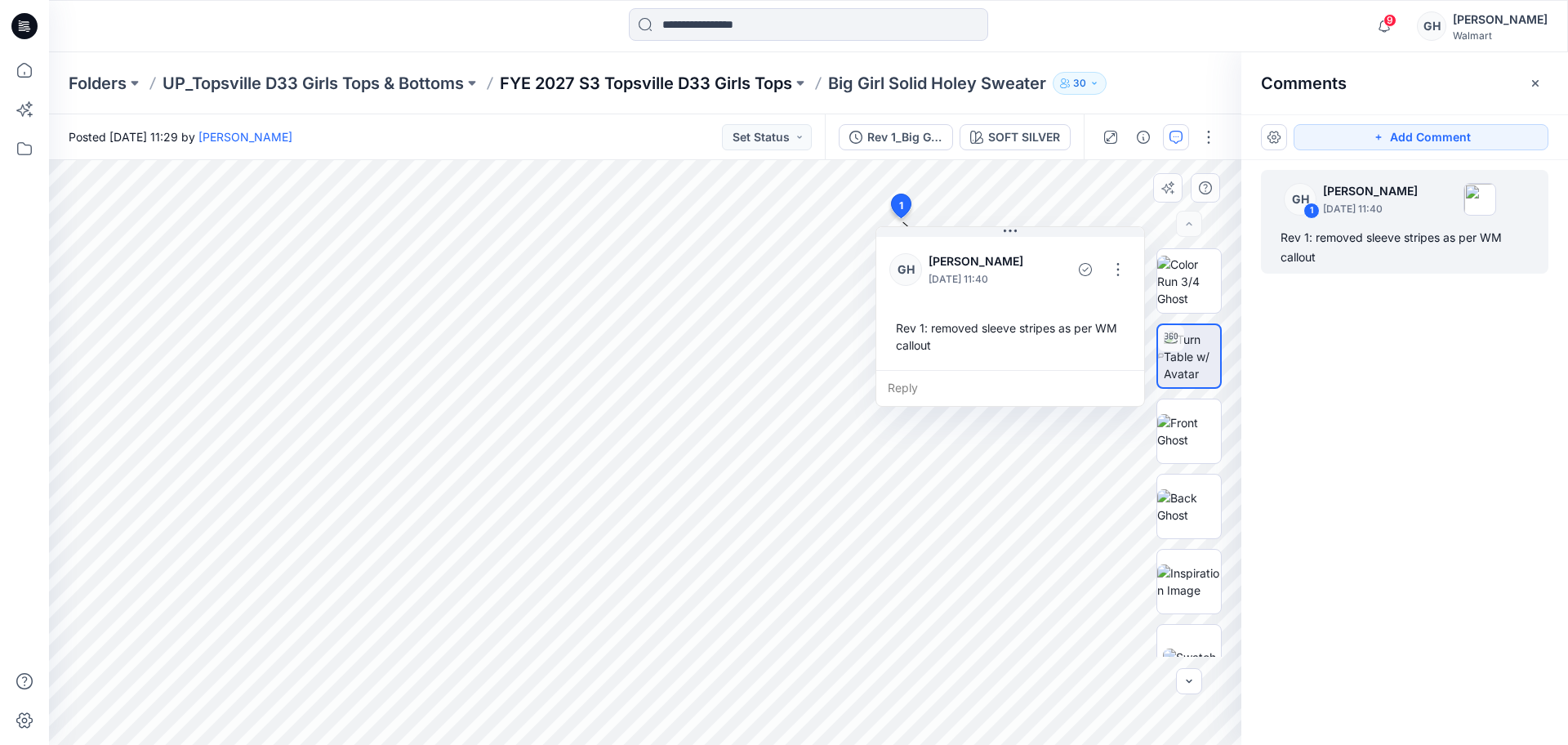
click at [691, 78] on p "FYE 2027 S3 Topsville D33 Girls Tops" at bounding box center [645, 83] width 292 height 23
